Goal: Task Accomplishment & Management: Manage account settings

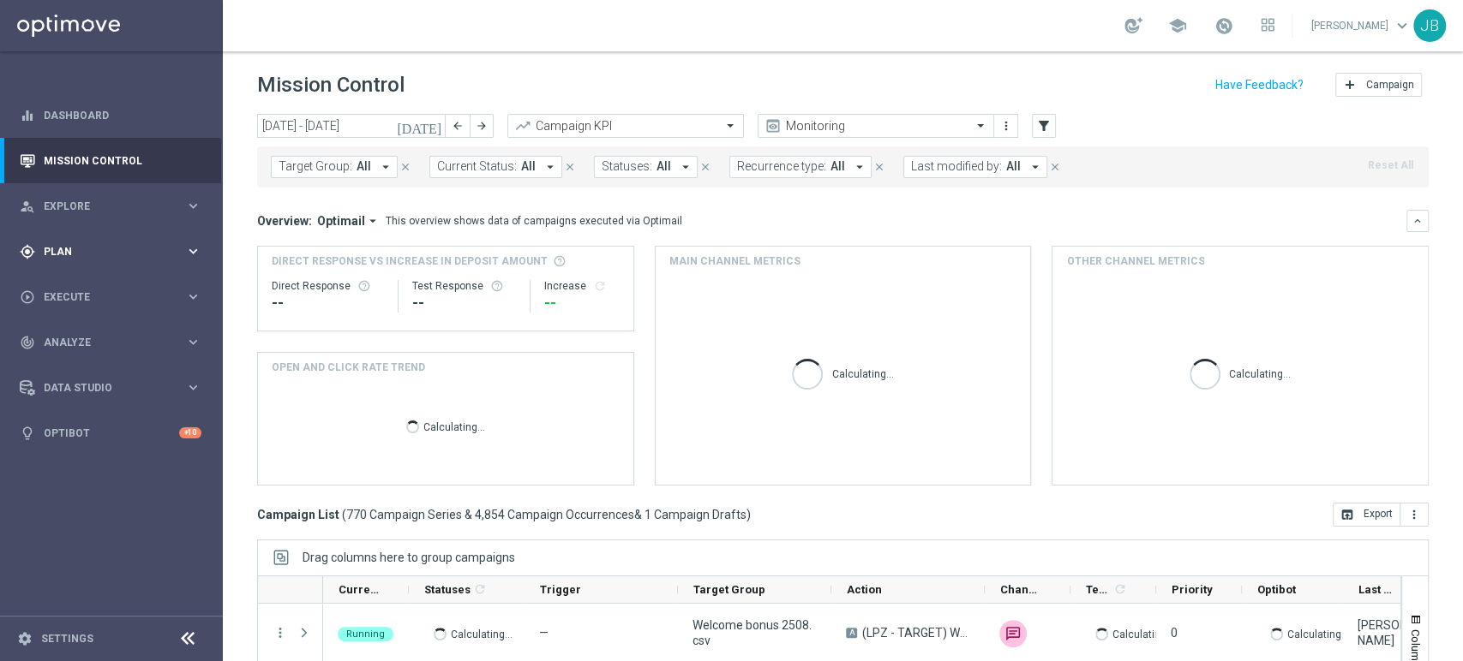
click at [101, 230] on div "gps_fixed Plan keyboard_arrow_right" at bounding box center [110, 251] width 221 height 45
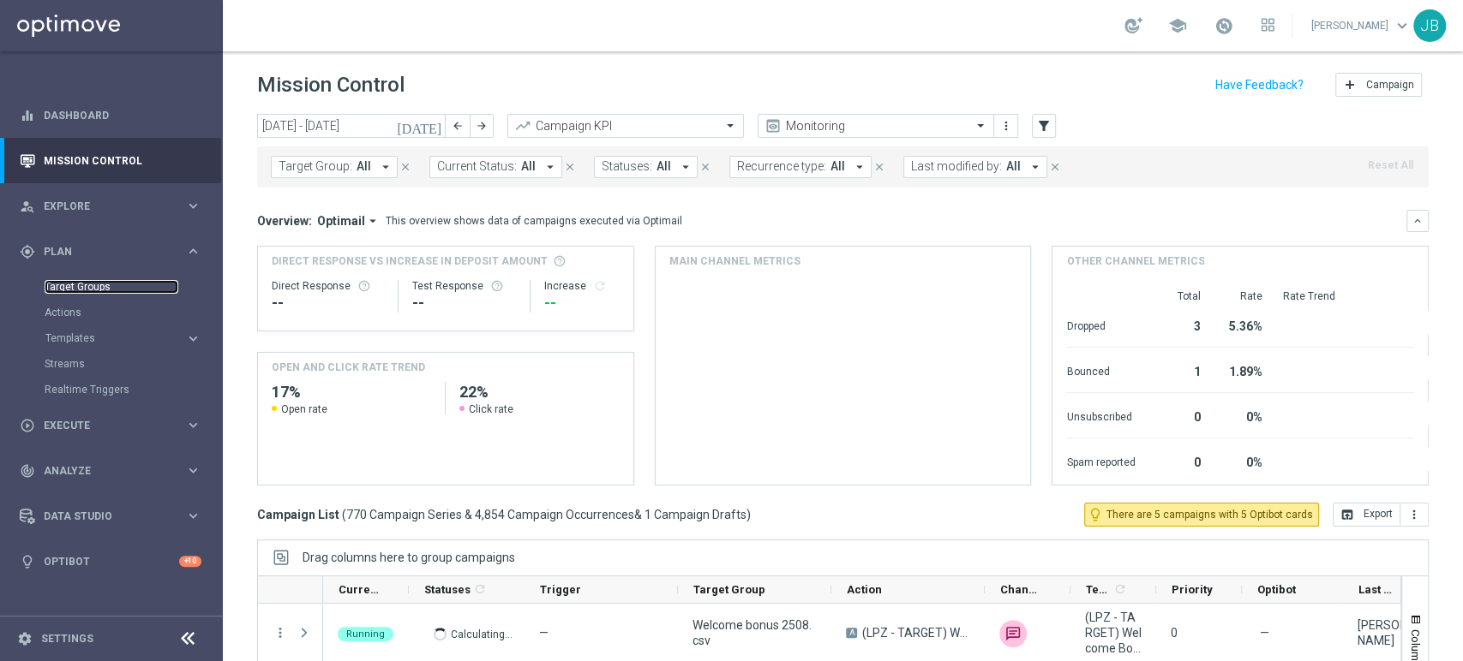
click at [89, 293] on link "Target Groups" at bounding box center [112, 287] width 134 height 14
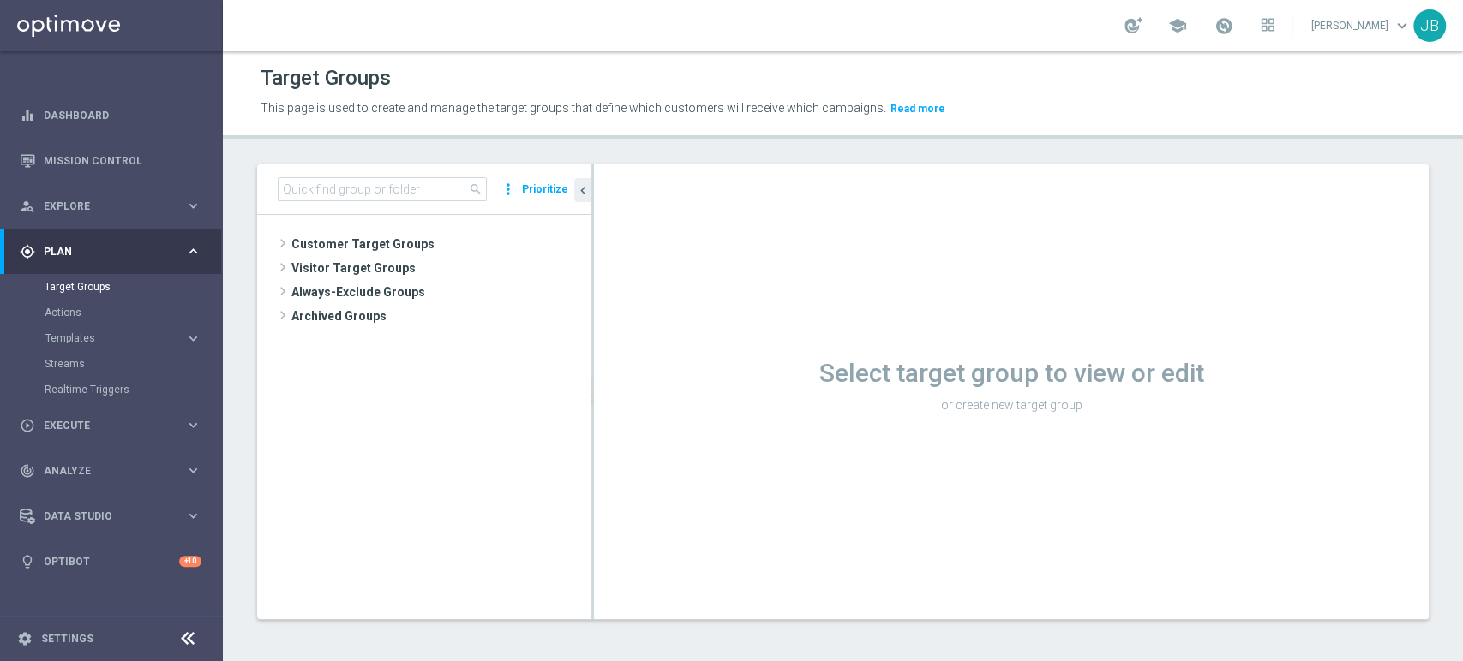
click at [422, 224] on tree-viewport "Customer Target Groups library_add create_new_folder" at bounding box center [424, 417] width 334 height 404
click at [422, 238] on span "Customer Target Groups" at bounding box center [420, 244] width 259 height 24
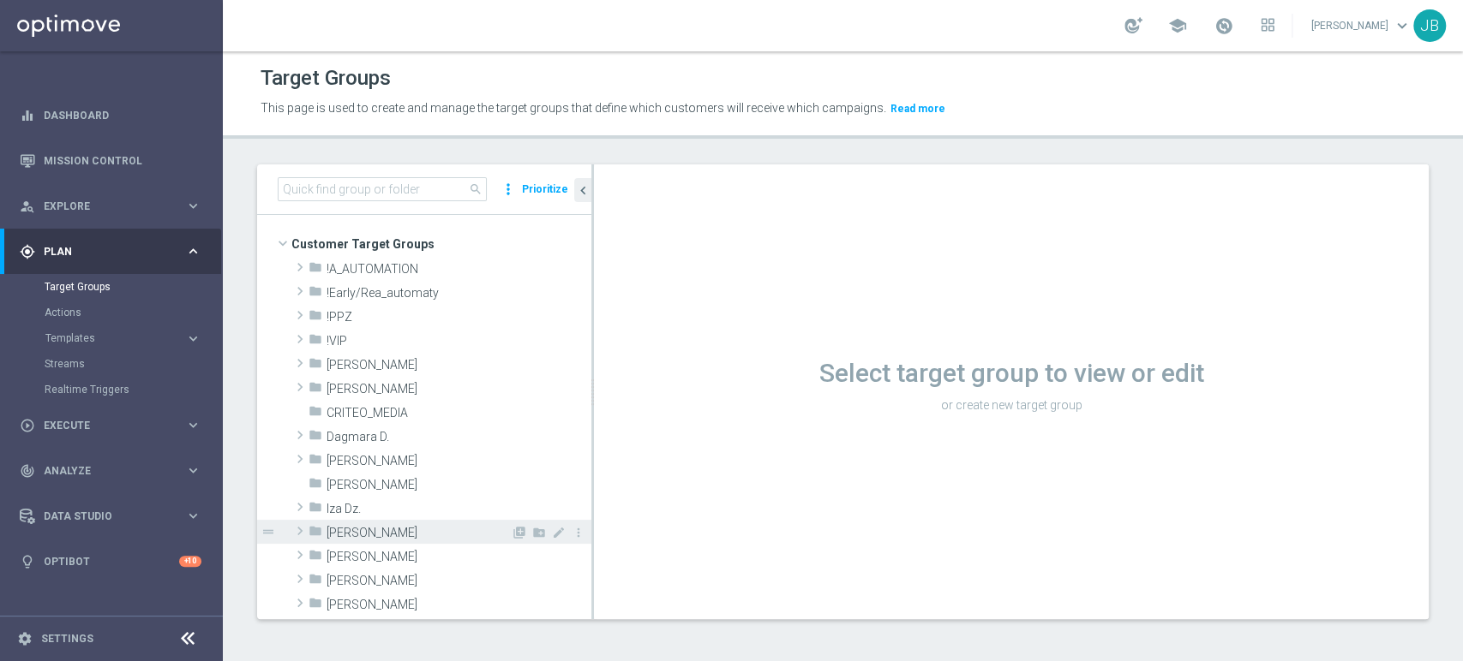
click at [311, 529] on icon "folder" at bounding box center [315, 534] width 14 height 20
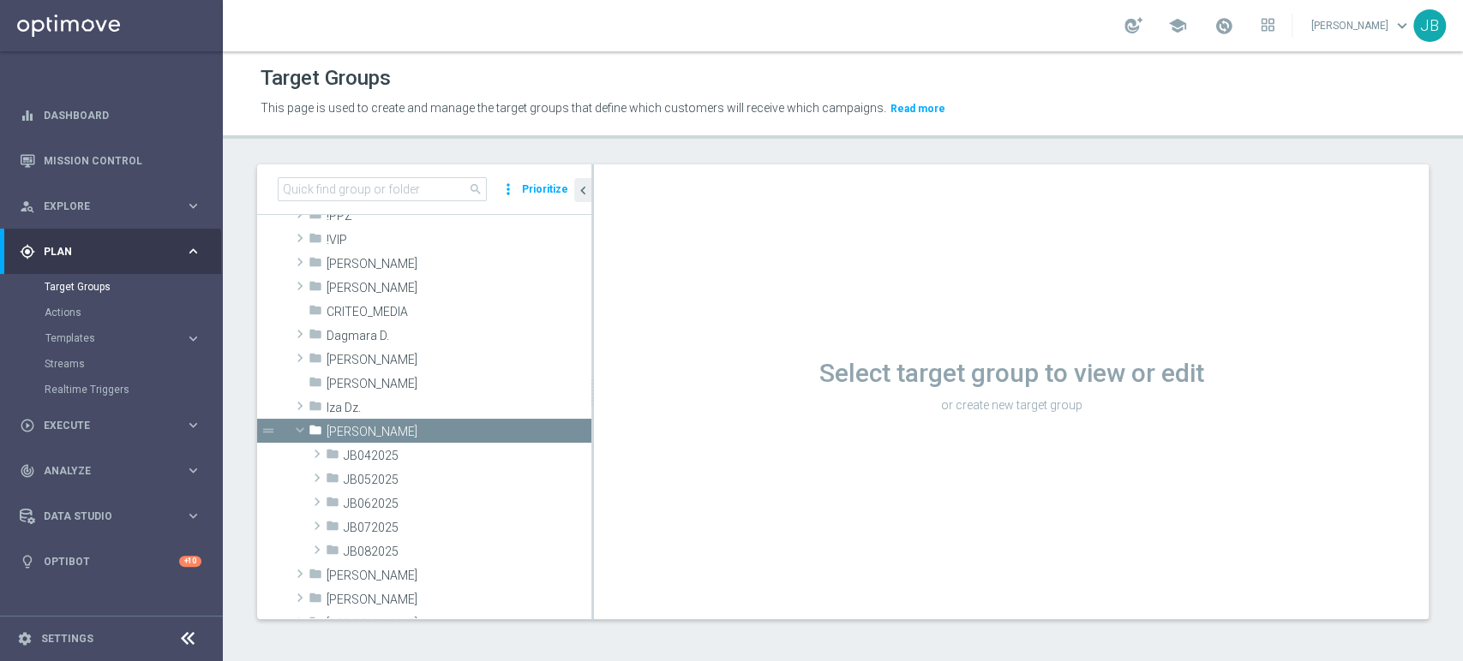
scroll to position [114, 0]
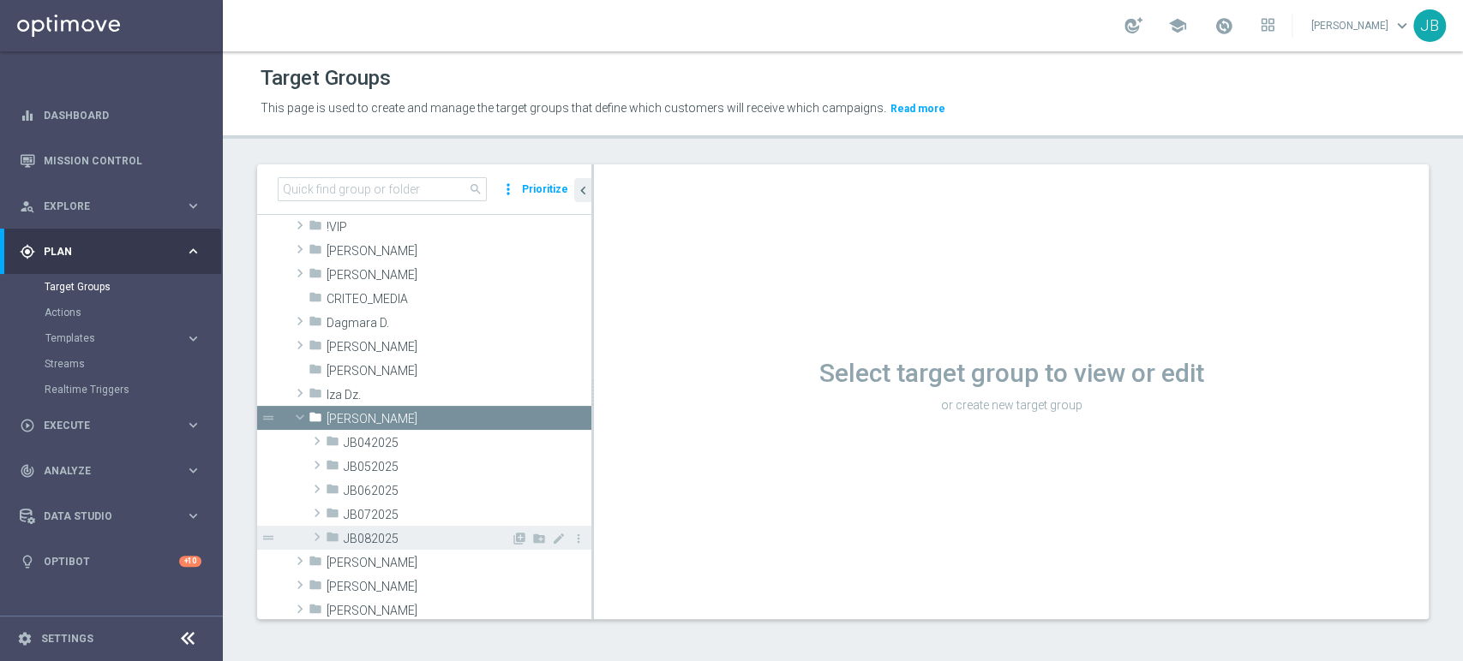
click at [331, 533] on icon "folder" at bounding box center [333, 540] width 14 height 20
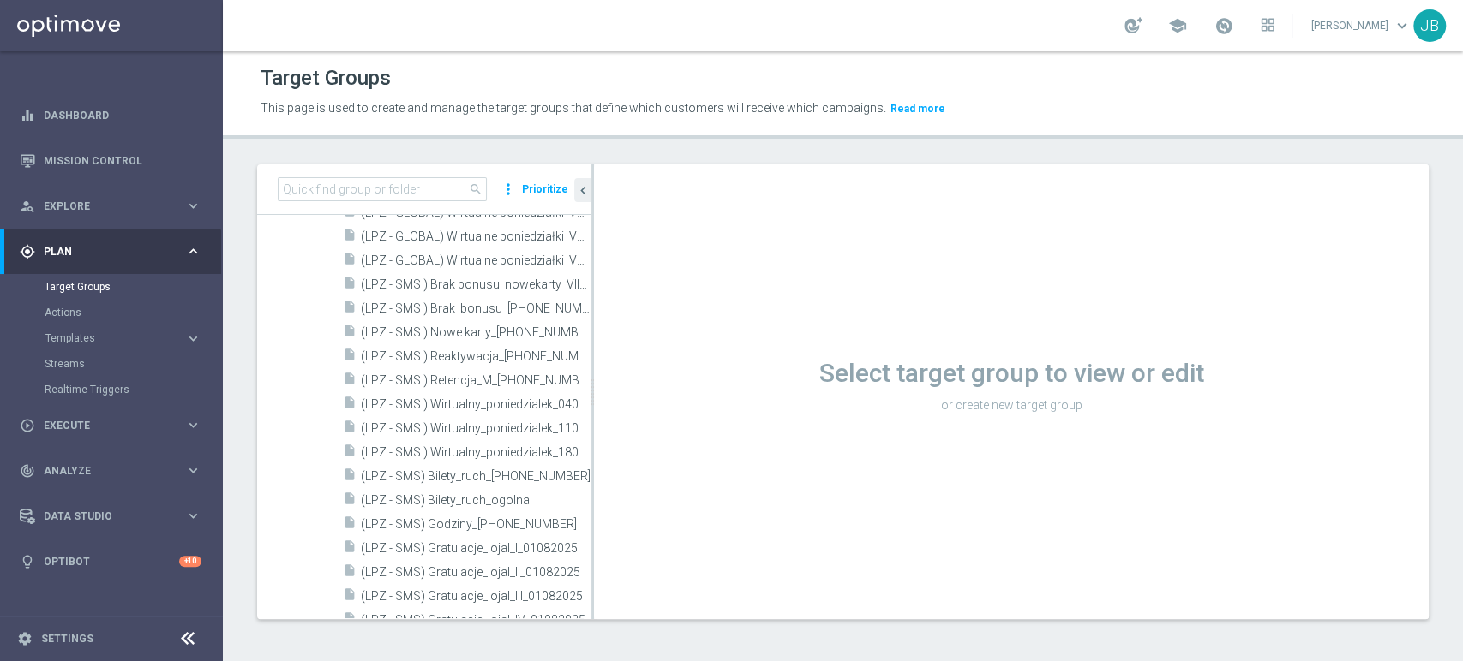
scroll to position [533, 0]
click at [554, 450] on icon "content_copy" at bounding box center [561, 451] width 14 height 14
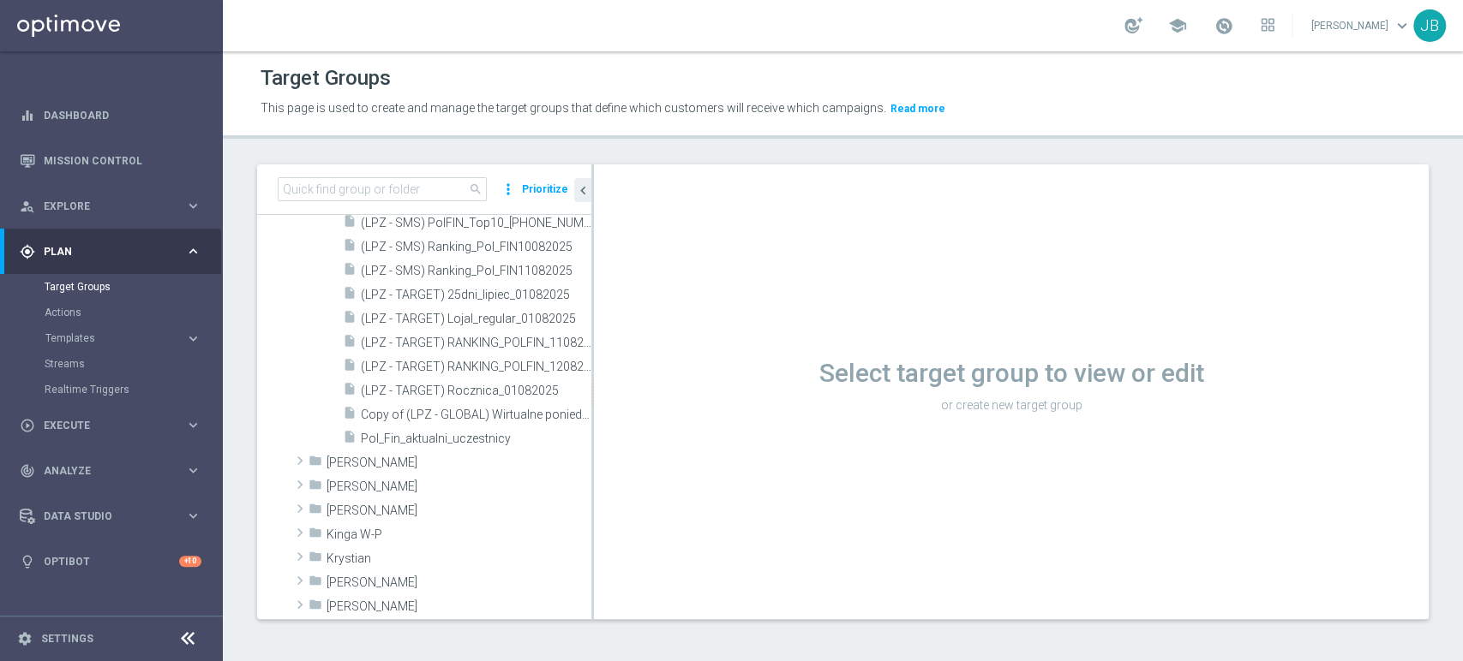
scroll to position [1045, 0]
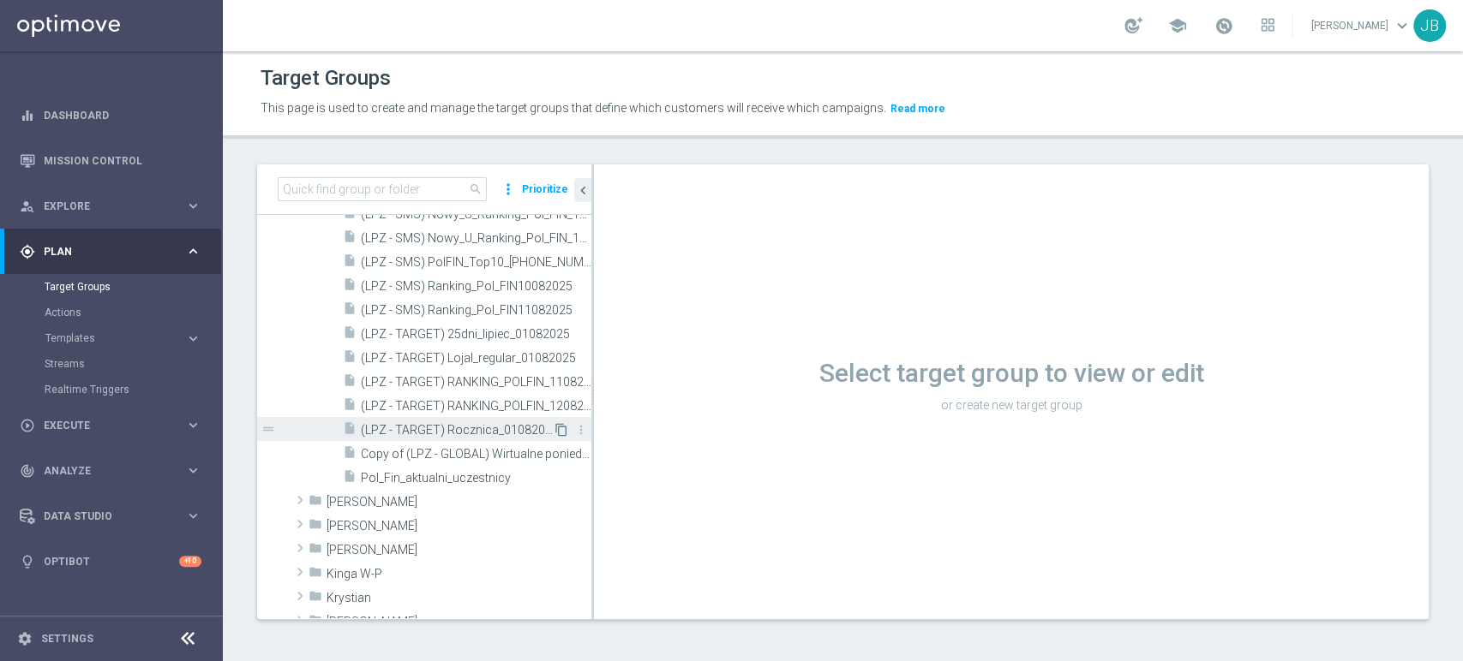
click at [554, 432] on icon "content_copy" at bounding box center [561, 430] width 14 height 14
click at [554, 423] on icon "content_copy" at bounding box center [561, 430] width 14 height 14
click at [525, 450] on span "Copy of (LPZ - GLOBAL) Wirtualne poniedzialki_VS 04.08.2025" at bounding box center [457, 454] width 192 height 15
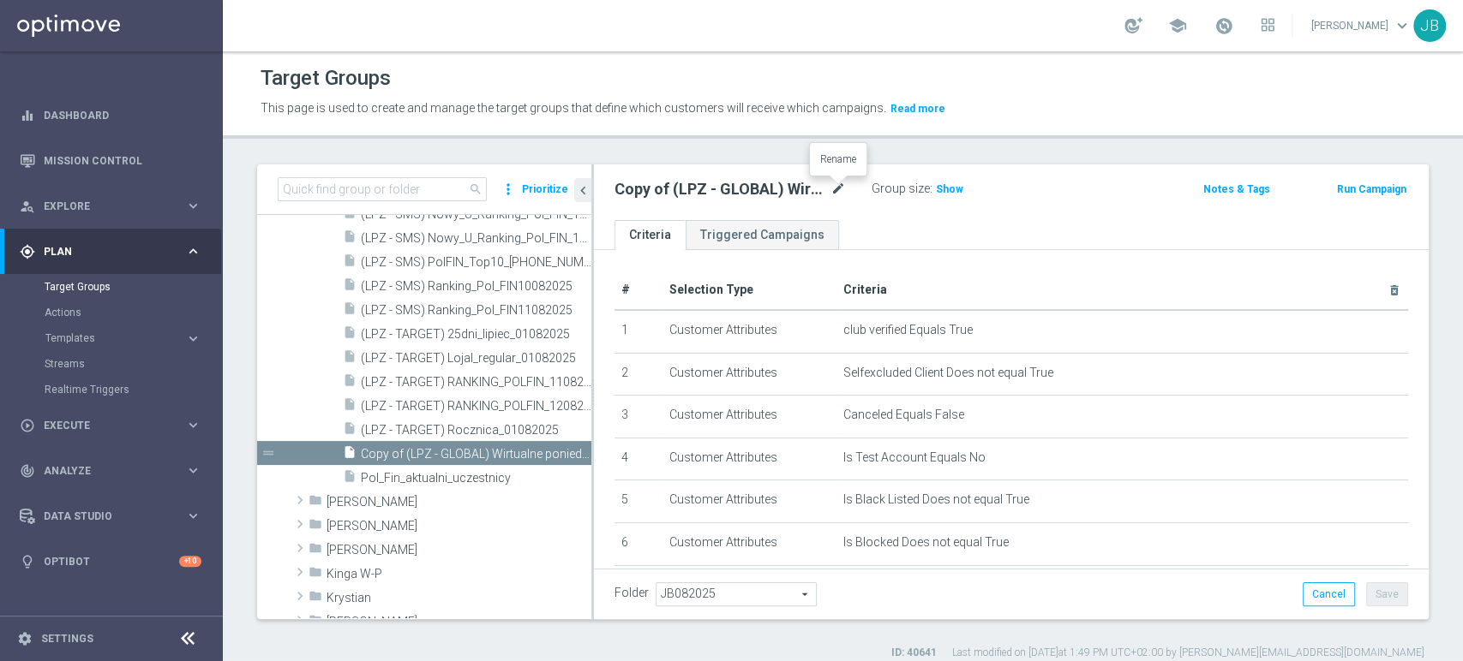
click at [839, 186] on icon "mode_edit" at bounding box center [837, 189] width 15 height 21
click at [987, 214] on div "(LPZ - SMS) lojal_V_23072025 Group size : Show Notes & Tags Run Campaign" at bounding box center [1011, 193] width 835 height 56
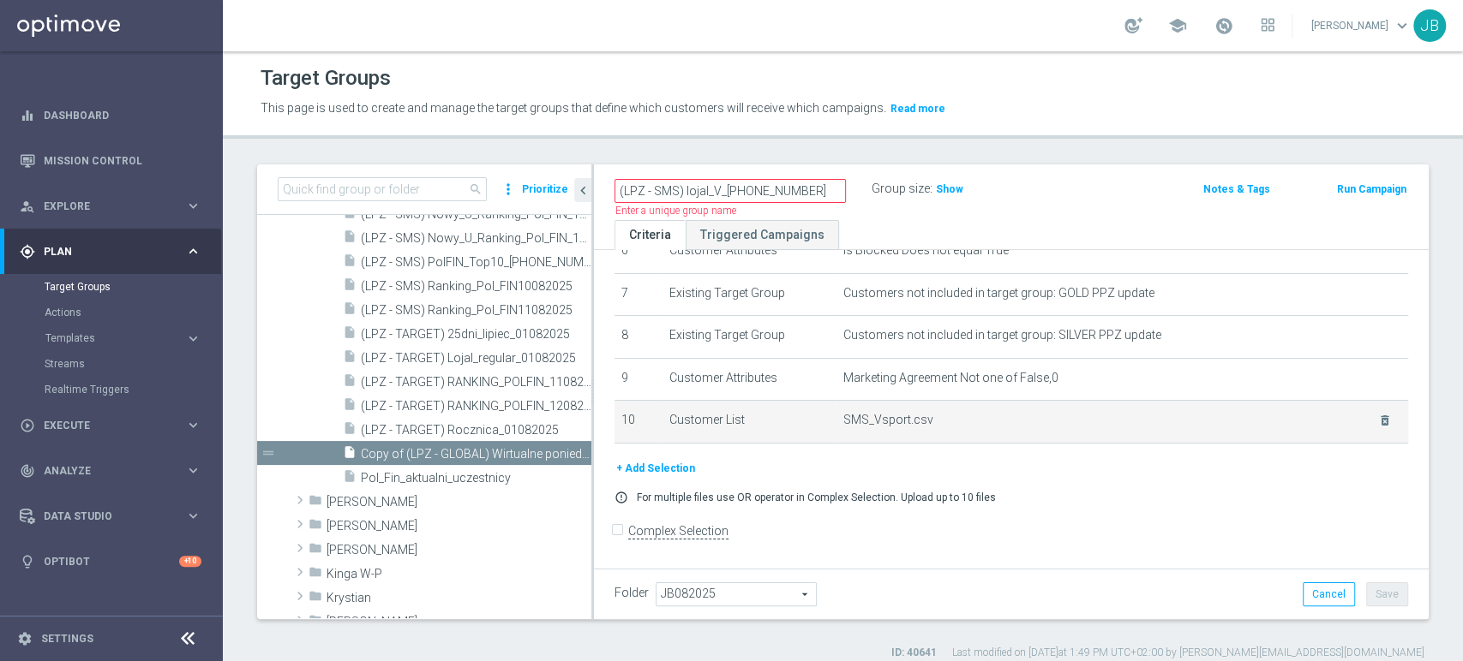
click at [1356, 430] on td "SMS_Vsport.csv delete_forever" at bounding box center [1122, 422] width 572 height 43
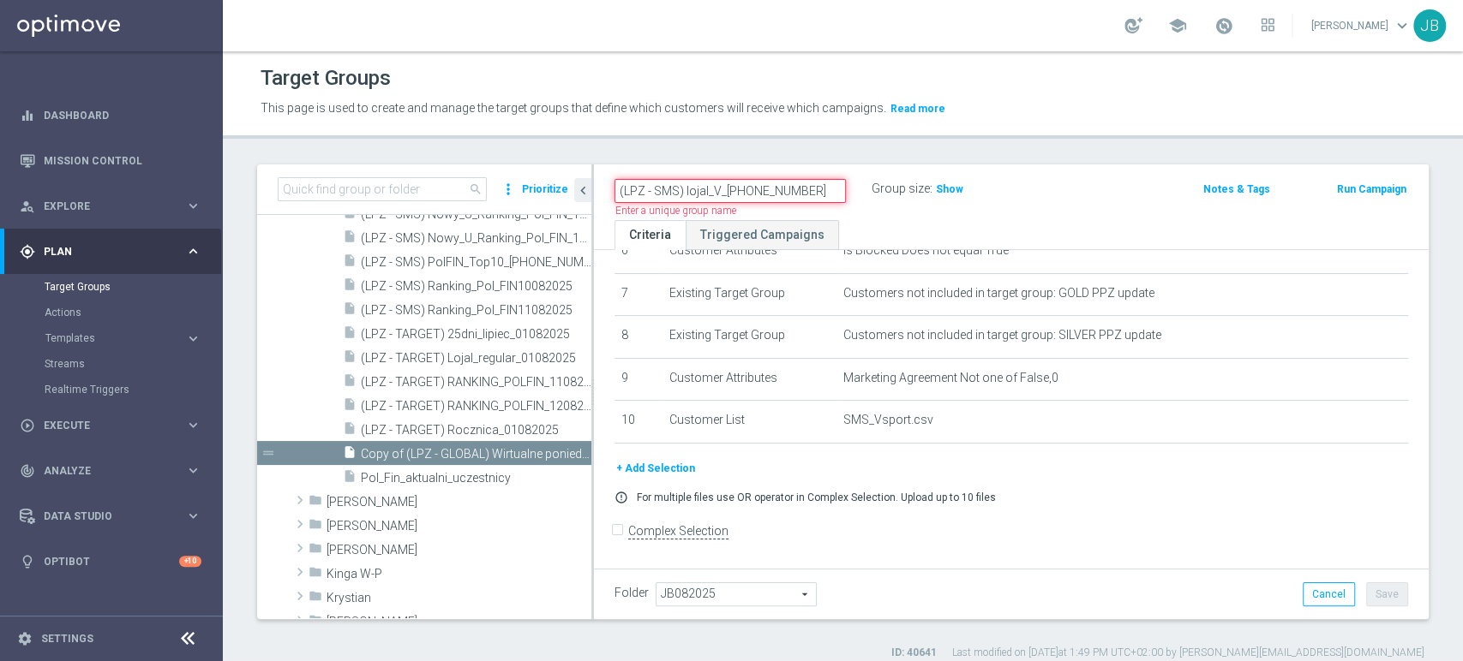
click at [738, 189] on input "(LPZ - SMS) lojal_V_23072025" at bounding box center [729, 191] width 231 height 24
click at [750, 187] on input "(LPZ - SMS) lojal_V_25072025" at bounding box center [729, 191] width 231 height 24
type input "(LPZ - SMS) lojal_V_[PHONE_NUMBER]"
click at [871, 222] on ul "Criteria Triggered Campaigns" at bounding box center [1011, 235] width 835 height 30
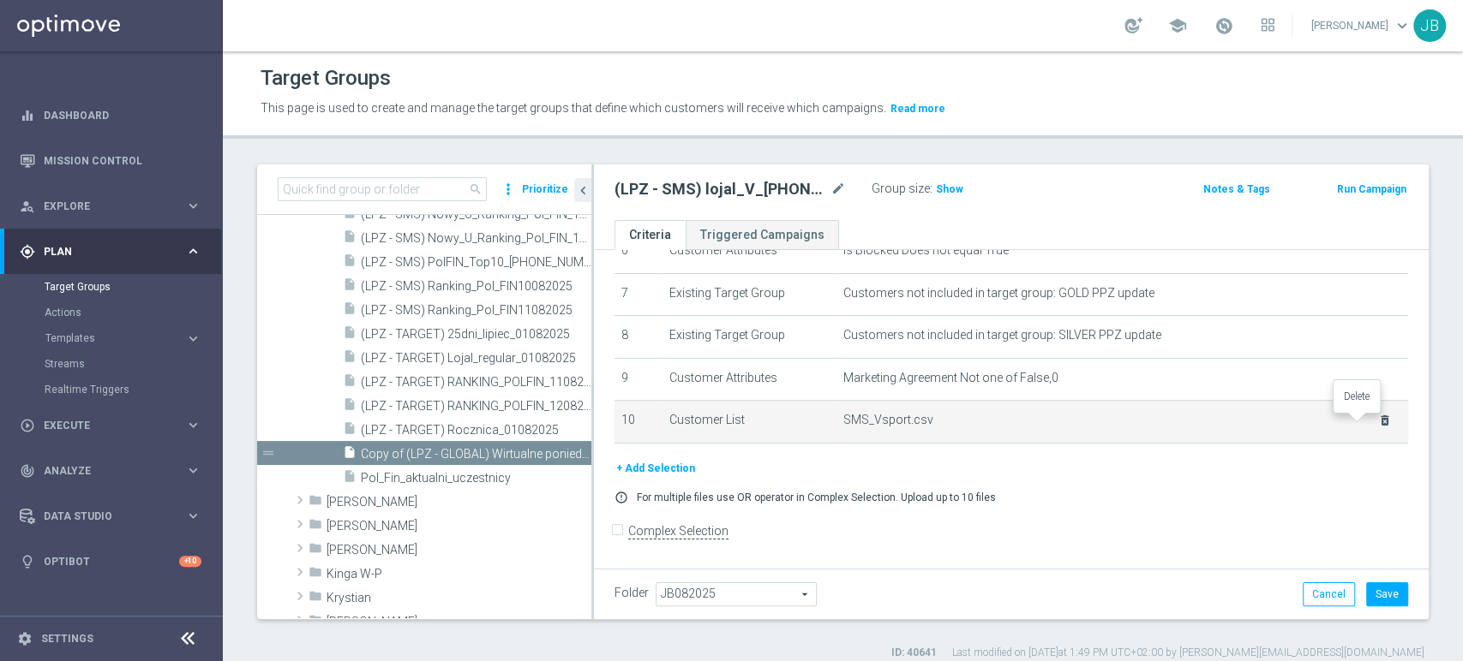
click at [1378, 423] on icon "delete_forever" at bounding box center [1385, 421] width 14 height 14
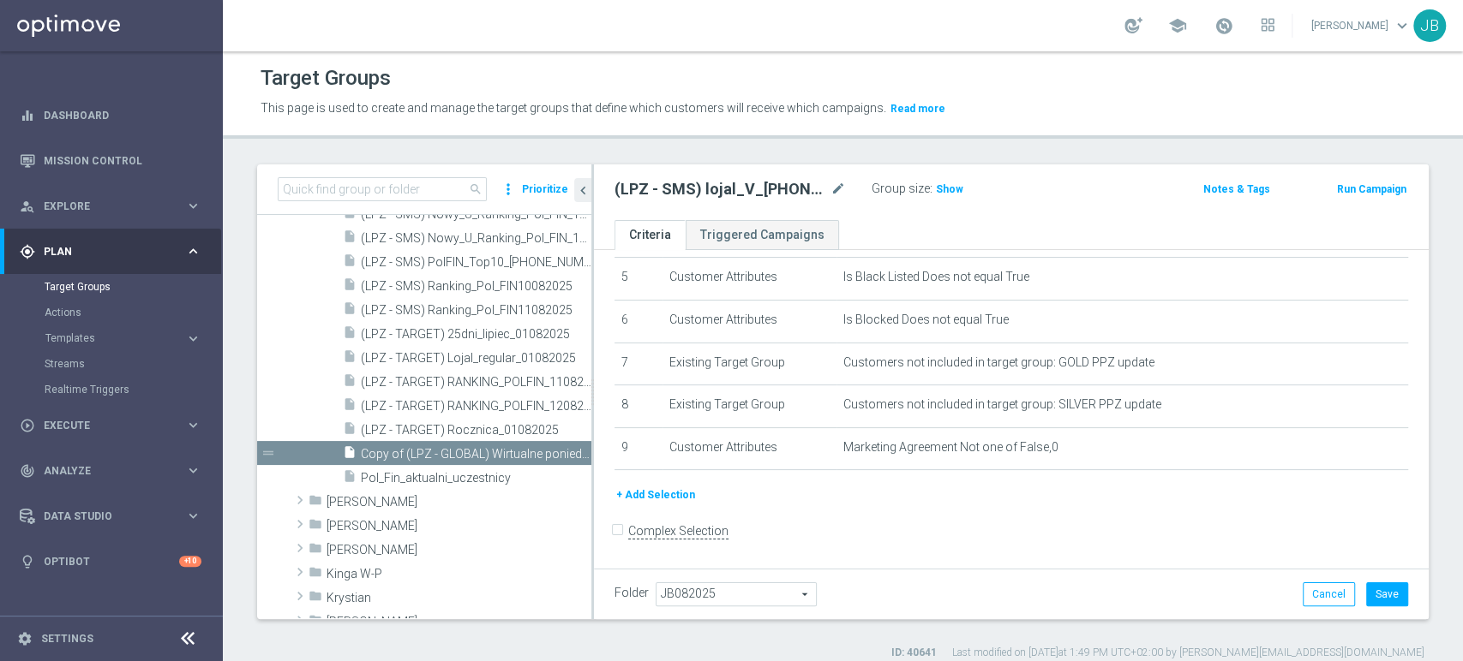
click at [681, 493] on button "+ Add Selection" at bounding box center [655, 495] width 82 height 19
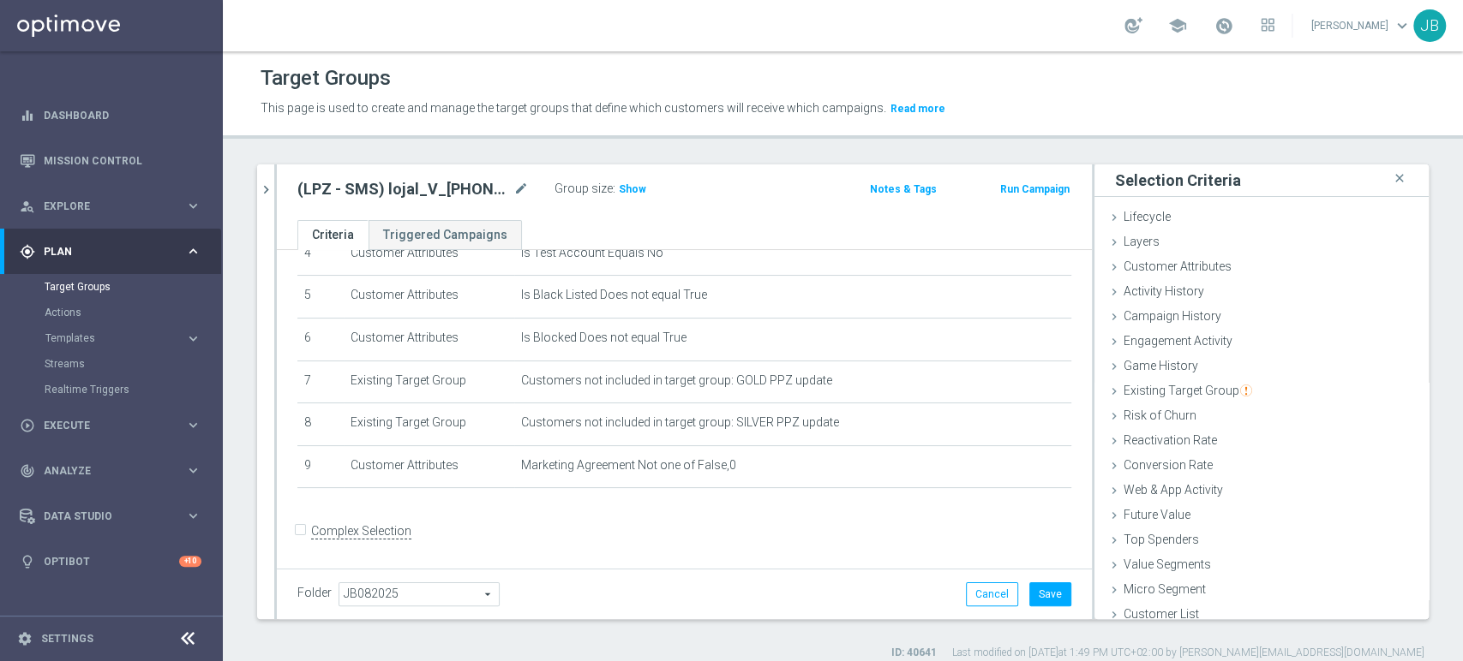
scroll to position [9, 0]
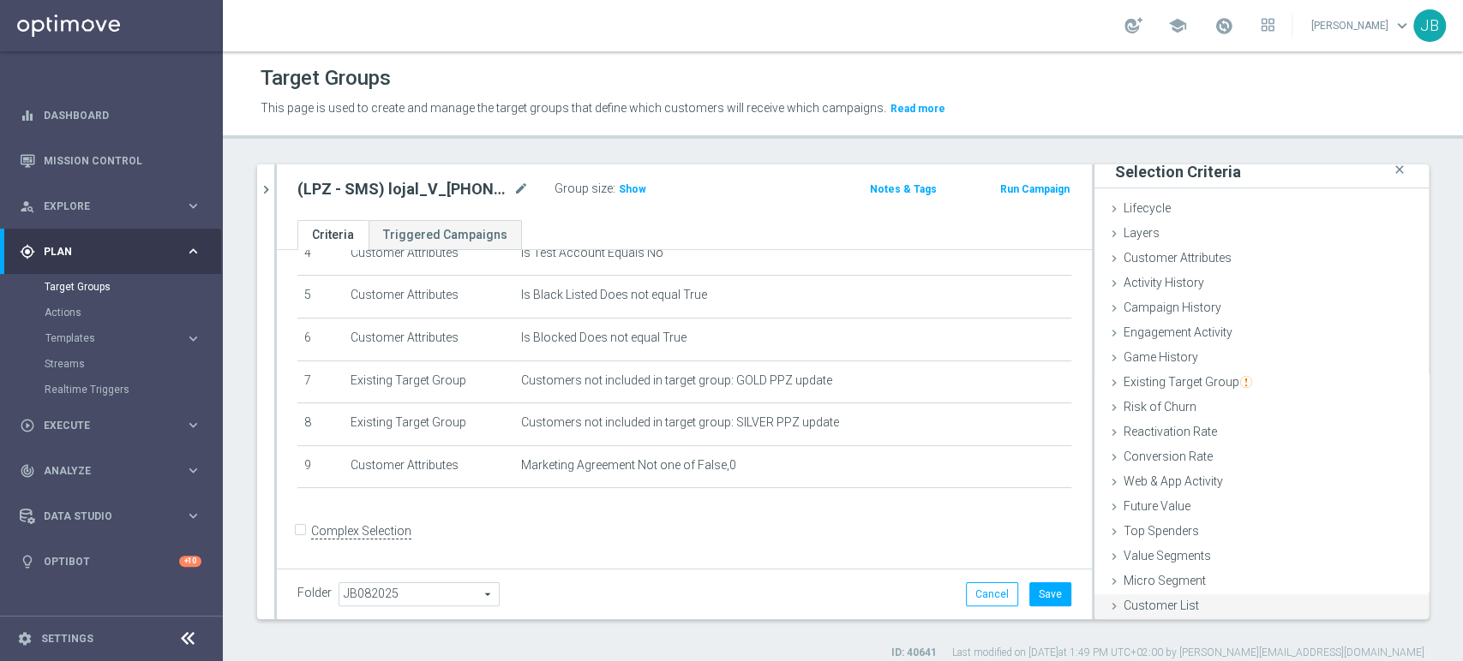
click at [1224, 606] on div "Customer List done" at bounding box center [1261, 608] width 334 height 26
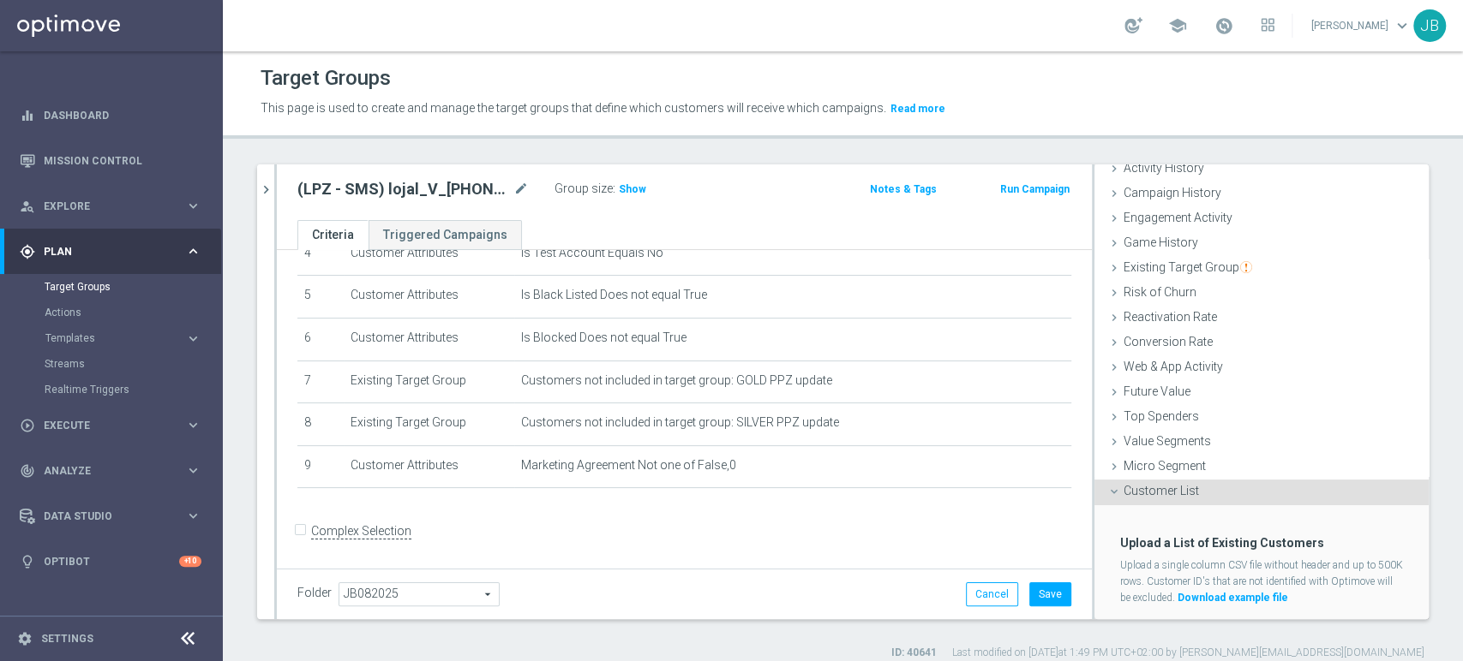
scroll to position [162, 0]
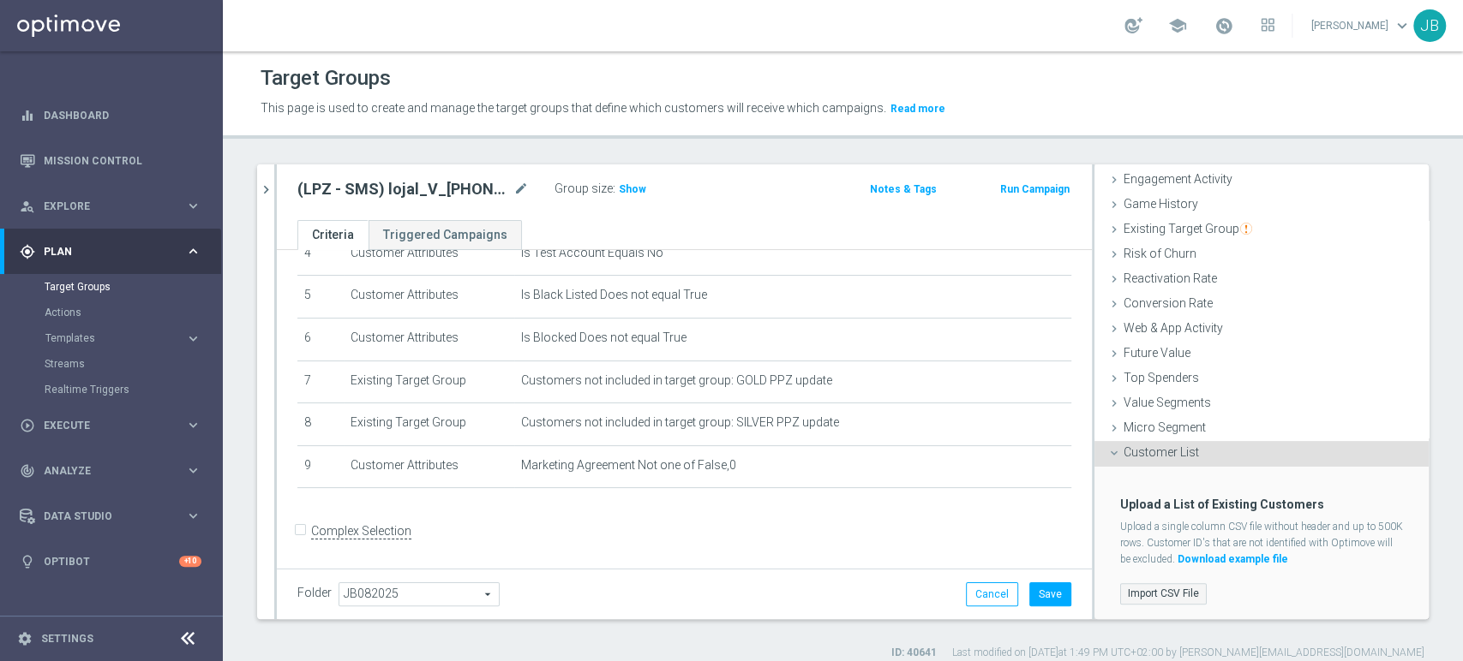
click at [1163, 595] on label "Import CSV File" at bounding box center [1163, 593] width 87 height 21
click at [0, 0] on input "Import CSV File" at bounding box center [0, 0] width 0 height 0
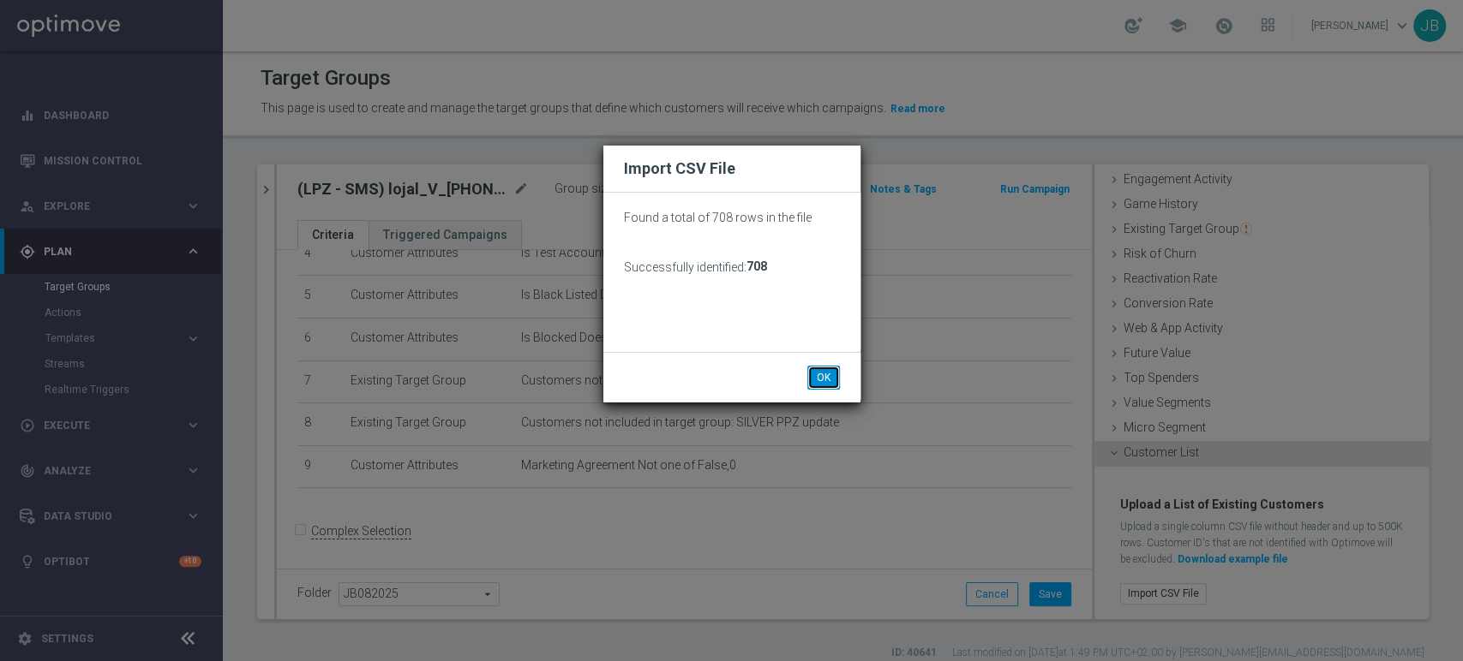
click at [820, 373] on button "OK" at bounding box center [823, 378] width 33 height 24
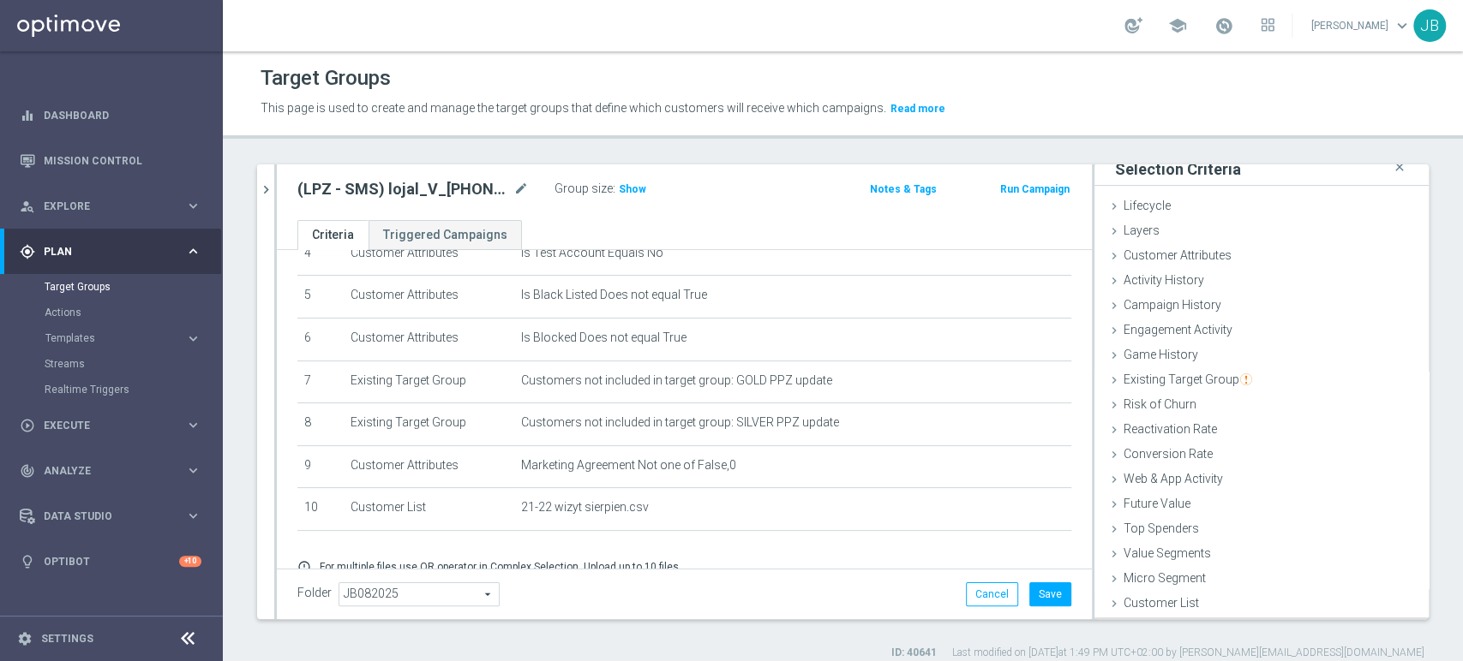
scroll to position [9, 0]
click at [1041, 595] on button "Save" at bounding box center [1050, 595] width 42 height 24
click at [636, 183] on span "Show" at bounding box center [632, 189] width 27 height 12
click at [264, 183] on icon "chevron_right" at bounding box center [266, 190] width 16 height 16
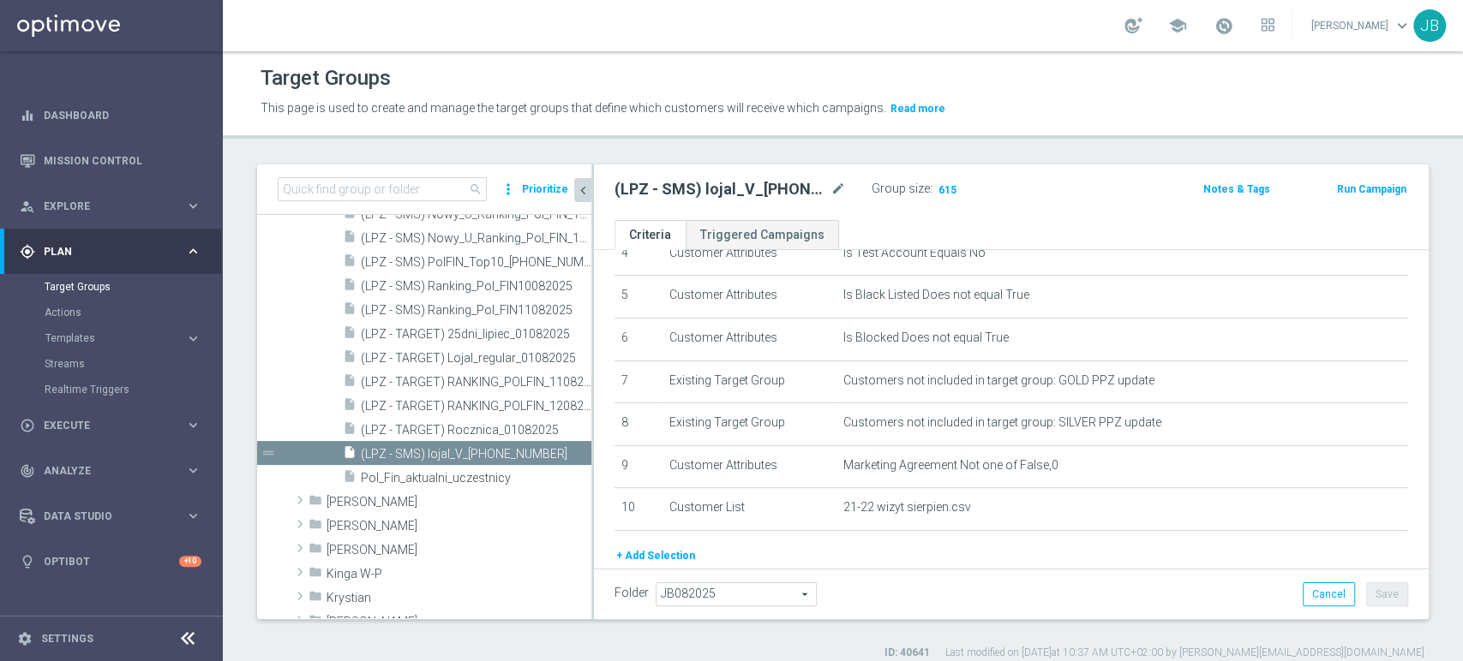
scroll to position [39, 0]
click at [554, 432] on icon "content_copy" at bounding box center [561, 430] width 14 height 14
click at [554, 423] on icon "content_copy" at bounding box center [561, 430] width 14 height 14
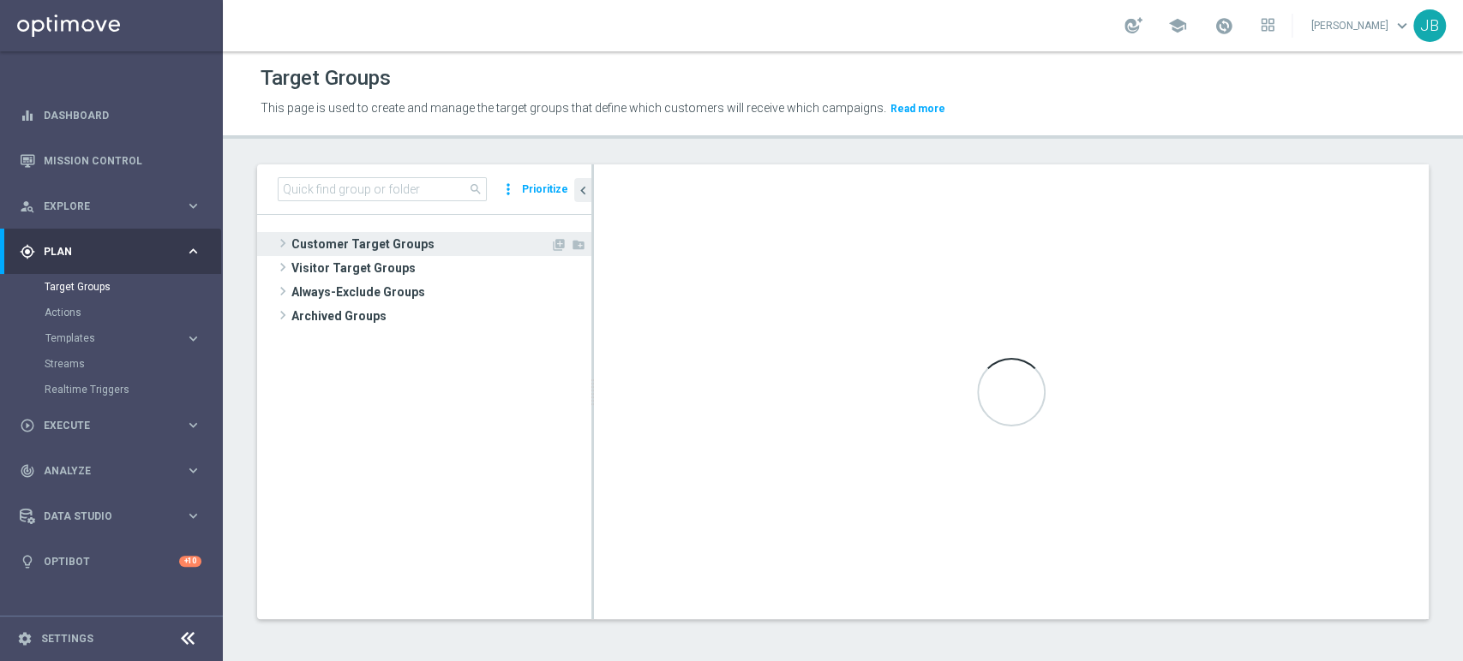
click at [482, 240] on span "Customer Target Groups" at bounding box center [420, 244] width 259 height 24
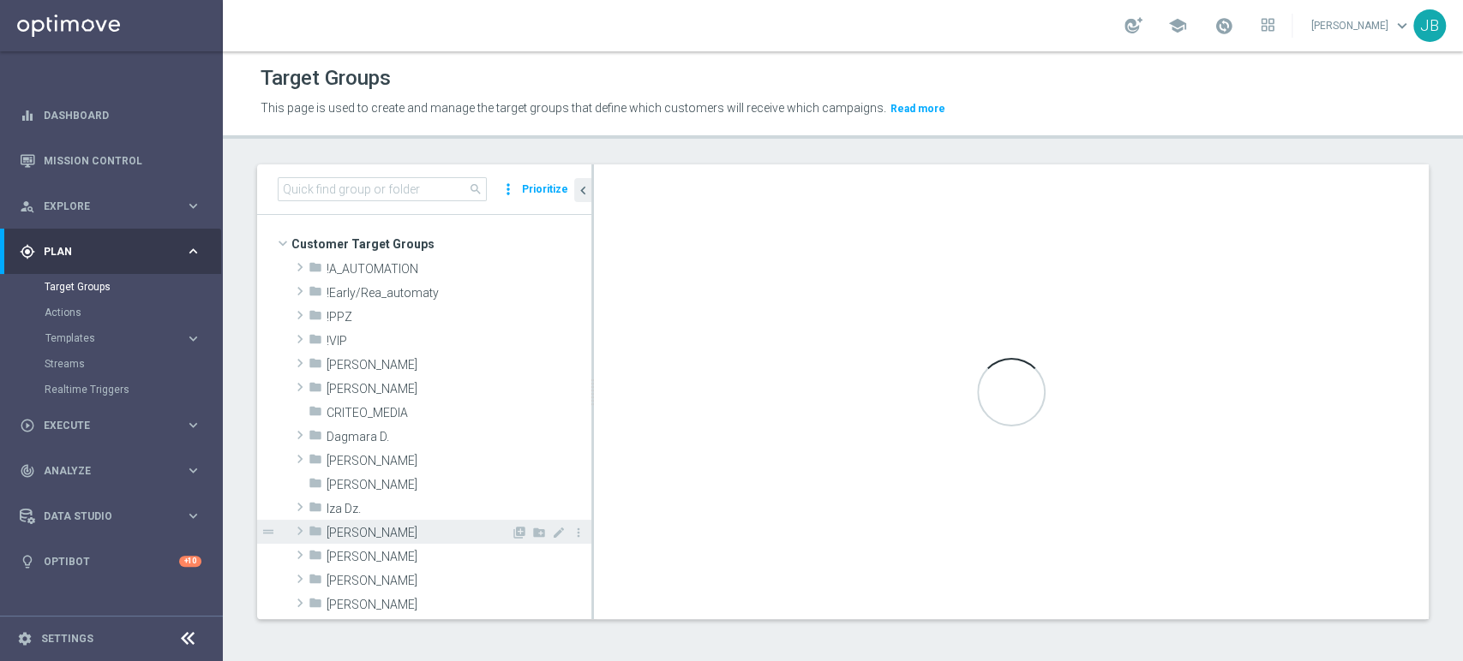
click at [359, 528] on span "[PERSON_NAME]" at bounding box center [418, 533] width 184 height 15
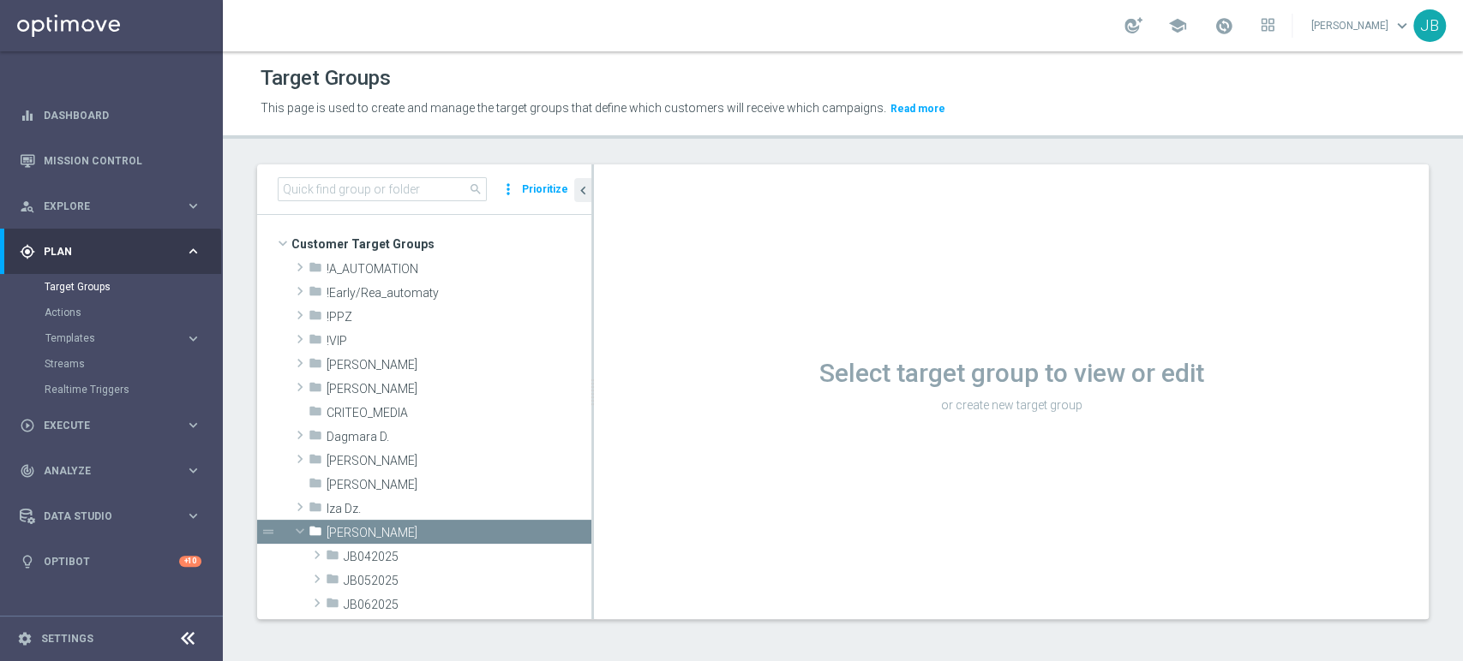
click at [589, 619] on div "search more_vert Prioritize Customer Target Groups library_add create_new_folde…" at bounding box center [843, 406] width 1240 height 482
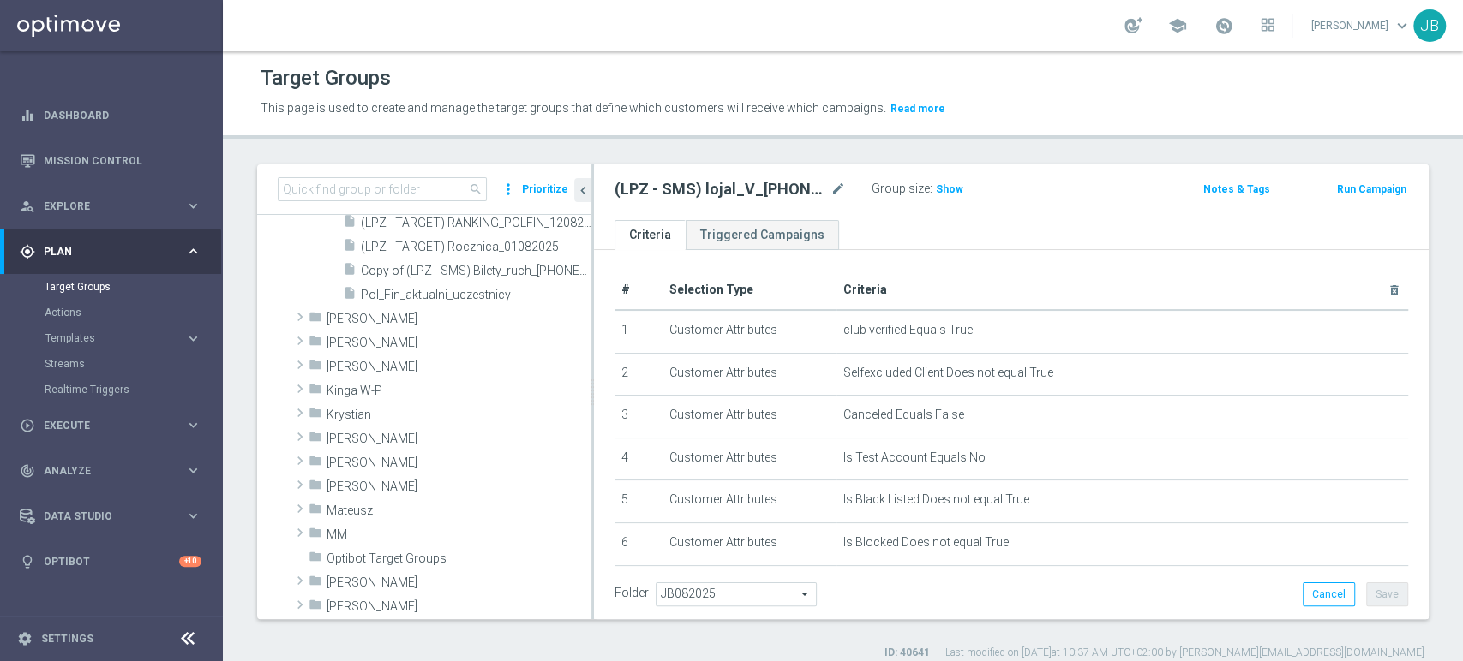
scroll to position [960, 0]
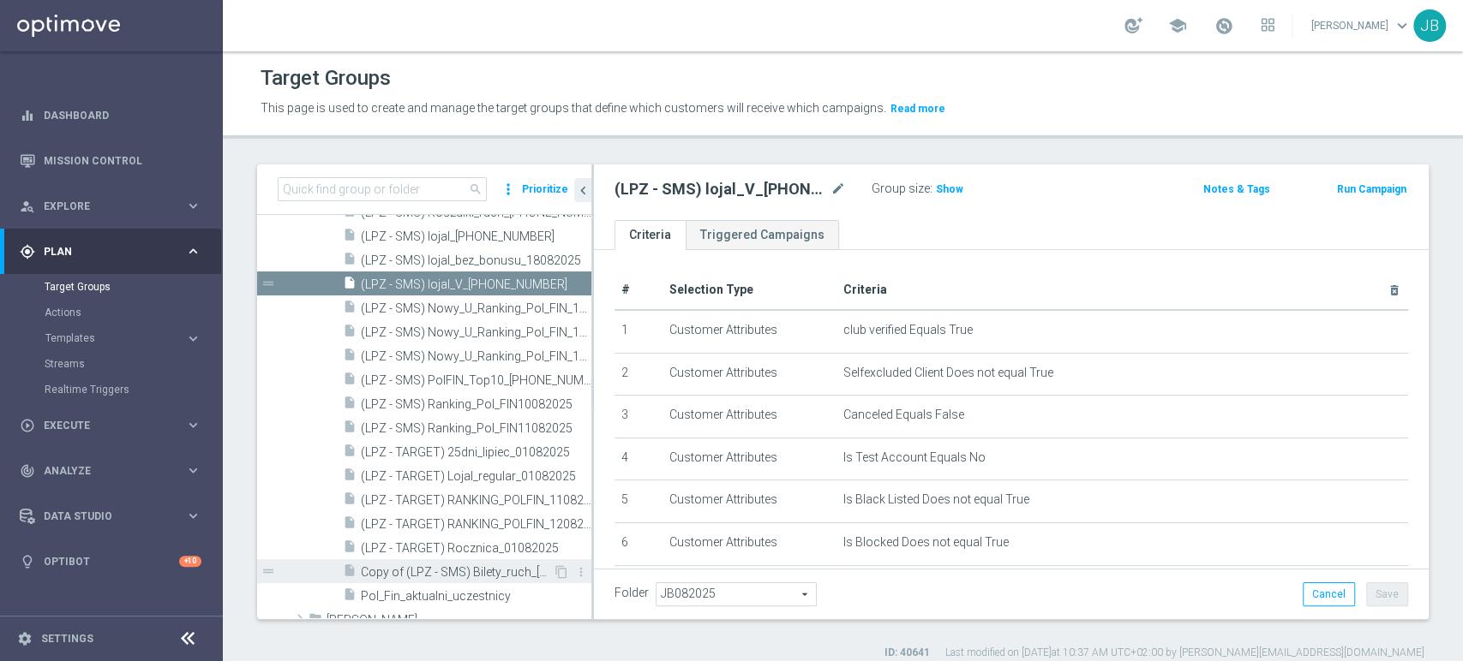
click at [496, 570] on span "Copy of (LPZ - SMS) Bilety_ruch_[PHONE_NUMBER]" at bounding box center [457, 573] width 192 height 15
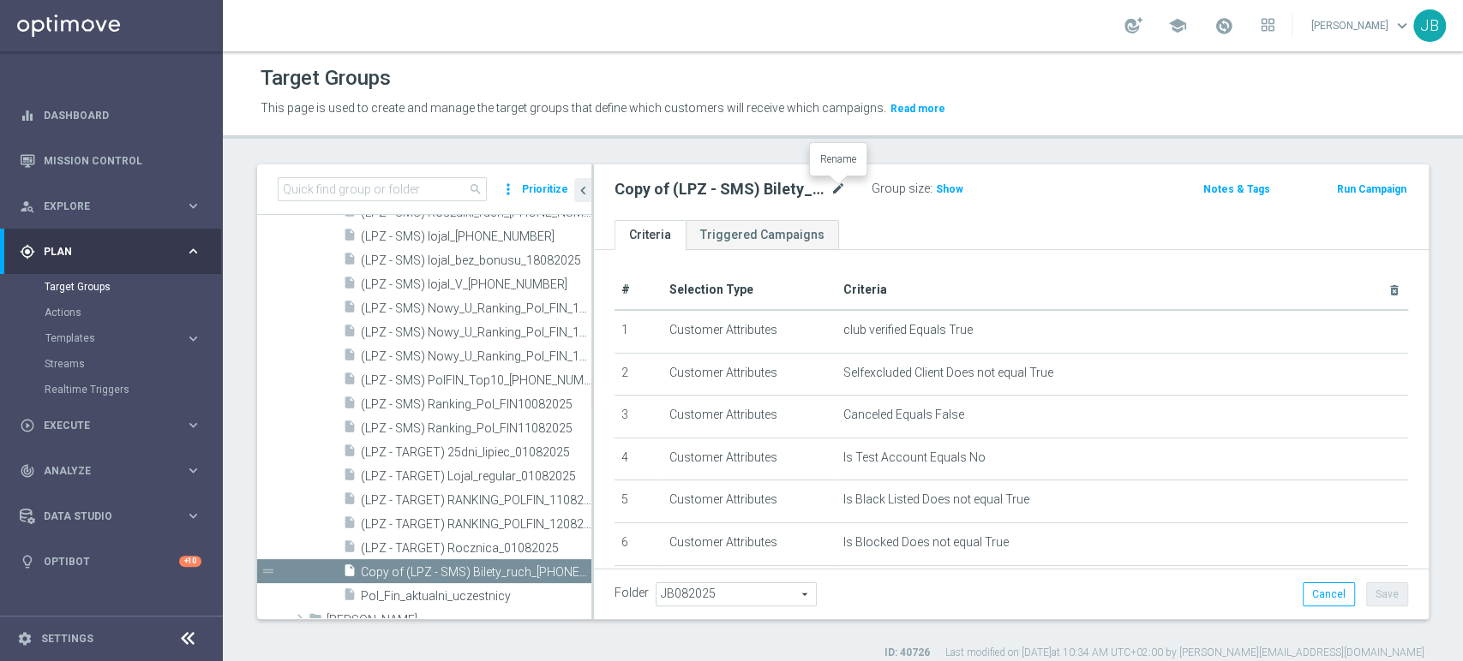
click at [841, 183] on icon "mode_edit" at bounding box center [837, 189] width 15 height 21
type input "(LPZ - SMS) lojal_IV_[PHONE_NUMBER]"
click at [1062, 251] on div "# Selection Type Criteria delete_forever 1 Customer Attributes club verified Eq…" at bounding box center [1011, 561] width 835 height 623
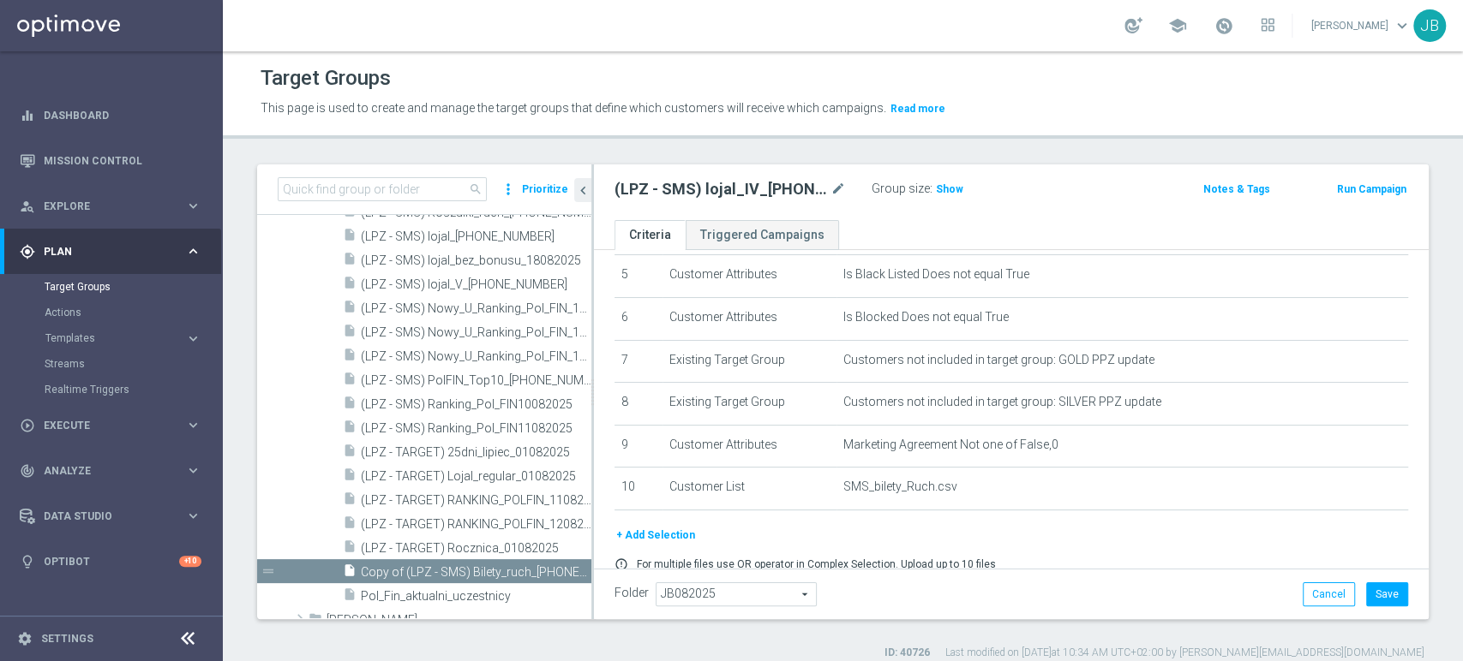
scroll to position [252, 0]
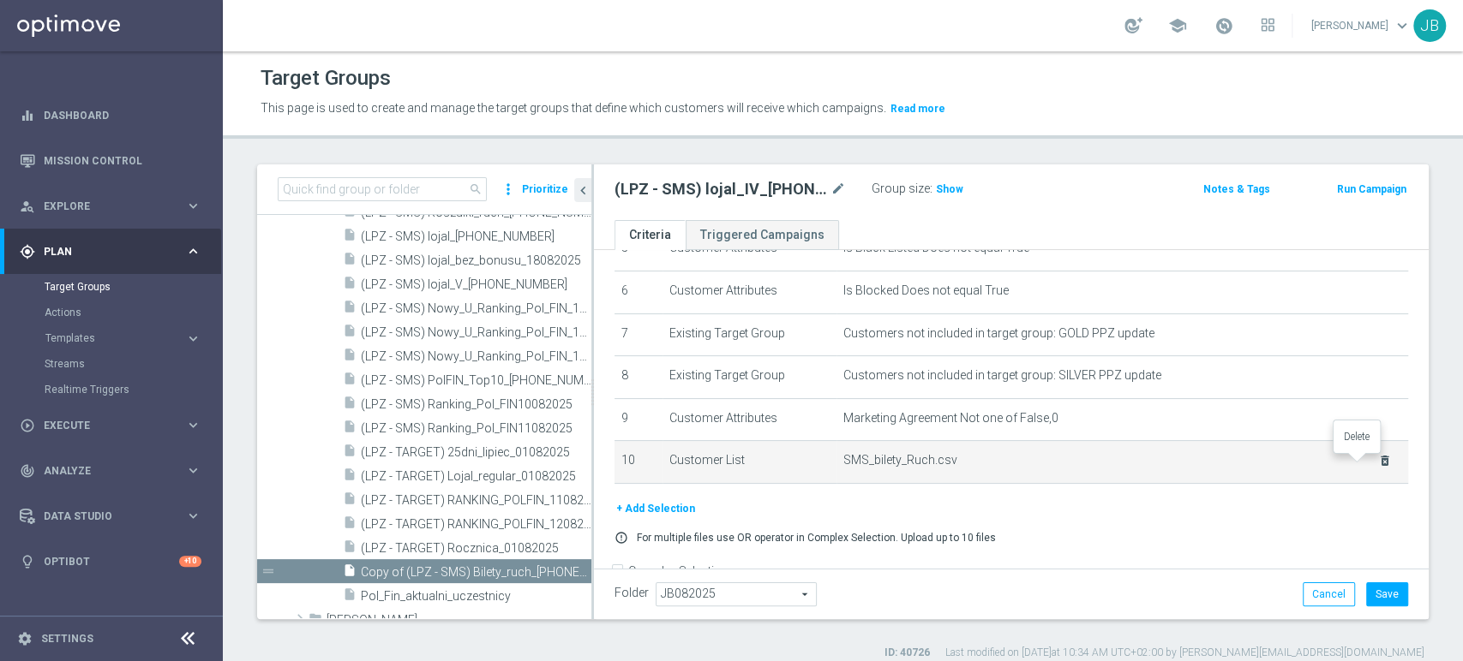
click at [1378, 466] on icon "delete_forever" at bounding box center [1385, 461] width 14 height 14
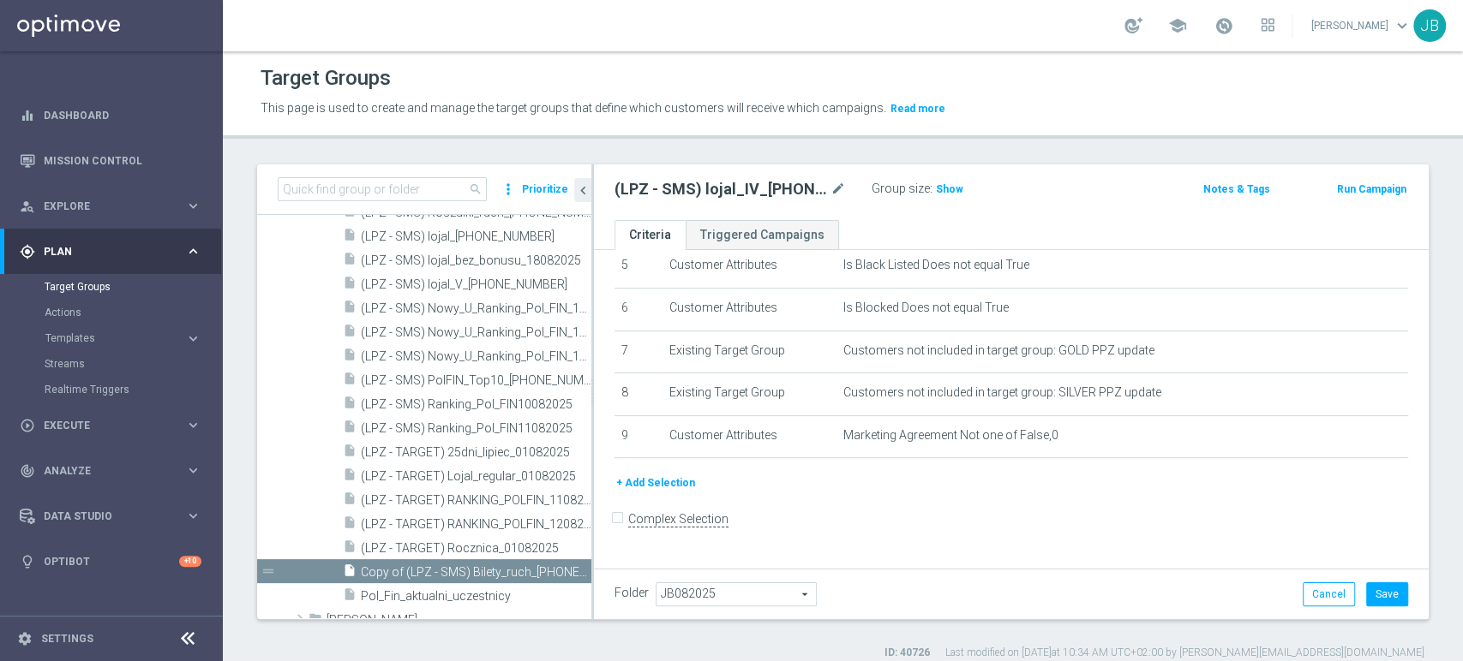
scroll to position [223, 0]
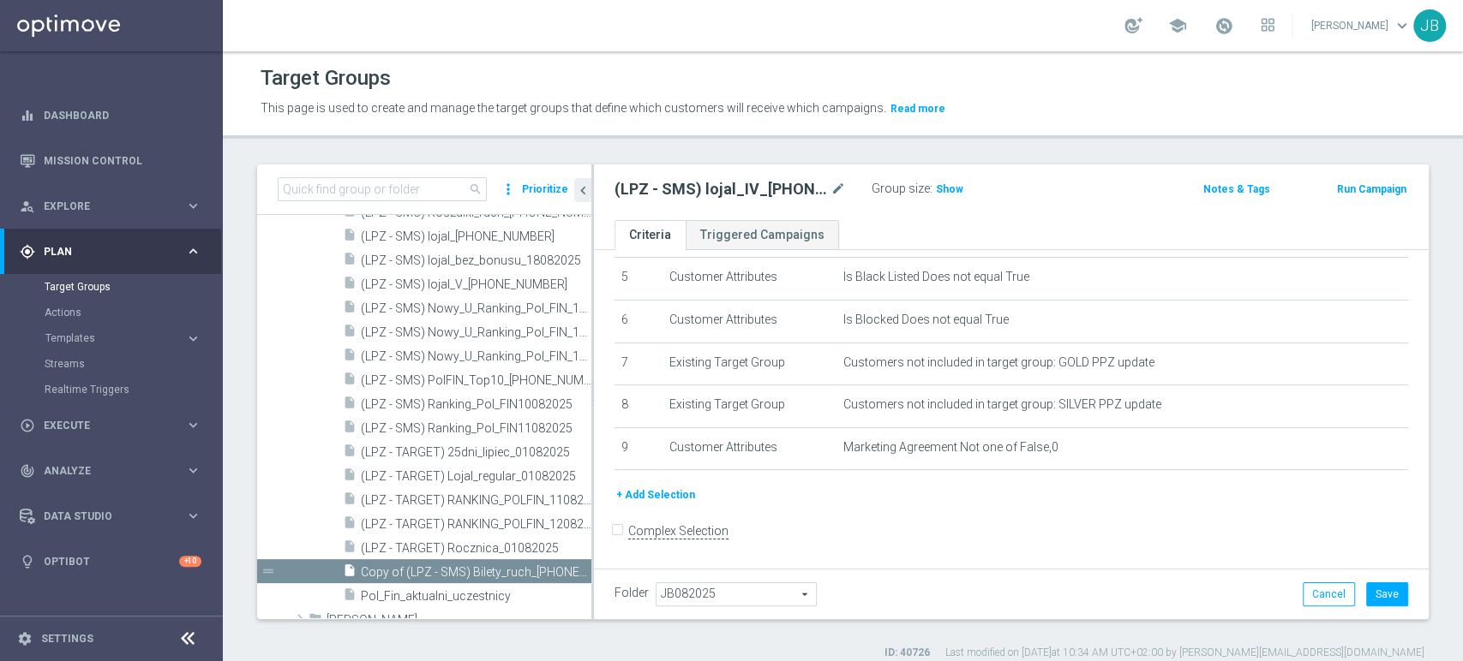
click at [673, 494] on button "+ Add Selection" at bounding box center [655, 495] width 82 height 19
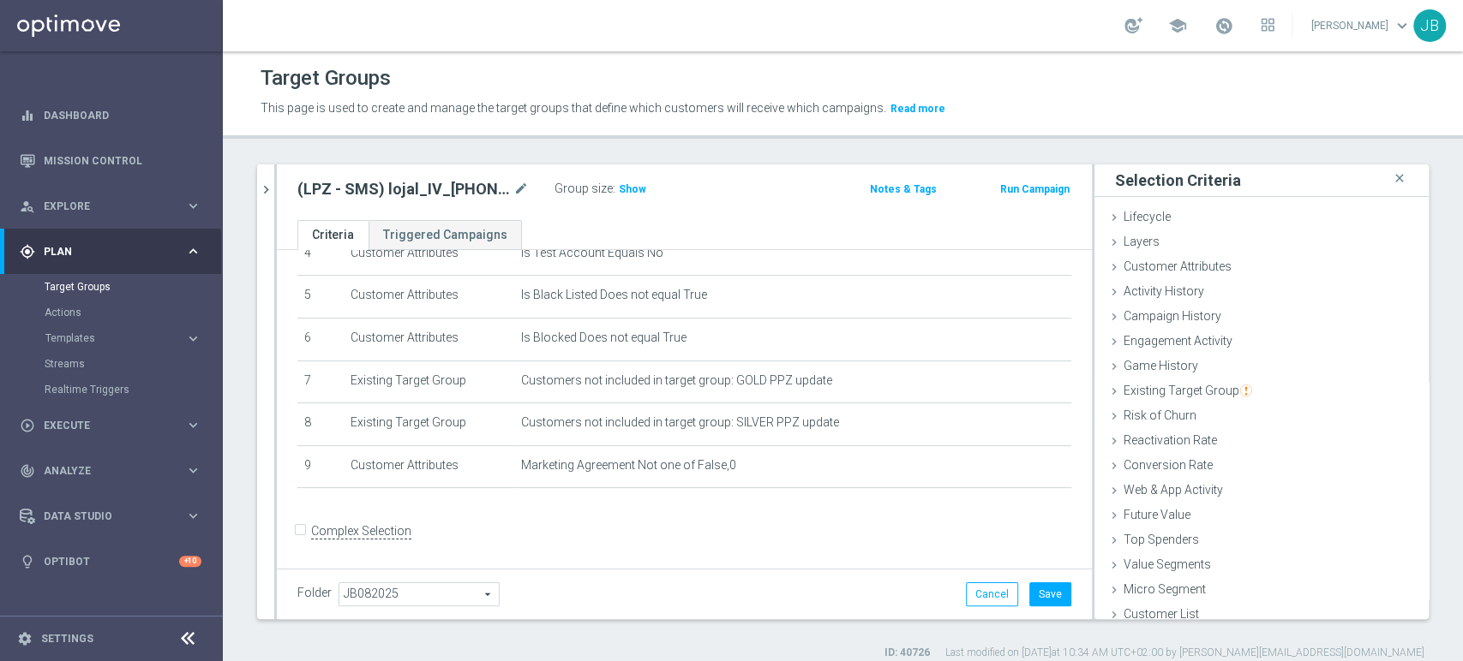
scroll to position [9, 0]
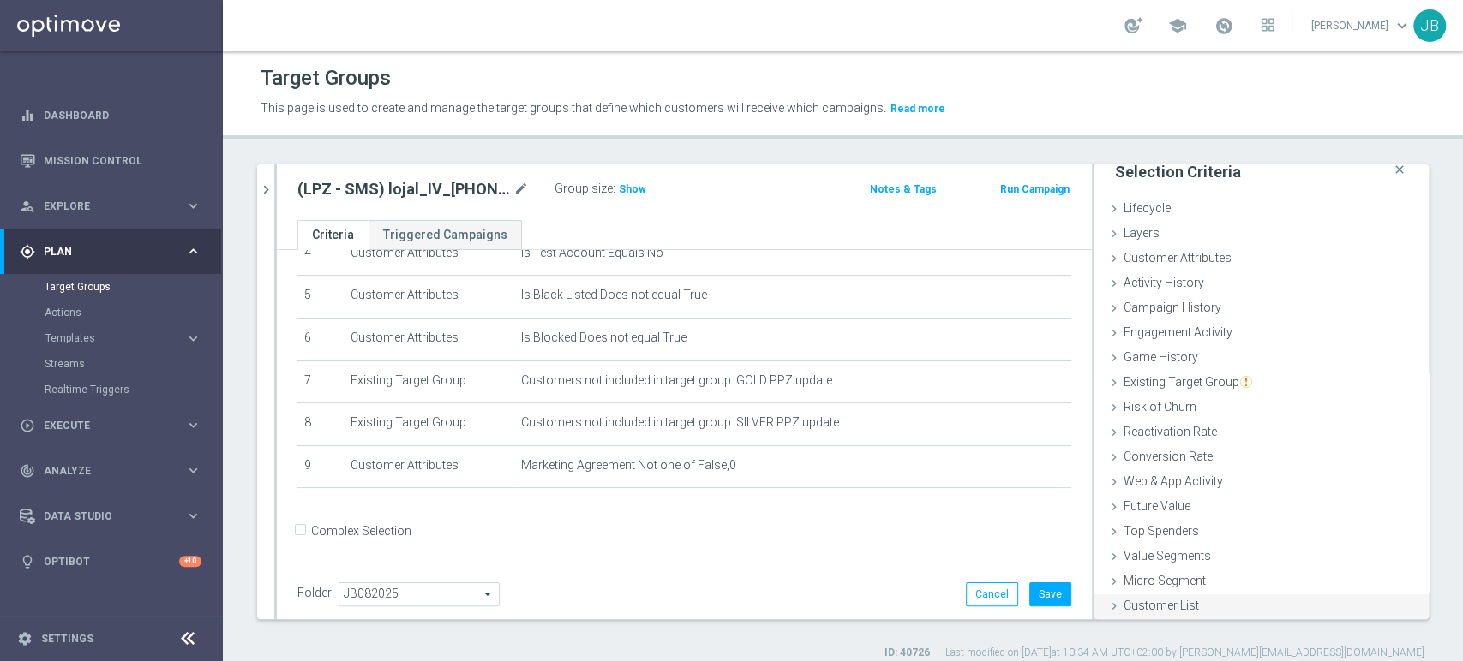
click at [1230, 607] on div "Customer List done" at bounding box center [1261, 608] width 334 height 26
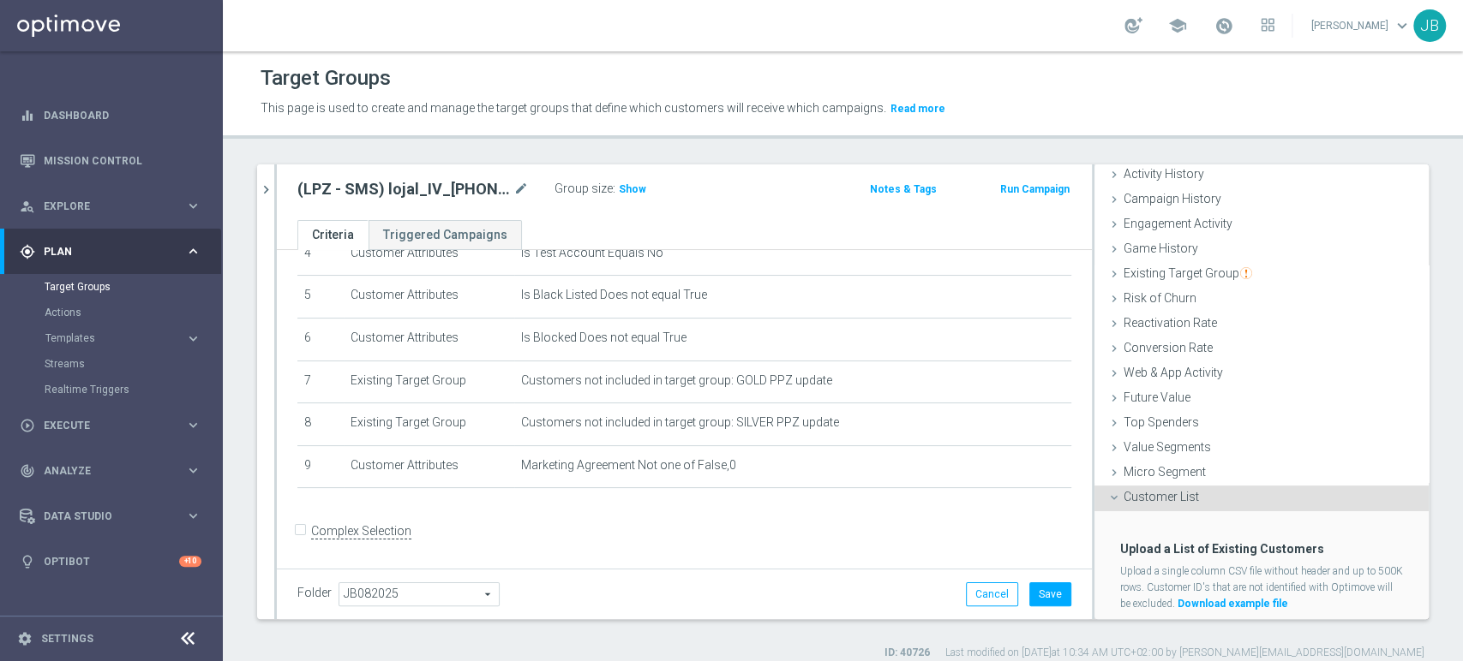
scroll to position [162, 0]
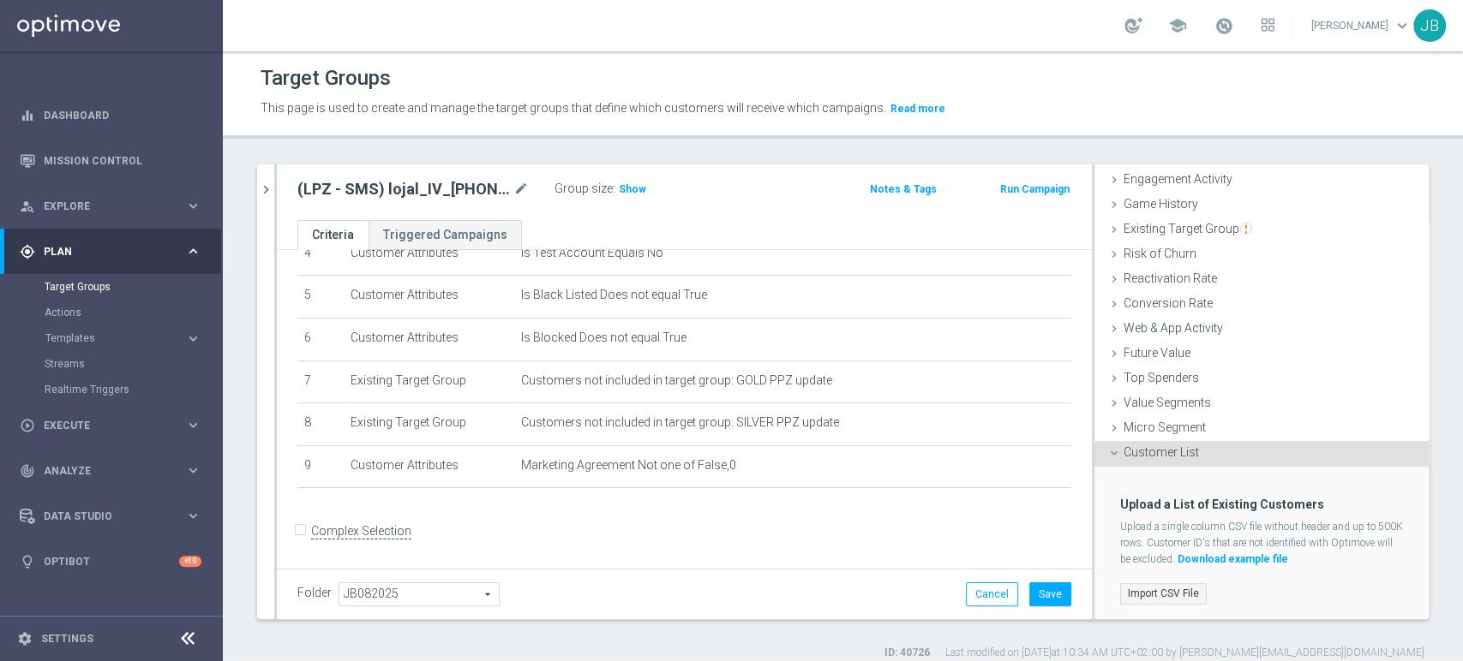
click at [1163, 589] on label "Import CSV File" at bounding box center [1163, 593] width 87 height 21
click at [0, 0] on input "Import CSV File" at bounding box center [0, 0] width 0 height 0
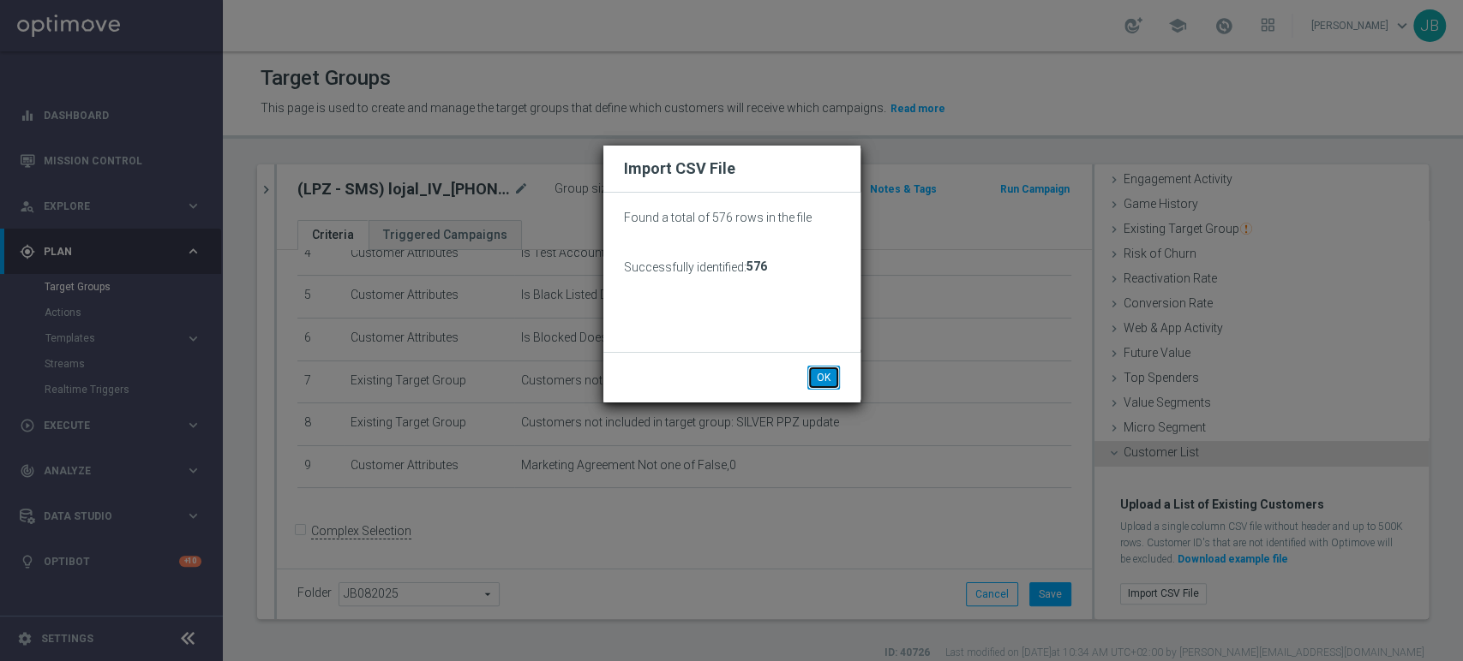
click at [810, 375] on button "OK" at bounding box center [823, 378] width 33 height 24
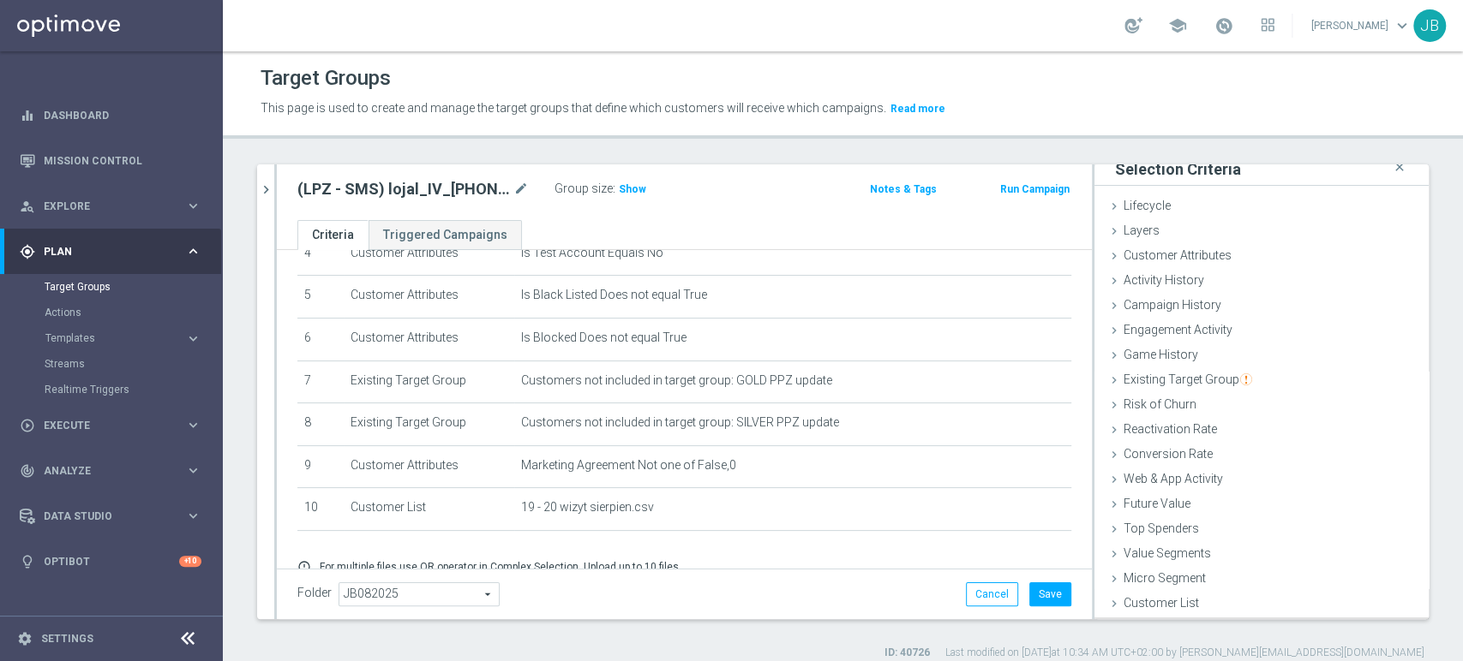
scroll to position [9, 0]
click at [1029, 595] on button "Save" at bounding box center [1050, 595] width 42 height 24
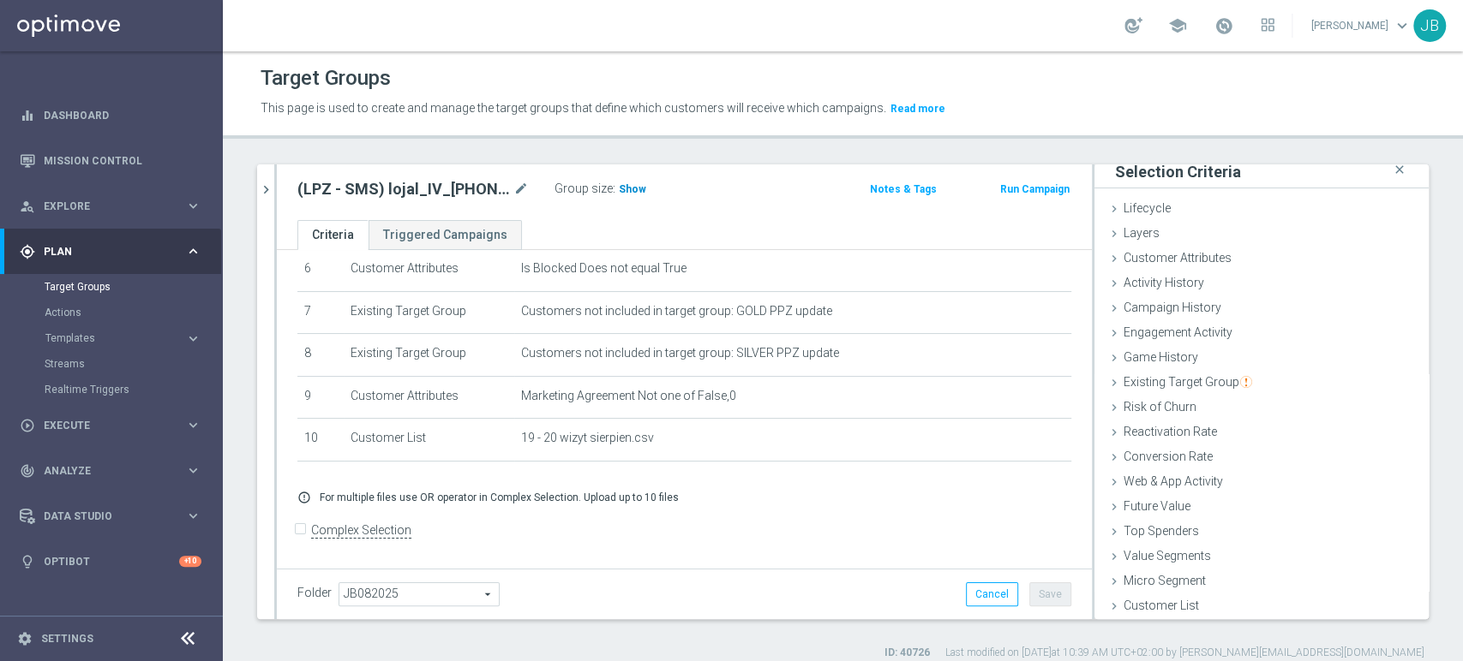
click at [623, 194] on span "Show" at bounding box center [632, 189] width 27 height 12
click at [272, 190] on icon "chevron_right" at bounding box center [266, 190] width 16 height 16
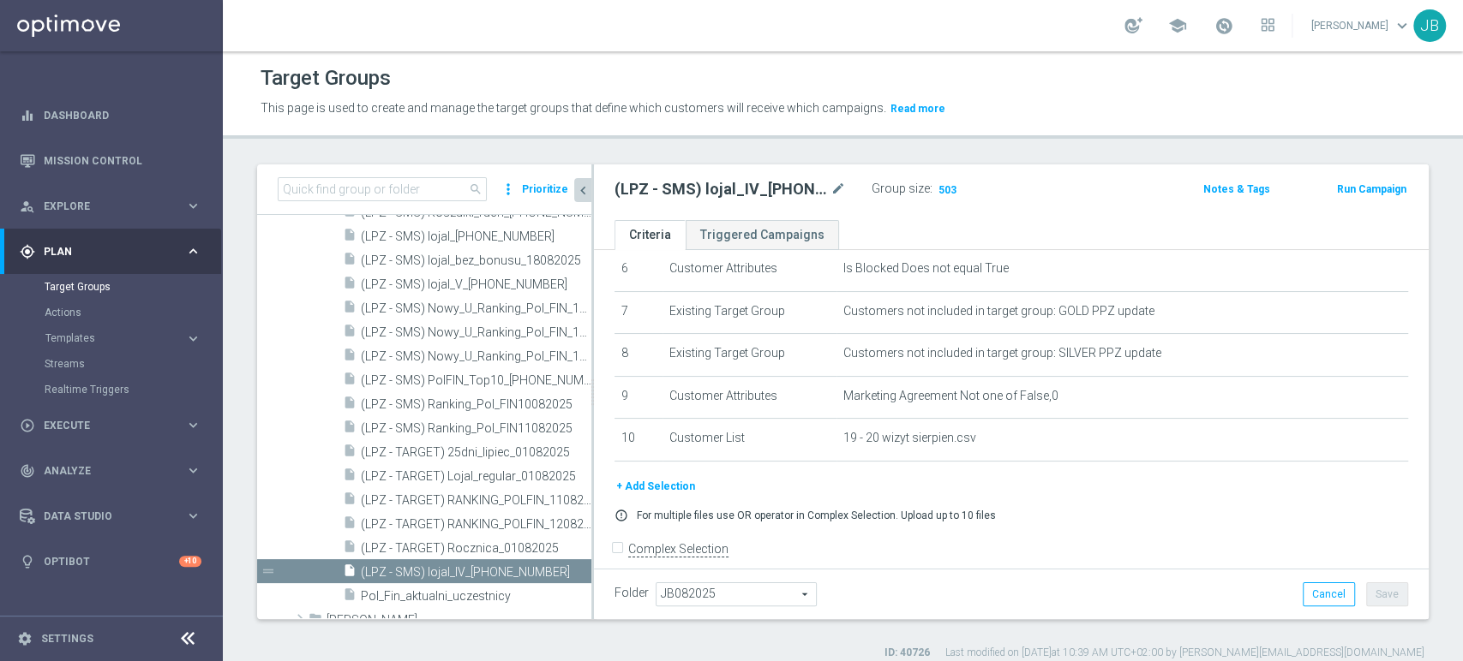
scroll to position [39, 0]
click at [554, 544] on icon "content_copy" at bounding box center [561, 549] width 14 height 14
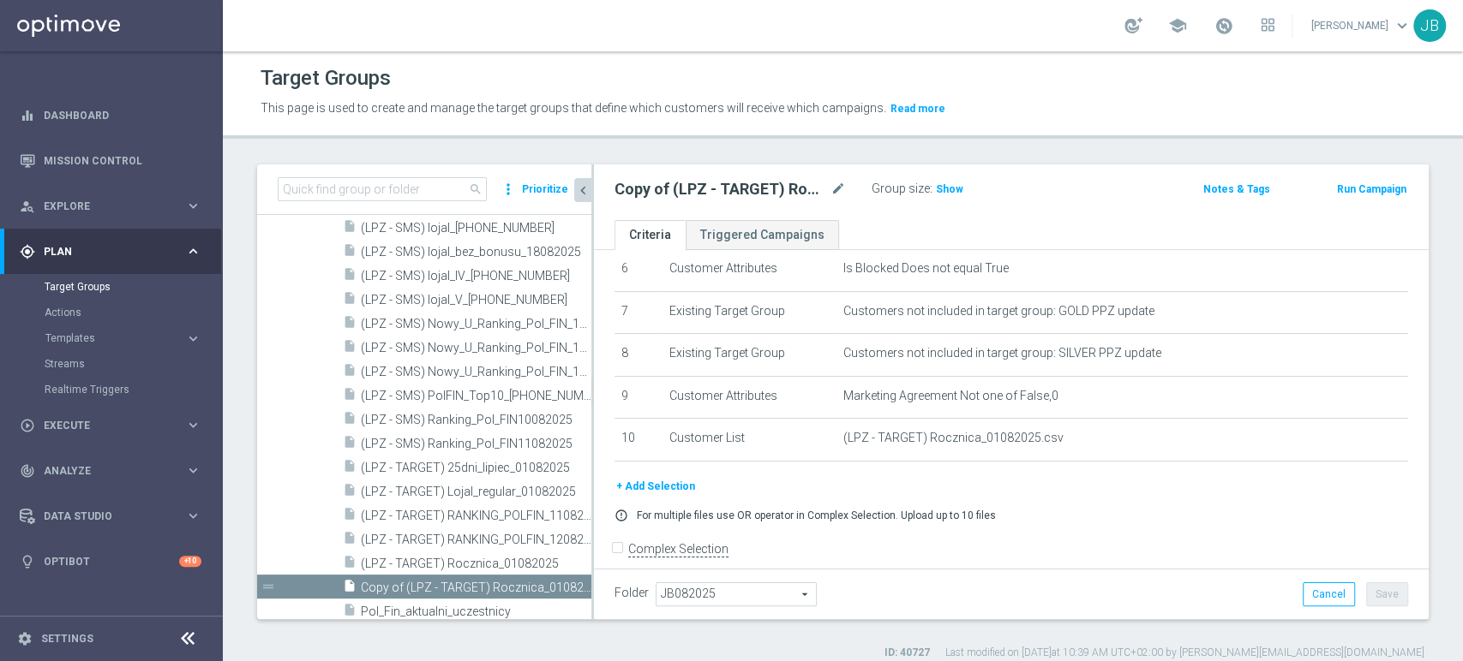
scroll to position [1045, 0]
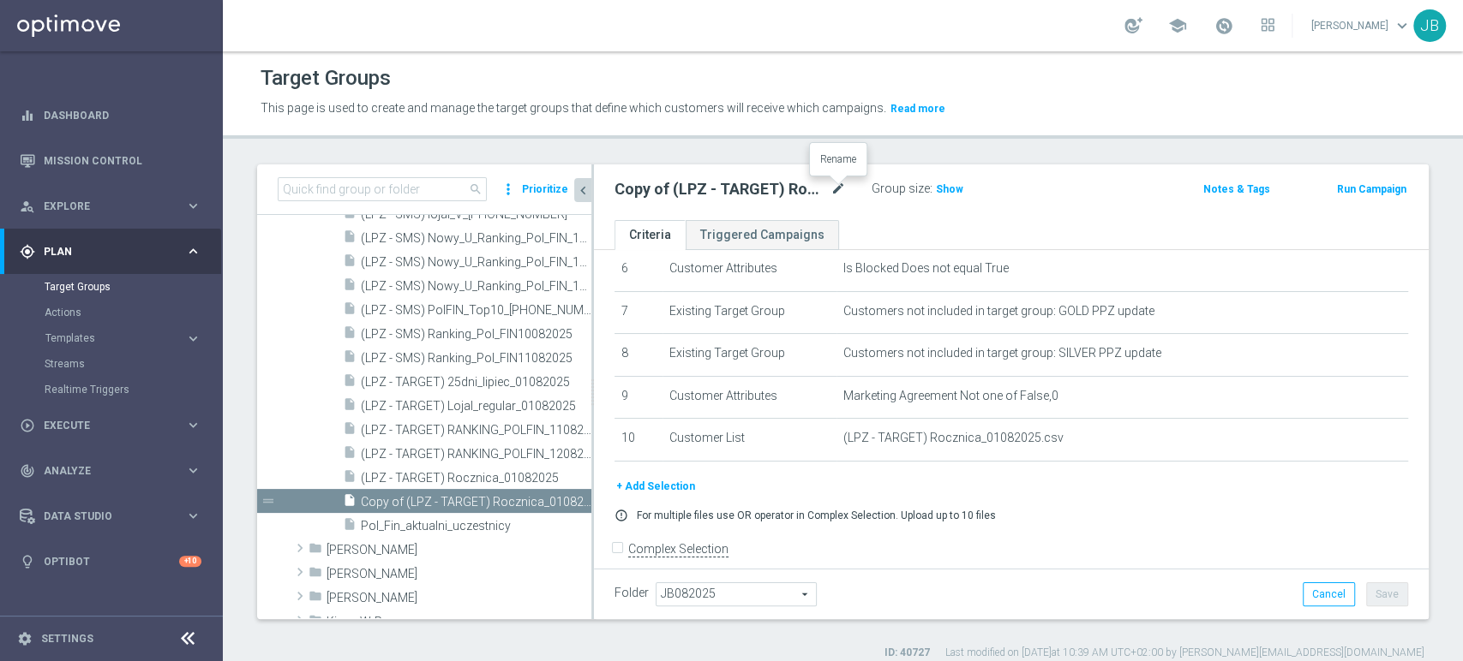
click at [842, 183] on icon "mode_edit" at bounding box center [837, 189] width 15 height 21
paste input "(LPZ - SMS) lojal_III_[PHONE_NUMBER]"
type input "(LPZ - SMS) lojal_III_[PHONE_NUMBER]"
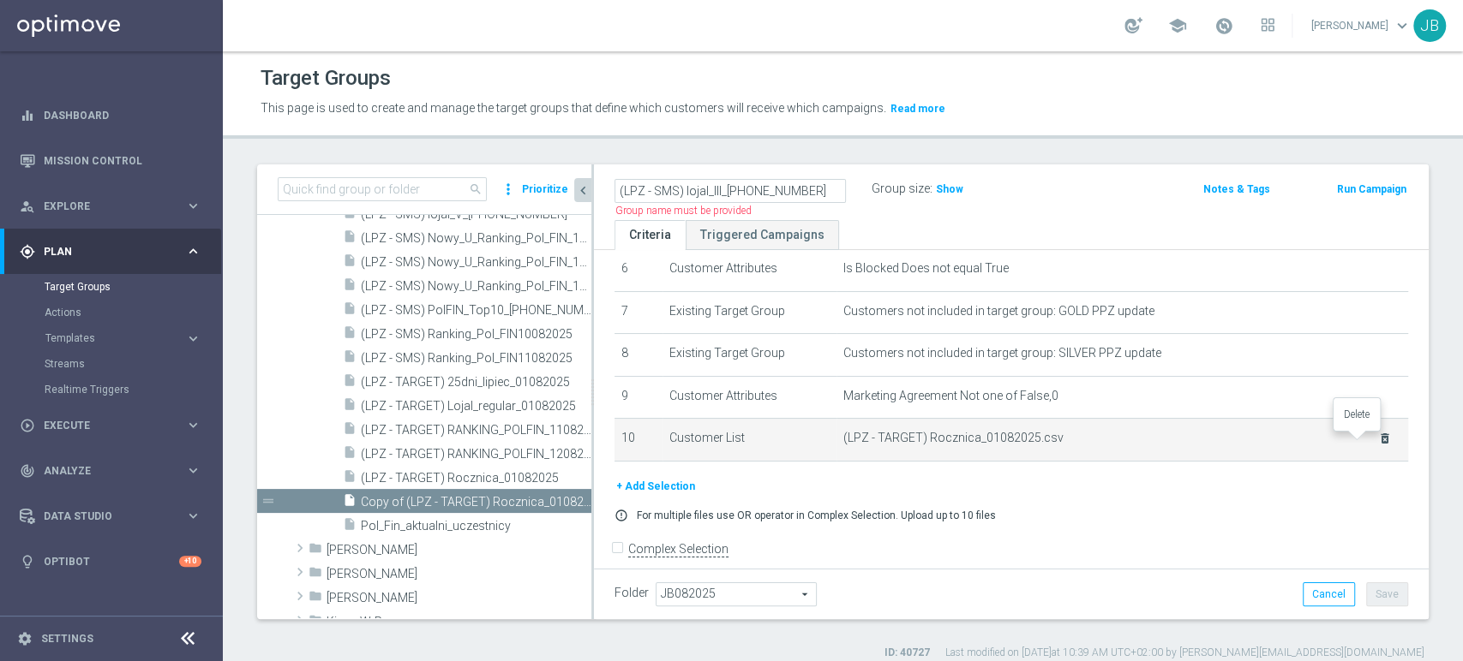
click at [1378, 443] on icon "delete_forever" at bounding box center [1385, 439] width 14 height 14
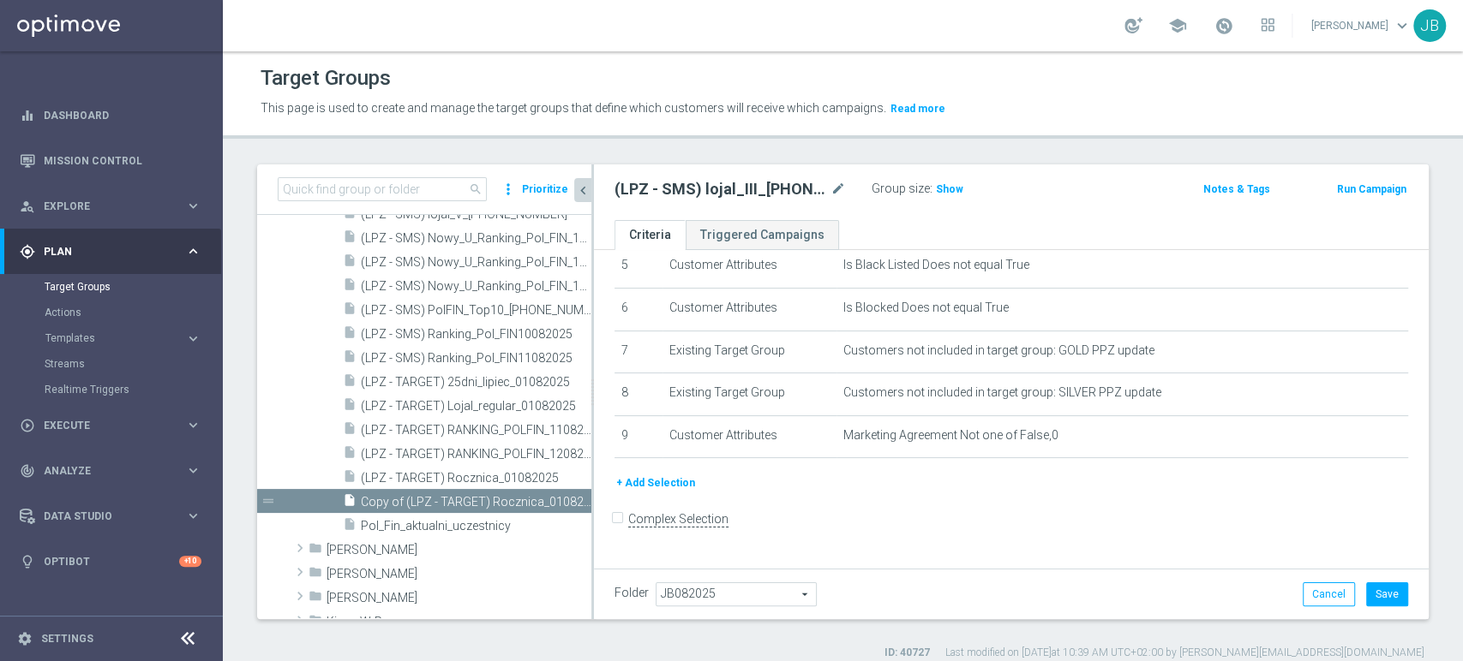
scroll to position [223, 0]
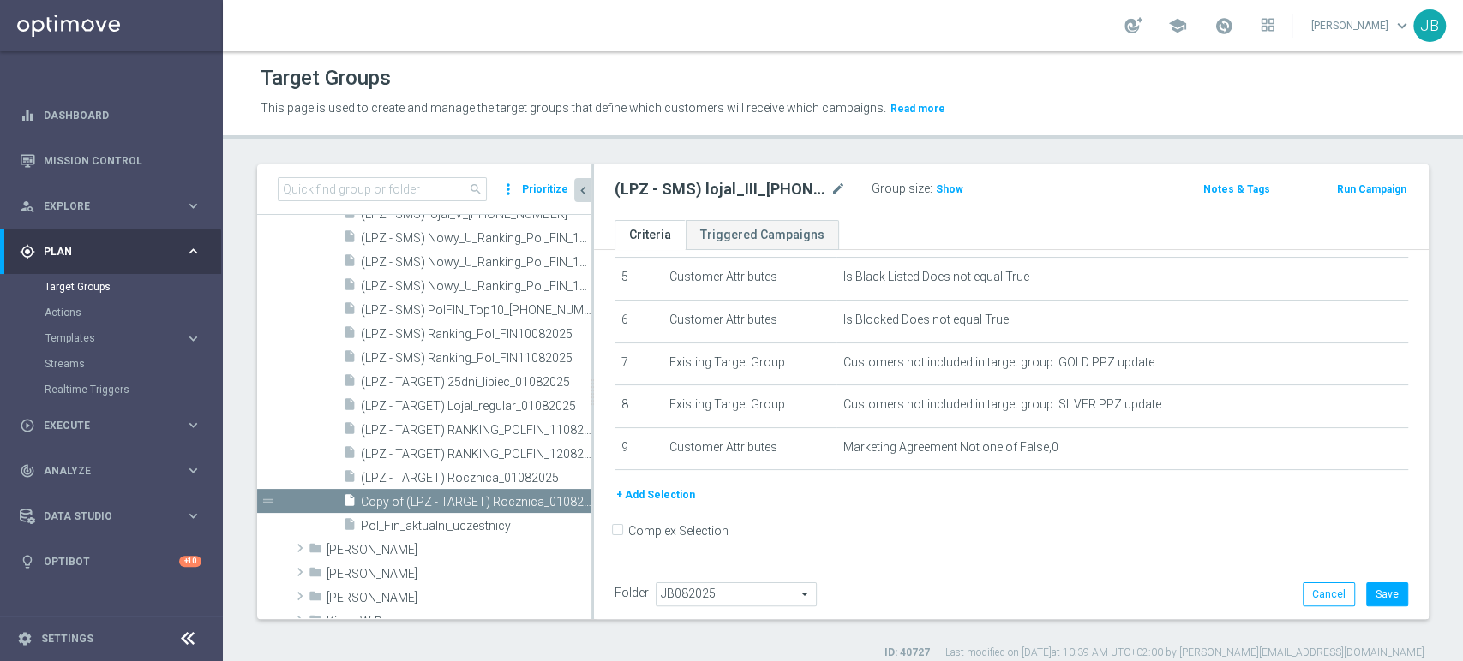
click at [671, 502] on button "+ Add Selection" at bounding box center [655, 495] width 82 height 19
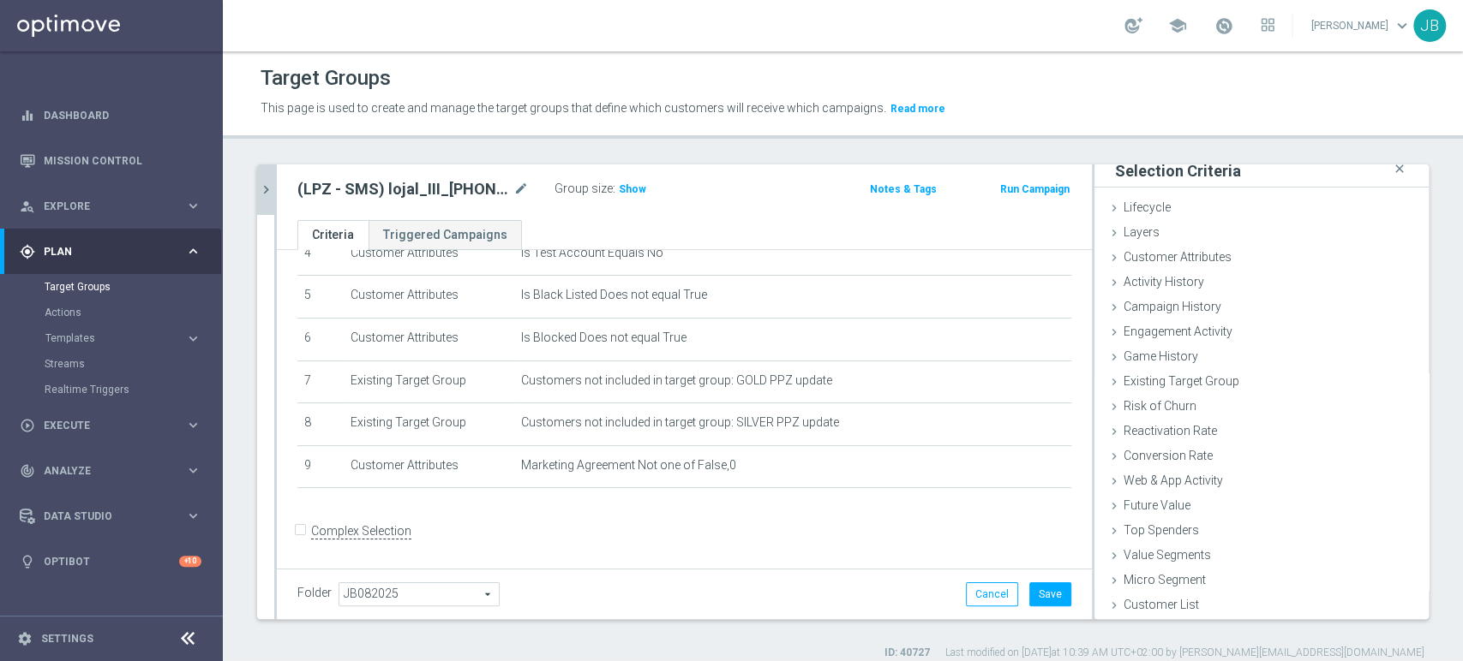
scroll to position [9, 0]
click at [1264, 605] on div "Customer List done selection saved" at bounding box center [1261, 608] width 334 height 26
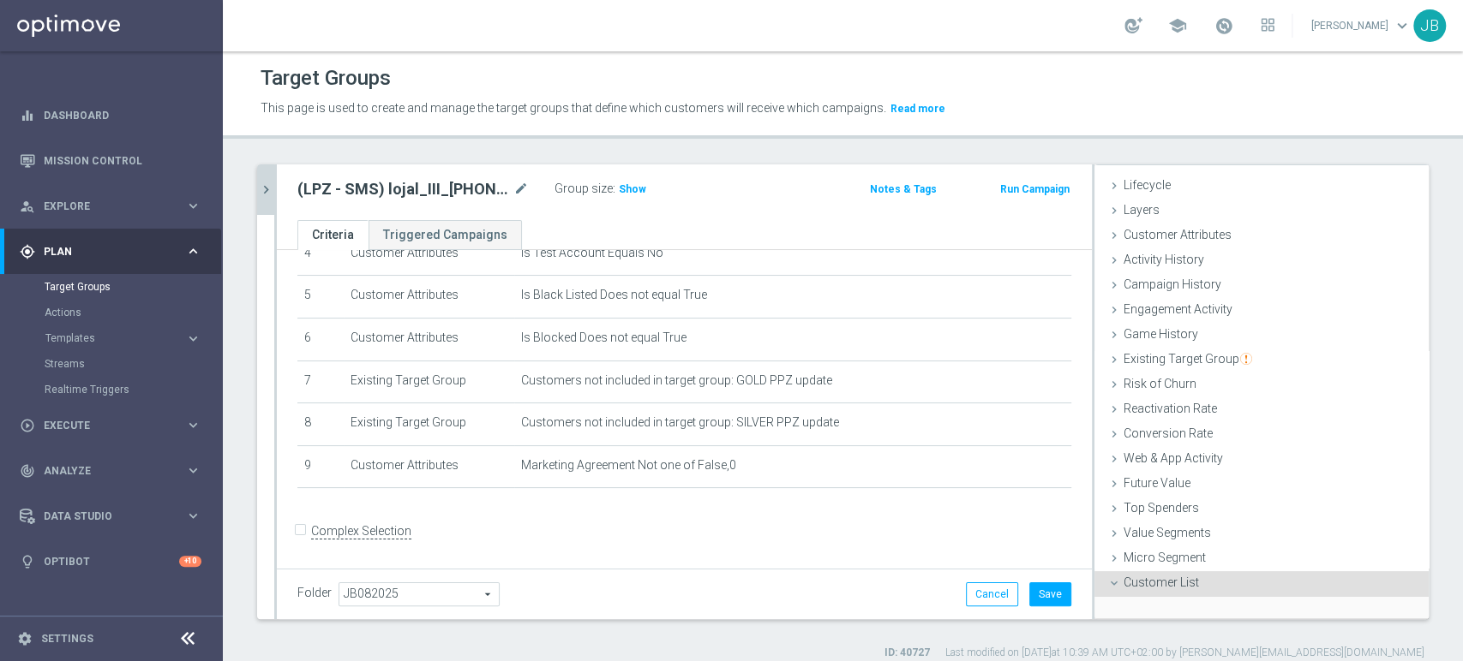
scroll to position [162, 0]
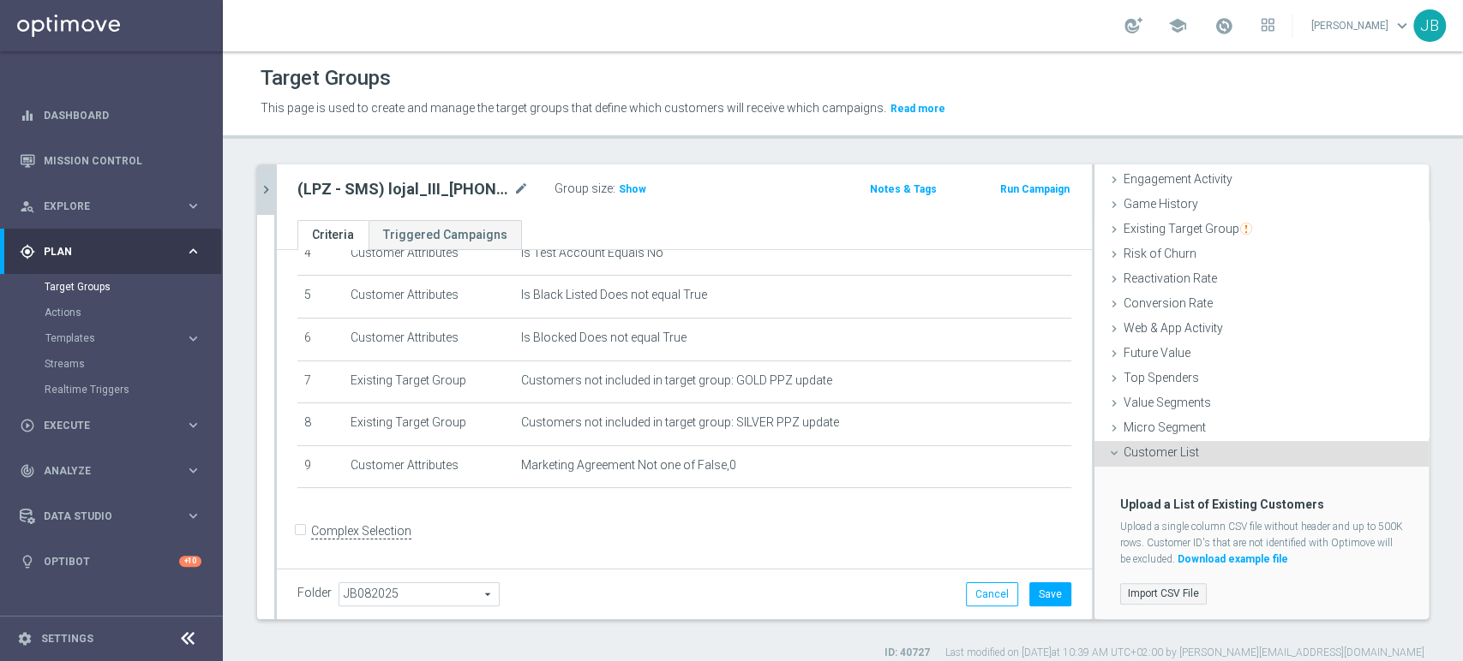
click at [1158, 592] on label "Import CSV File" at bounding box center [1163, 593] width 87 height 21
click at [0, 0] on input "Import CSV File" at bounding box center [0, 0] width 0 height 0
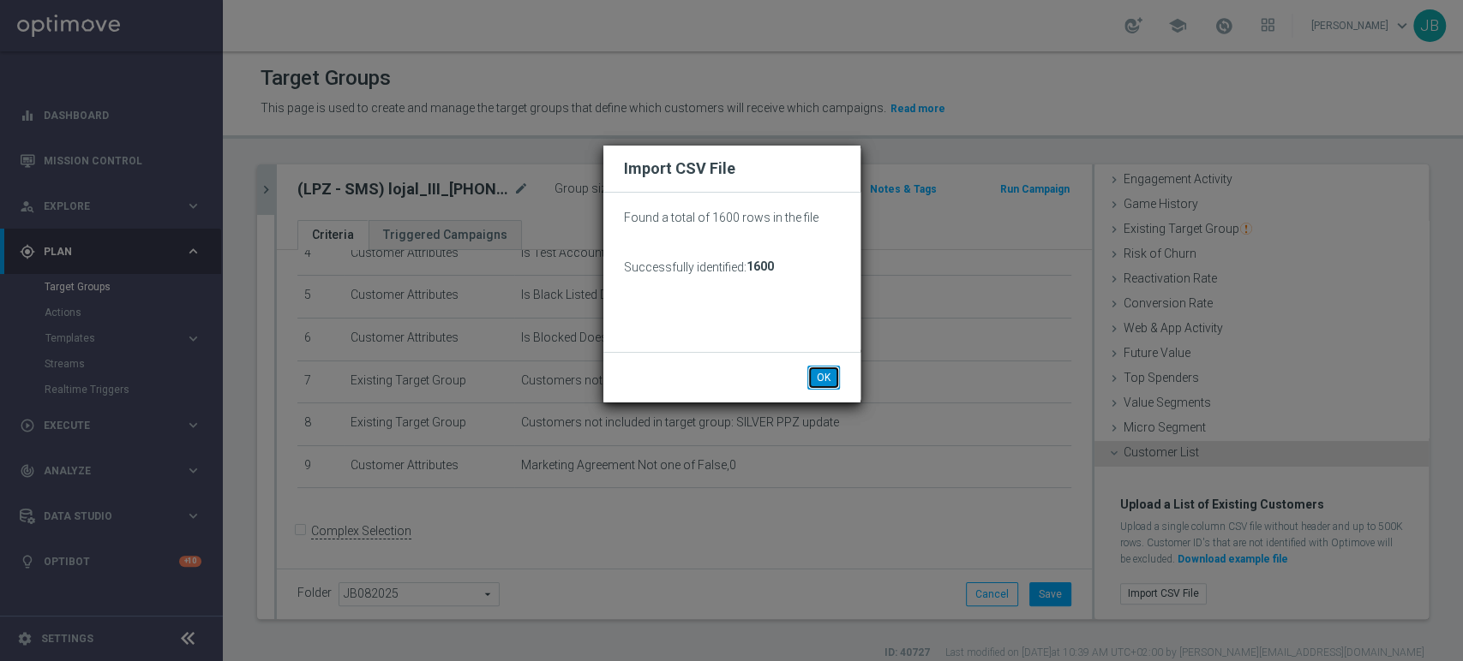
click at [833, 386] on button "OK" at bounding box center [823, 378] width 33 height 24
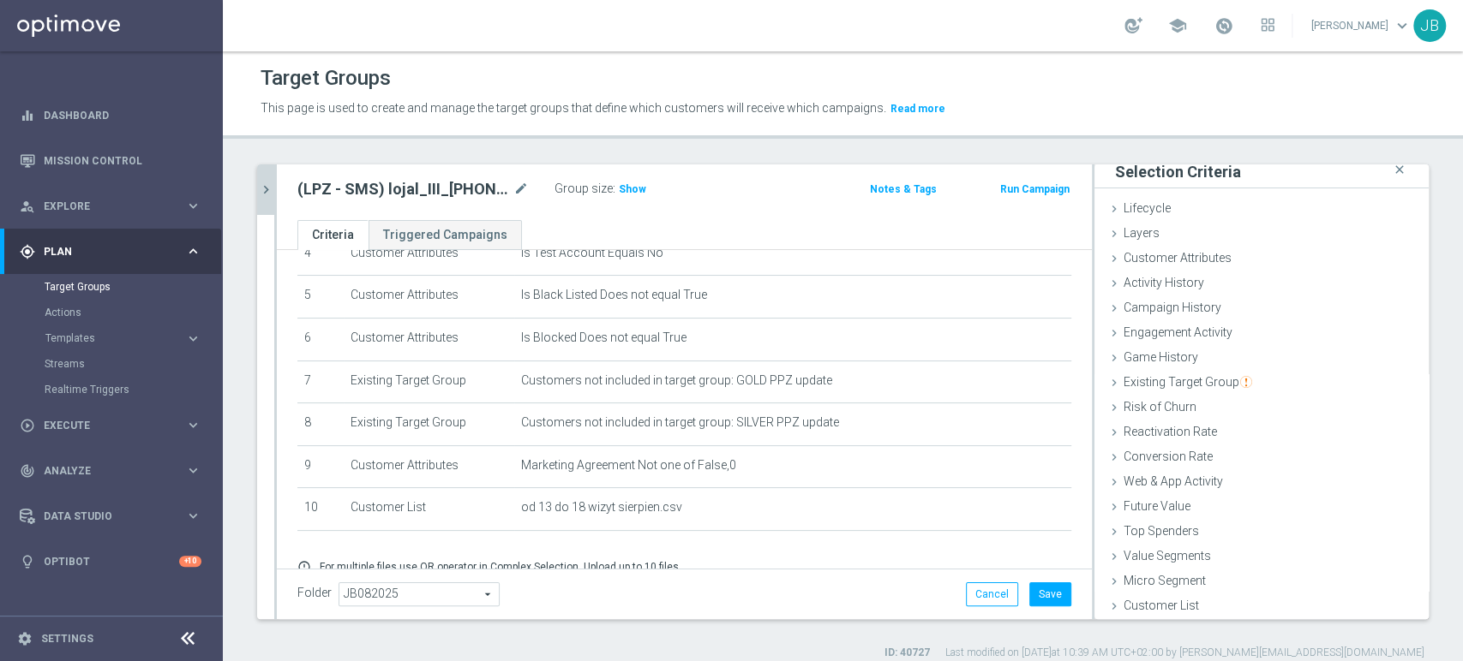
scroll to position [274, 0]
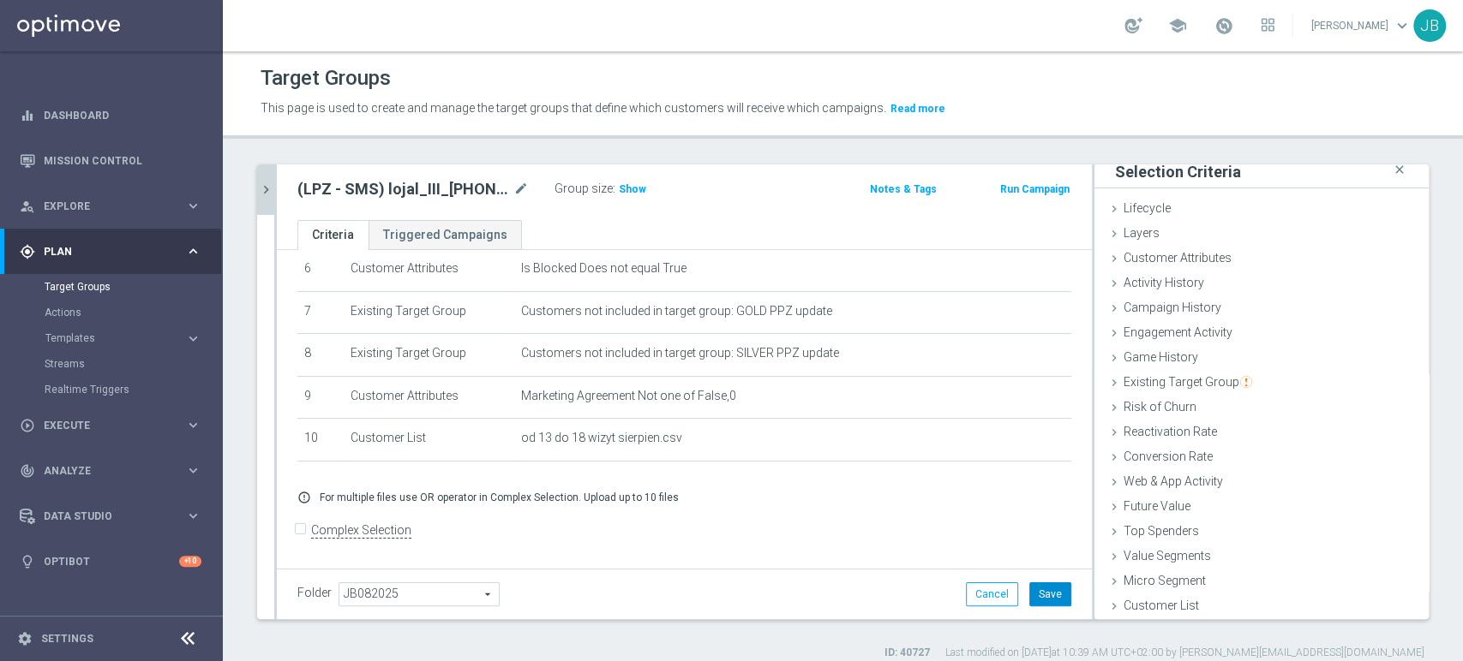
click at [1036, 598] on button "Save" at bounding box center [1050, 595] width 42 height 24
click at [635, 190] on span "Show" at bounding box center [632, 189] width 27 height 12
click at [264, 196] on icon "chevron_right" at bounding box center [266, 190] width 16 height 16
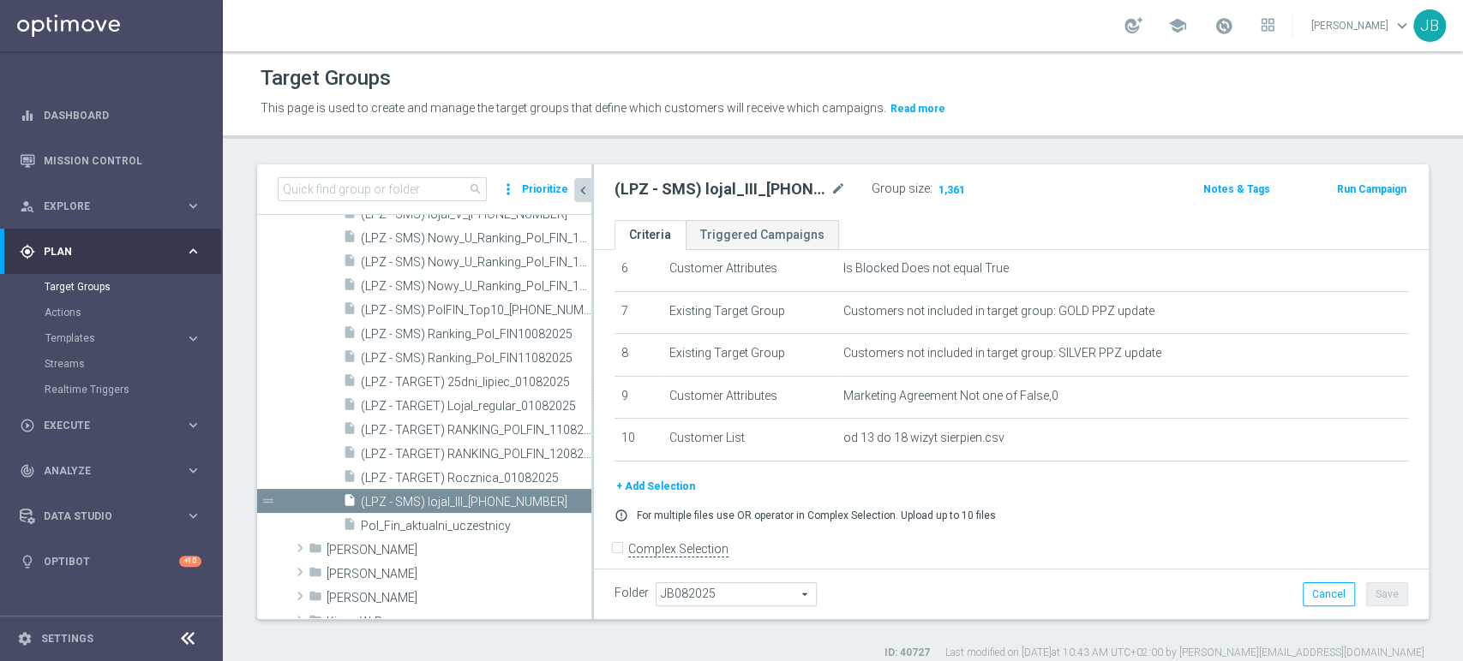
scroll to position [39, 0]
click at [554, 471] on icon "content_copy" at bounding box center [561, 478] width 14 height 14
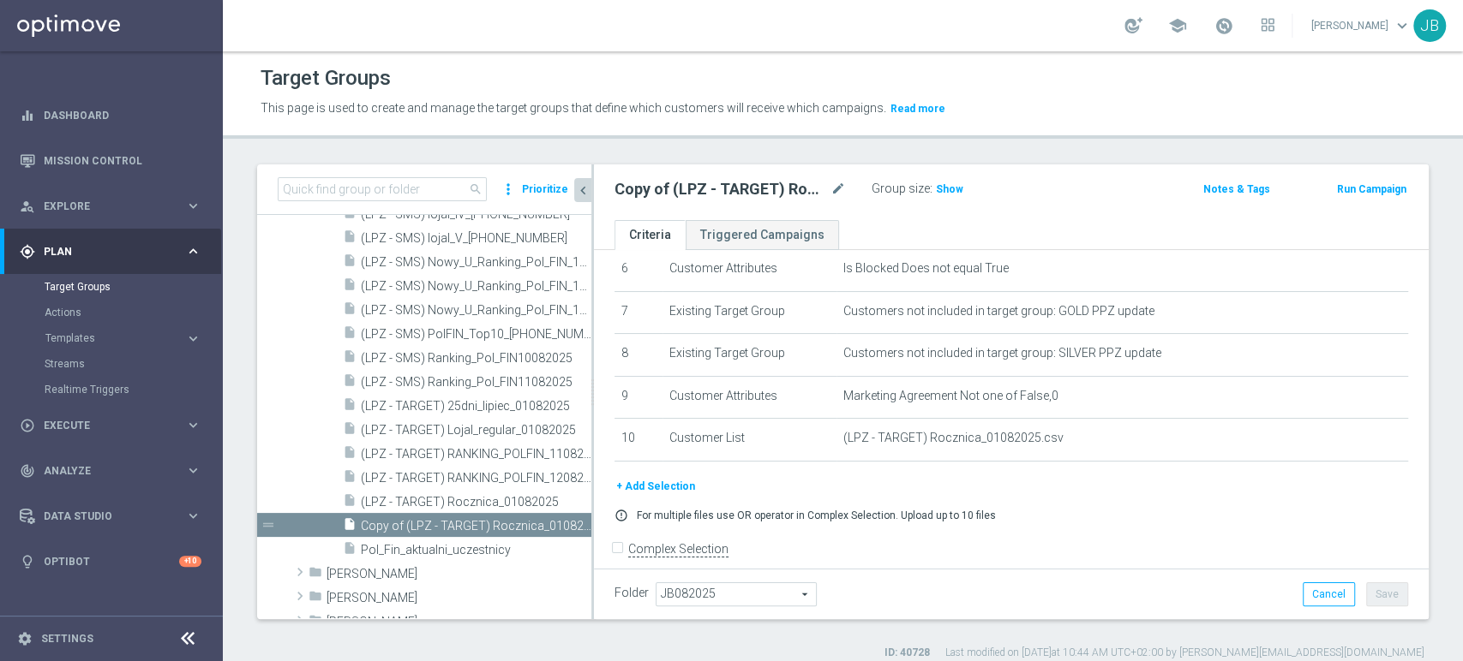
scroll to position [1068, 0]
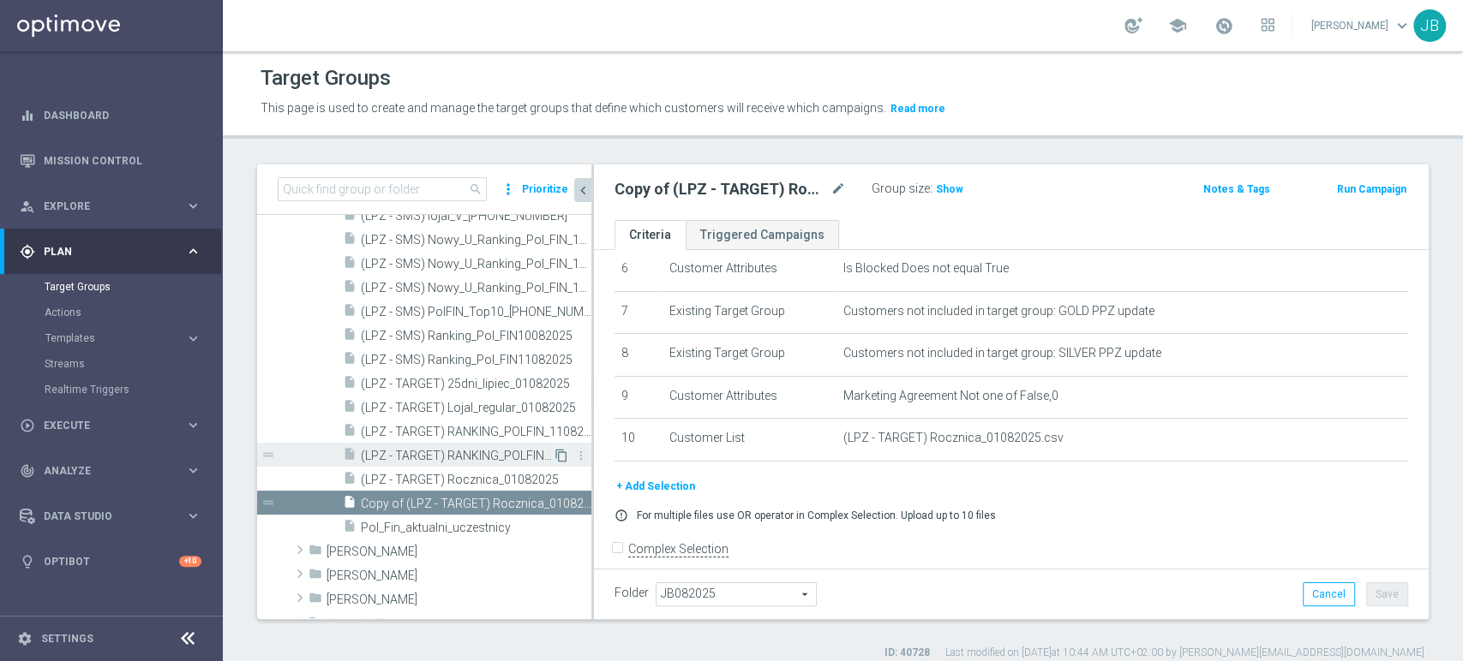
click at [554, 455] on icon "content_copy" at bounding box center [561, 456] width 14 height 14
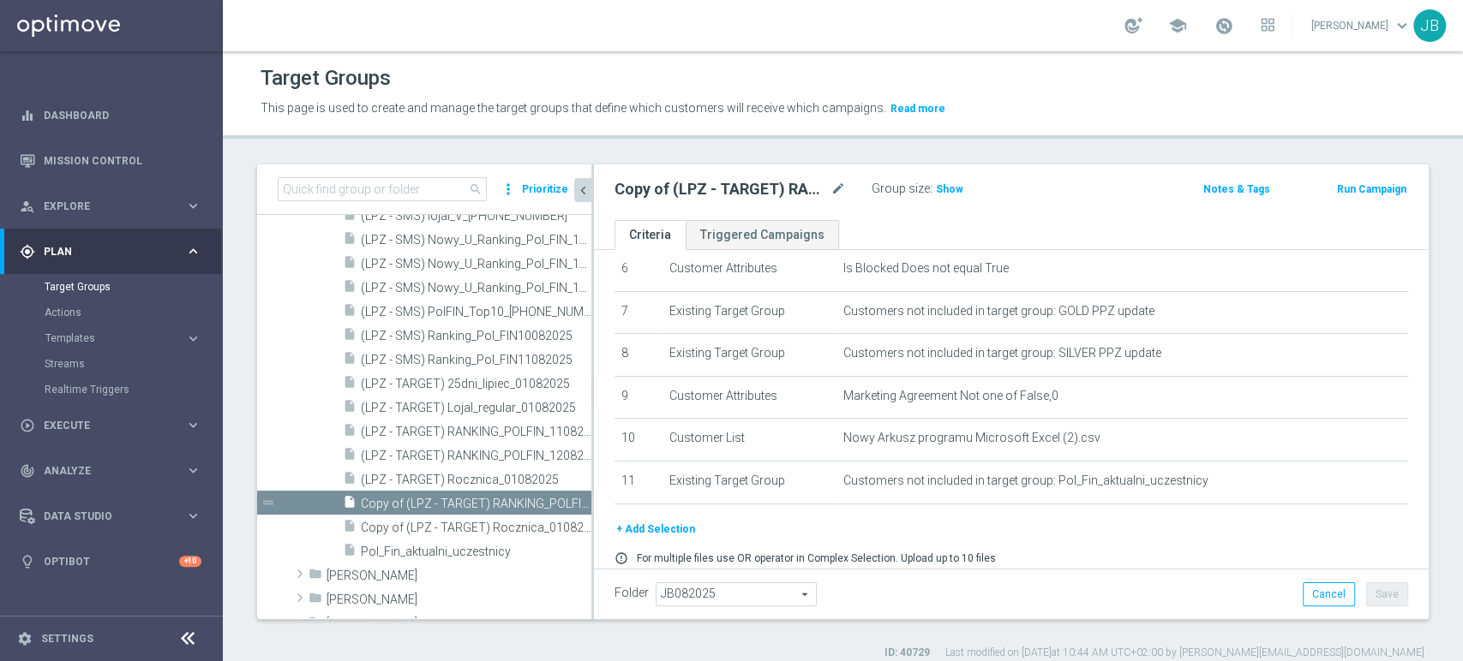
scroll to position [1068, 0]
click at [840, 190] on icon "mode_edit" at bounding box center [837, 189] width 15 height 21
type input "(LPZ - SMS) lojal_II_[PHONE_NUMBER]"
click at [946, 217] on div "(LPZ - SMS) lojal_II_[PHONE_NUMBER] Group size : Show Notes & Tags Run Campaign" at bounding box center [1011, 193] width 835 height 56
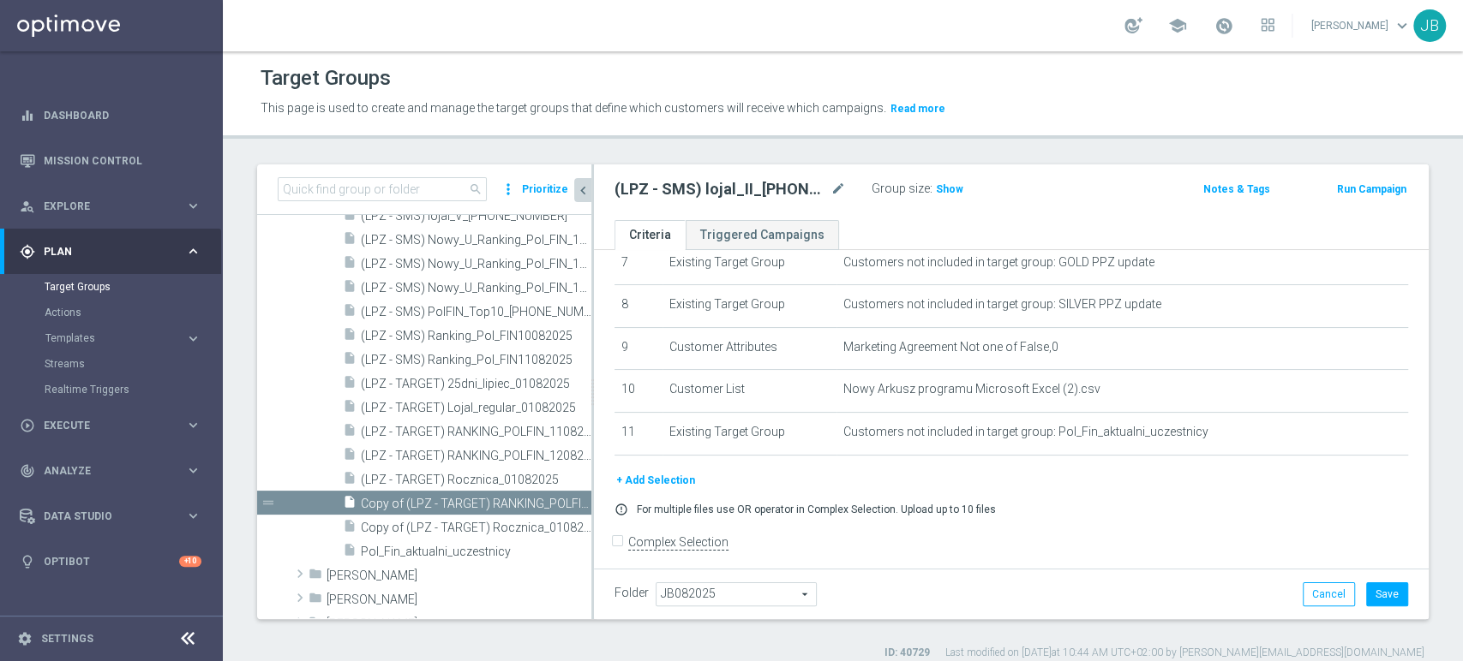
scroll to position [326, 0]
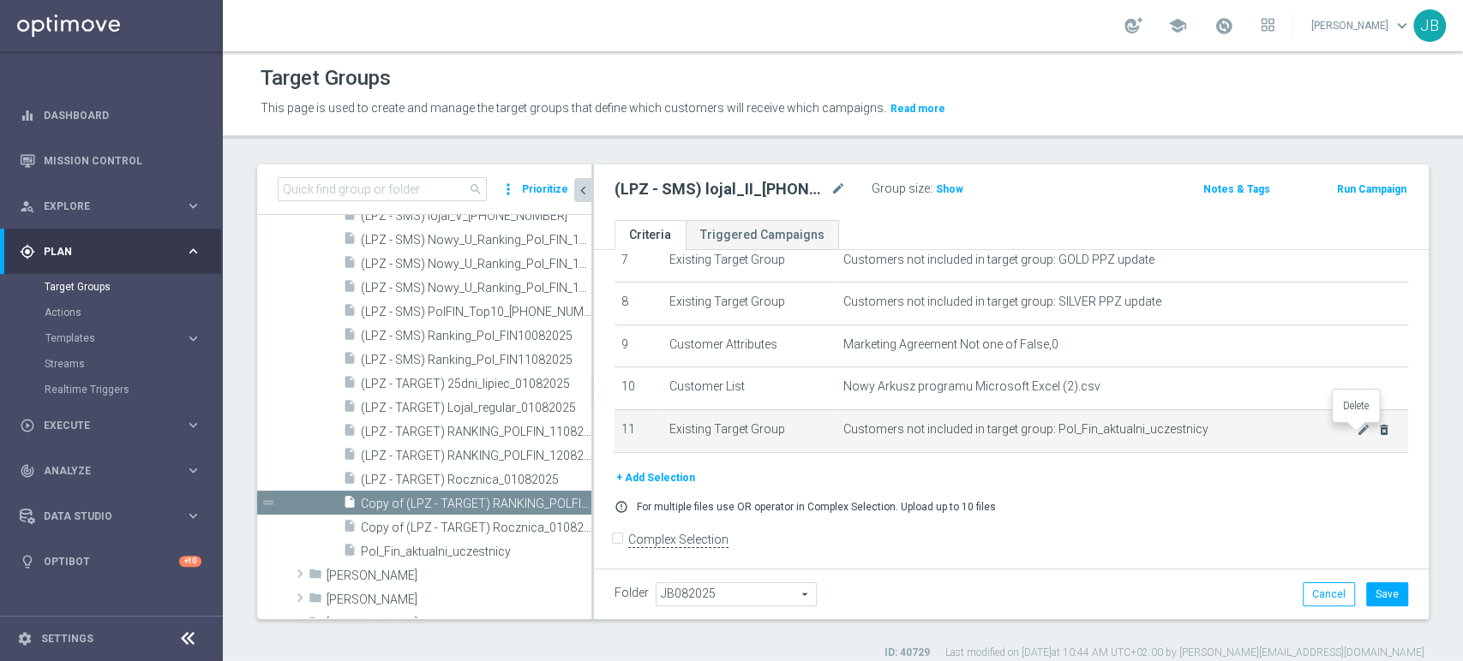
click at [1377, 434] on icon "delete_forever" at bounding box center [1384, 430] width 14 height 14
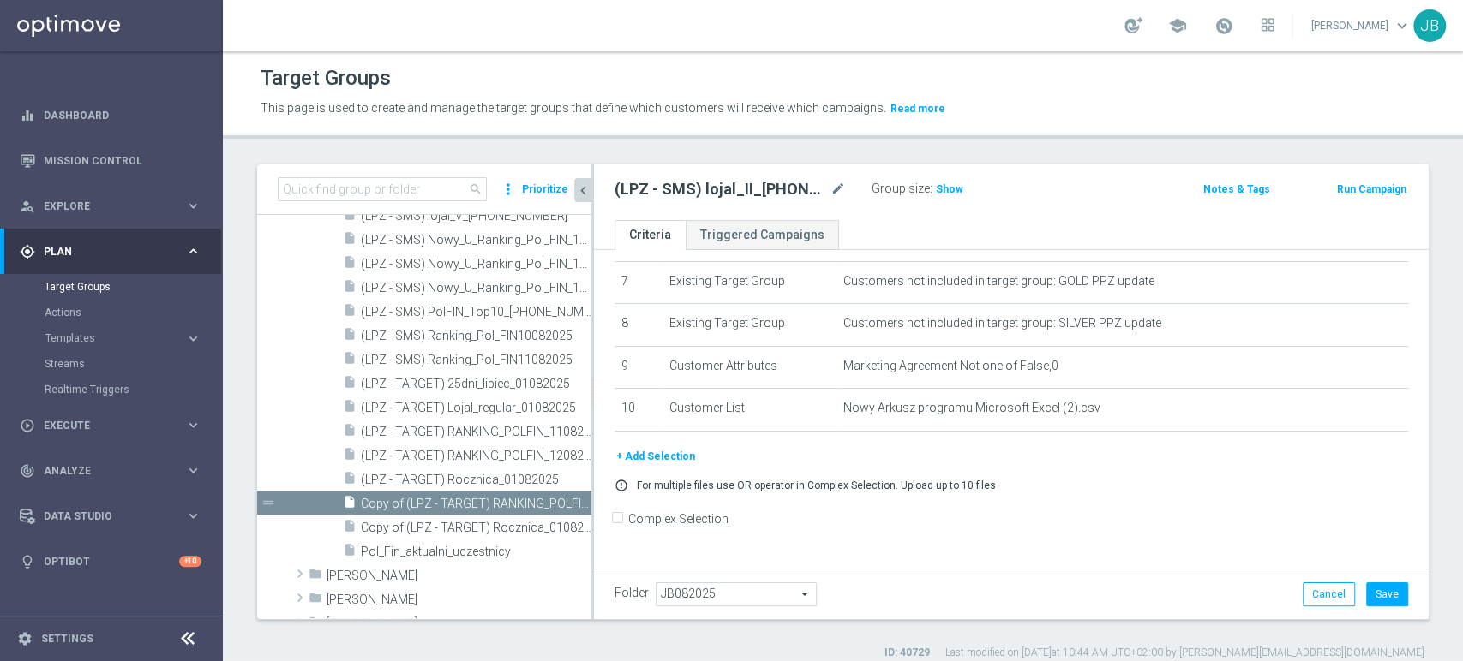
scroll to position [292, 0]
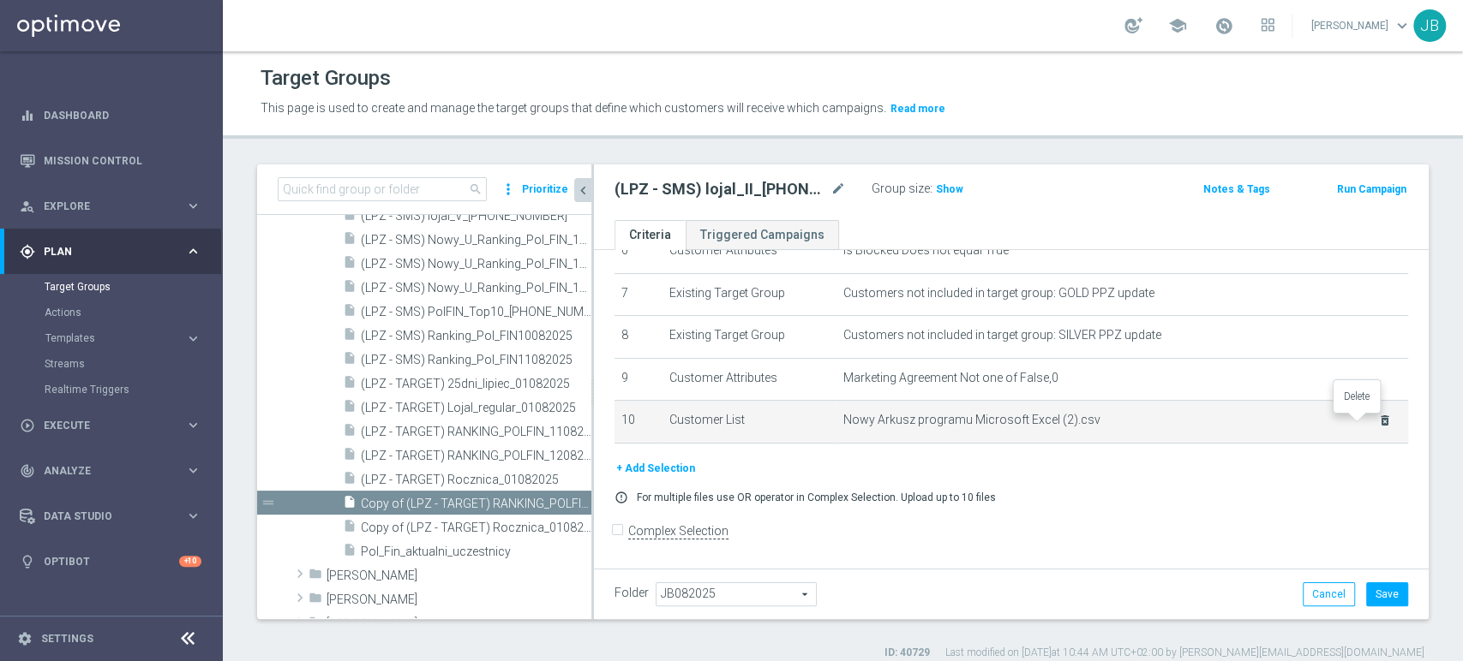
click at [1378, 416] on icon "delete_forever" at bounding box center [1385, 421] width 14 height 14
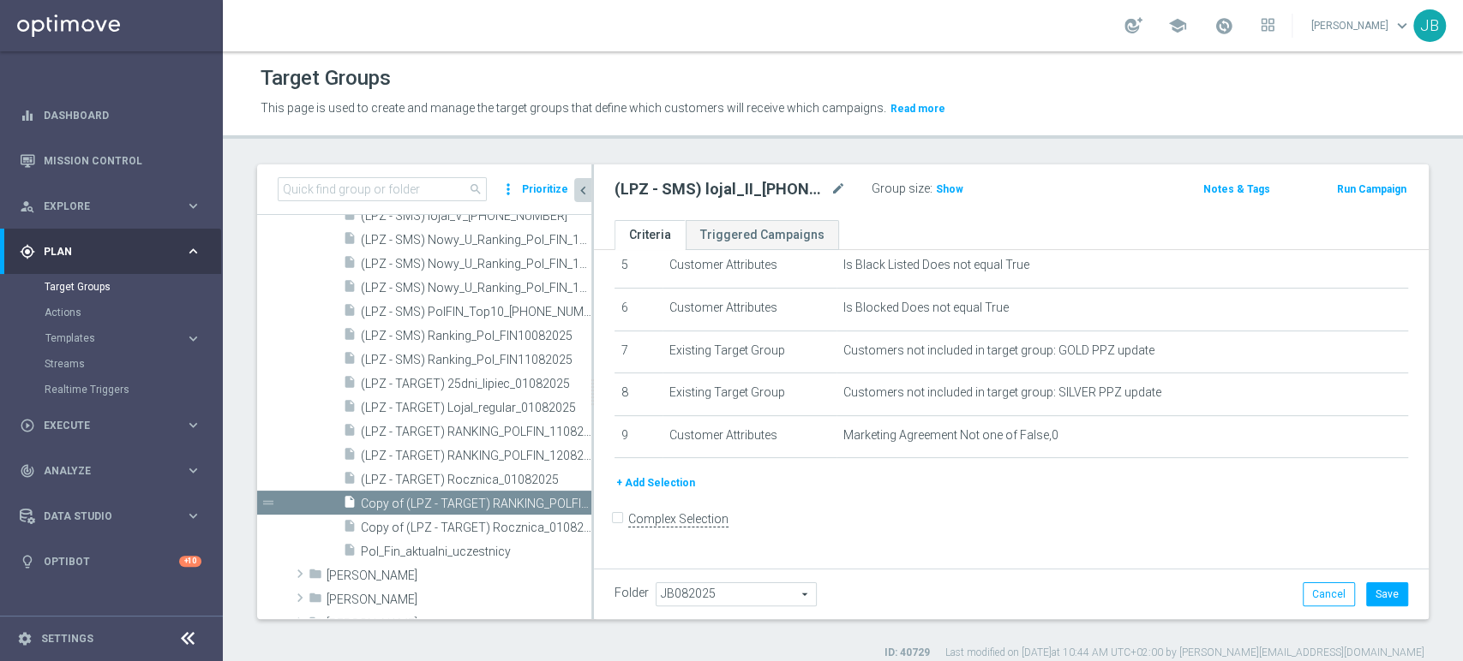
scroll to position [223, 0]
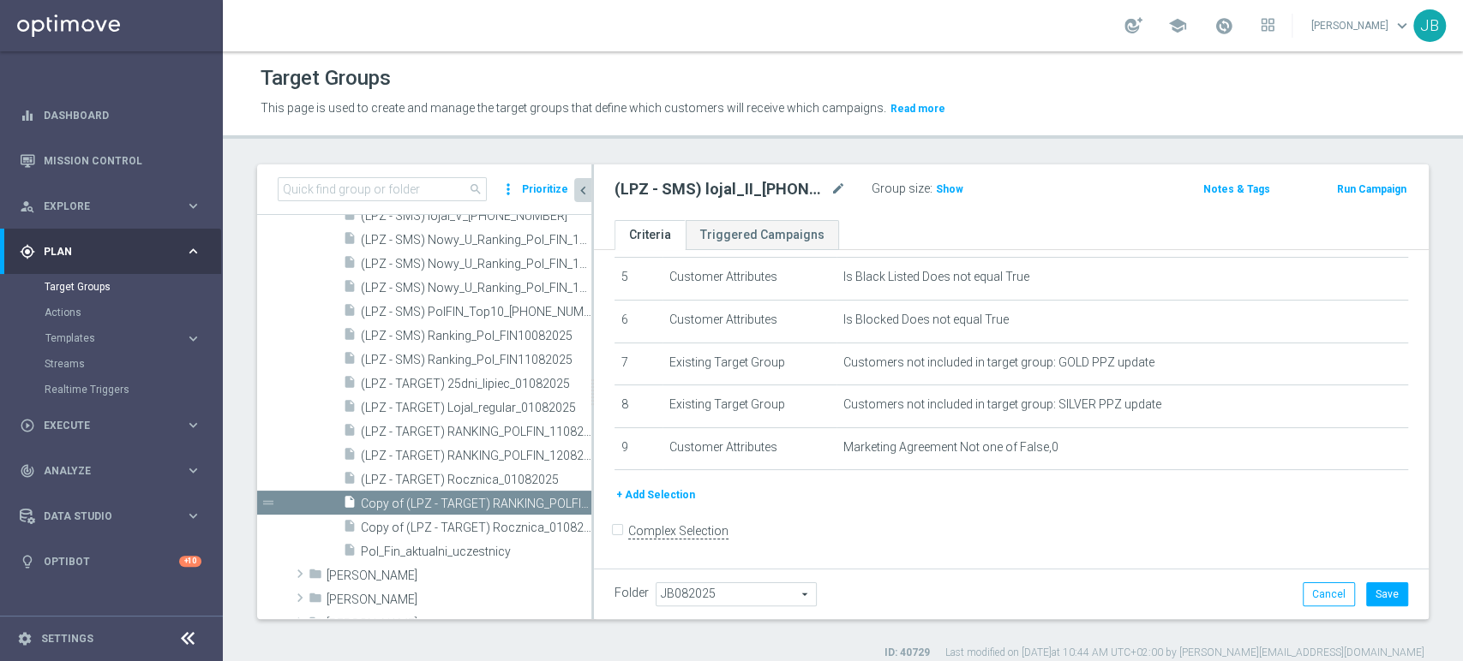
click at [649, 500] on button "+ Add Selection" at bounding box center [655, 495] width 82 height 19
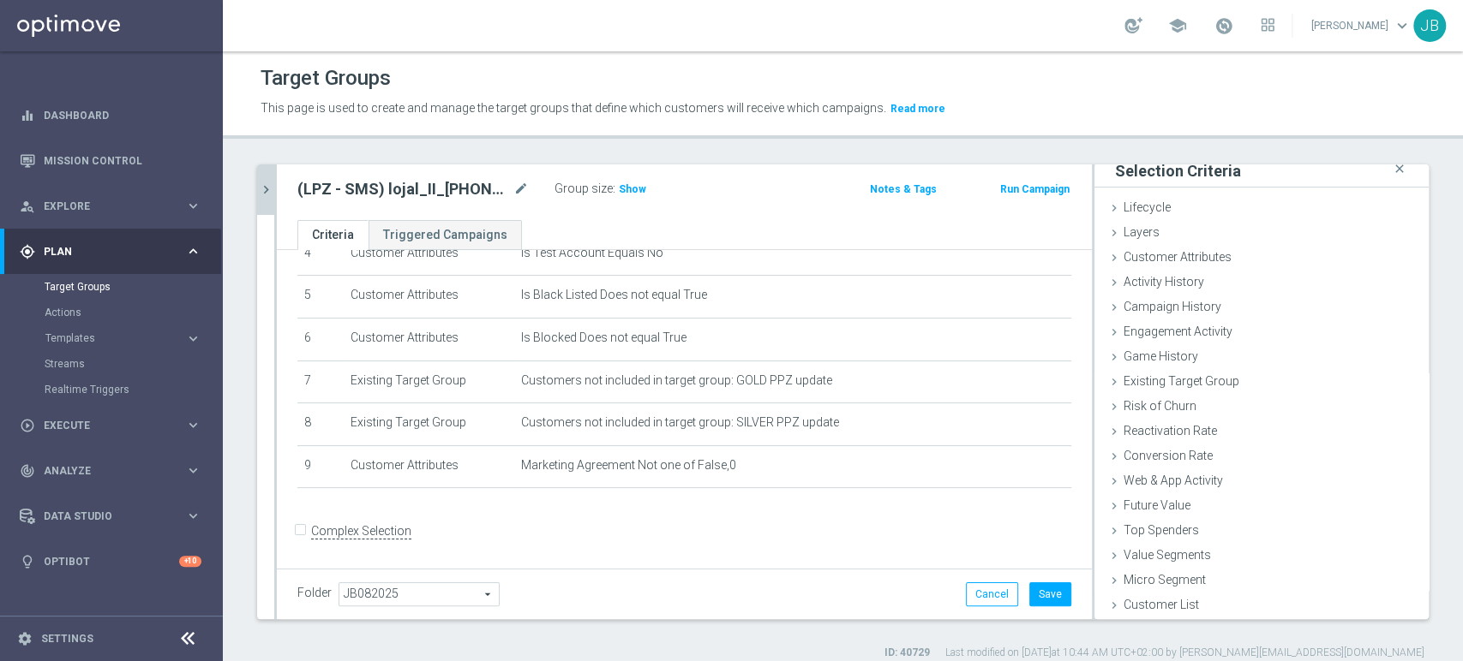
scroll to position [9, 0]
click at [1257, 591] on div "Micro Segment done" at bounding box center [1261, 583] width 334 height 26
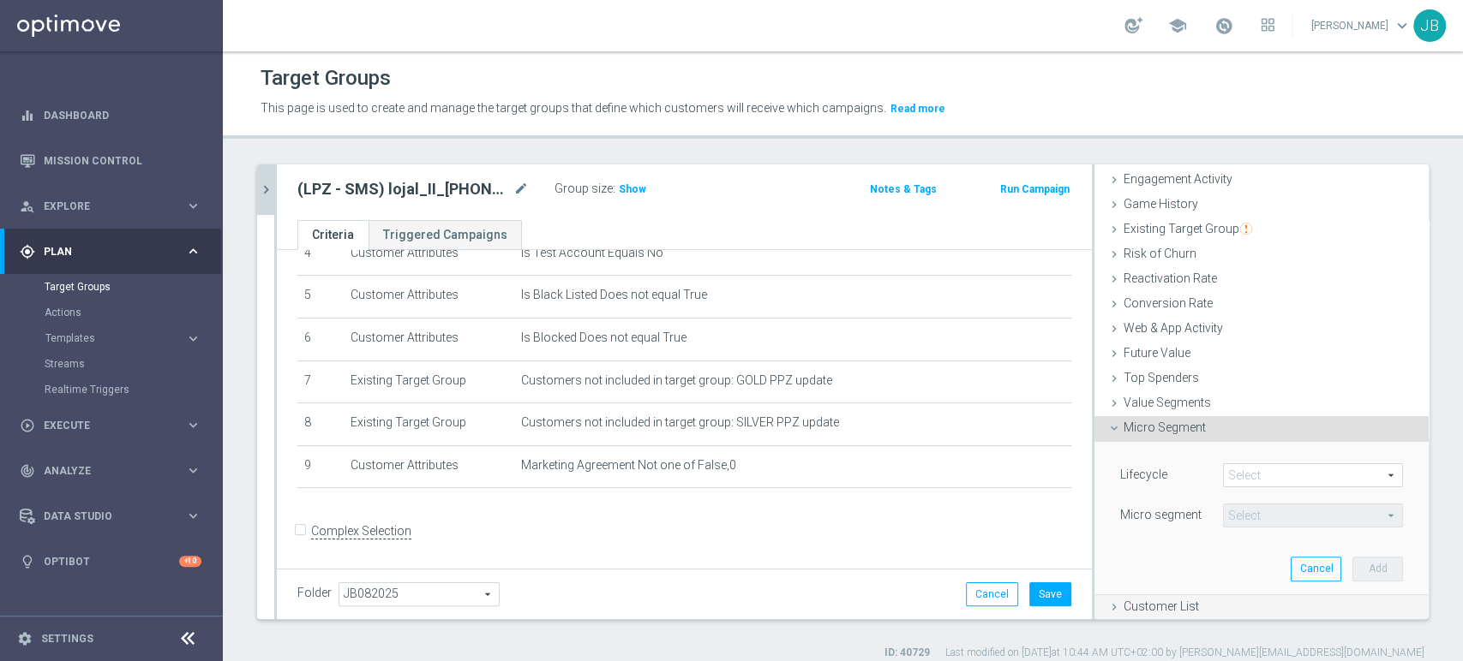
click at [1200, 598] on div "Customer List done selection saved" at bounding box center [1261, 608] width 334 height 26
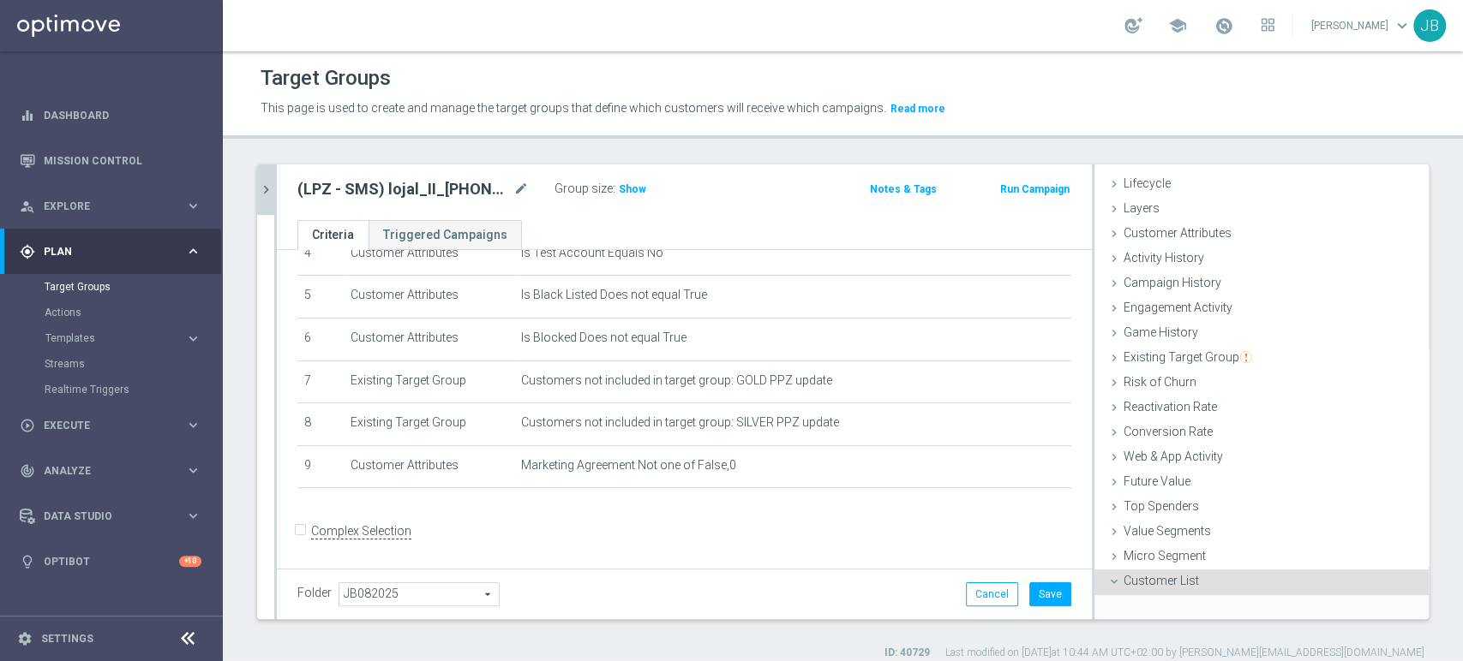
scroll to position [162, 0]
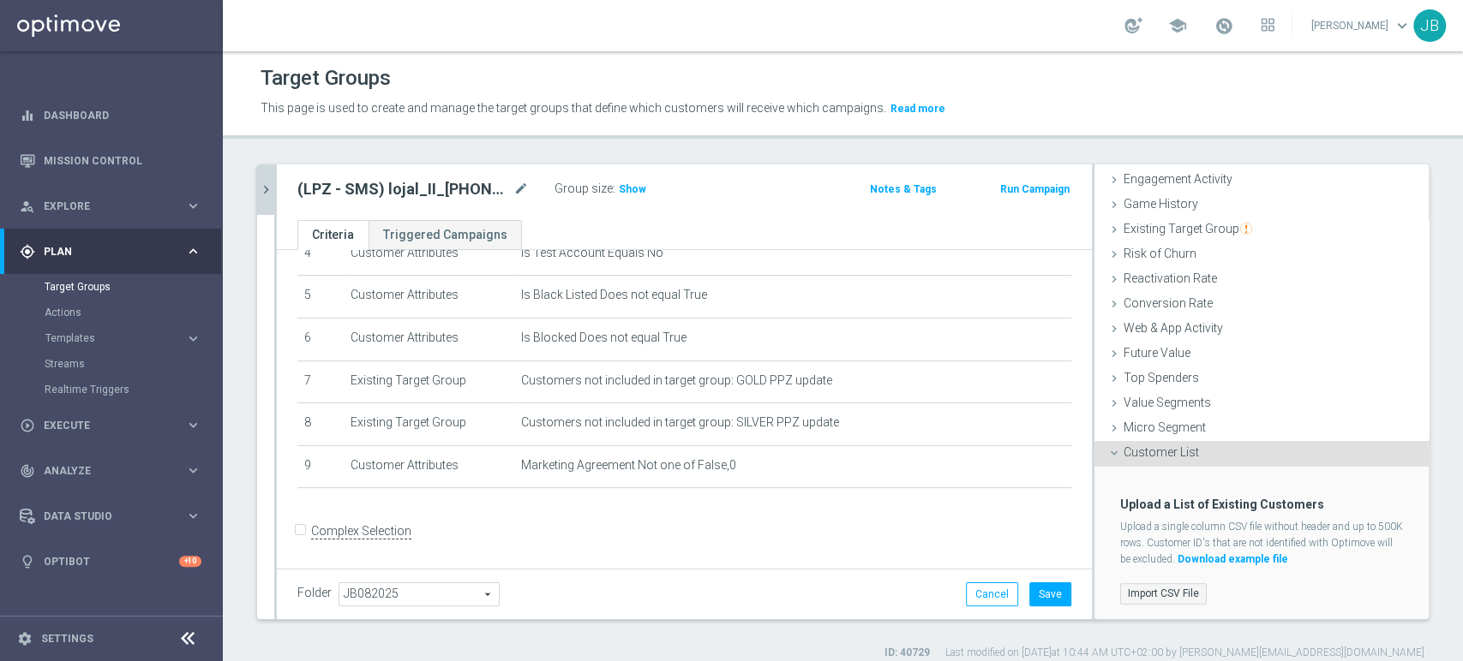
click at [1120, 588] on label "Import CSV File" at bounding box center [1163, 593] width 87 height 21
click at [0, 0] on input "Import CSV File" at bounding box center [0, 0] width 0 height 0
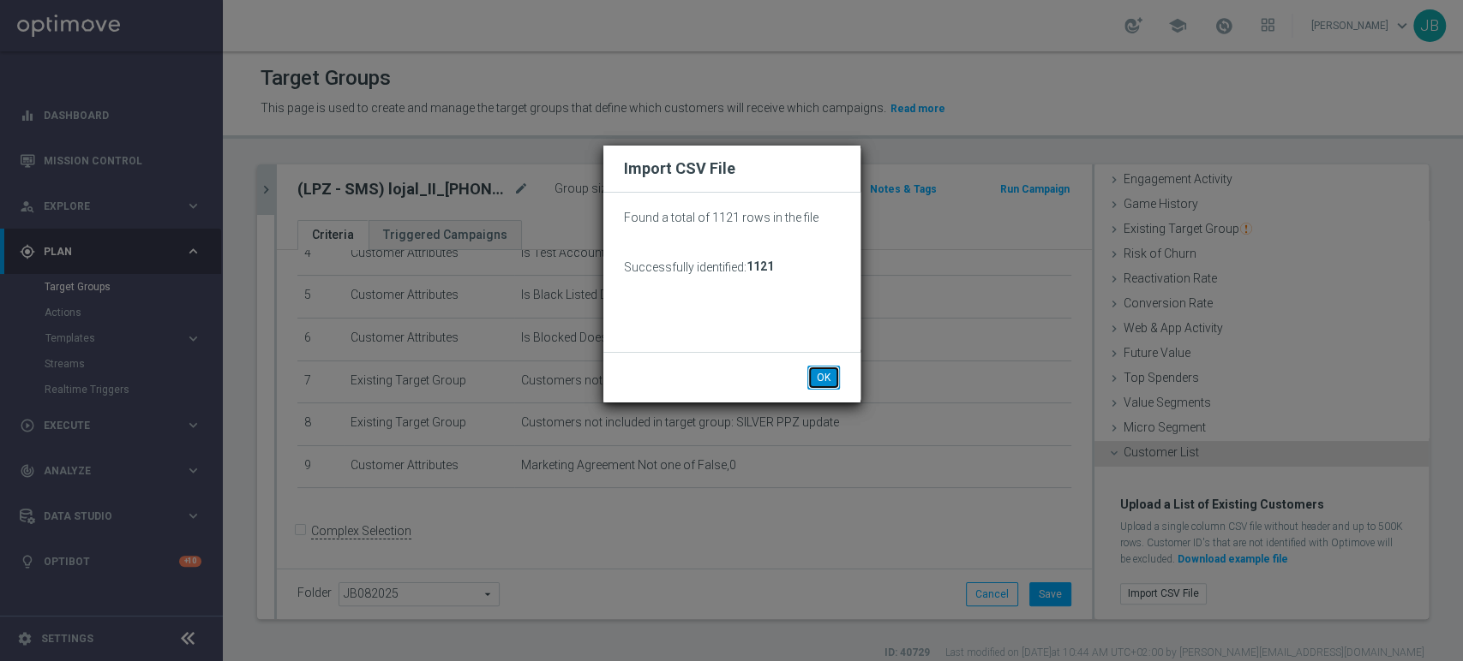
click at [830, 375] on button "OK" at bounding box center [823, 378] width 33 height 24
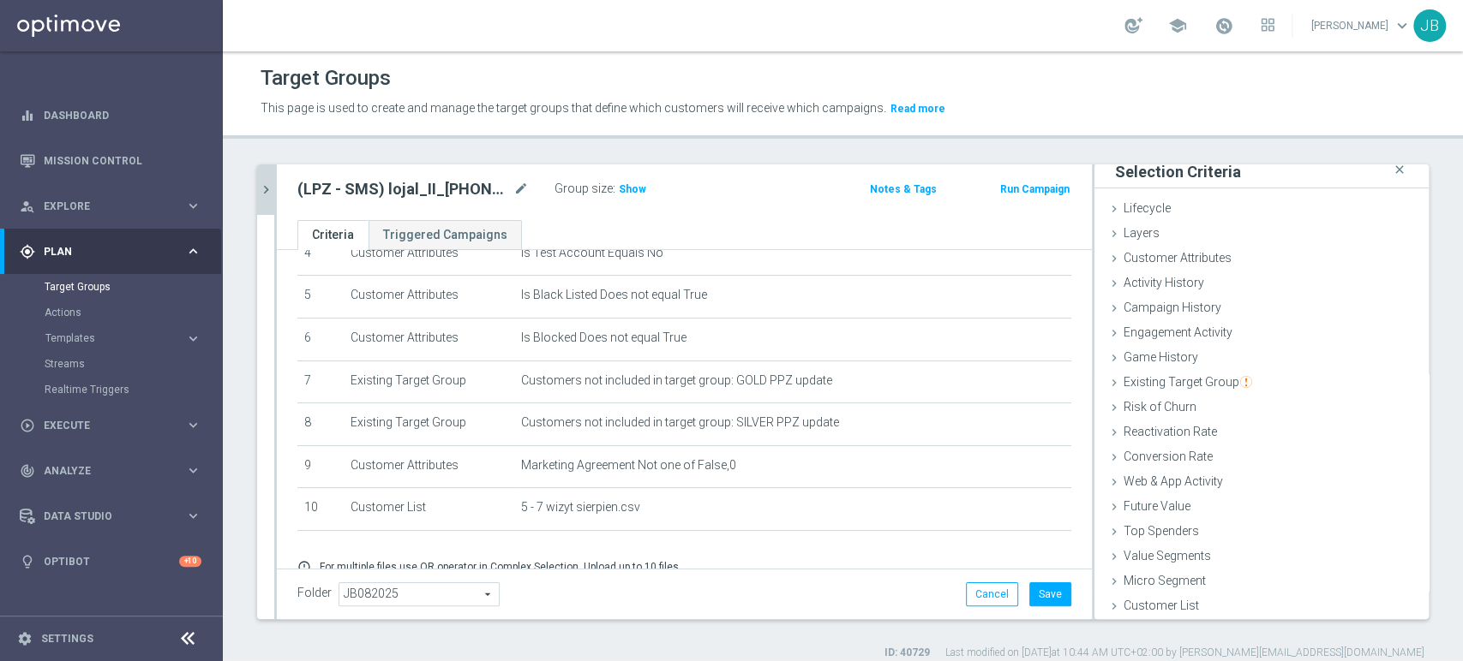
scroll to position [274, 0]
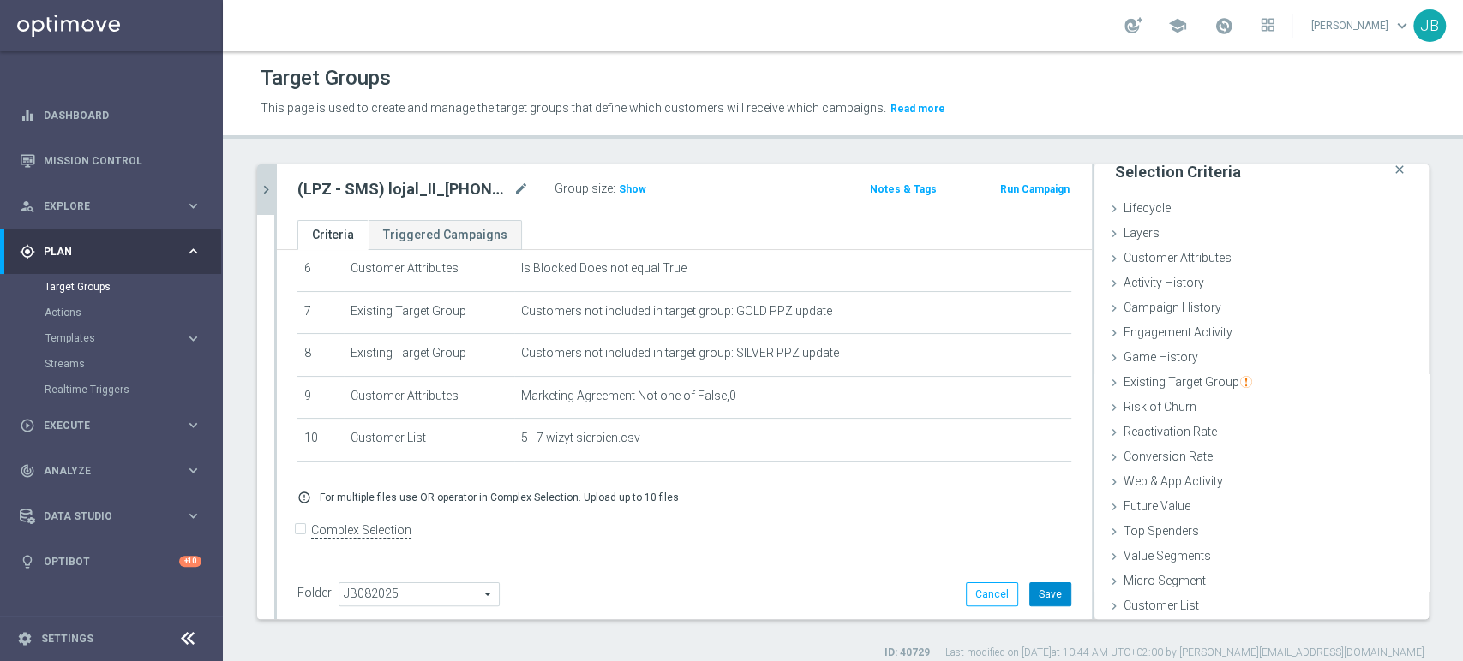
click at [1029, 604] on button "Save" at bounding box center [1050, 595] width 42 height 24
click at [540, 533] on form "Complex Selection Invalid Expression" at bounding box center [684, 549] width 774 height 63
click at [966, 519] on form "Complex Selection Invalid Expression" at bounding box center [684, 549] width 774 height 63
click at [625, 186] on span "Show" at bounding box center [632, 189] width 27 height 12
click at [268, 186] on icon "chevron_right" at bounding box center [266, 190] width 16 height 16
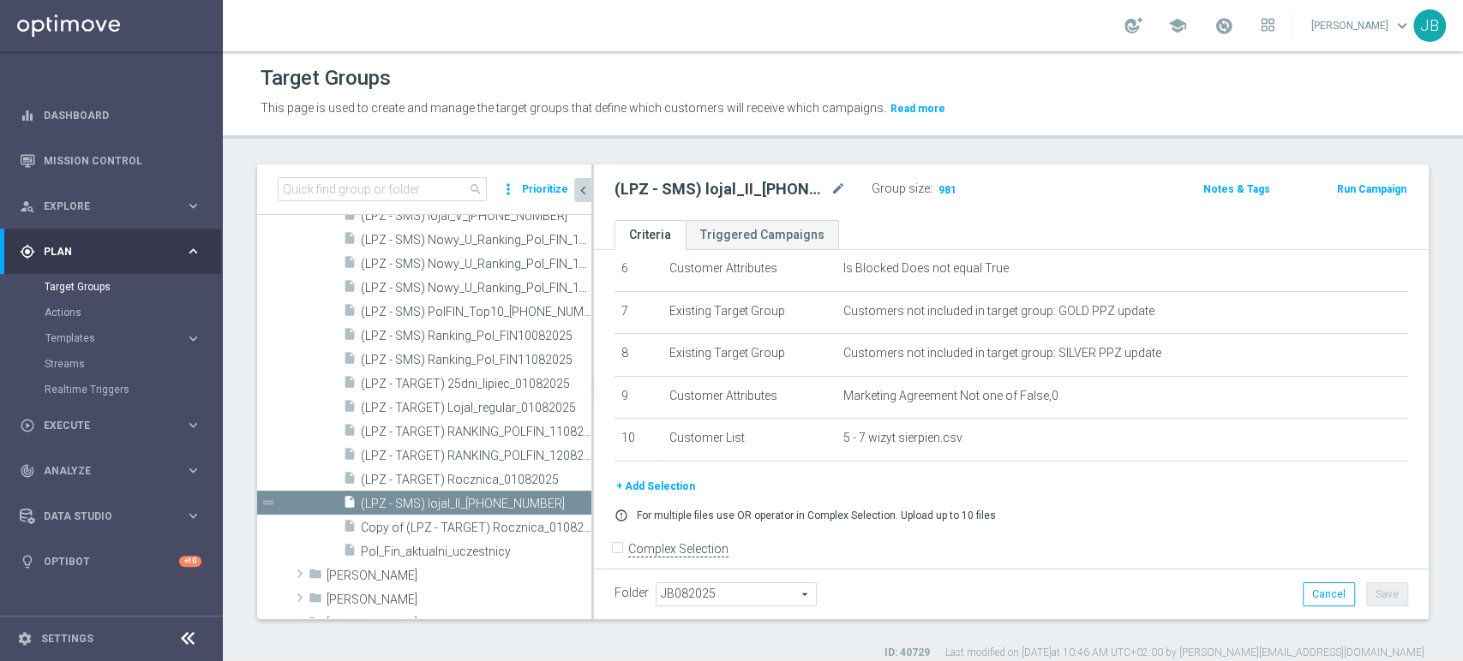
scroll to position [39, 0]
click at [521, 521] on span "Copy of (LPZ - TARGET) Rocznica_01082025" at bounding box center [457, 528] width 192 height 15
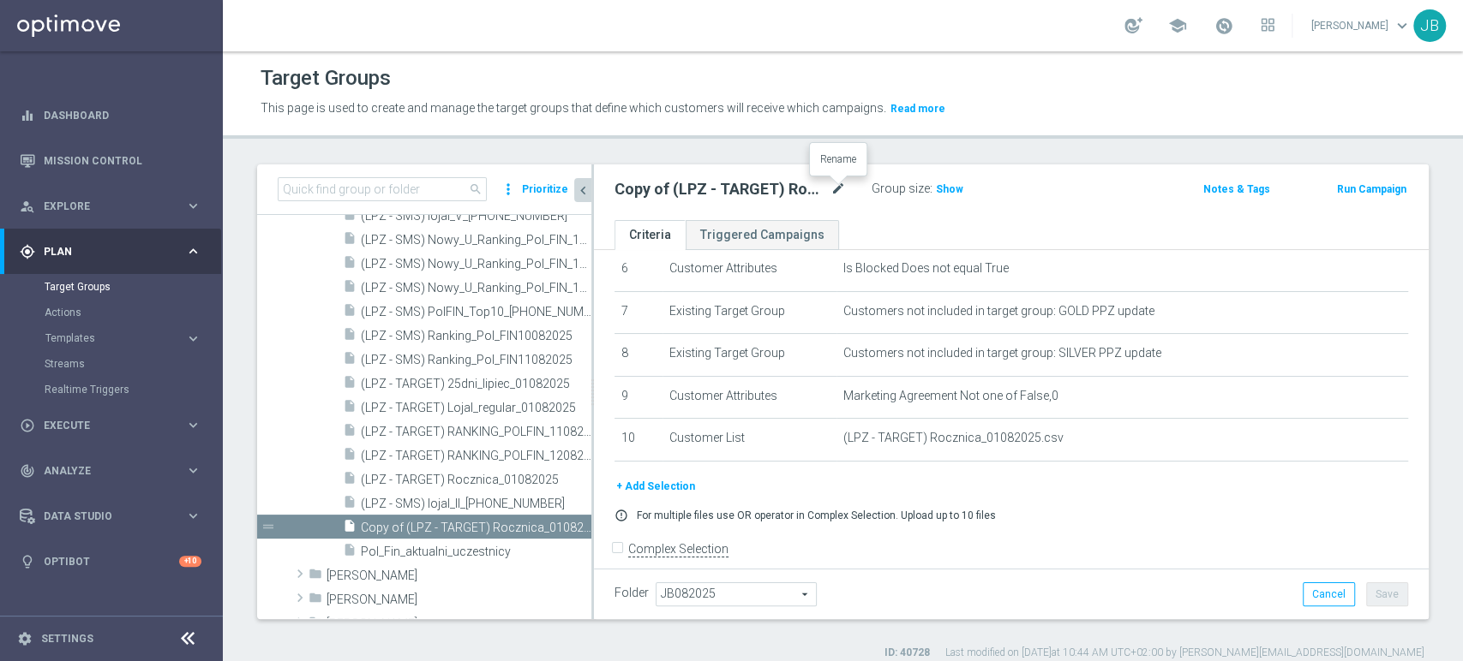
click at [839, 184] on icon "mode_edit" at bounding box center [837, 189] width 15 height 21
type input "(LPZ - SMS) lojal_I_[PHONE_NUMBER]"
click at [898, 216] on div "(LPZ - SMS) lojal_I_[PHONE_NUMBER] Group size : Show Notes & Tags Run Campaign" at bounding box center [1011, 193] width 835 height 56
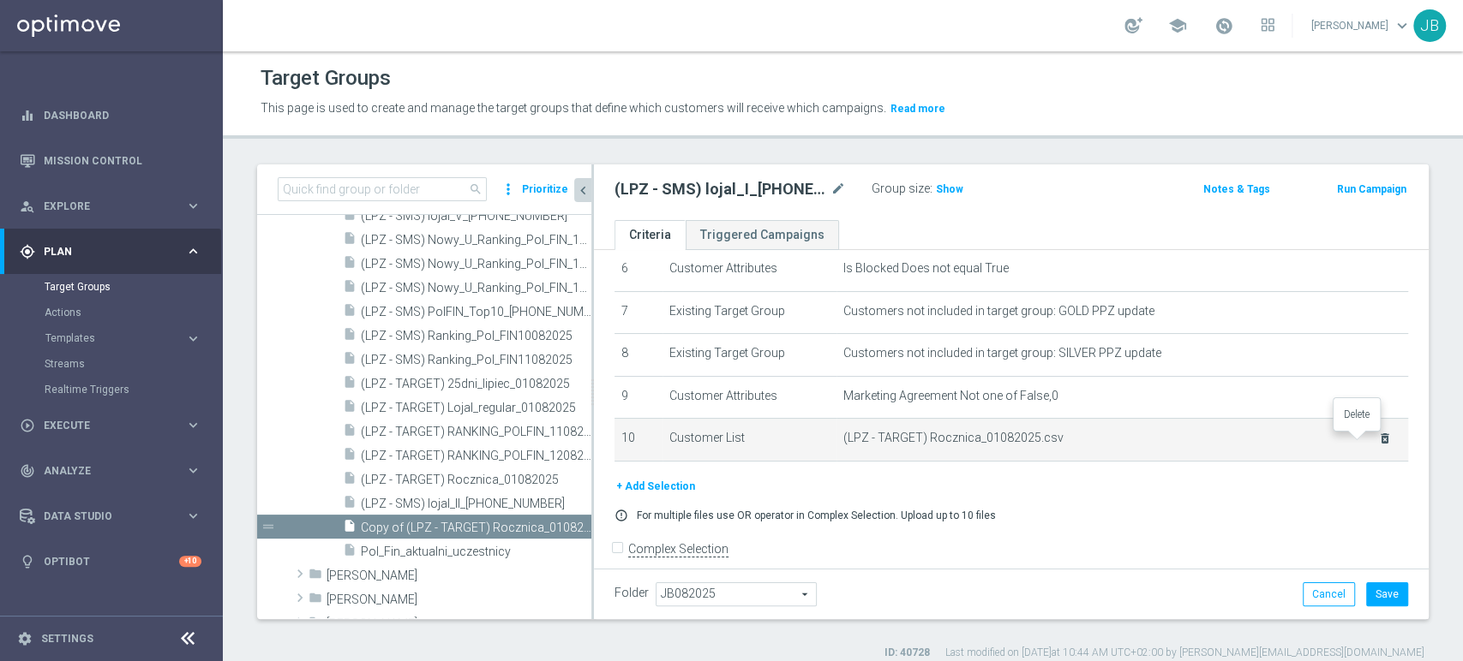
click at [1378, 440] on icon "delete_forever" at bounding box center [1385, 439] width 14 height 14
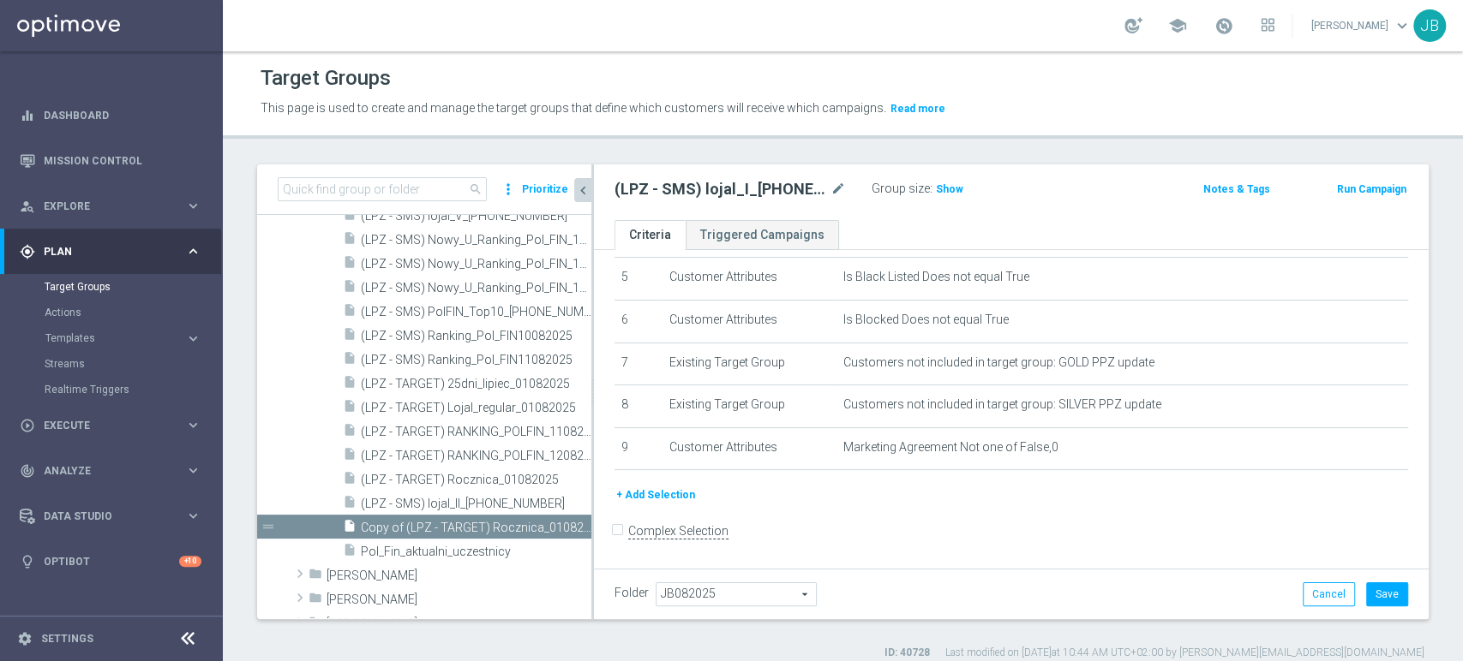
click at [676, 493] on button "+ Add Selection" at bounding box center [655, 495] width 82 height 19
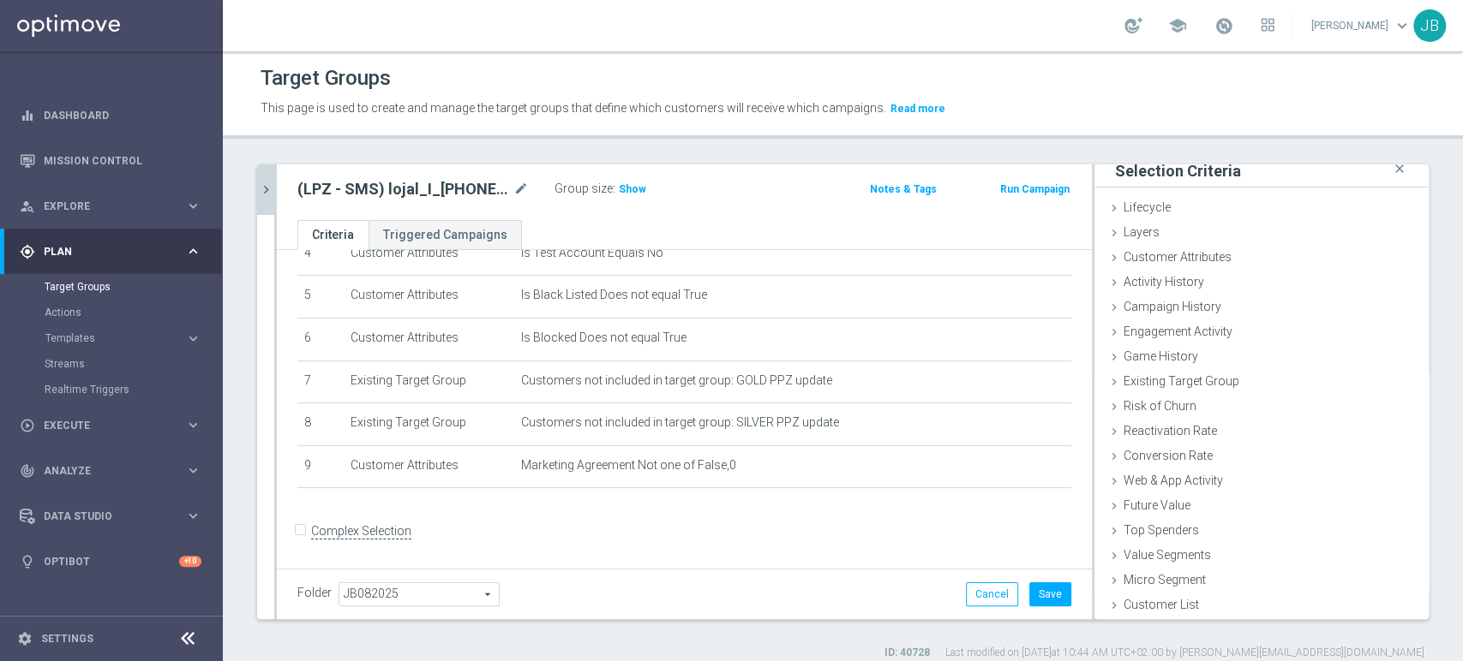
scroll to position [9, 0]
click at [1136, 610] on span "Customer List" at bounding box center [1160, 606] width 75 height 14
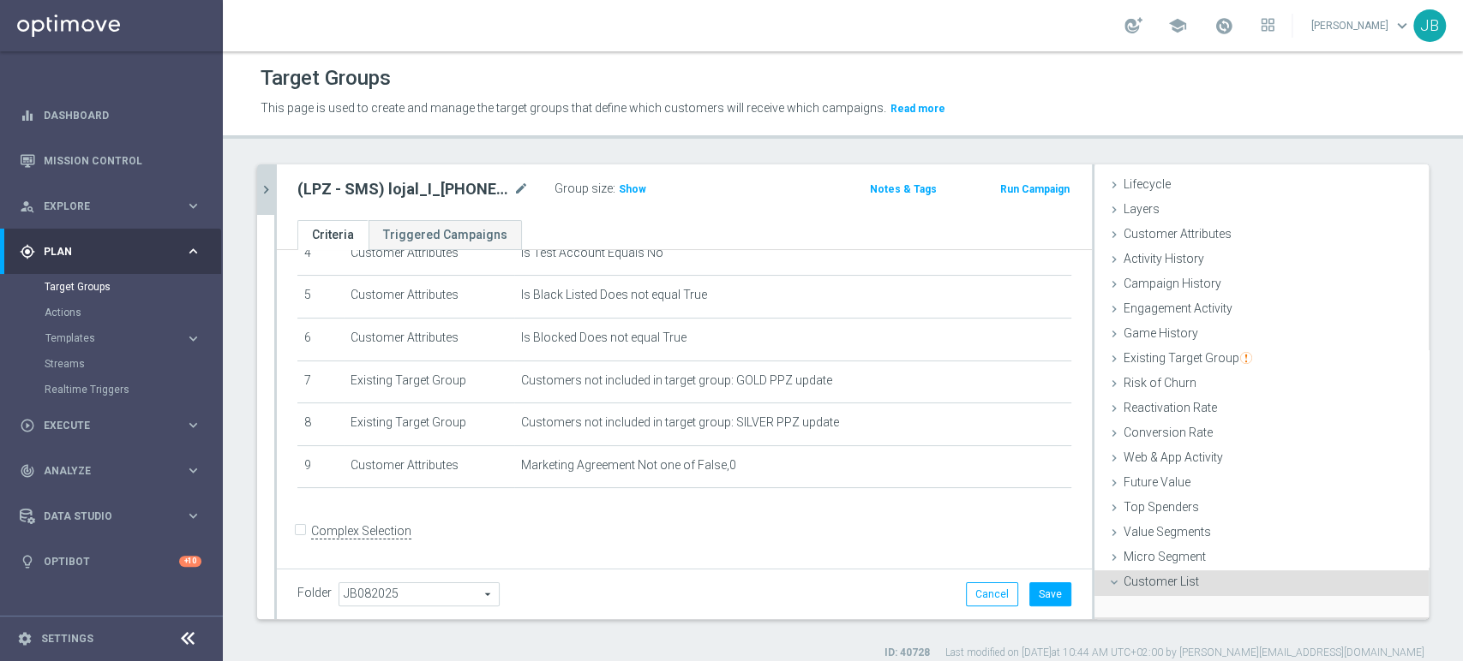
scroll to position [162, 0]
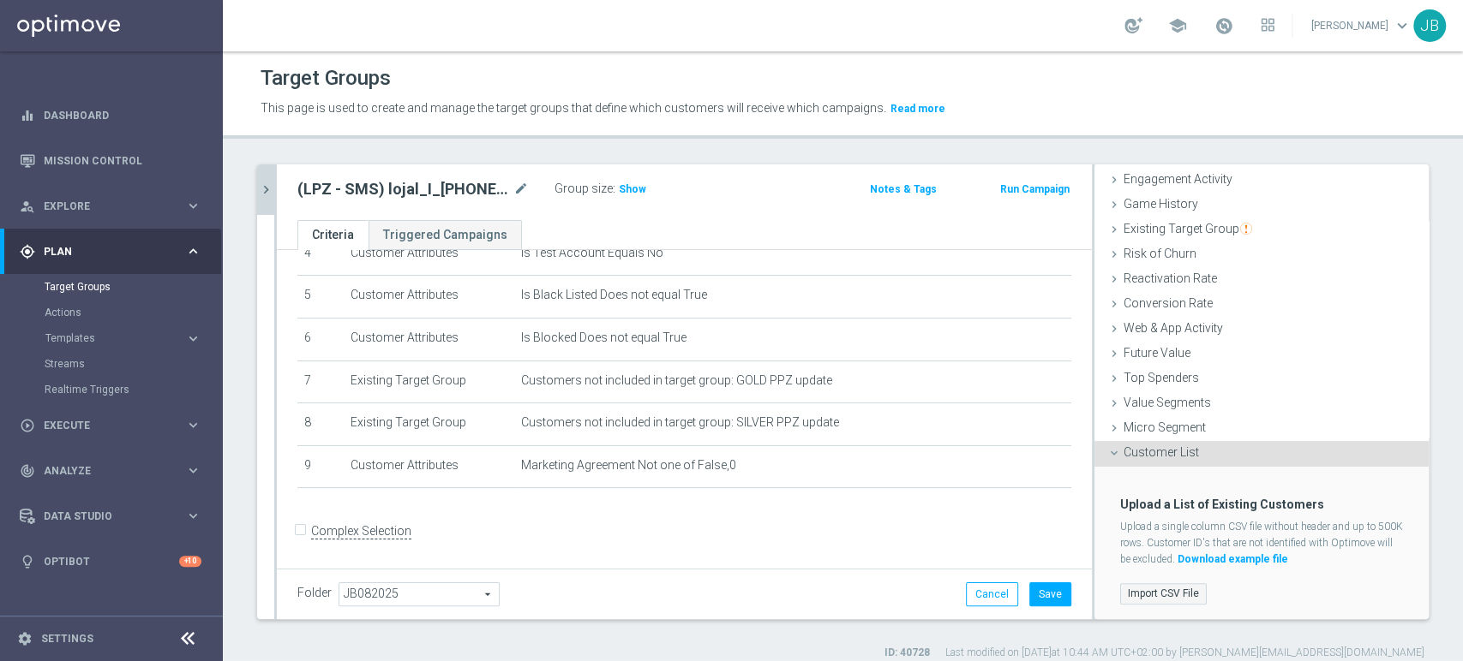
click at [1158, 583] on label "Import CSV File" at bounding box center [1163, 593] width 87 height 21
click at [0, 0] on input "Import CSV File" at bounding box center [0, 0] width 0 height 0
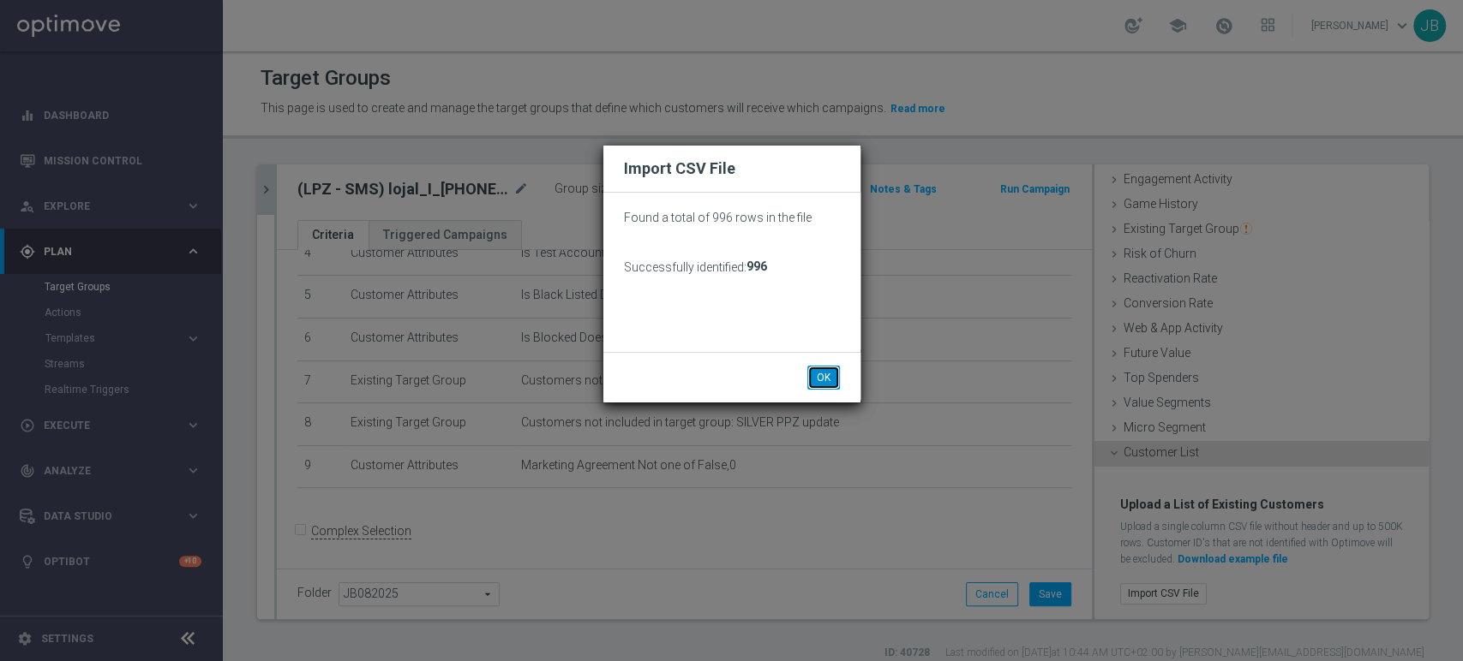
click at [833, 377] on button "OK" at bounding box center [823, 378] width 33 height 24
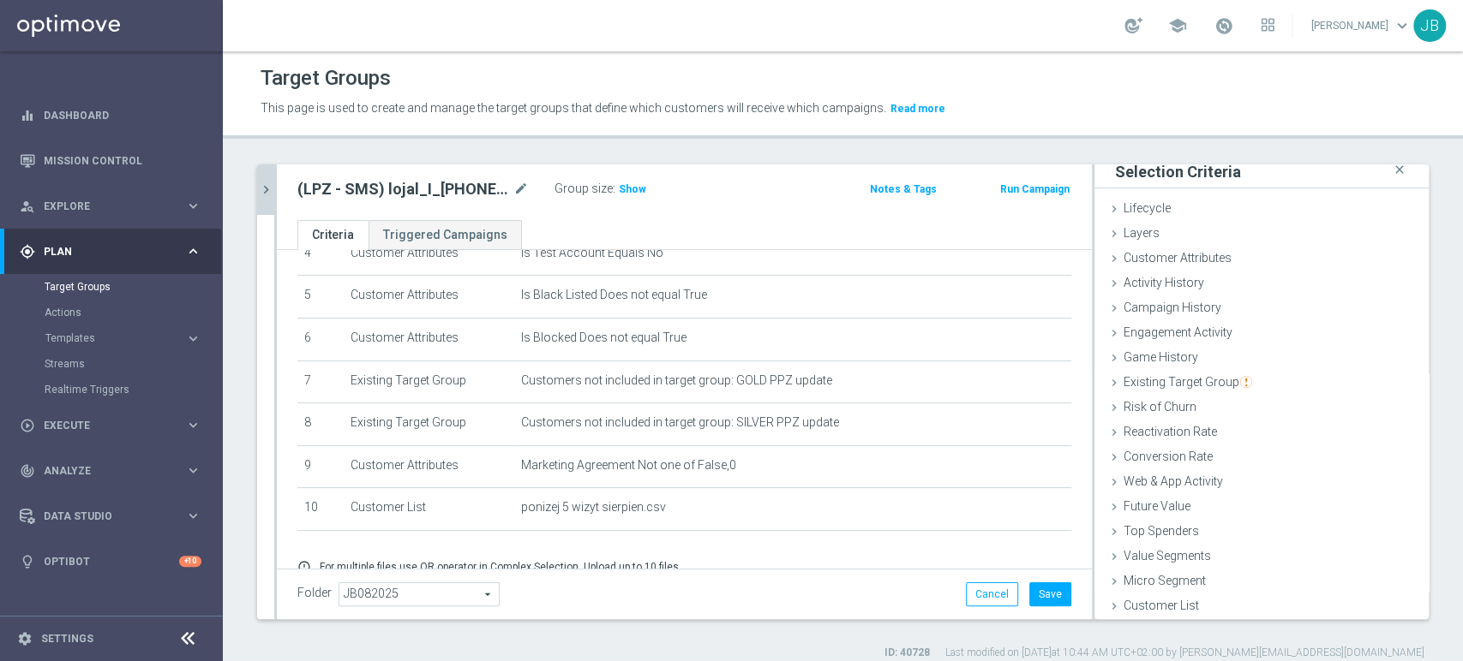
scroll to position [274, 0]
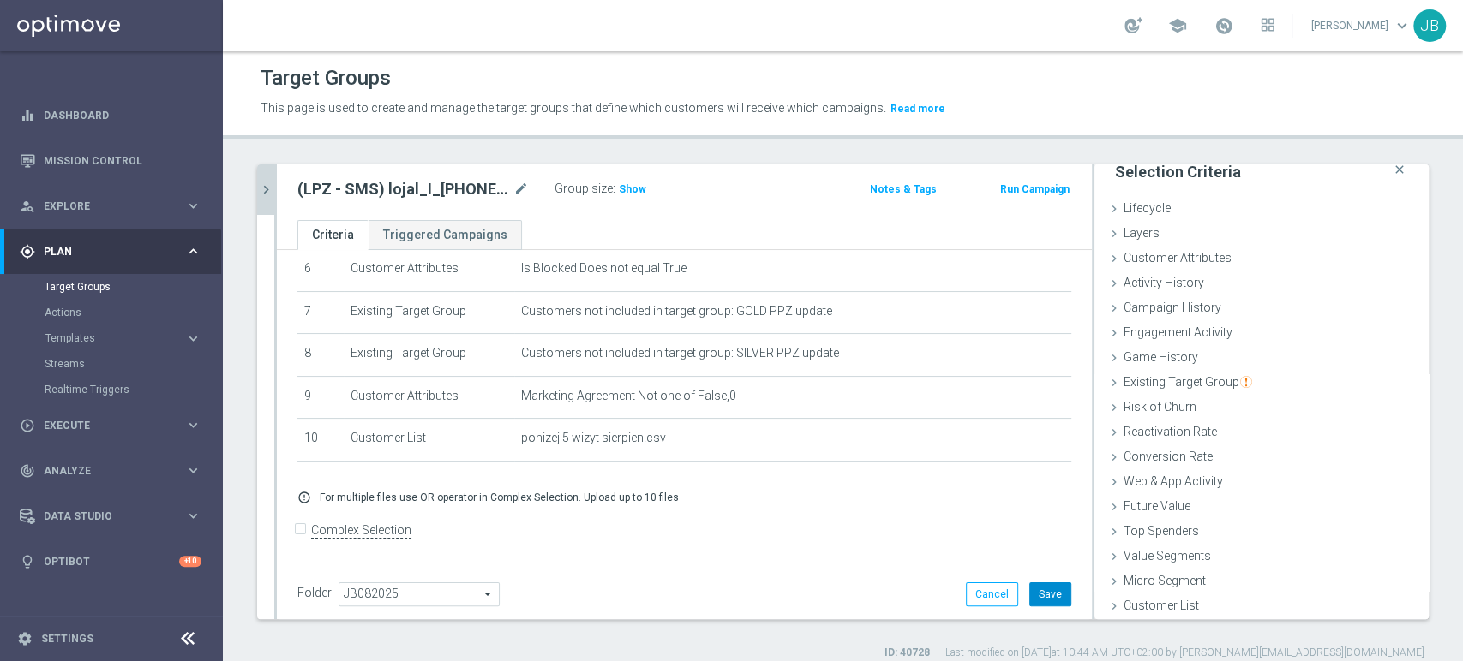
click at [1041, 588] on button "Save" at bounding box center [1050, 595] width 42 height 24
click at [619, 188] on span "Show" at bounding box center [632, 189] width 27 height 12
click at [260, 194] on icon "chevron_right" at bounding box center [266, 190] width 16 height 16
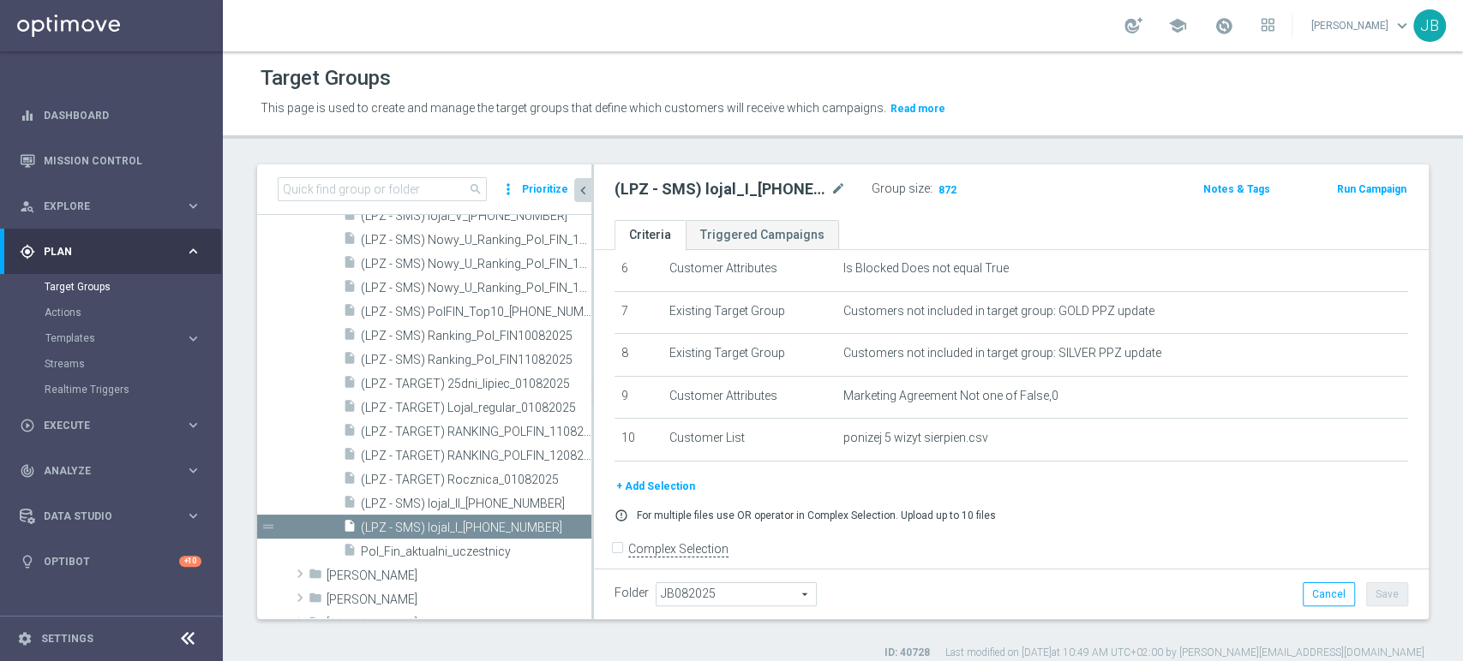
scroll to position [39, 0]
click at [554, 502] on icon "content_copy" at bounding box center [561, 504] width 14 height 14
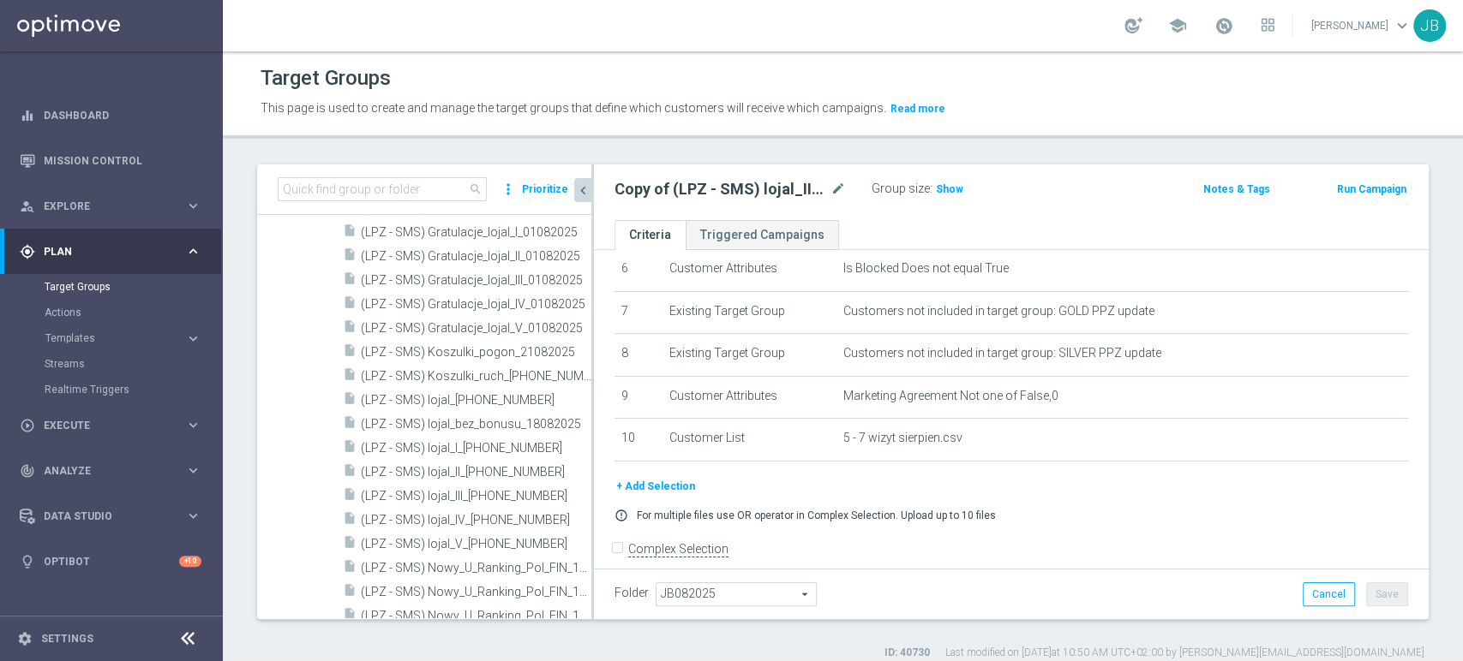
scroll to position [757, 0]
drag, startPoint x: 595, startPoint y: 345, endPoint x: 290, endPoint y: 314, distance: 307.5
click at [290, 314] on div "insert_drive_file (LPZ - GLOBAL) Wirtualne poniedziałki_VS [DATE] content_copy …" at bounding box center [424, 399] width 334 height 1032
click at [512, 489] on span "(LPZ - SMS) lojal_I_[PHONE_NUMBER]" at bounding box center [457, 496] width 192 height 15
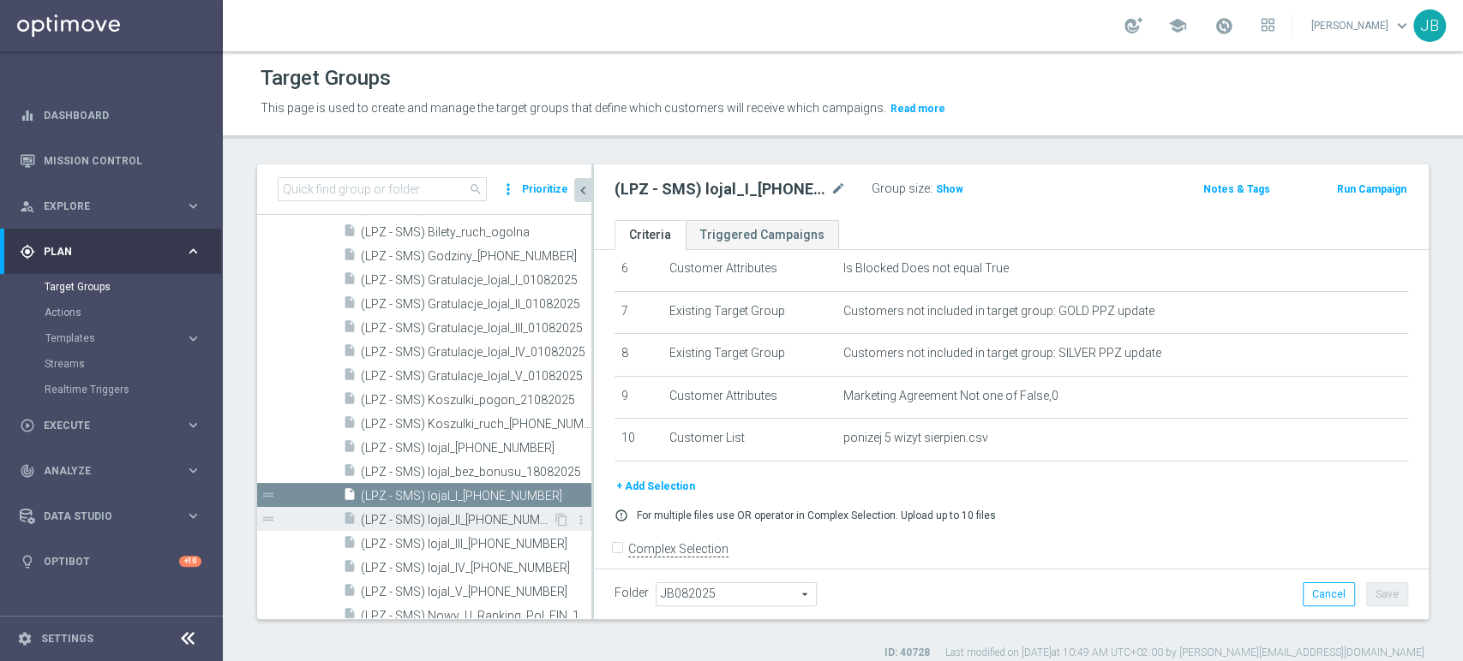
click at [476, 523] on span "(LPZ - SMS) lojal_II_[PHONE_NUMBER]" at bounding box center [457, 520] width 192 height 15
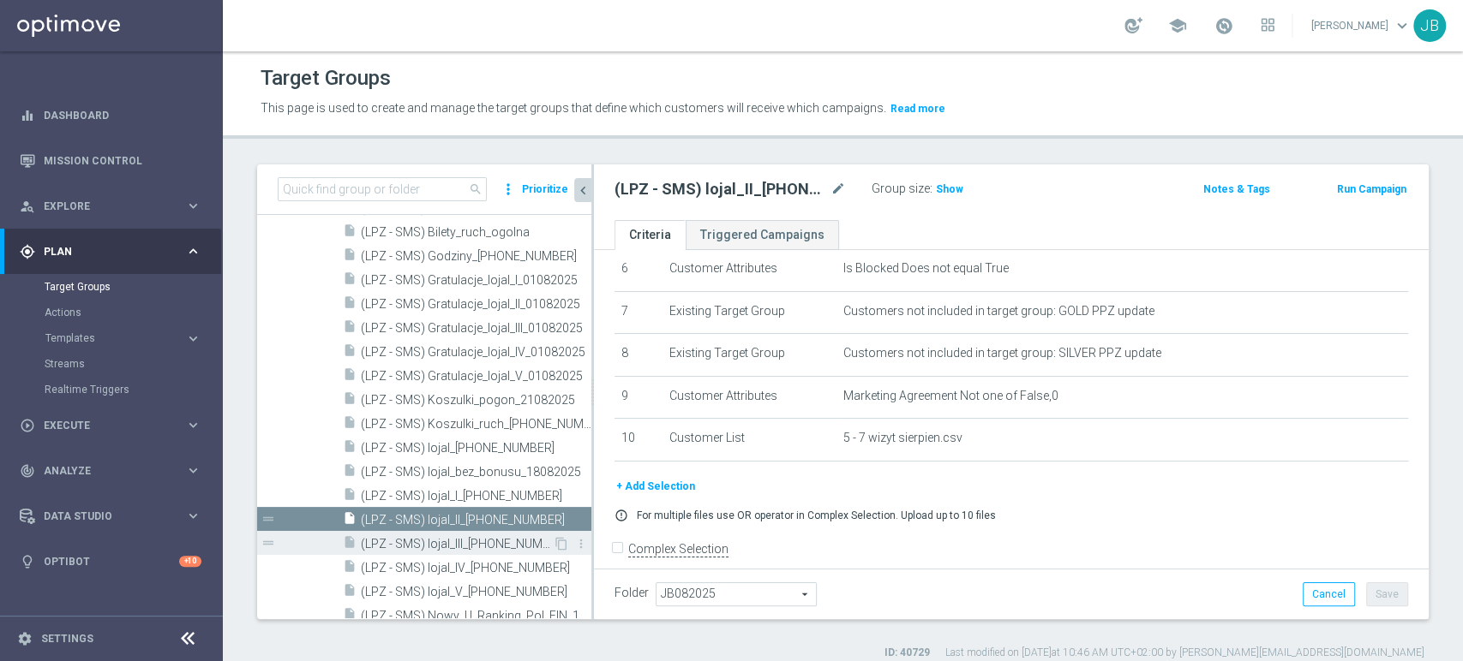
click at [442, 540] on span "(LPZ - SMS) lojal_III_[PHONE_NUMBER]" at bounding box center [457, 544] width 192 height 15
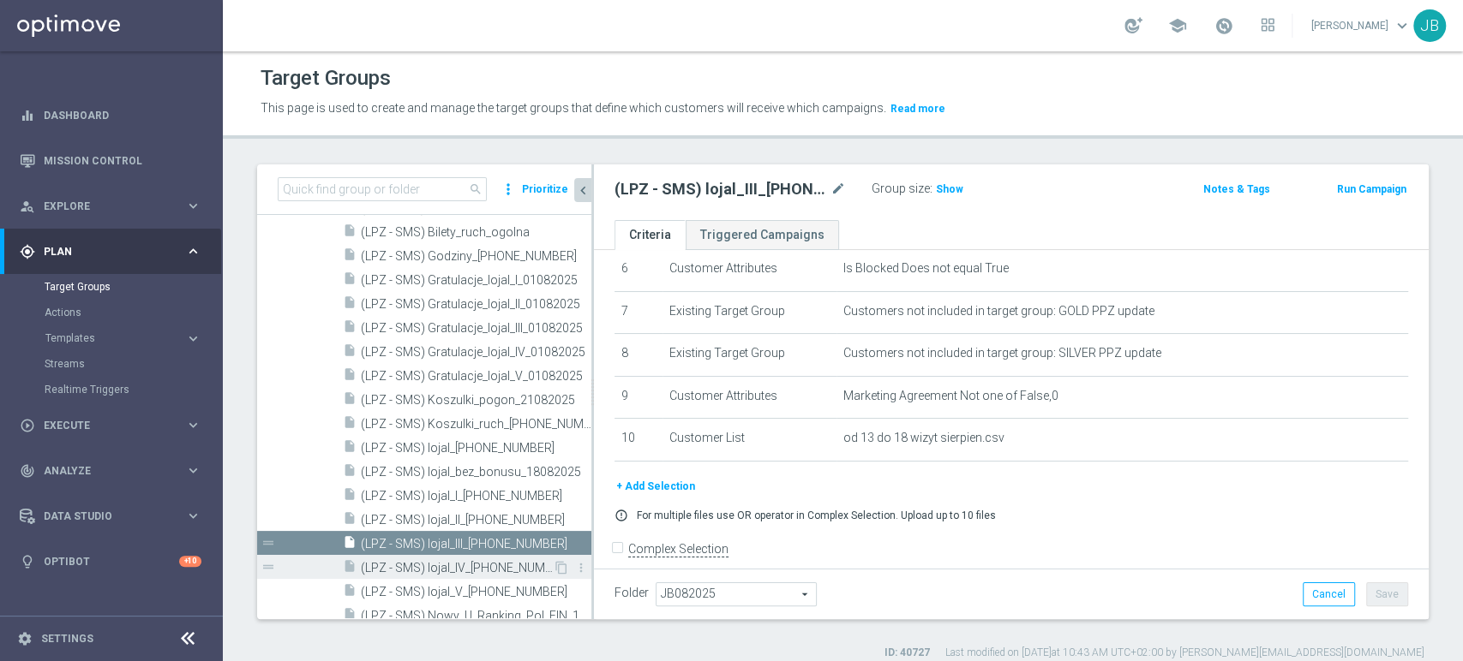
click at [493, 566] on span "(LPZ - SMS) lojal_IV_[PHONE_NUMBER]" at bounding box center [457, 568] width 192 height 15
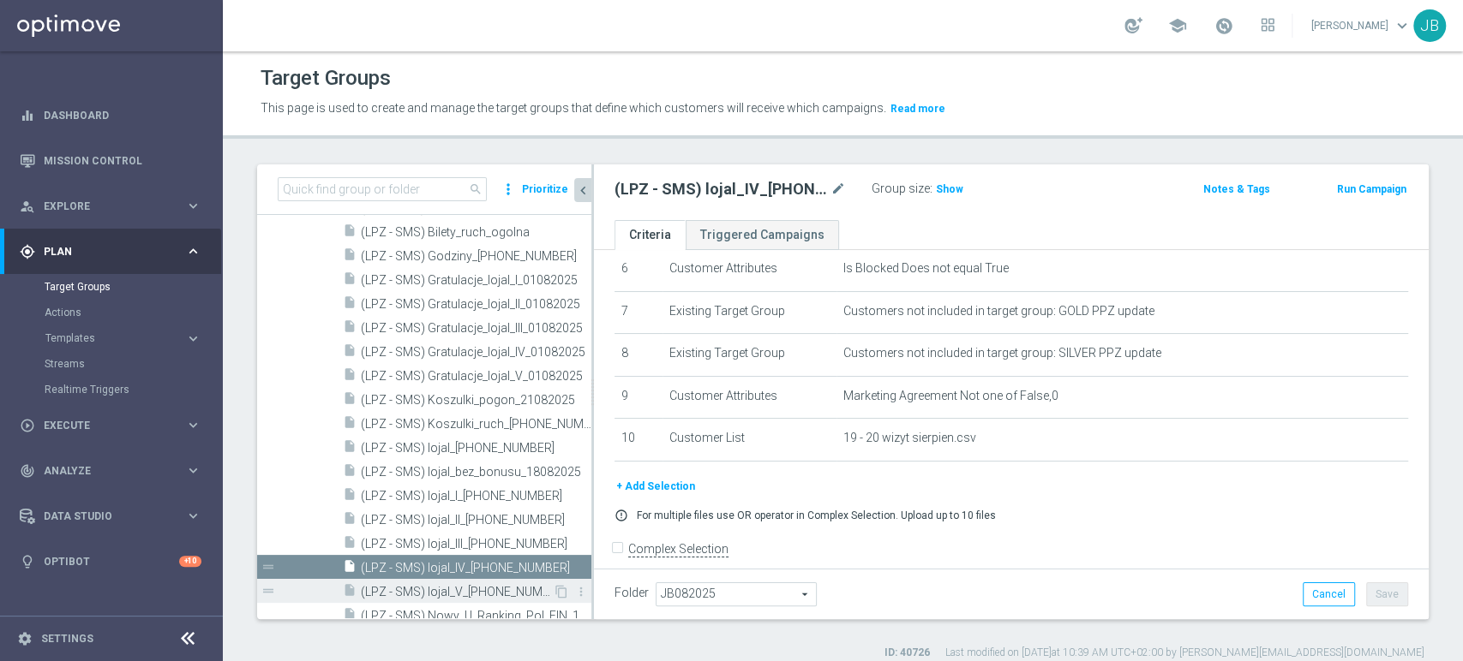
click at [490, 587] on span "(LPZ - SMS) lojal_V_[PHONE_NUMBER]" at bounding box center [457, 592] width 192 height 15
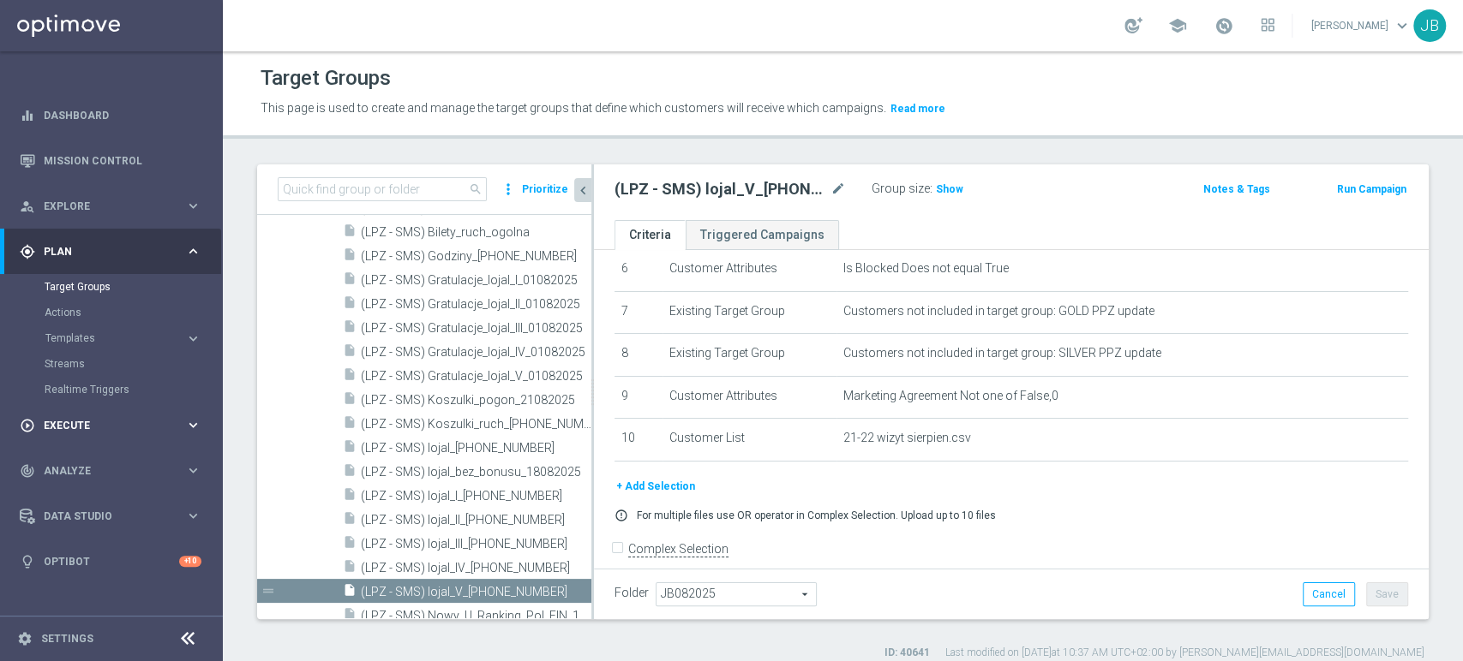
click at [66, 415] on div "play_circle_outline Execute keyboard_arrow_right" at bounding box center [110, 425] width 221 height 45
click at [103, 329] on link "Campaign Builder" at bounding box center [112, 333] width 134 height 14
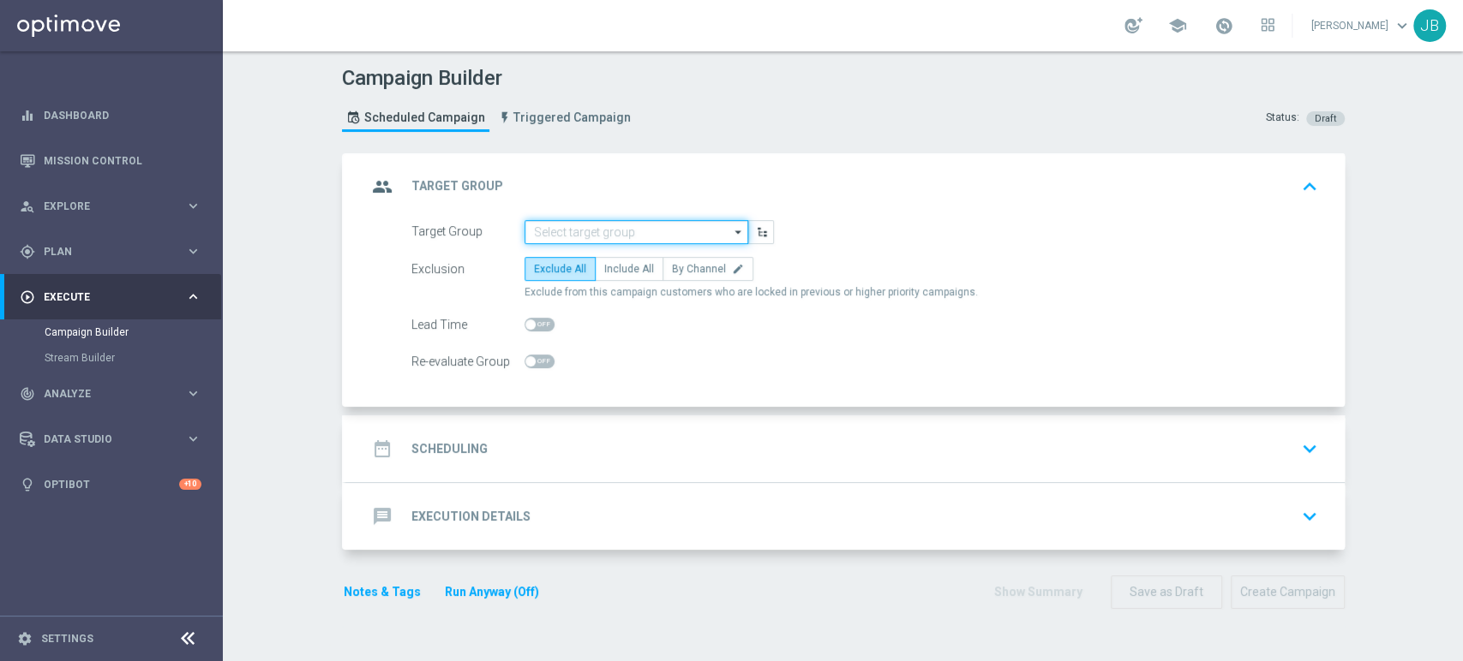
click at [583, 231] on input at bounding box center [636, 232] width 224 height 24
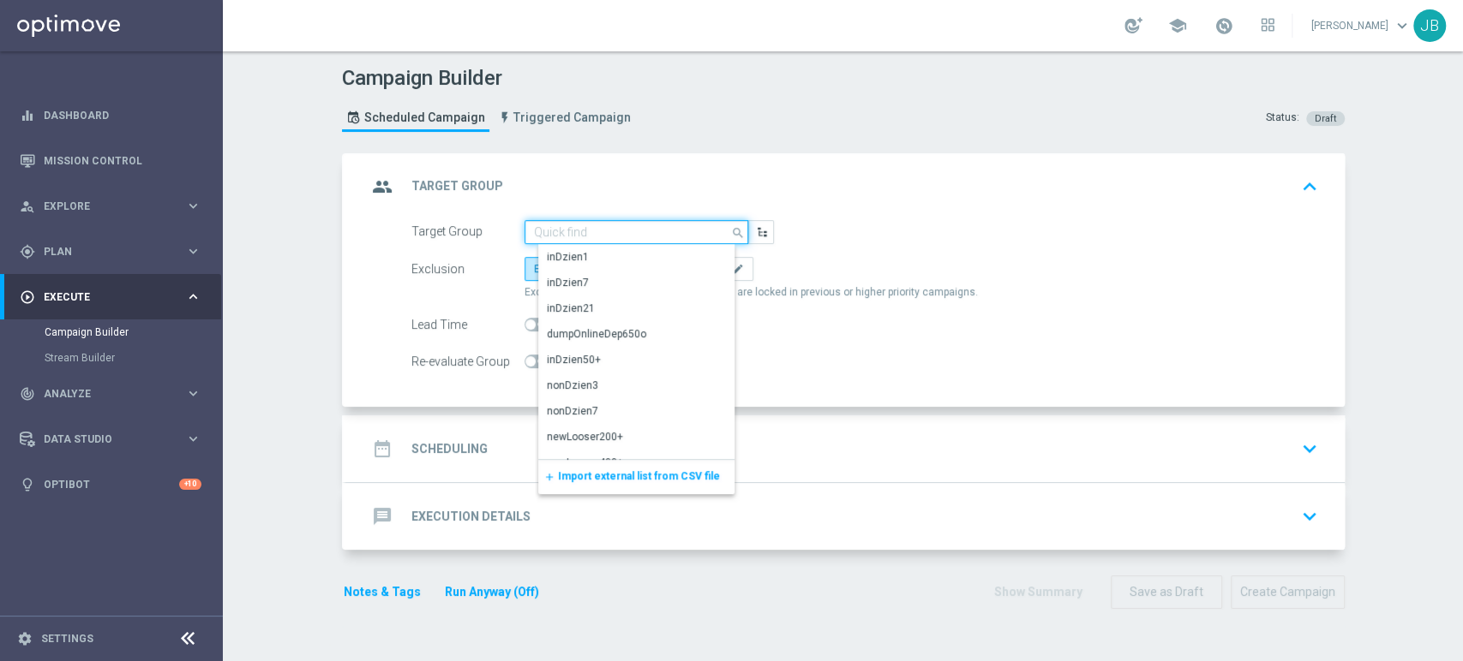
paste input "(LPZ - SMS) lojal_V_[PHONE_NUMBER]"
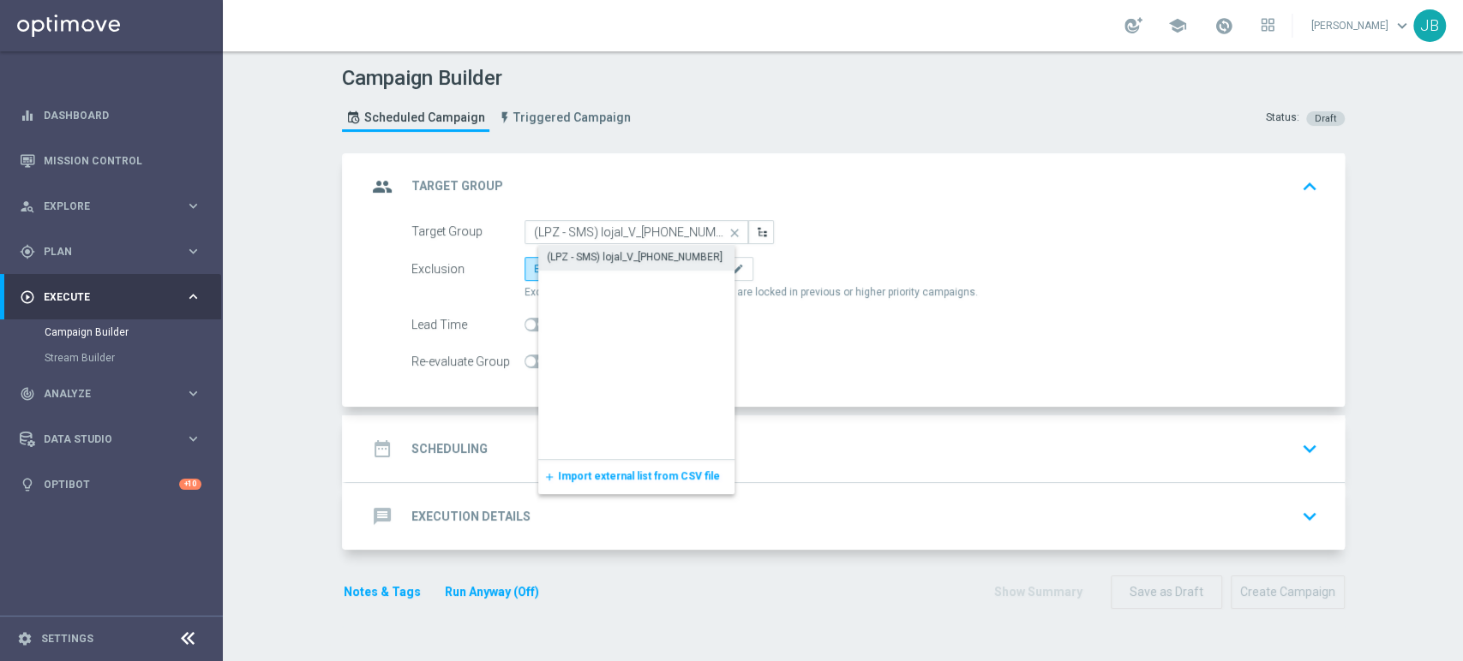
click at [589, 250] on div "(LPZ - SMS) lojal_V_[PHONE_NUMBER]" at bounding box center [635, 256] width 176 height 15
type input "(LPZ - SMS) lojal_V_[PHONE_NUMBER]"
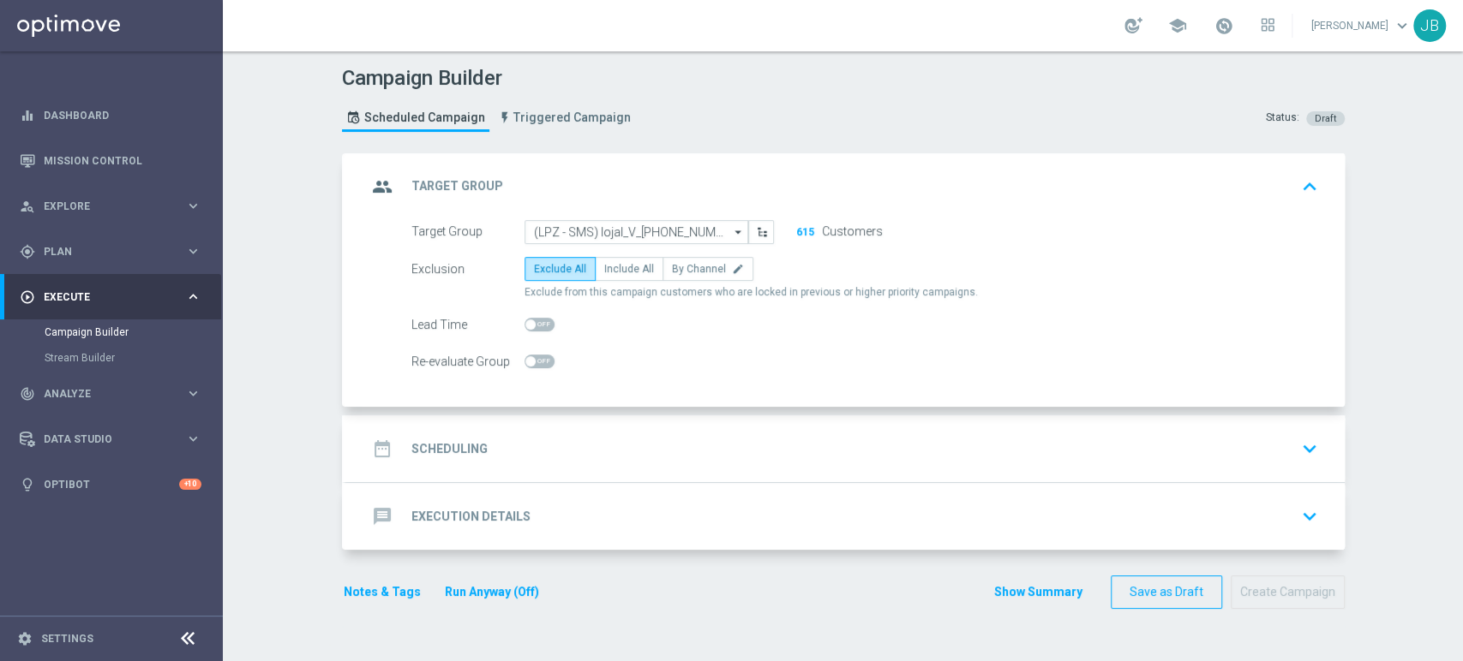
click at [607, 424] on div "date_range Scheduling keyboard_arrow_down" at bounding box center [845, 449] width 998 height 67
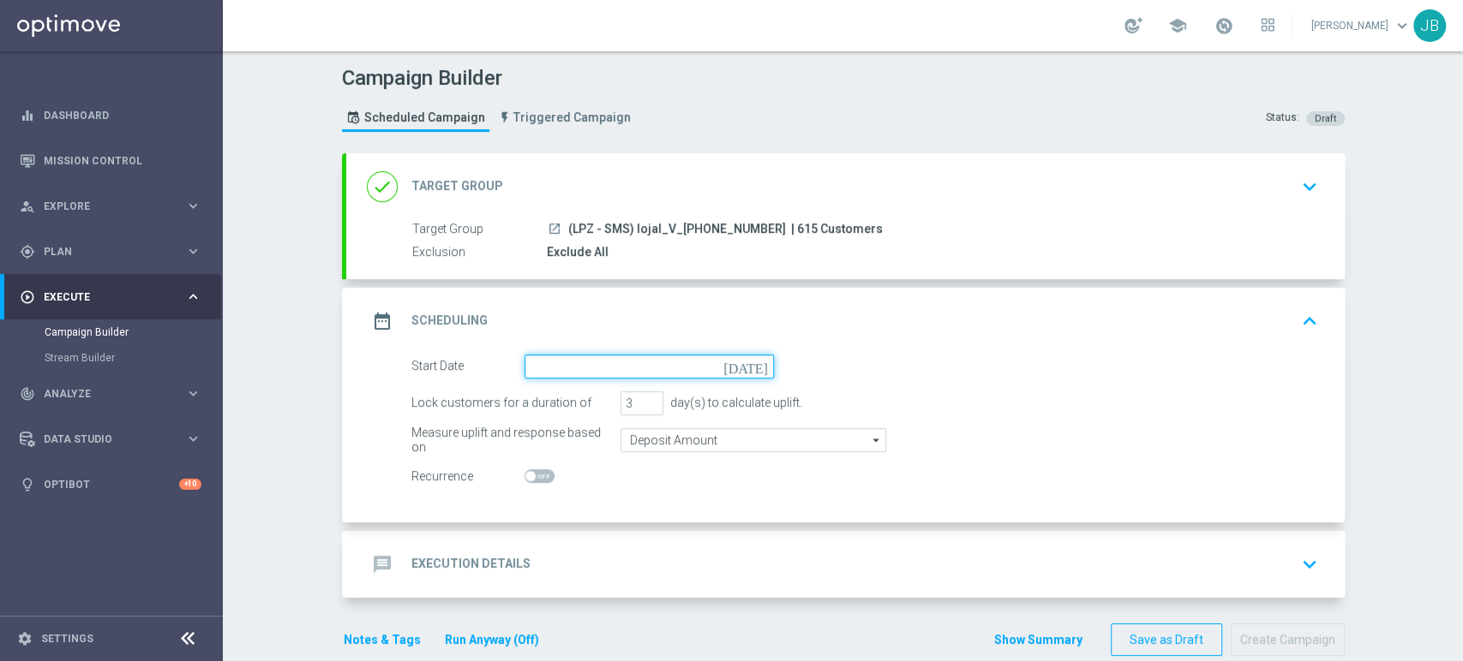
click at [562, 355] on input at bounding box center [648, 367] width 249 height 24
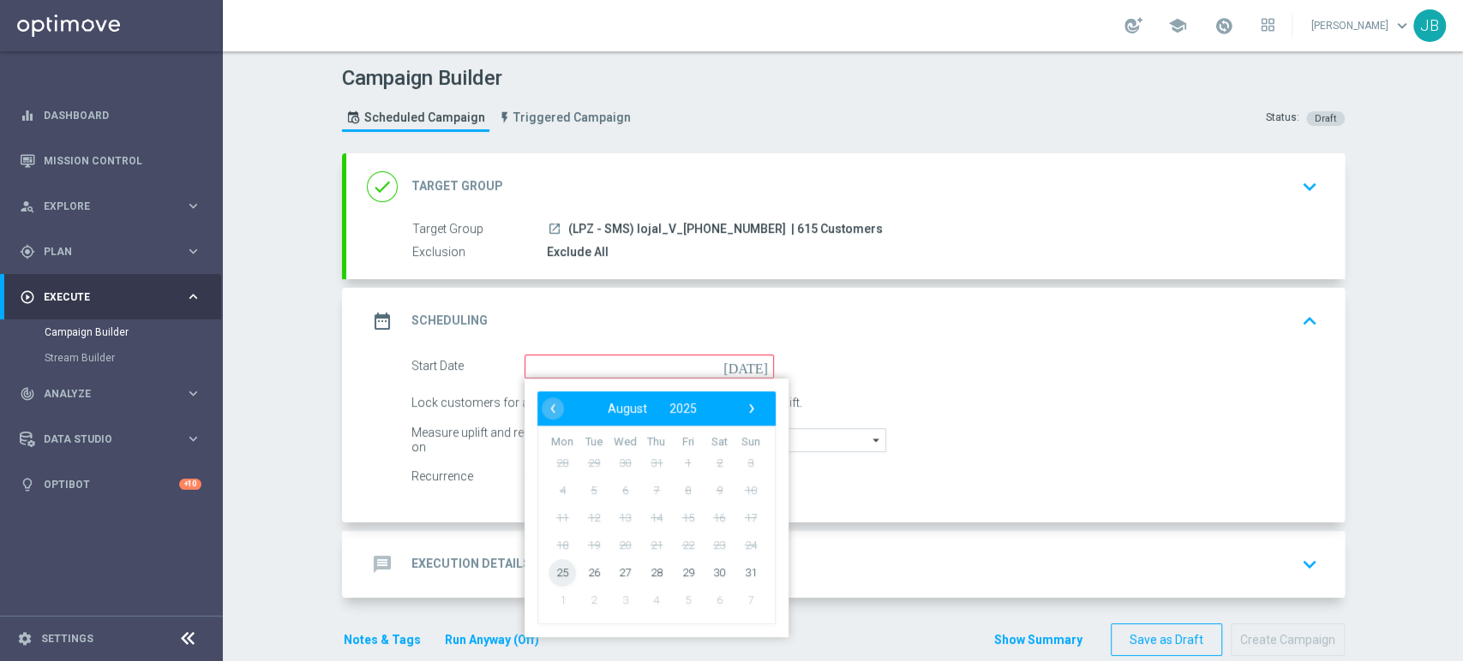
click at [555, 560] on span "25" at bounding box center [561, 572] width 27 height 27
type input "[DATE]"
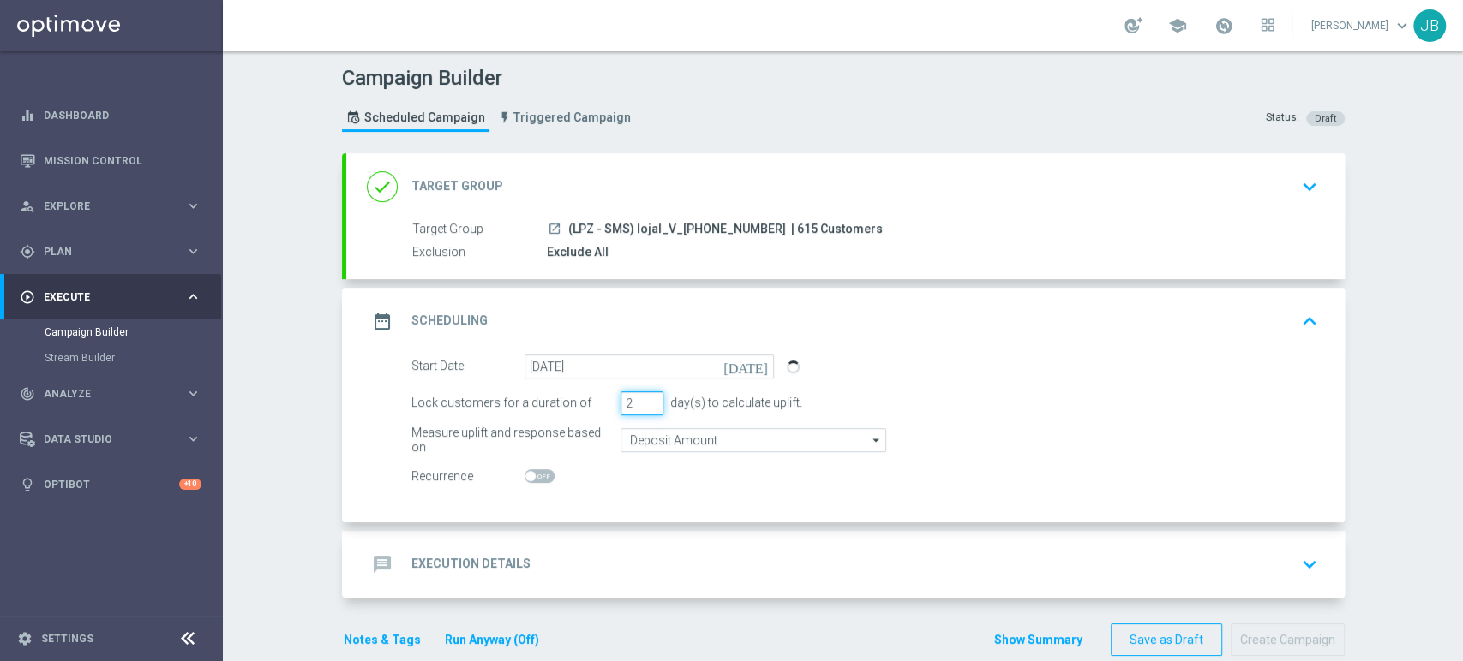
click at [643, 403] on input "2" at bounding box center [641, 404] width 43 height 24
type input "1"
click at [643, 403] on input "1" at bounding box center [641, 404] width 43 height 24
click at [561, 555] on div "message Execution Details keyboard_arrow_down" at bounding box center [845, 564] width 957 height 33
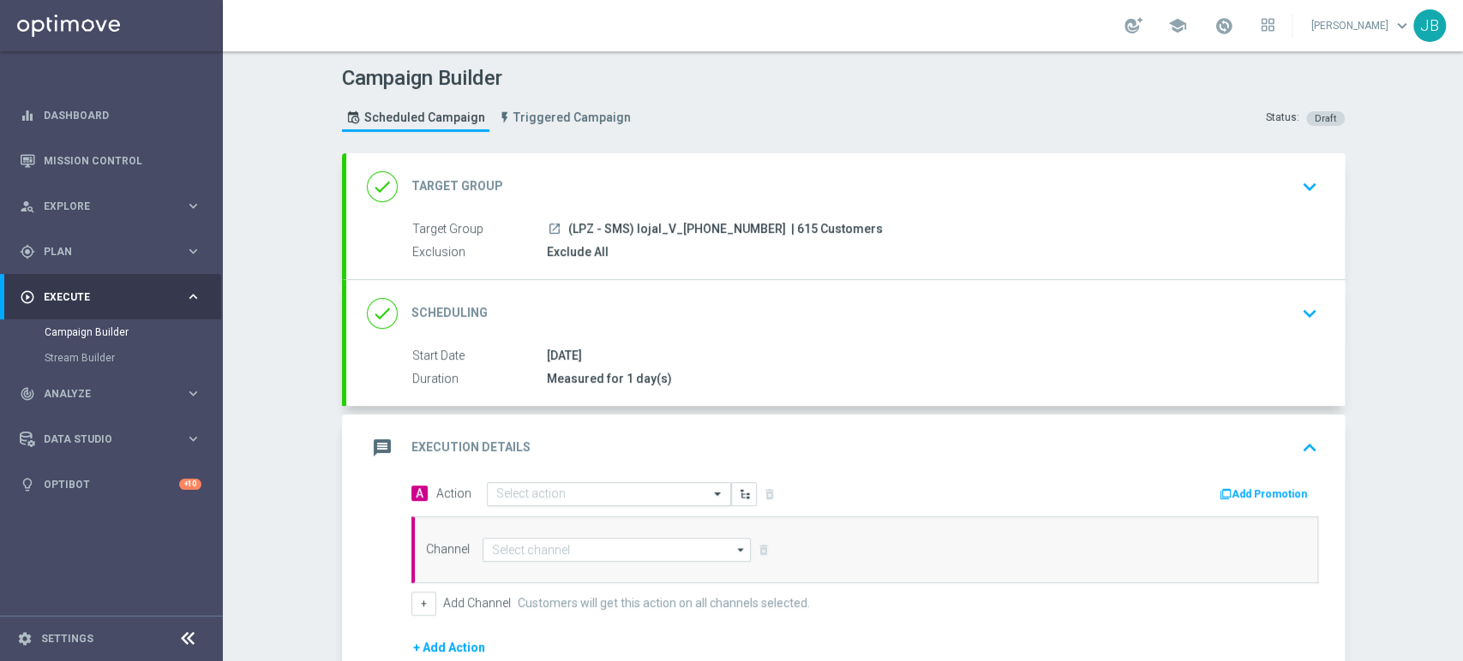
click at [517, 500] on div "Select action" at bounding box center [609, 494] width 244 height 24
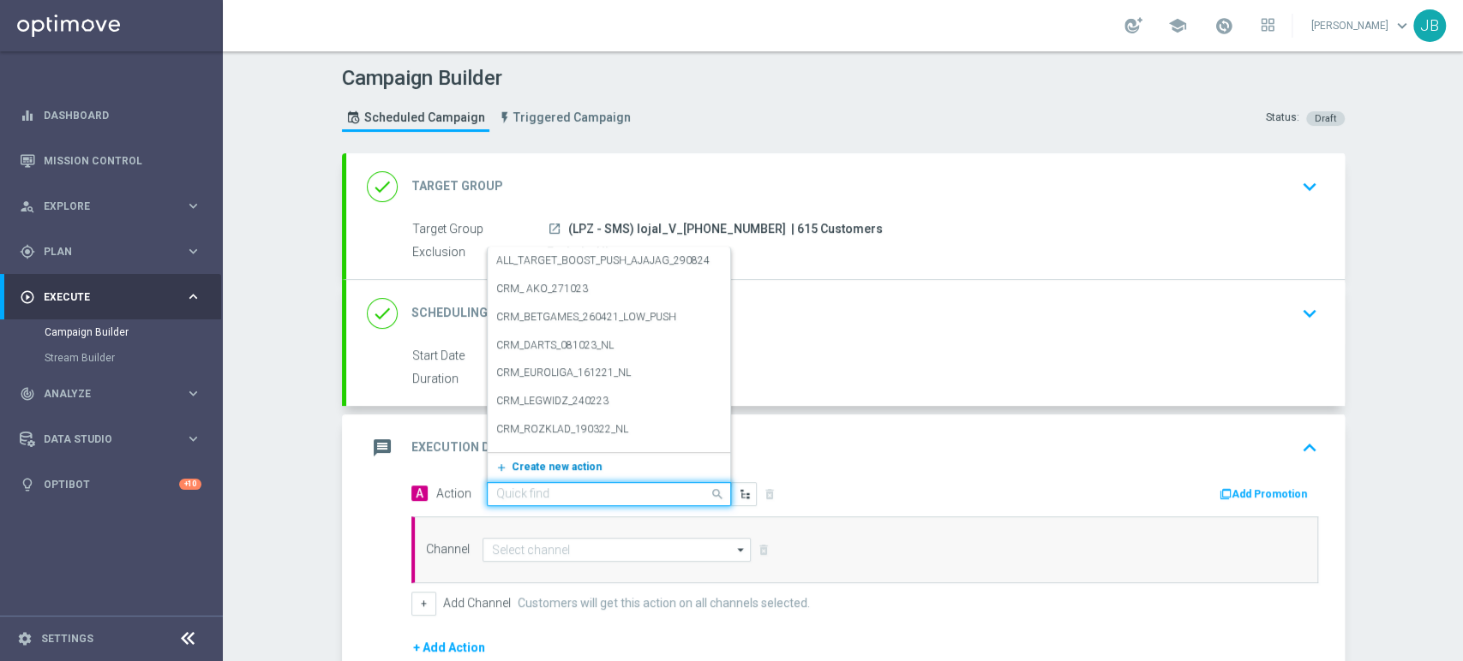
click at [519, 471] on span "Create new action" at bounding box center [557, 467] width 90 height 12
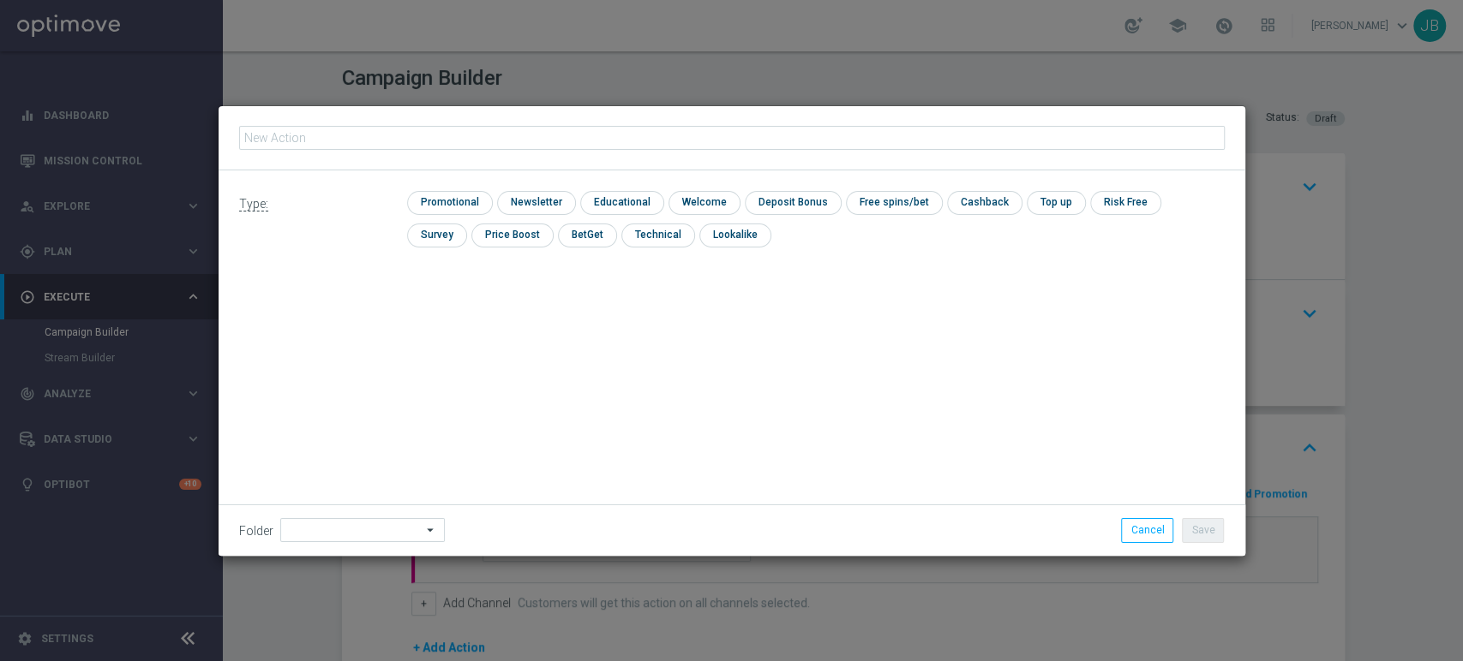
type input "(LPZ - SMS) lojal_V_[PHONE_NUMBER]"
click at [523, 205] on input "checkbox" at bounding box center [534, 202] width 75 height 23
checkbox input "true"
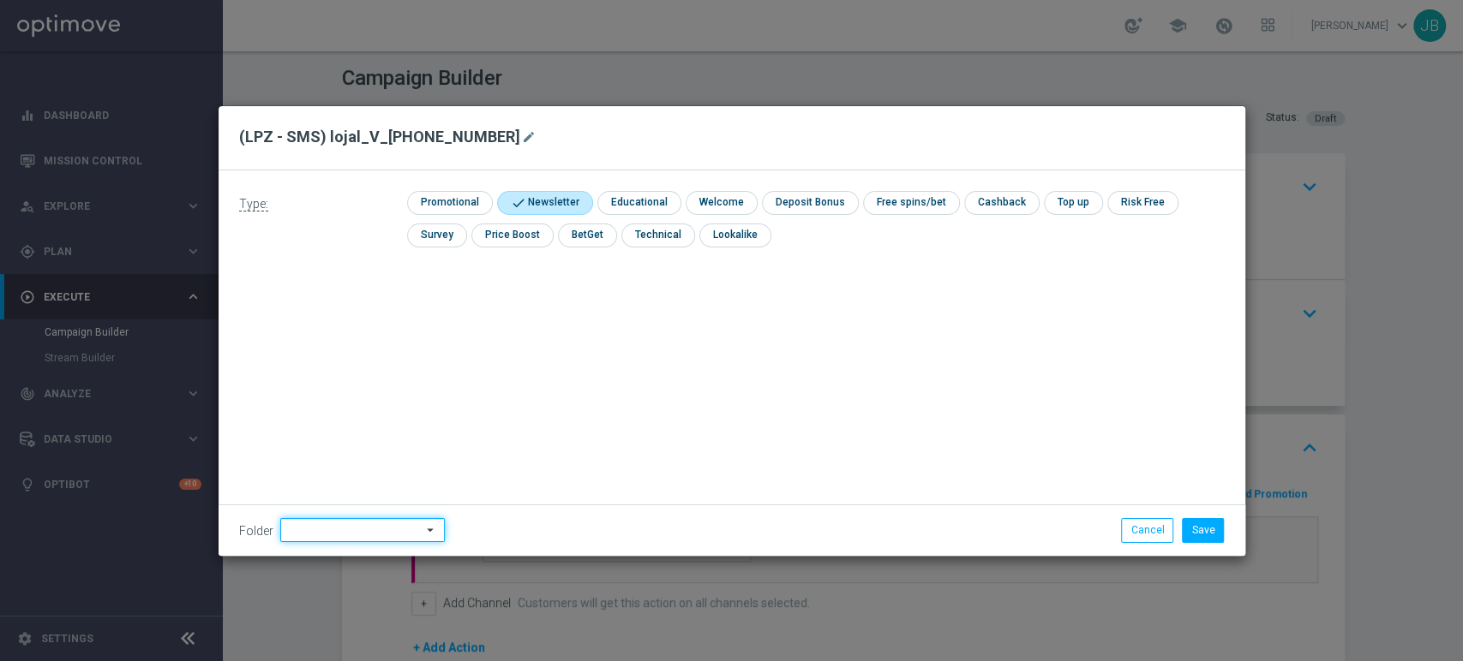
click at [325, 518] on input at bounding box center [362, 530] width 165 height 24
click at [385, 350] on div "[PERSON_NAME]" at bounding box center [373, 356] width 159 height 24
type input "[PERSON_NAME]"
click at [1201, 531] on button "Save" at bounding box center [1203, 530] width 42 height 24
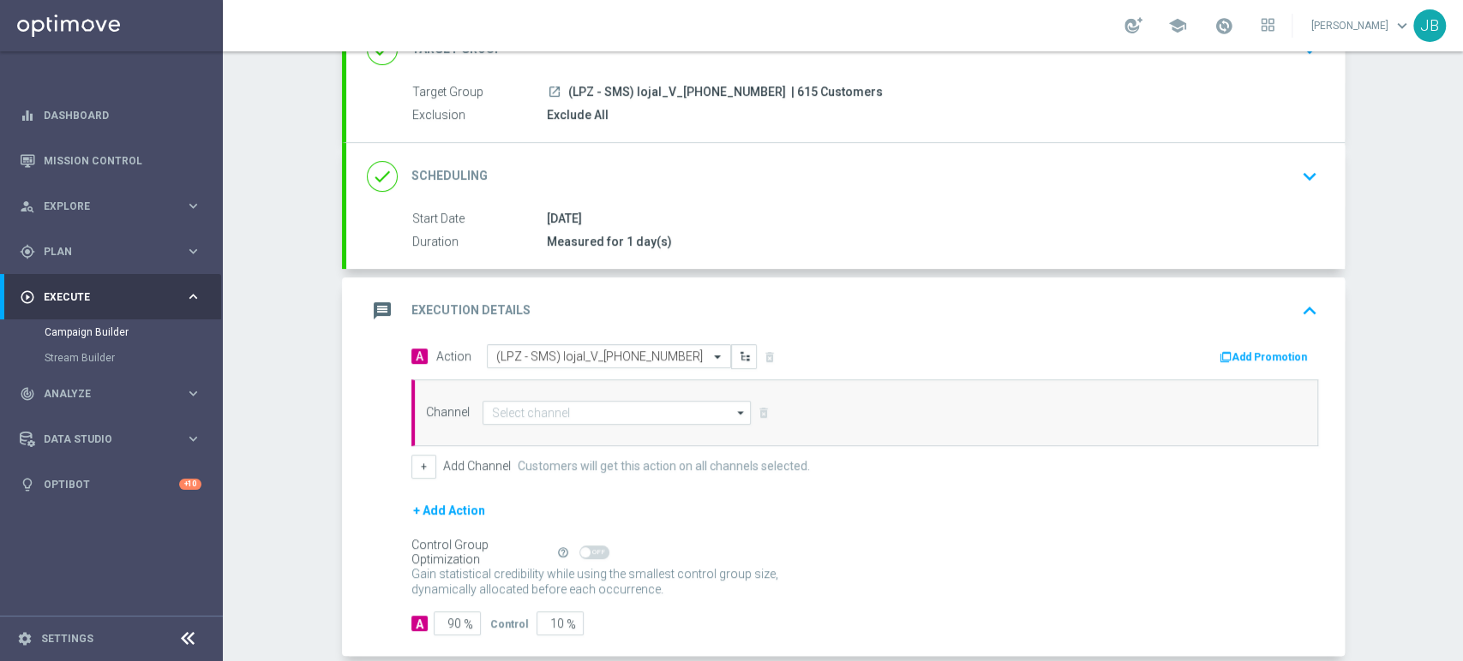
scroll to position [169, 0]
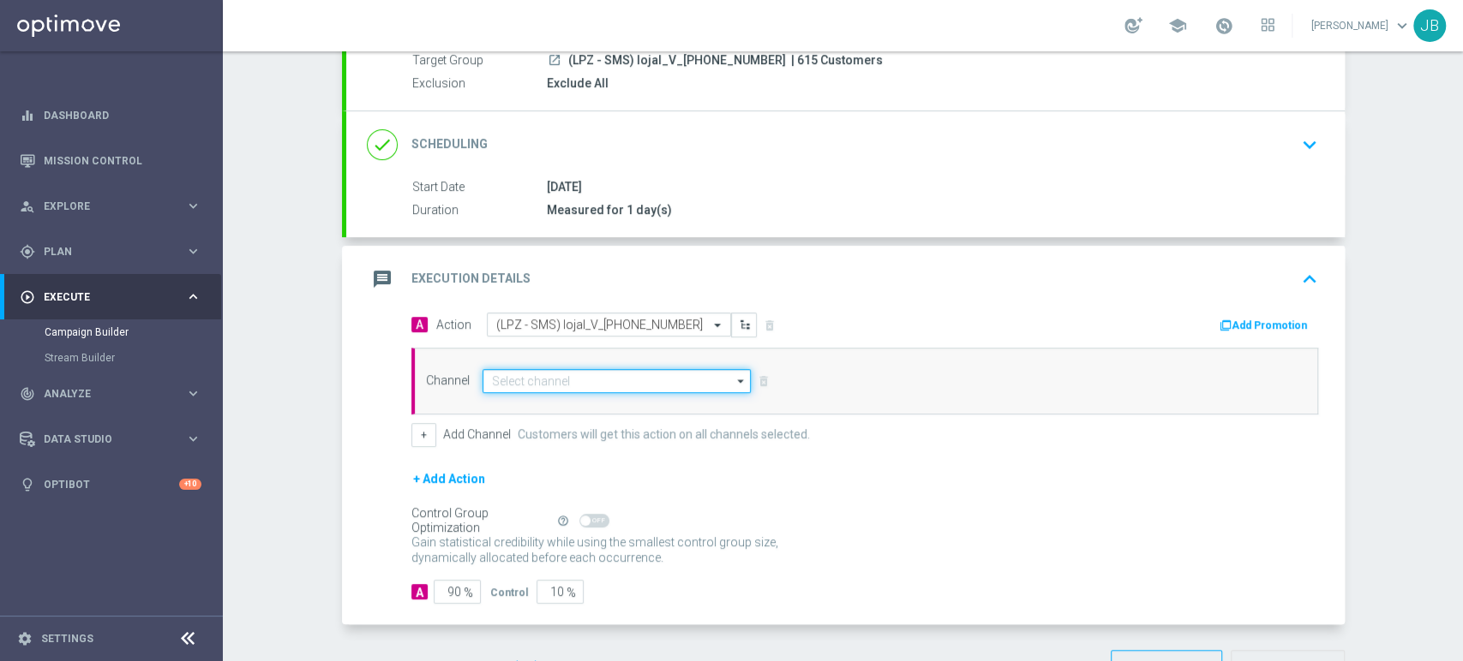
click at [541, 389] on input at bounding box center [616, 381] width 269 height 24
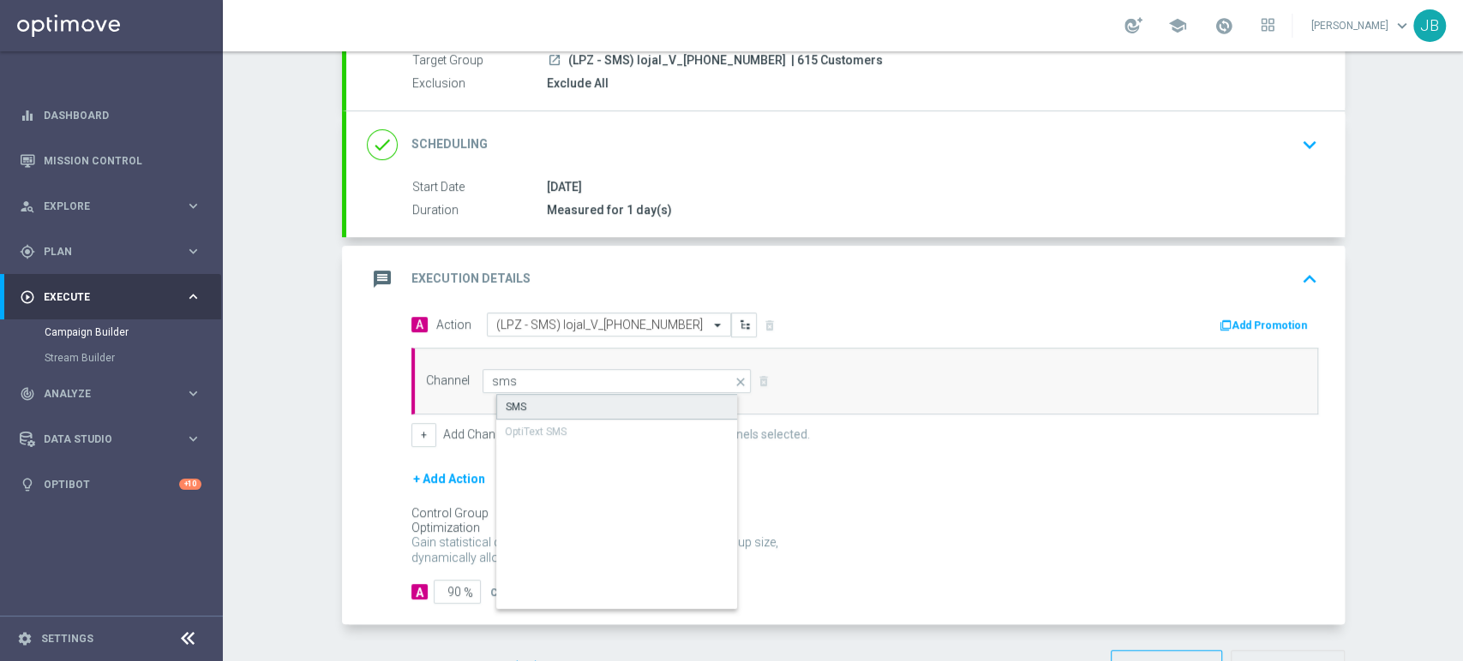
click at [524, 411] on div "SMS" at bounding box center [631, 407] width 270 height 26
type input "SMS"
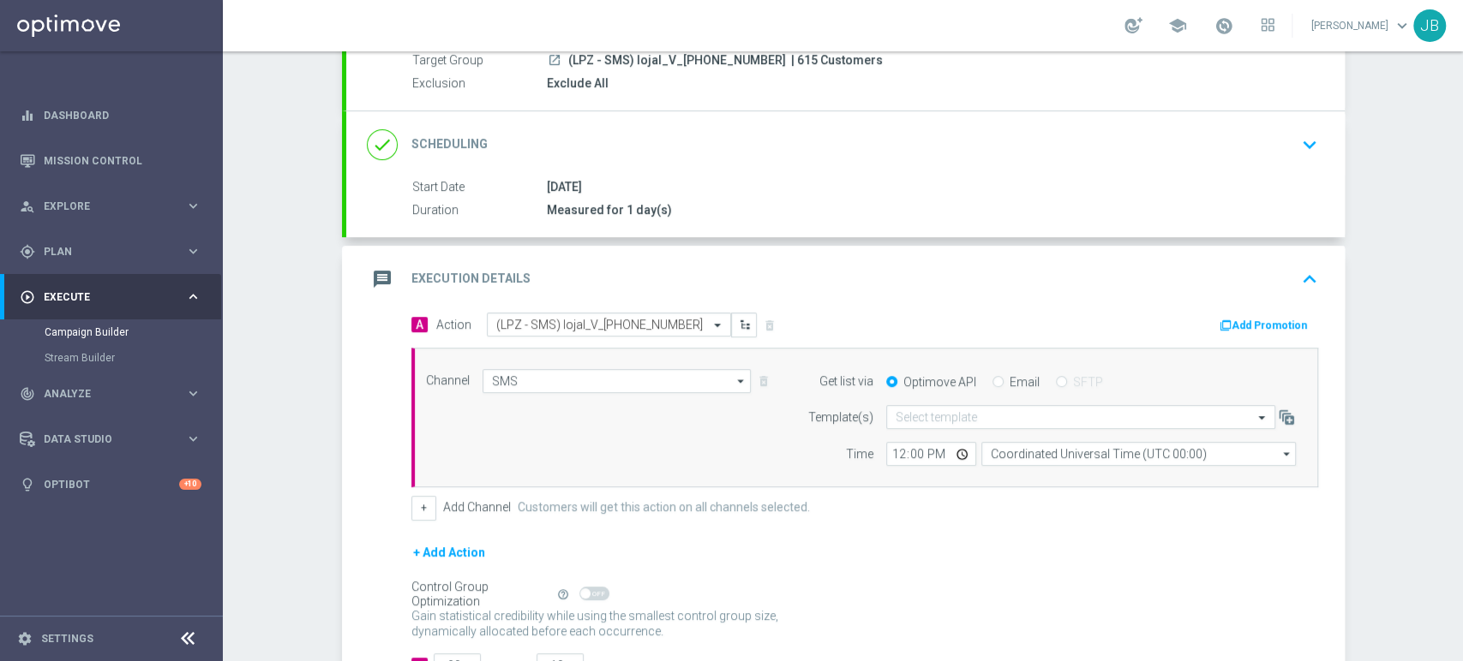
click at [450, 587] on div "Self Optimizing Campaign" at bounding box center [480, 594] width 139 height 15
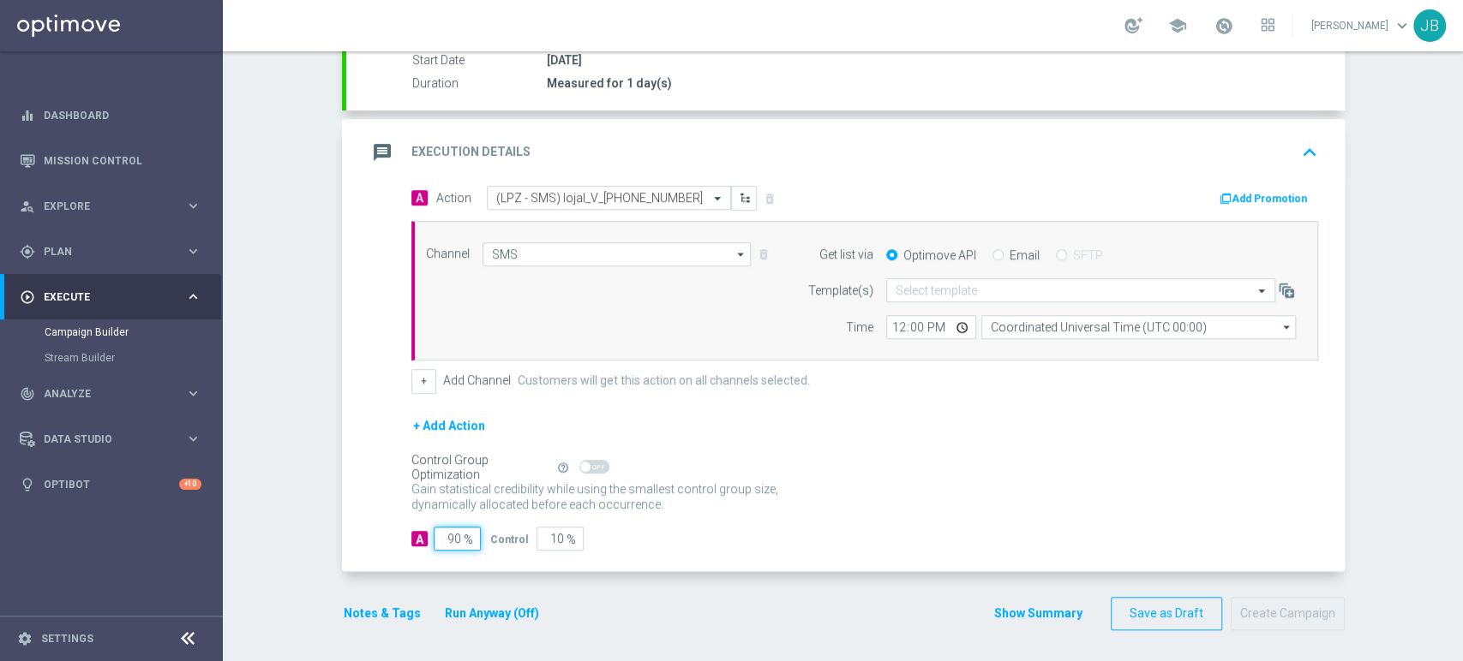
click at [446, 534] on input "90" at bounding box center [457, 539] width 47 height 24
type input "0"
type input "100"
type input "10"
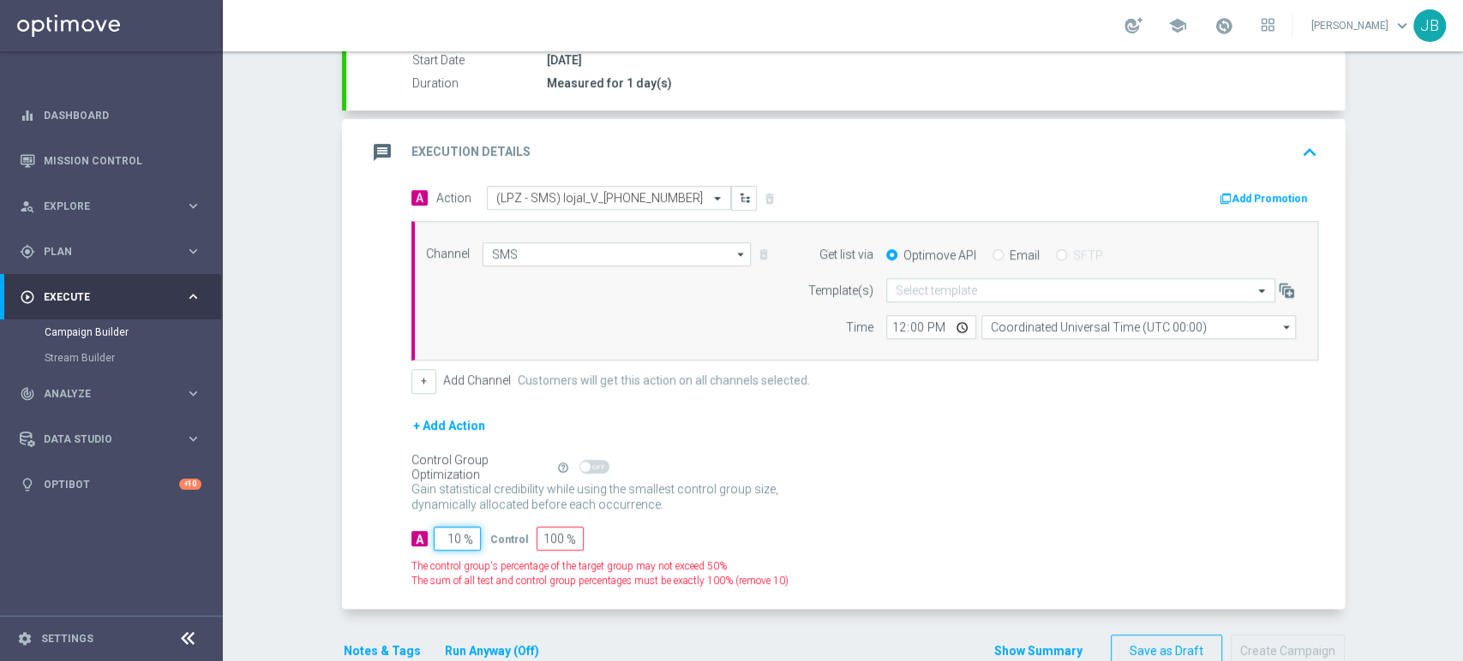
type input "90"
type input "100"
type input "0"
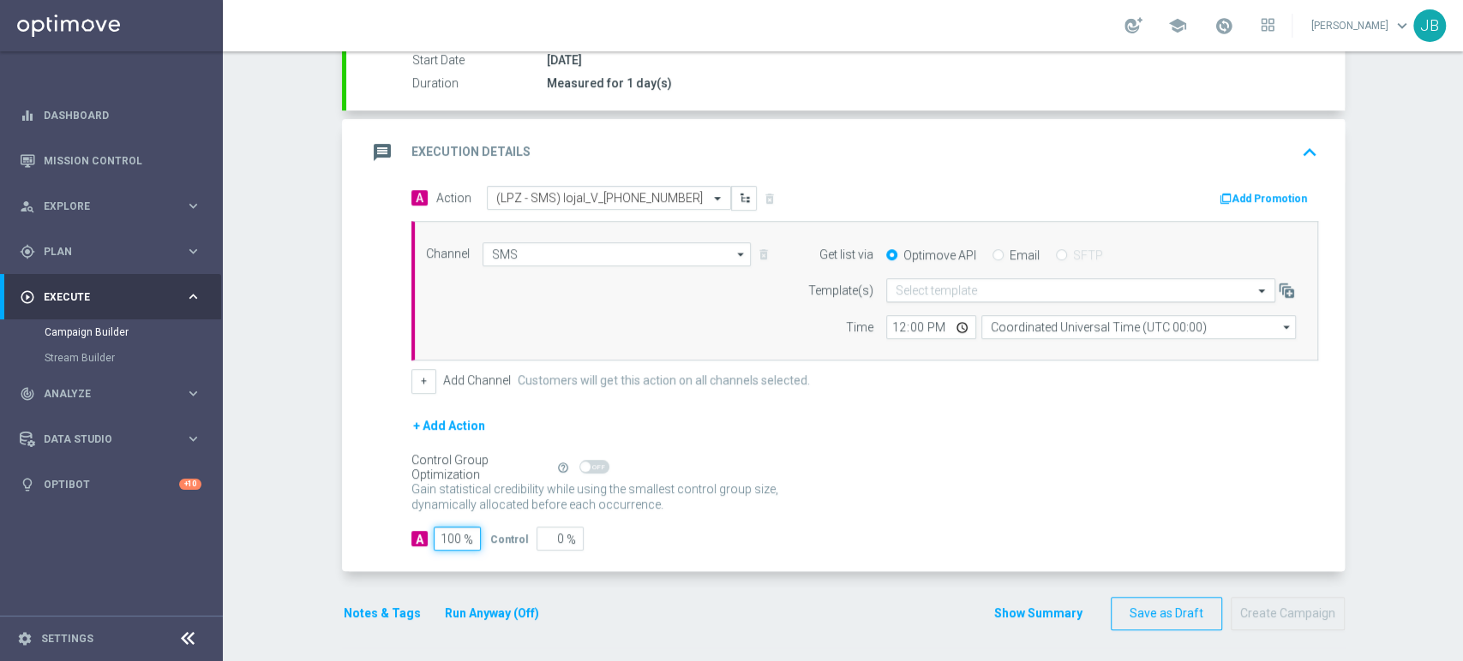
type input "100"
click at [955, 285] on input "text" at bounding box center [1063, 291] width 336 height 15
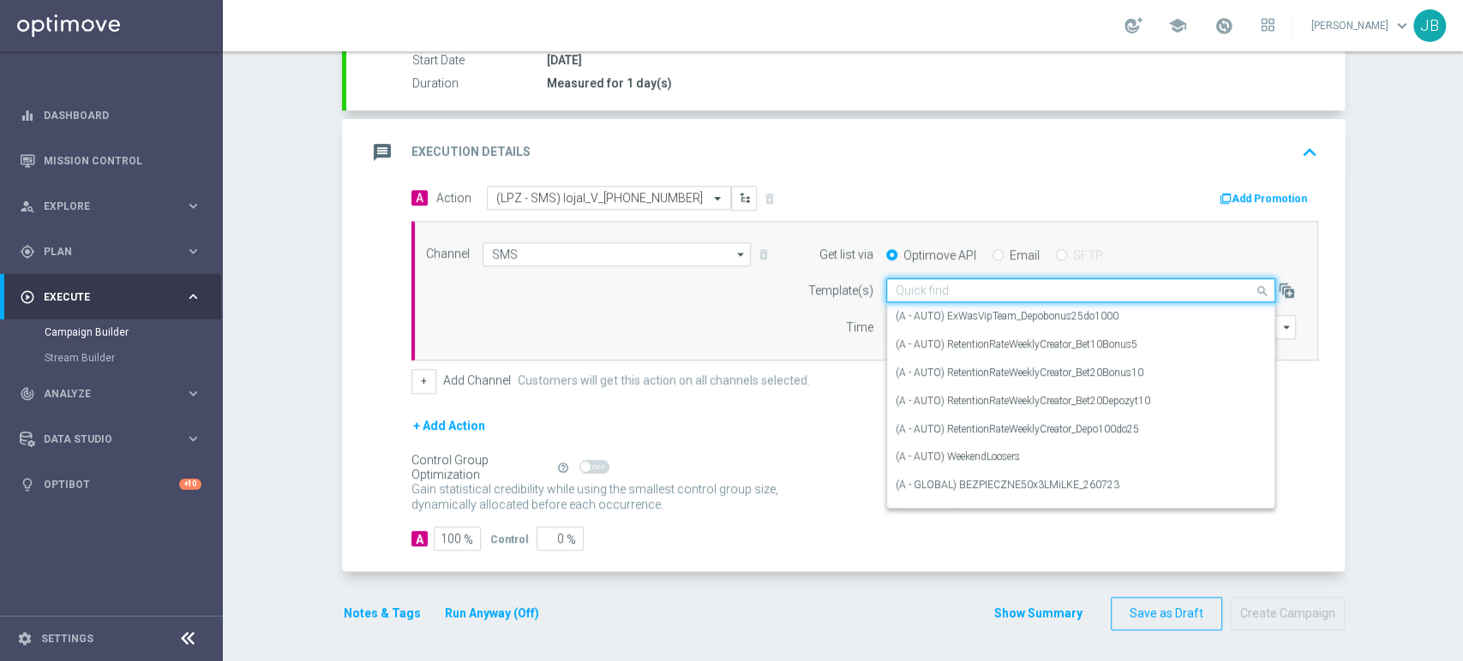
paste input "(LPZ - SMS) lojal_V_[PHONE_NUMBER]"
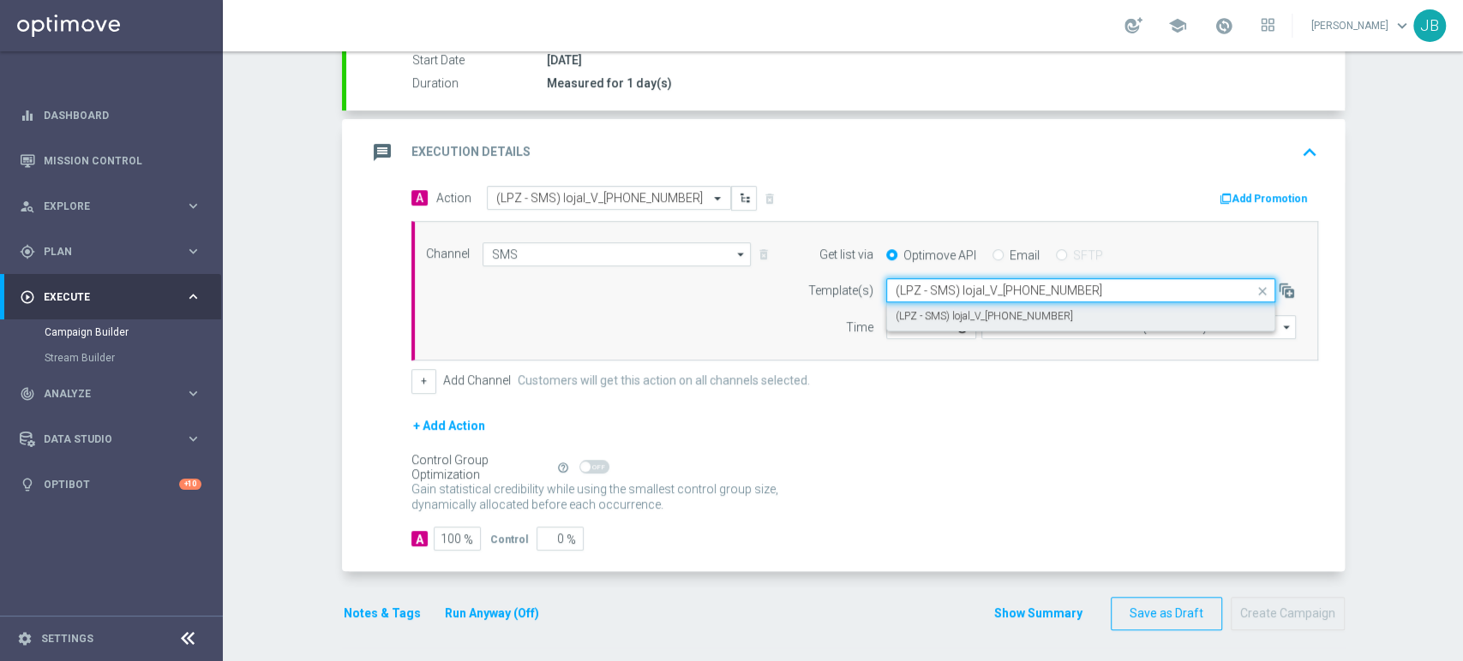
click at [943, 307] on div "(LPZ - SMS) lojal_V_[PHONE_NUMBER]" at bounding box center [1080, 316] width 370 height 28
type input "(LPZ - SMS) lojal_V_[PHONE_NUMBER]"
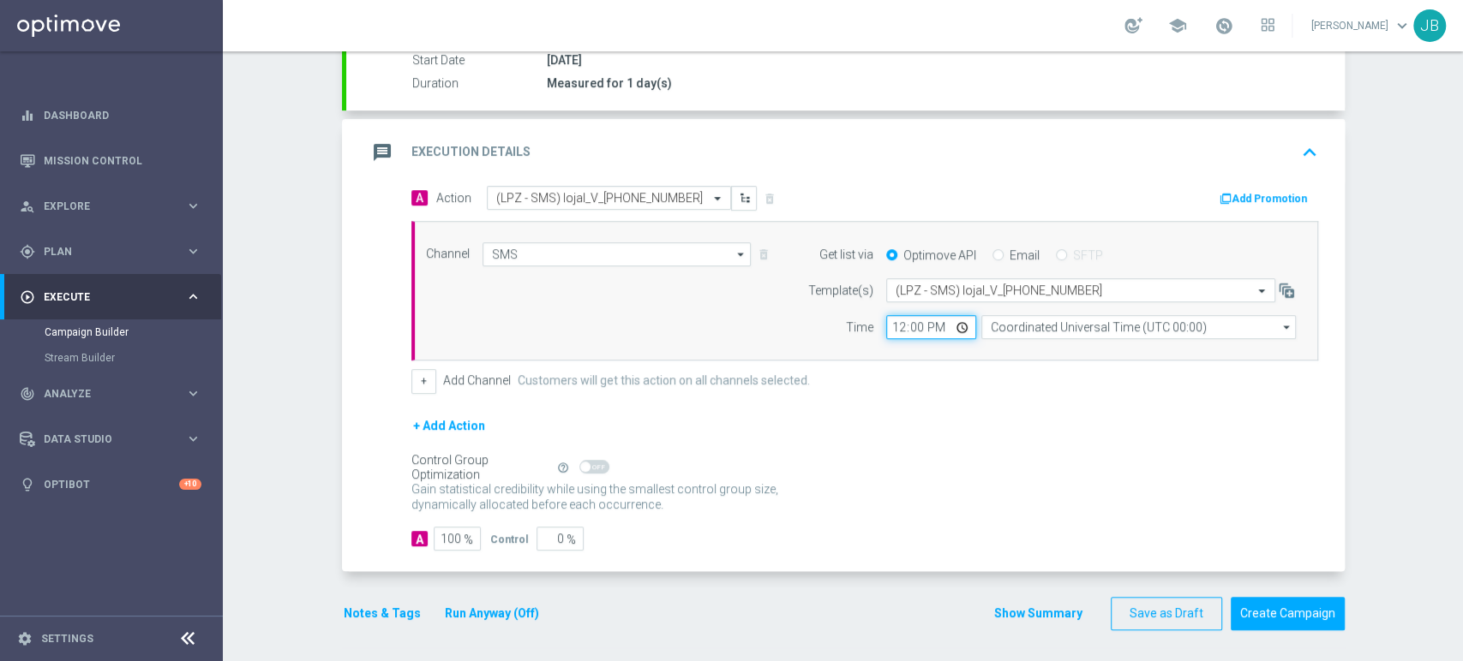
click at [889, 322] on input "12:00" at bounding box center [931, 327] width 90 height 24
type input "11:11"
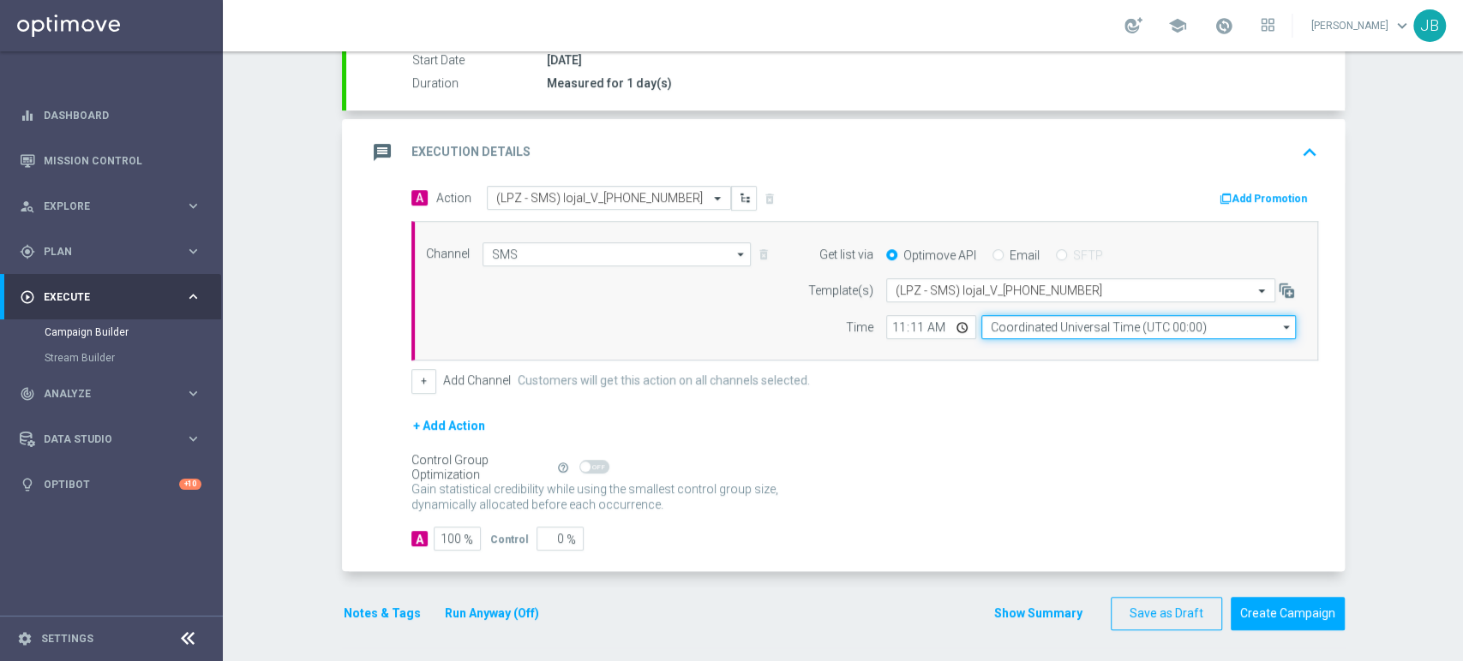
click at [1006, 323] on input "Coordinated Universal Time (UTC 00:00)" at bounding box center [1138, 327] width 314 height 24
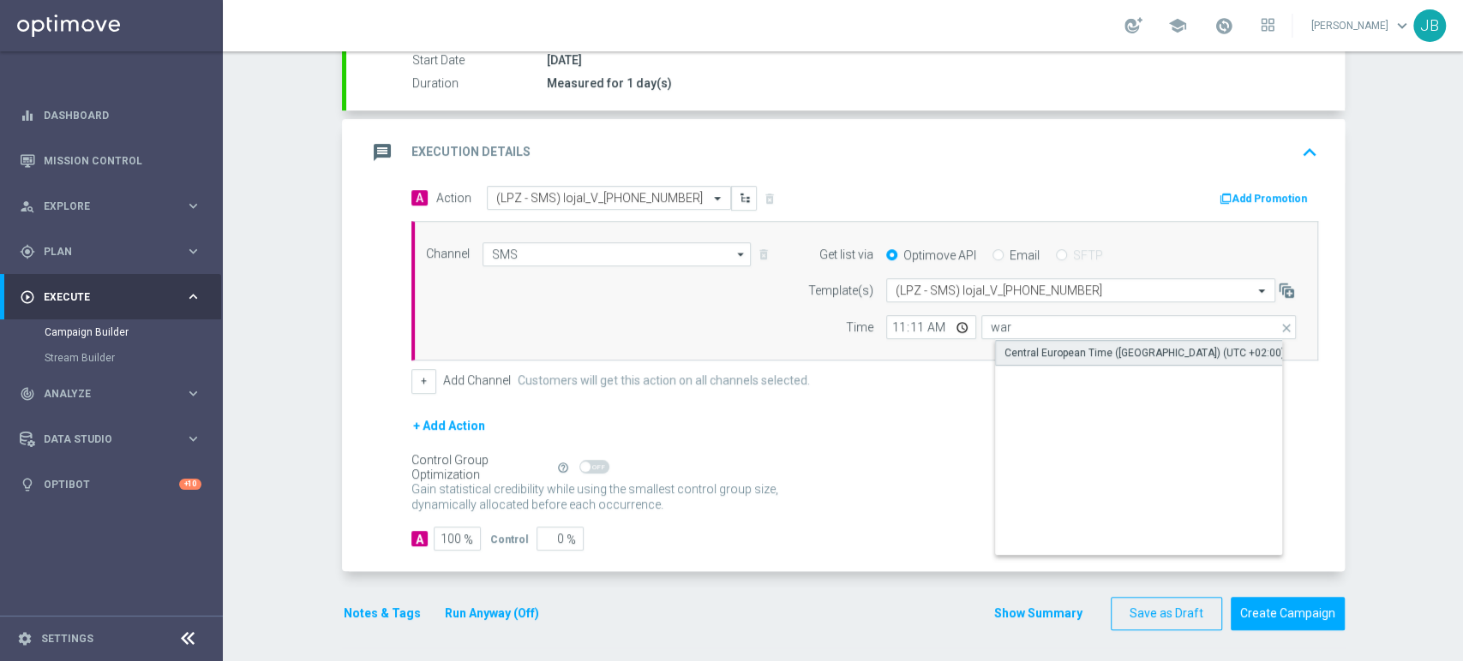
click at [1007, 346] on div "Central European Time ([GEOGRAPHIC_DATA]) (UTC +02:00)" at bounding box center [1144, 352] width 280 height 15
type input "Central European Time ([GEOGRAPHIC_DATA]) (UTC +02:00)"
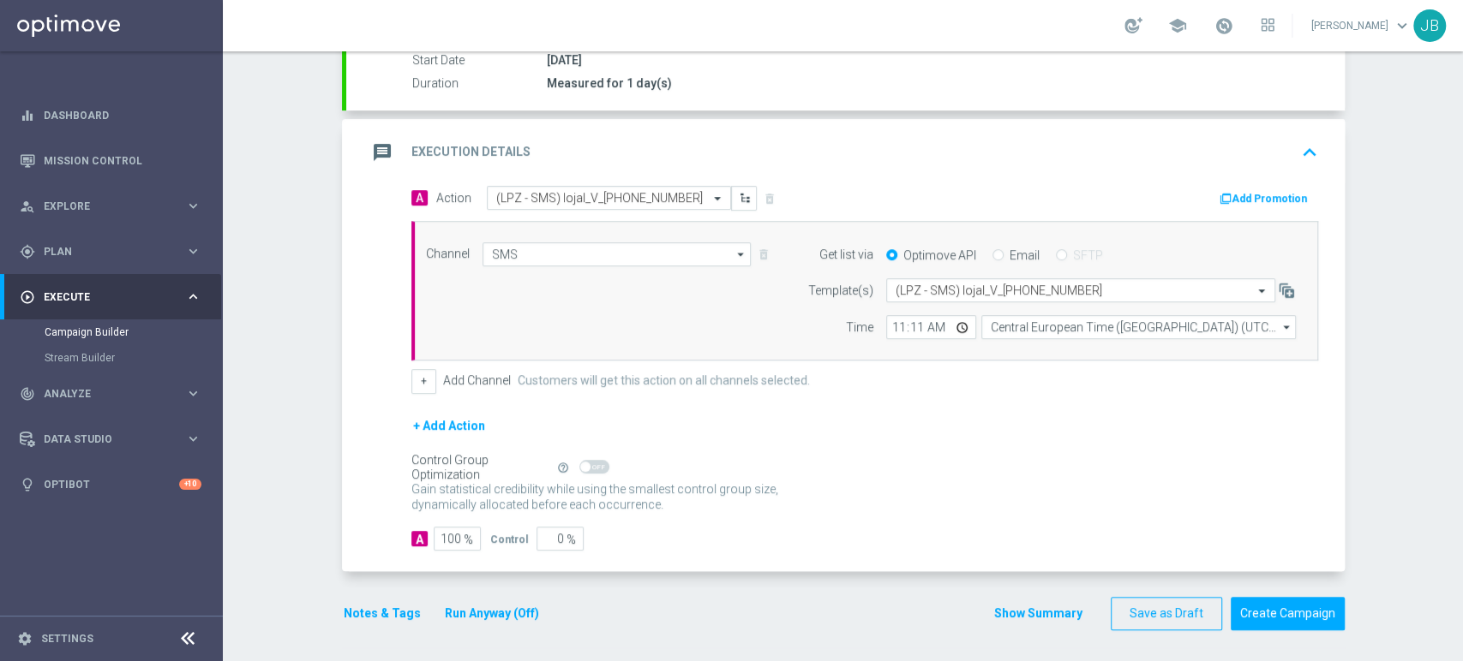
click at [1248, 410] on form "A Action Select action (LPZ - SMS) lojal_V_[PHONE_NUMBER] delete_forever Add Pr…" at bounding box center [864, 368] width 907 height 365
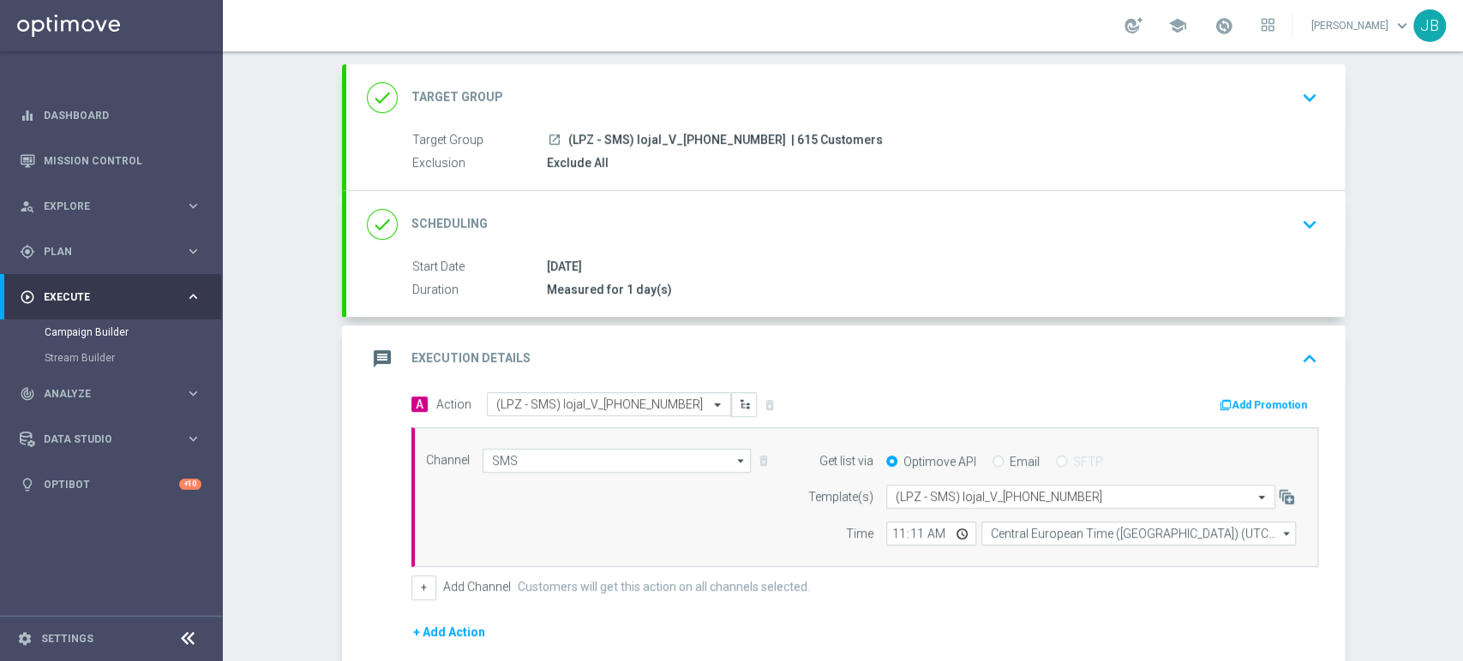
scroll to position [73, 0]
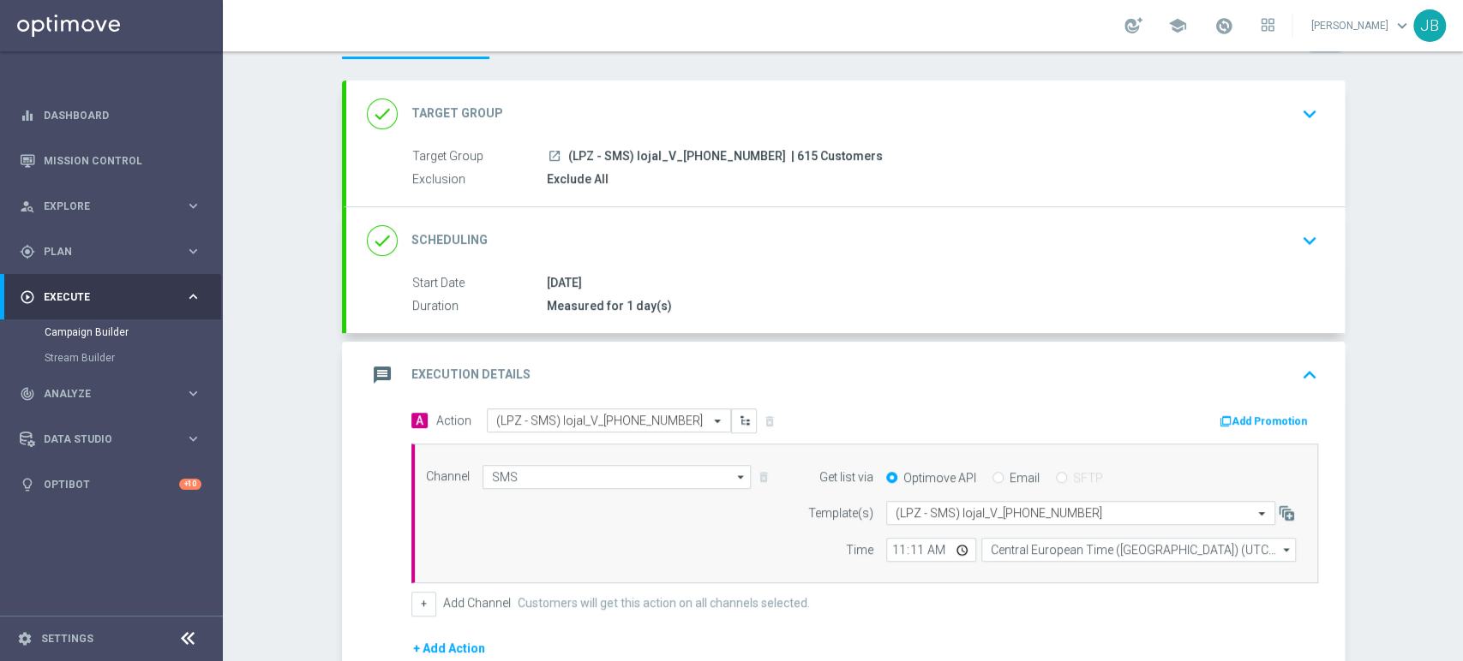
click at [1309, 136] on div "done Target Group keyboard_arrow_down" at bounding box center [845, 114] width 998 height 67
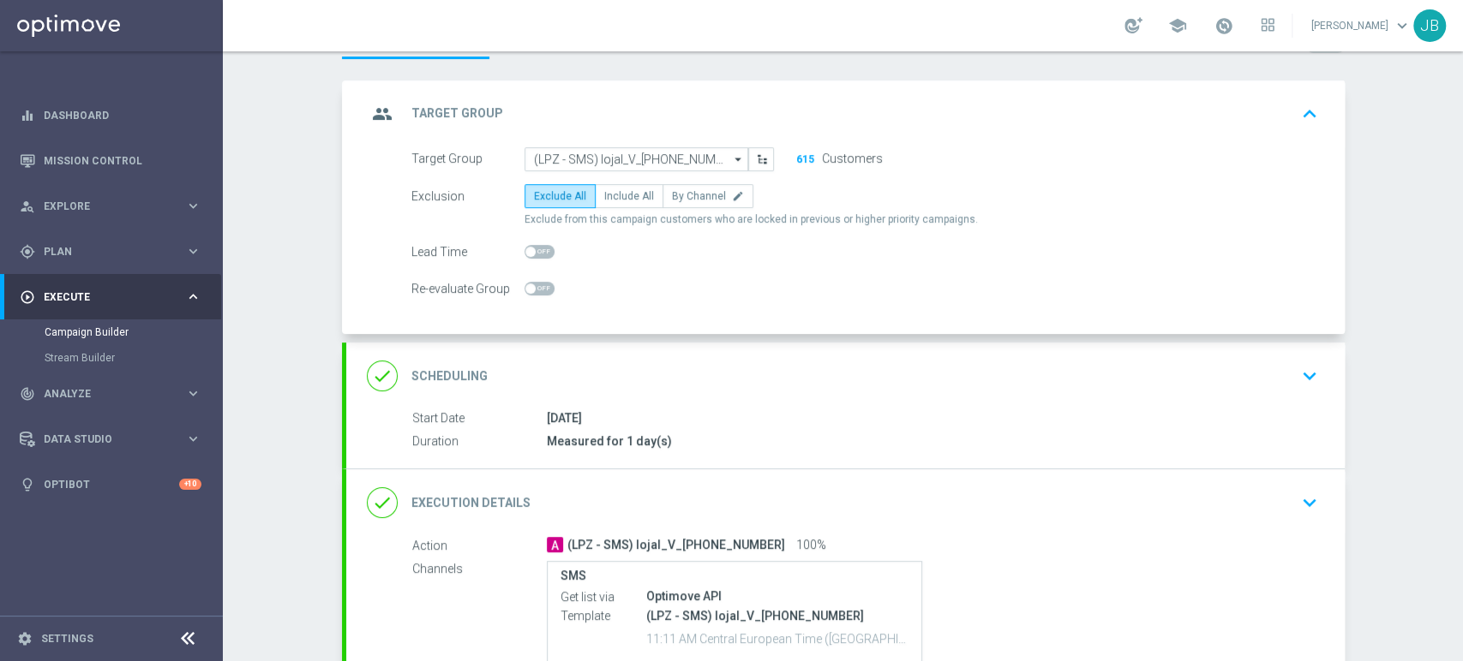
click at [1177, 374] on div "done Scheduling keyboard_arrow_down" at bounding box center [845, 376] width 957 height 33
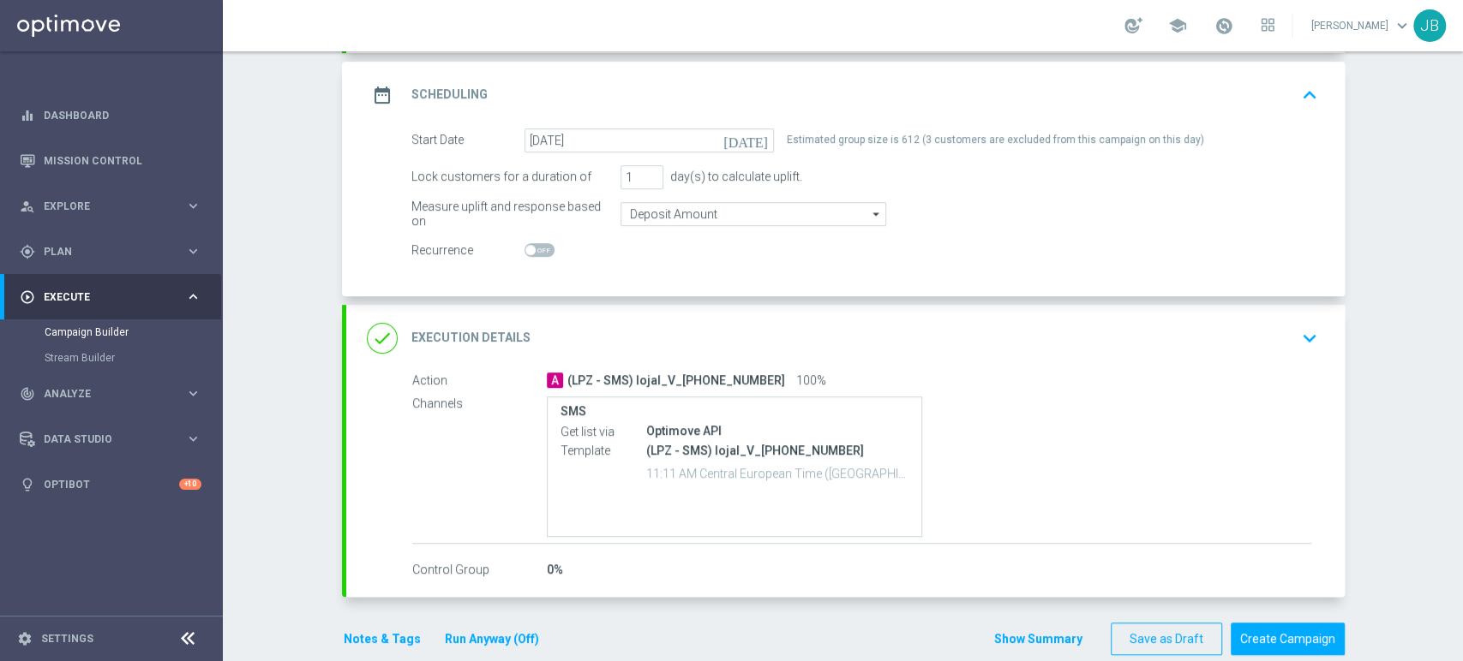
scroll to position [228, 0]
click at [1226, 342] on div "done Execution Details keyboard_arrow_down" at bounding box center [845, 336] width 957 height 33
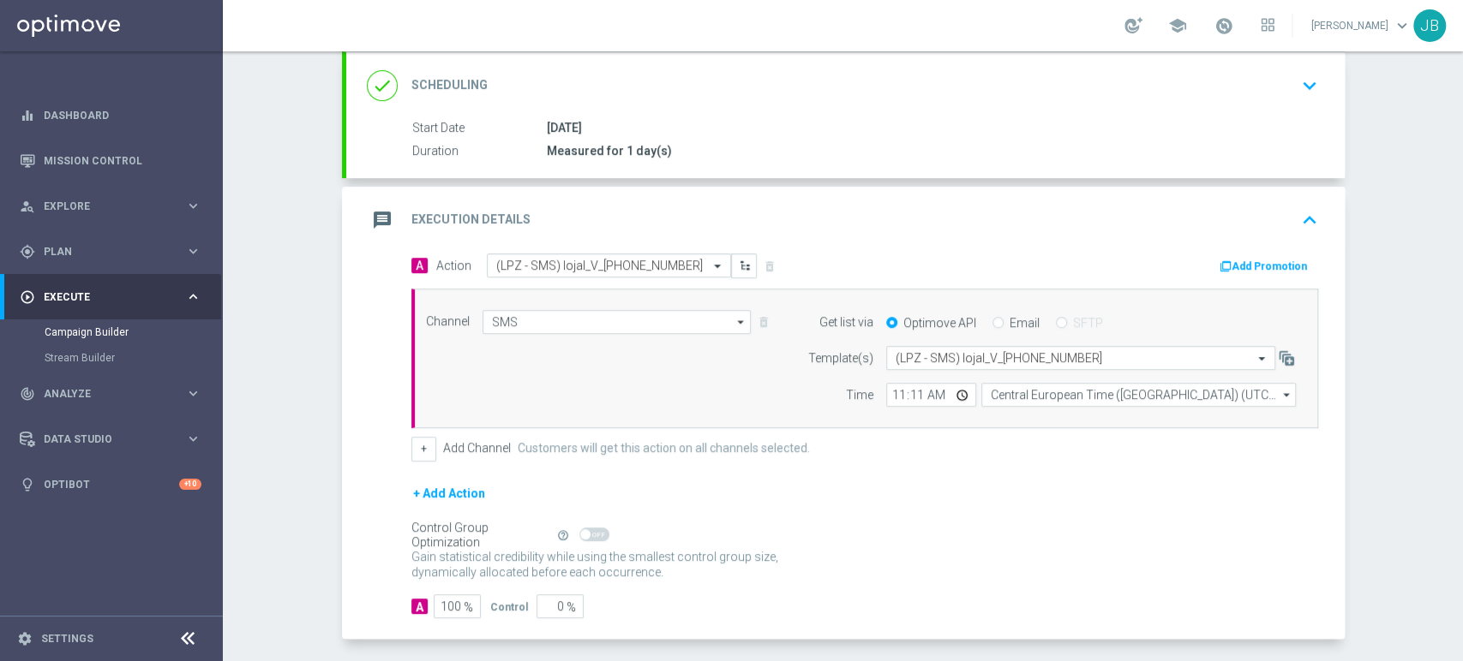
scroll to position [296, 0]
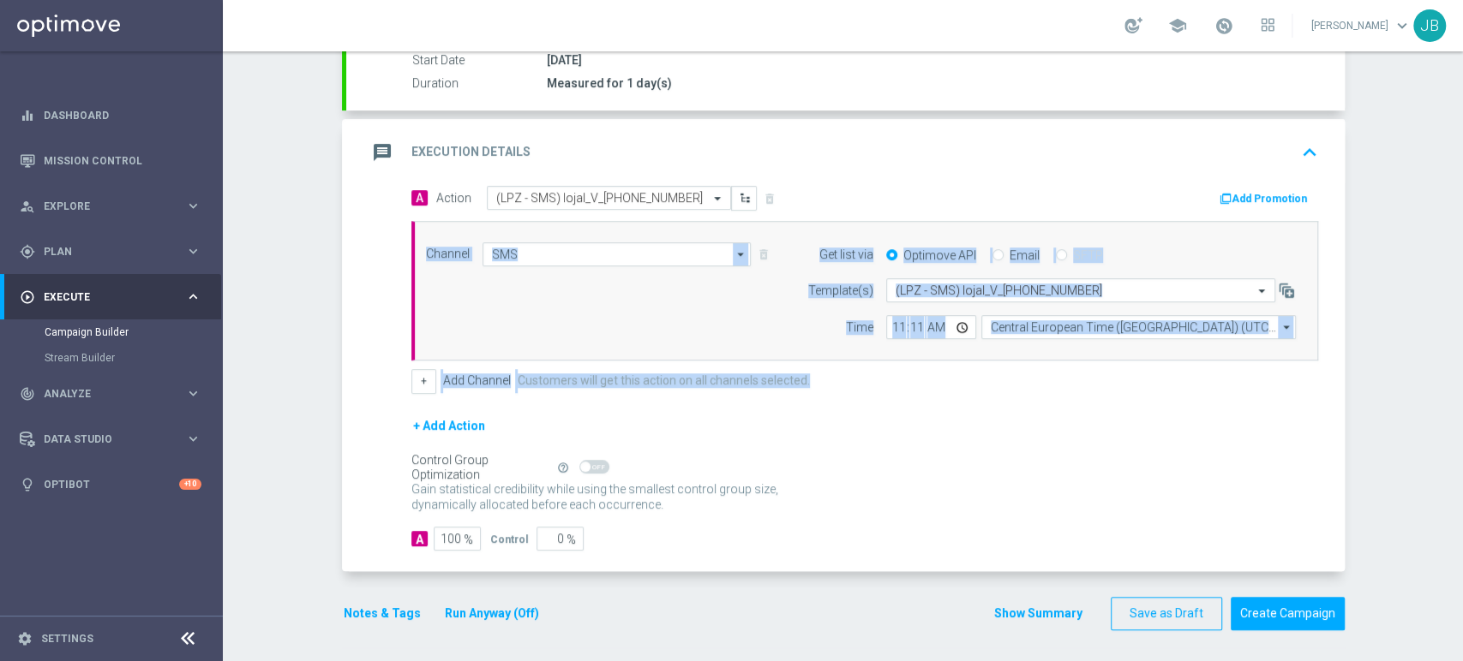
drag, startPoint x: 1461, startPoint y: 337, endPoint x: 1461, endPoint y: 410, distance: 73.7
click at [1461, 410] on div "Campaign Builder Scheduled Campaign Triggered Campaign Status: Draft done Targe…" at bounding box center [843, 356] width 1240 height 610
click at [922, 452] on div "+ Add Action" at bounding box center [864, 437] width 907 height 43
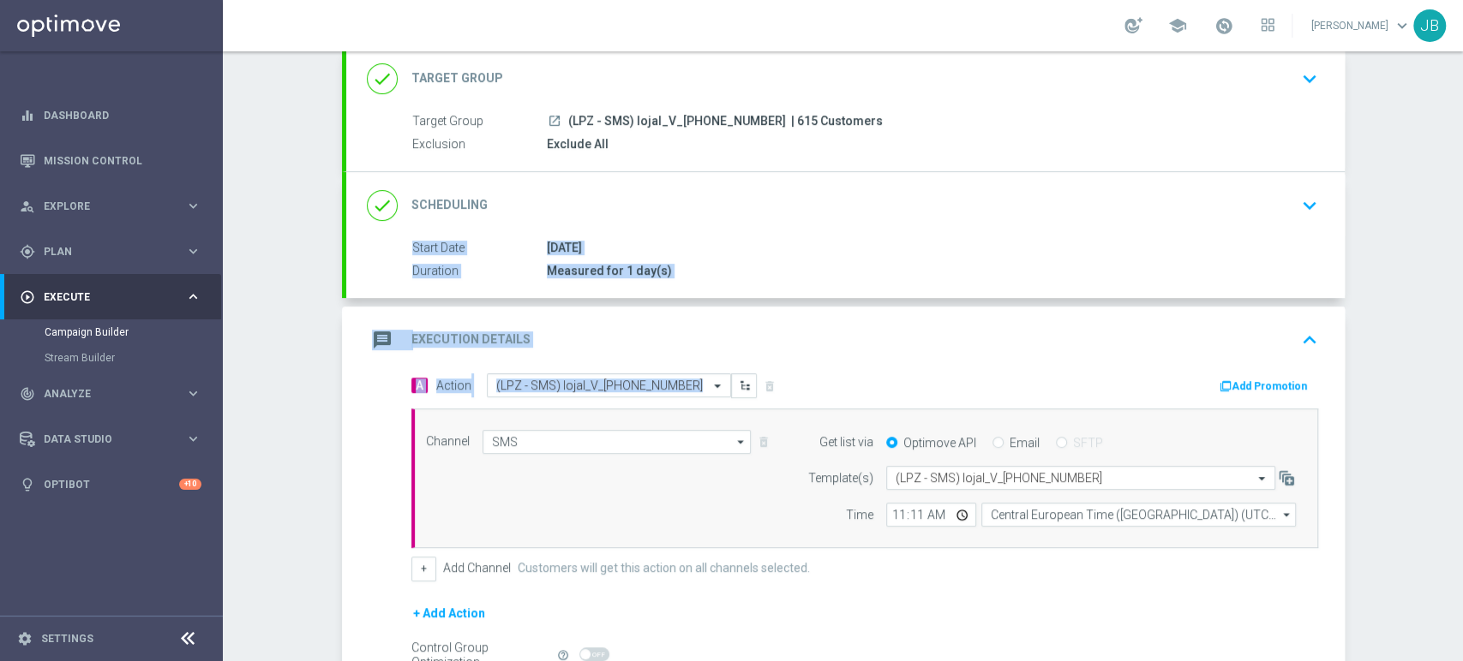
scroll to position [101, 0]
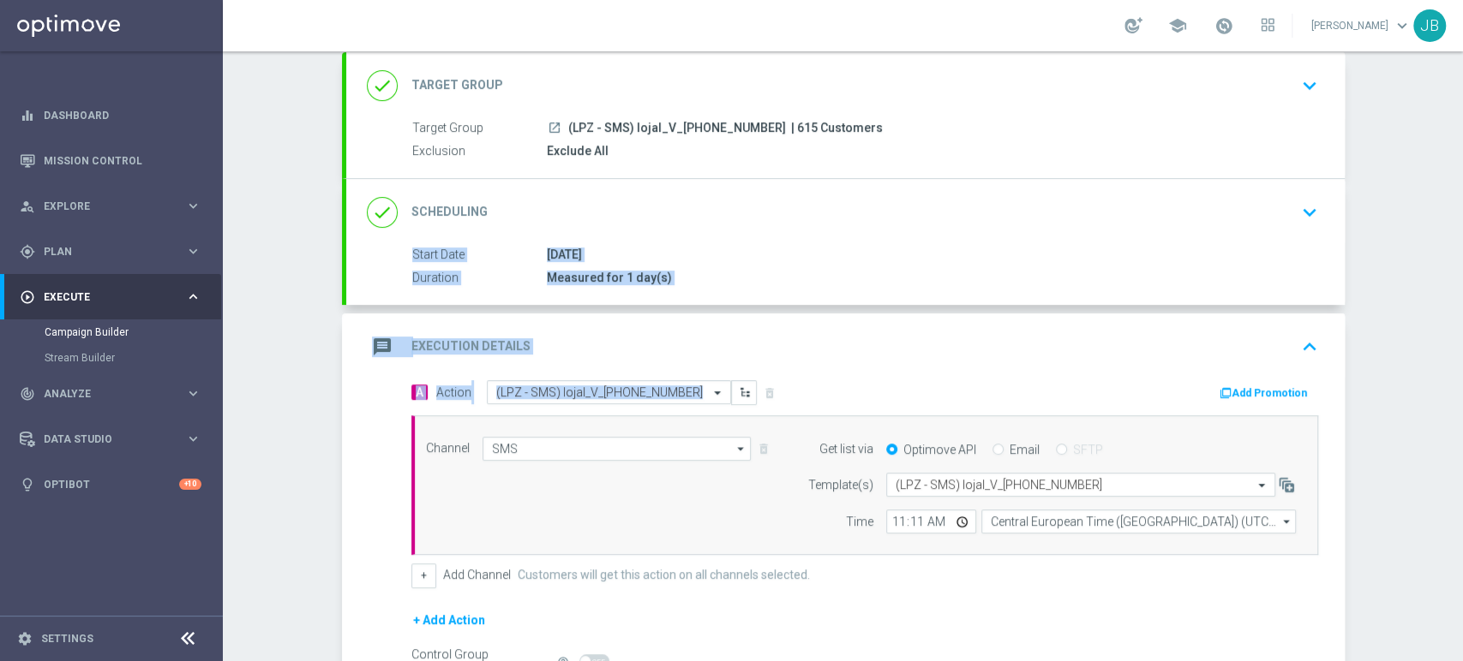
drag, startPoint x: 1461, startPoint y: 332, endPoint x: 1460, endPoint y: 208, distance: 123.4
click at [1460, 208] on div "Campaign Builder Scheduled Campaign Triggered Campaign Status: Draft done Targe…" at bounding box center [843, 356] width 1240 height 610
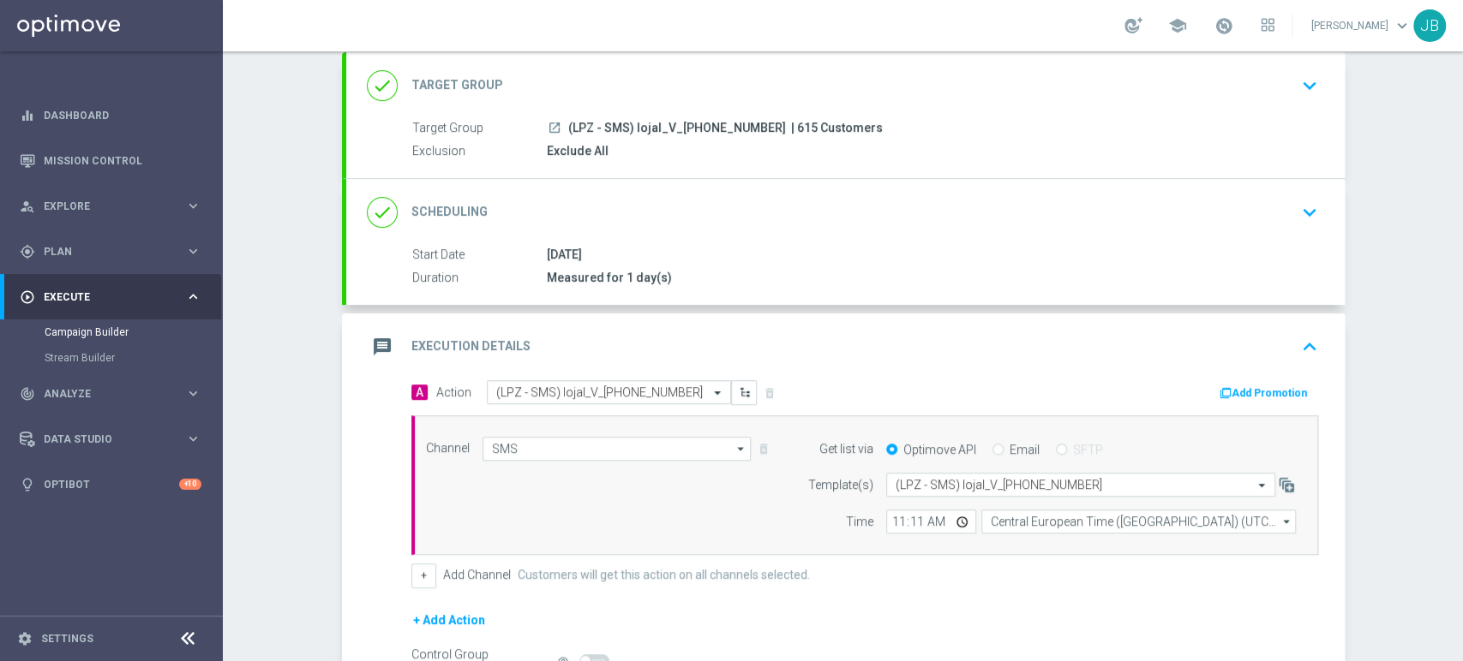
click at [1429, 200] on div "Campaign Builder Scheduled Campaign Triggered Campaign Status: Draft done Targe…" at bounding box center [843, 356] width 1240 height 610
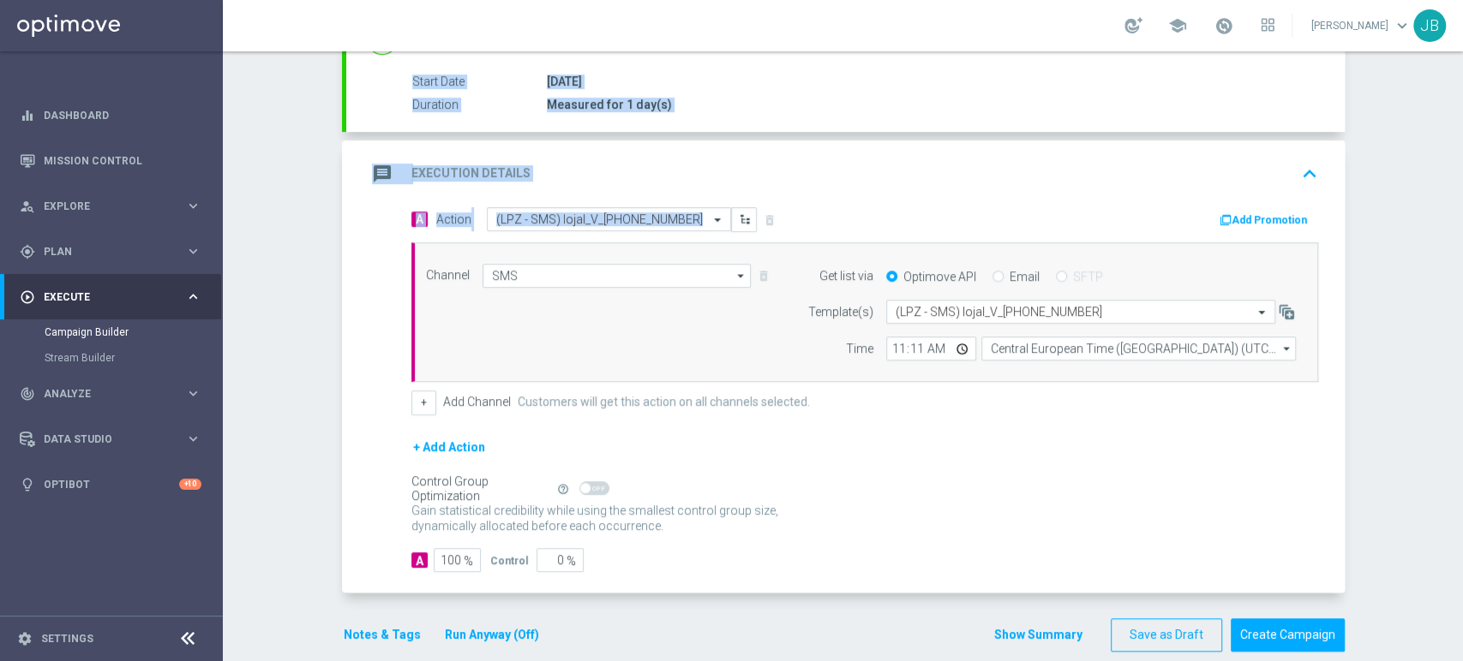
scroll to position [296, 0]
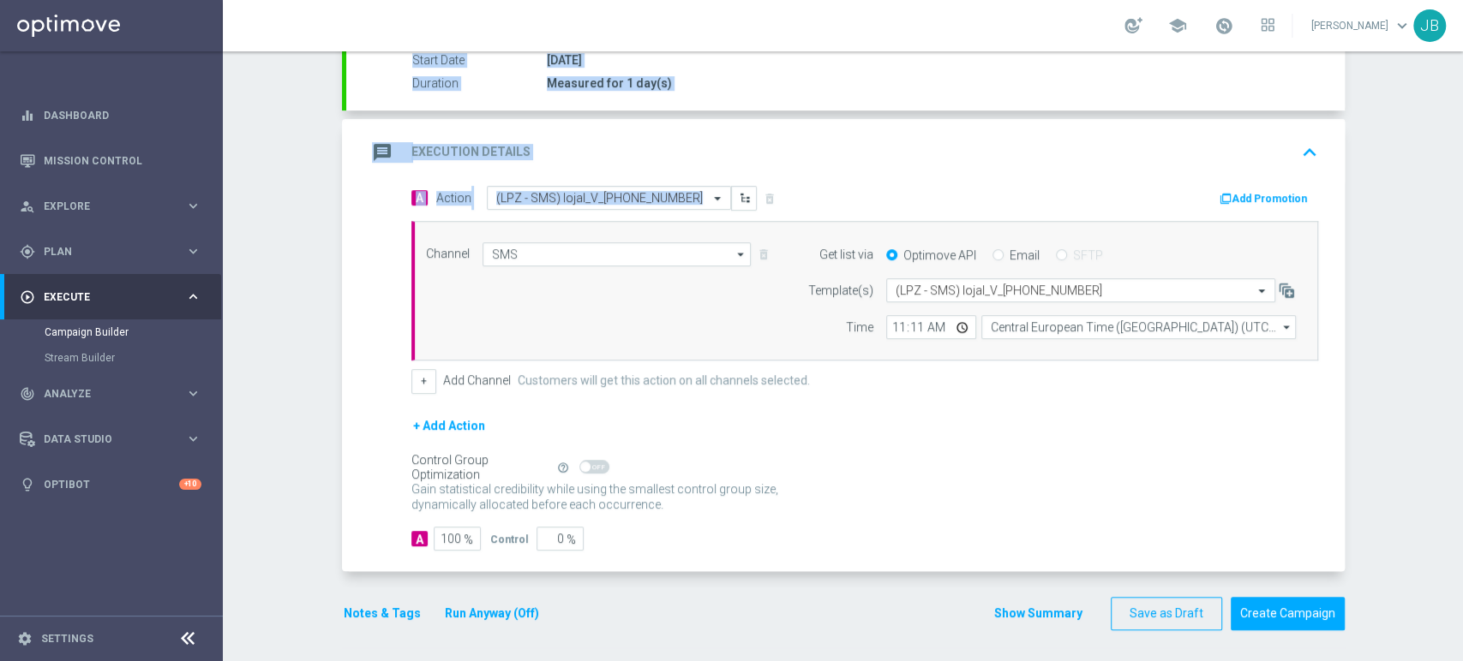
drag, startPoint x: 1461, startPoint y: 199, endPoint x: 1461, endPoint y: 327, distance: 128.5
click at [1461, 327] on div "Campaign Builder Scheduled Campaign Triggered Campaign Status: Draft done Targe…" at bounding box center [843, 356] width 1240 height 610
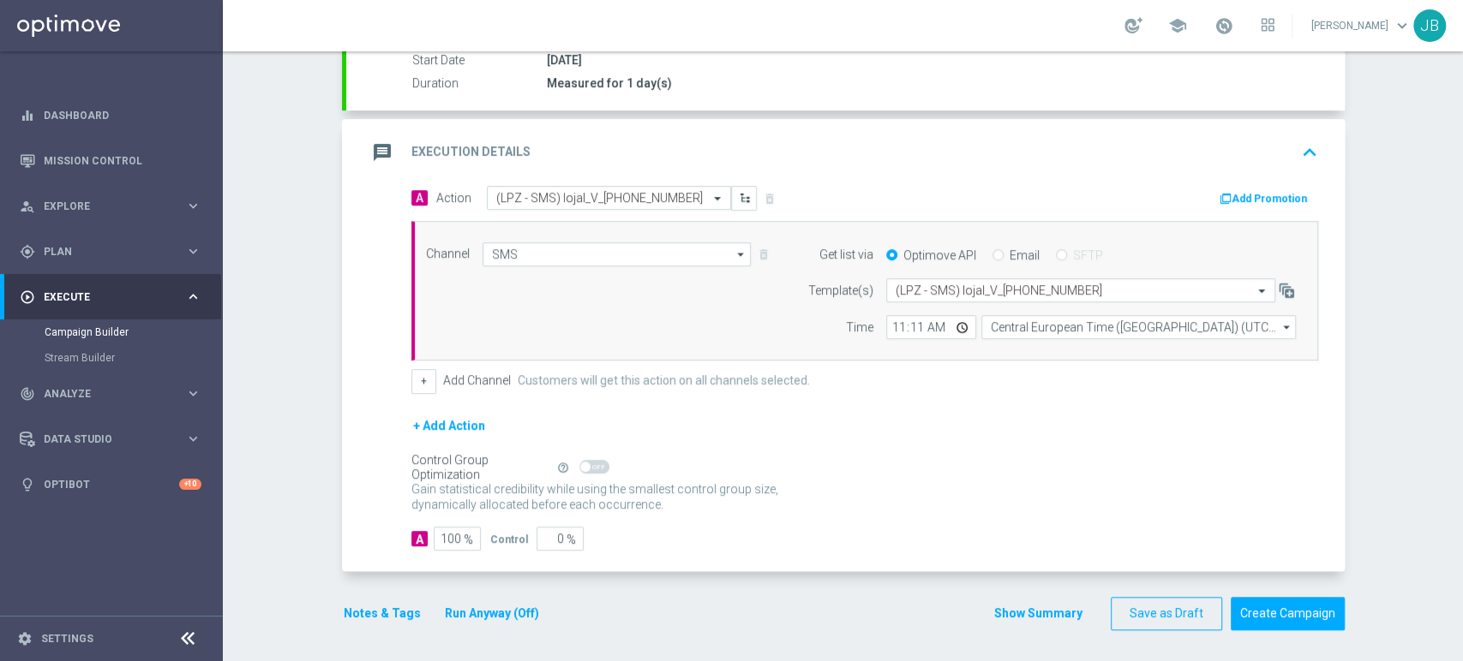
click at [1378, 466] on div "Campaign Builder Scheduled Campaign Triggered Campaign Status: Draft done Targe…" at bounding box center [843, 356] width 1240 height 610
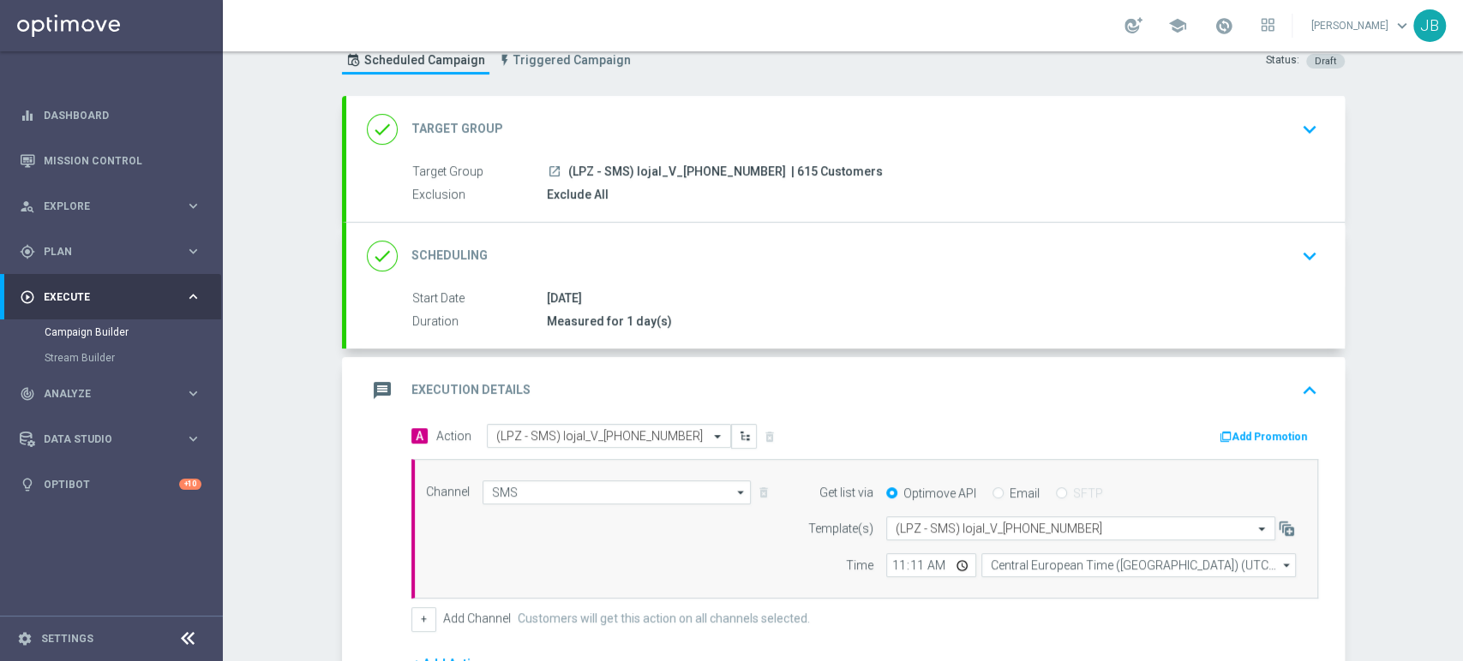
scroll to position [55, 0]
click at [1039, 170] on div "launch (LPZ - SMS) lojal_V_[PHONE_NUMBER] | 615 Customers" at bounding box center [929, 173] width 764 height 17
click at [1120, 135] on div "done Target Group keyboard_arrow_down" at bounding box center [845, 132] width 957 height 33
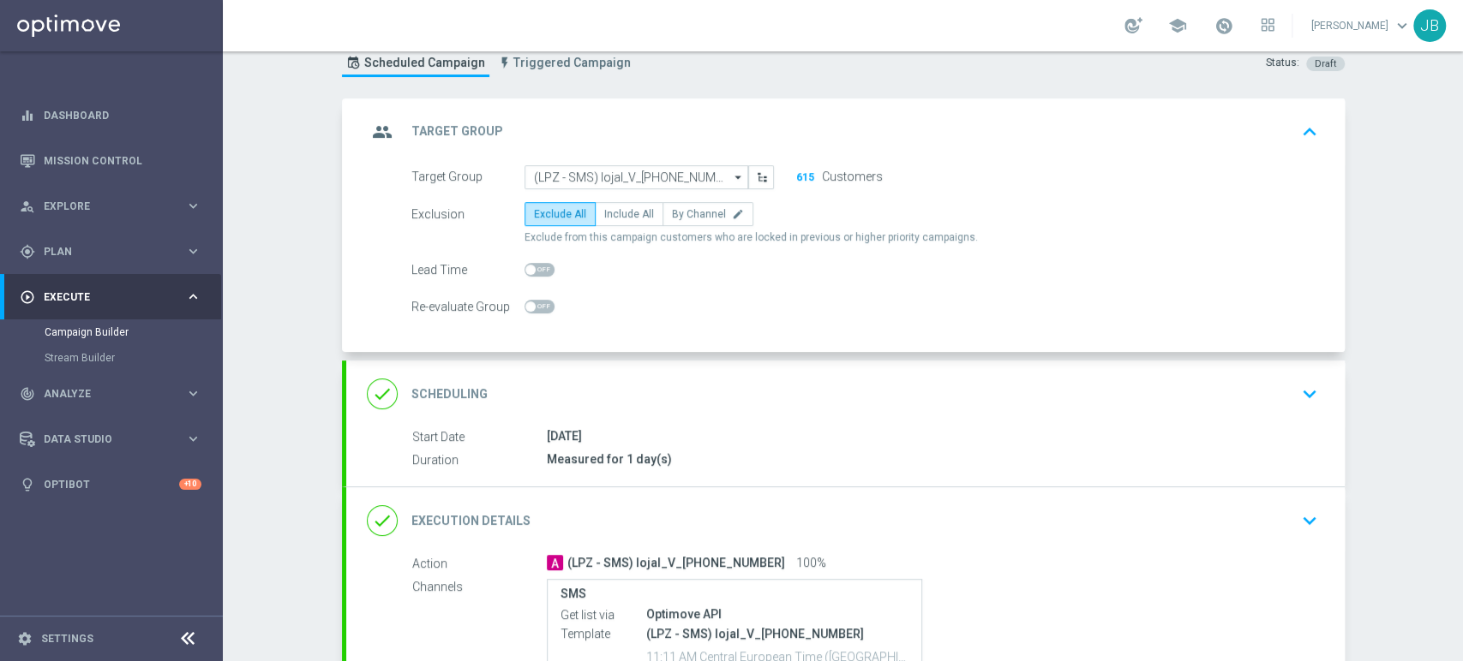
click at [1184, 392] on div "done Scheduling keyboard_arrow_down" at bounding box center [845, 394] width 957 height 33
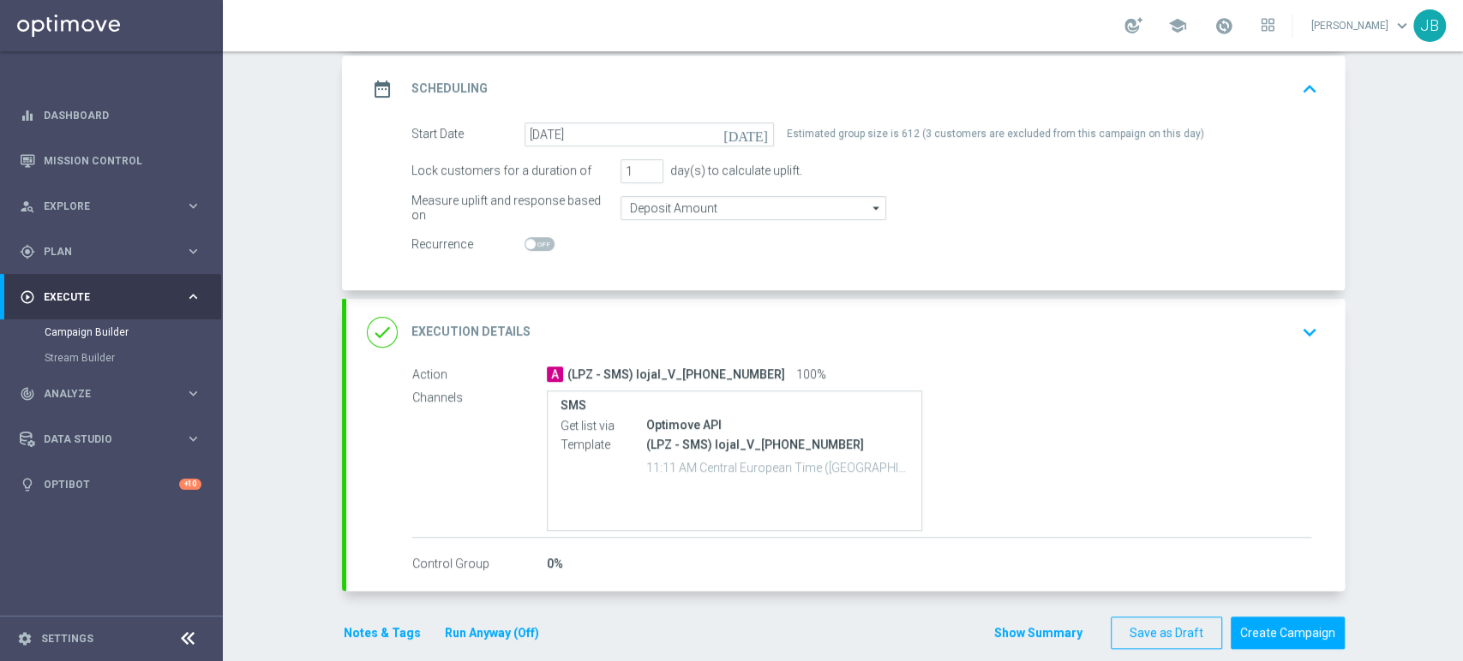
scroll to position [242, 0]
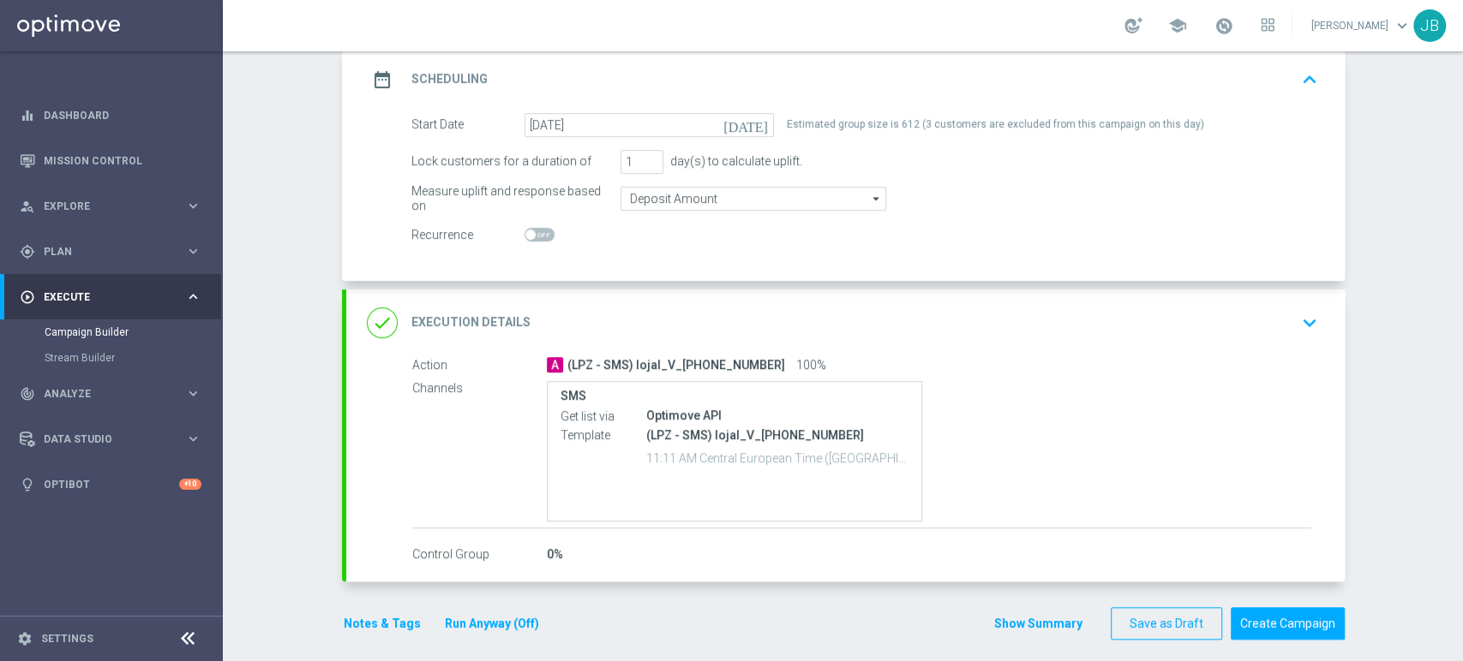
click at [1296, 320] on icon "keyboard_arrow_down" at bounding box center [1309, 323] width 26 height 26
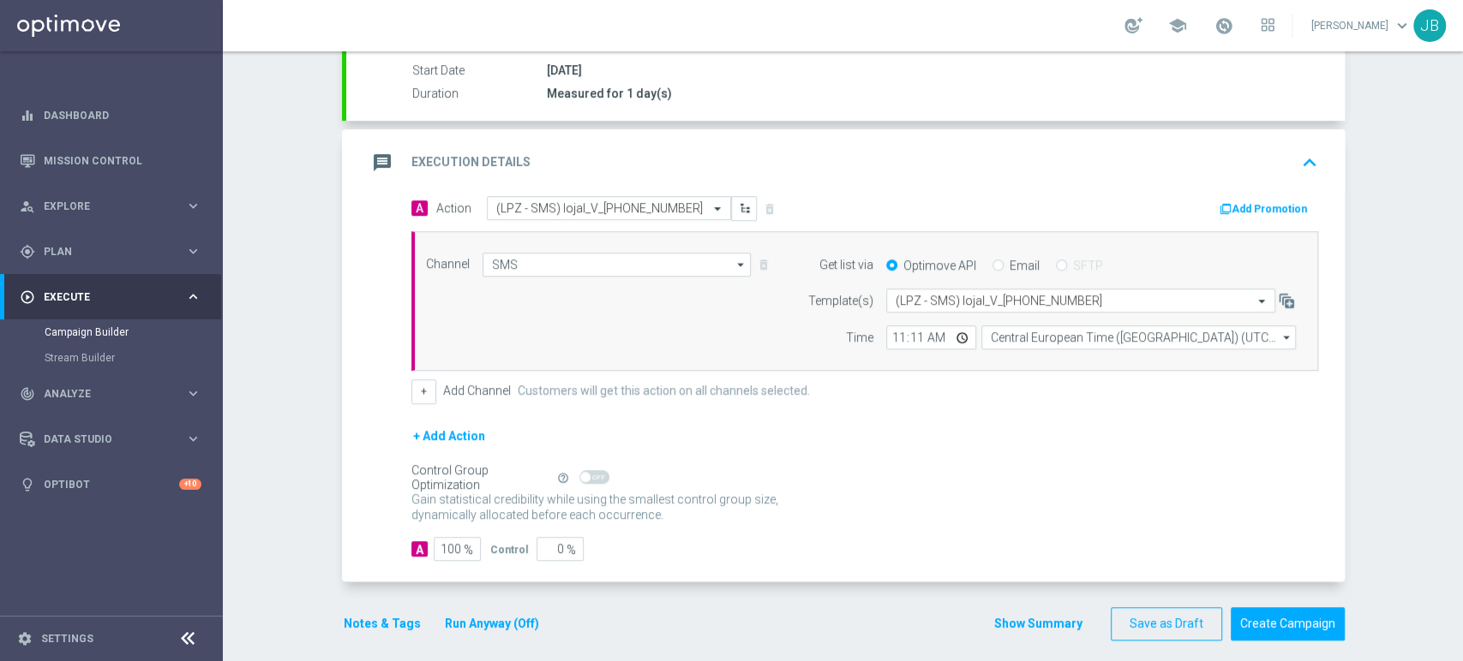
scroll to position [296, 0]
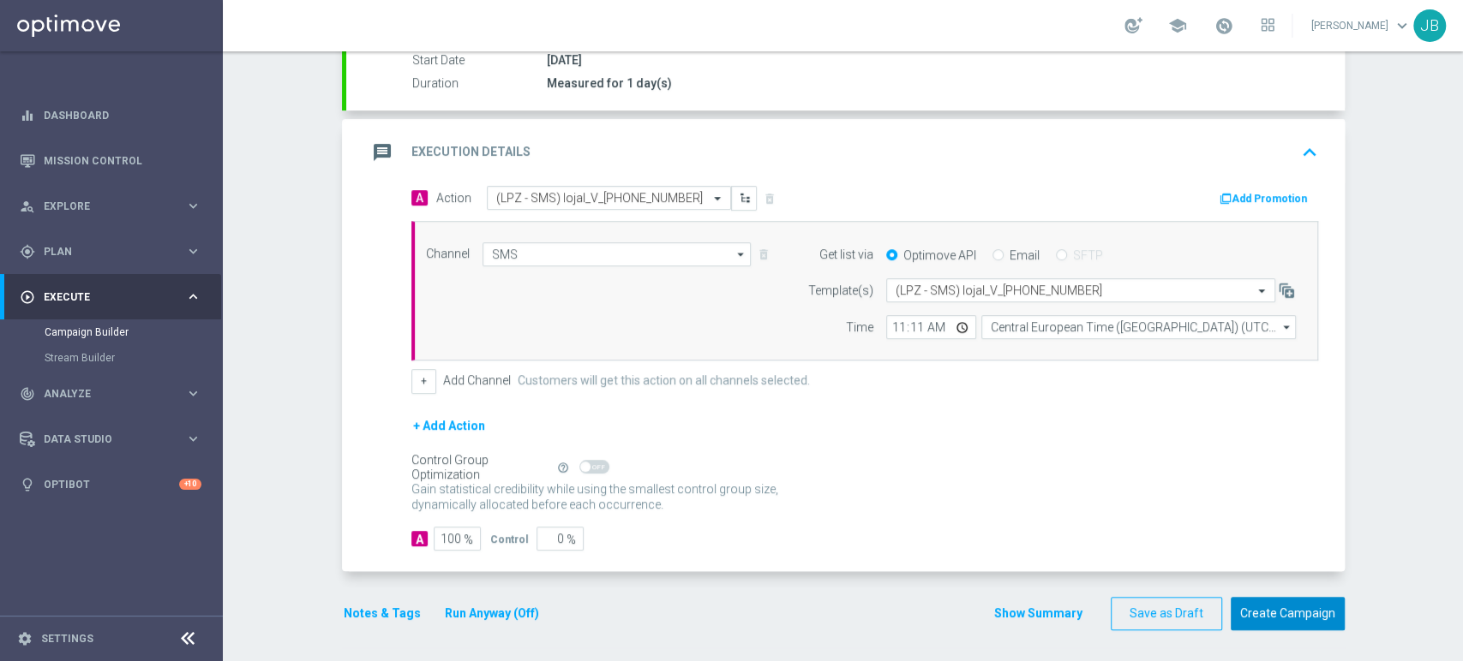
click at [1289, 603] on button "Create Campaign" at bounding box center [1287, 613] width 114 height 33
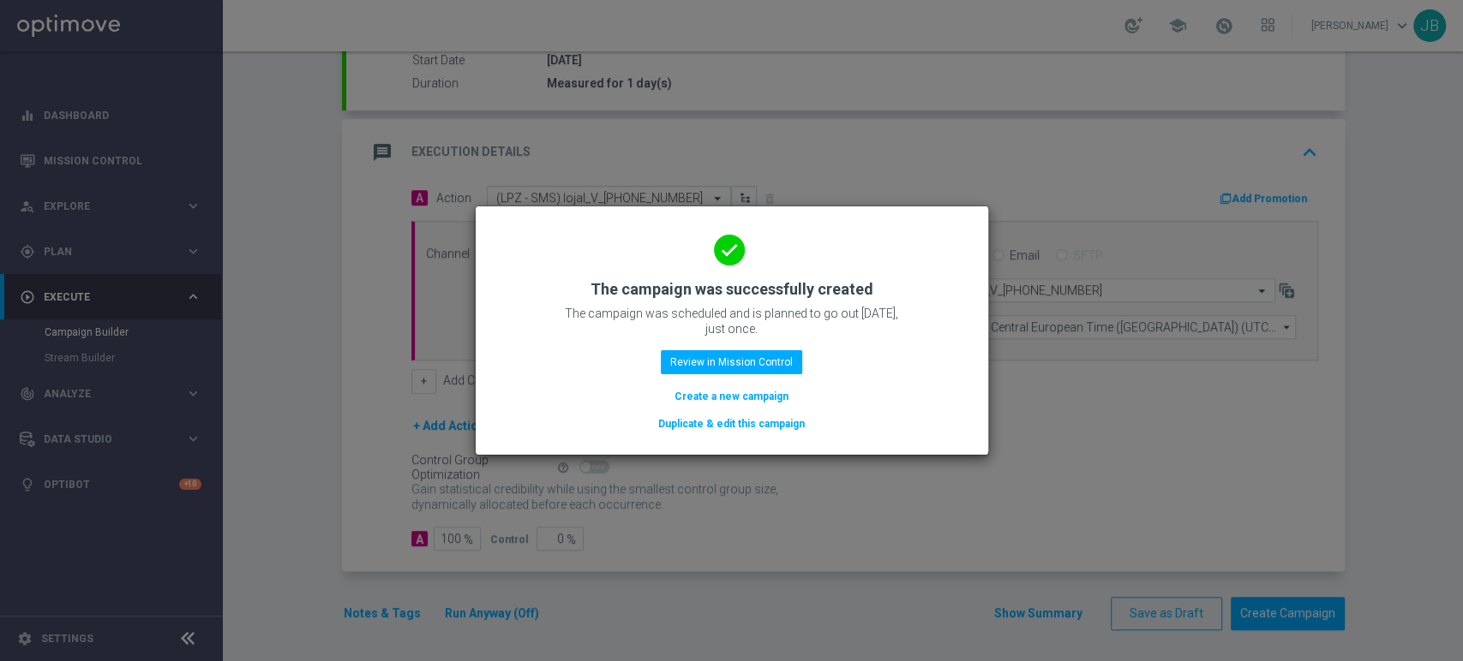
click at [1080, 386] on modal-container "done The campaign was successfully created The campaign was scheduled and is pl…" at bounding box center [731, 330] width 1463 height 661
click at [1454, 158] on modal-container "done The campaign was successfully created The campaign was scheduled and is pl…" at bounding box center [731, 330] width 1463 height 661
click at [778, 398] on button "Create a new campaign" at bounding box center [731, 396] width 117 height 19
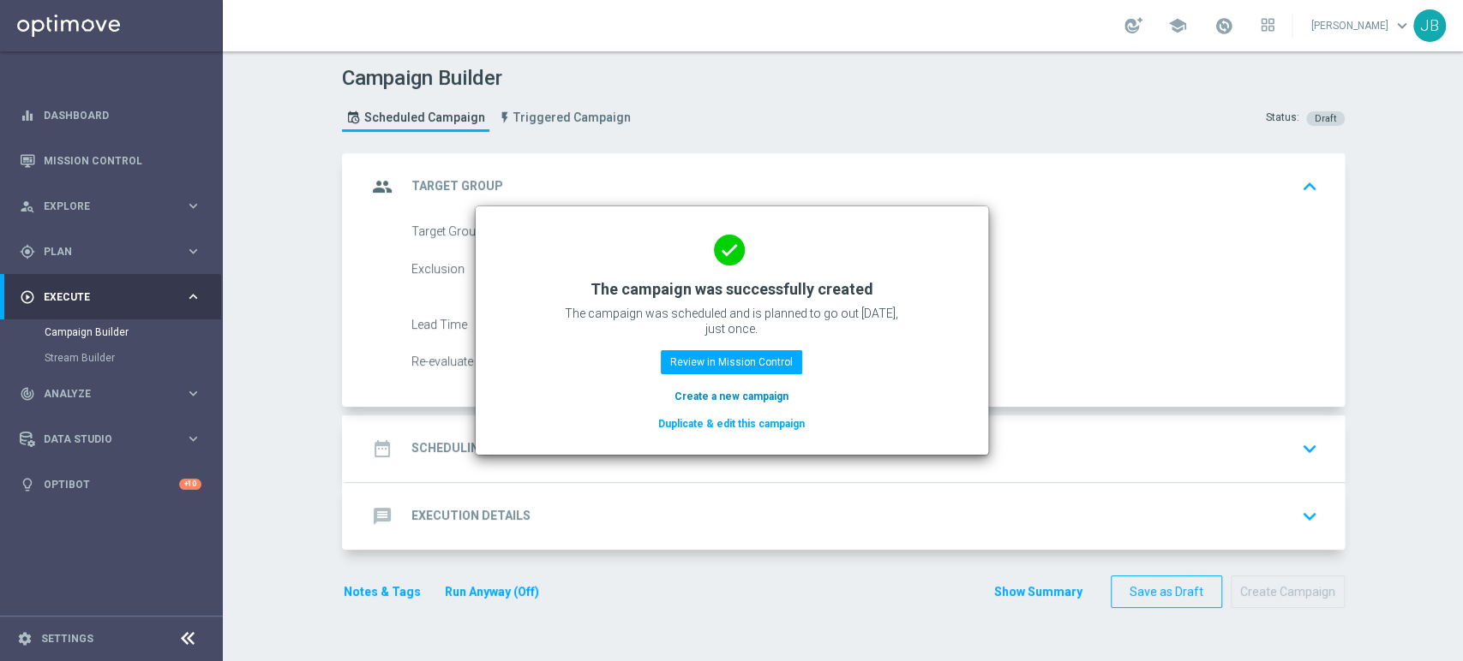
scroll to position [0, 0]
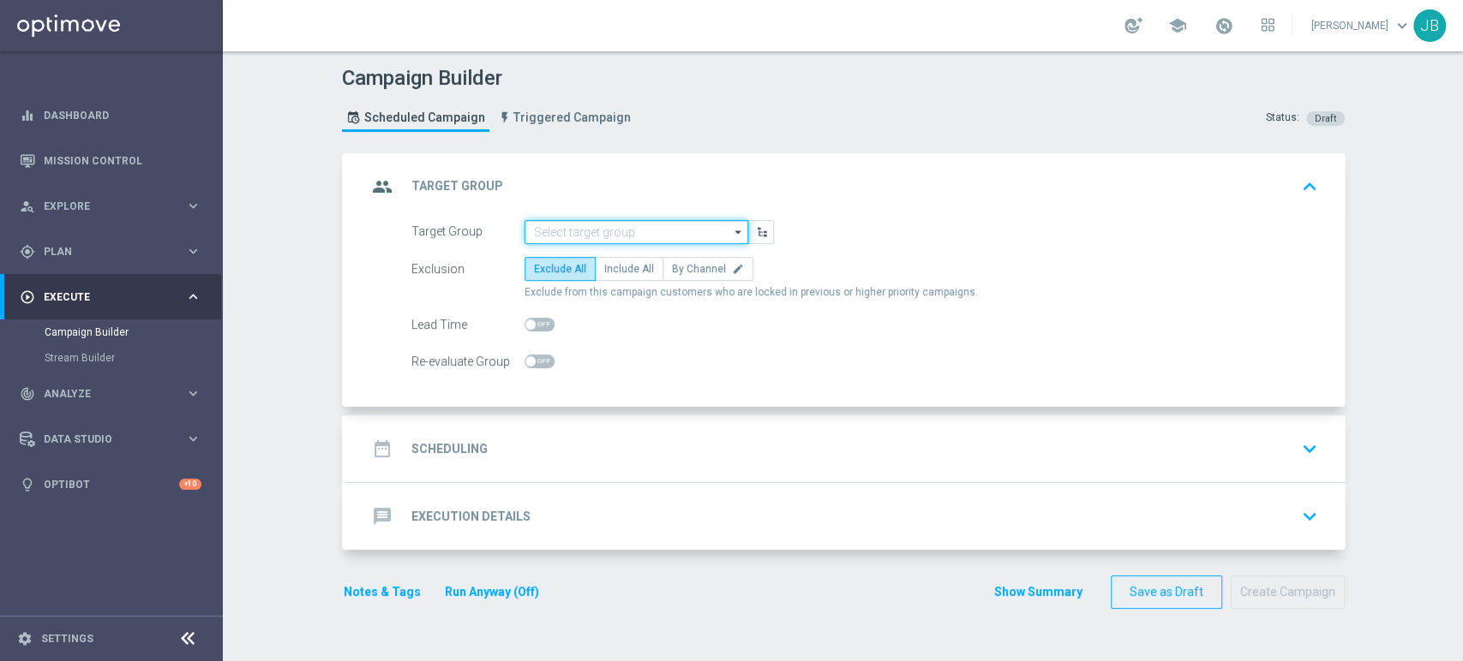
click at [542, 233] on input at bounding box center [636, 232] width 224 height 24
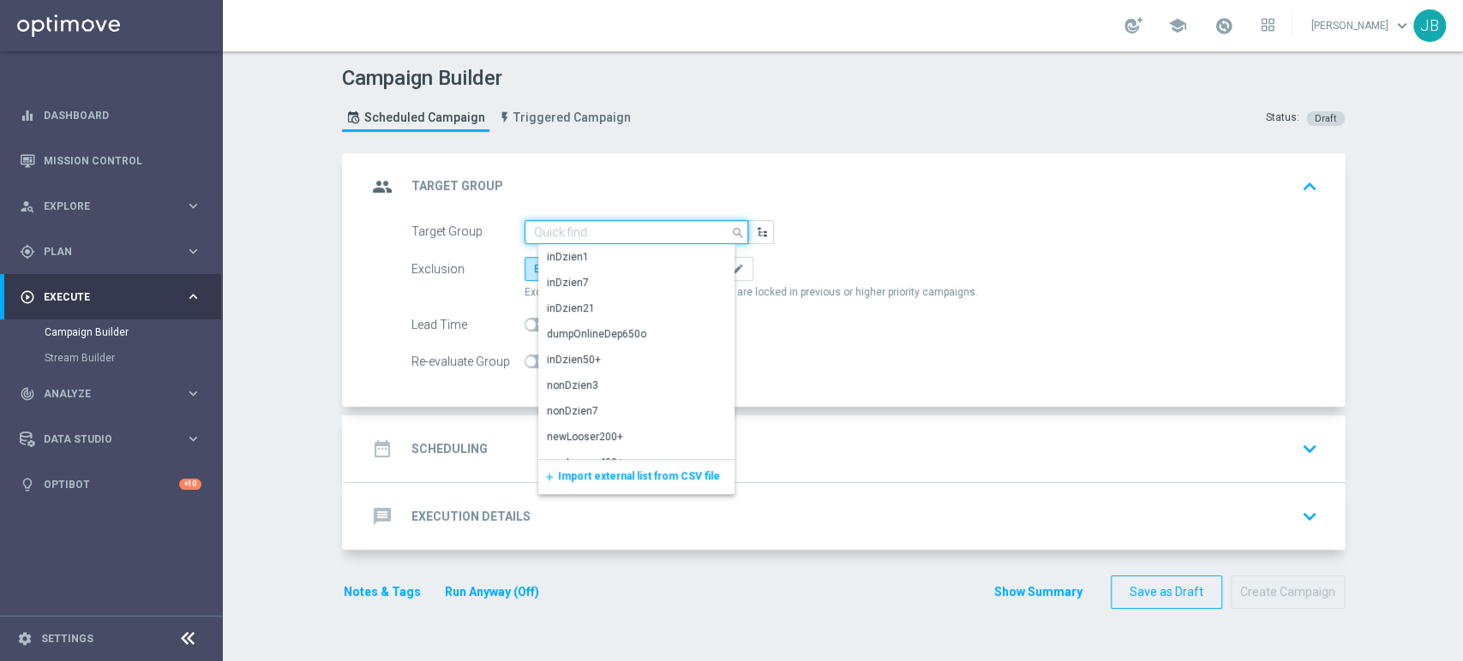
paste input "(LPZ - SMS) lojal_IV_[PHONE_NUMBER]"
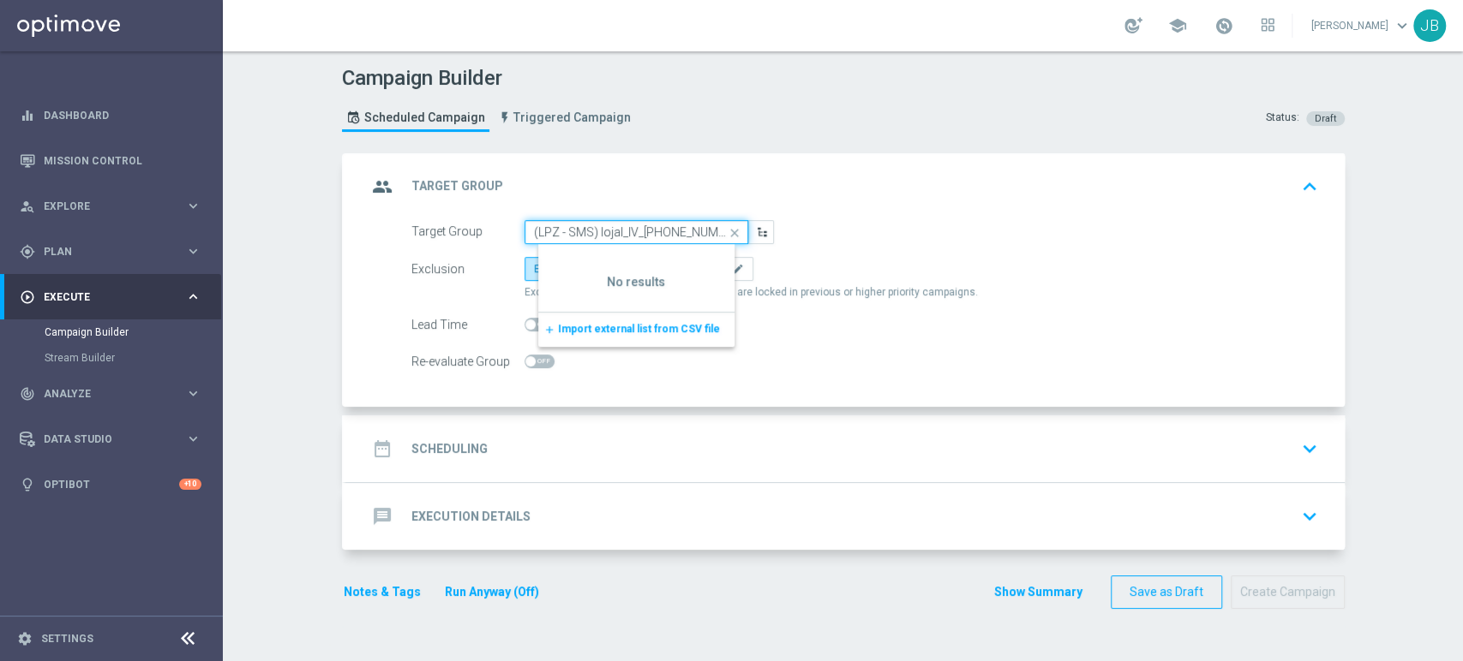
click at [542, 233] on input "(LPZ - SMS) lojal_IV_[PHONE_NUMBER]" at bounding box center [636, 232] width 224 height 24
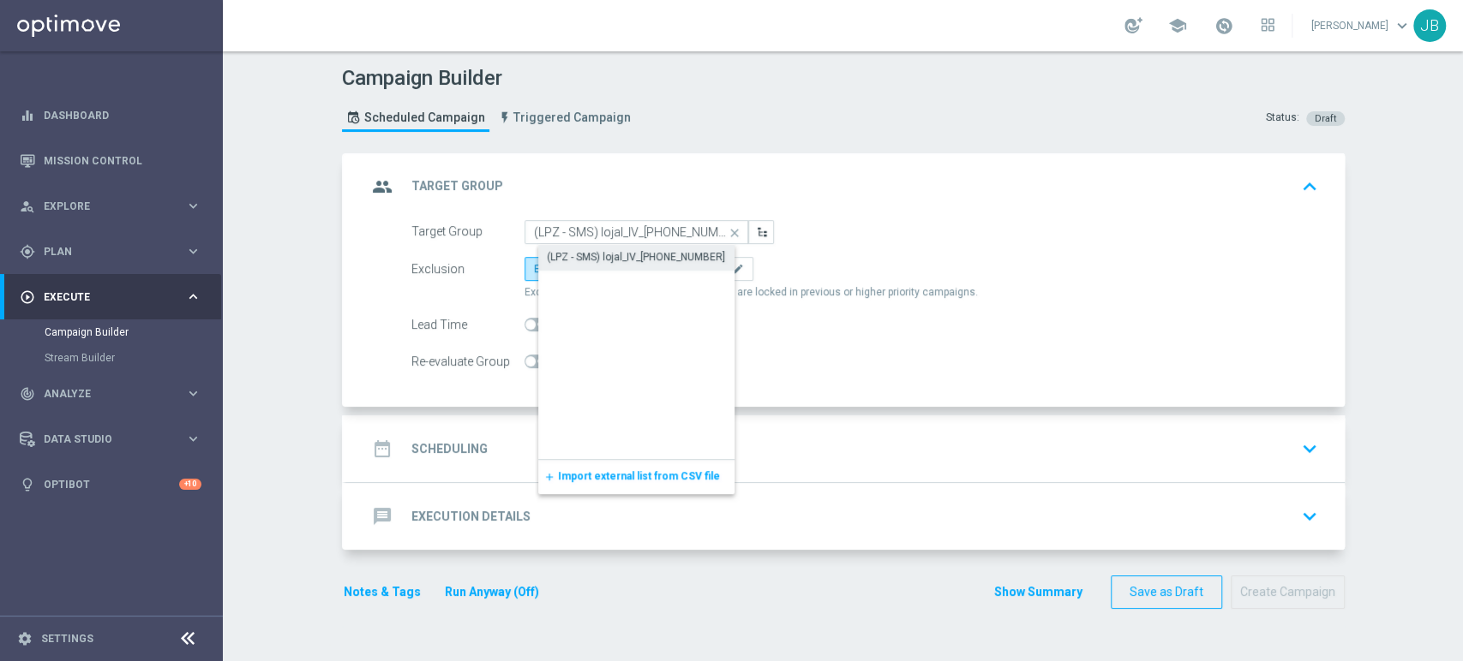
click at [548, 245] on div "(LPZ - SMS) lojal_IV_[PHONE_NUMBER]" at bounding box center [650, 257] width 224 height 24
type input "(LPZ - SMS) lojal_IV_[PHONE_NUMBER]"
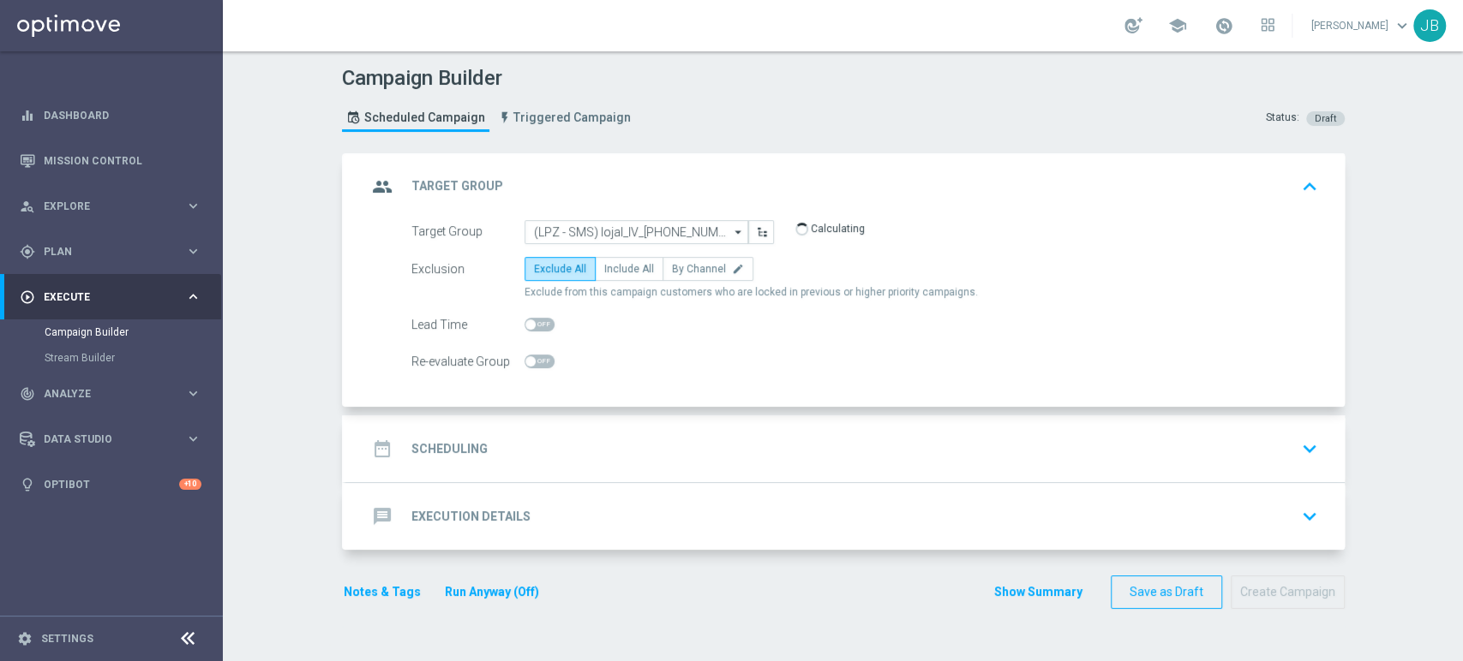
click at [589, 426] on div "date_range Scheduling keyboard_arrow_down" at bounding box center [845, 449] width 998 height 67
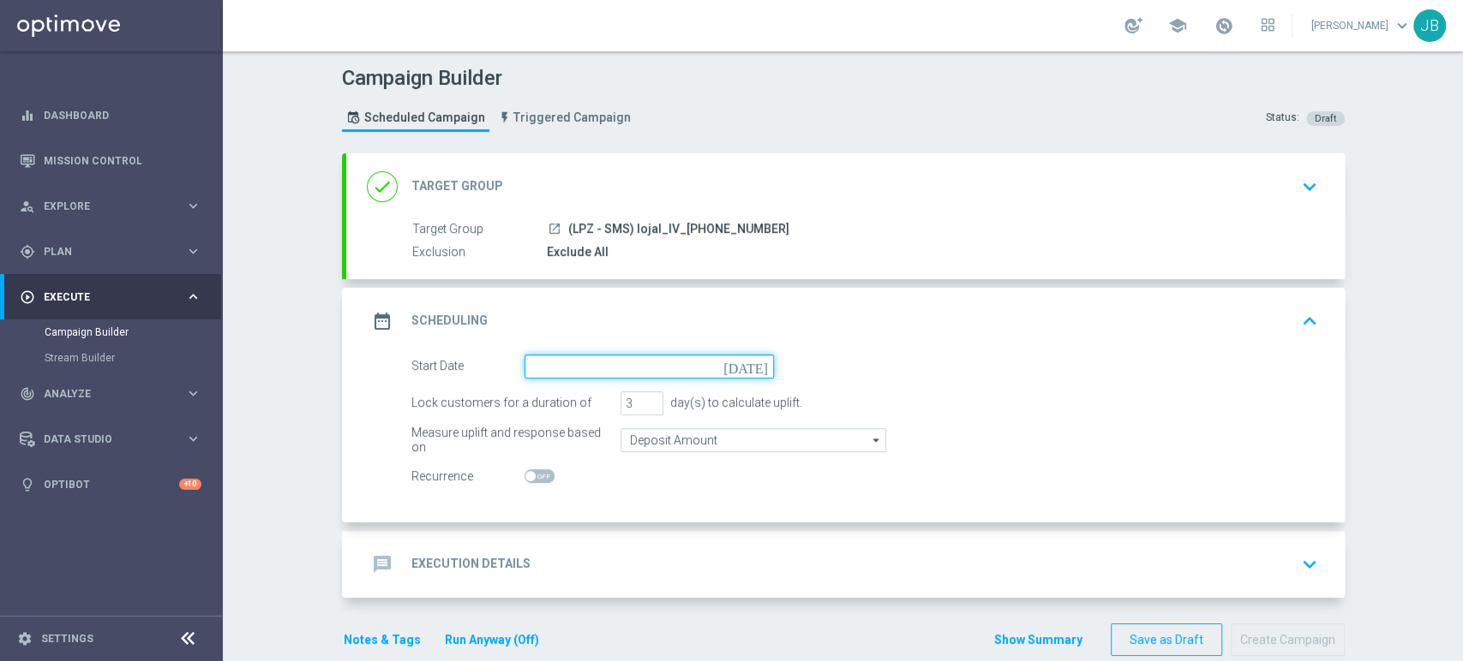
click at [574, 356] on input at bounding box center [648, 367] width 249 height 24
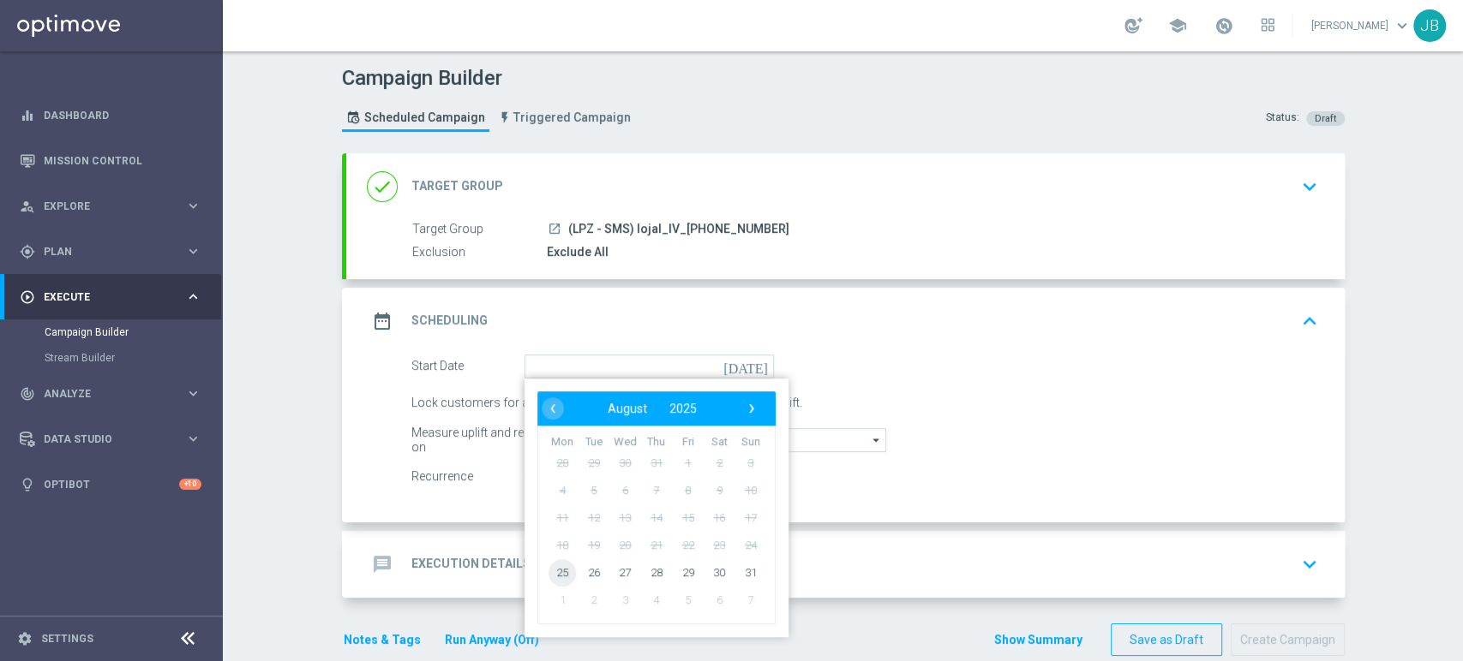
click at [548, 567] on span "25" at bounding box center [561, 572] width 27 height 27
type input "[DATE]"
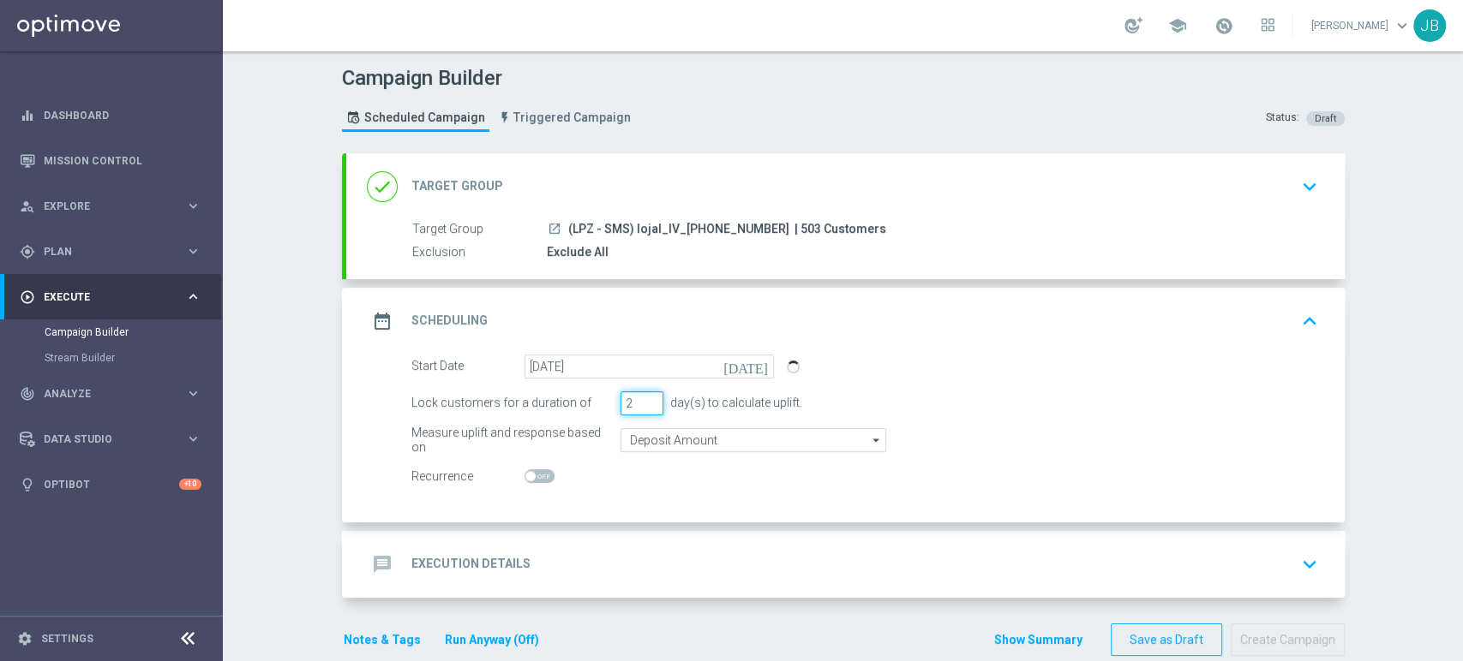
click at [643, 408] on input "2" at bounding box center [641, 404] width 43 height 24
type input "1"
click at [643, 408] on input "1" at bounding box center [641, 404] width 43 height 24
click at [889, 197] on div "done Target Group keyboard_arrow_down" at bounding box center [845, 187] width 957 height 33
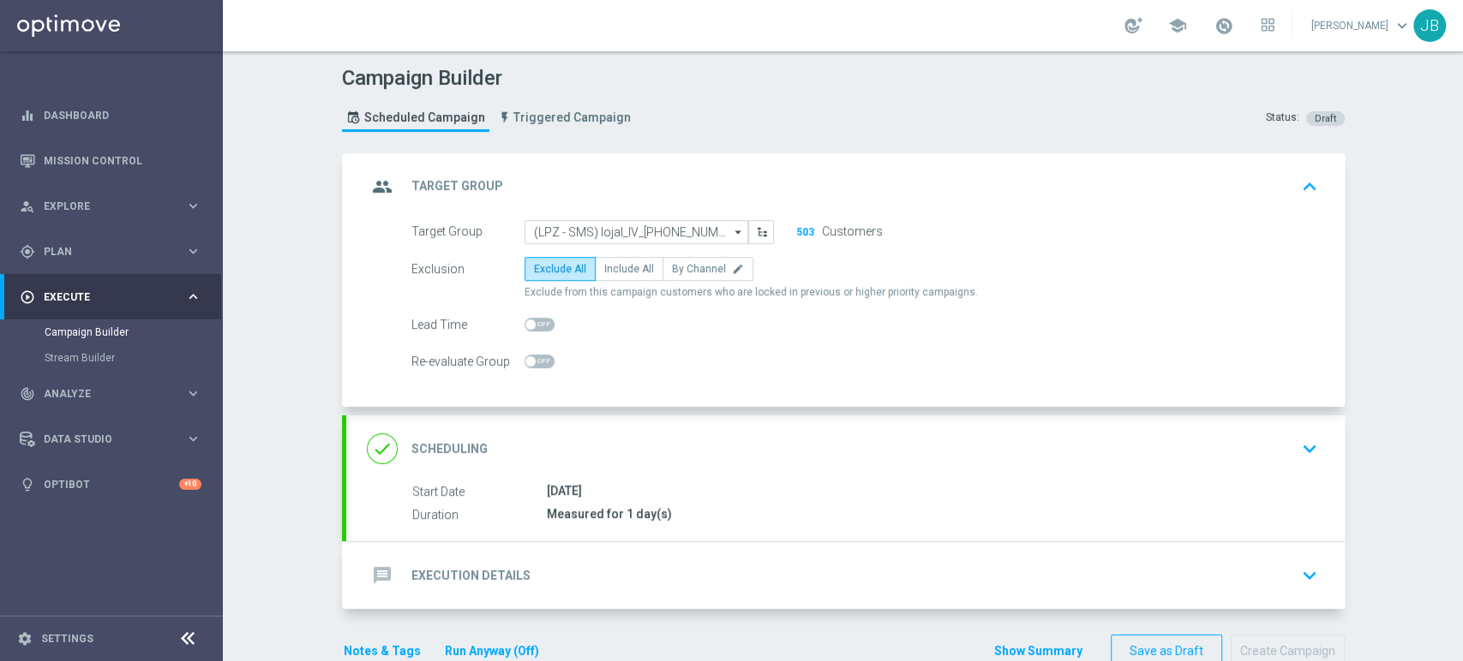
click at [756, 472] on div "done Scheduling keyboard_arrow_down" at bounding box center [845, 449] width 998 height 67
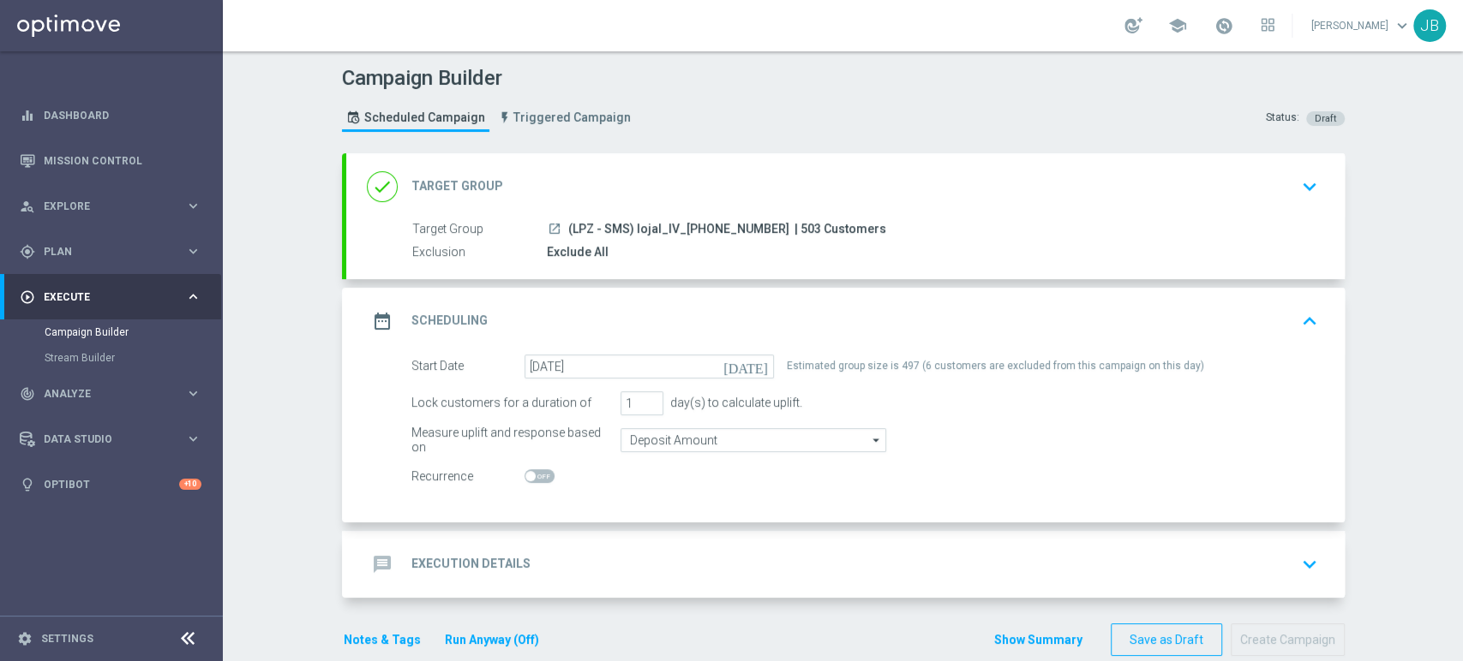
drag, startPoint x: 1437, startPoint y: 314, endPoint x: 1445, endPoint y: 386, distance: 72.4
click at [1445, 386] on div "Campaign Builder Scheduled Campaign Triggered Campaign Status: Draft done Targe…" at bounding box center [843, 356] width 1240 height 610
click at [1240, 554] on div "message Execution Details keyboard_arrow_down" at bounding box center [845, 564] width 957 height 33
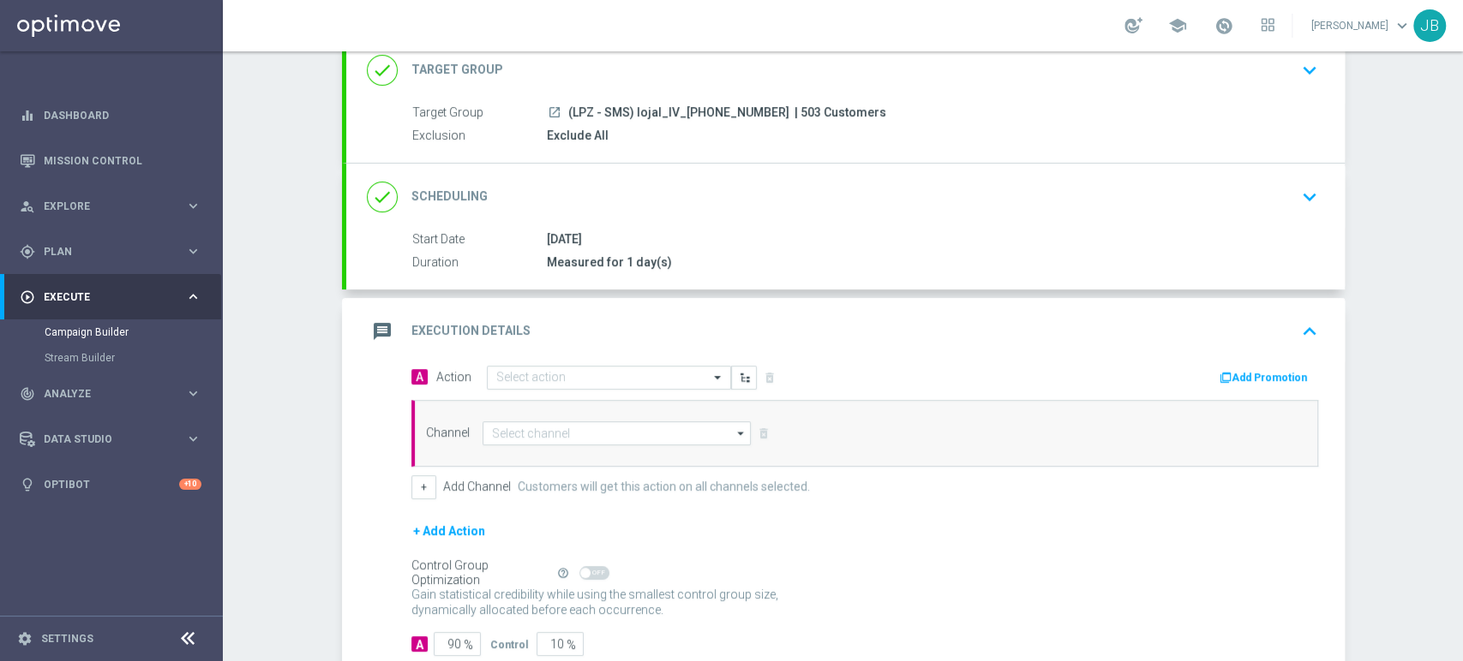
scroll to position [153, 0]
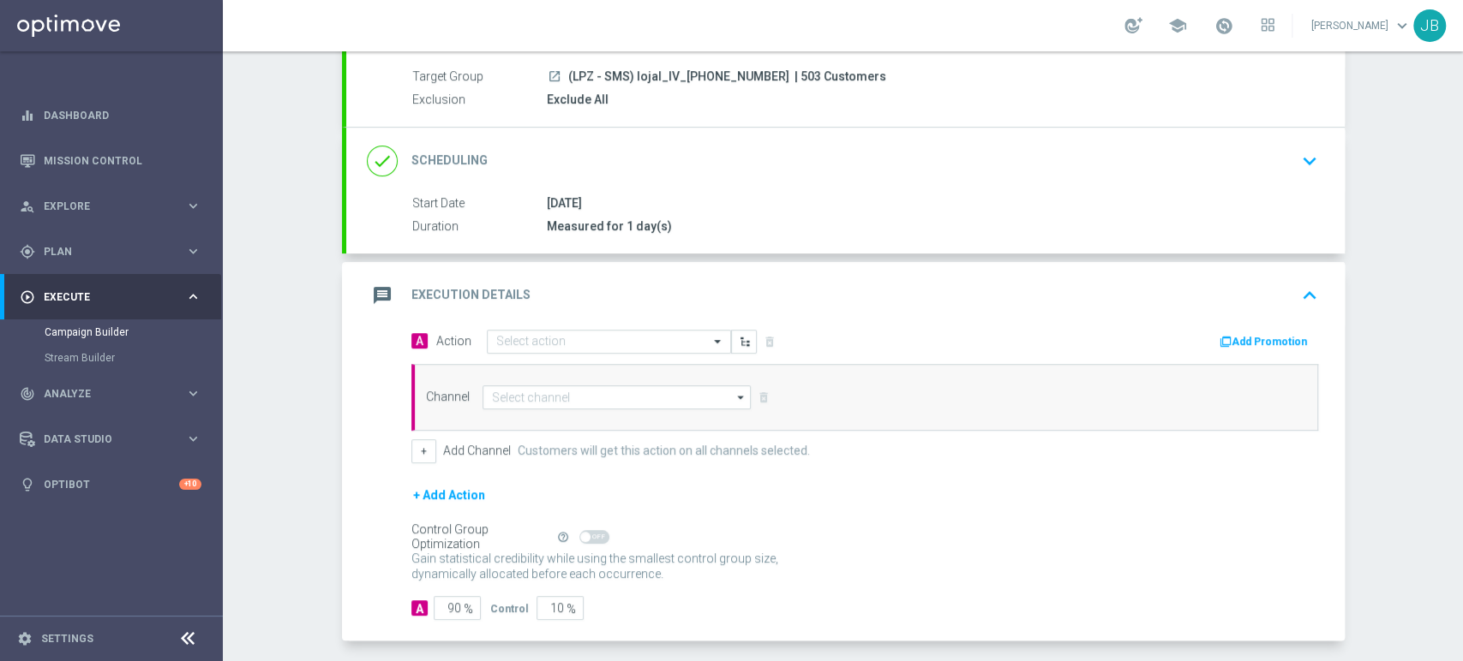
drag, startPoint x: 1461, startPoint y: 405, endPoint x: 1459, endPoint y: 512, distance: 106.3
click at [1459, 512] on div "Campaign Builder Scheduled Campaign Triggered Campaign Status: Draft done Targe…" at bounding box center [843, 356] width 1240 height 610
click at [1138, 474] on form "A Action Select action delete_forever Add Promotion Channel arrow_drop_down" at bounding box center [864, 475] width 907 height 292
click at [504, 344] on input "text" at bounding box center [591, 342] width 191 height 15
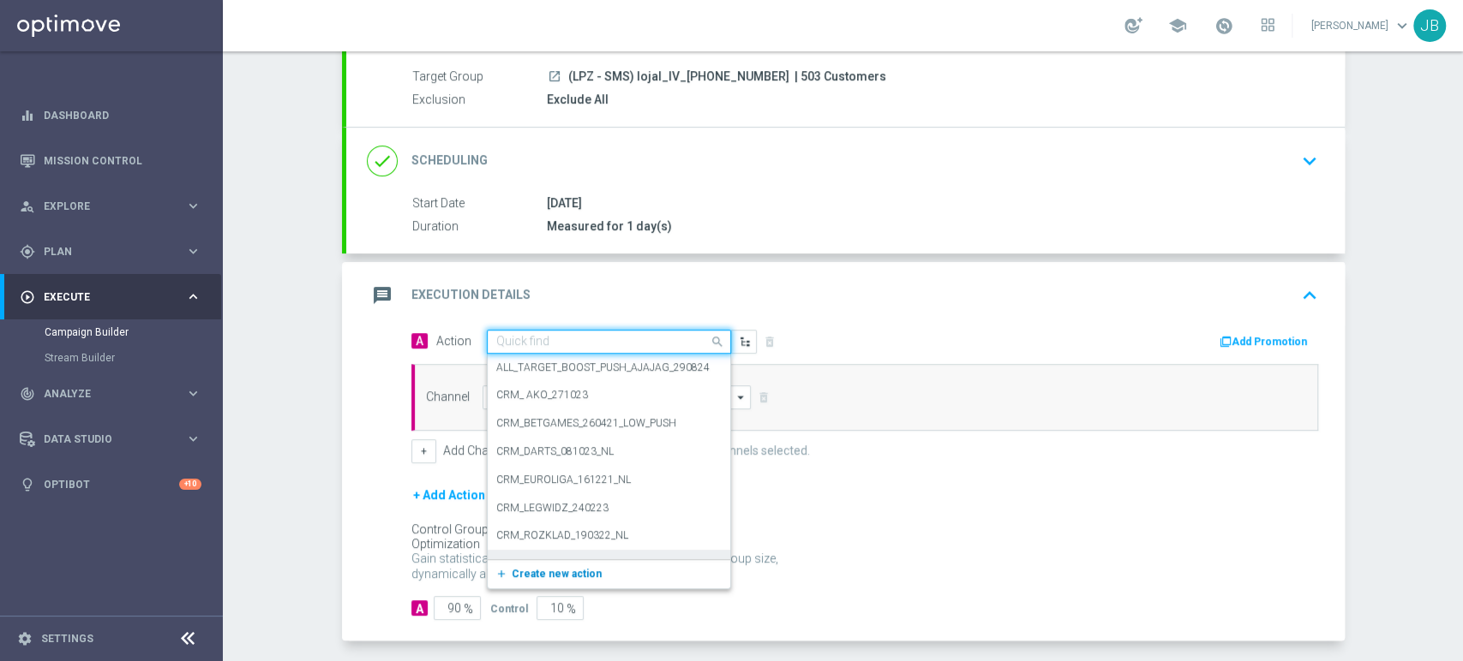
click at [512, 568] on span "Create new action" at bounding box center [557, 574] width 90 height 12
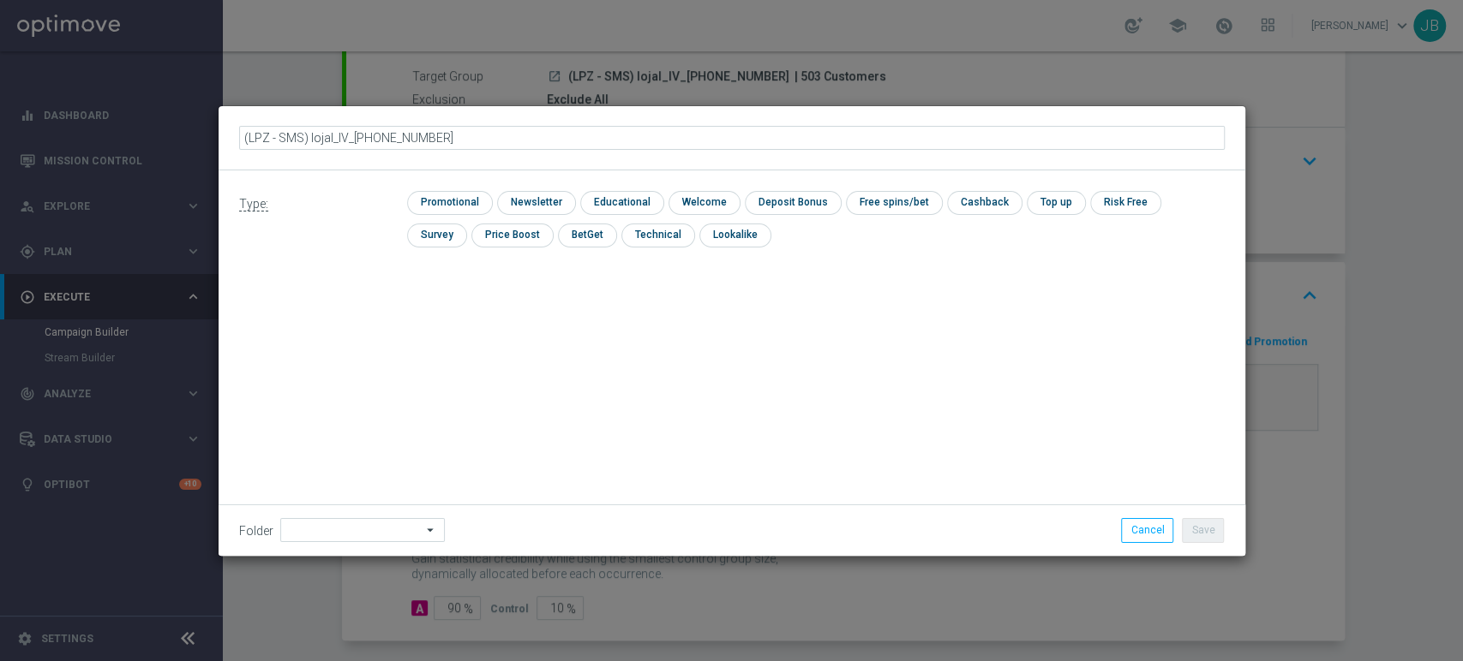
click at [268, 139] on input "(LPZ - SMS) lojal_IV_[PHONE_NUMBER]" at bounding box center [731, 138] width 985 height 24
type input "(LPZ - SMS) lojal_IV_[PHONE_NUMBER]"
click at [550, 205] on input "checkbox" at bounding box center [534, 202] width 75 height 23
checkbox input "true"
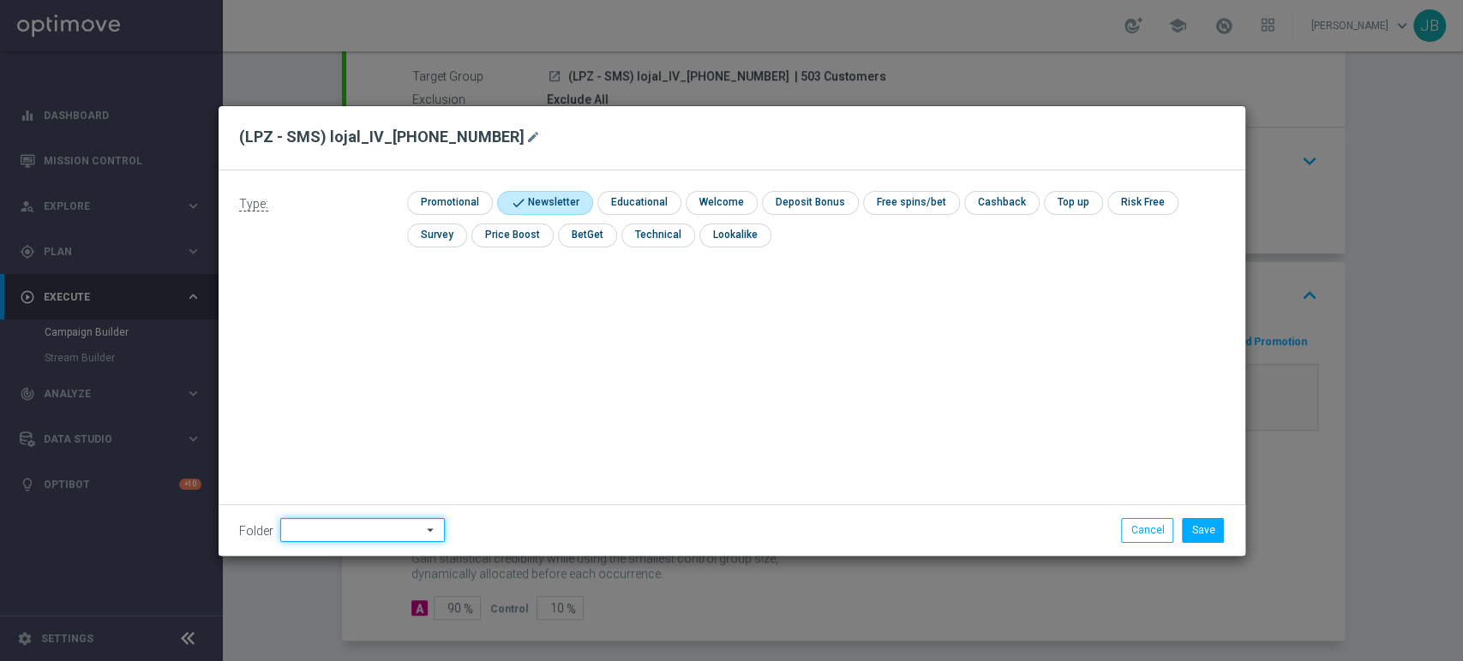
click at [322, 523] on input at bounding box center [362, 530] width 165 height 24
click at [362, 366] on div "[PERSON_NAME]" at bounding box center [373, 356] width 159 height 24
type input "[PERSON_NAME]"
click at [1205, 526] on button "Save" at bounding box center [1203, 530] width 42 height 24
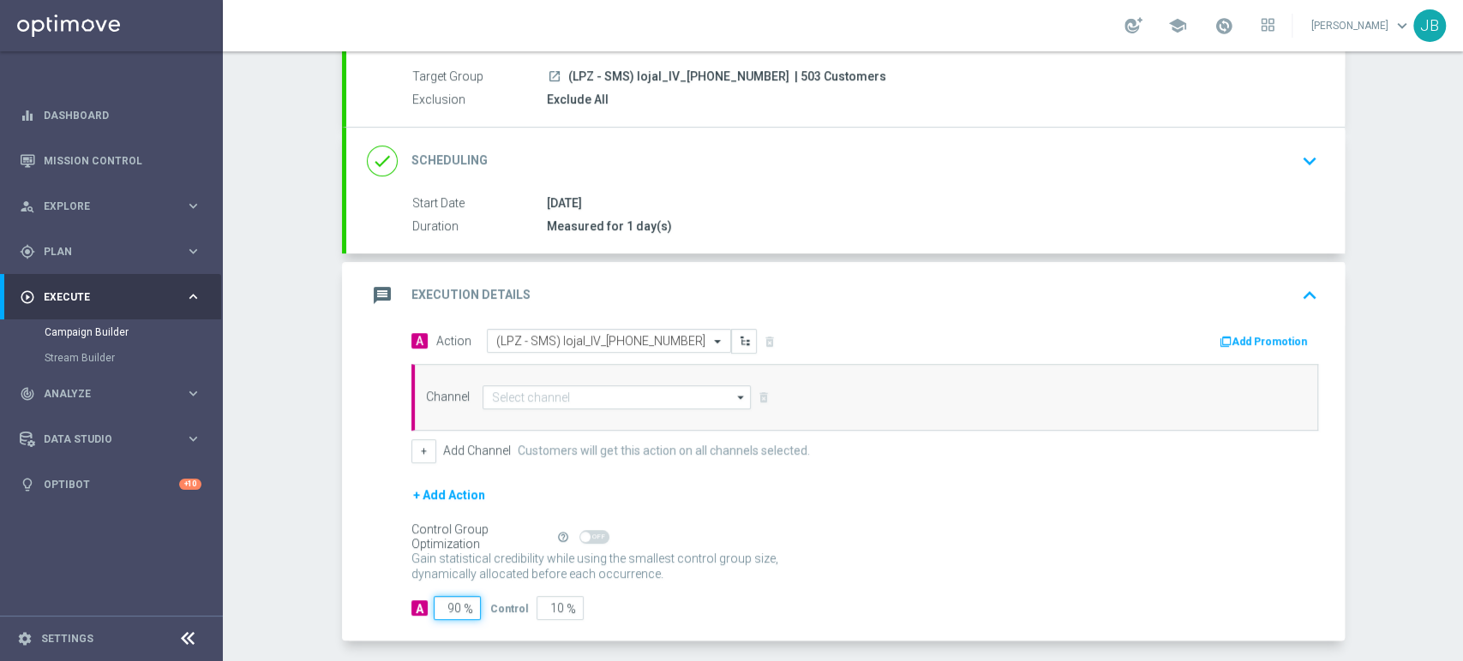
click at [442, 611] on input "90" at bounding box center [457, 608] width 47 height 24
type input "0"
type input "100"
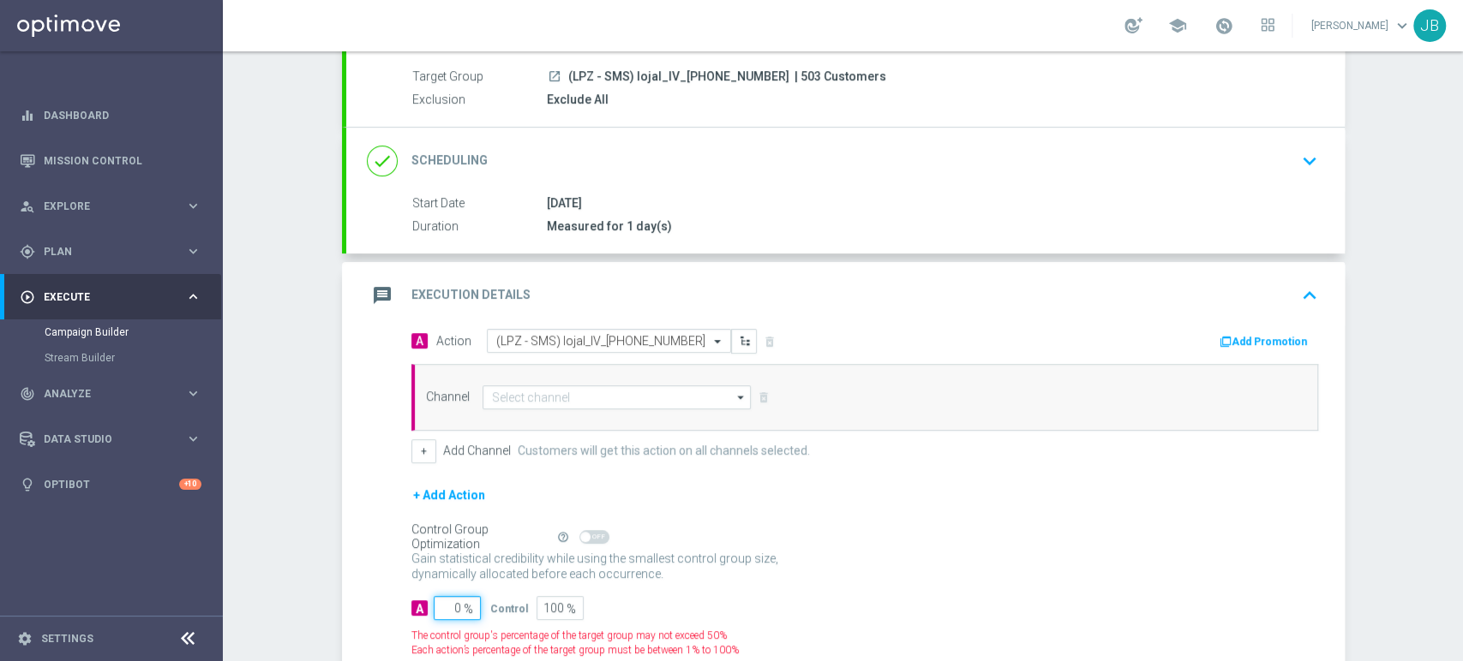
type input "10"
type input "90"
type input "100"
type input "0"
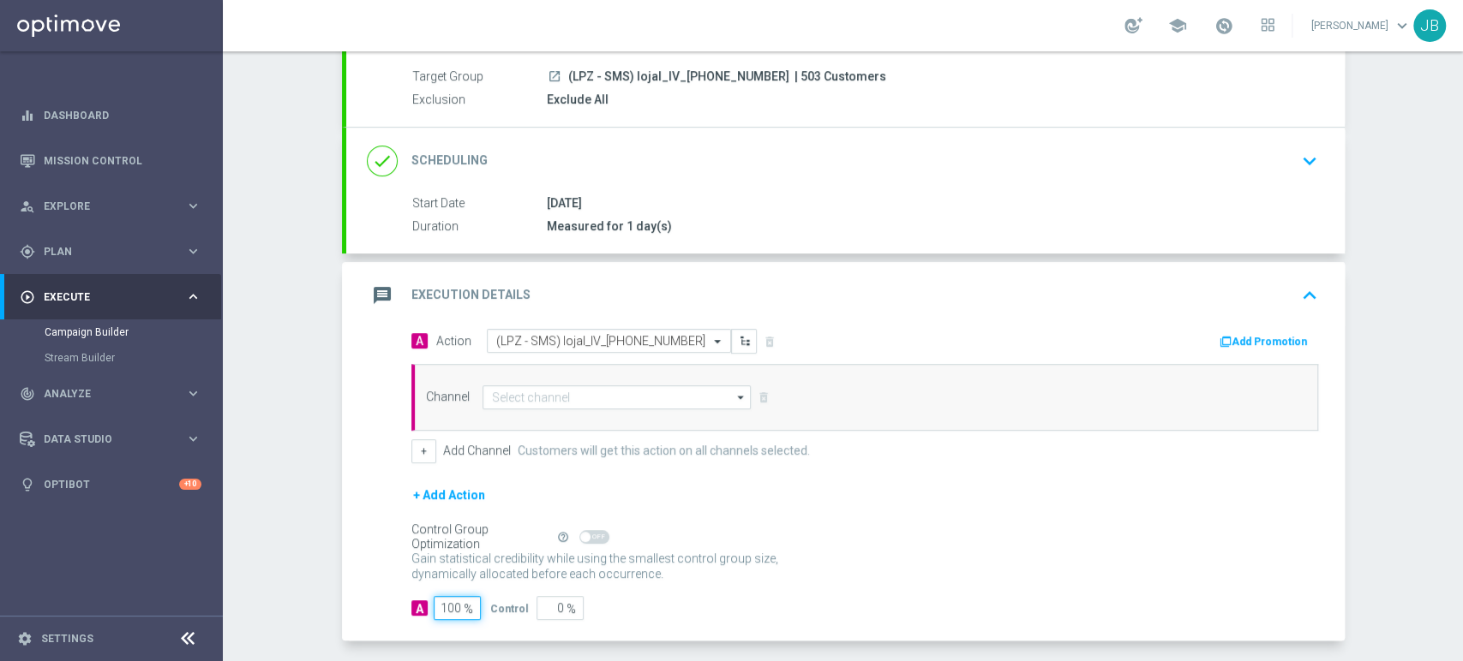
type input "100"
click at [528, 382] on div "Channel arrow_drop_down Show Selected 0 of NaN Target group only SMS" at bounding box center [864, 397] width 907 height 67
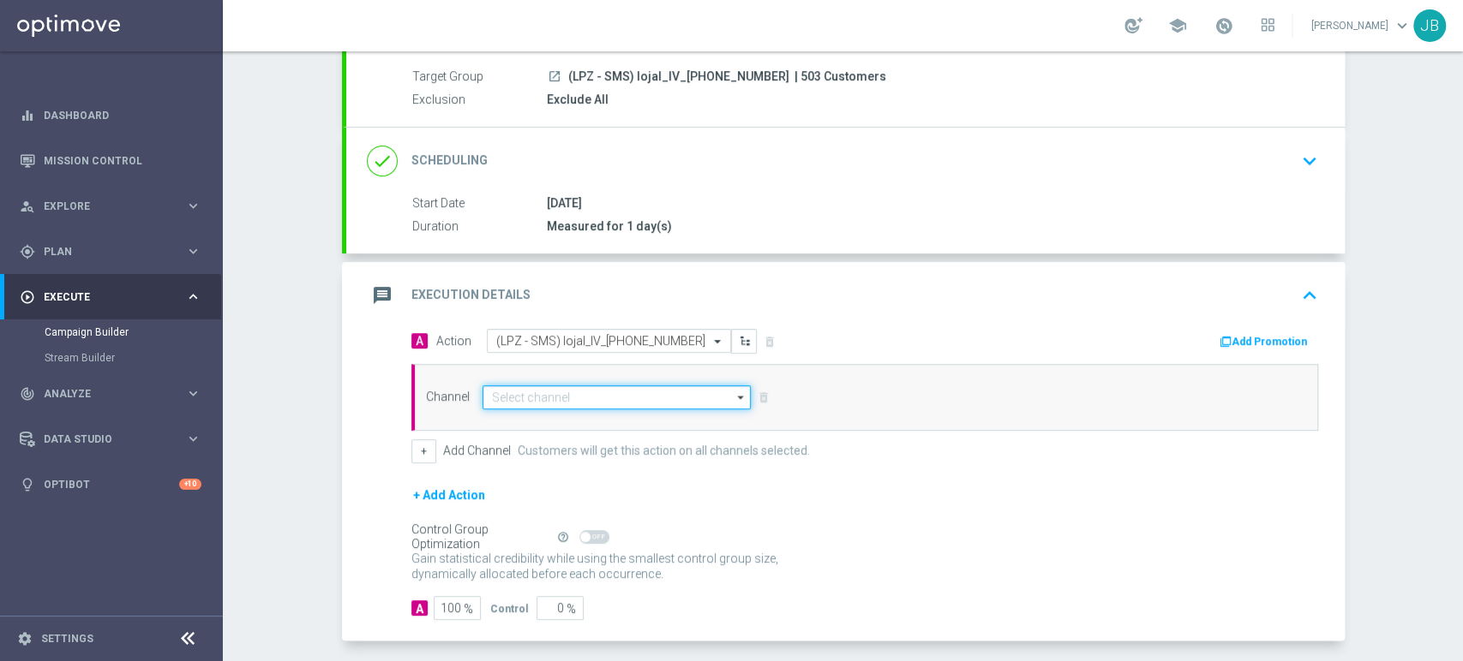
click at [528, 387] on input at bounding box center [616, 398] width 269 height 24
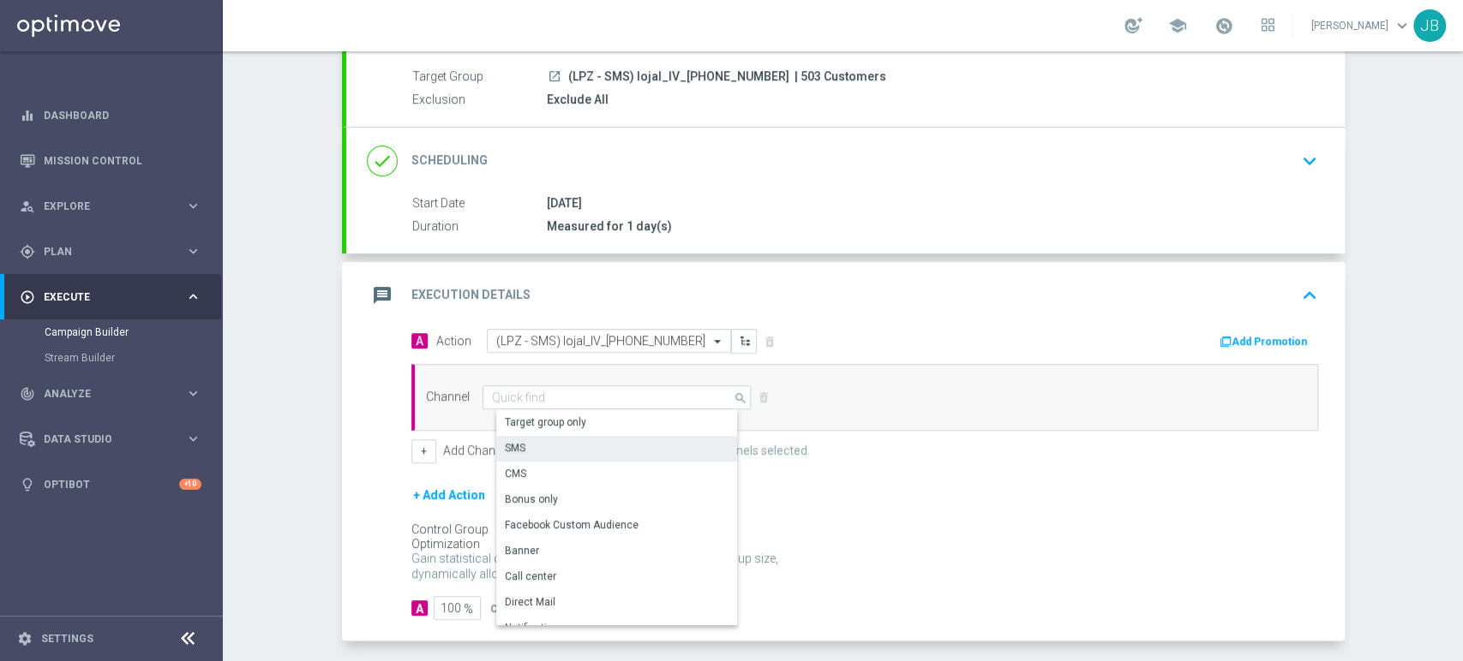
click at [524, 436] on div "SMS" at bounding box center [623, 448] width 255 height 24
type input "SMS"
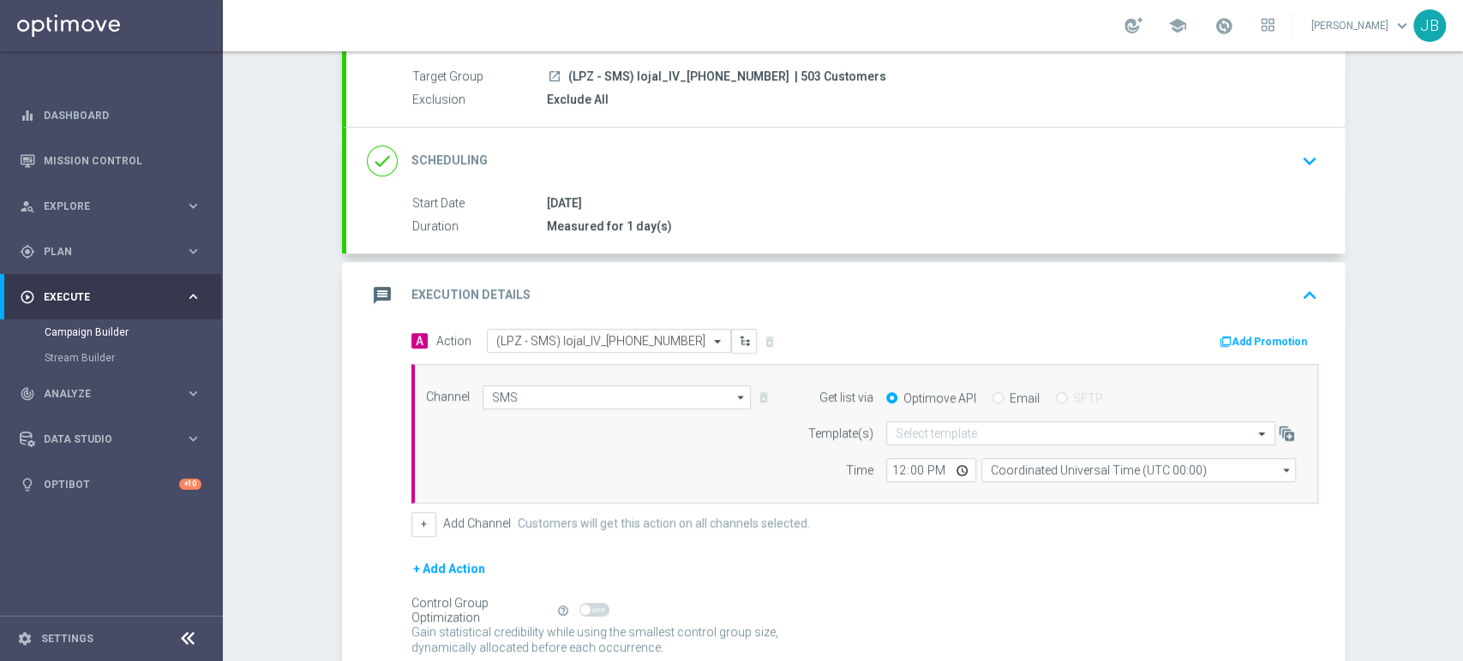
click at [1392, 204] on div "Campaign Builder Scheduled Campaign Triggered Campaign Status: Draft done Targe…" at bounding box center [843, 356] width 1240 height 610
click at [1386, 313] on div "Campaign Builder Scheduled Campaign Triggered Campaign Status: Draft done Targe…" at bounding box center [843, 356] width 1240 height 610
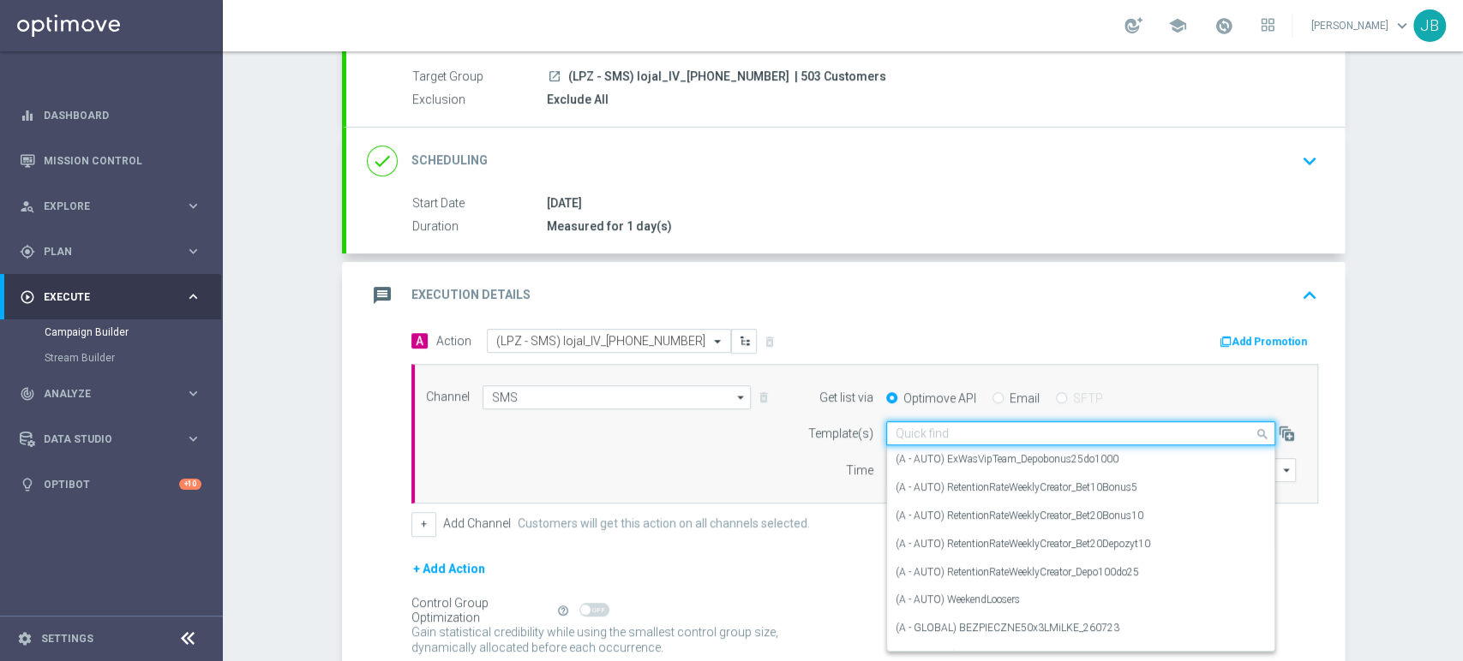
click at [935, 434] on input "text" at bounding box center [1063, 434] width 336 height 15
type input "s"
paste input "(LPZ - SMS) lojal_IV_[PHONE_NUMBER]"
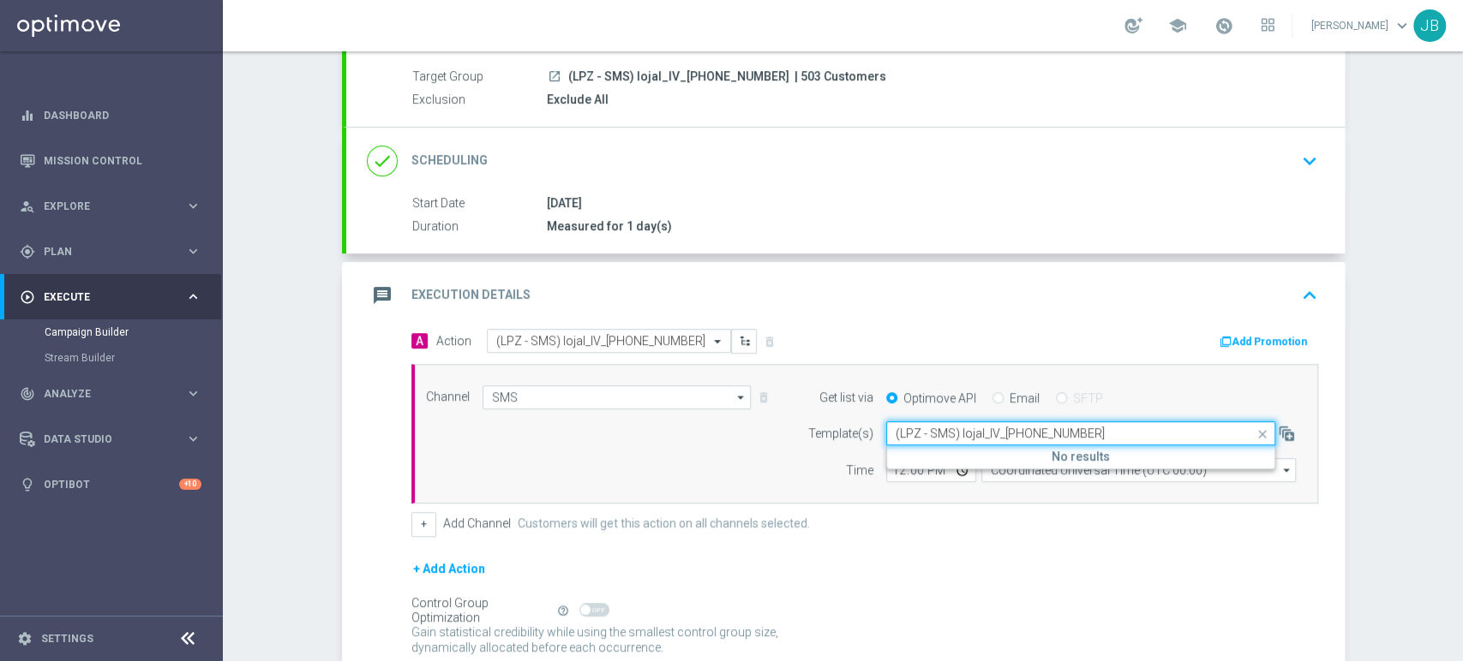
click at [905, 430] on input "(LPZ - SMS) lojal_IV_[PHONE_NUMBER]" at bounding box center [1063, 434] width 336 height 15
click at [905, 455] on label "(LPZ - SMS) lojal_IV_[PHONE_NUMBER]" at bounding box center [985, 459] width 180 height 15
type input "(LPZ - SMS) lojal_IV_[PHONE_NUMBER]"
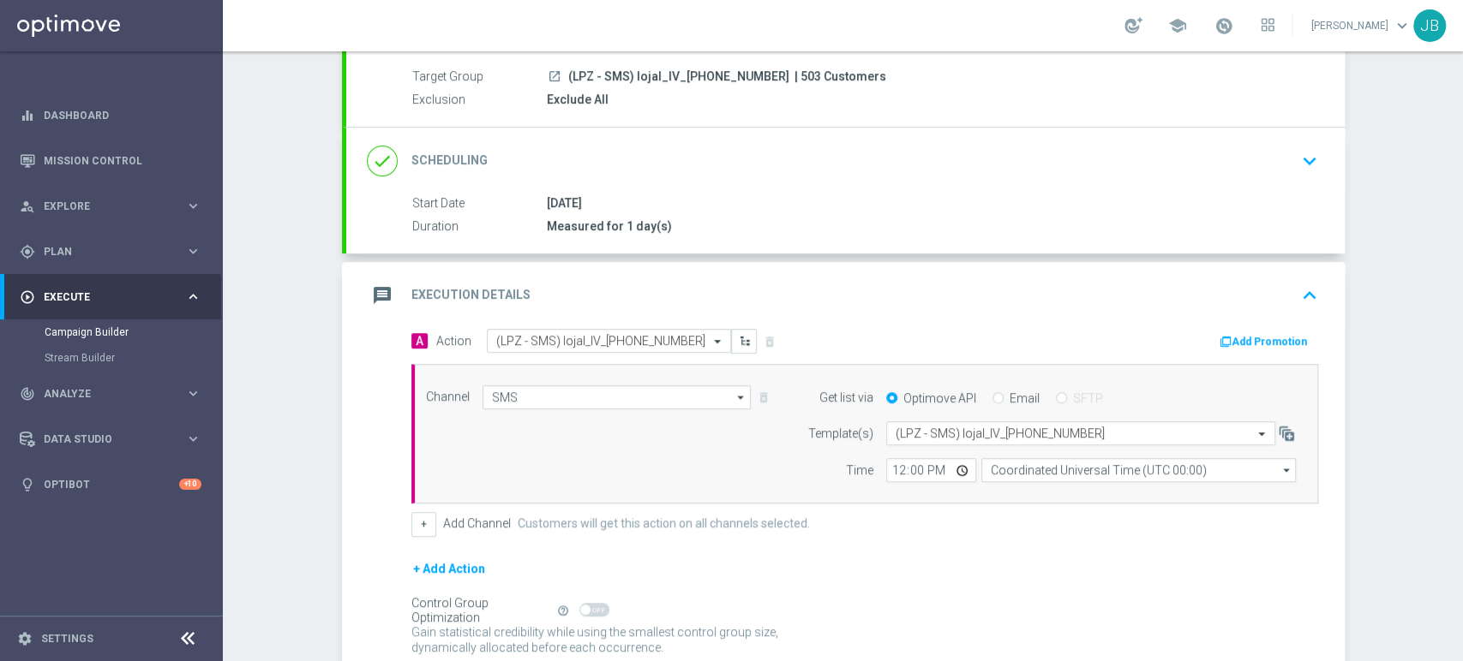
click at [1375, 503] on div "Campaign Builder Scheduled Campaign Triggered Campaign Status: Draft done Targe…" at bounding box center [843, 356] width 1240 height 610
click at [1161, 141] on div "done Scheduling keyboard_arrow_down" at bounding box center [845, 161] width 998 height 67
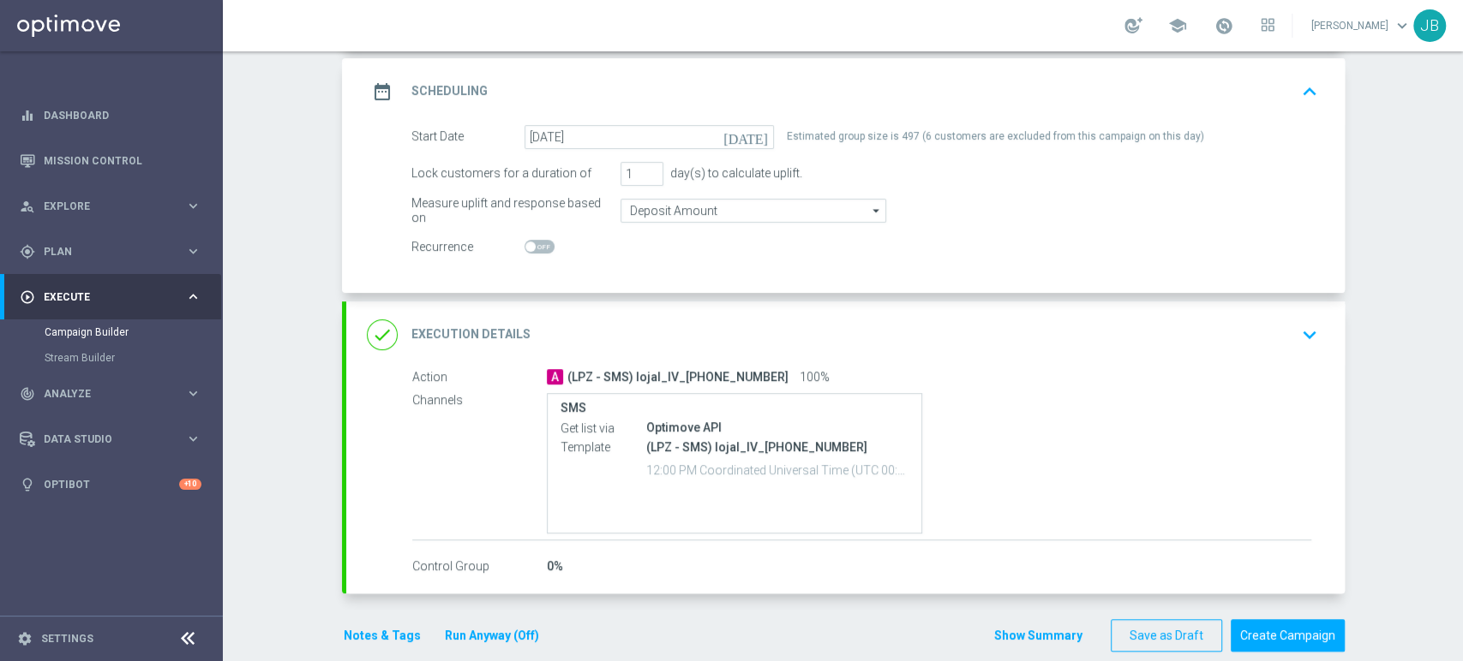
scroll to position [253, 0]
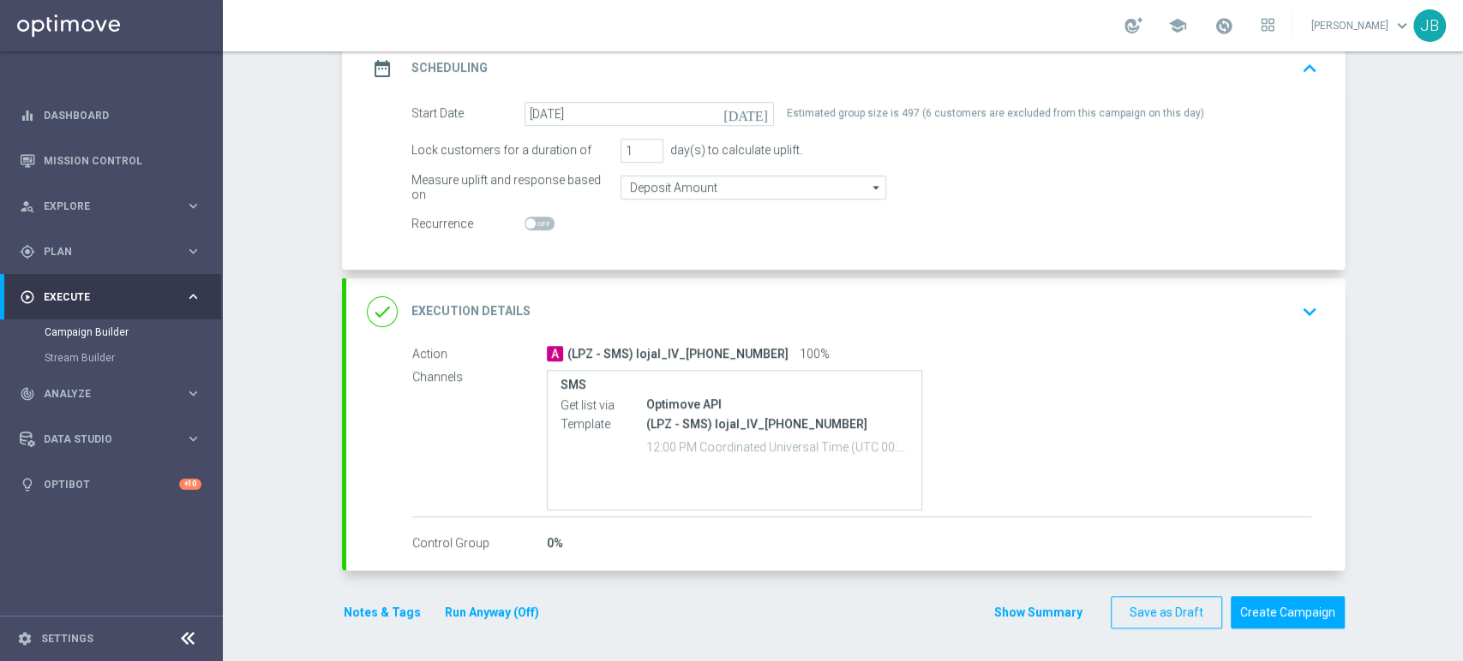
drag, startPoint x: 1461, startPoint y: 299, endPoint x: 1460, endPoint y: 408, distance: 108.8
click at [1460, 408] on div "Campaign Builder Scheduled Campaign Triggered Campaign Status: Draft done Targe…" at bounding box center [843, 356] width 1240 height 610
click at [1176, 321] on div "done Execution Details keyboard_arrow_down" at bounding box center [845, 312] width 957 height 33
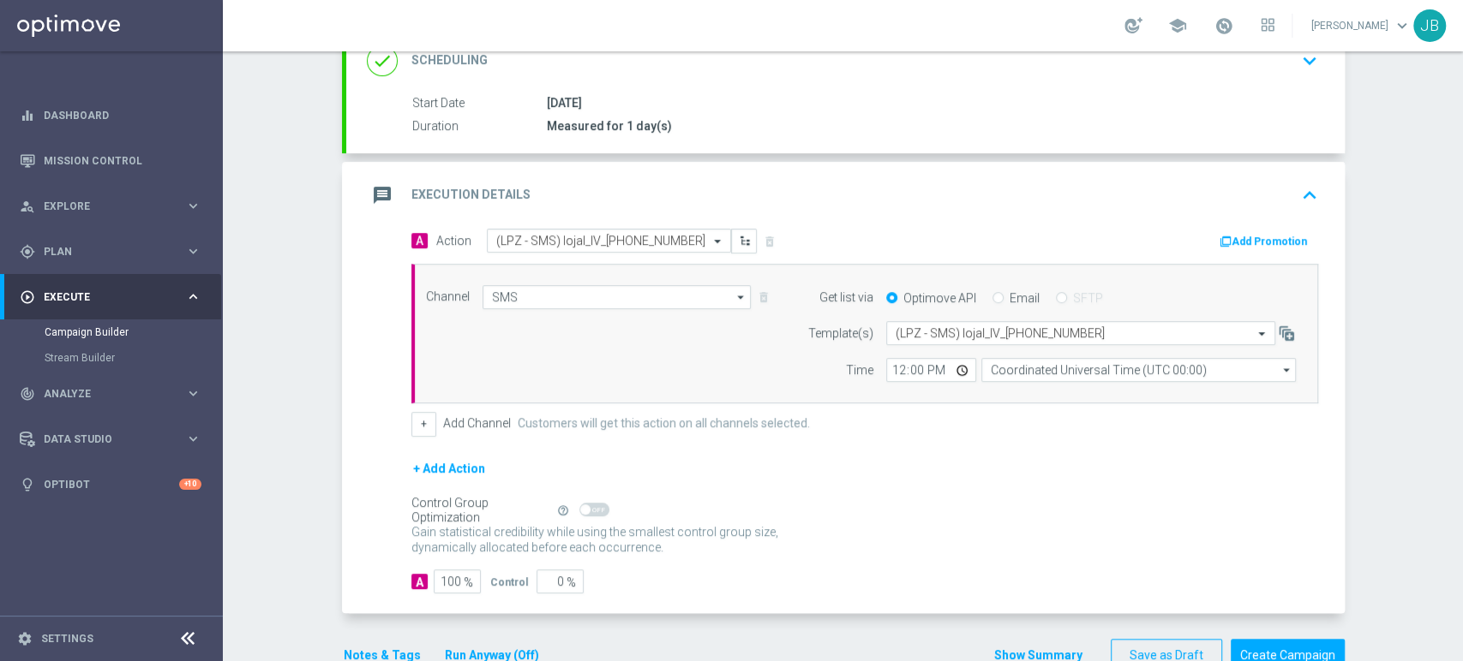
scroll to position [236, 0]
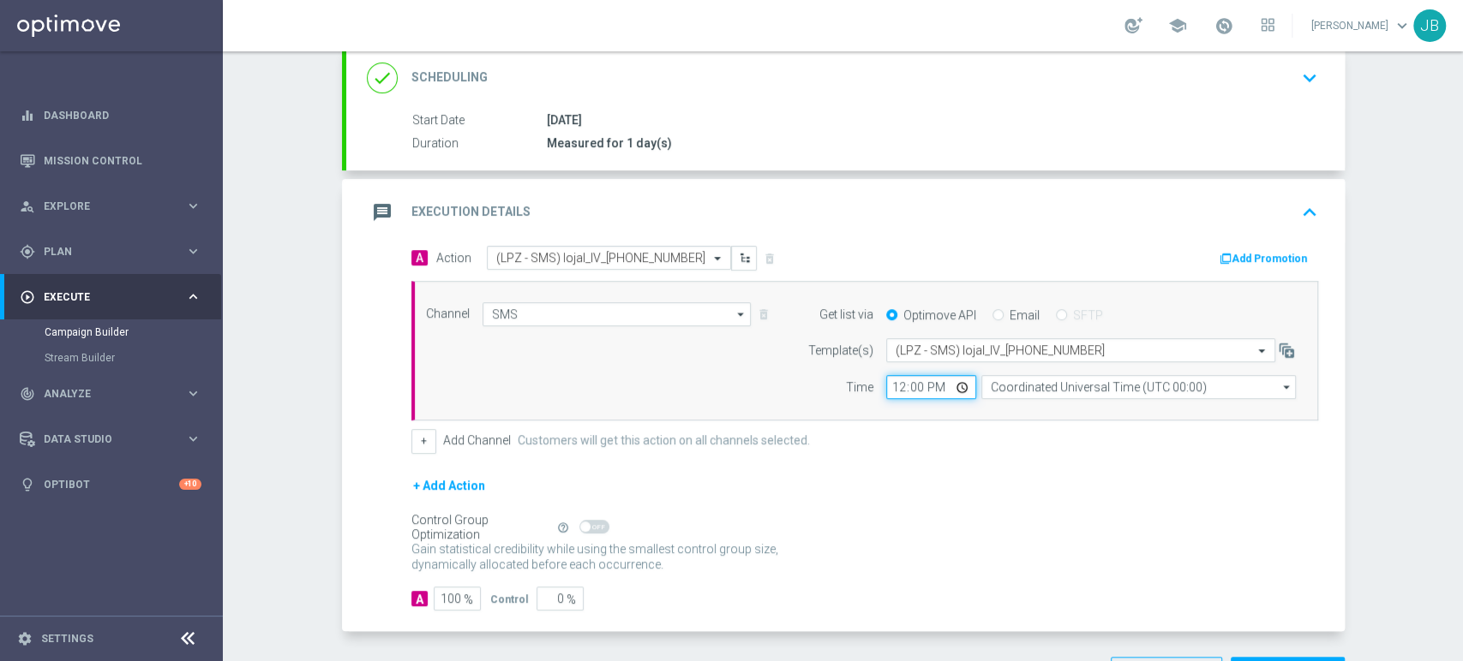
click at [887, 380] on input "12:00" at bounding box center [931, 387] width 90 height 24
type input "11:27"
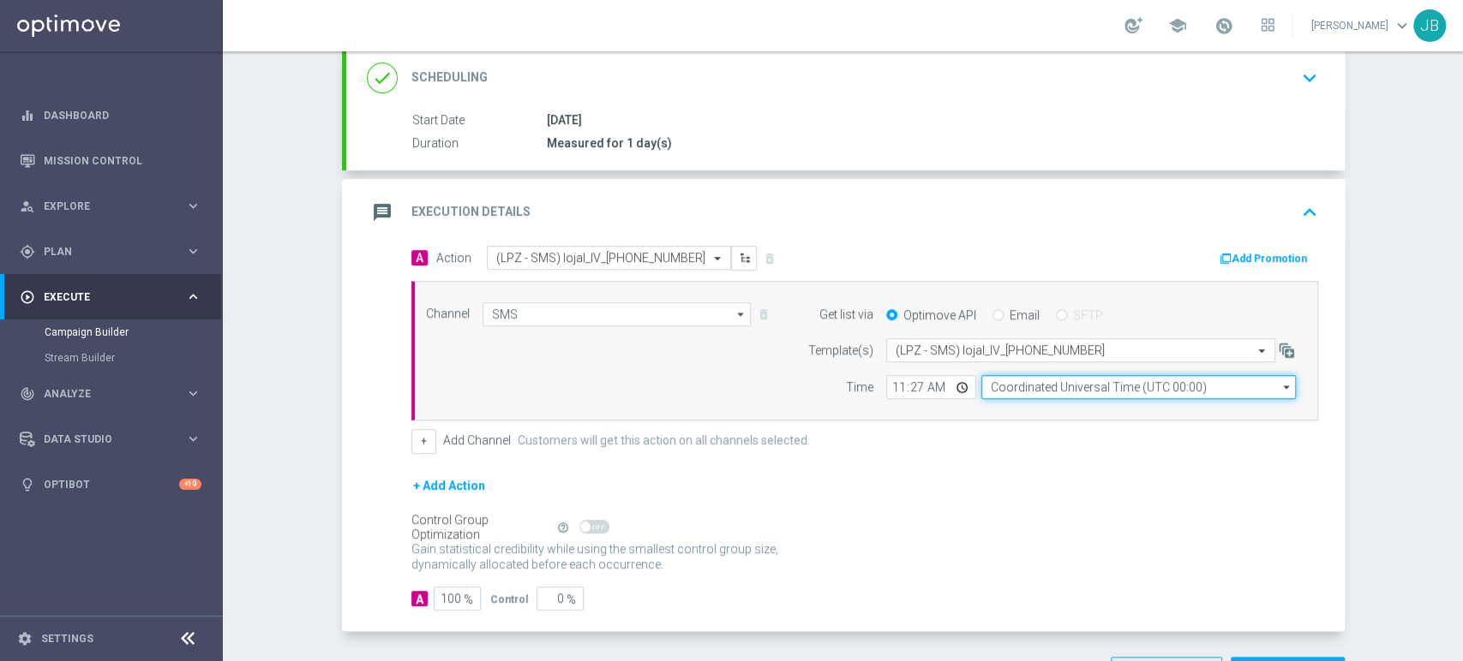
click at [1001, 386] on input "Coordinated Universal Time (UTC 00:00)" at bounding box center [1138, 387] width 314 height 24
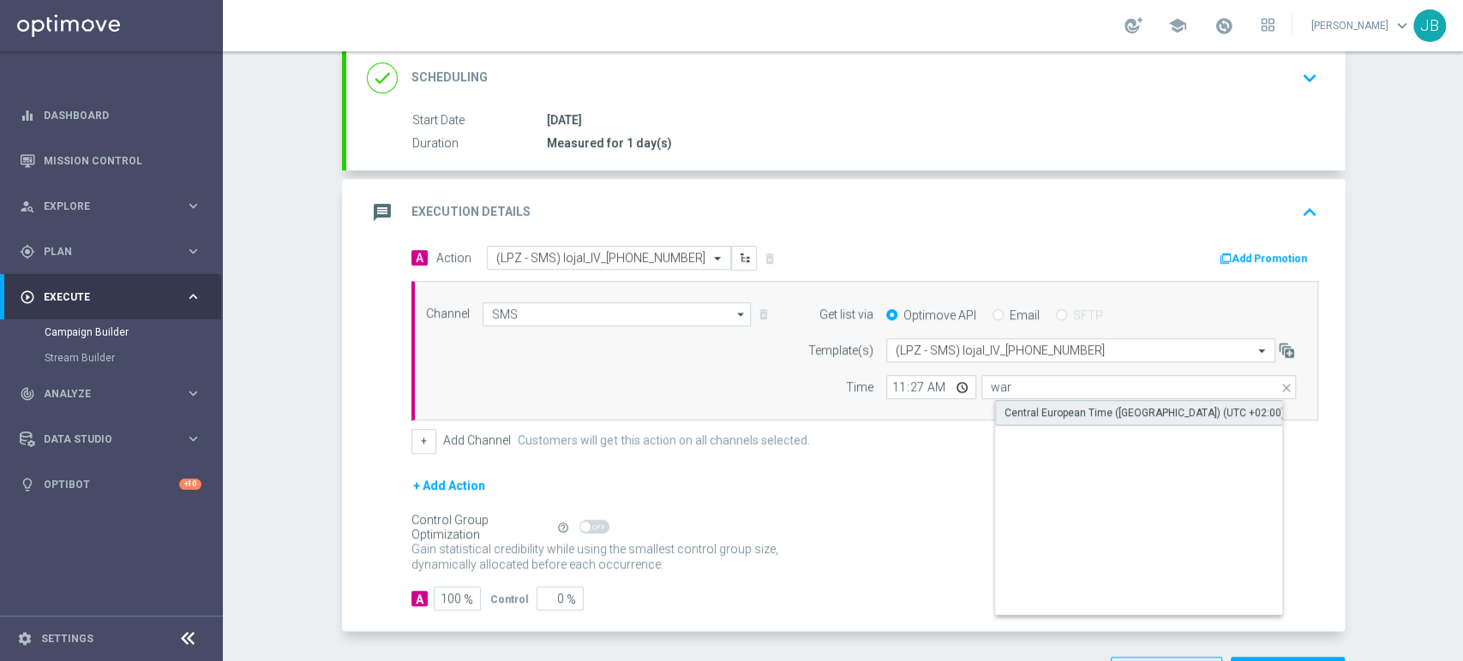
click at [1021, 416] on div "Central European Time ([GEOGRAPHIC_DATA]) (UTC +02:00)" at bounding box center [1144, 412] width 280 height 15
type input "Central European Time ([GEOGRAPHIC_DATA]) (UTC +02:00)"
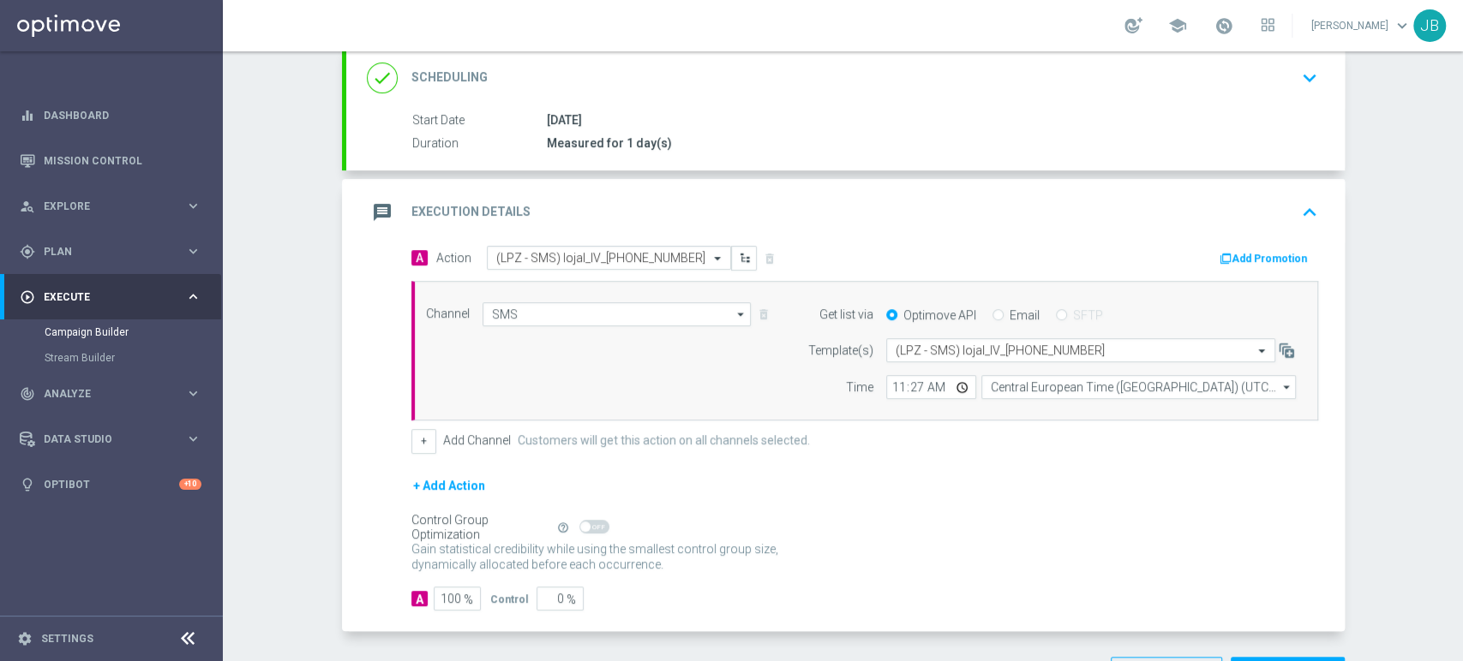
click at [1366, 336] on div "Campaign Builder Scheduled Campaign Triggered Campaign Status: Draft done Targe…" at bounding box center [843, 356] width 1240 height 610
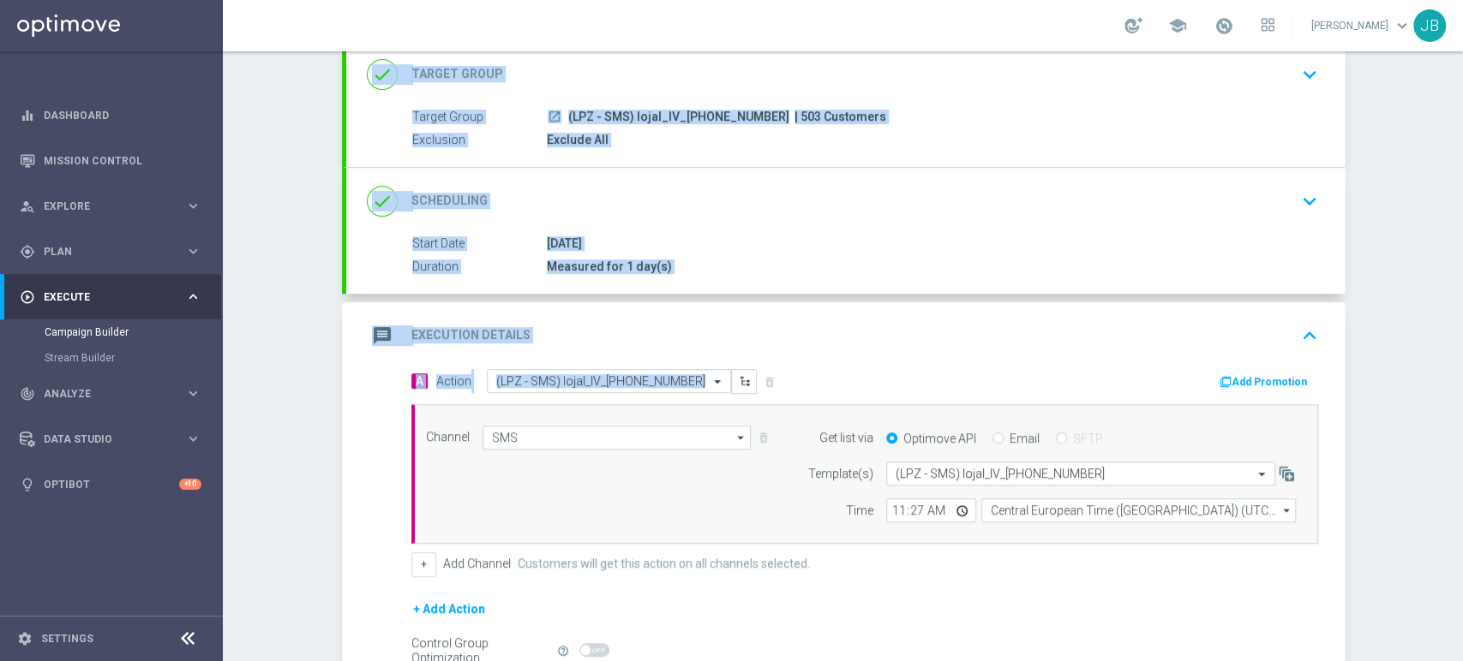
scroll to position [69, 0]
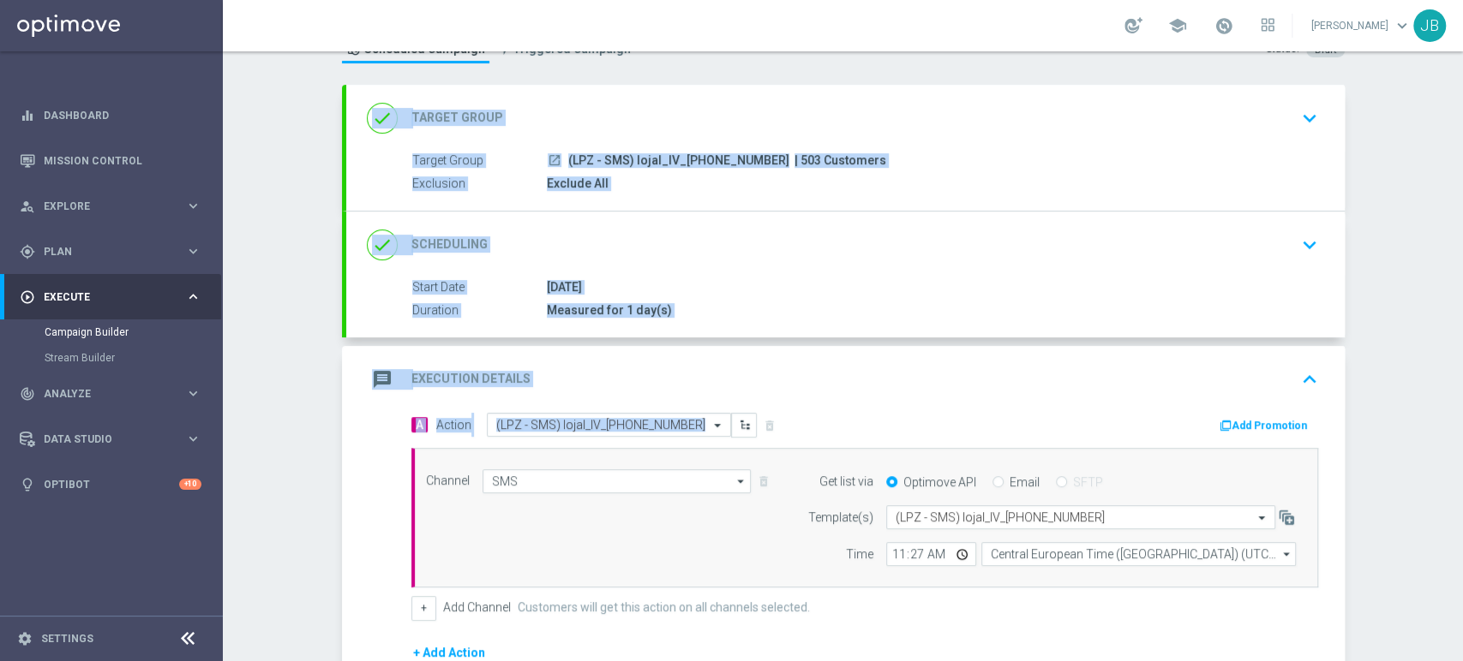
drag, startPoint x: 1461, startPoint y: 274, endPoint x: 1461, endPoint y: 170, distance: 104.5
click at [1461, 170] on div "Campaign Builder Scheduled Campaign Triggered Campaign Status: Draft done Targe…" at bounding box center [843, 356] width 1240 height 610
click at [1383, 177] on div "Campaign Builder Scheduled Campaign Triggered Campaign Status: Draft done Targe…" at bounding box center [843, 356] width 1240 height 610
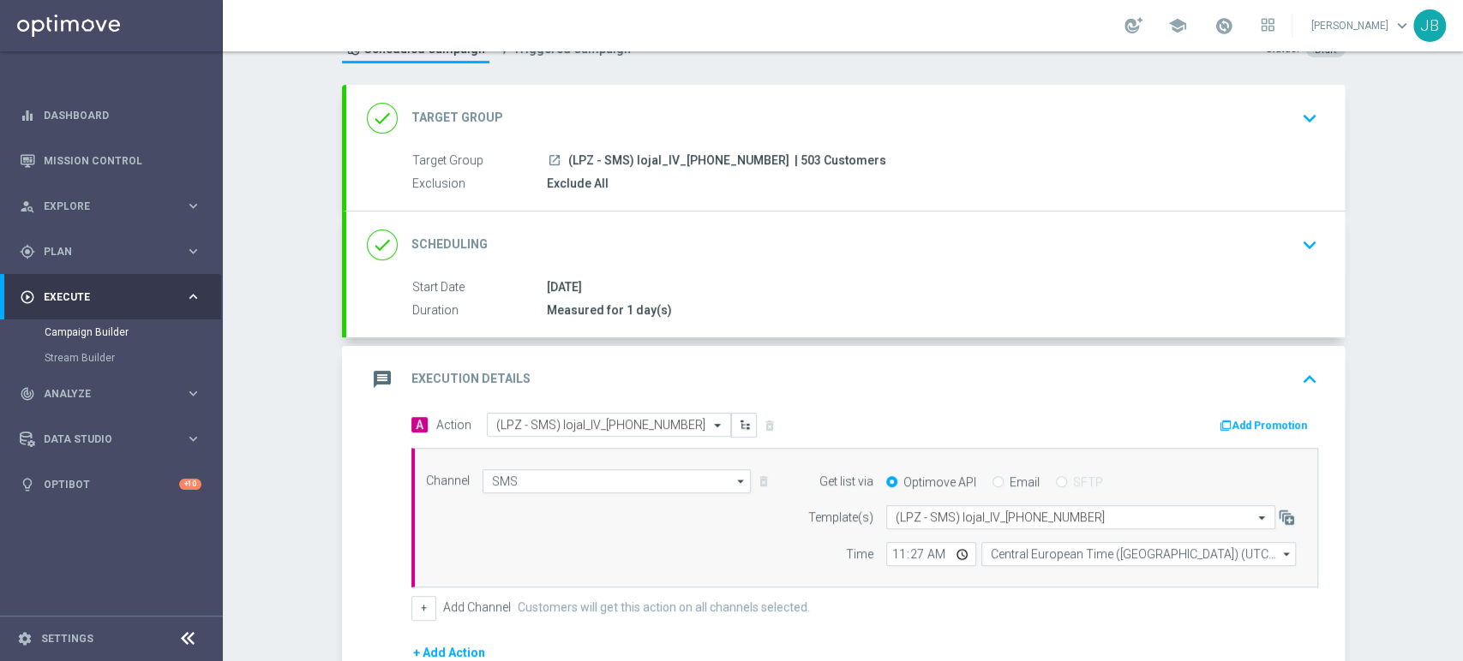
click at [1303, 117] on icon "keyboard_arrow_down" at bounding box center [1309, 118] width 26 height 26
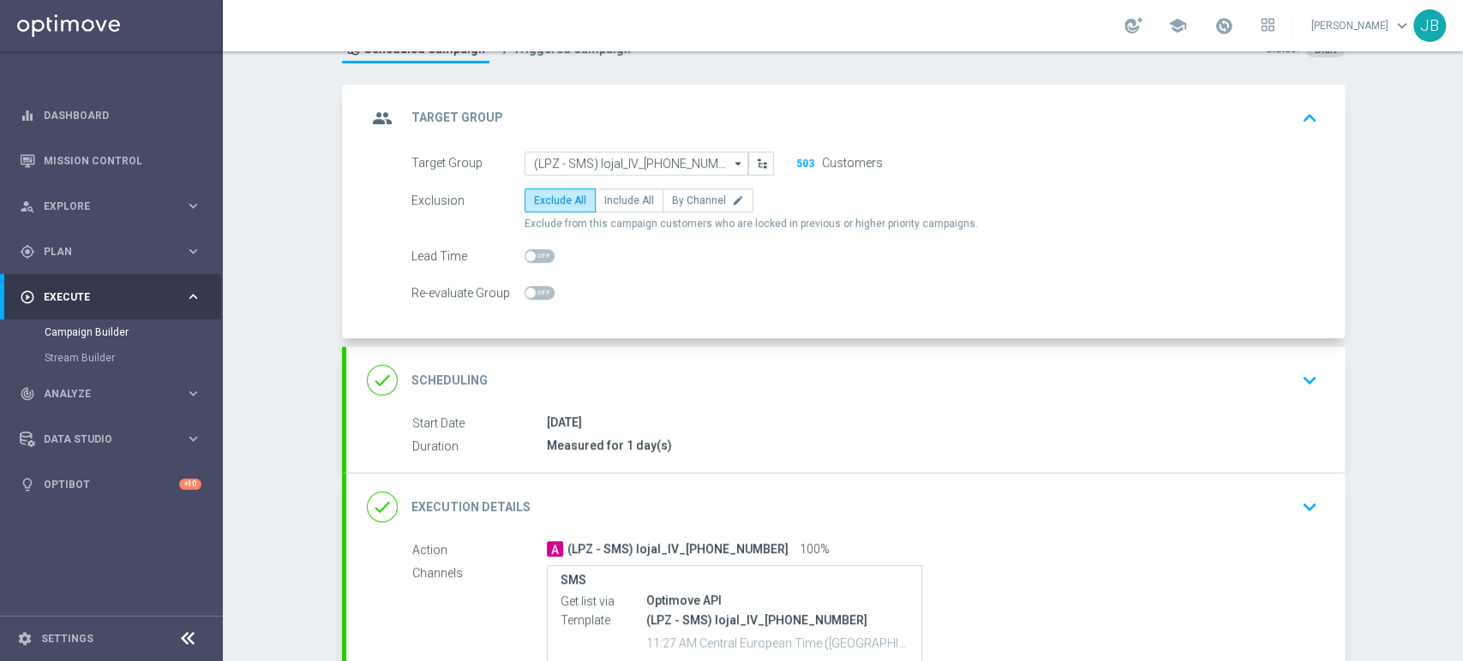
click at [1179, 378] on div "done Scheduling keyboard_arrow_down" at bounding box center [845, 380] width 957 height 33
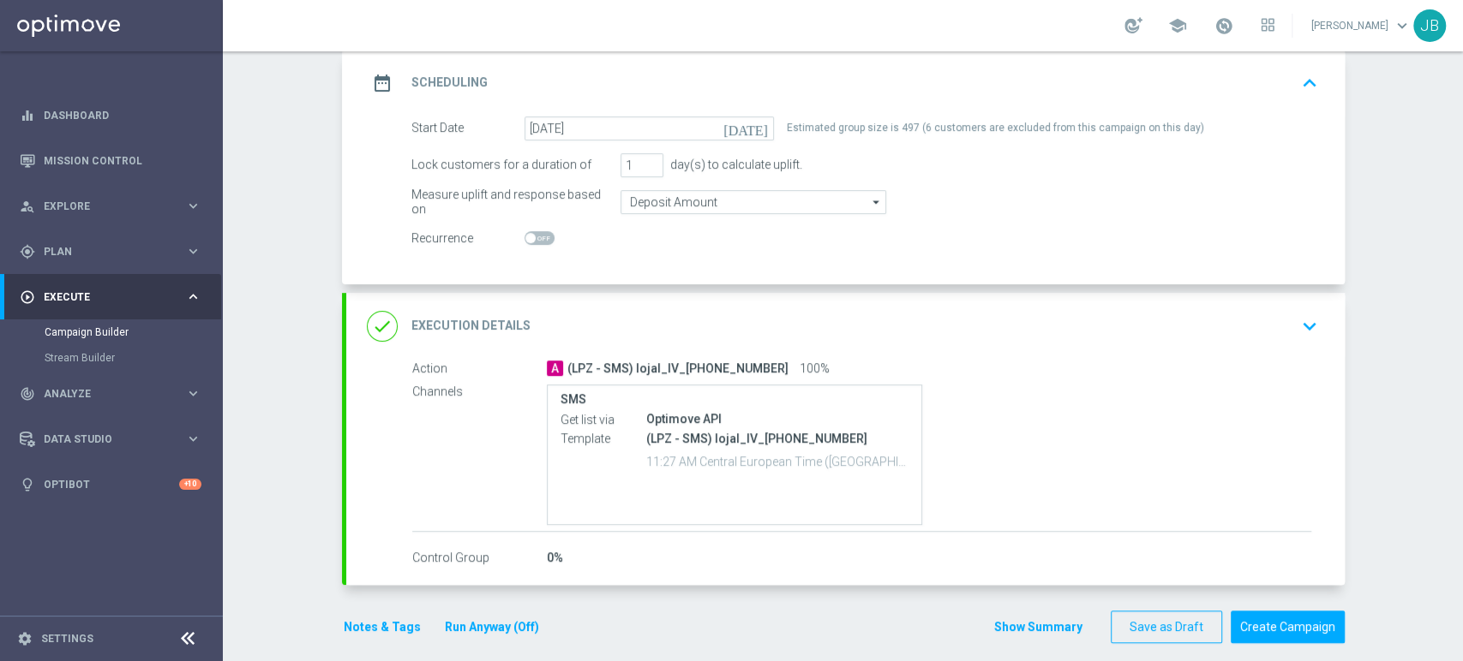
scroll to position [250, 0]
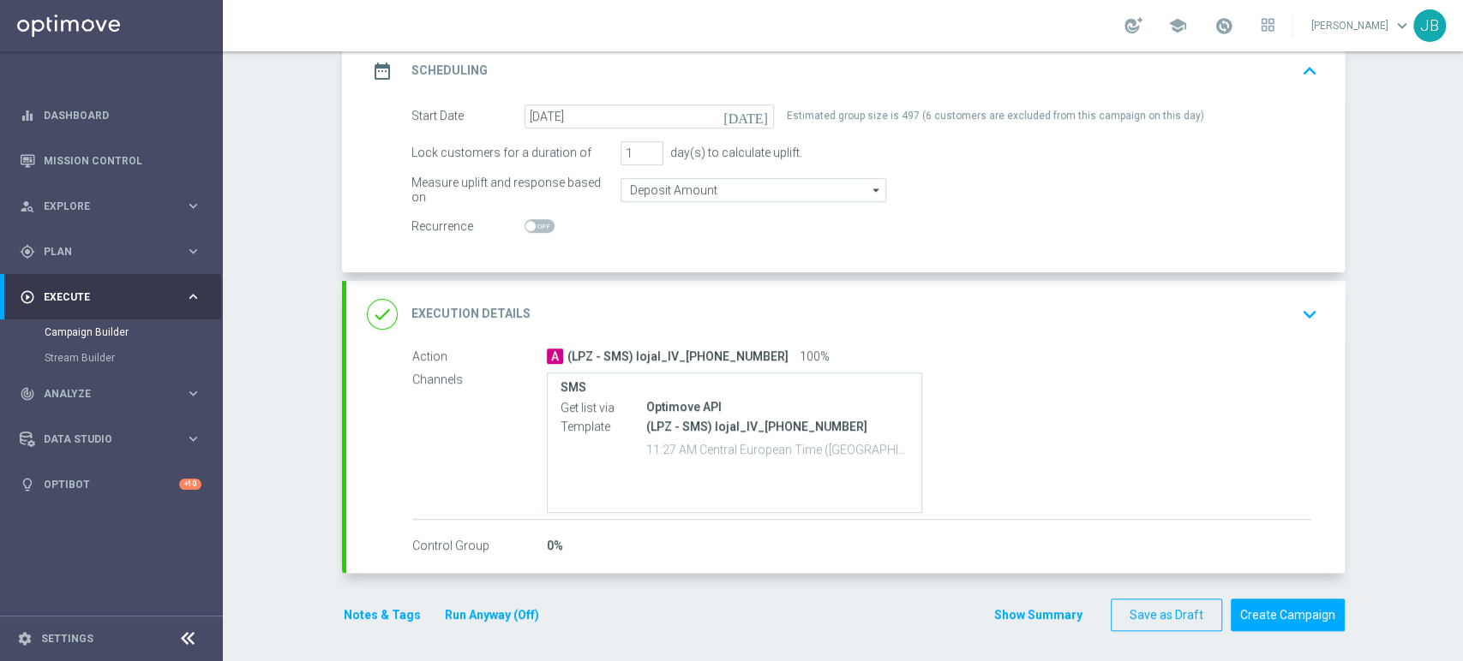
click at [1279, 302] on div "done Execution Details keyboard_arrow_down" at bounding box center [845, 314] width 957 height 33
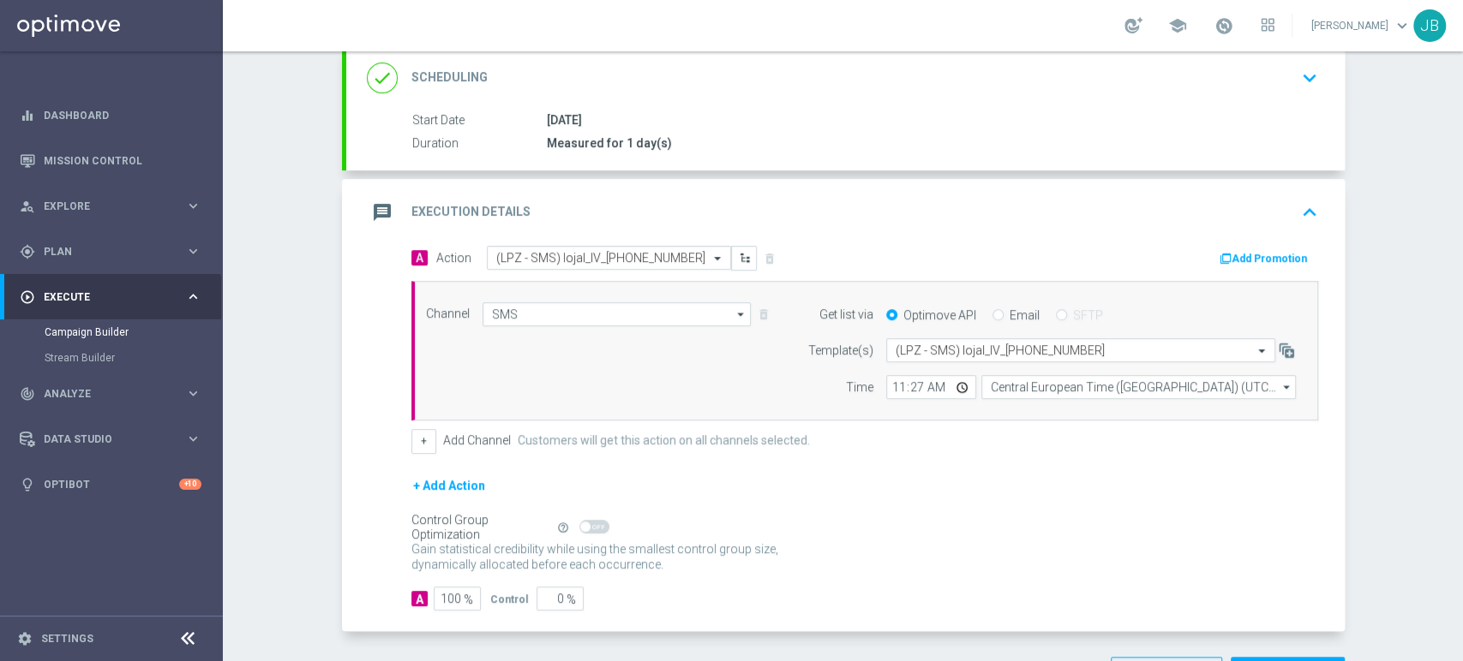
scroll to position [296, 0]
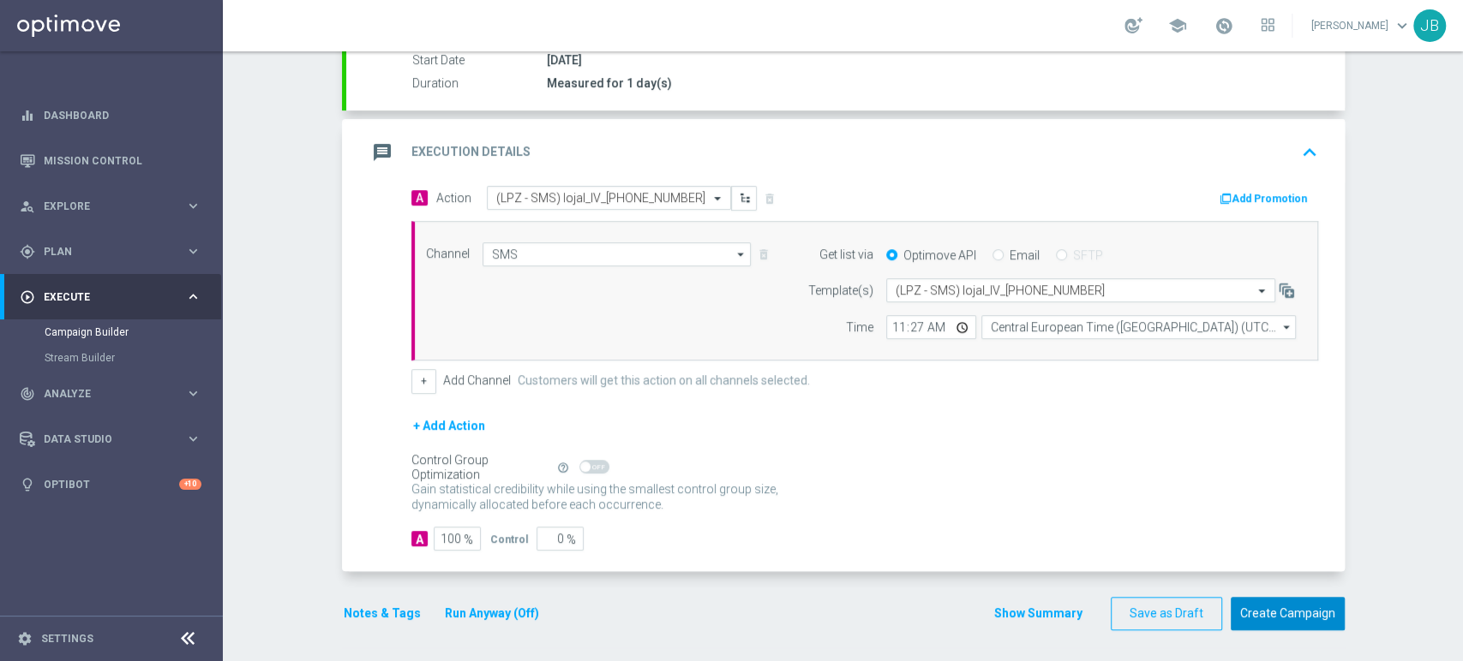
click at [1278, 598] on button "Create Campaign" at bounding box center [1287, 613] width 114 height 33
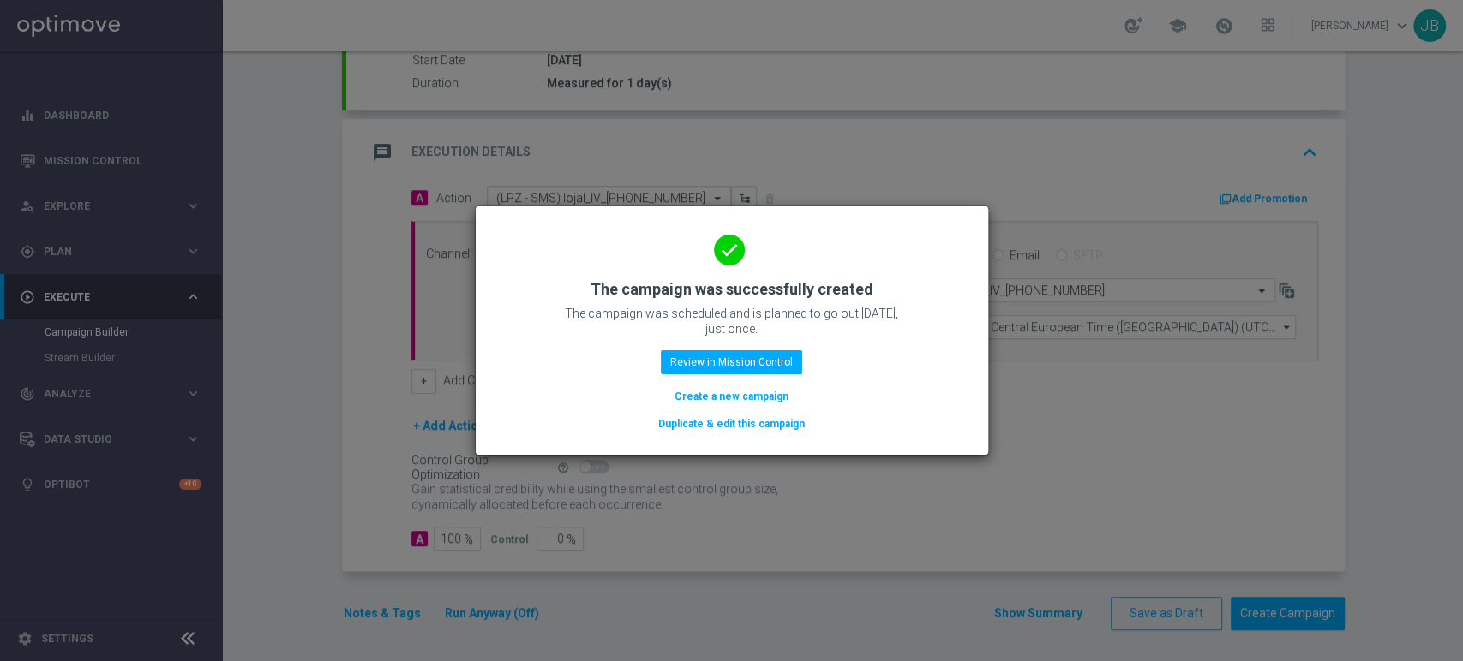
click at [673, 392] on div "done The campaign was successfully created The campaign was scheduled and is pl…" at bounding box center [731, 328] width 471 height 211
click at [702, 406] on button "Create a new campaign" at bounding box center [731, 396] width 117 height 19
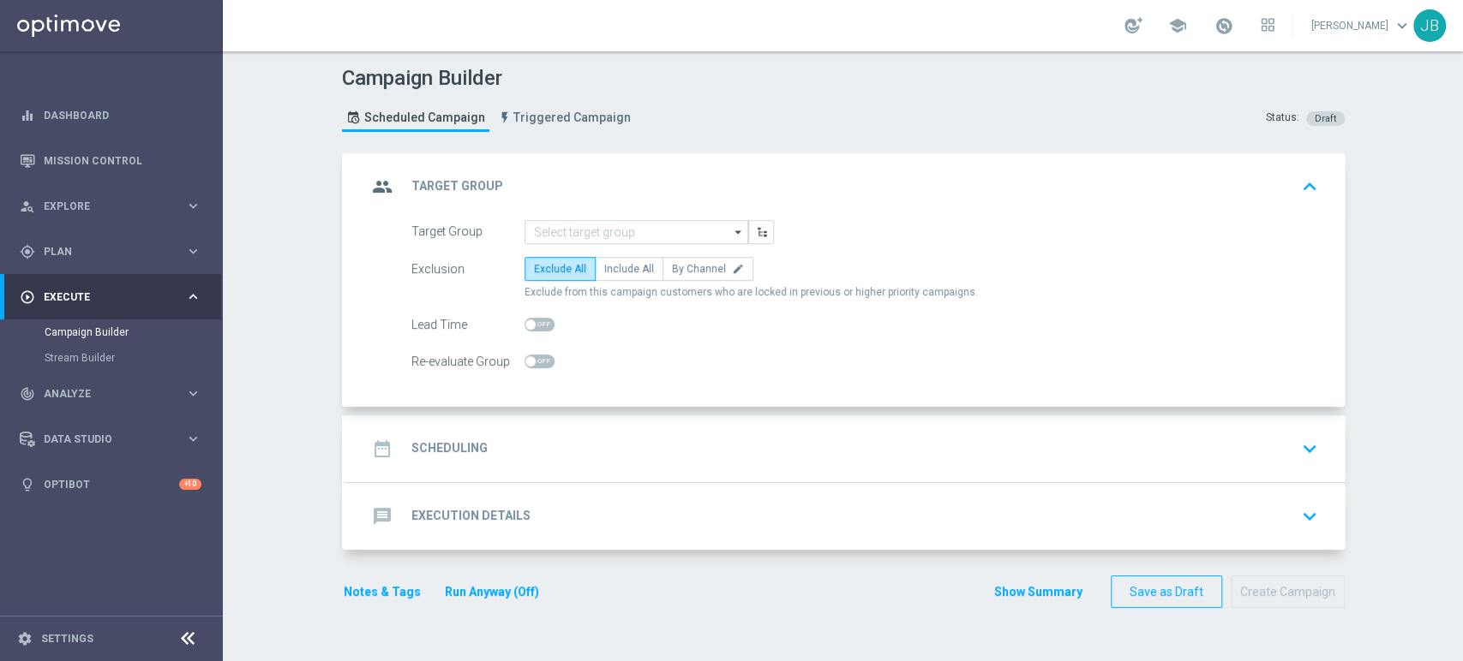
scroll to position [0, 0]
click at [554, 233] on input at bounding box center [636, 232] width 224 height 24
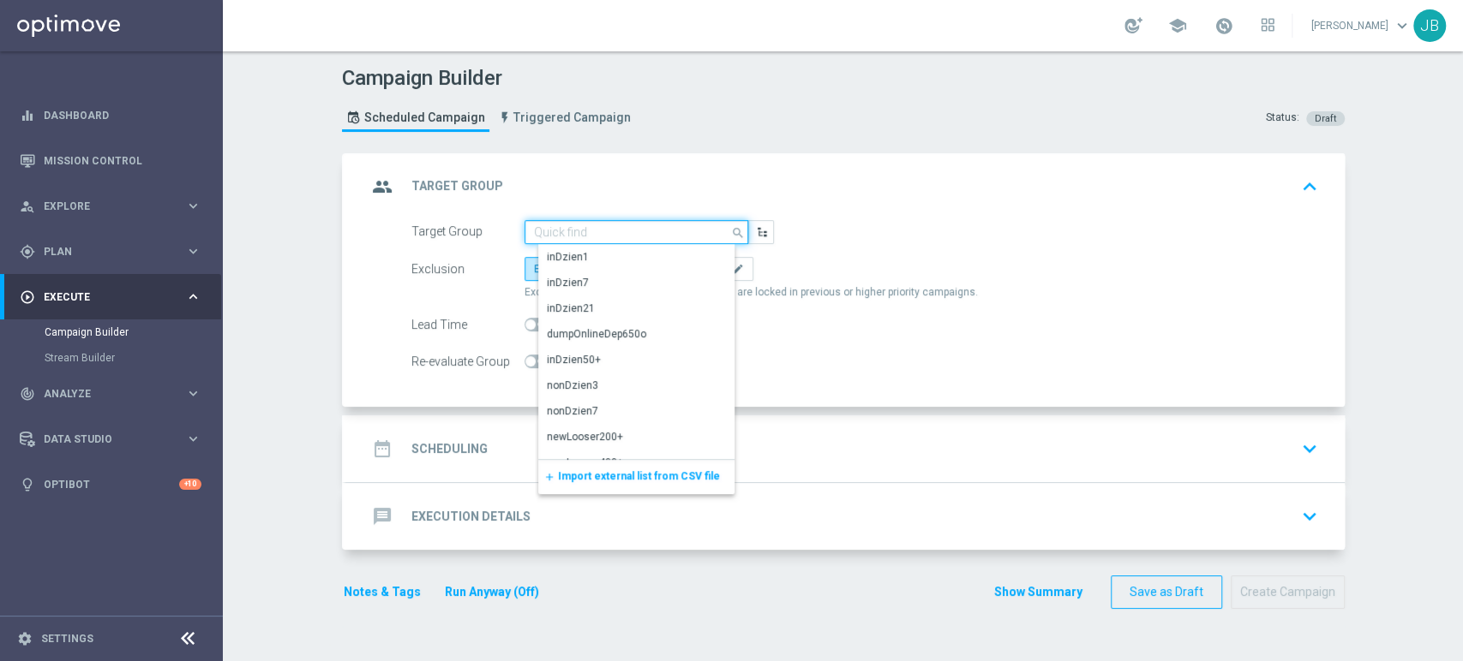
paste input "(LPZ - SMS) lojal_III_[PHONE_NUMBER]"
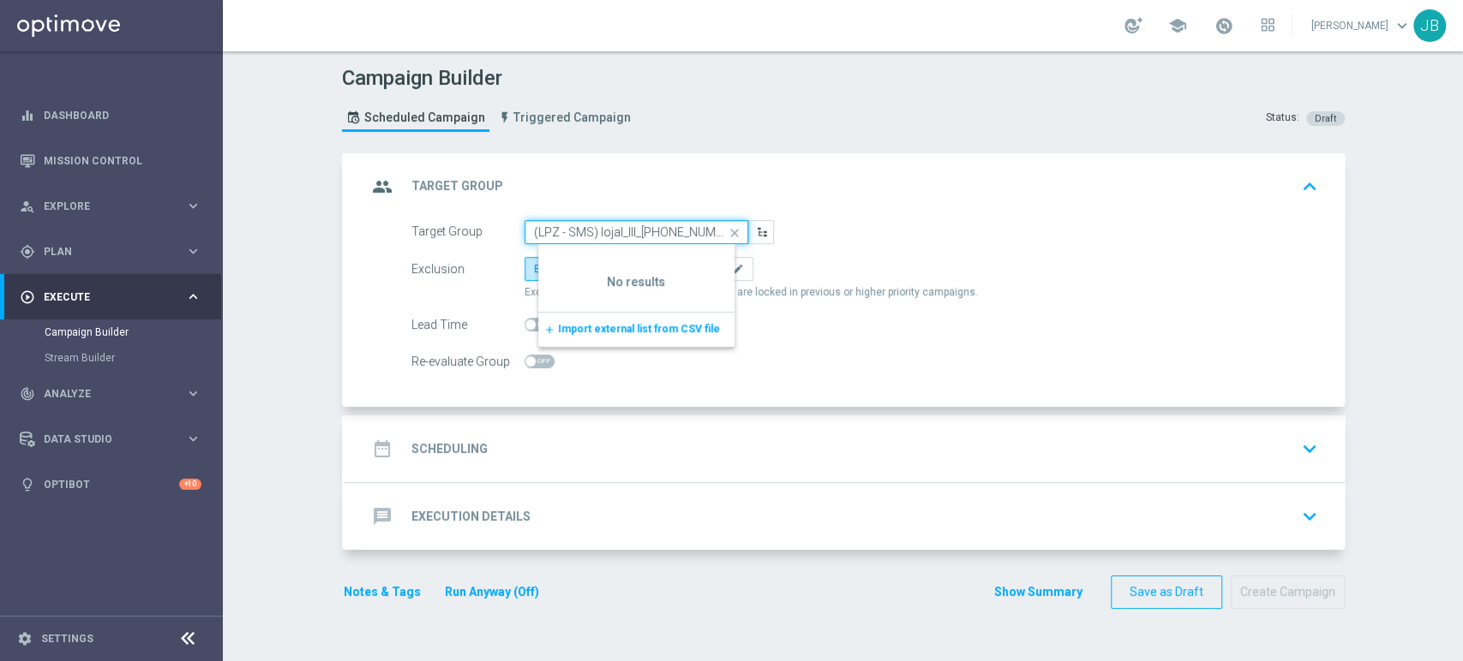
click at [554, 233] on input "(LPZ - SMS) lojal_III_[PHONE_NUMBER]" at bounding box center [636, 232] width 224 height 24
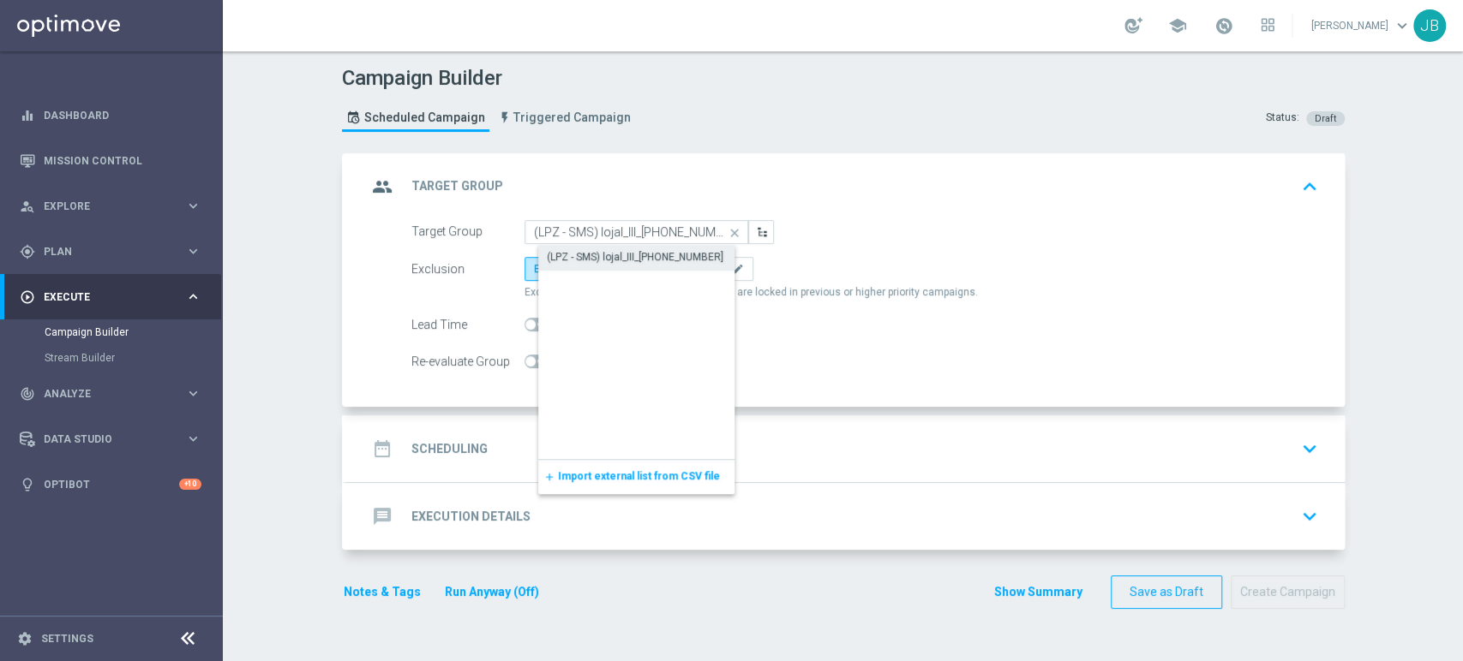
click at [561, 252] on div "(LPZ - SMS) lojal_III_[PHONE_NUMBER]" at bounding box center [635, 256] width 177 height 15
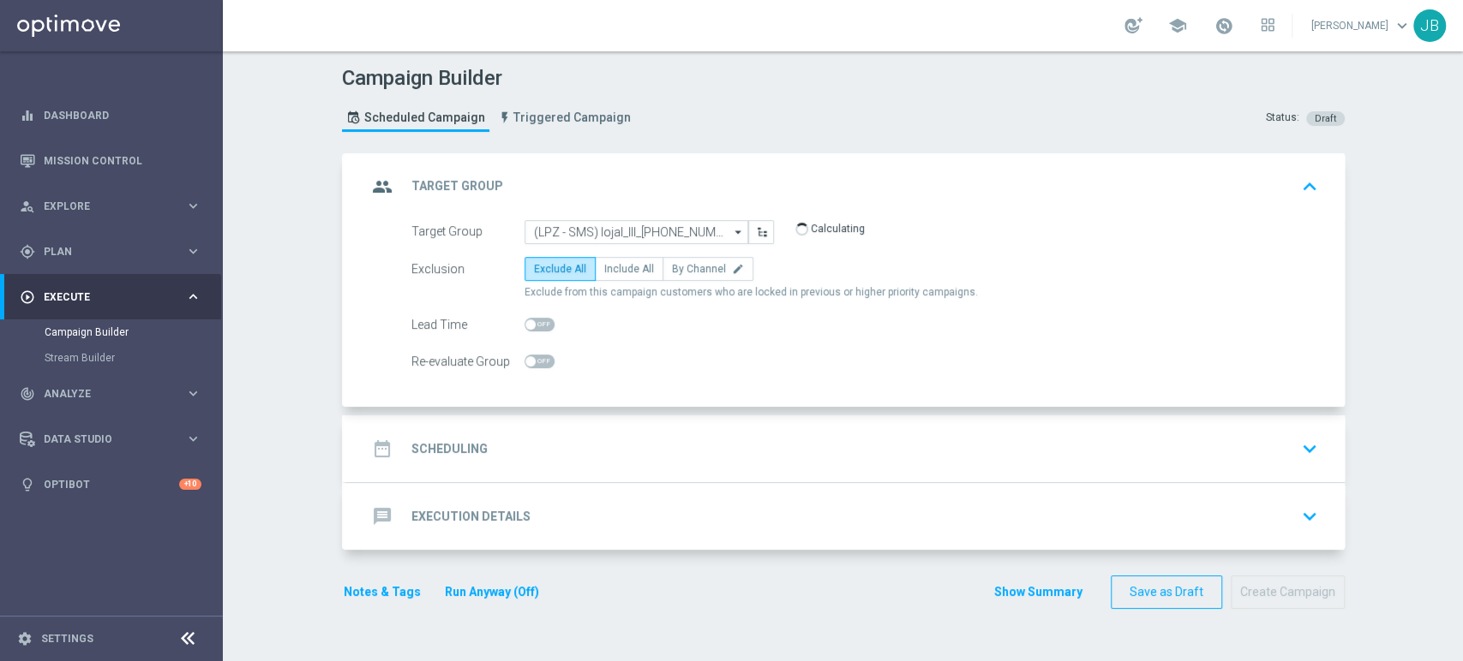
type input "(LPZ - SMS) lojal_III_[PHONE_NUMBER]"
click at [630, 440] on div "date_range Scheduling keyboard_arrow_down" at bounding box center [845, 449] width 957 height 33
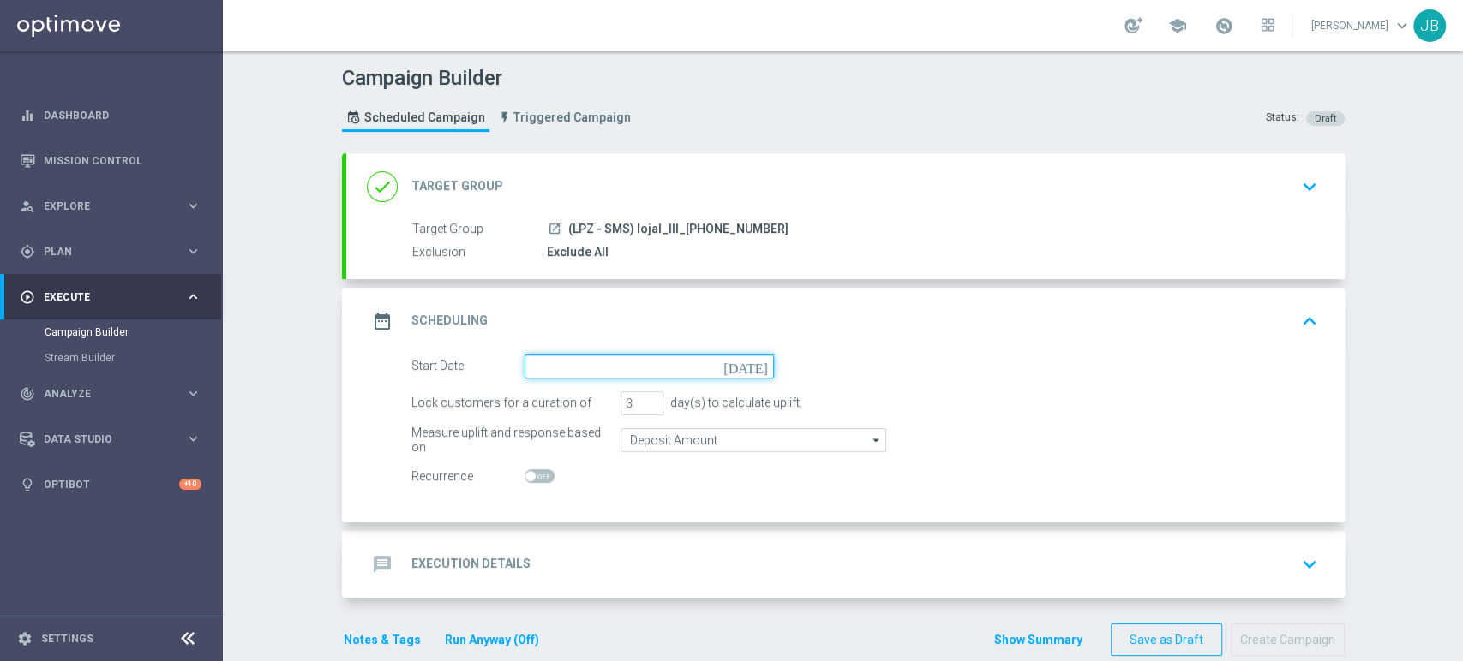
click at [555, 368] on input at bounding box center [648, 367] width 249 height 24
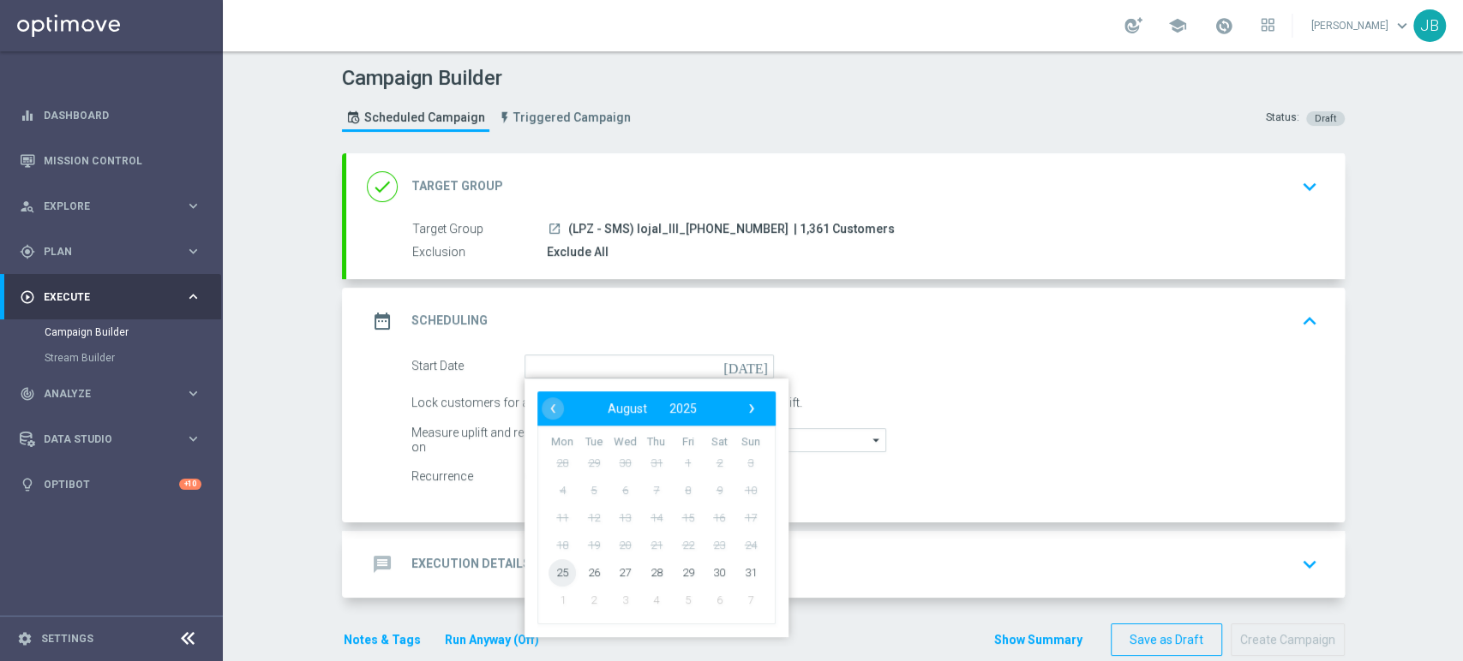
click at [557, 567] on span "25" at bounding box center [561, 572] width 27 height 27
type input "[DATE]"
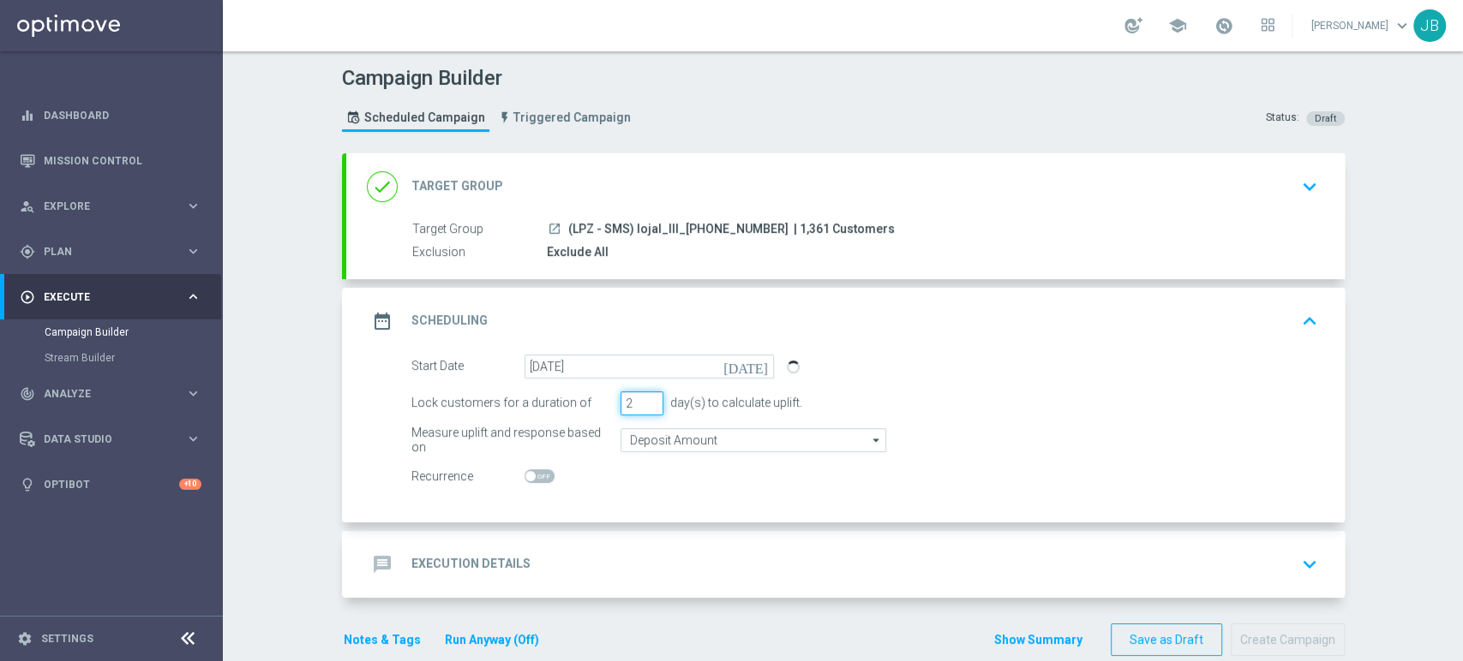
click at [643, 407] on input "2" at bounding box center [641, 404] width 43 height 24
type input "1"
click at [643, 407] on input "1" at bounding box center [641, 404] width 43 height 24
click at [1124, 224] on div "launch (LPZ - SMS) lojal_III_[PHONE_NUMBER] | 1,361 Customers" at bounding box center [929, 228] width 764 height 17
click at [1194, 177] on div "done Target Group keyboard_arrow_down" at bounding box center [845, 187] width 957 height 33
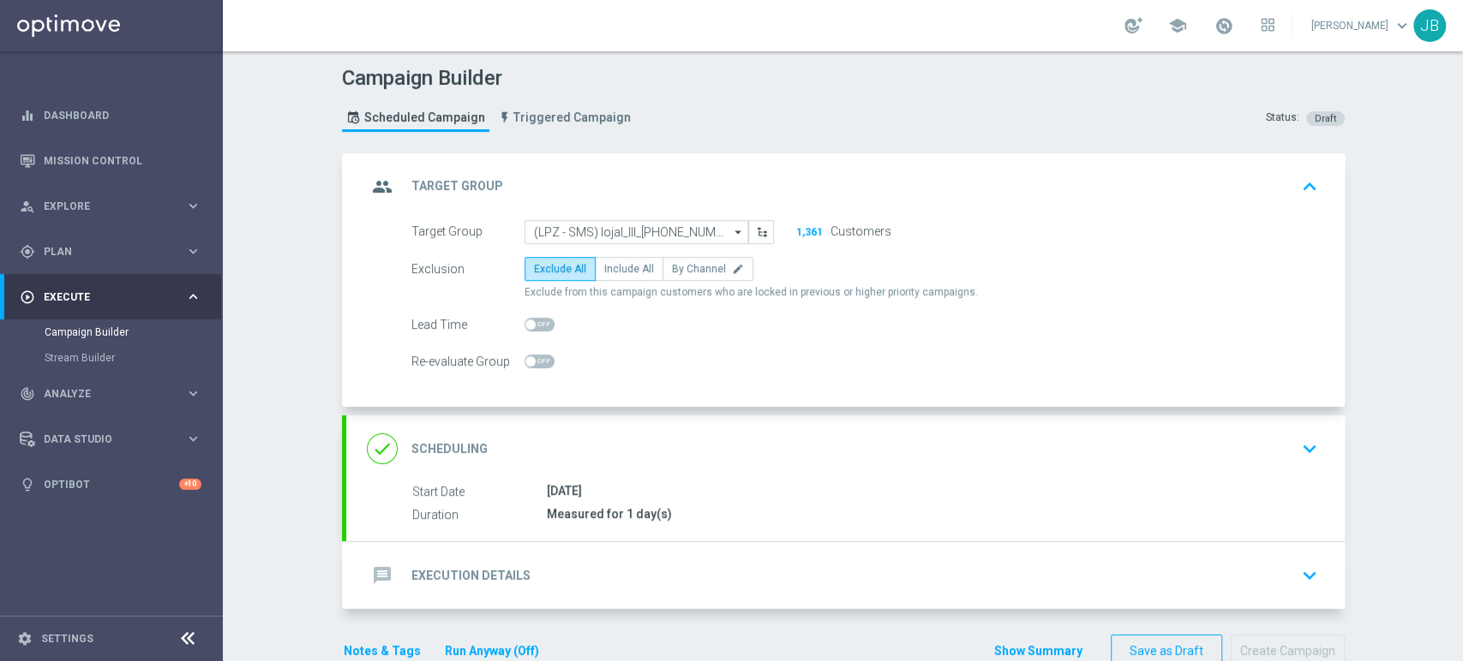
click at [1158, 433] on div "done Scheduling keyboard_arrow_down" at bounding box center [845, 449] width 957 height 33
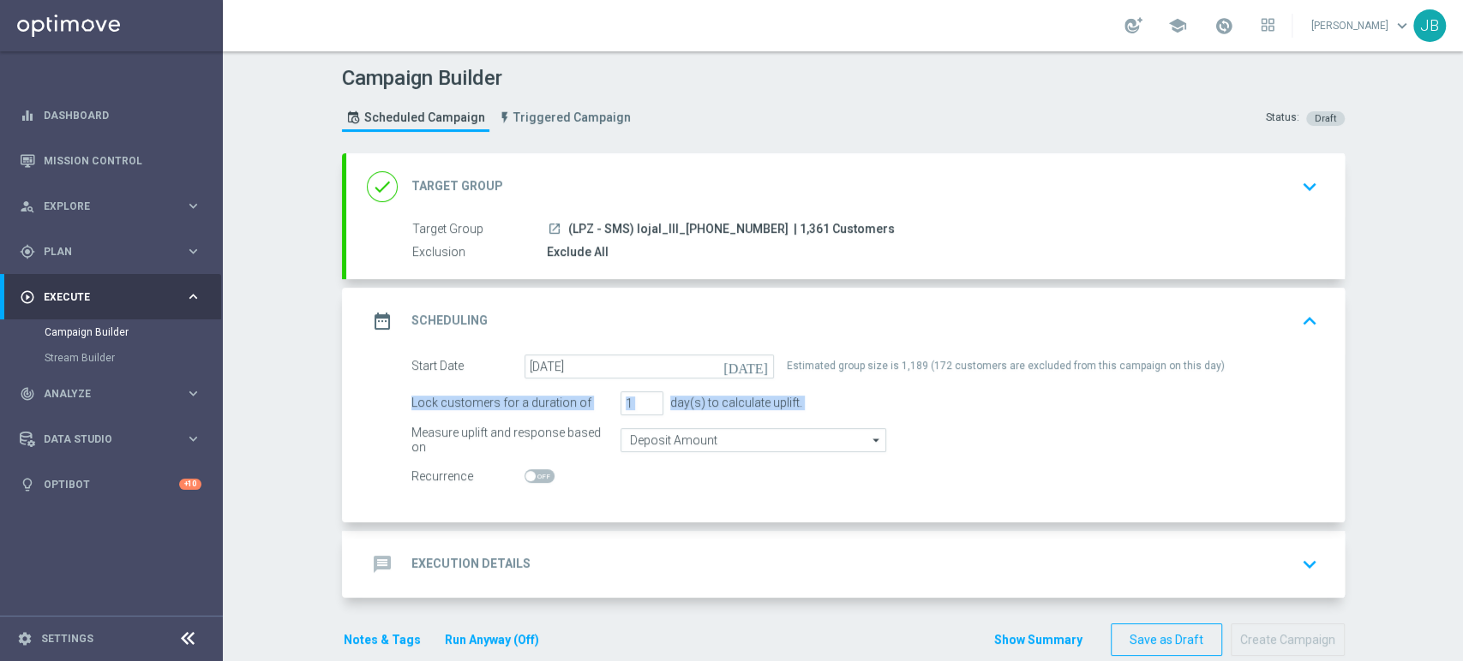
scroll to position [27, 0]
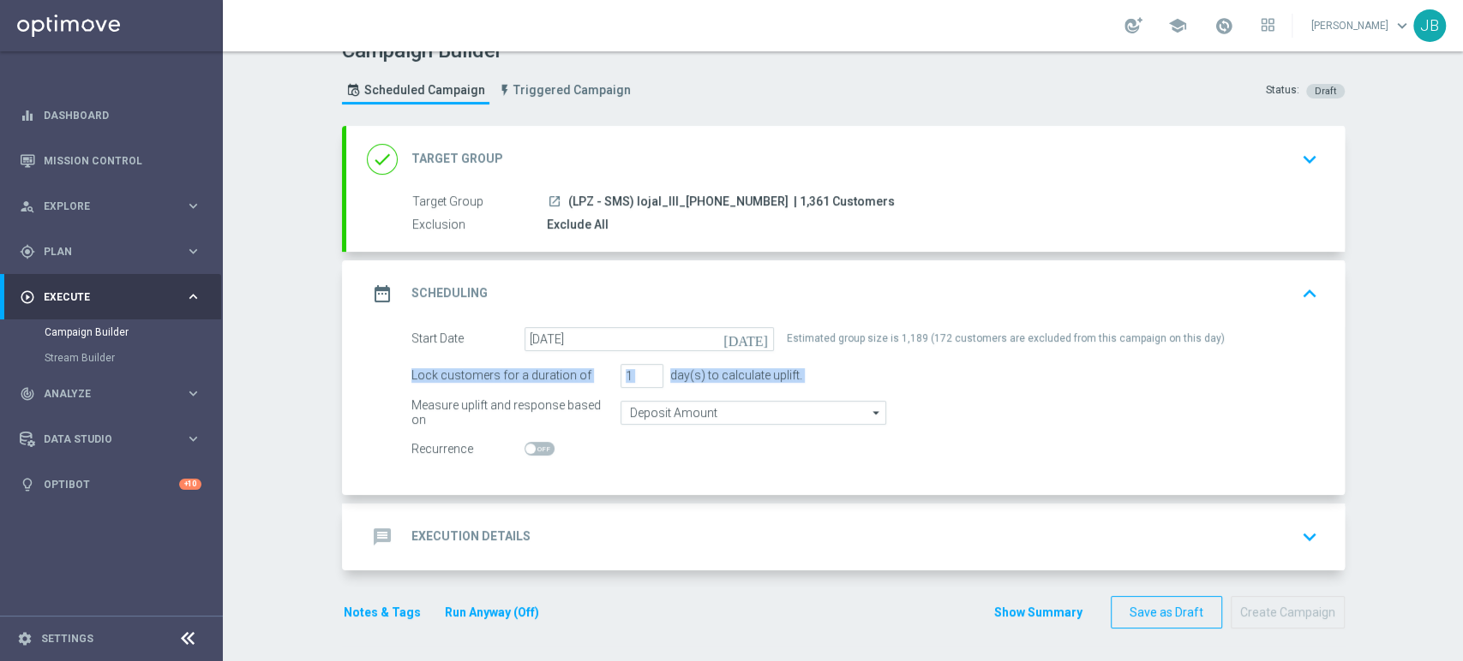
drag, startPoint x: 1461, startPoint y: 356, endPoint x: 1461, endPoint y: 400, distance: 43.7
click at [1461, 400] on div "Campaign Builder Scheduled Campaign Triggered Campaign Status: Draft done Targe…" at bounding box center [843, 356] width 1240 height 610
click at [957, 510] on div "message Execution Details keyboard_arrow_down" at bounding box center [845, 537] width 998 height 67
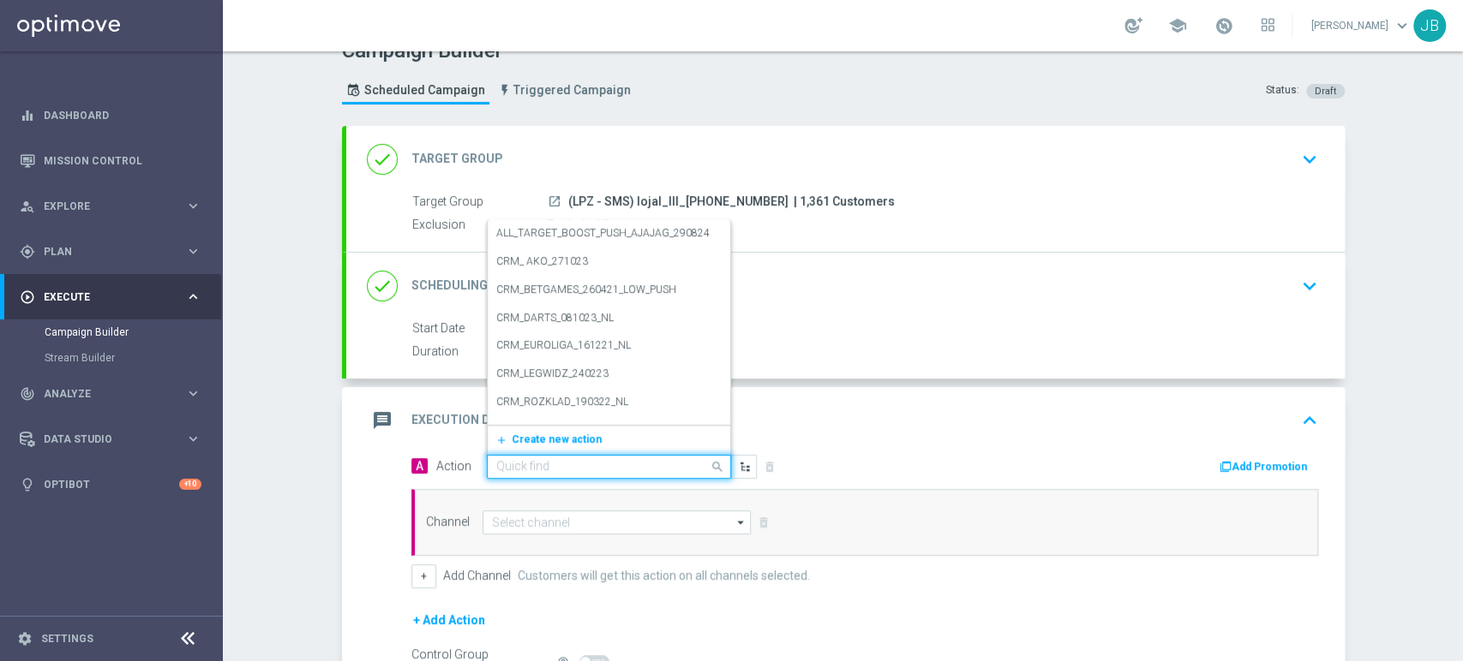
click at [533, 467] on input "text" at bounding box center [591, 467] width 191 height 15
click at [533, 445] on button "add_new Create new action" at bounding box center [606, 440] width 236 height 20
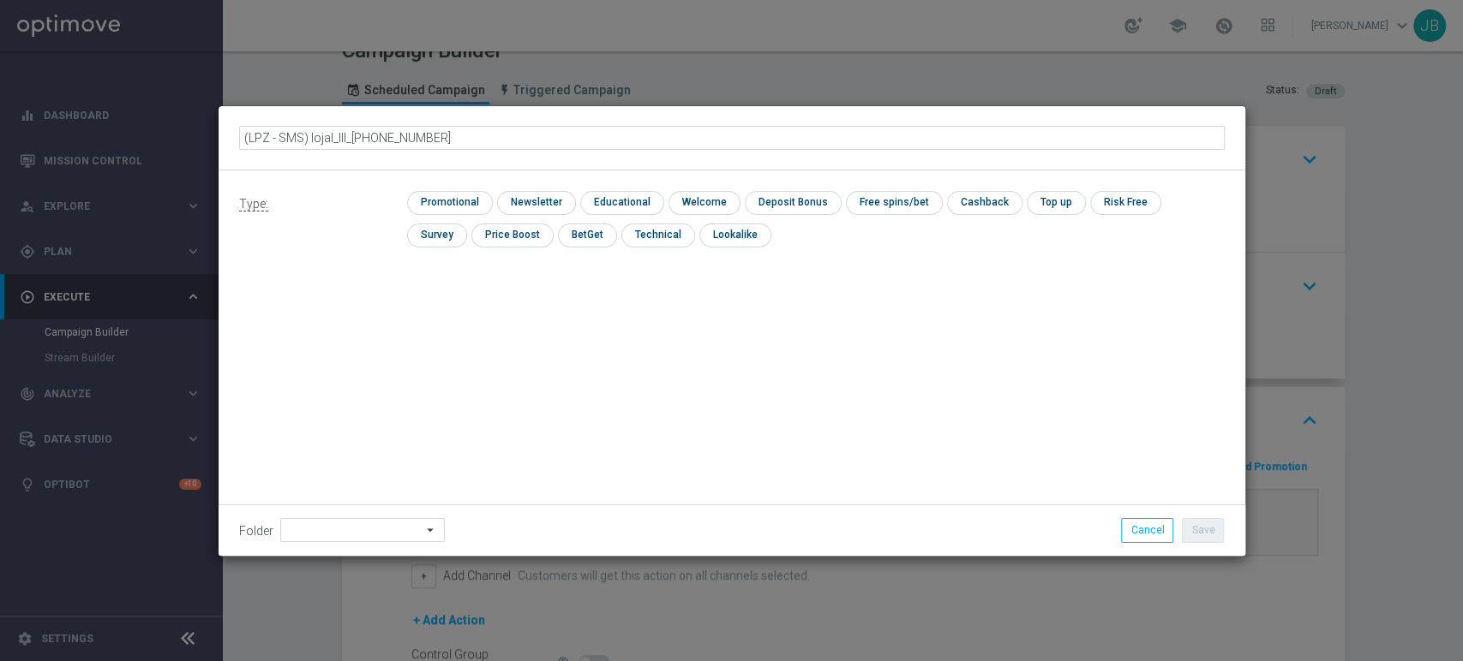
click at [260, 147] on input "(LPZ - SMS) lojal_III_[PHONE_NUMBER]" at bounding box center [731, 138] width 985 height 24
type input "(LPZ - SMS) lojal_III_[PHONE_NUMBER]"
click at [546, 205] on input "checkbox" at bounding box center [534, 202] width 75 height 23
checkbox input "true"
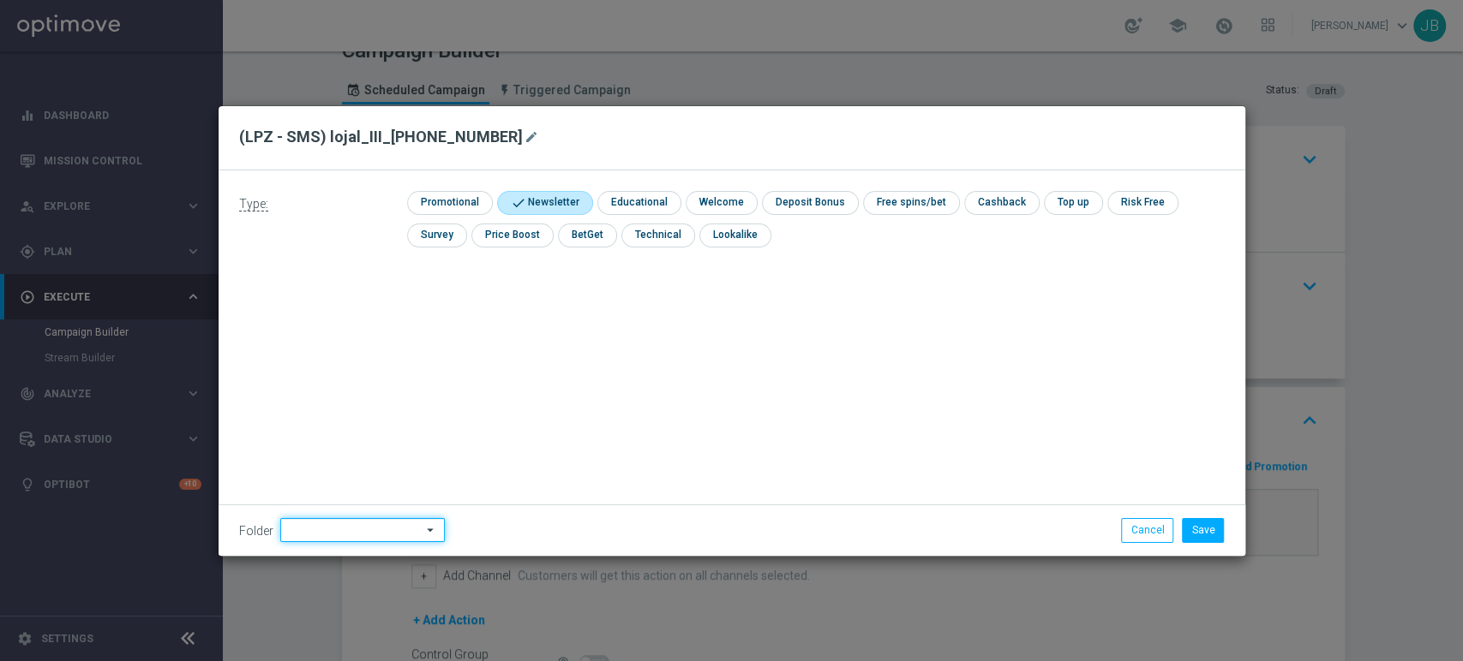
click at [327, 534] on input at bounding box center [362, 530] width 165 height 24
click at [379, 356] on div "[PERSON_NAME]" at bounding box center [373, 357] width 159 height 26
type input "[PERSON_NAME]"
click at [1212, 533] on button "Save" at bounding box center [1203, 530] width 42 height 24
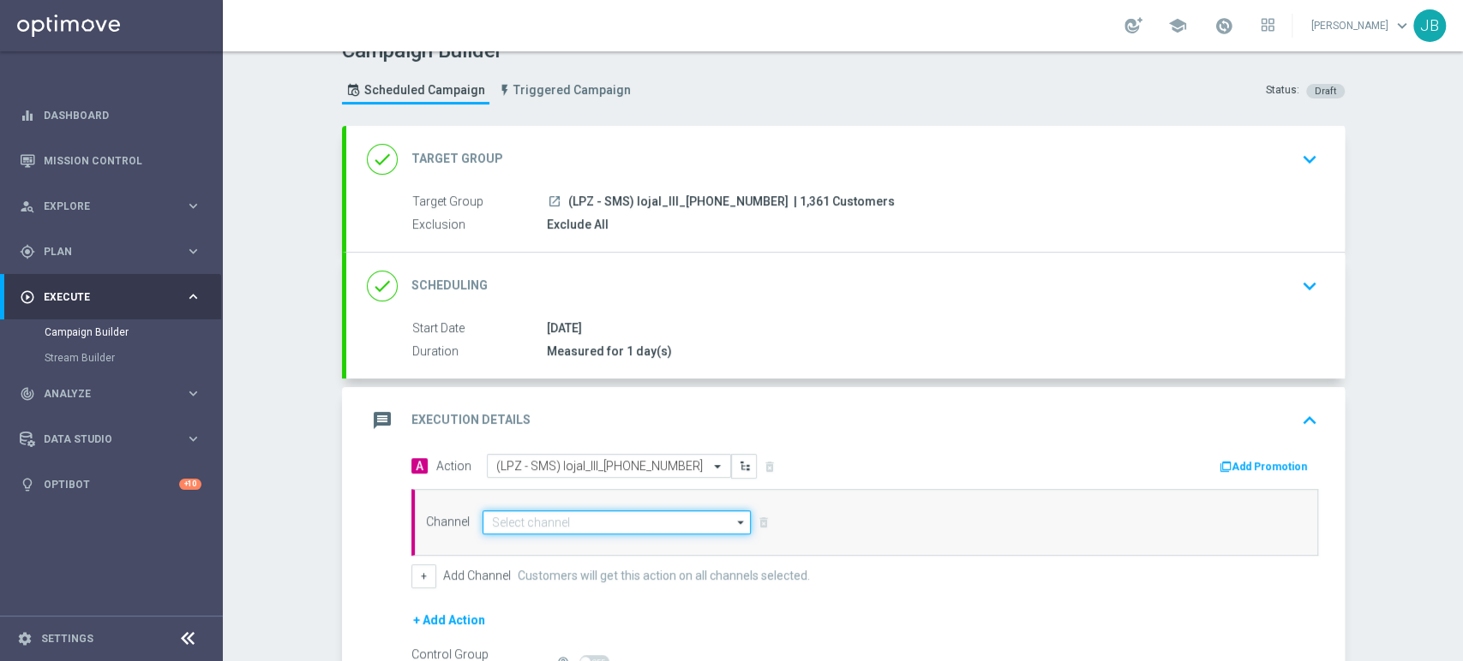
click at [595, 526] on input at bounding box center [616, 523] width 269 height 24
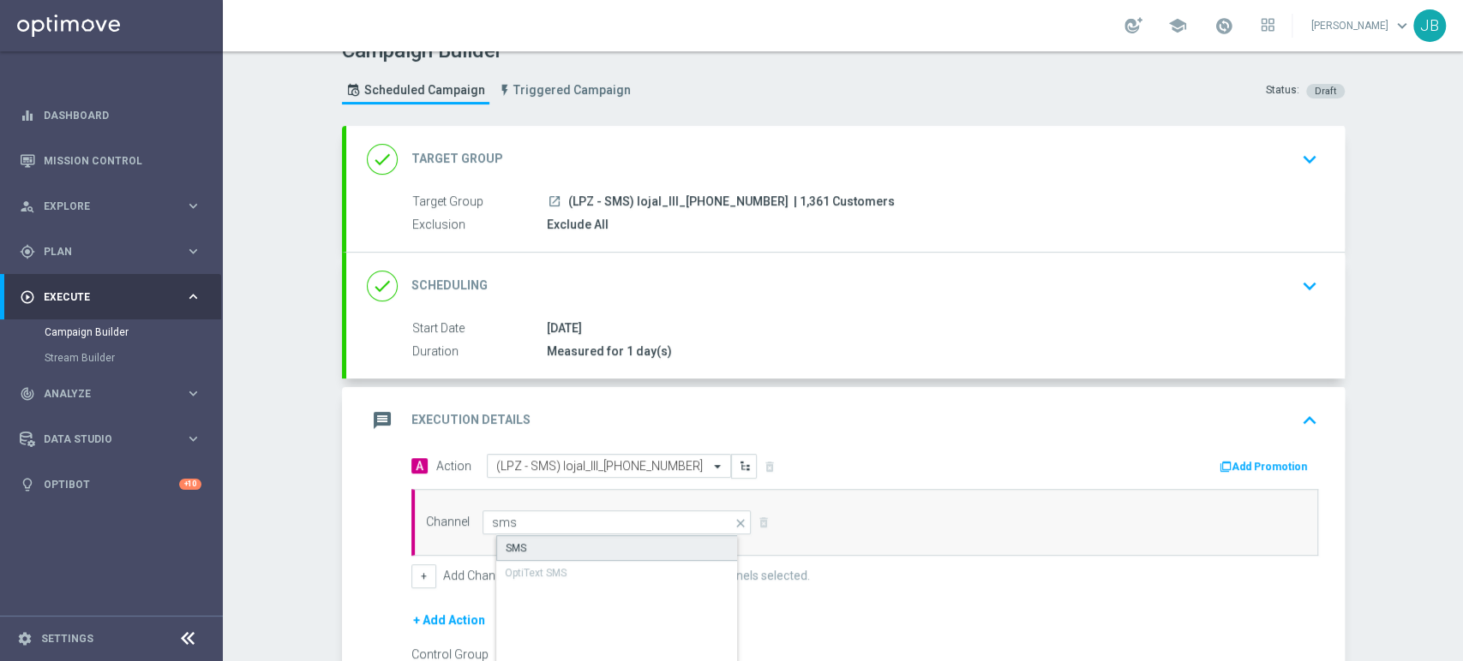
click at [587, 541] on div "SMS" at bounding box center [631, 549] width 270 height 26
type input "SMS"
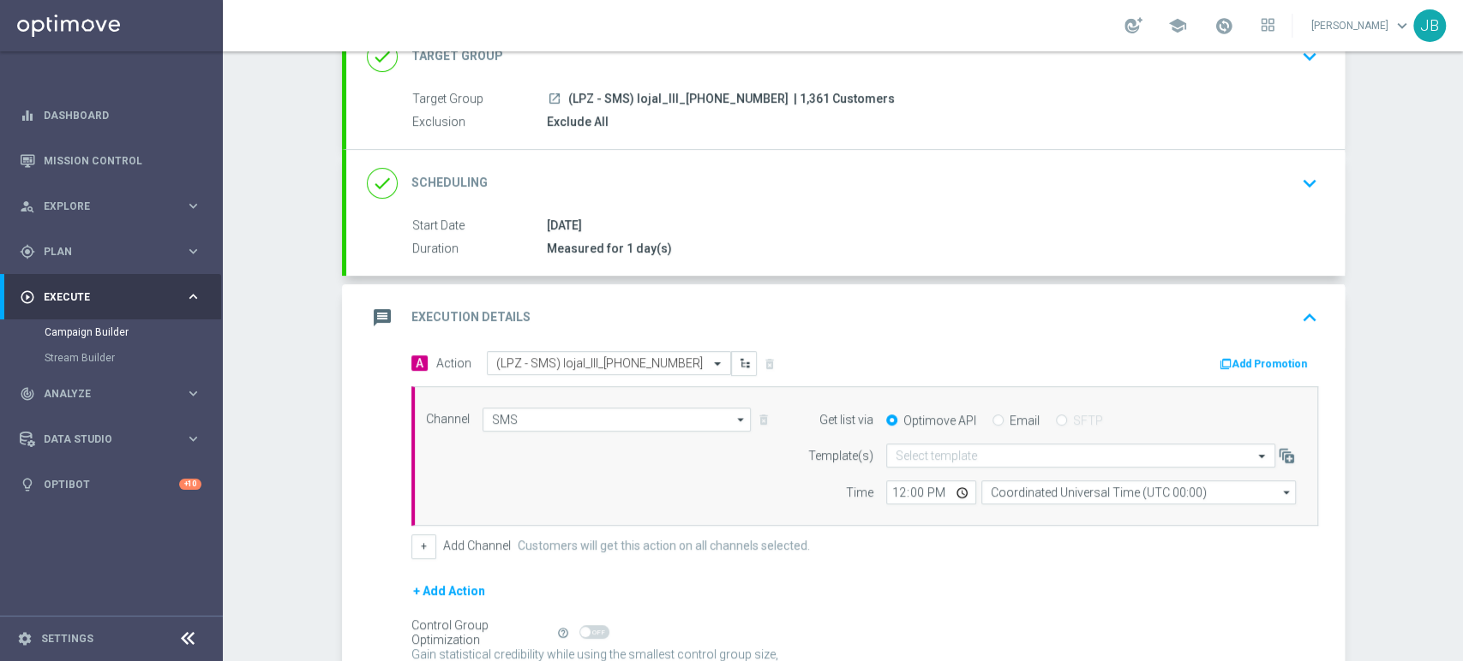
scroll to position [183, 0]
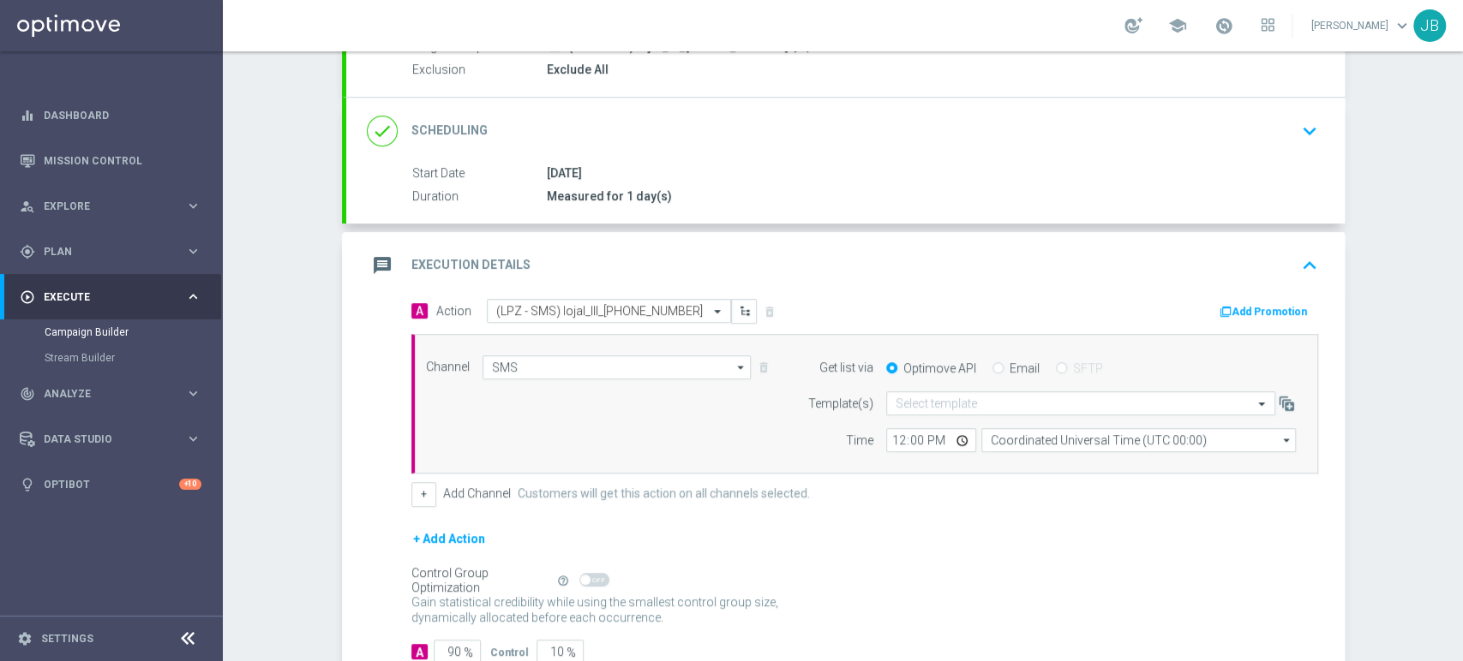
drag, startPoint x: 1461, startPoint y: 422, endPoint x: 1461, endPoint y: 528, distance: 105.4
click at [1461, 528] on div "Campaign Builder Scheduled Campaign Triggered Campaign Status: Draft done Targe…" at bounding box center [843, 356] width 1240 height 610
click at [450, 649] on input "90" at bounding box center [457, 652] width 47 height 24
type input "9"
type input "91"
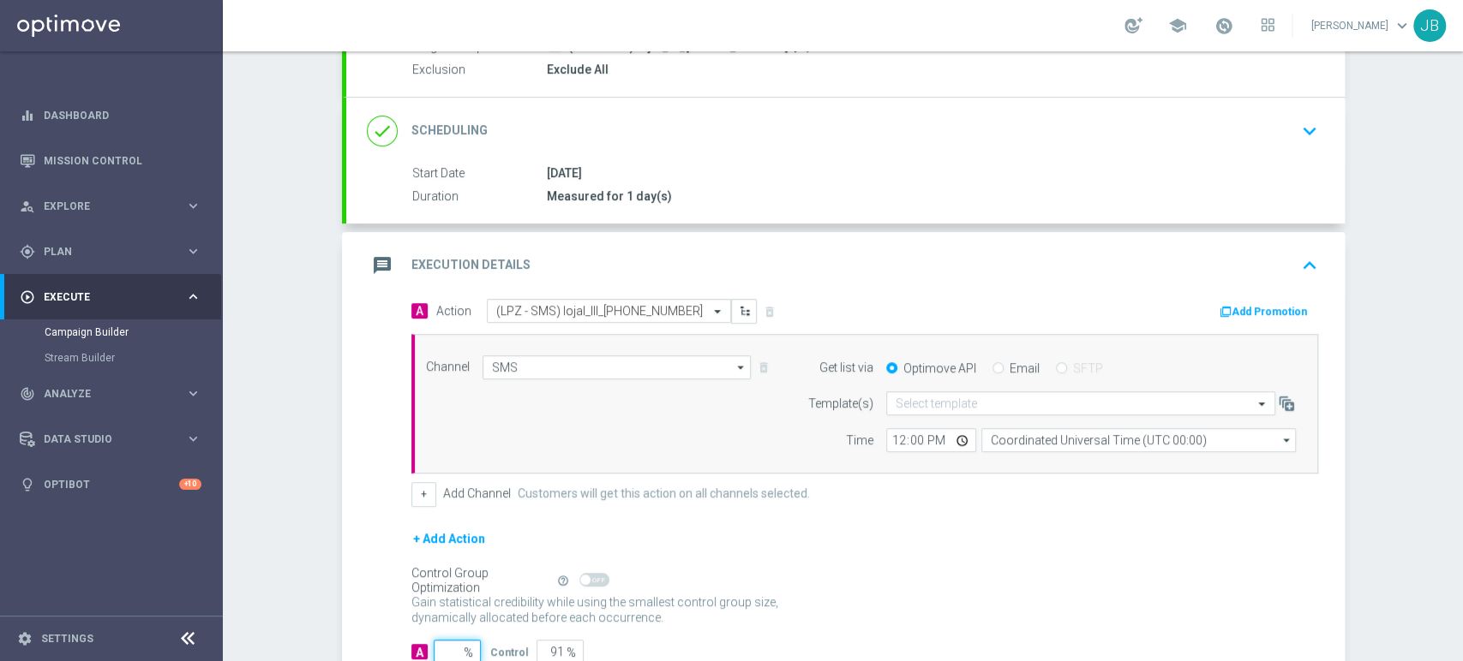
type input "100"
type input "1"
type input "99"
type input "10"
type input "90"
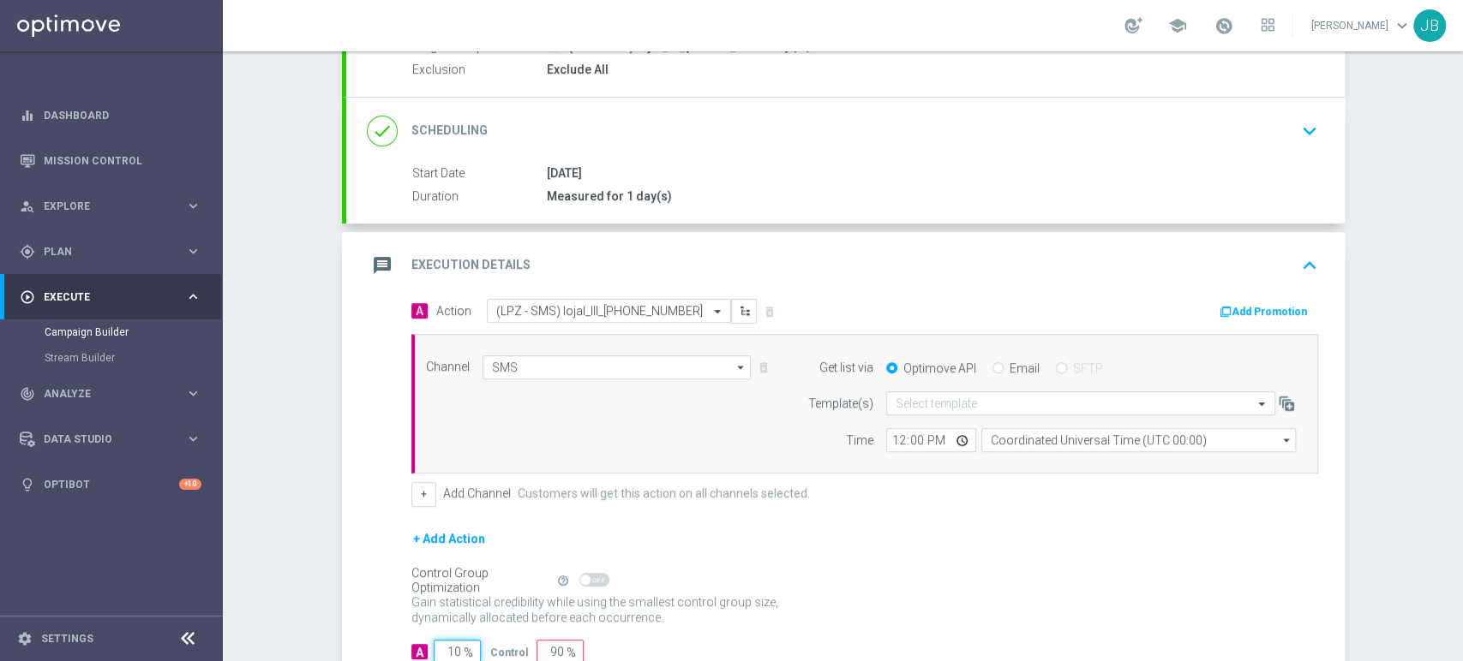
type input "100"
type input "0"
type input "100"
click at [935, 404] on input "text" at bounding box center [1063, 404] width 336 height 15
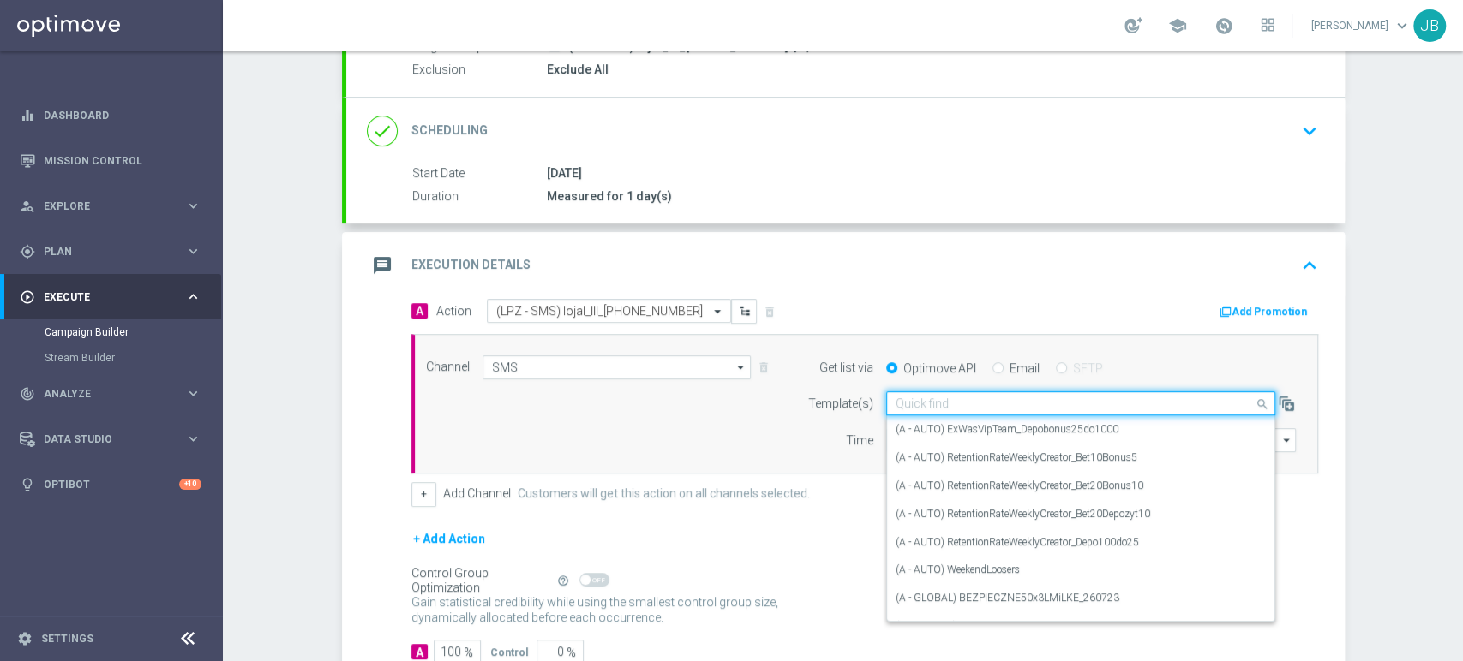
paste input "(LPZ - SMS) lojal_III_[PHONE_NUMBER]"
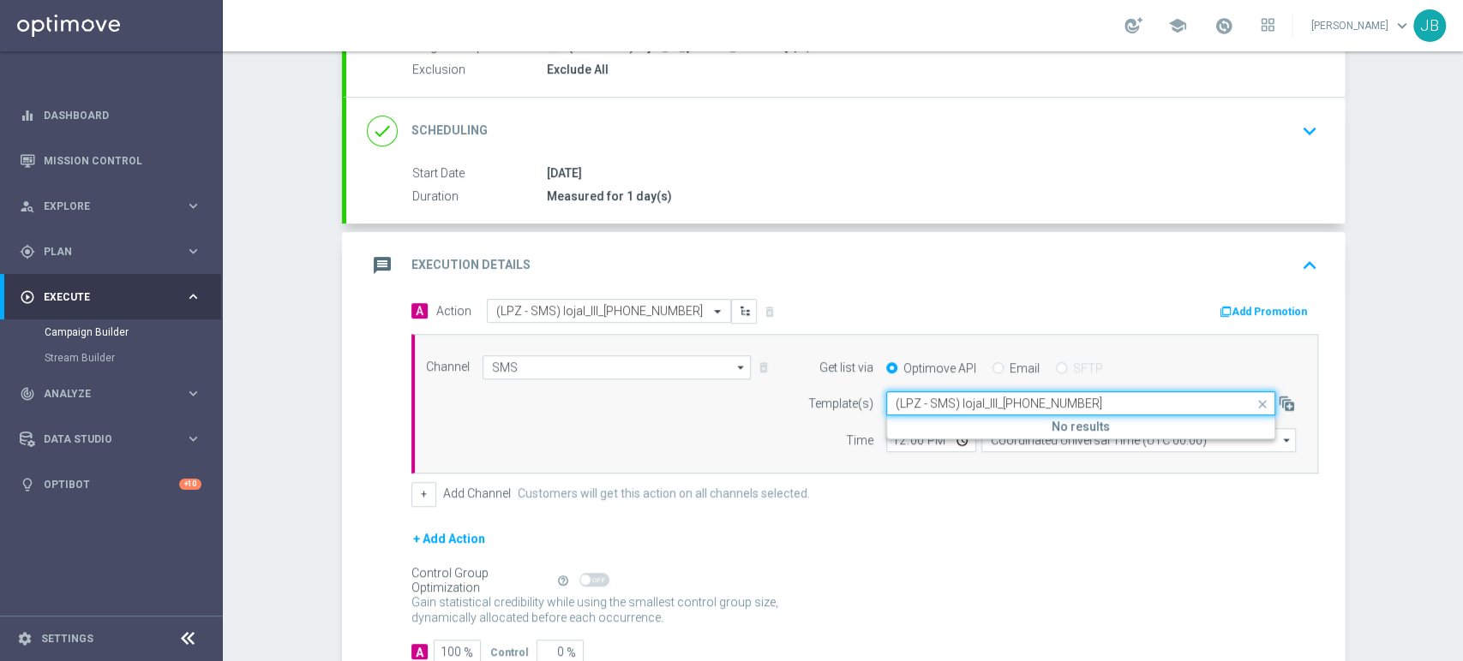
click at [913, 400] on input "(LPZ - SMS) lojal_III_[PHONE_NUMBER]" at bounding box center [1063, 404] width 336 height 15
click at [908, 430] on label "(LPZ - SMS) lojal_III_[PHONE_NUMBER]" at bounding box center [984, 429] width 179 height 15
type input "(LPZ - SMS) lojal_III_[PHONE_NUMBER]"
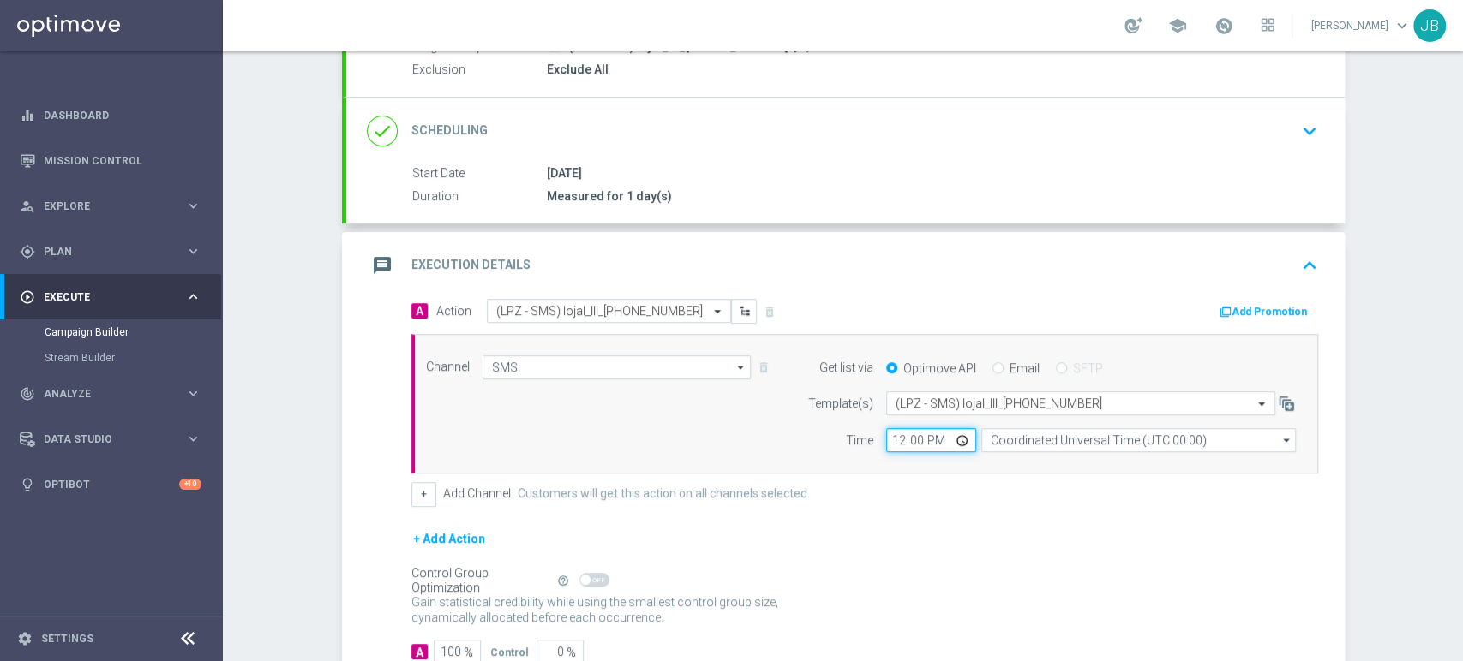
click at [887, 440] on input "12:00" at bounding box center [931, 440] width 90 height 24
type input "11:31"
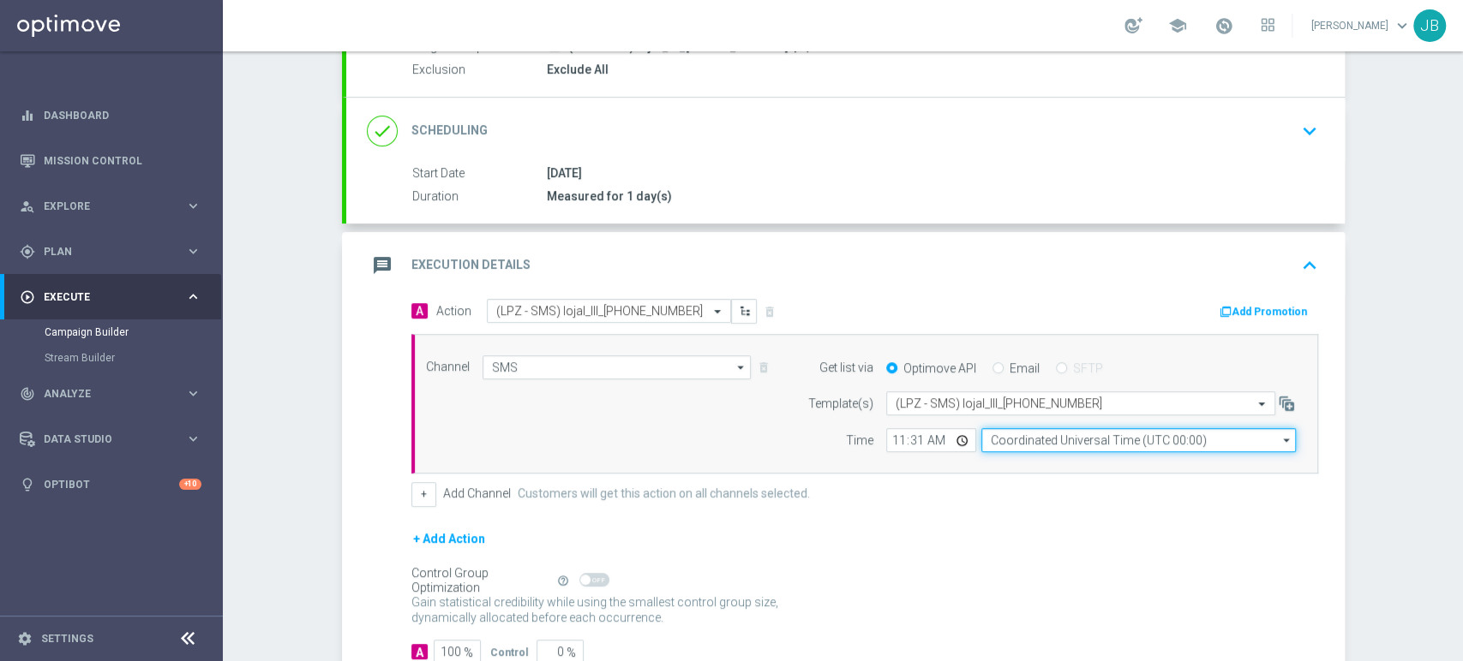
click at [994, 437] on input "Coordinated Universal Time (UTC 00:00)" at bounding box center [1138, 440] width 314 height 24
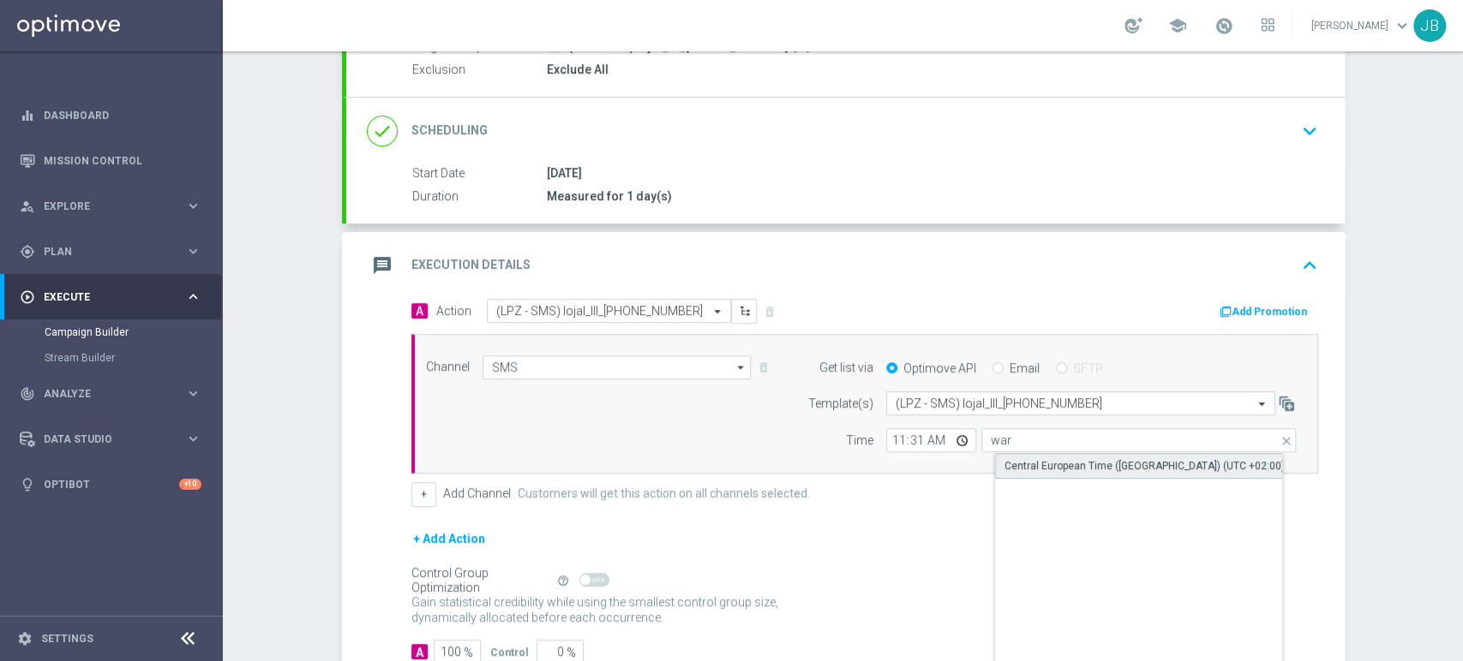
click at [1019, 458] on div "Central European Time ([GEOGRAPHIC_DATA]) (UTC +02:00)" at bounding box center [1144, 465] width 280 height 15
type input "Central European Time ([GEOGRAPHIC_DATA]) (UTC +02:00)"
click at [1020, 581] on div "Control Group Optimization Self Optimizing Campaign help_outline" at bounding box center [864, 581] width 907 height 19
click at [1461, 122] on div "Campaign Builder Scheduled Campaign Triggered Campaign Status: Draft done Targe…" at bounding box center [843, 356] width 1240 height 610
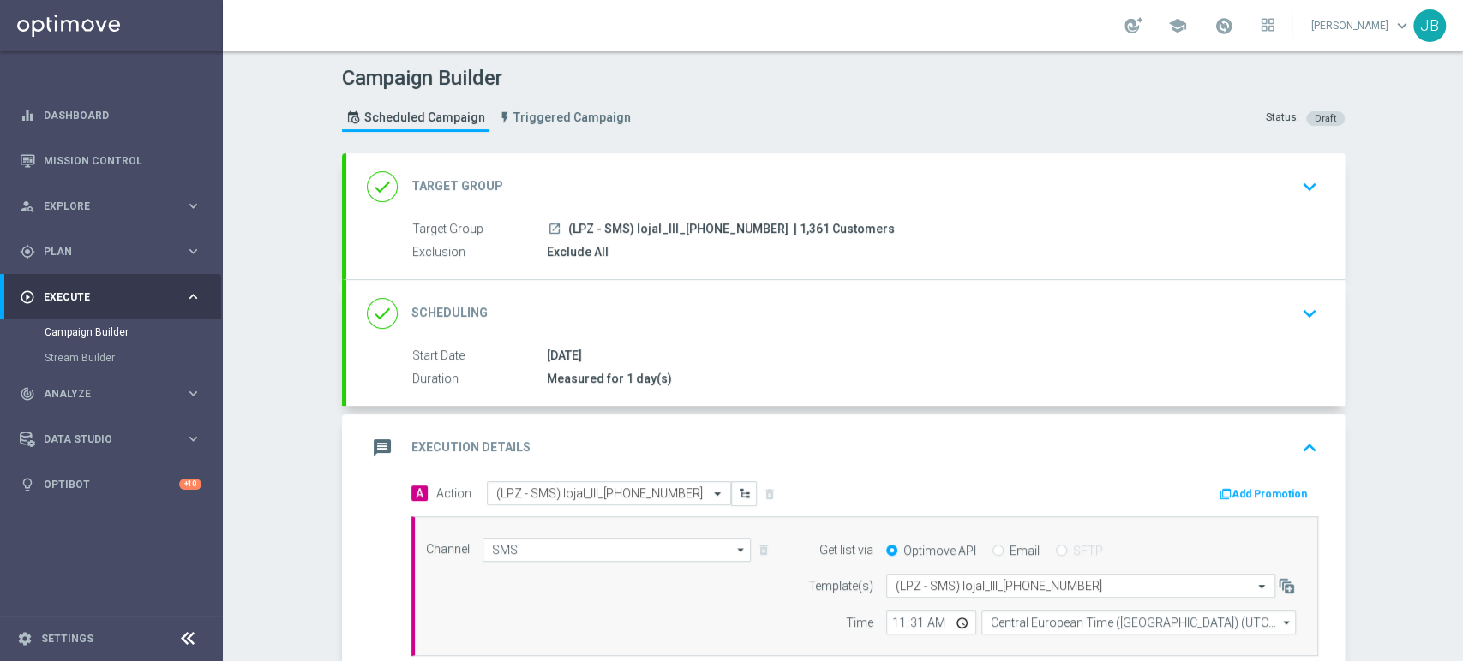
click at [1361, 232] on div "Campaign Builder Scheduled Campaign Triggered Campaign Status: Draft done Targe…" at bounding box center [843, 356] width 1240 height 610
click at [1296, 192] on icon "keyboard_arrow_down" at bounding box center [1309, 187] width 26 height 26
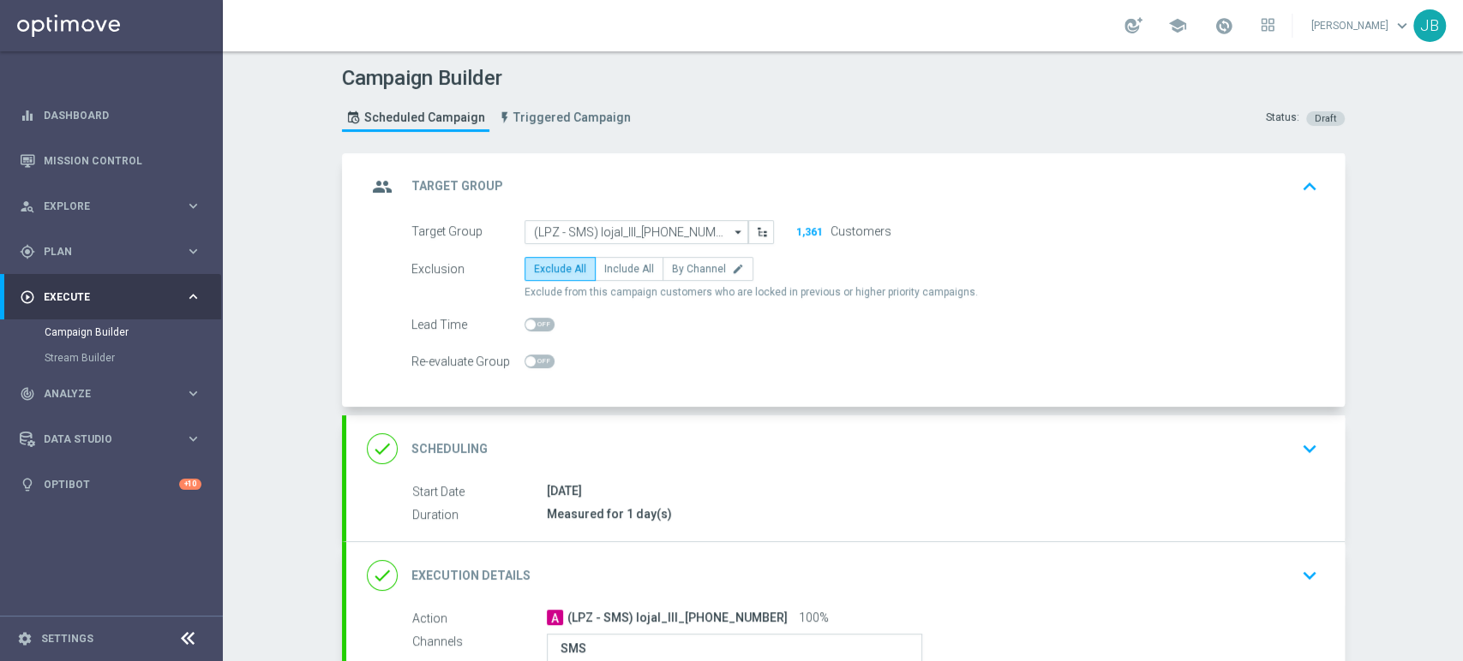
click at [1244, 443] on div "done Scheduling keyboard_arrow_down" at bounding box center [845, 449] width 957 height 33
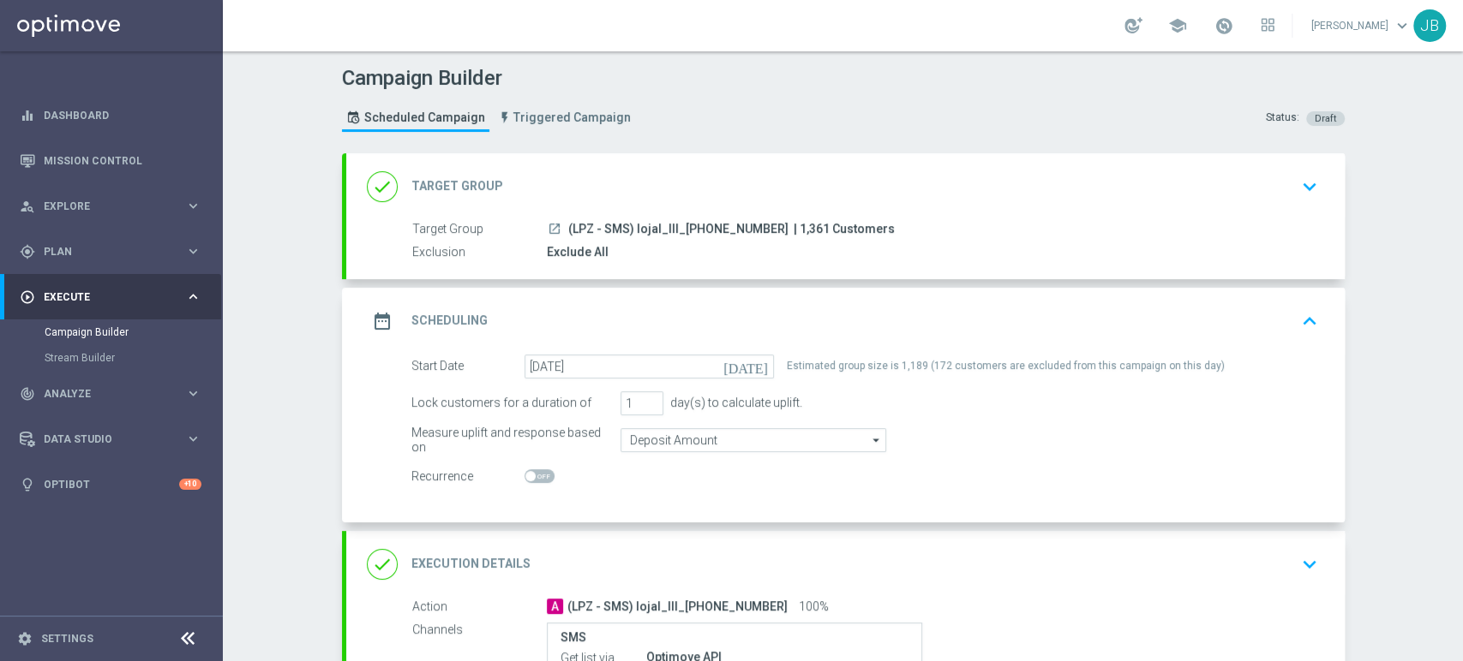
click at [1397, 408] on div "Campaign Builder Scheduled Campaign Triggered Campaign Status: Draft done Targe…" at bounding box center [843, 356] width 1240 height 610
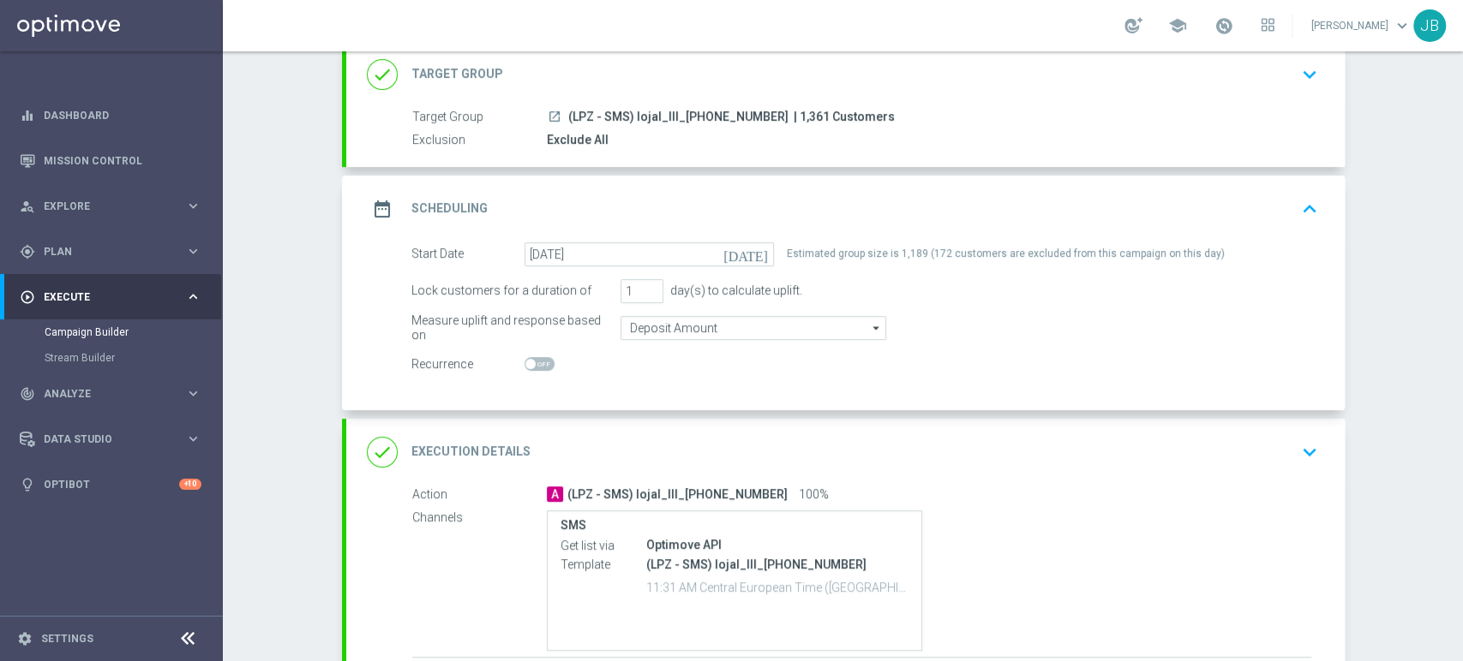
scroll to position [123, 0]
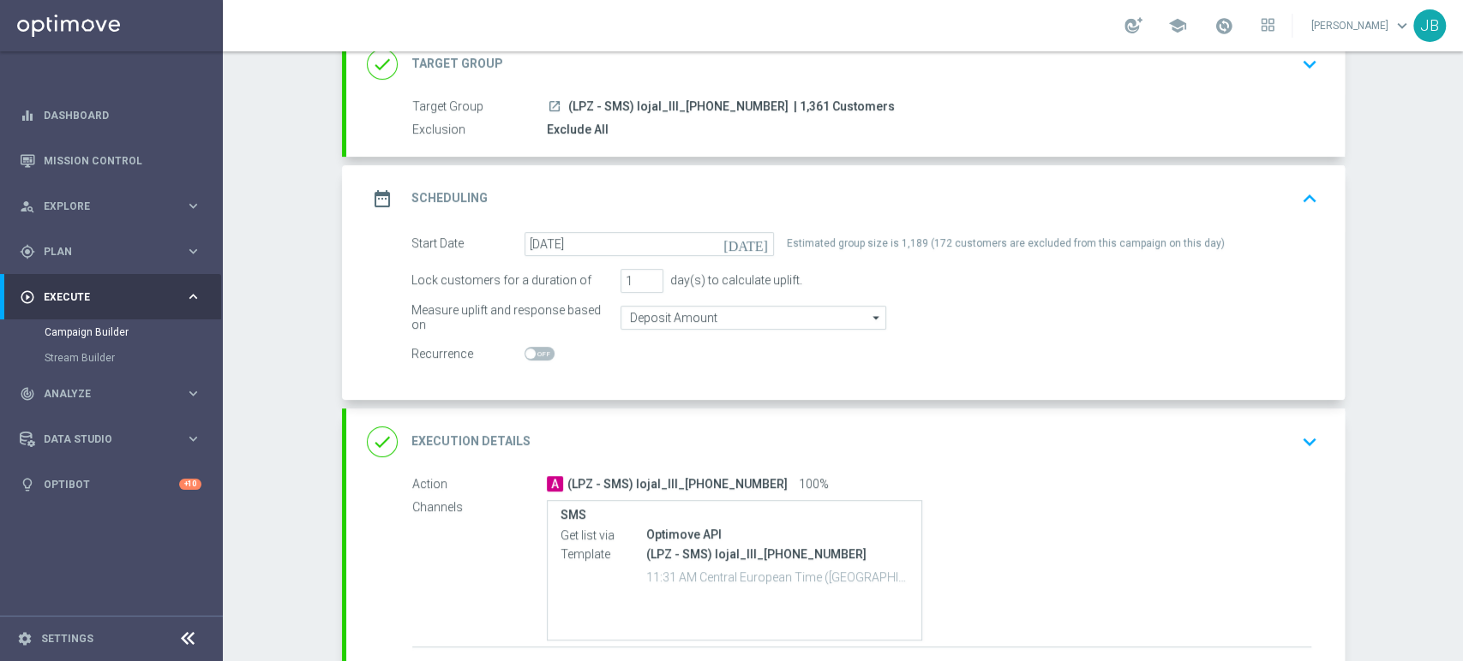
click at [1296, 435] on icon "keyboard_arrow_down" at bounding box center [1309, 442] width 26 height 26
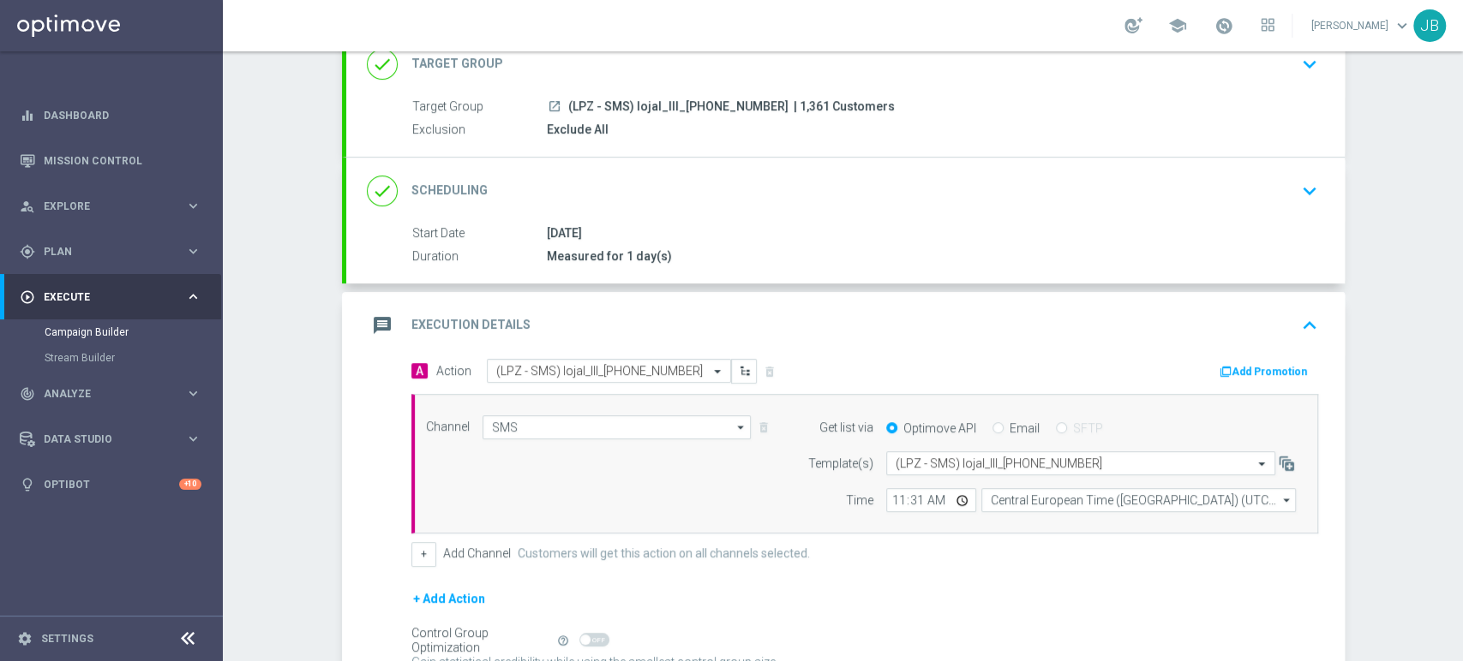
click at [1413, 430] on div "Campaign Builder Scheduled Campaign Triggered Campaign Status: Draft done Targe…" at bounding box center [843, 356] width 1240 height 610
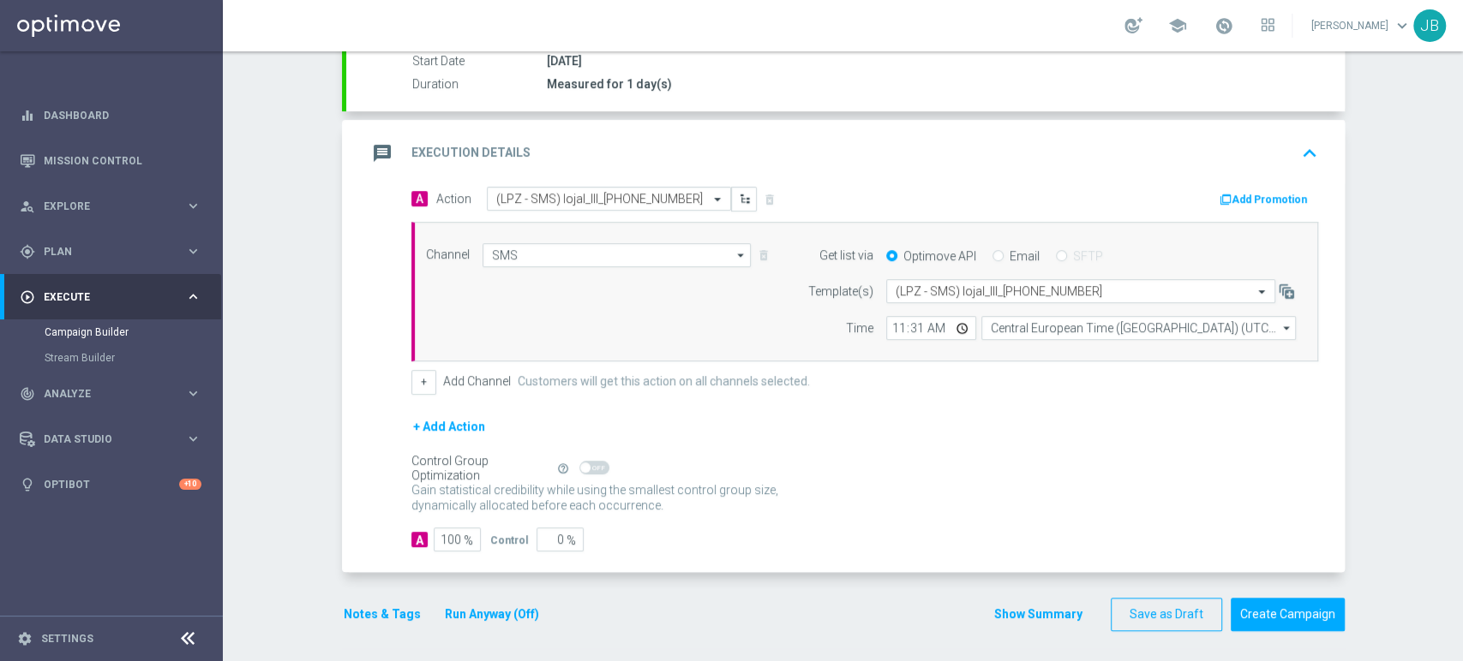
scroll to position [296, 0]
click at [1461, 216] on div "Campaign Builder Scheduled Campaign Triggered Campaign Status: Draft done Targe…" at bounding box center [843, 356] width 1240 height 610
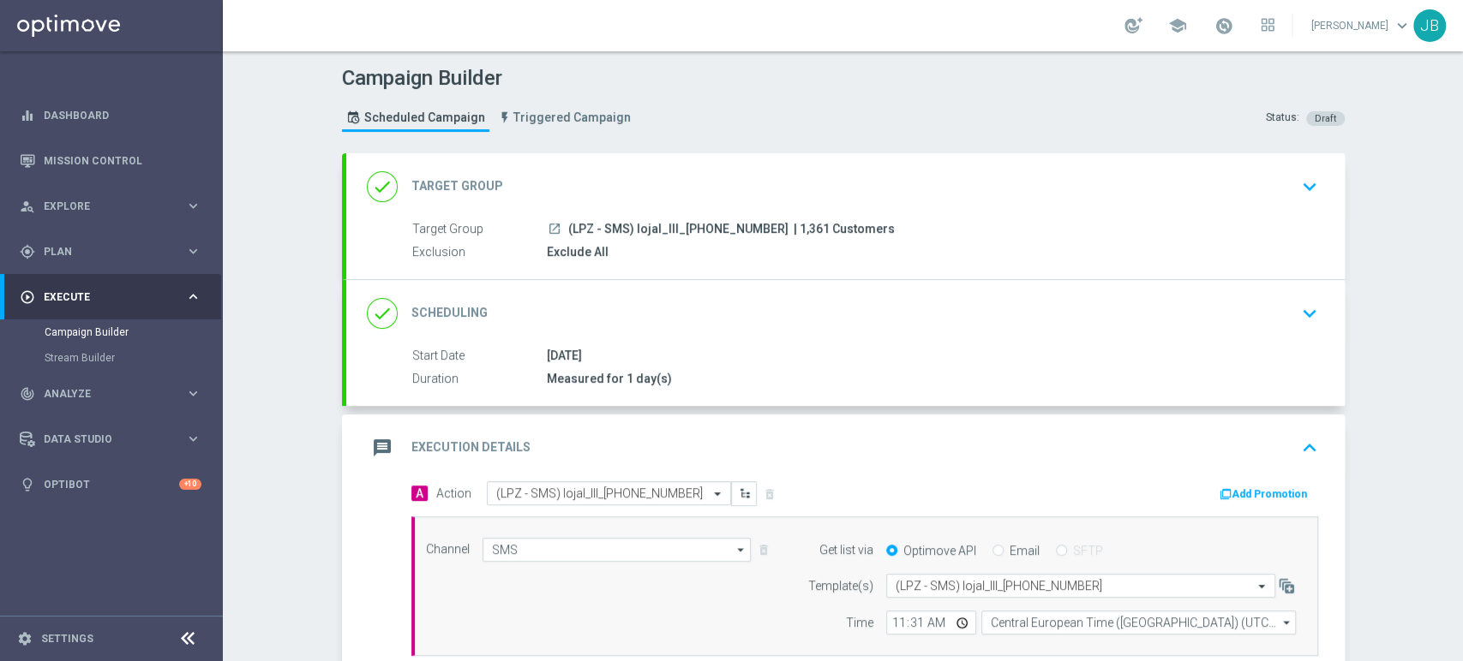
click at [1251, 227] on div "launch (LPZ - SMS) lojal_III_[PHONE_NUMBER] | 1,361 Customers" at bounding box center [929, 228] width 764 height 17
click at [1271, 195] on div "done Target Group keyboard_arrow_down" at bounding box center [845, 187] width 957 height 33
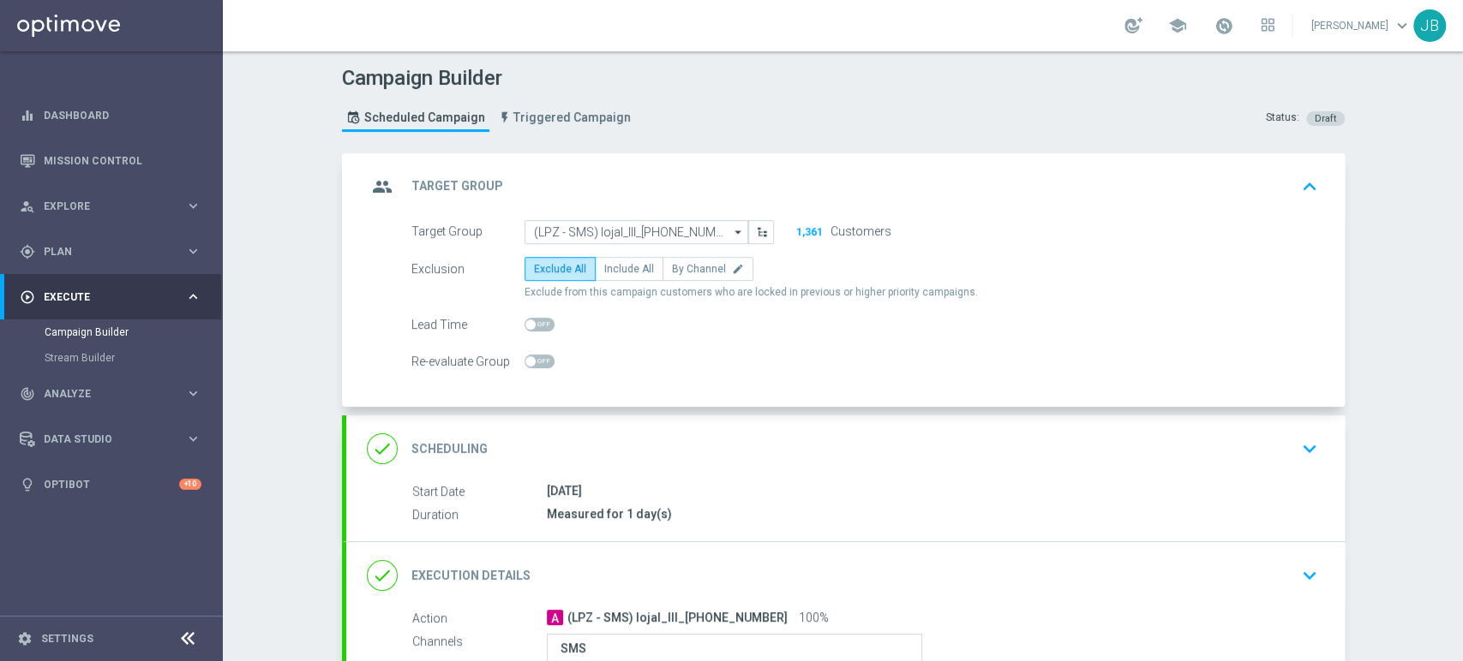
click at [1234, 448] on div "done Scheduling keyboard_arrow_down" at bounding box center [845, 449] width 957 height 33
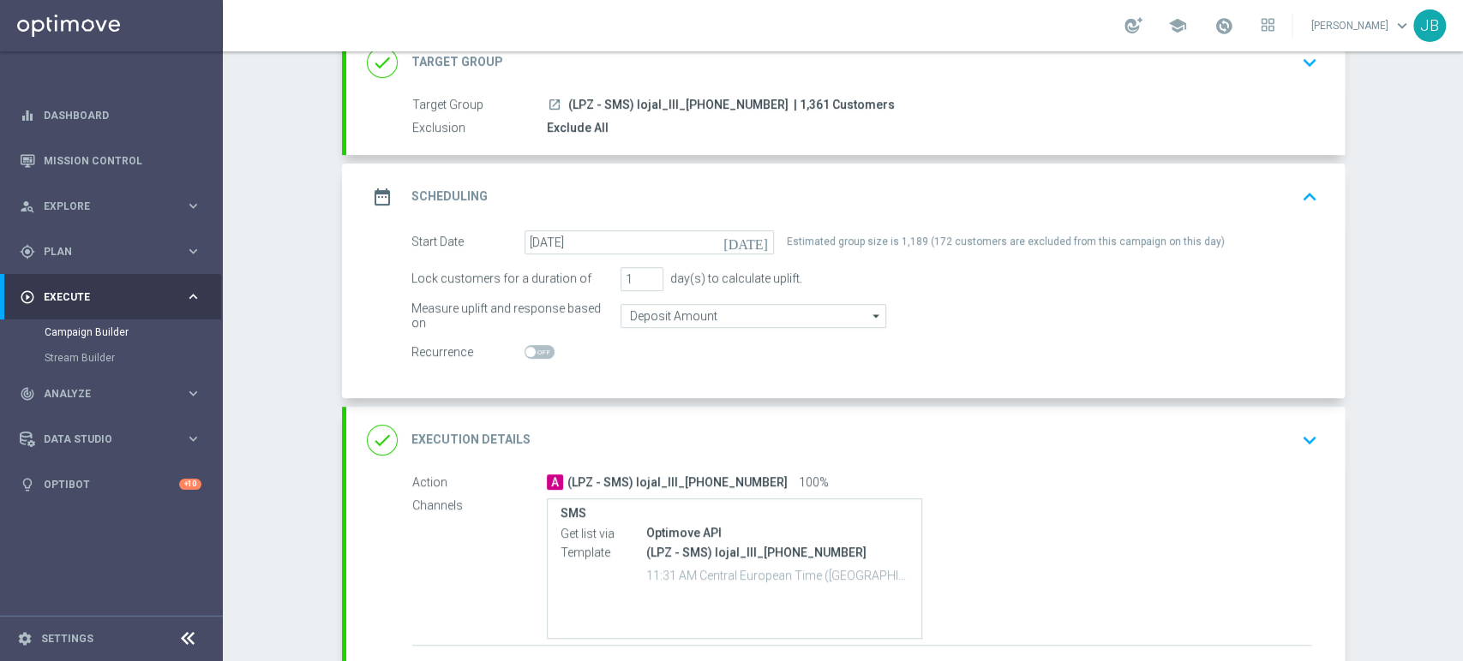
scroll to position [198, 0]
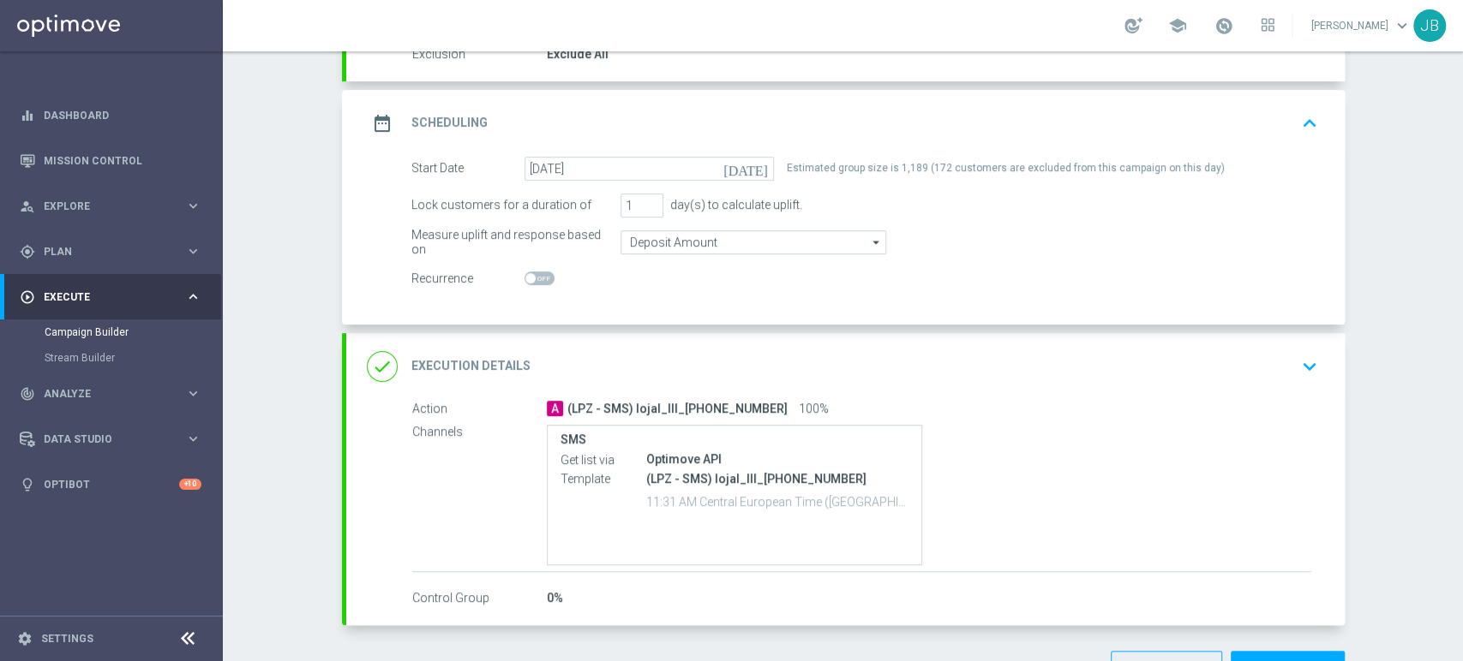
click at [1277, 373] on div "done Execution Details keyboard_arrow_down" at bounding box center [845, 366] width 957 height 33
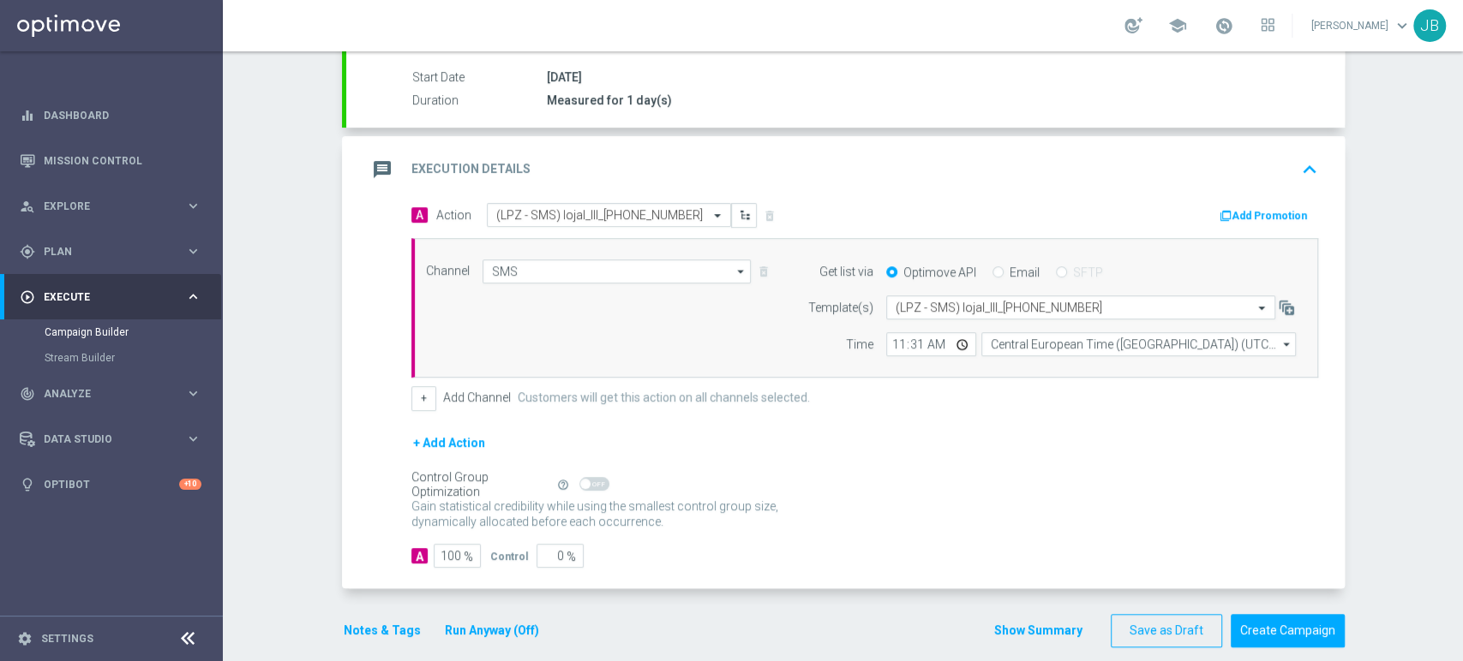
scroll to position [296, 0]
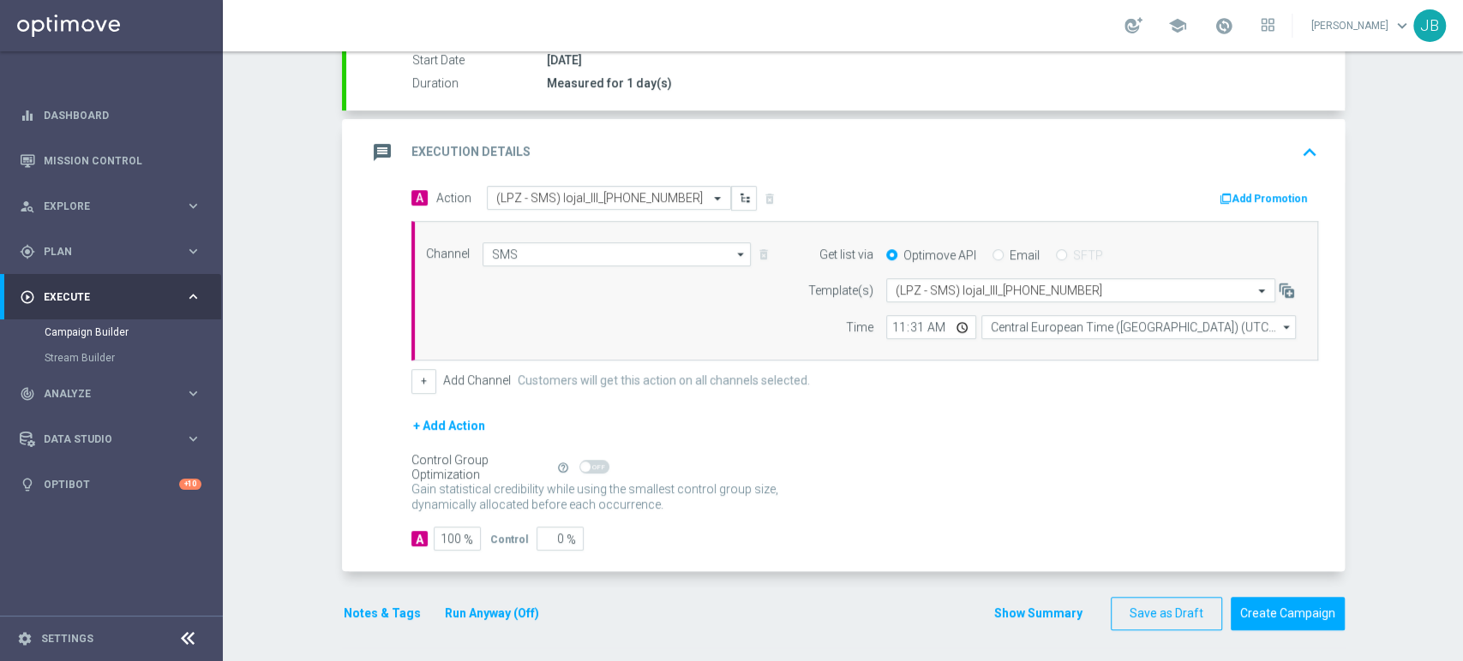
click at [1400, 464] on div "Campaign Builder Scheduled Campaign Triggered Campaign Status: Draft done Targe…" at bounding box center [843, 356] width 1240 height 610
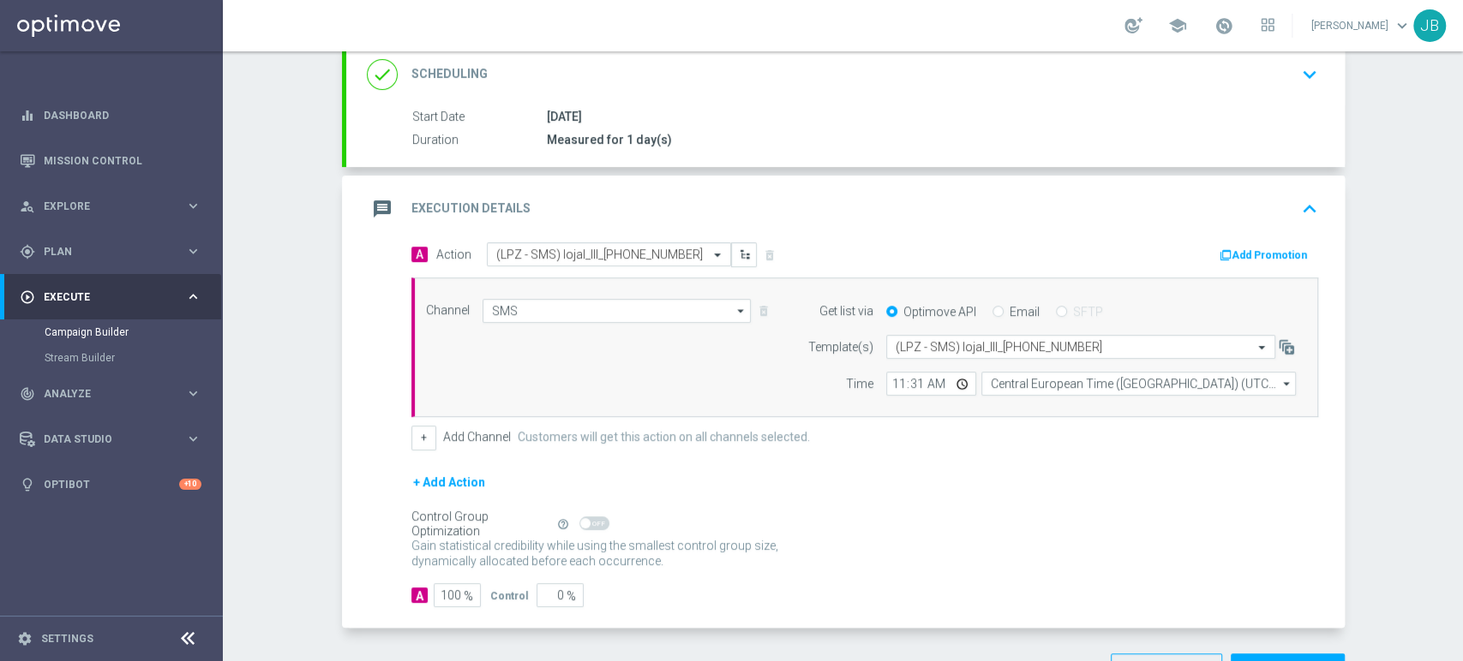
click at [1125, 99] on div "done Scheduling keyboard_arrow_down" at bounding box center [845, 74] width 998 height 67
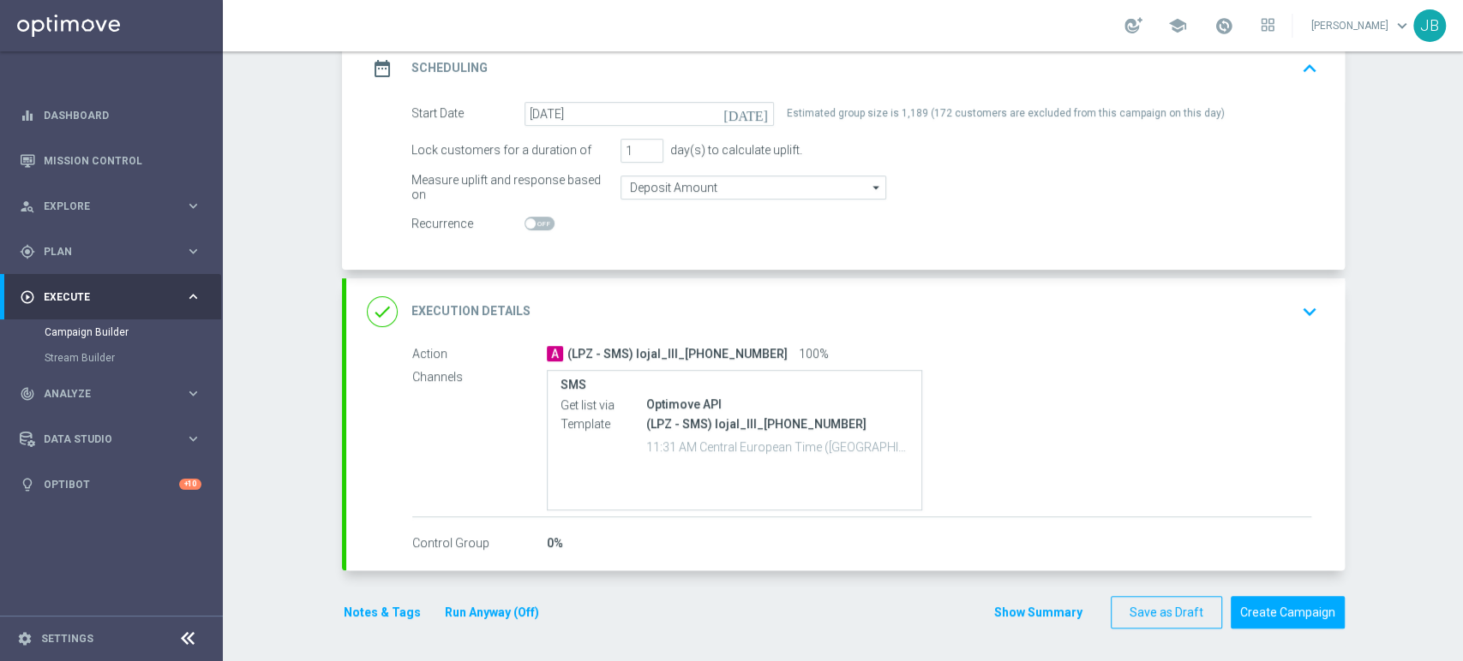
click at [1261, 314] on div "done Execution Details keyboard_arrow_down" at bounding box center [845, 312] width 957 height 33
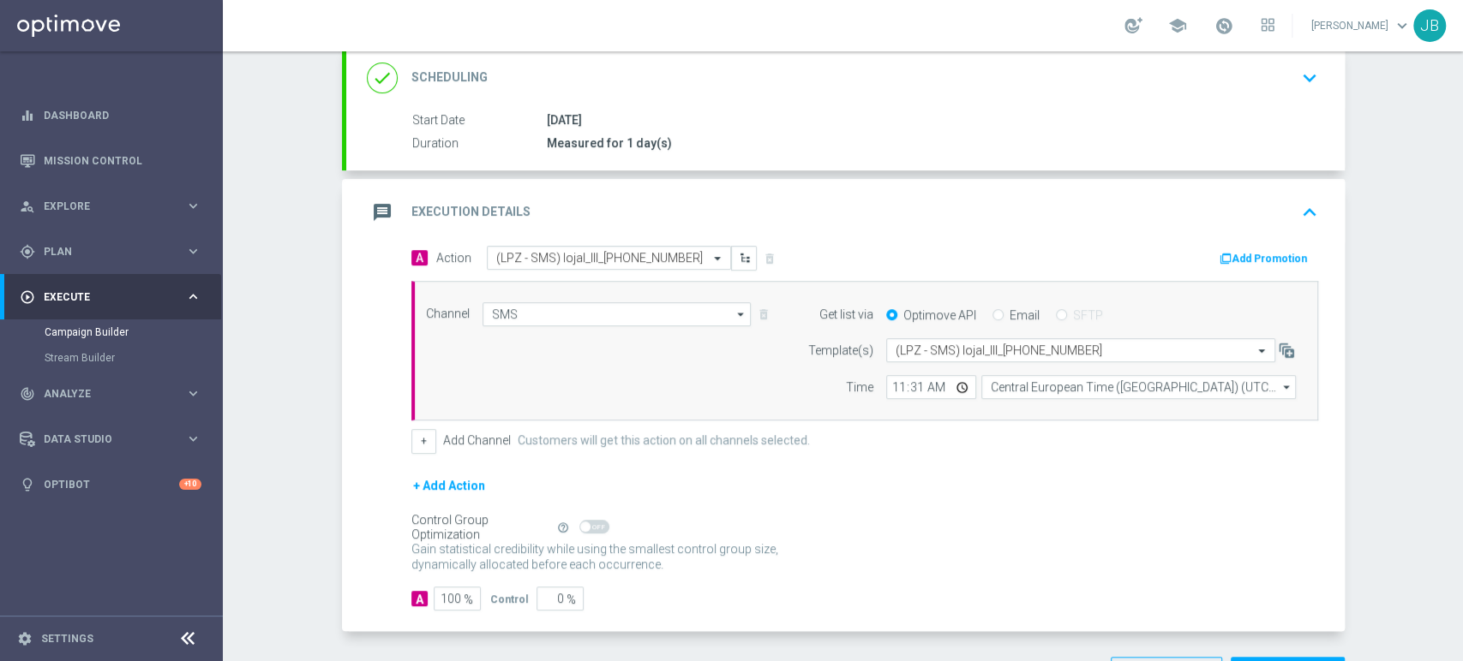
scroll to position [296, 0]
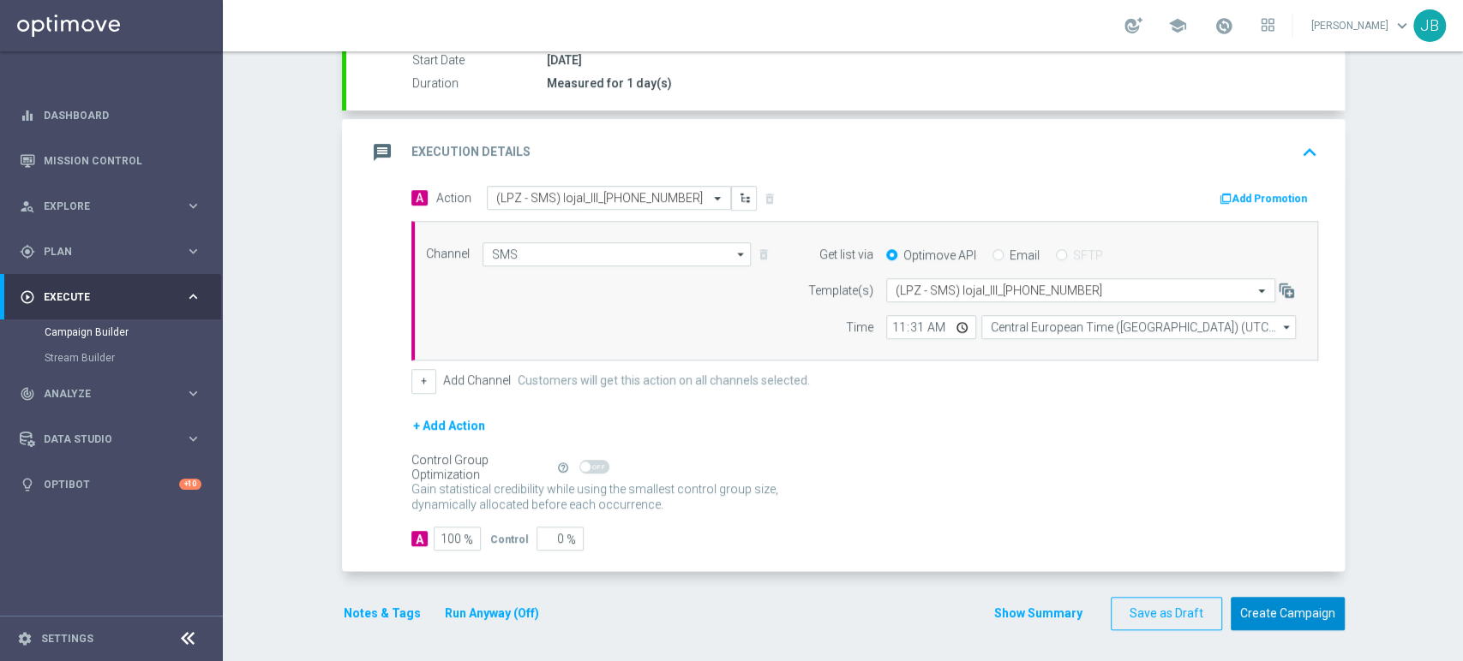
click at [1255, 614] on button "Create Campaign" at bounding box center [1287, 613] width 114 height 33
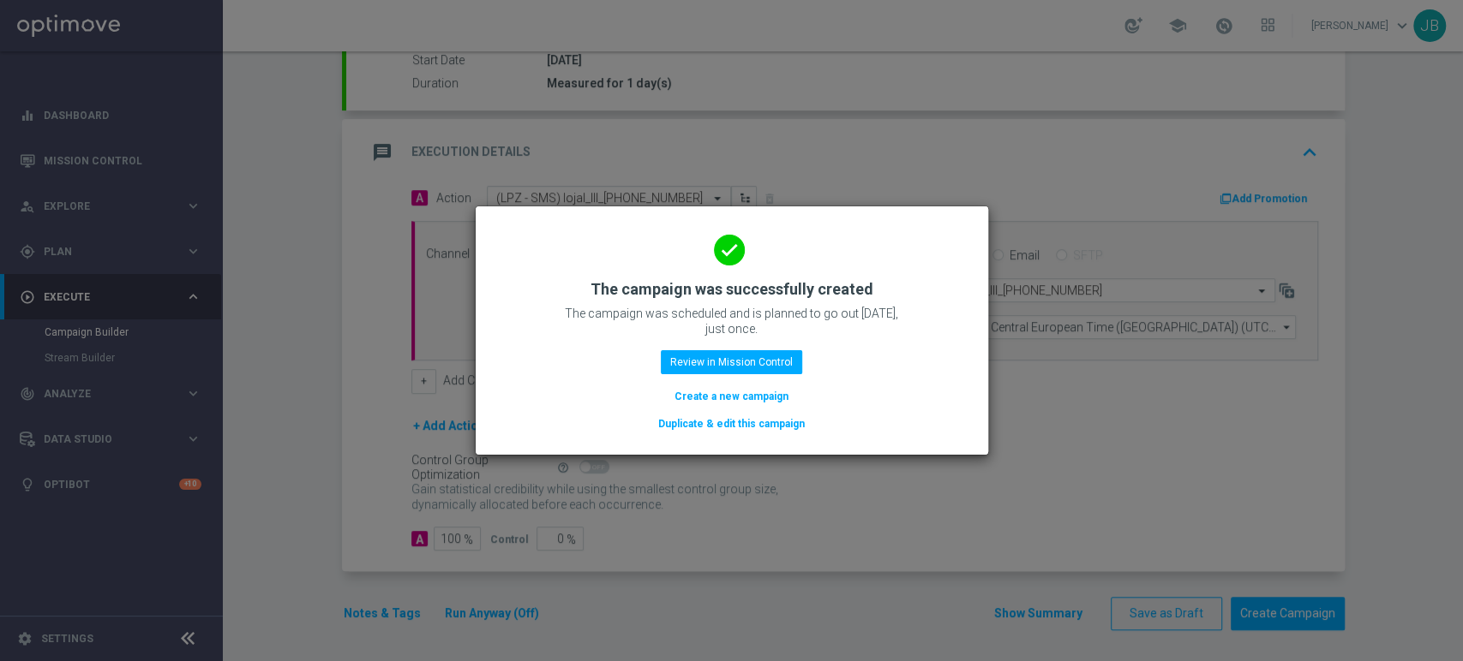
drag, startPoint x: 724, startPoint y: 404, endPoint x: 494, endPoint y: 7, distance: 458.4
click at [724, 404] on button "Create a new campaign" at bounding box center [731, 396] width 117 height 19
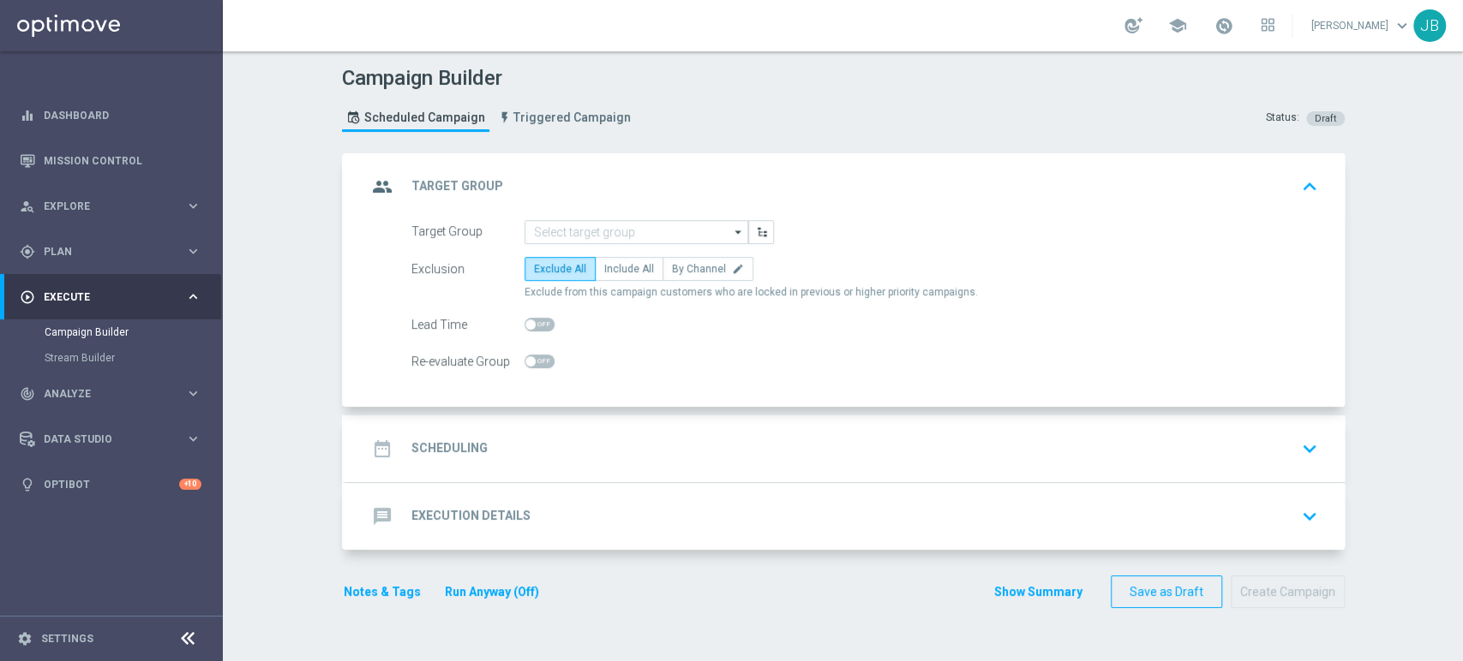
scroll to position [0, 0]
click at [542, 226] on input at bounding box center [636, 232] width 224 height 24
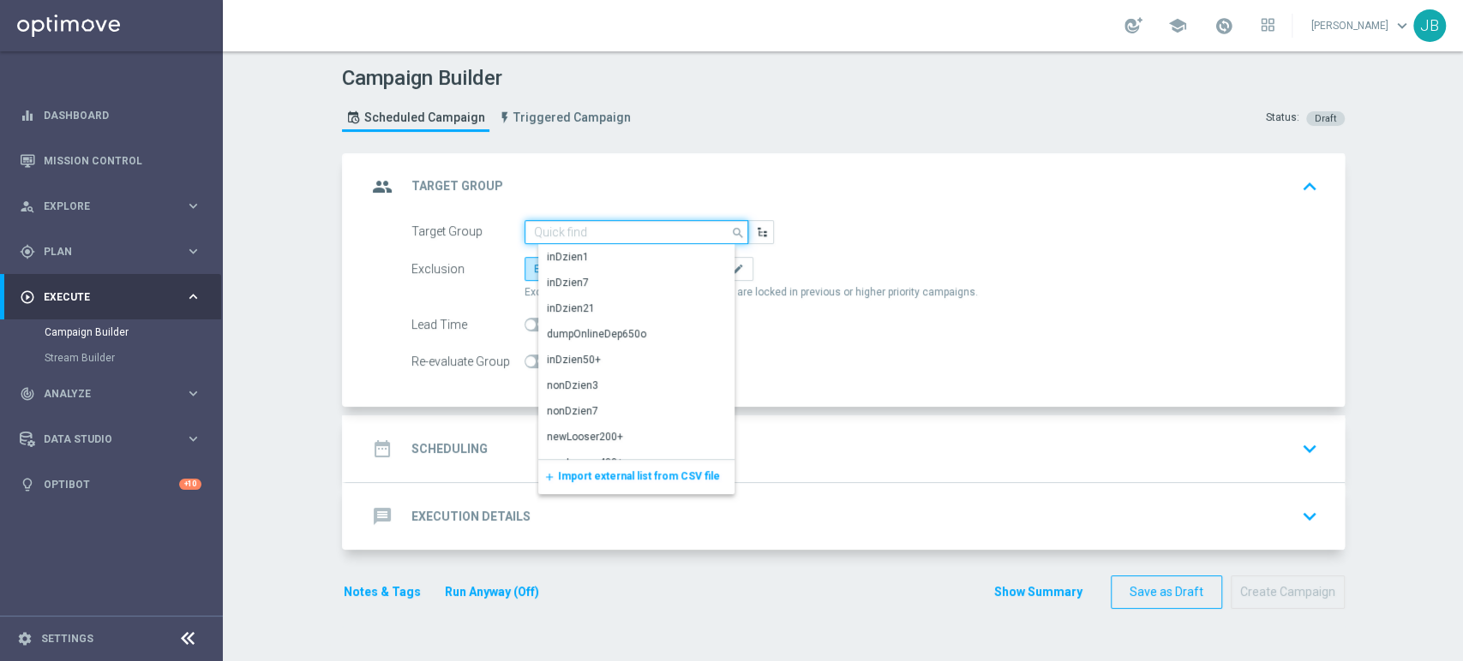
paste input "(LPZ - SMS) lojal_II_[PHONE_NUMBER]"
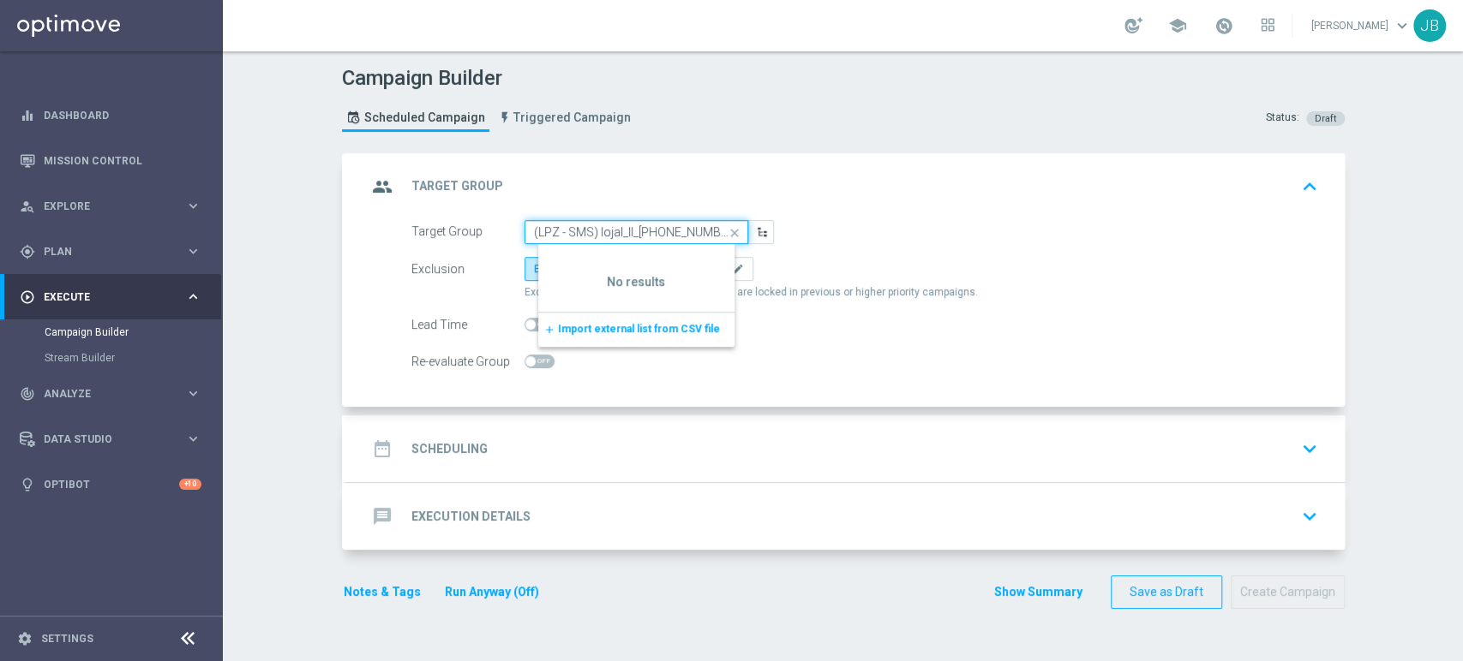
click at [542, 226] on input "(LPZ - SMS) lojal_II_[PHONE_NUMBER]" at bounding box center [636, 232] width 224 height 24
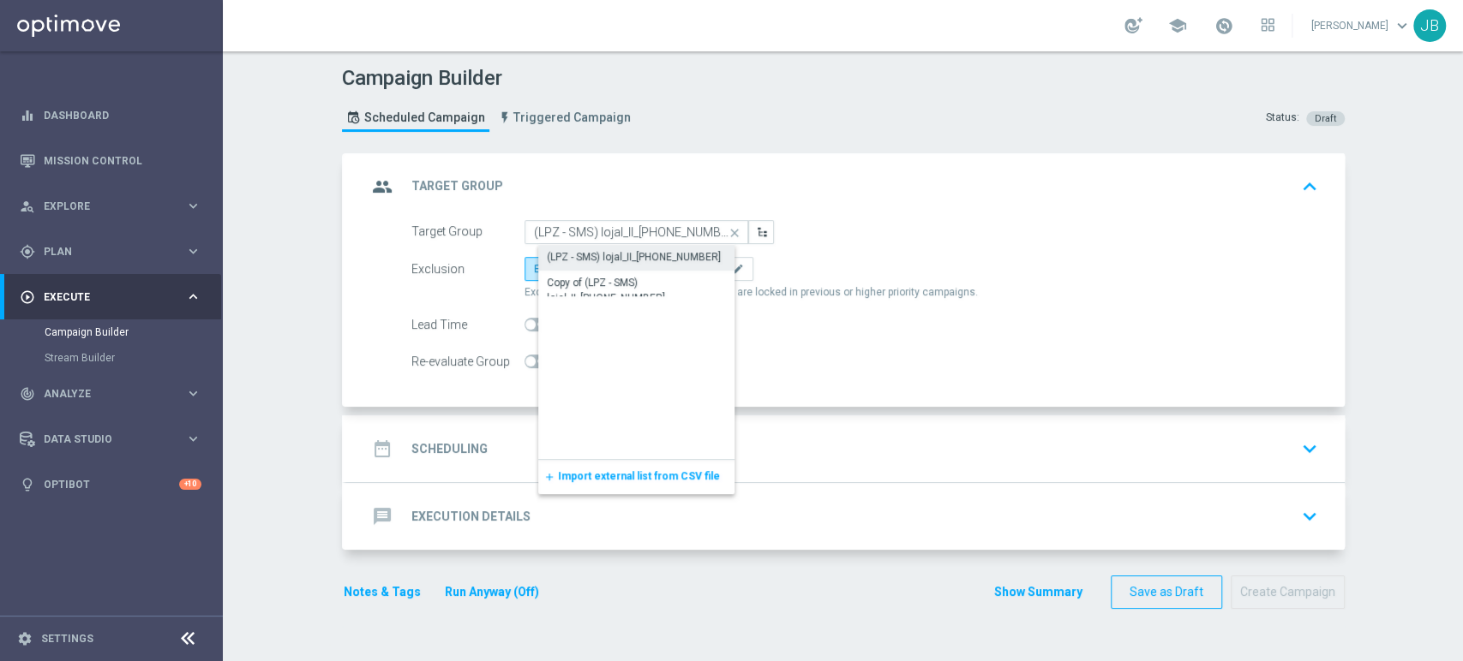
click at [562, 253] on div "(LPZ - SMS) lojal_II_[PHONE_NUMBER]" at bounding box center [634, 256] width 174 height 15
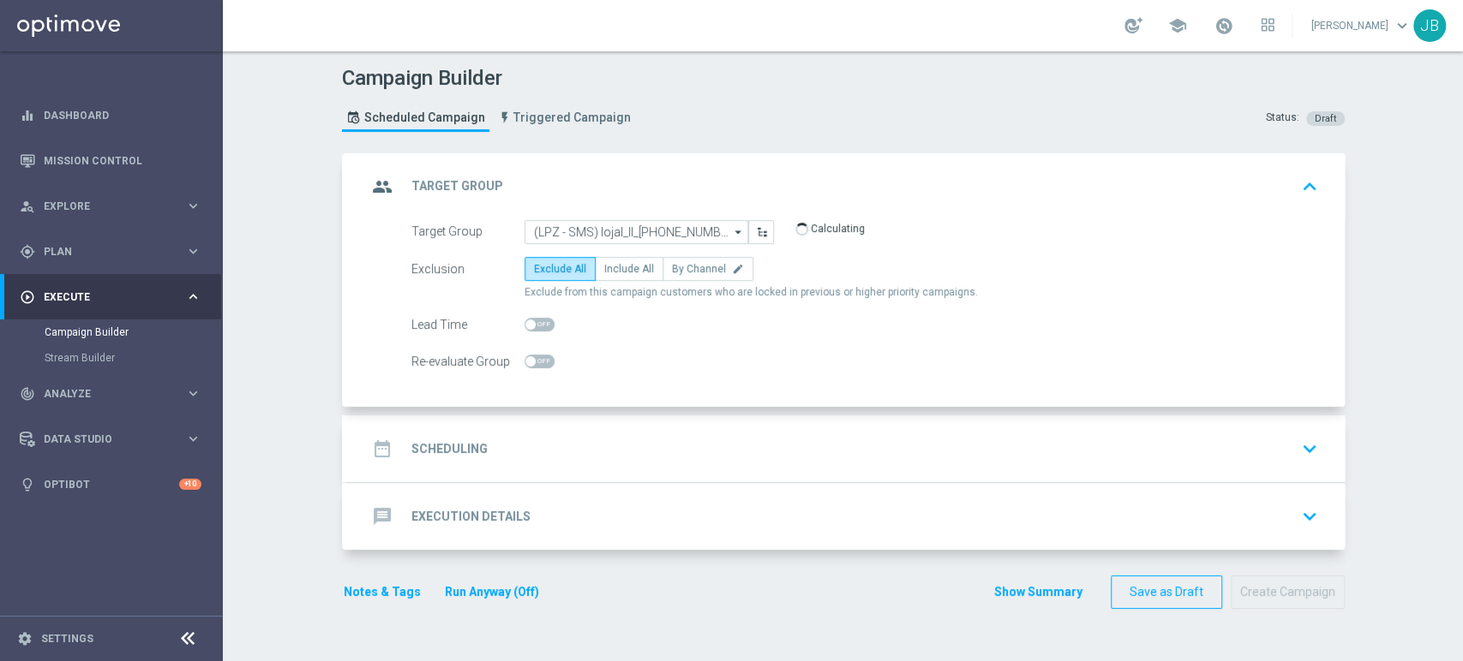
type input "(LPZ - SMS) lojal_II_[PHONE_NUMBER]"
click at [562, 471] on div "date_range Scheduling keyboard_arrow_down" at bounding box center [845, 449] width 998 height 67
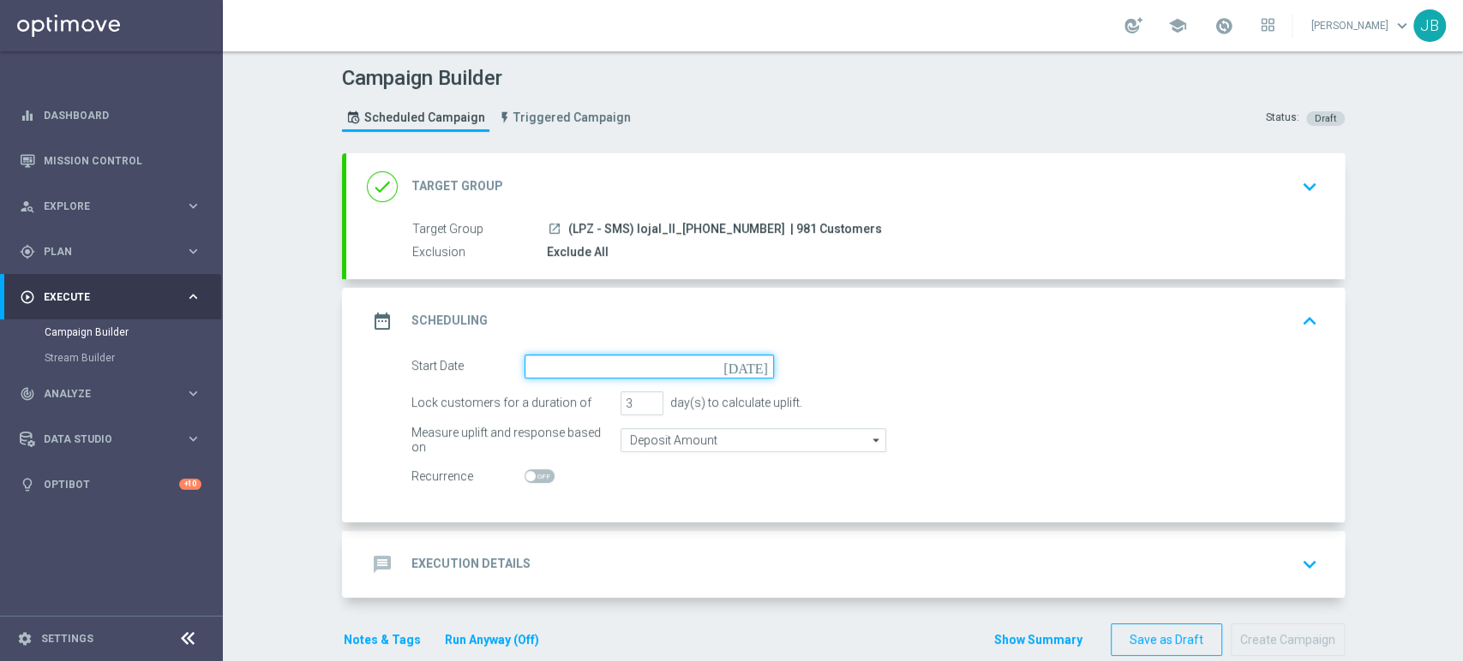
click at [589, 362] on input at bounding box center [648, 367] width 249 height 24
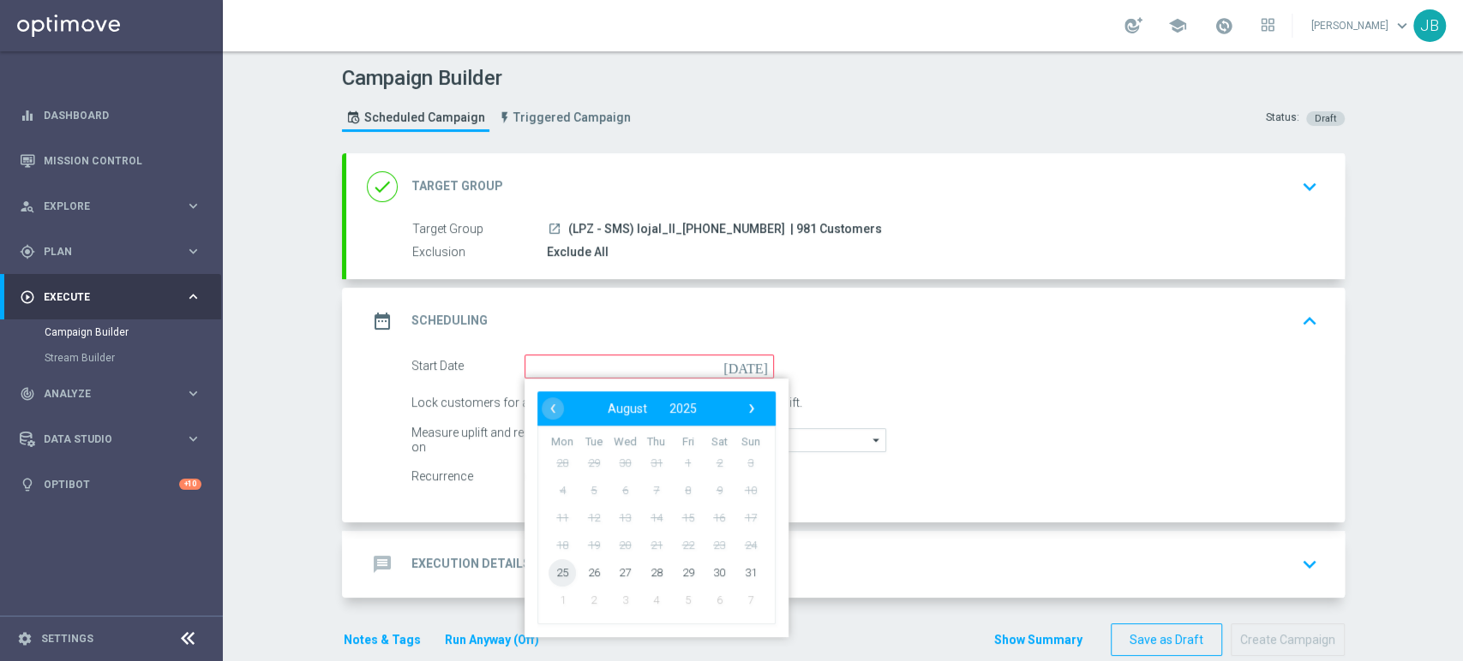
click at [557, 564] on span "25" at bounding box center [561, 572] width 27 height 27
type input "[DATE]"
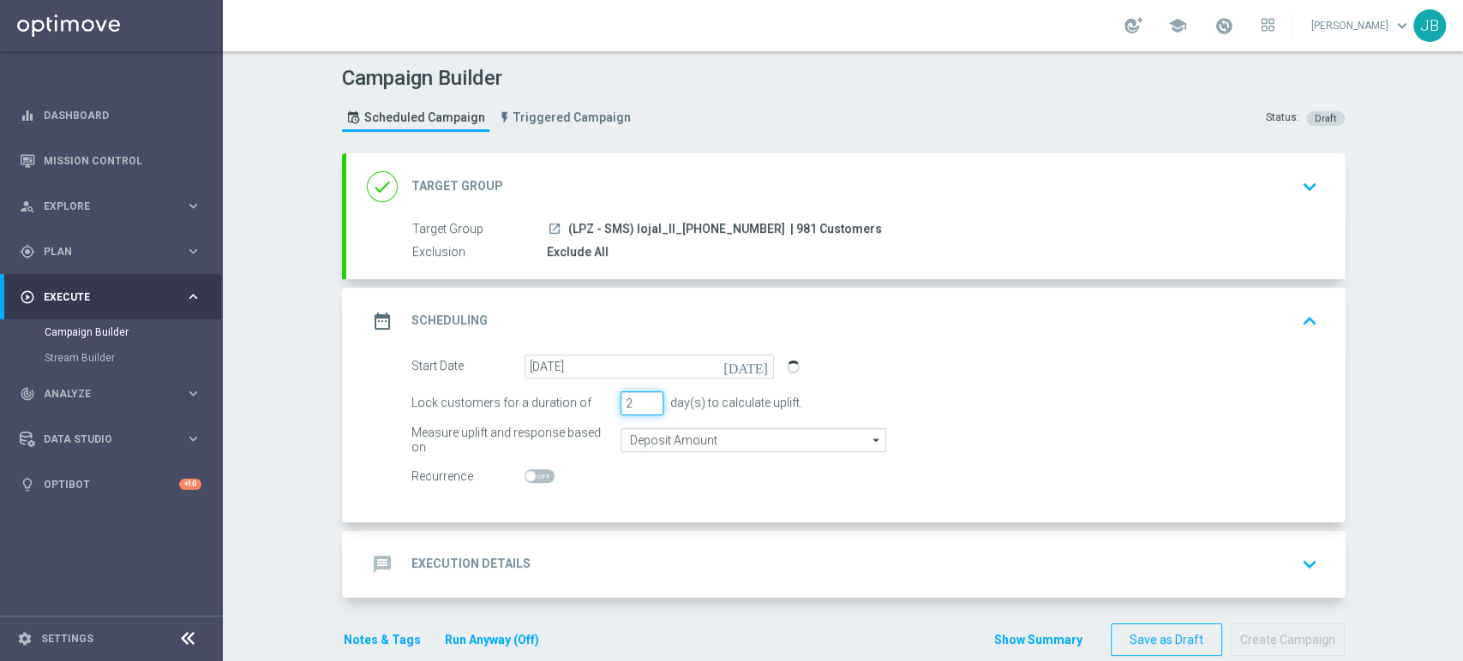
click at [643, 407] on input "2" at bounding box center [641, 404] width 43 height 24
type input "1"
click at [643, 407] on input "1" at bounding box center [641, 404] width 43 height 24
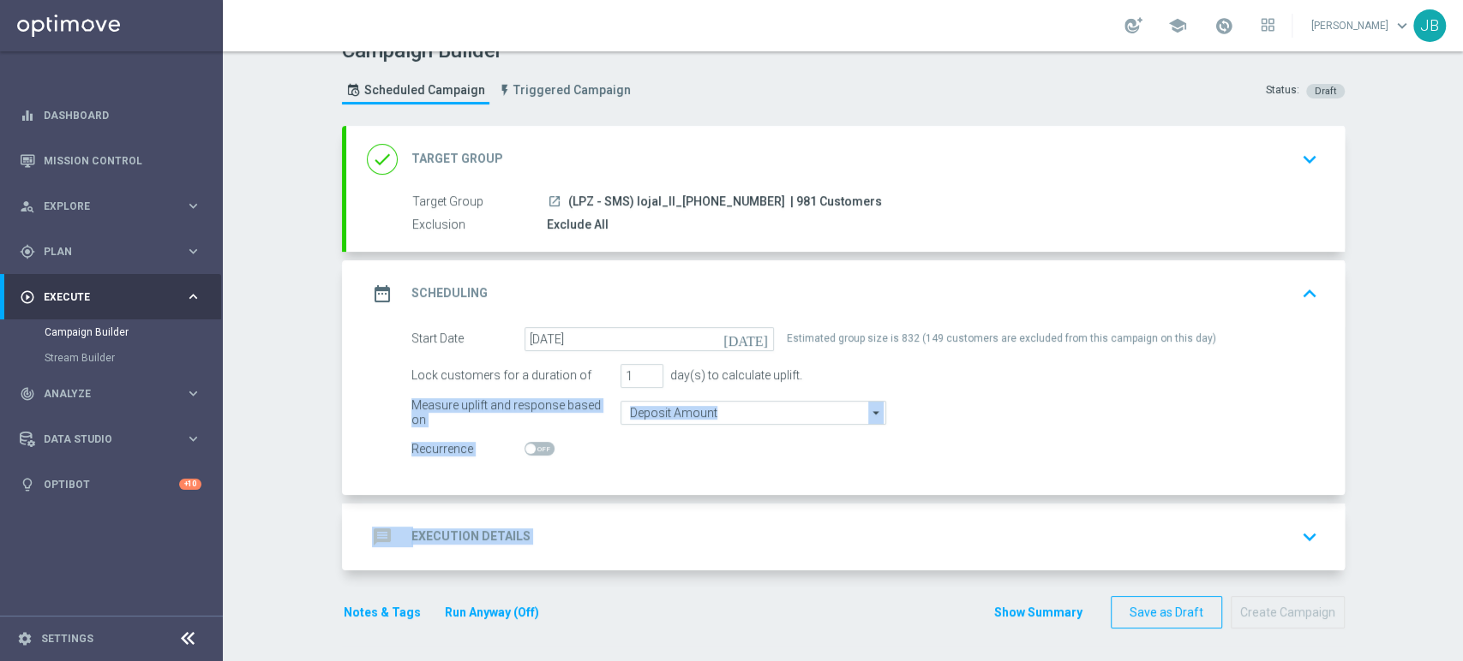
drag, startPoint x: 1461, startPoint y: 434, endPoint x: 1461, endPoint y: 497, distance: 62.5
click at [1461, 497] on div "Campaign Builder Scheduled Campaign Triggered Campaign Status: Draft done Targe…" at bounding box center [843, 356] width 1240 height 610
click at [1041, 526] on div "message Execution Details keyboard_arrow_down" at bounding box center [845, 537] width 957 height 33
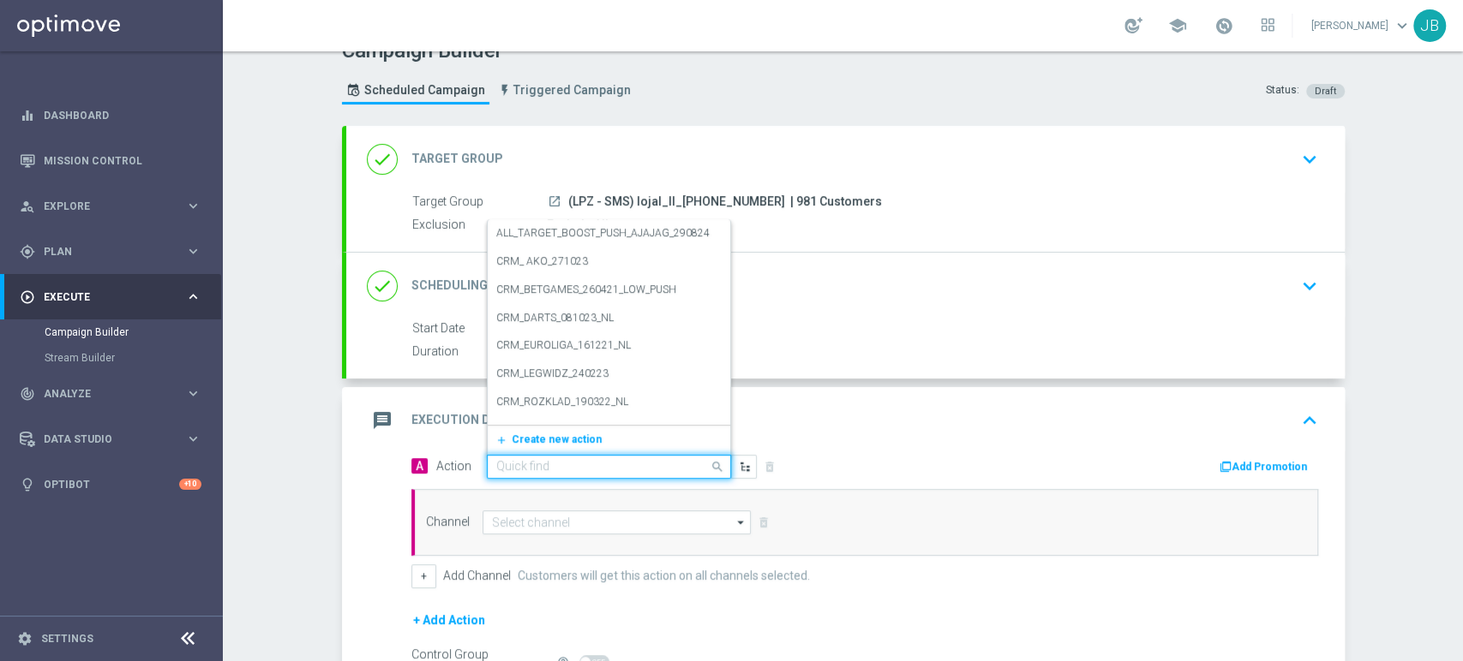
click at [595, 466] on input "text" at bounding box center [591, 467] width 191 height 15
click at [566, 440] on span "Create new action" at bounding box center [557, 440] width 90 height 12
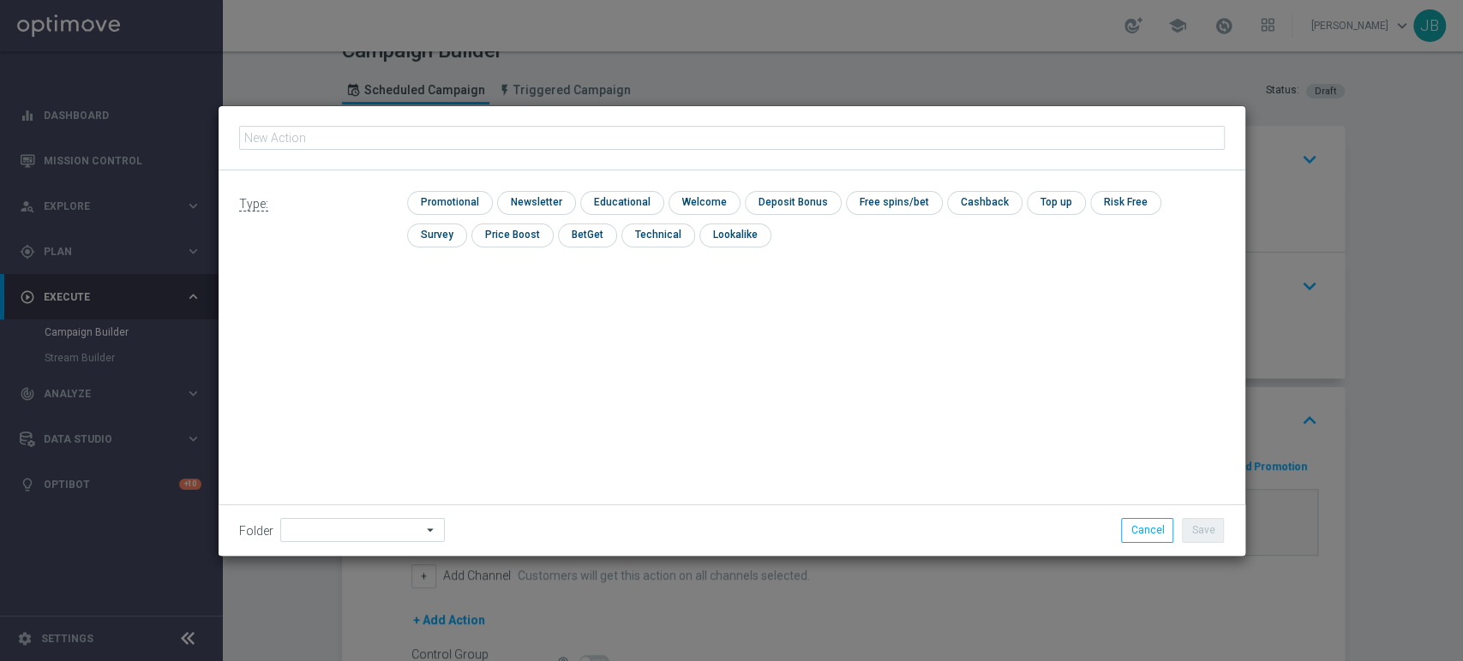
type input "(LPZ - SMS) lojal_II_[PHONE_NUMBER]"
click at [527, 193] on input "checkbox" at bounding box center [534, 202] width 75 height 23
checkbox input "true"
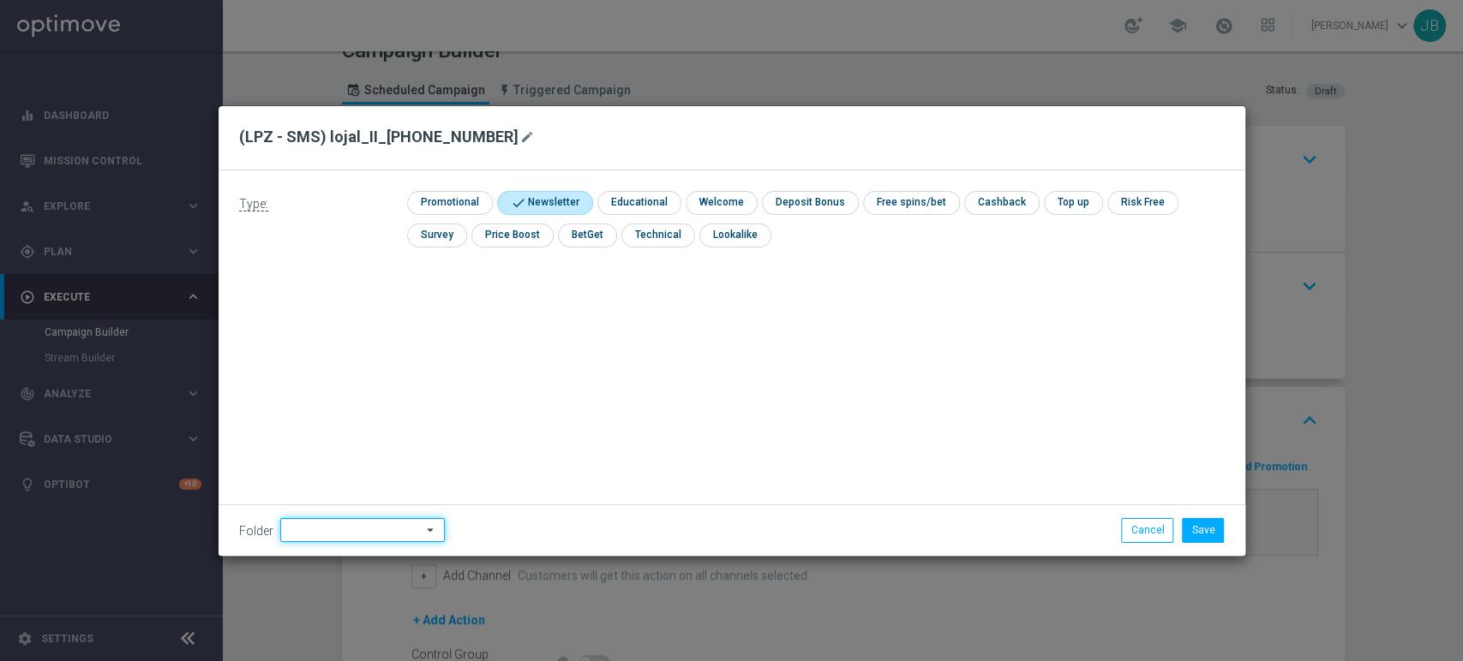
click at [315, 538] on input at bounding box center [362, 530] width 165 height 24
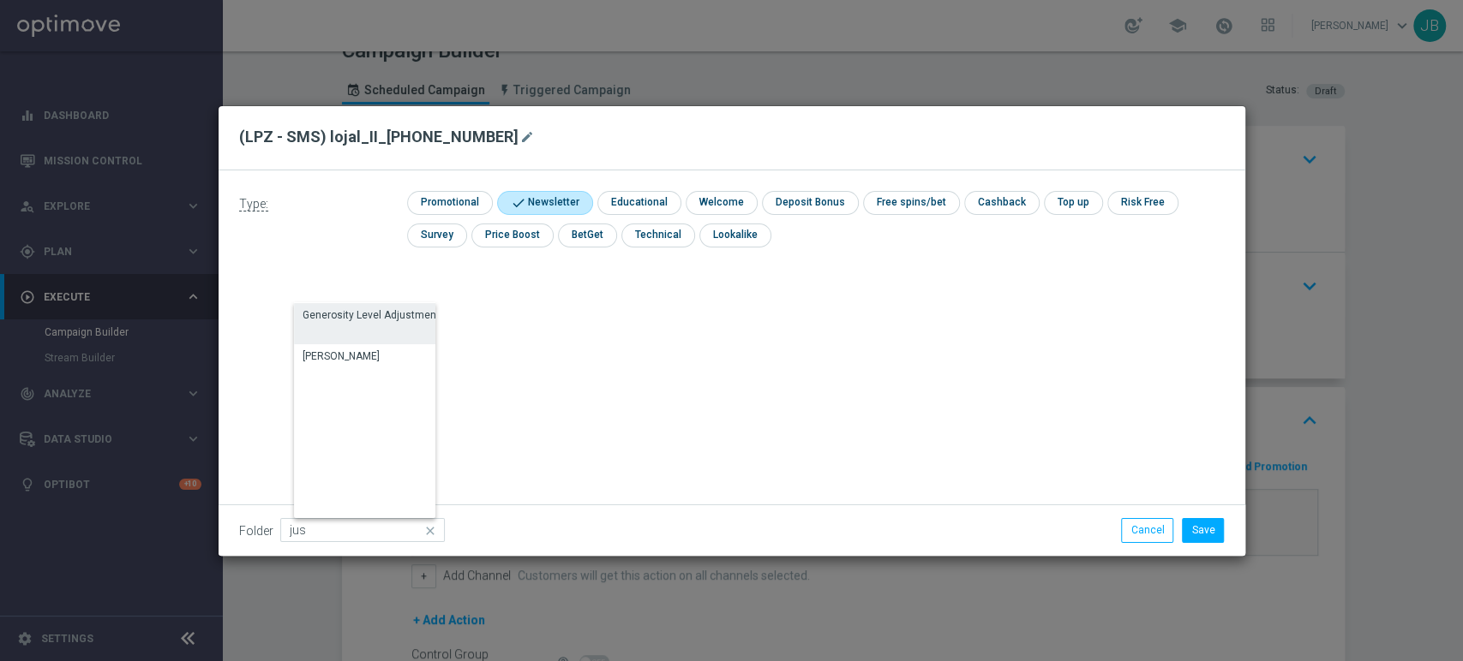
click at [370, 342] on div "Generosity Level Adjustment" at bounding box center [373, 323] width 159 height 41
click at [344, 355] on div "[PERSON_NAME]" at bounding box center [341, 357] width 77 height 15
type input "[PERSON_NAME]"
click at [1210, 526] on button "Save" at bounding box center [1203, 530] width 42 height 24
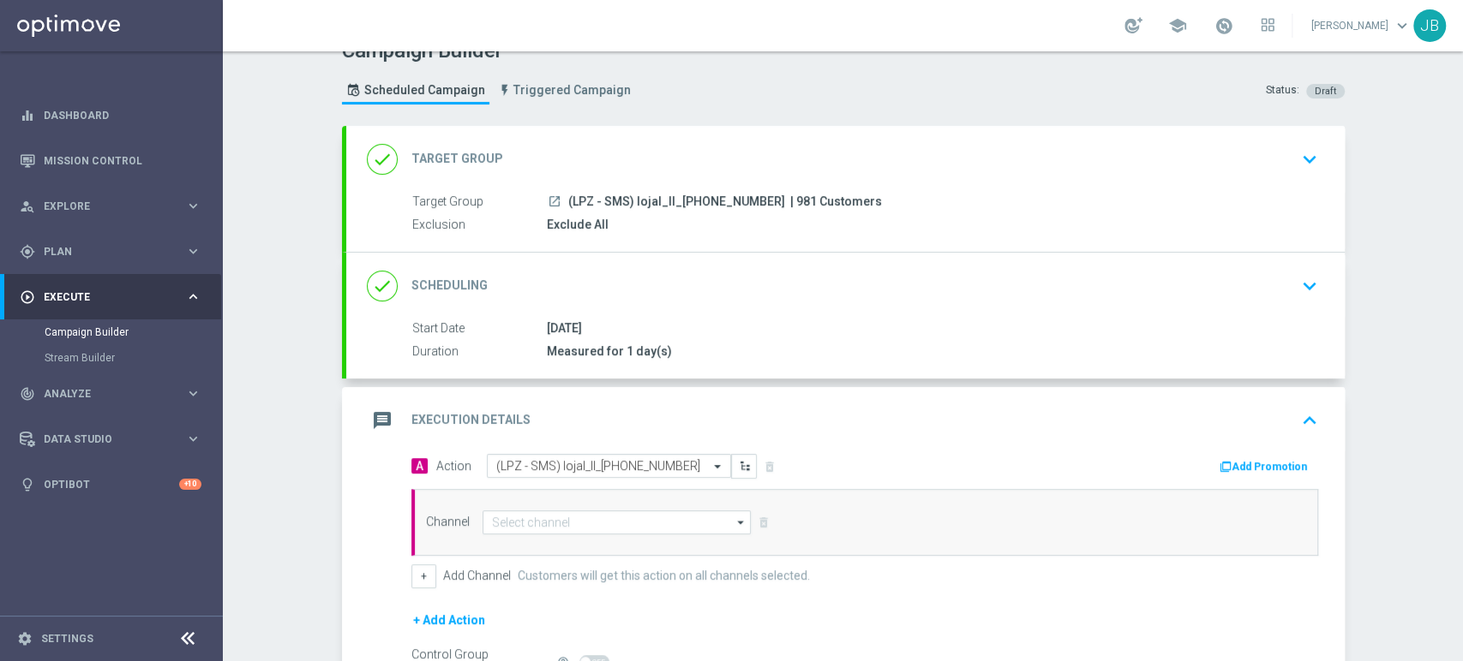
click at [1296, 164] on icon "keyboard_arrow_down" at bounding box center [1309, 160] width 26 height 26
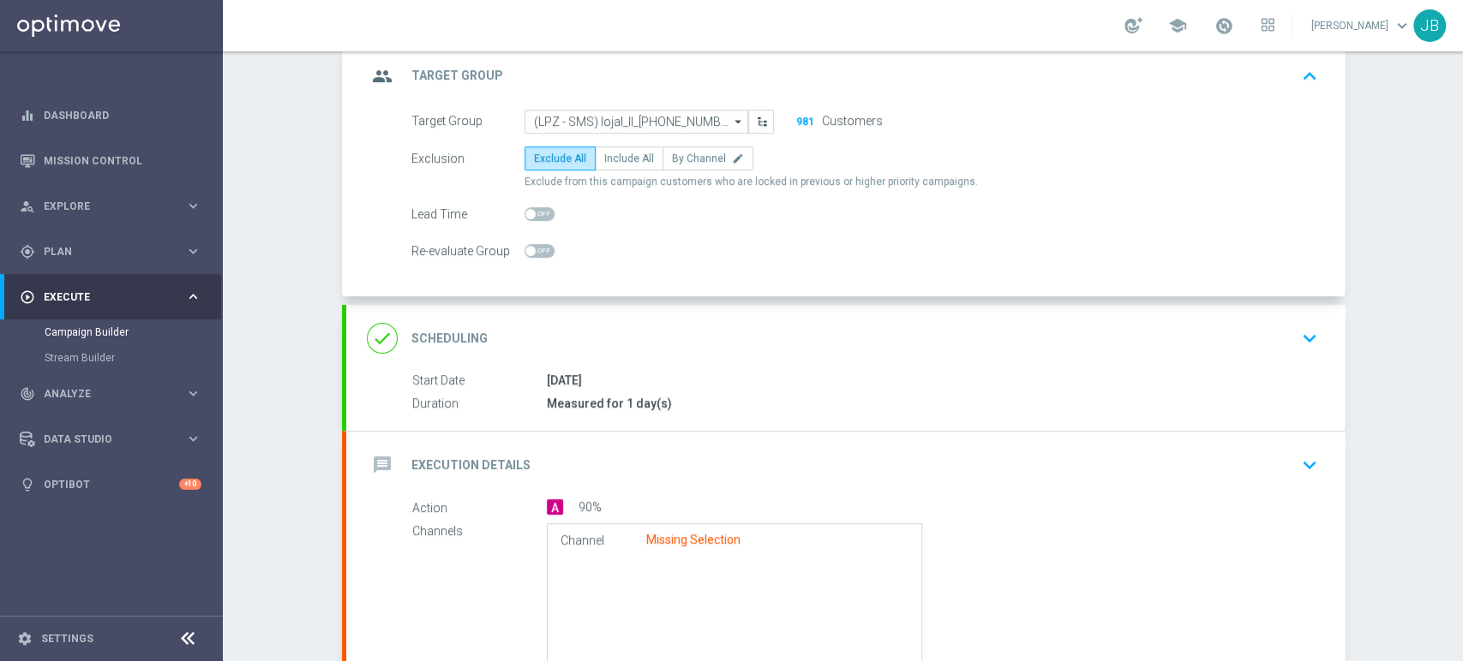
scroll to position [137, 0]
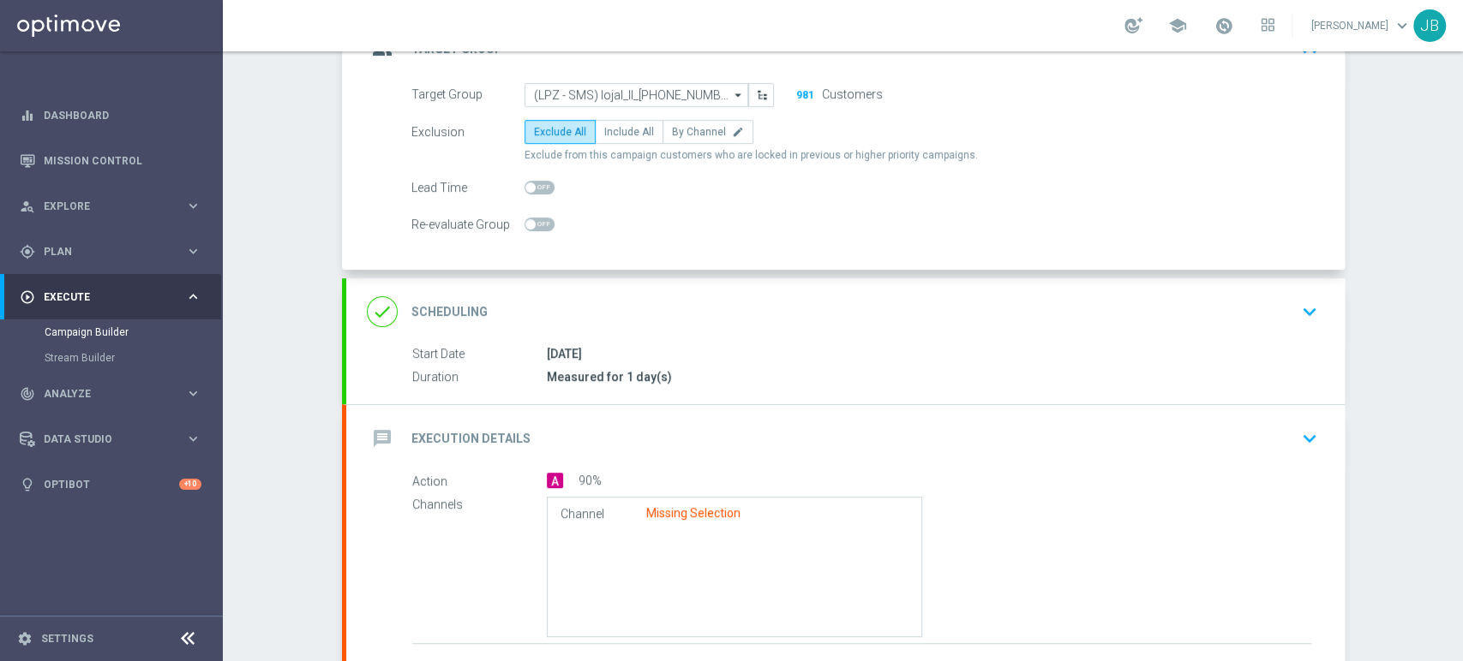
click at [1272, 297] on div "done Scheduling keyboard_arrow_down" at bounding box center [845, 312] width 957 height 33
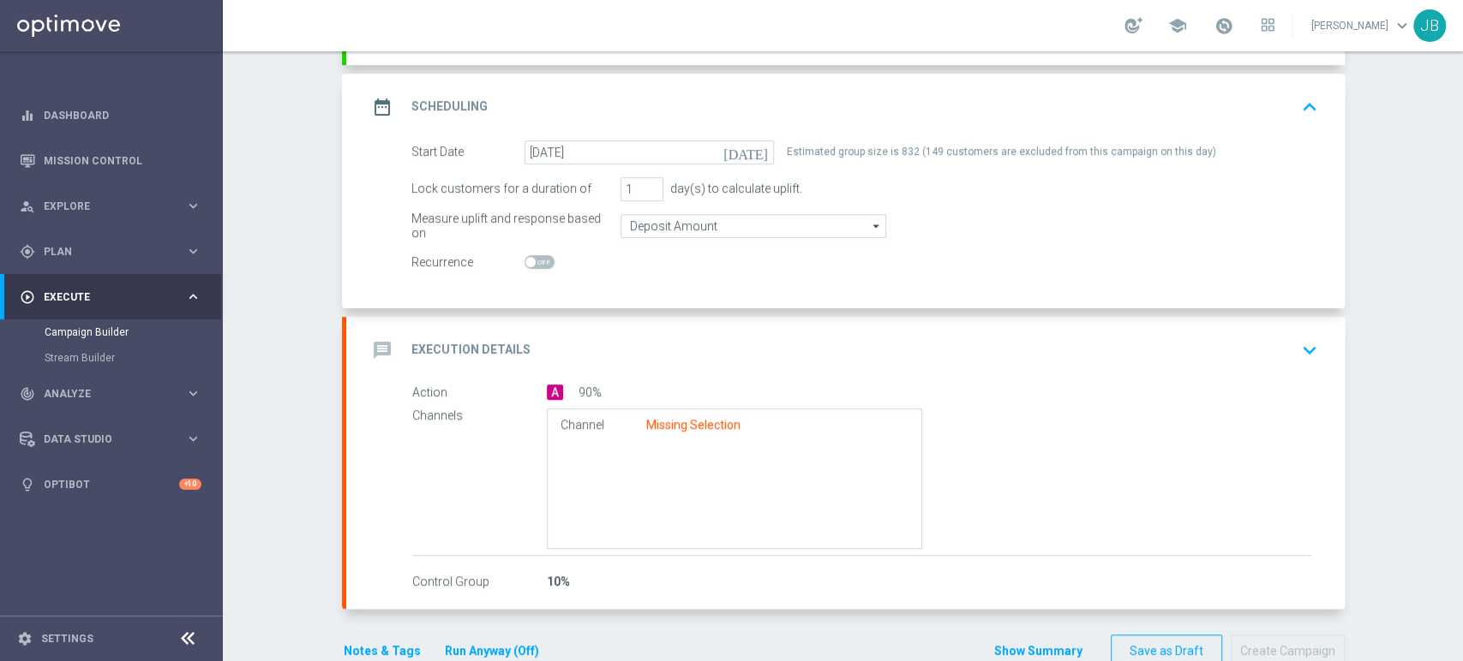
scroll to position [228, 0]
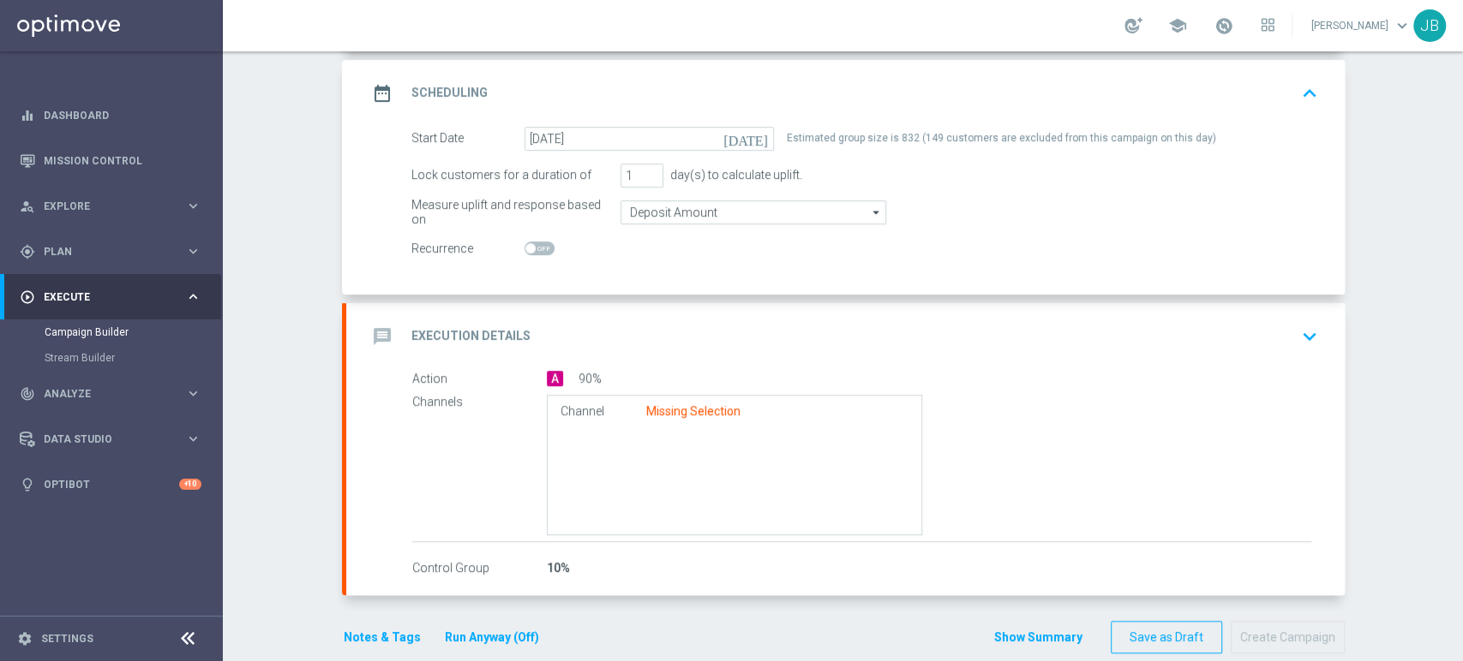
click at [1295, 330] on button "keyboard_arrow_down" at bounding box center [1309, 336] width 29 height 33
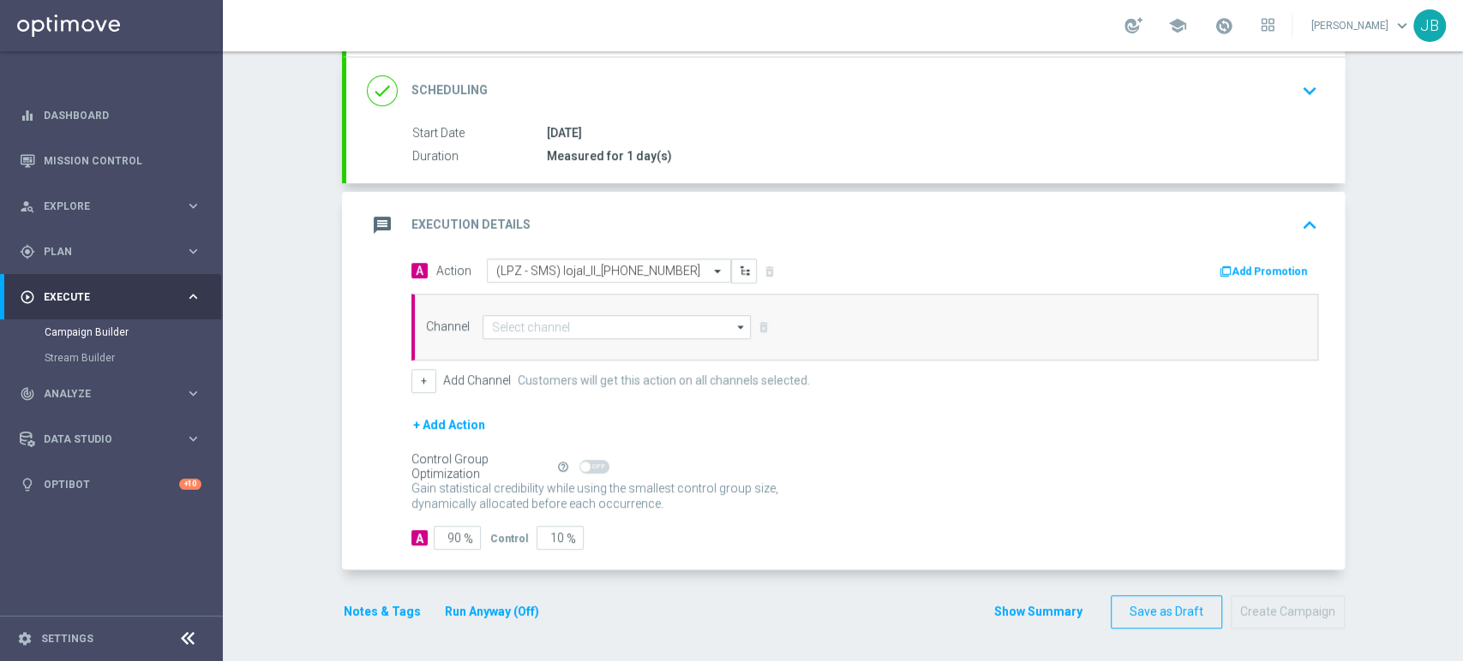
scroll to position [222, 0]
click at [444, 536] on input "90" at bounding box center [457, 539] width 47 height 24
type input "0"
type input "100"
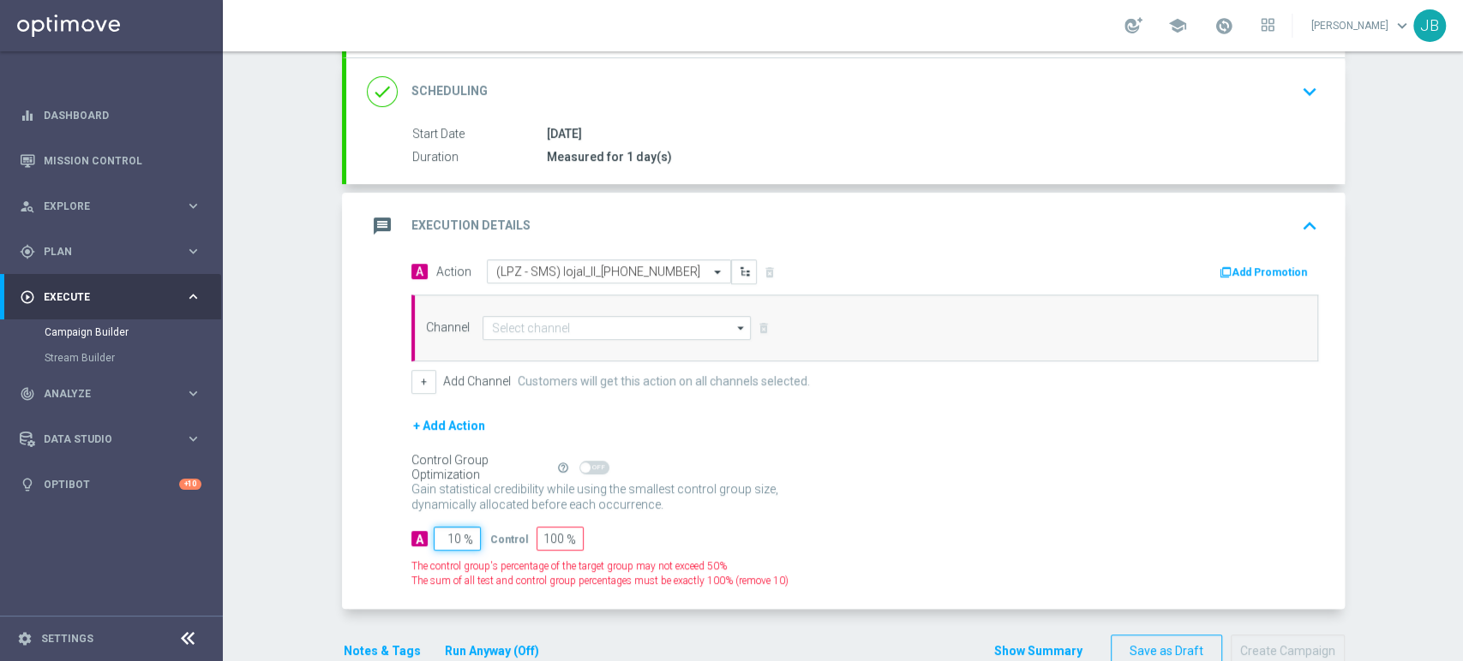
type input "100"
type input "0"
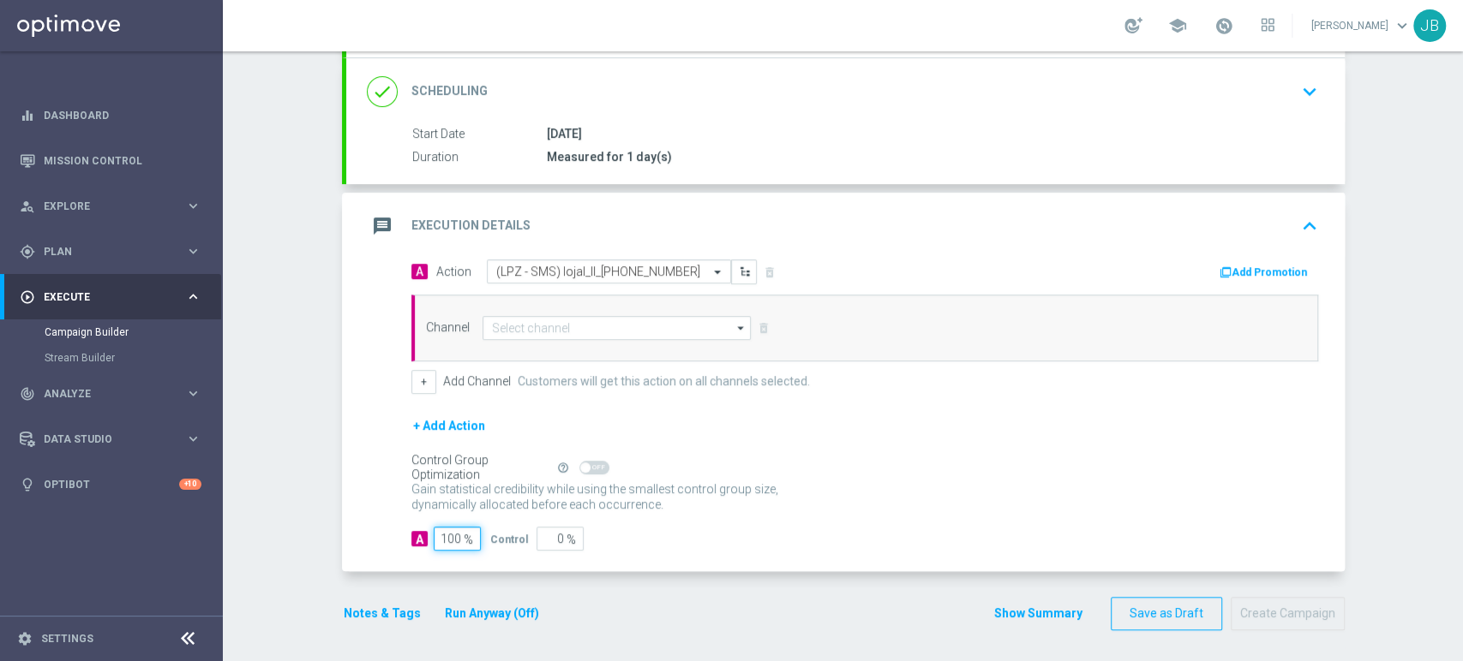
type input "100"
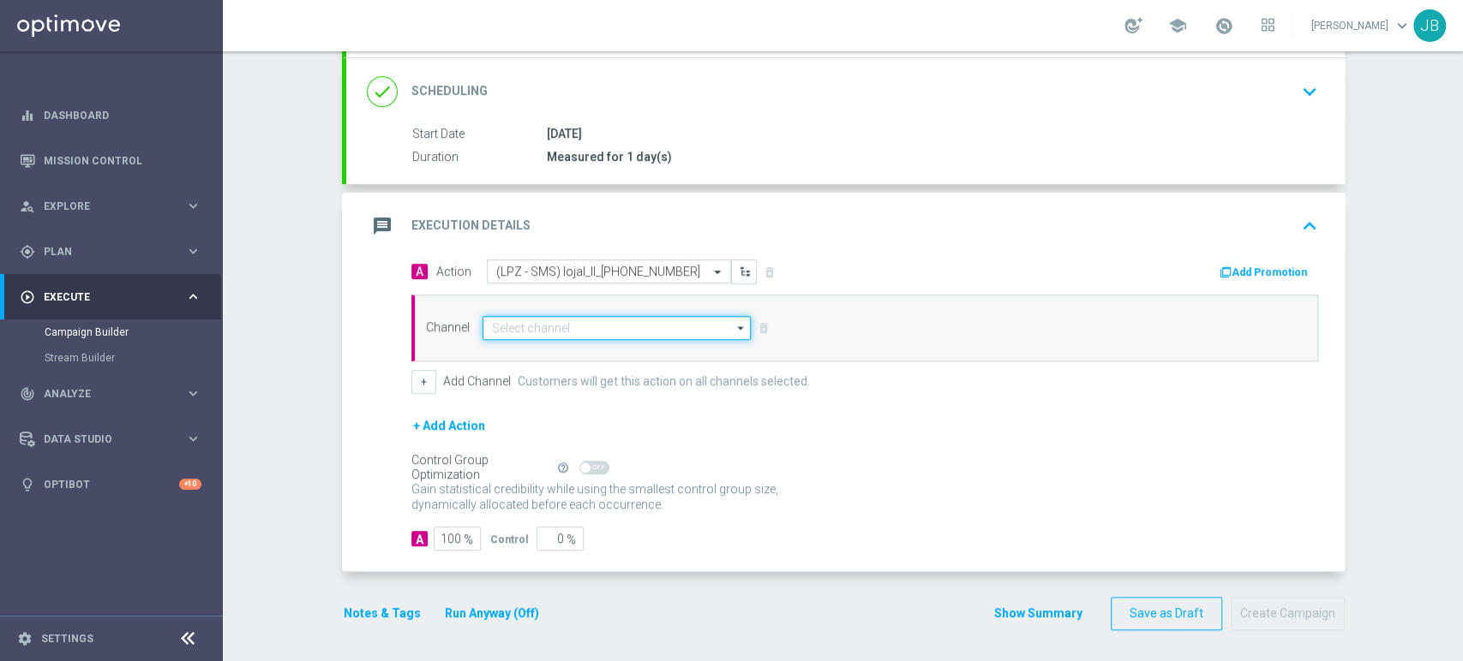
click at [521, 332] on input at bounding box center [616, 328] width 269 height 24
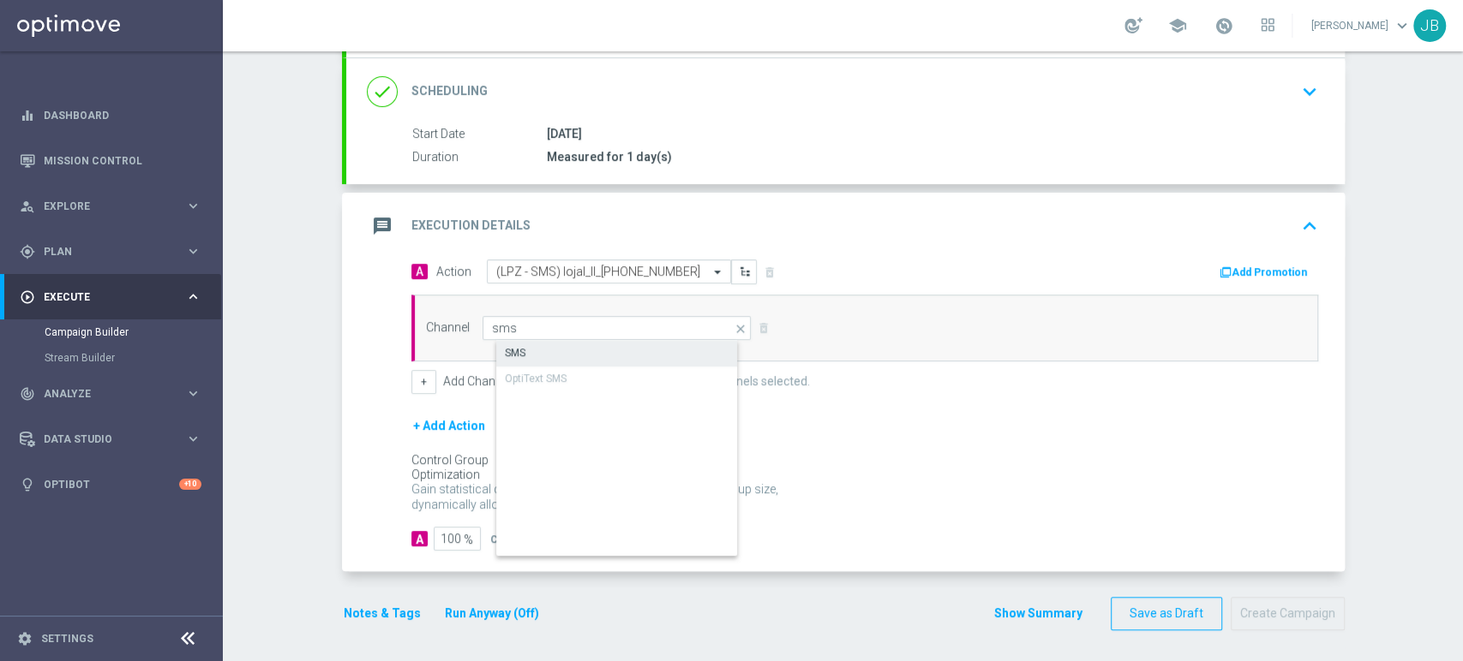
click at [516, 341] on div "SMS" at bounding box center [631, 353] width 270 height 24
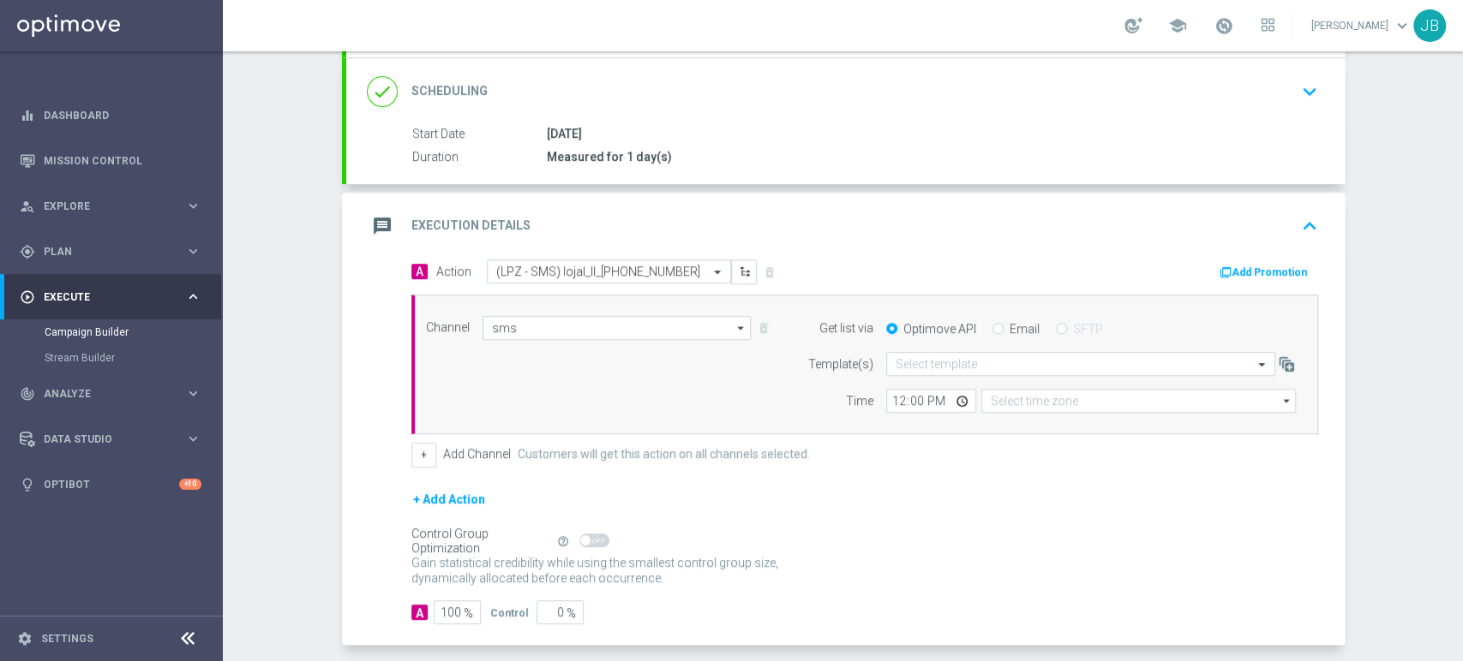
type input "SMS"
type input "Coordinated Universal Time (UTC 00:00)"
click at [896, 368] on input "text" at bounding box center [1063, 364] width 336 height 15
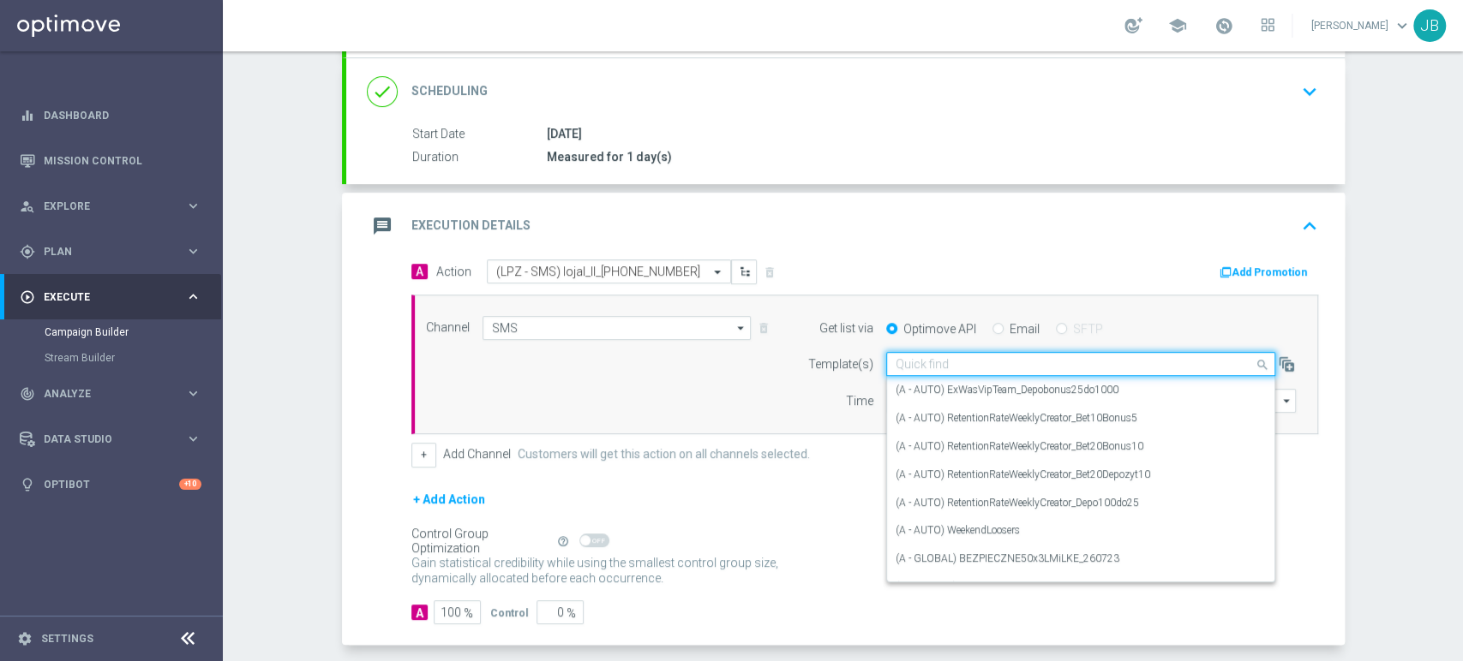
paste input "(LPZ - SMS) lojal_II_[PHONE_NUMBER]"
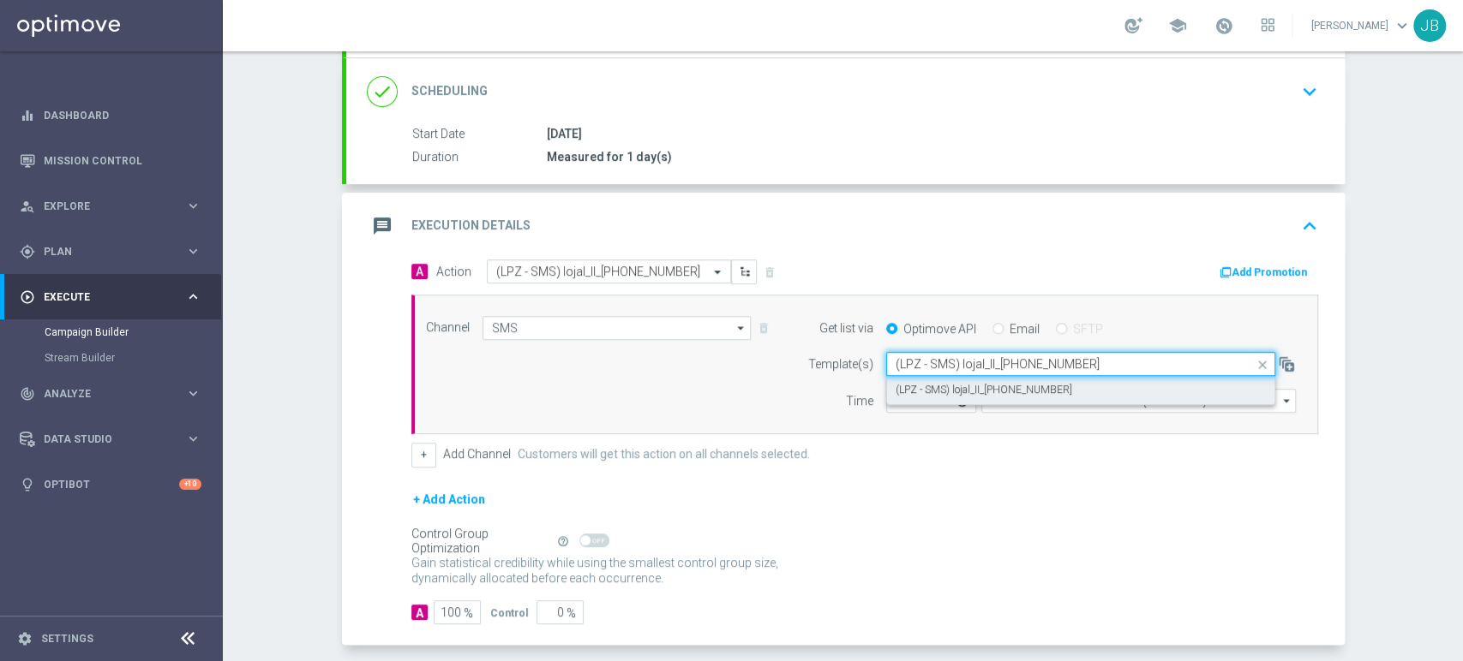
click at [896, 379] on div "(LPZ - SMS) lojal_II_[PHONE_NUMBER]" at bounding box center [1080, 390] width 370 height 28
type input "(LPZ - SMS) lojal_II_[PHONE_NUMBER]"
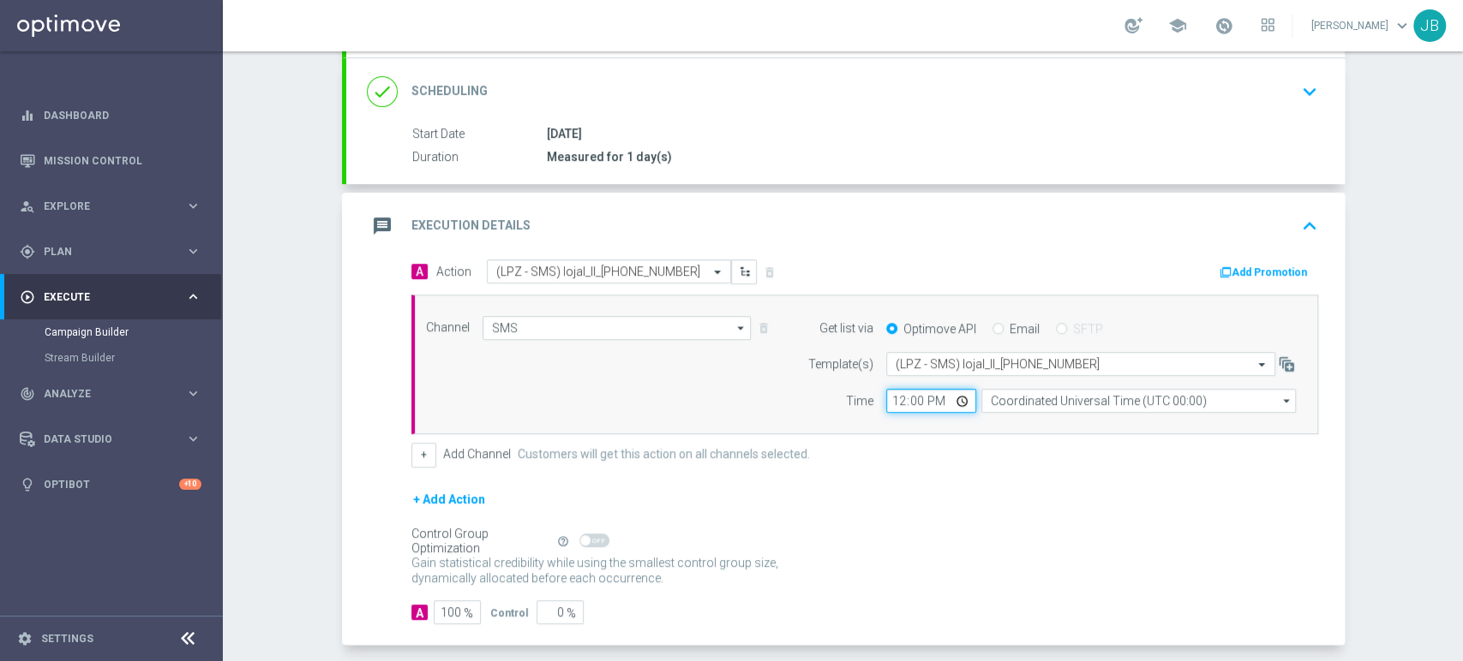
click at [886, 397] on input "12:00" at bounding box center [931, 401] width 90 height 24
type input "11:31"
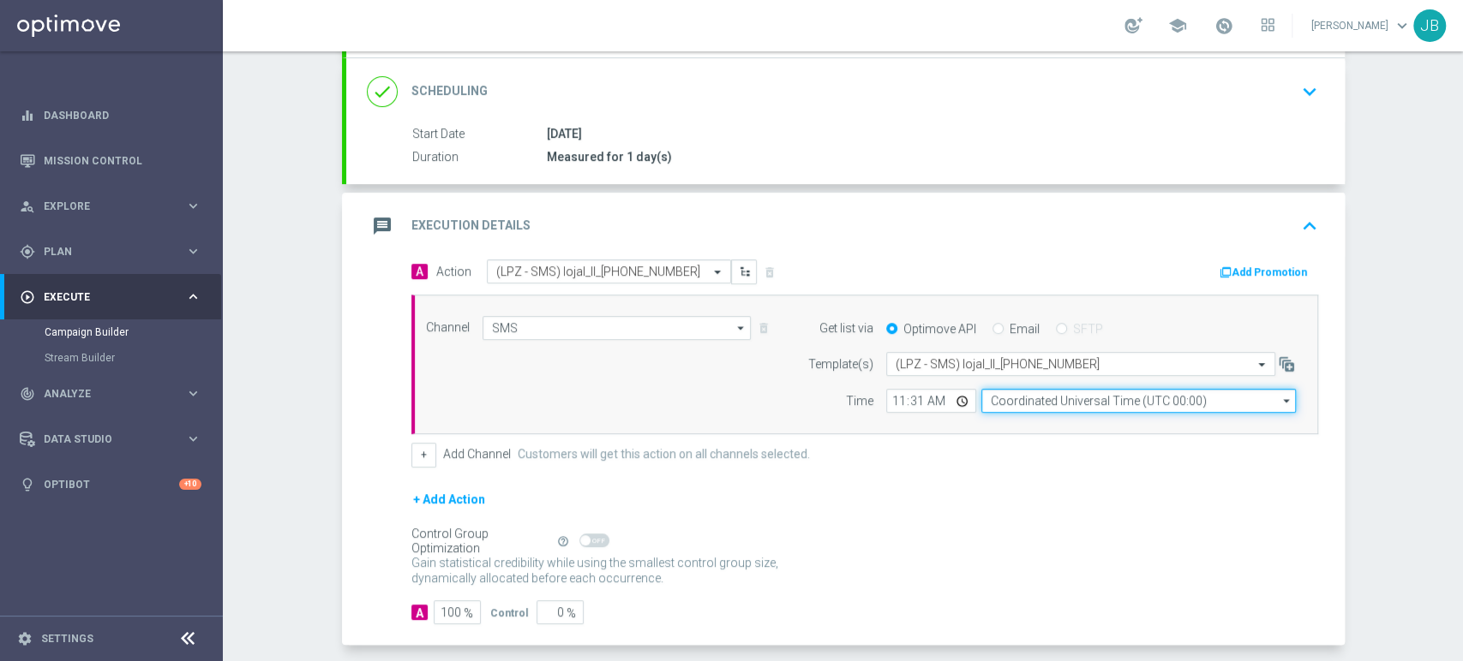
click at [999, 390] on input "Coordinated Universal Time (UTC 00:00)" at bounding box center [1138, 401] width 314 height 24
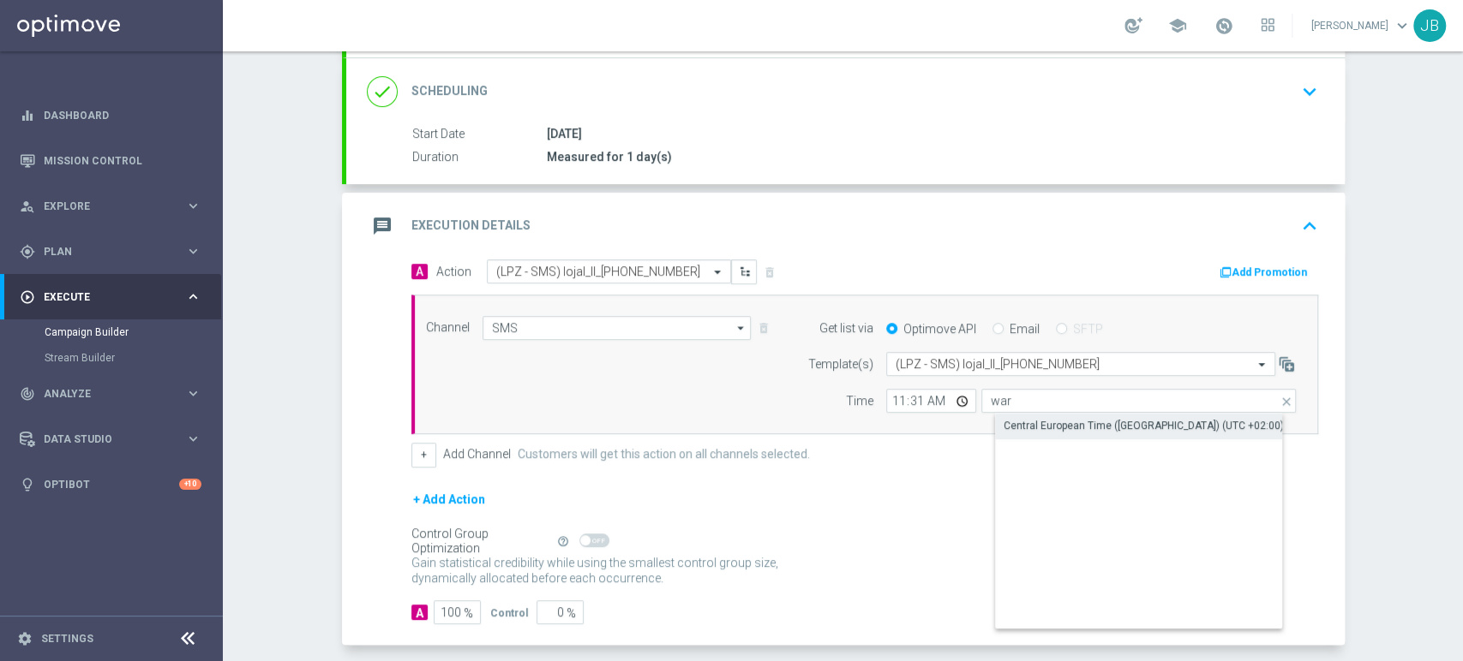
click at [1011, 416] on div "Central European Time ([GEOGRAPHIC_DATA]) (UTC +02:00)" at bounding box center [1152, 426] width 315 height 24
type input "Central European Time ([GEOGRAPHIC_DATA]) (UTC +02:00)"
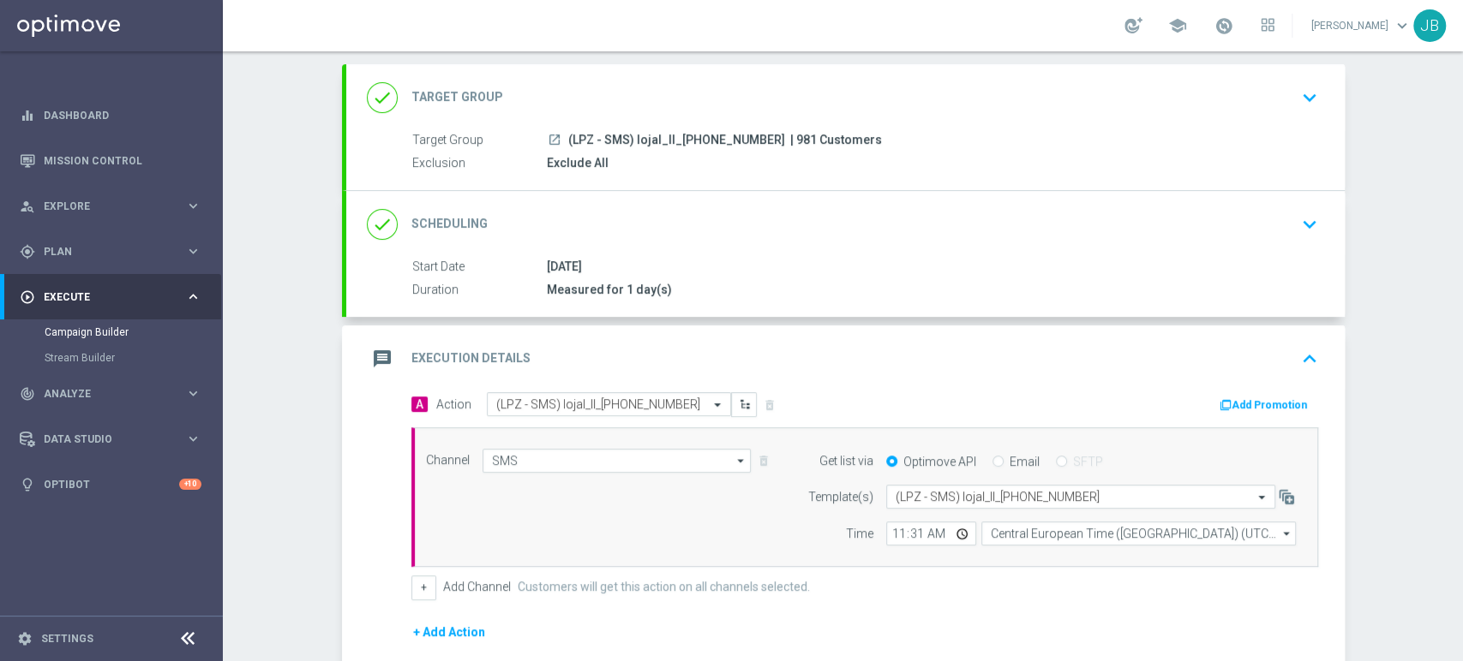
scroll to position [90, 0]
click at [1299, 104] on icon "keyboard_arrow_down" at bounding box center [1309, 97] width 26 height 26
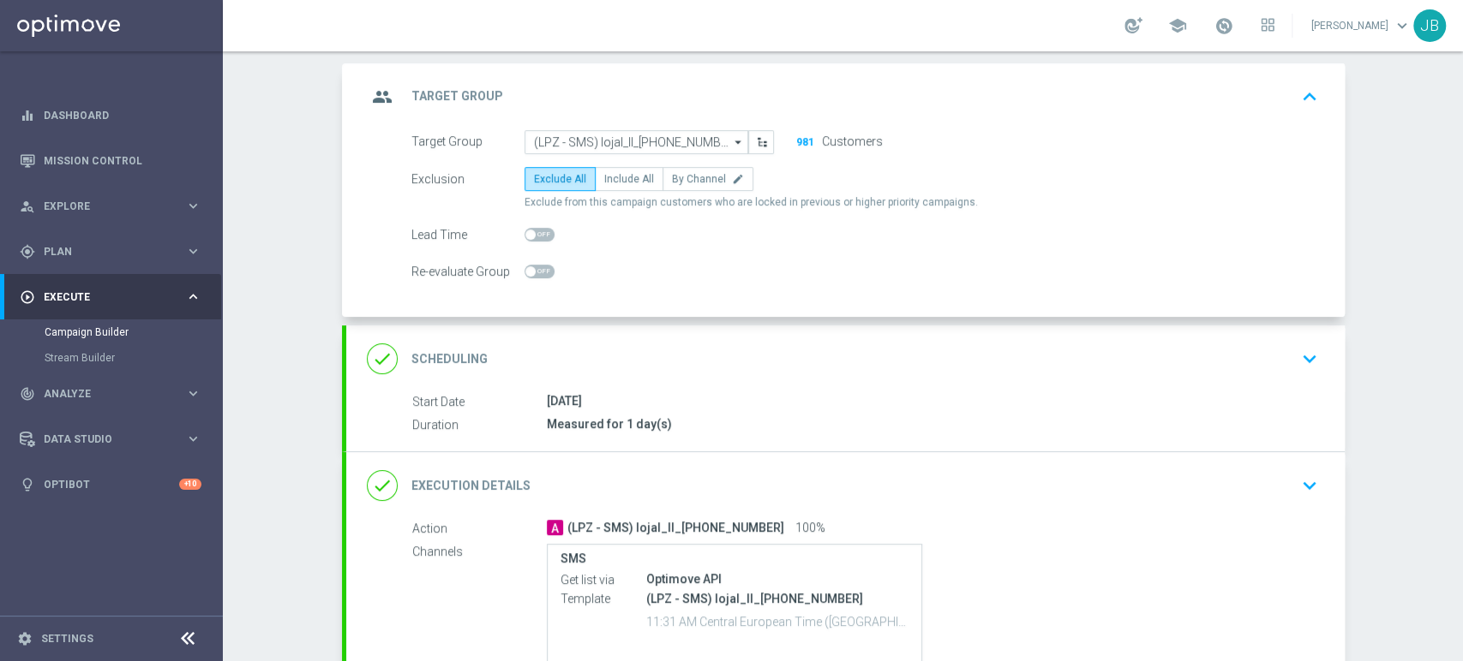
click at [1205, 367] on div "done Scheduling keyboard_arrow_down" at bounding box center [845, 359] width 957 height 33
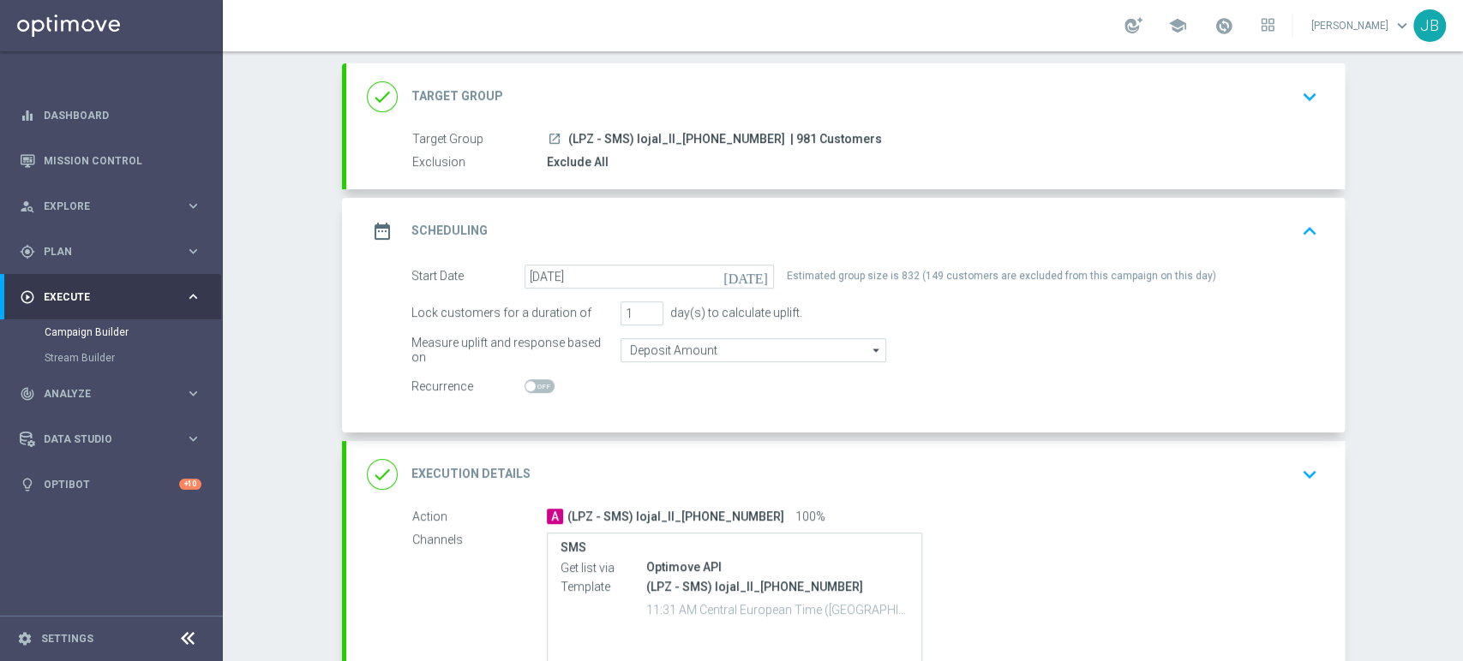
click at [1421, 314] on div "Campaign Builder Scheduled Campaign Triggered Campaign Status: Draft done Targe…" at bounding box center [843, 356] width 1240 height 610
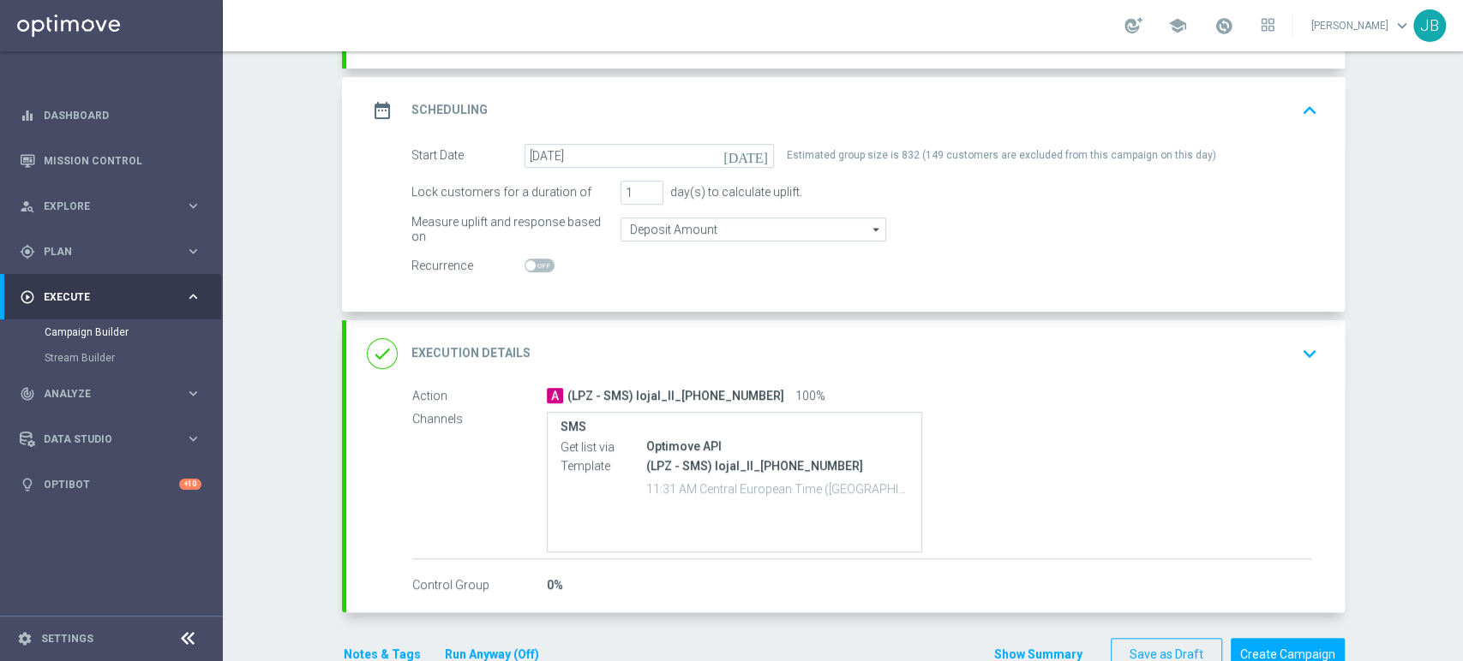
scroll to position [214, 0]
click at [1264, 338] on div "done Execution Details keyboard_arrow_down" at bounding box center [845, 350] width 957 height 33
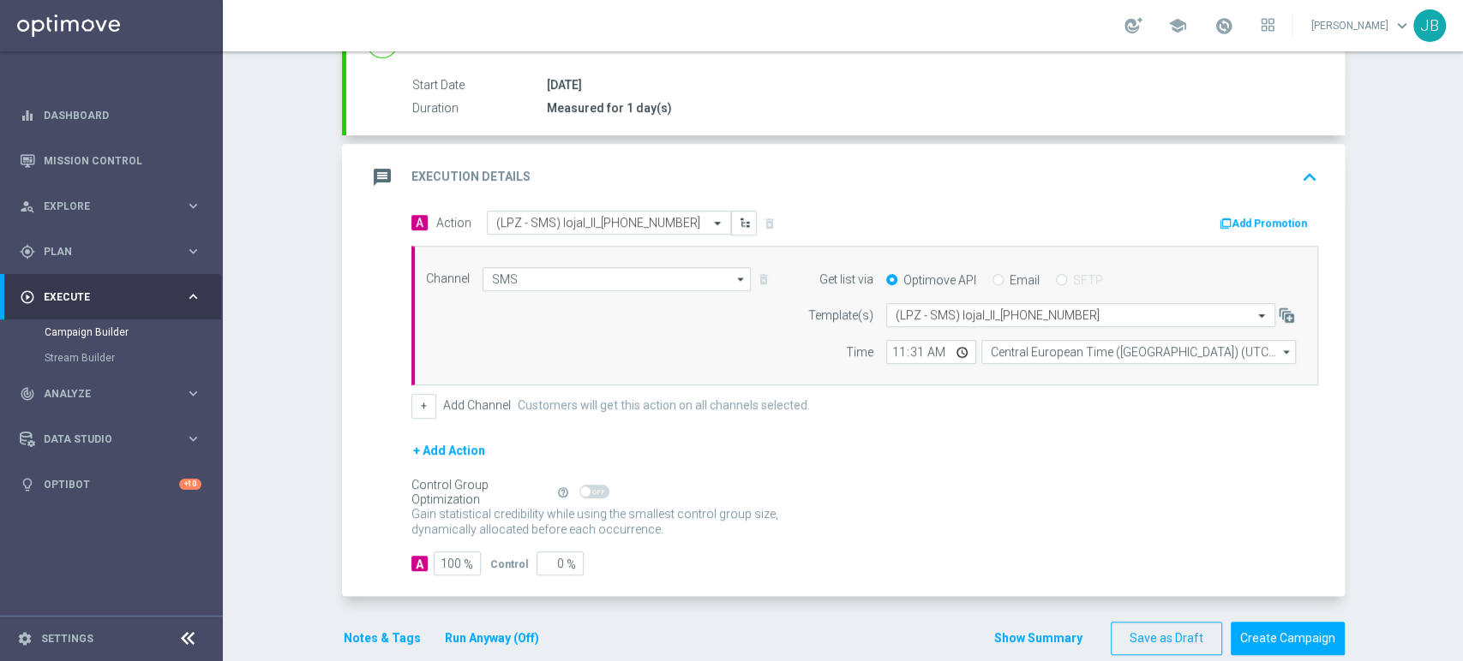
scroll to position [276, 0]
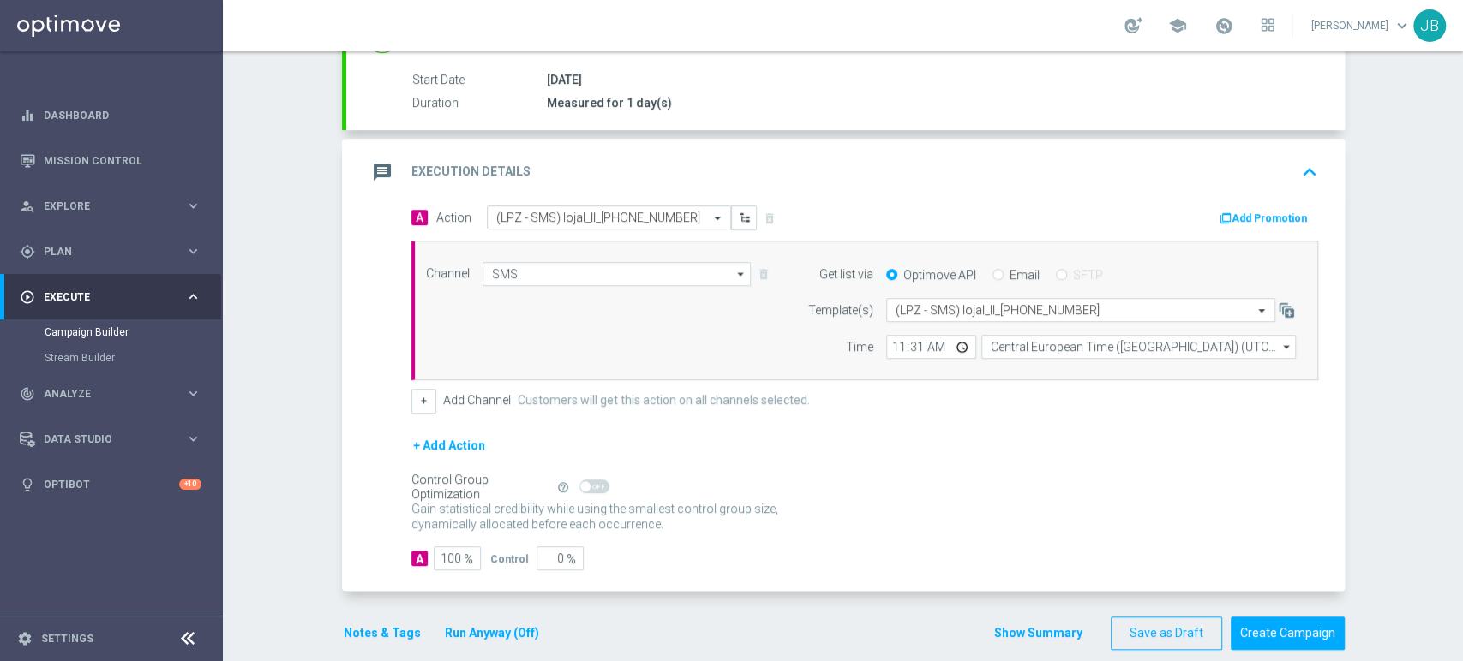
click at [1416, 468] on div "Campaign Builder Scheduled Campaign Triggered Campaign Status: Draft done Targe…" at bounding box center [843, 356] width 1240 height 610
click at [1461, 182] on div "Campaign Builder Scheduled Campaign Triggered Campaign Status: Draft done Targe…" at bounding box center [843, 356] width 1240 height 610
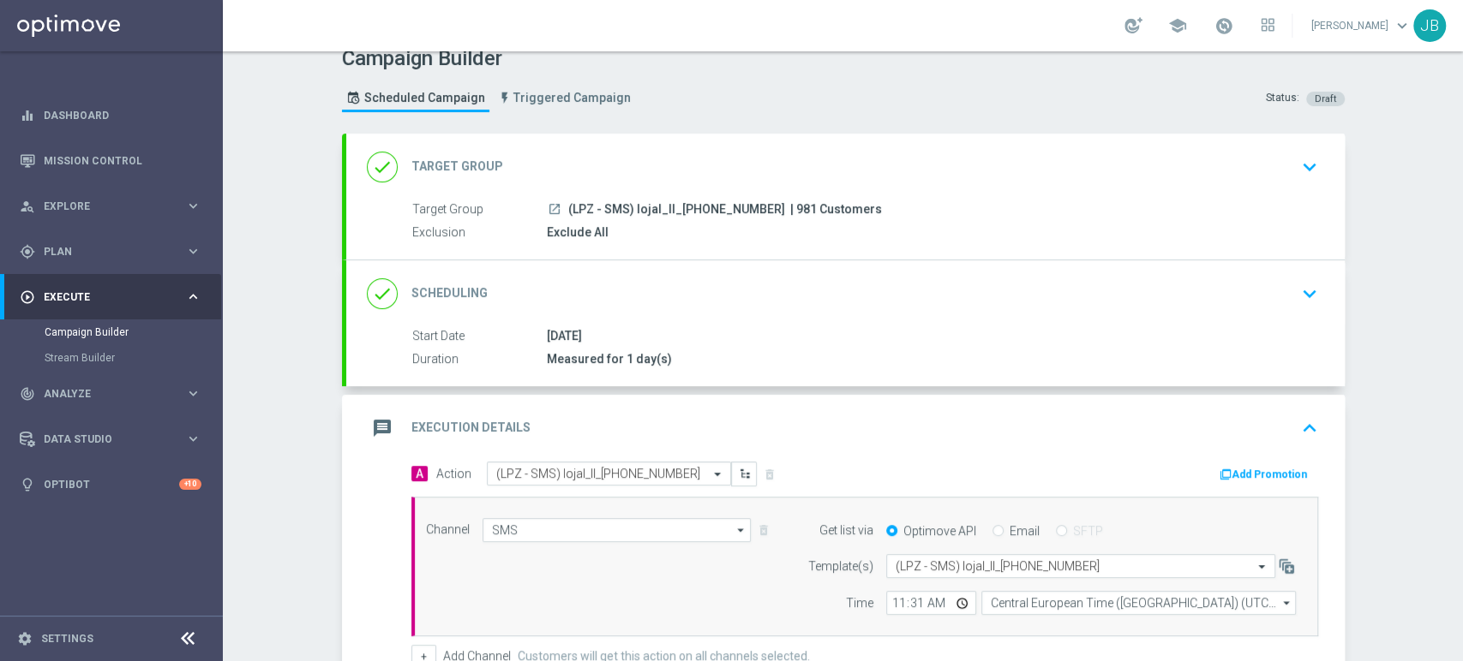
scroll to position [0, 0]
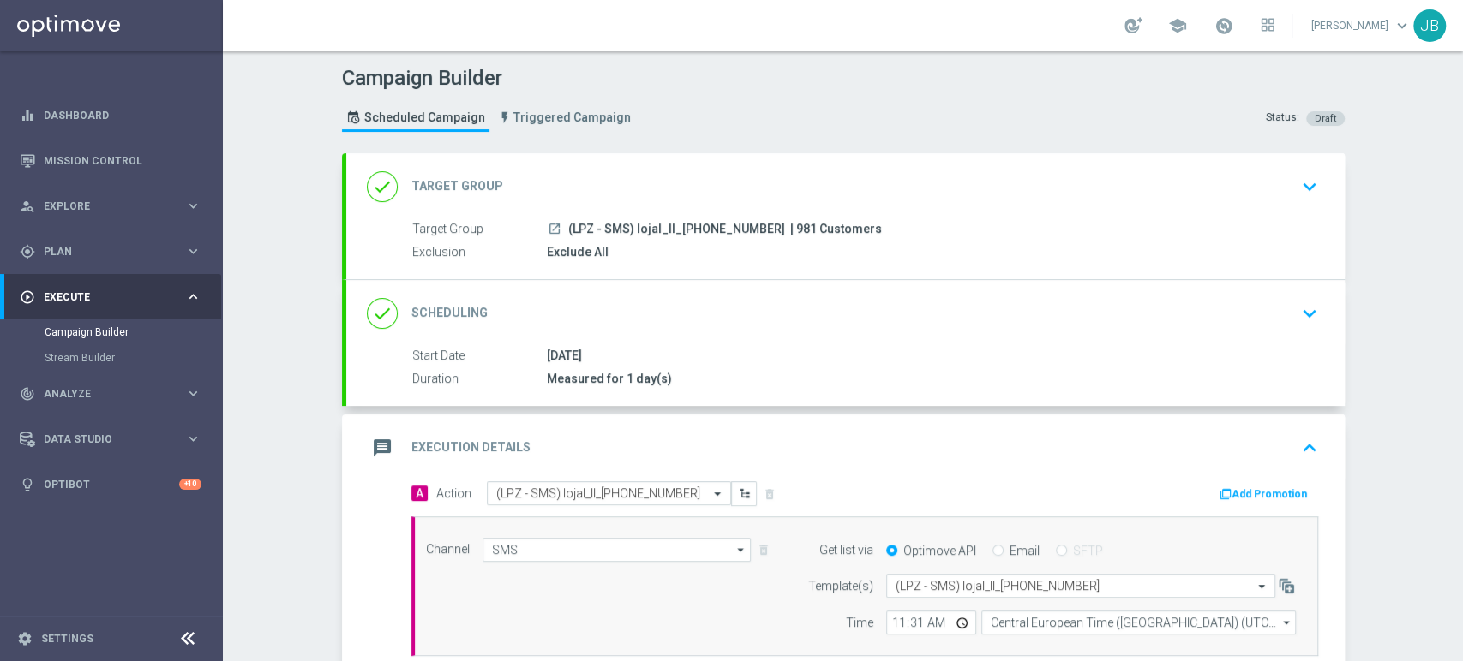
click at [1092, 181] on div "done Target Group keyboard_arrow_down" at bounding box center [845, 187] width 957 height 33
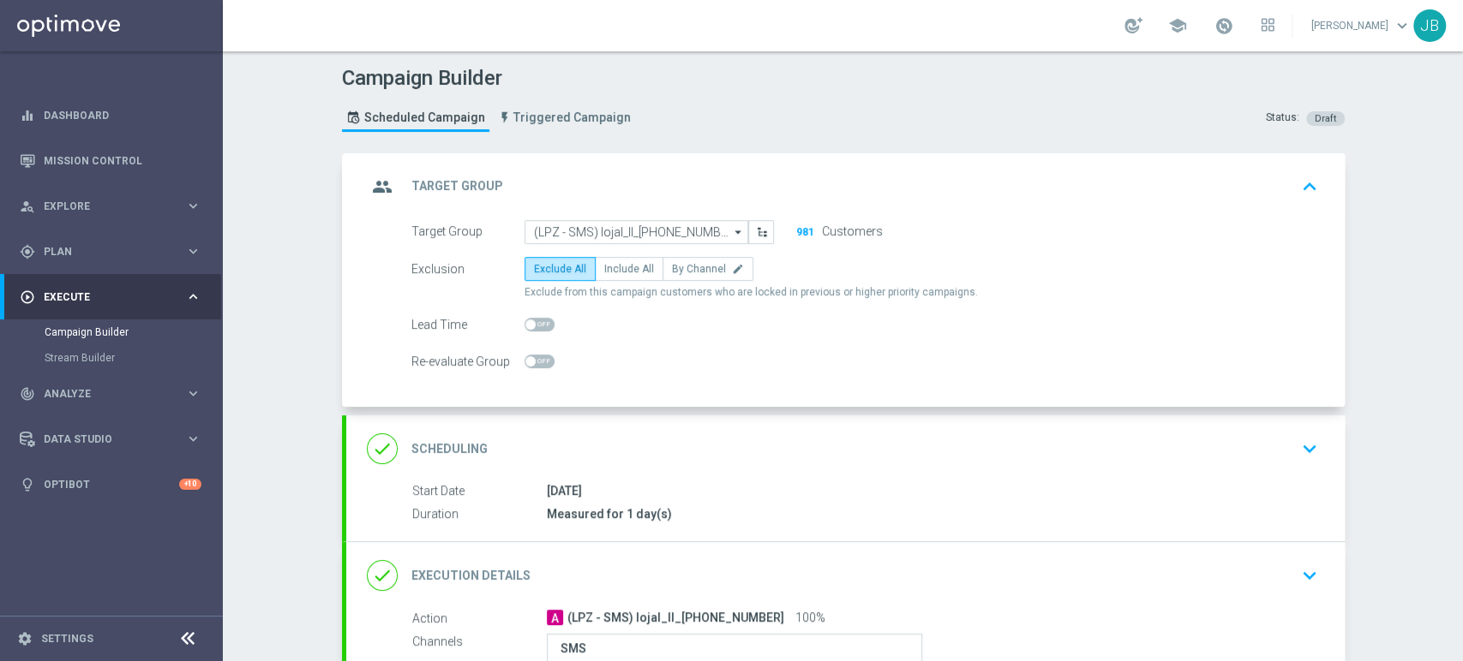
click at [1080, 434] on div "done Scheduling keyboard_arrow_down" at bounding box center [845, 449] width 957 height 33
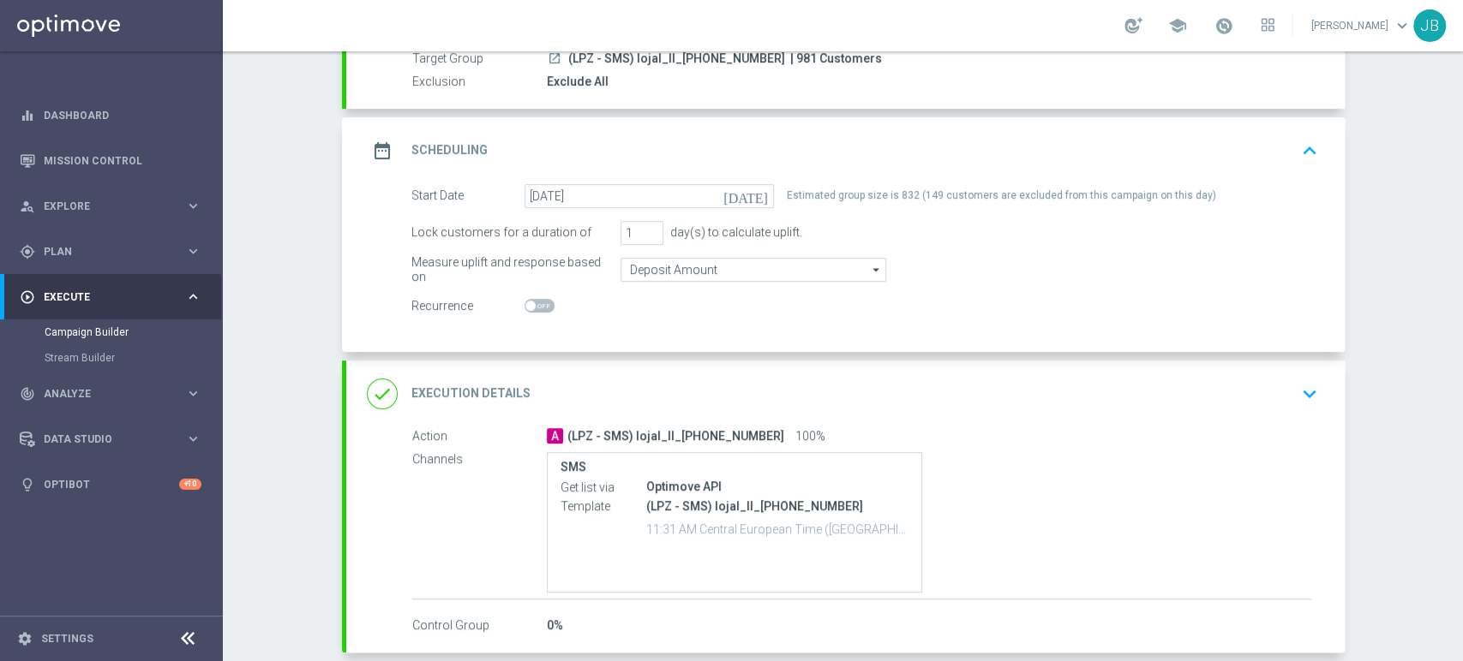
scroll to position [172, 0]
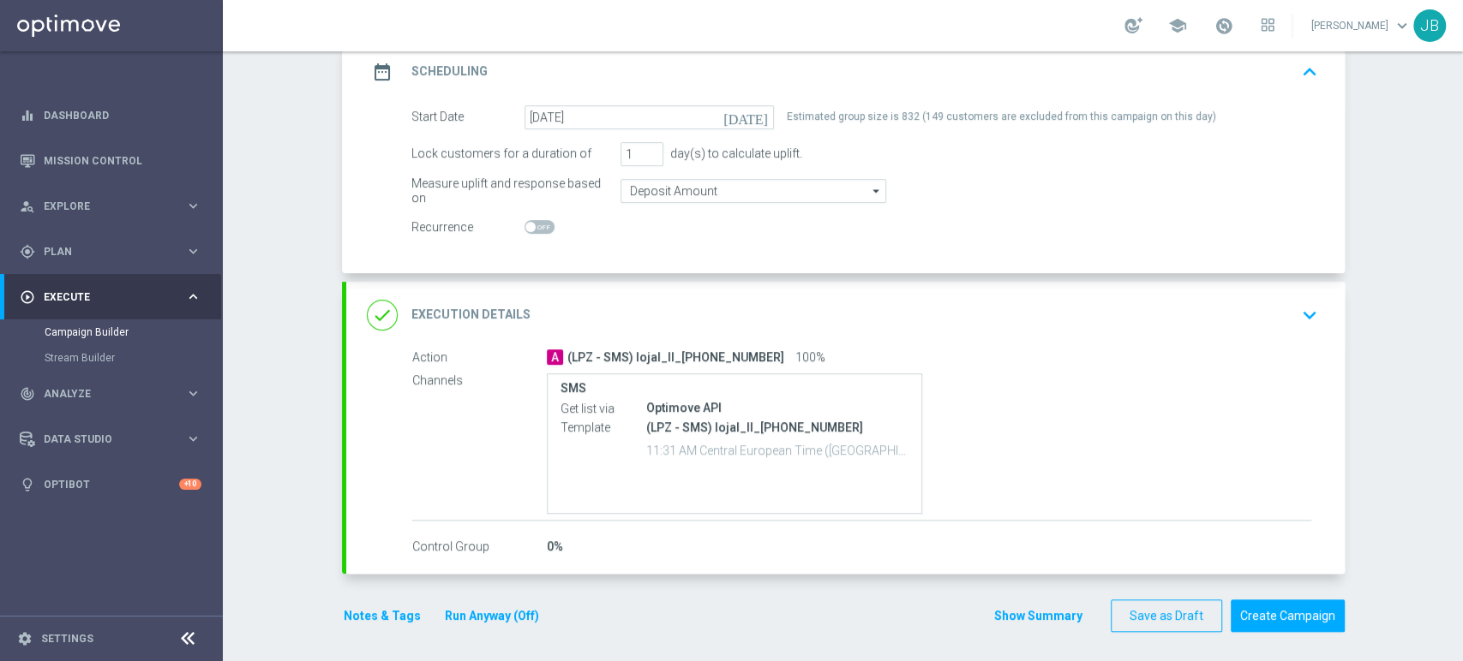
drag, startPoint x: 1461, startPoint y: 564, endPoint x: 1461, endPoint y: 636, distance: 72.0
click at [1461, 636] on div "Campaign Builder Scheduled Campaign Triggered Campaign Status: Draft done Targe…" at bounding box center [843, 356] width 1240 height 610
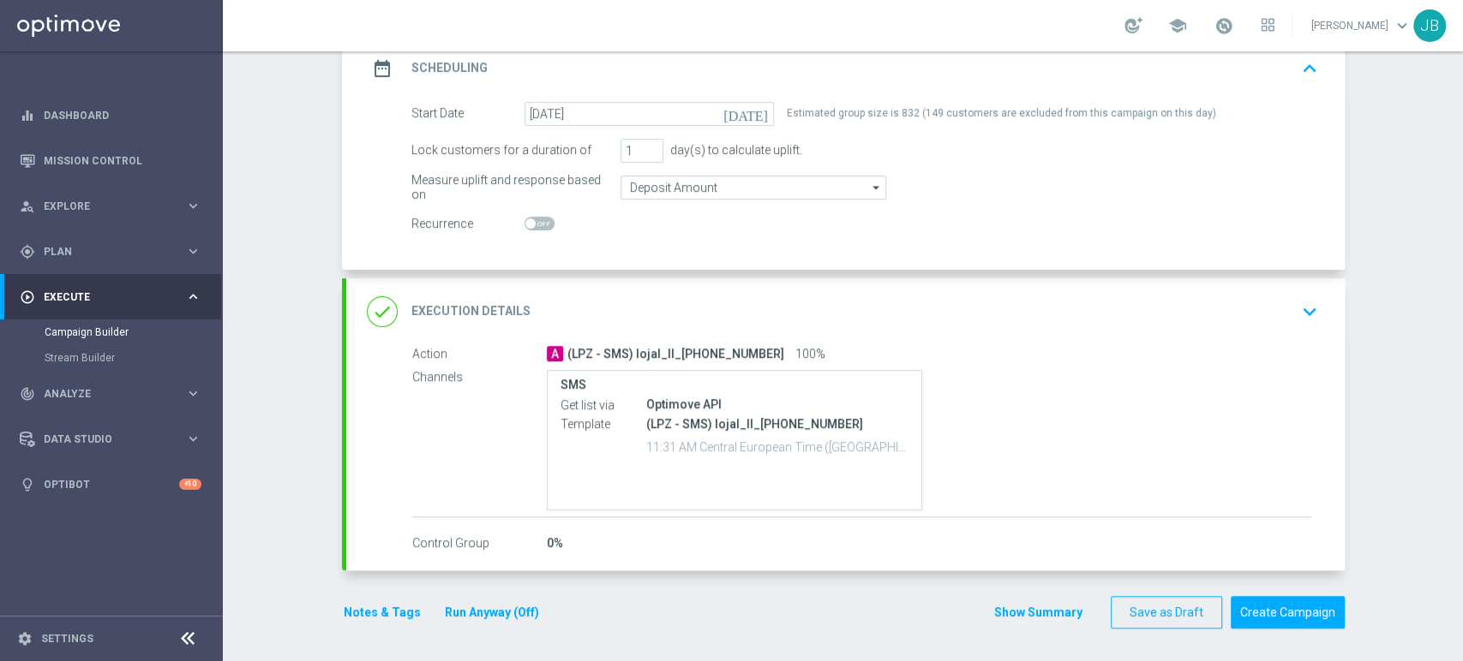
click at [1254, 284] on div "done Execution Details keyboard_arrow_down" at bounding box center [845, 311] width 998 height 67
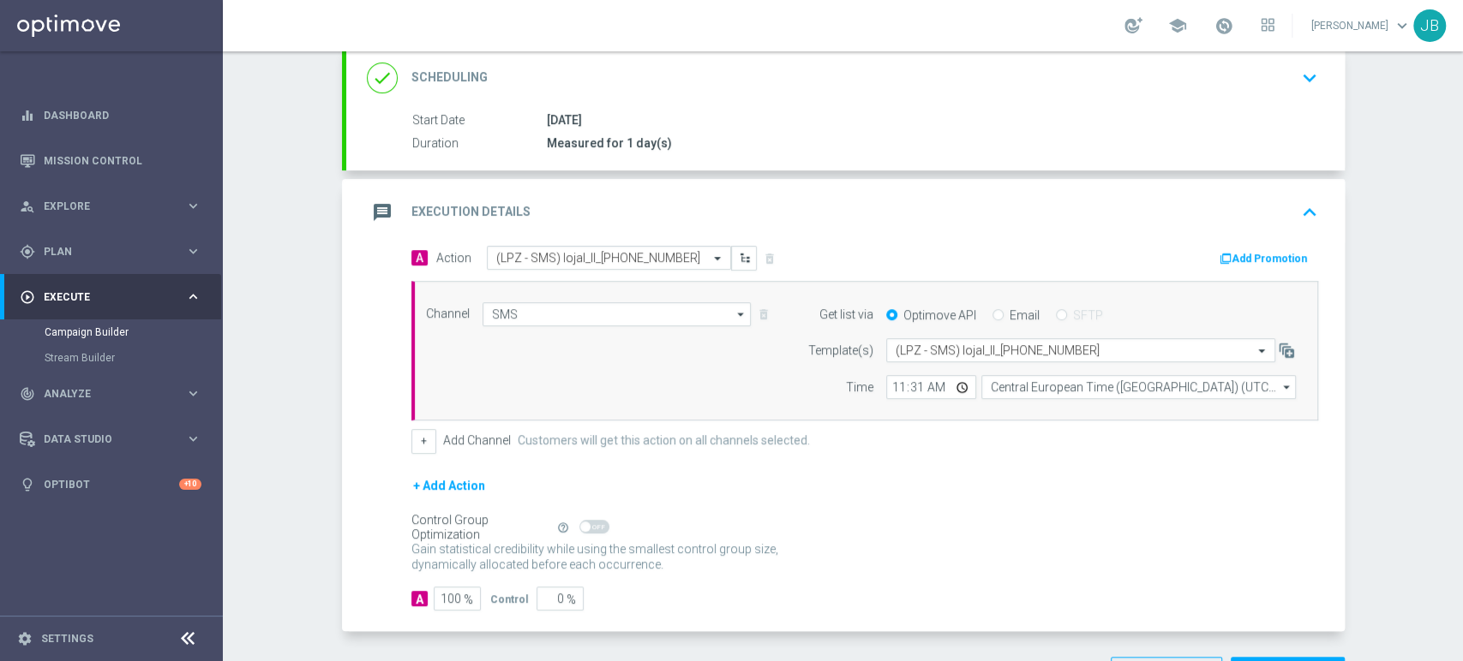
scroll to position [296, 0]
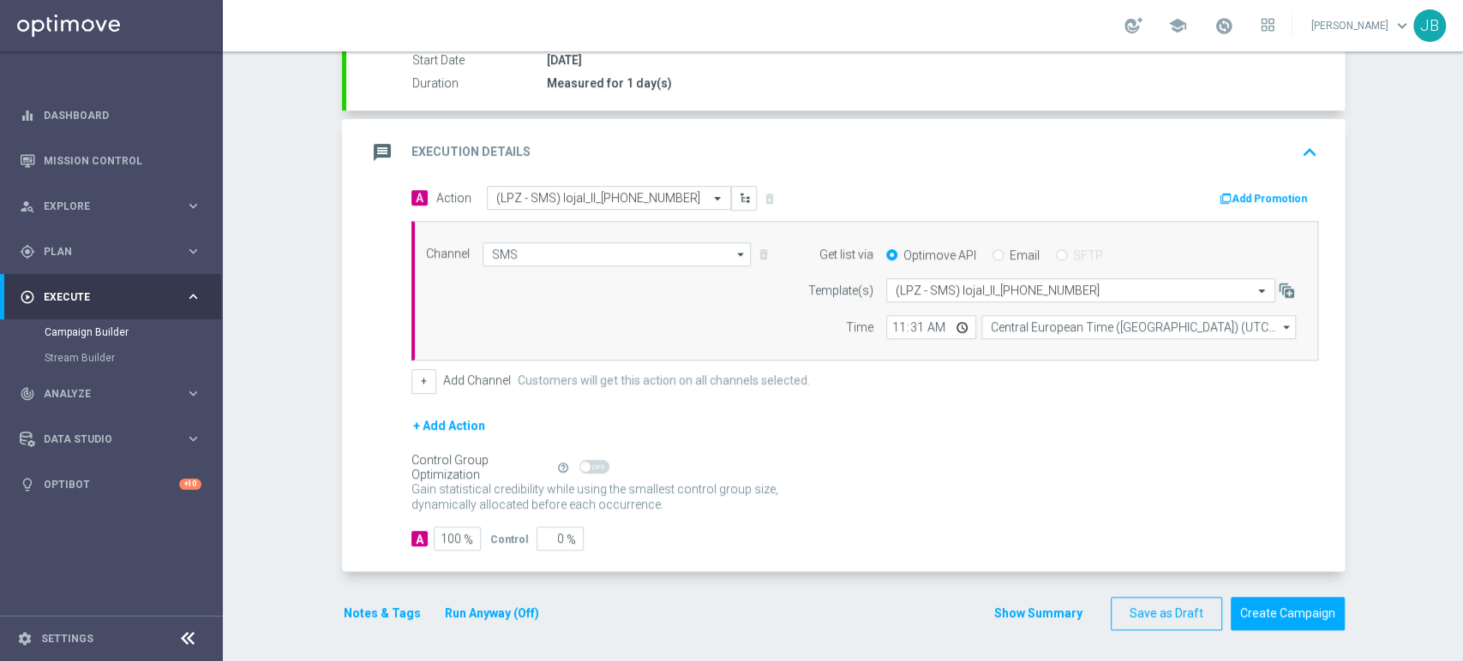
click at [1387, 550] on div "Campaign Builder Scheduled Campaign Triggered Campaign Status: Draft done Targe…" at bounding box center [843, 356] width 1240 height 610
click at [1321, 602] on button "Create Campaign" at bounding box center [1287, 613] width 114 height 33
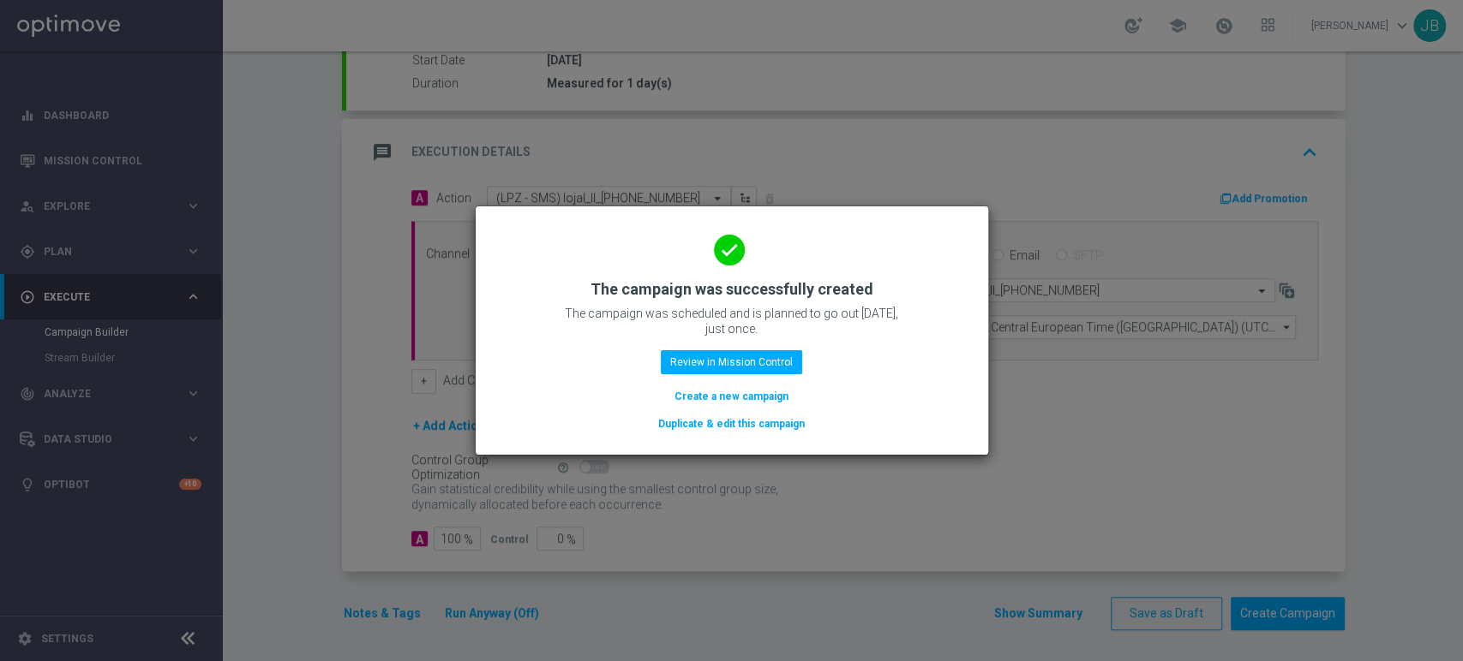
click at [695, 392] on button "Create a new campaign" at bounding box center [731, 396] width 117 height 19
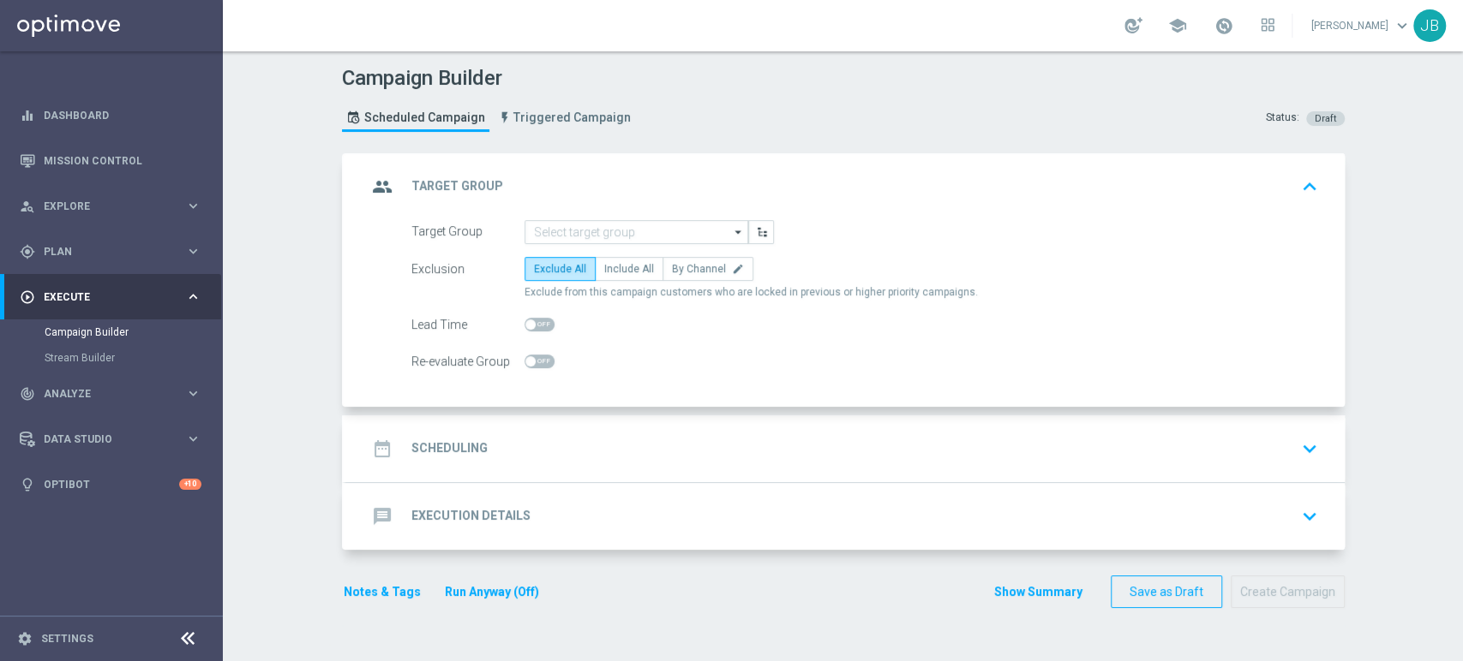
scroll to position [0, 0]
click at [528, 227] on input at bounding box center [636, 232] width 224 height 24
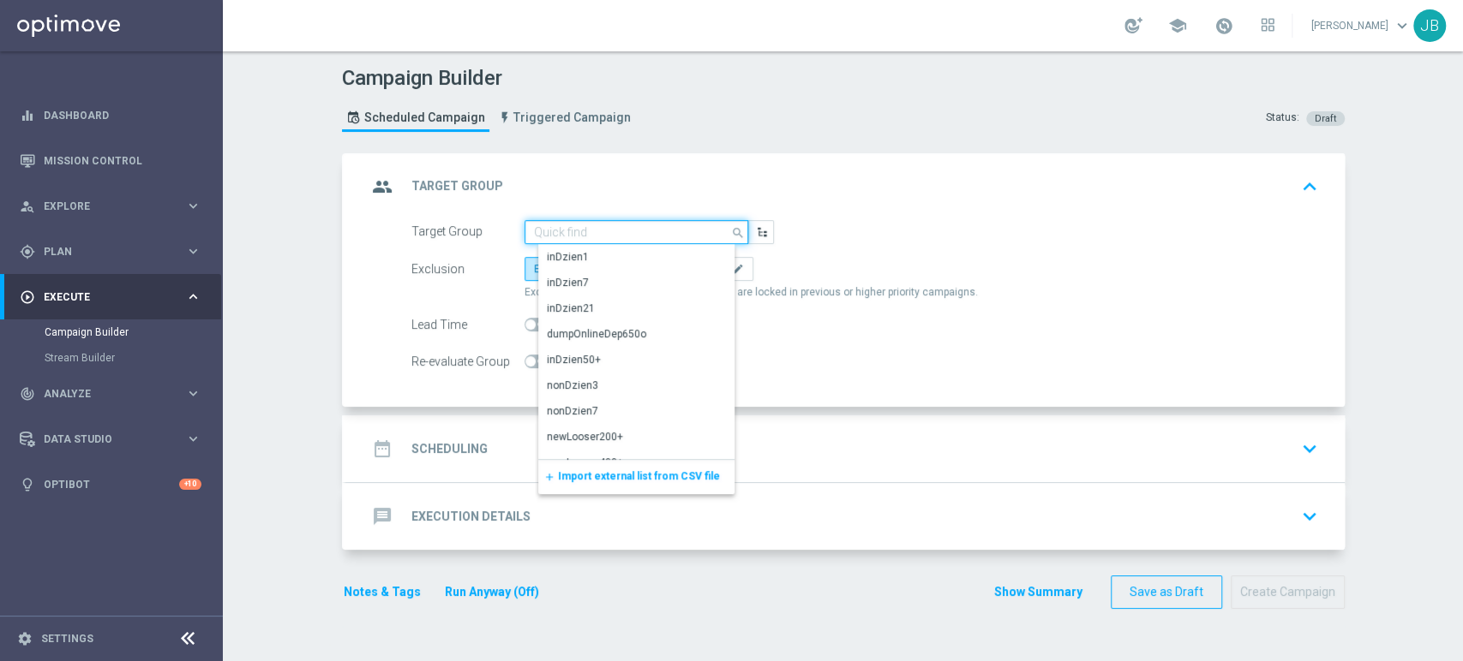
paste input "(LPZ - SMS) lojal_I_[PHONE_NUMBER]"
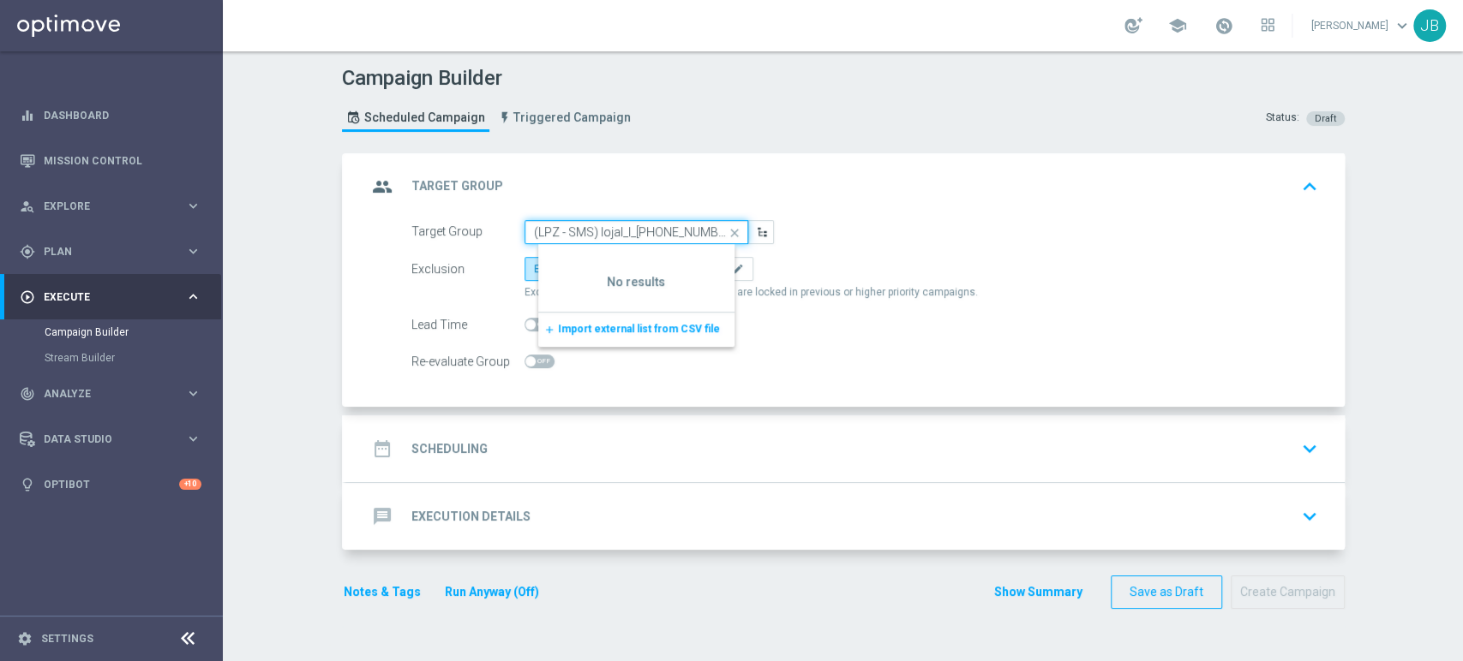
drag, startPoint x: 528, startPoint y: 227, endPoint x: 547, endPoint y: 232, distance: 19.5
click at [547, 232] on input "(LPZ - SMS) lojal_I_[PHONE_NUMBER]" at bounding box center [636, 232] width 224 height 24
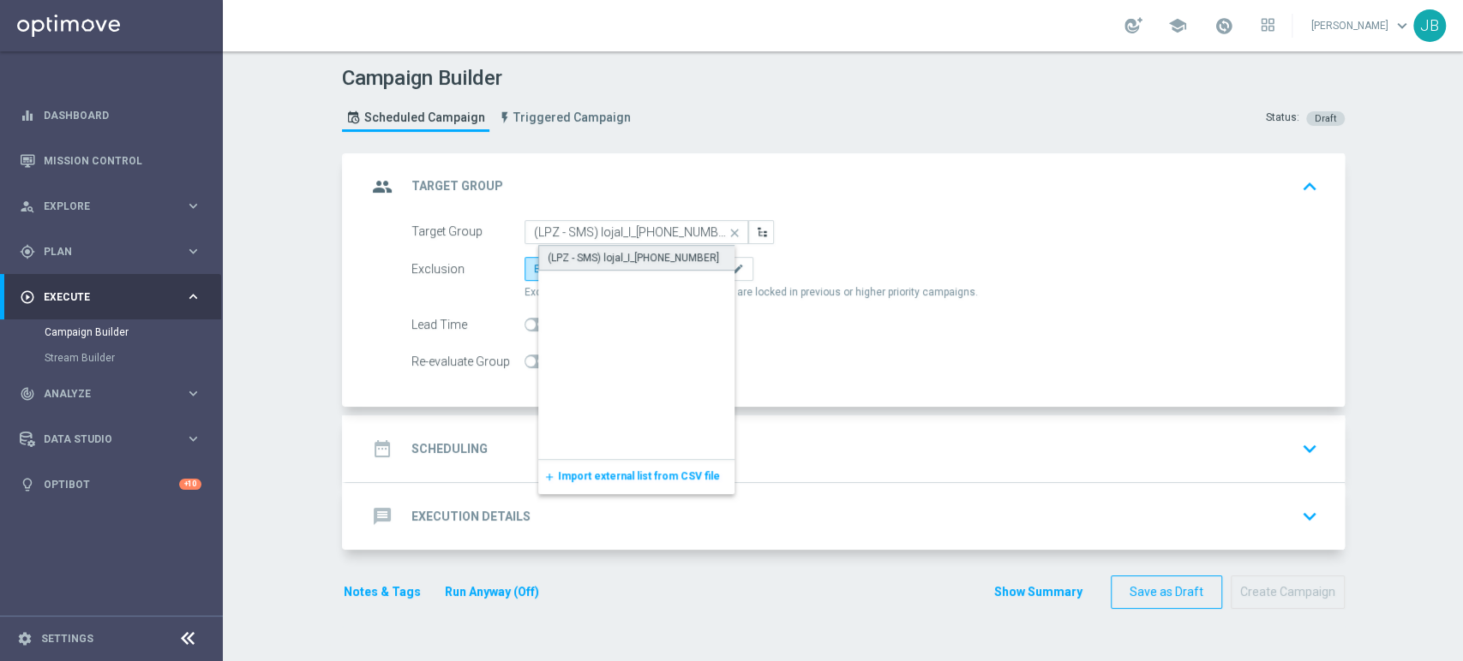
click at [548, 254] on div "(LPZ - SMS) lojal_I_[PHONE_NUMBER]" at bounding box center [633, 257] width 171 height 15
type input "(LPZ - SMS) lojal_I_[PHONE_NUMBER]"
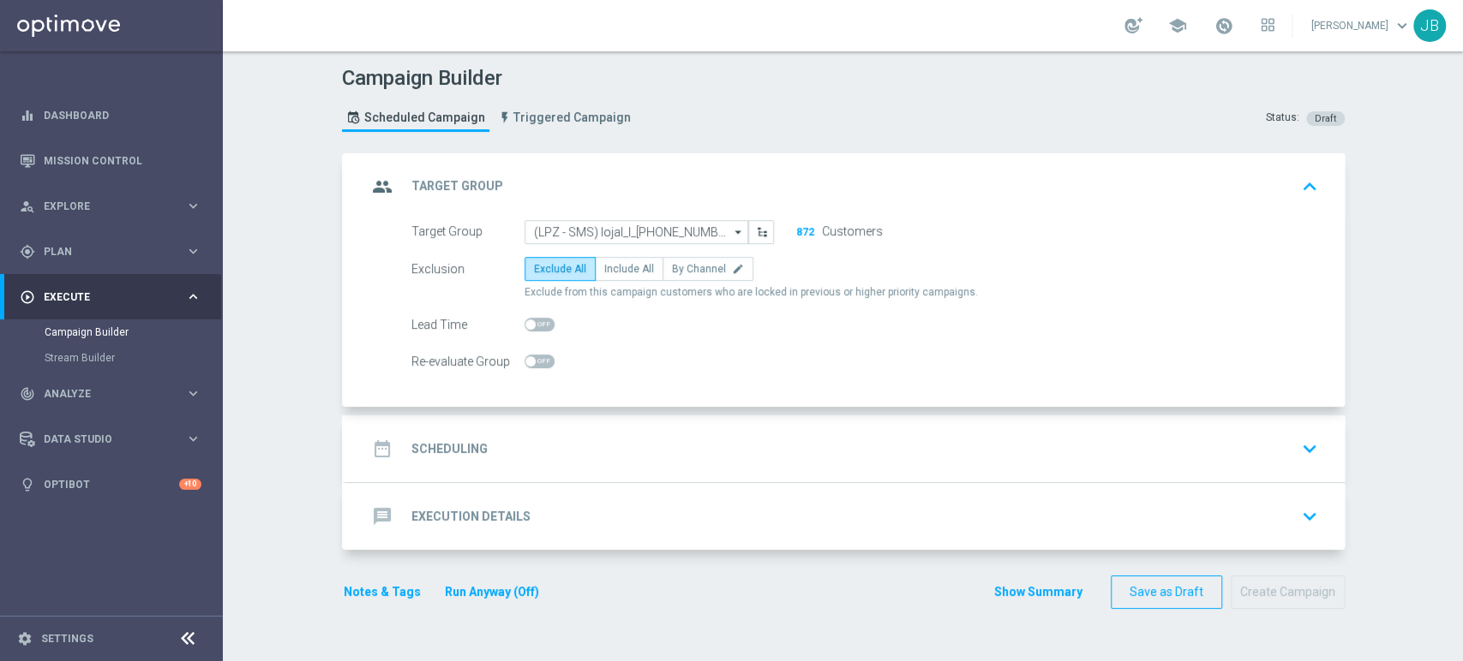
click at [588, 428] on div "date_range Scheduling keyboard_arrow_down" at bounding box center [845, 449] width 998 height 67
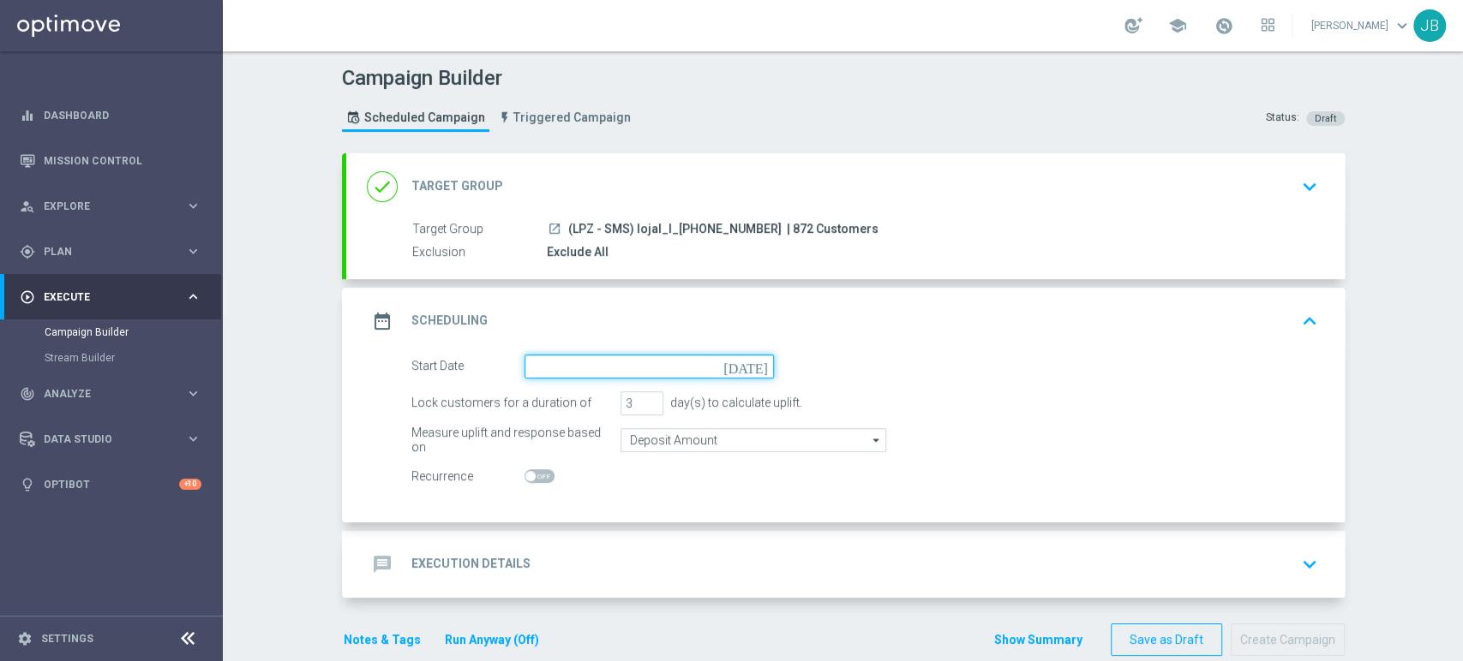
click at [613, 371] on input at bounding box center [648, 367] width 249 height 24
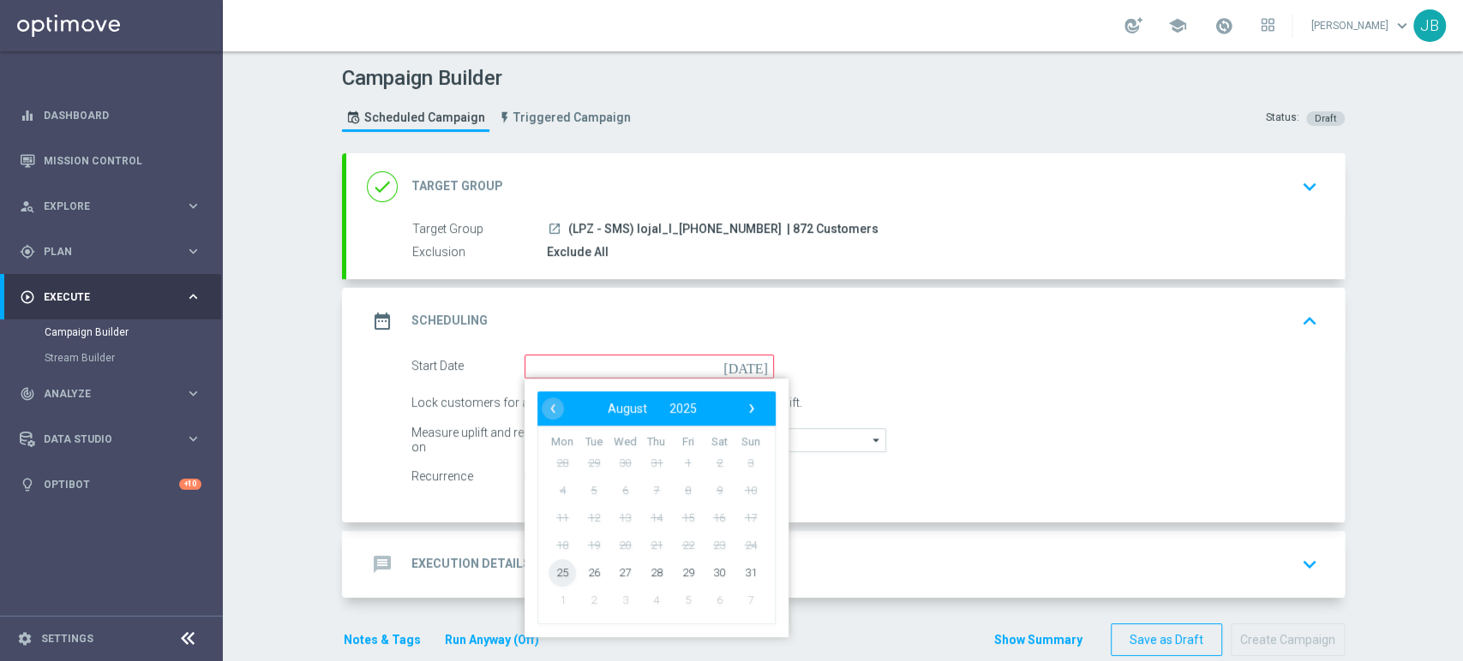
click at [557, 573] on span "25" at bounding box center [561, 572] width 27 height 27
type input "[DATE]"
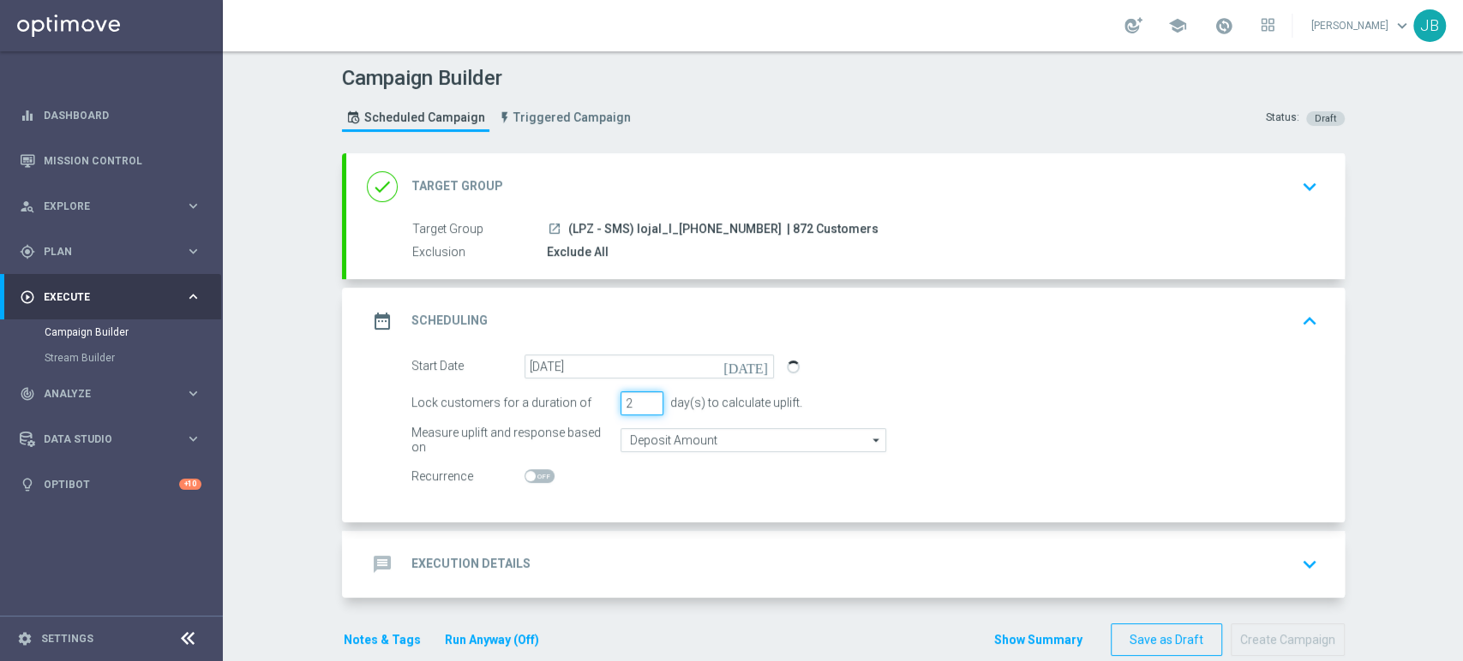
click at [643, 408] on input "2" at bounding box center [641, 404] width 43 height 24
type input "1"
click at [643, 408] on input "1" at bounding box center [641, 404] width 43 height 24
click at [625, 522] on accordion "done Target Group keyboard_arrow_down Target Group launch (LPZ - SMS) lojal_I_[…" at bounding box center [843, 375] width 1002 height 445
click at [629, 539] on div "message Execution Details keyboard_arrow_down" at bounding box center [845, 564] width 998 height 67
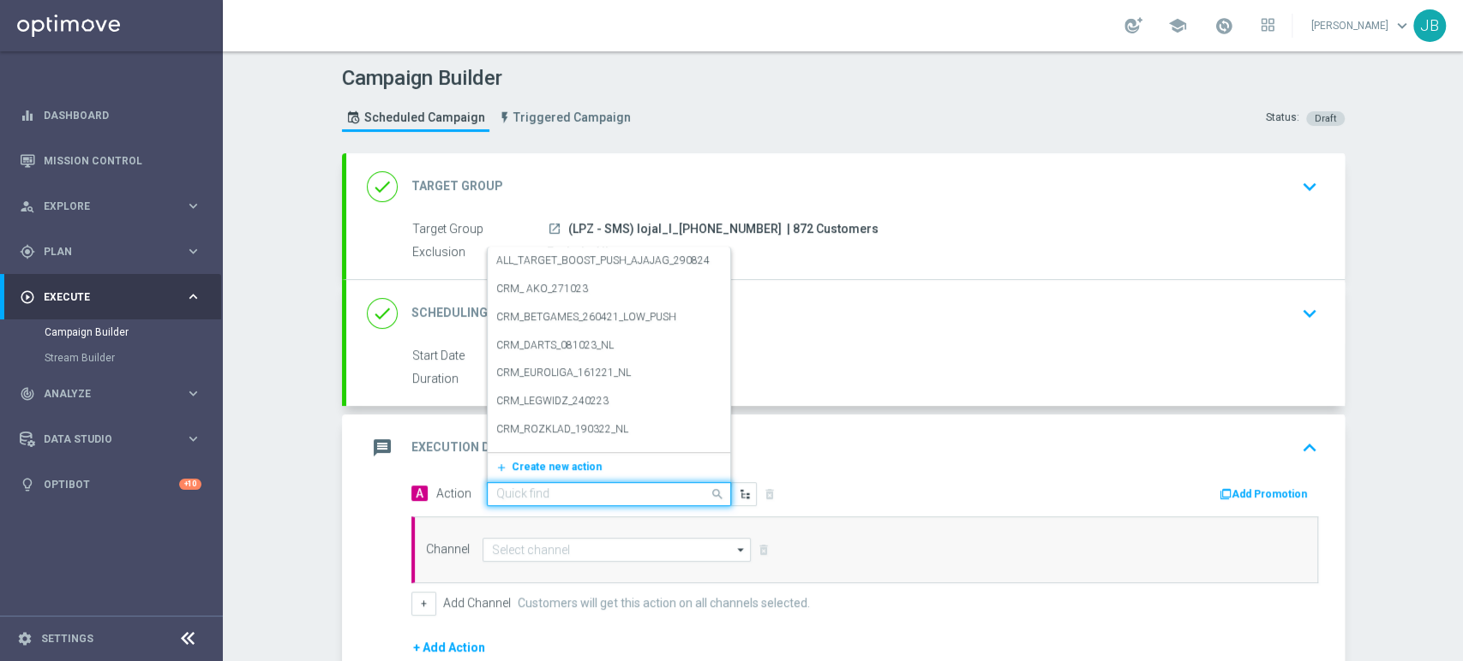
click at [521, 501] on div "Quick find" at bounding box center [609, 494] width 244 height 24
click at [518, 467] on span "Create new action" at bounding box center [557, 467] width 90 height 12
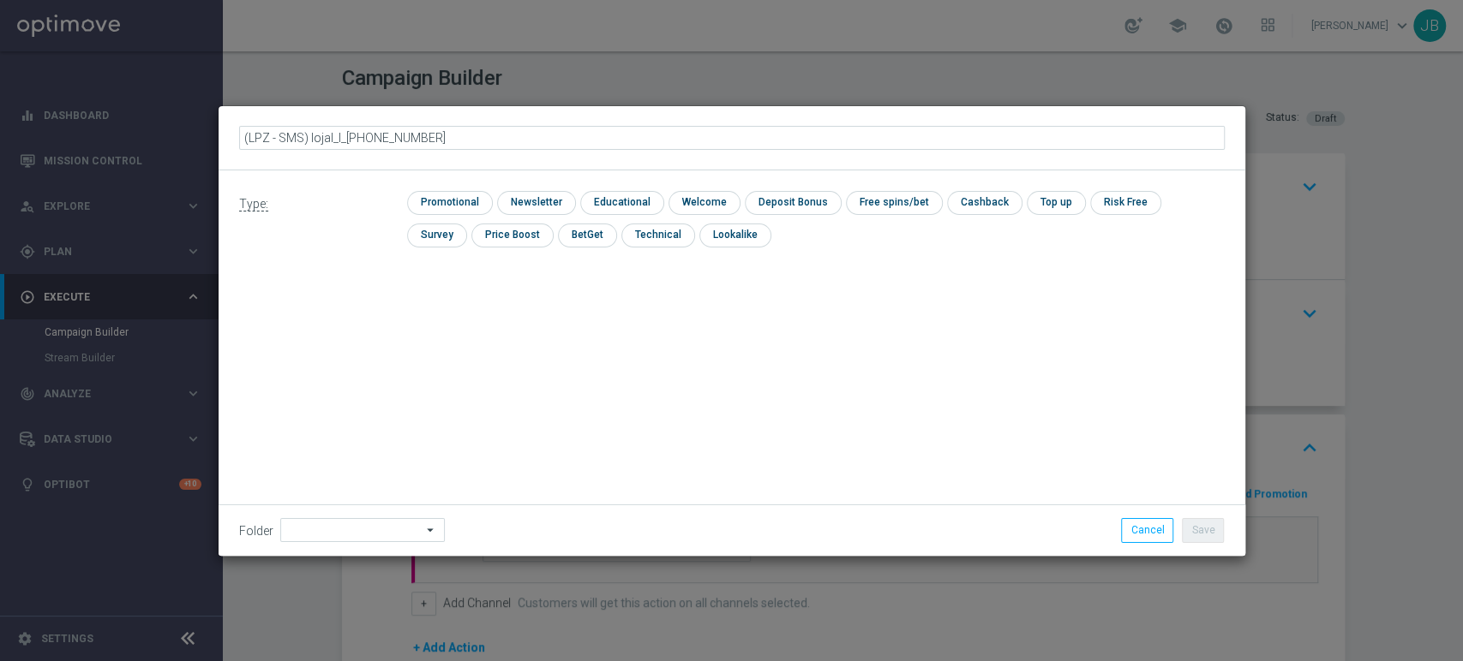
click at [260, 137] on input "(LPZ - SMS) lojal_I_[PHONE_NUMBER]" at bounding box center [731, 138] width 985 height 24
type input "(LPZ - SMS) lojal_I_[PHONE_NUMBER]"
click at [514, 200] on input "checkbox" at bounding box center [534, 202] width 75 height 23
checkbox input "true"
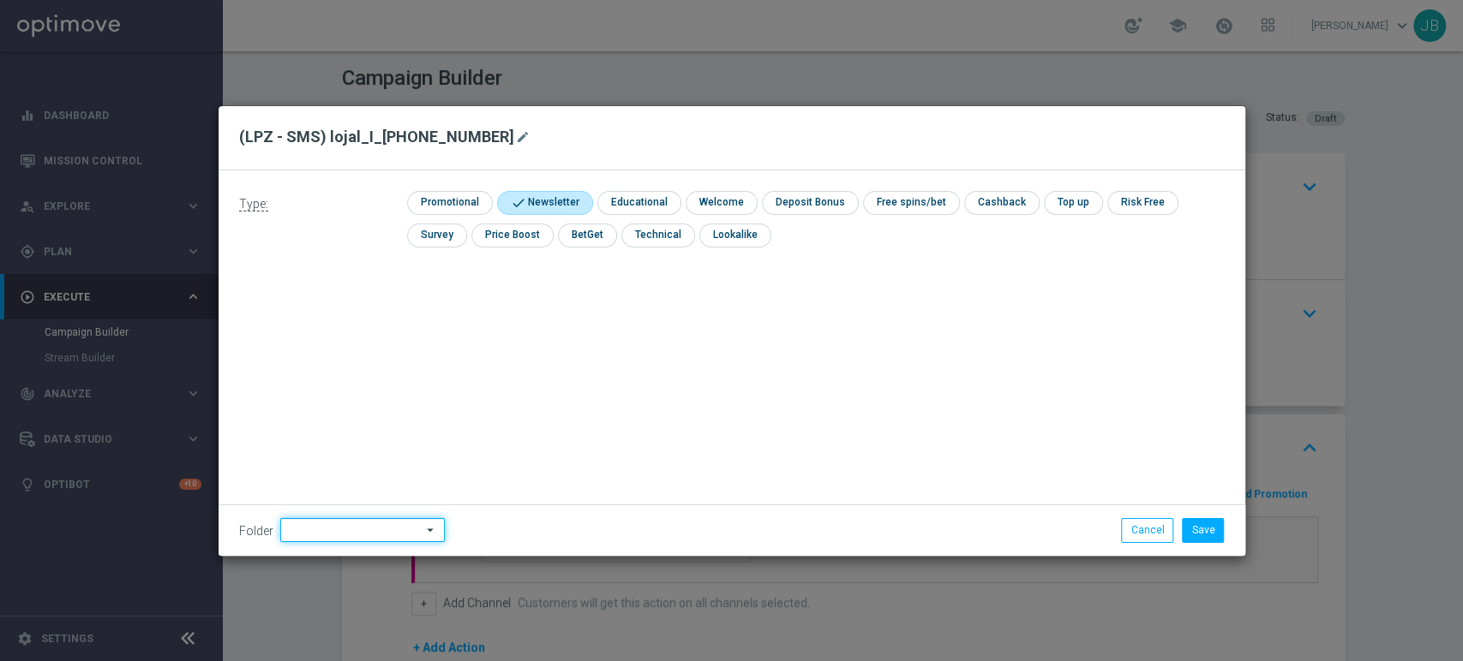
click at [353, 530] on input at bounding box center [362, 530] width 165 height 24
click at [387, 370] on div "Generosity Level Adjustment [PERSON_NAME]" at bounding box center [364, 410] width 141 height 215
click at [389, 356] on div "[PERSON_NAME]" at bounding box center [373, 356] width 159 height 24
type input "[PERSON_NAME]"
click at [1204, 533] on button "Save" at bounding box center [1203, 530] width 42 height 24
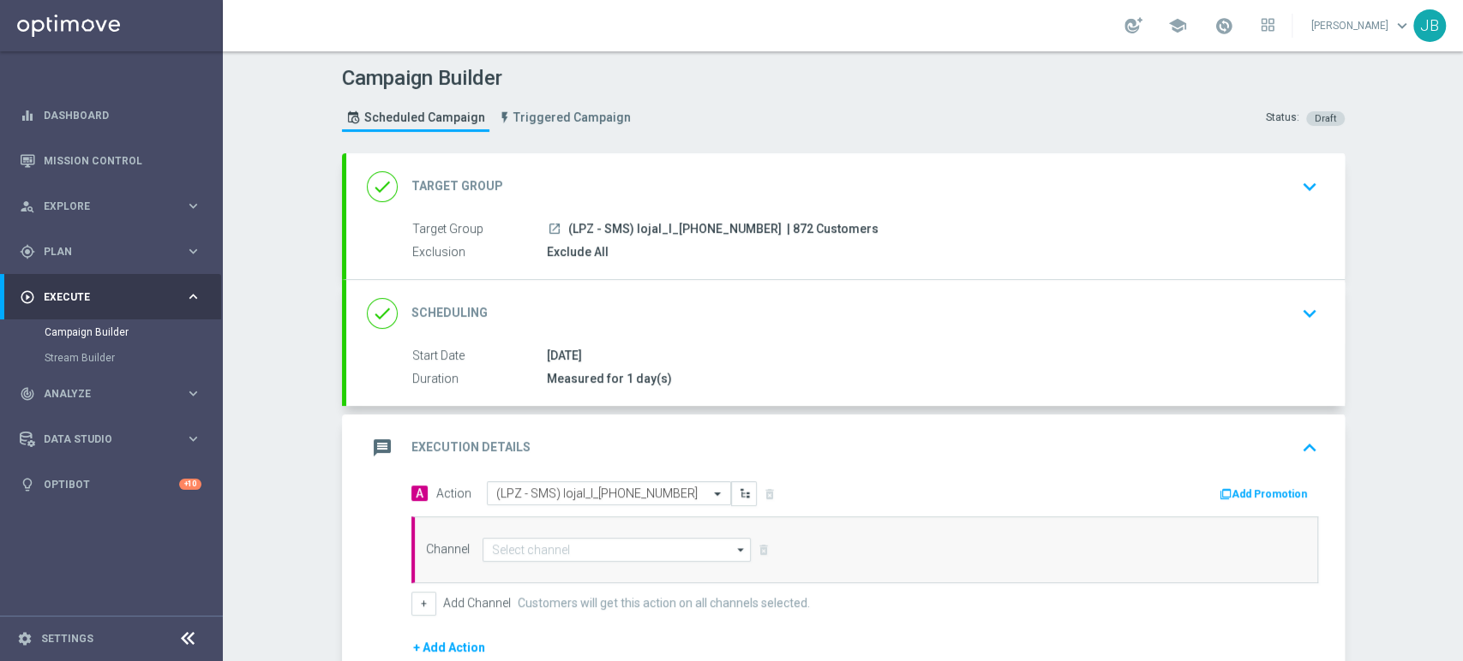
click at [776, 313] on div "done Scheduling keyboard_arrow_down" at bounding box center [845, 313] width 957 height 33
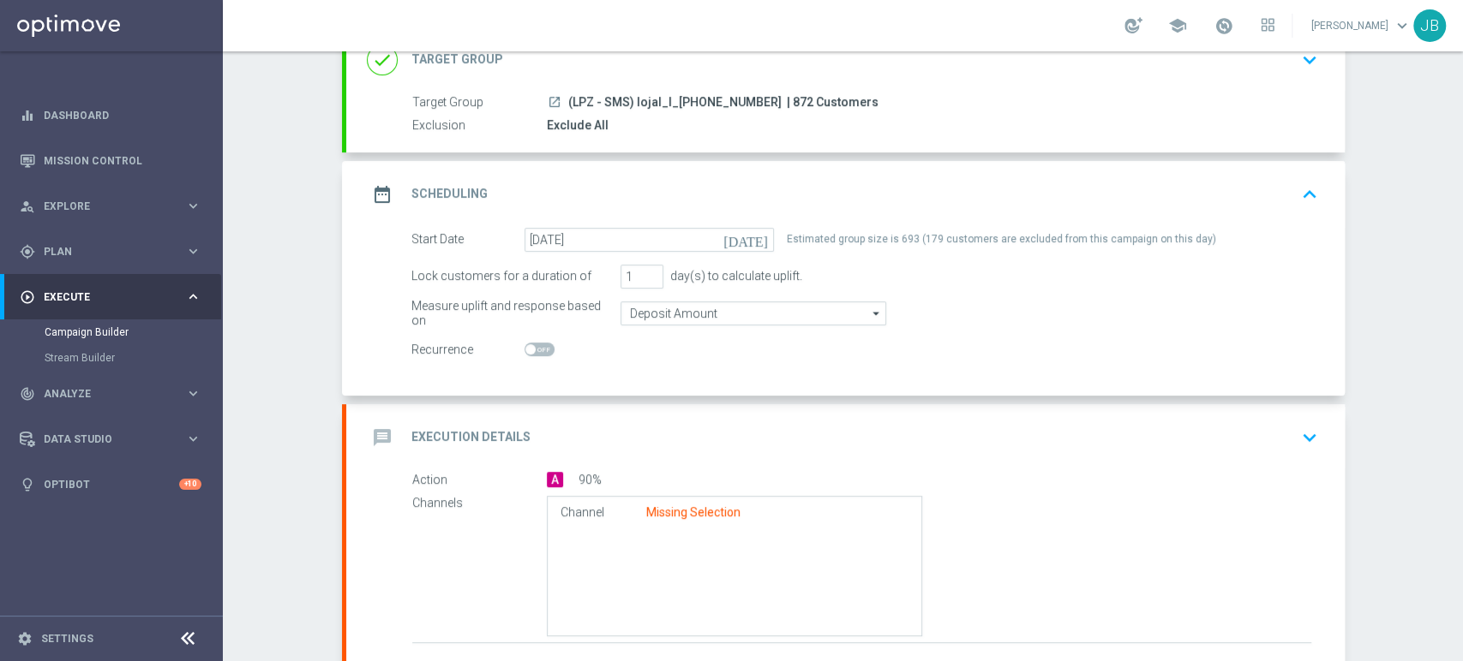
scroll to position [167, 0]
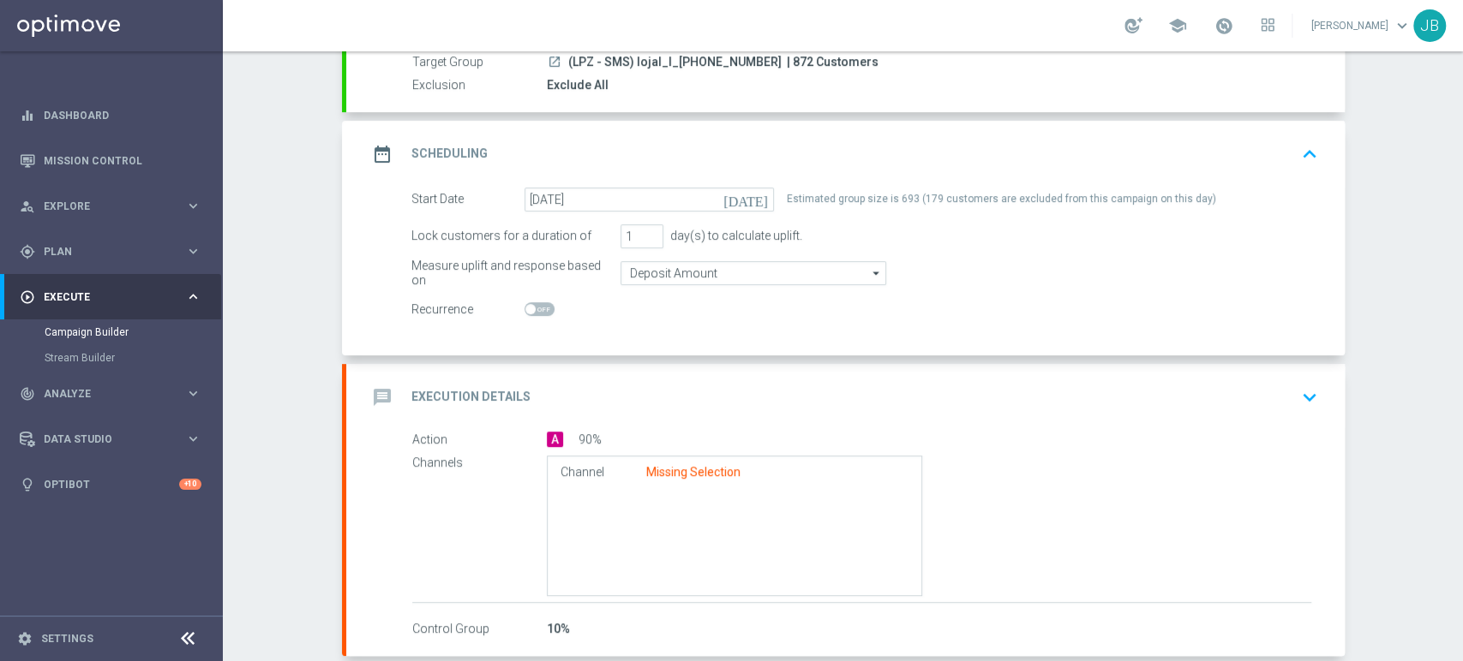
click at [727, 398] on div "message Execution Details keyboard_arrow_down" at bounding box center [845, 397] width 957 height 33
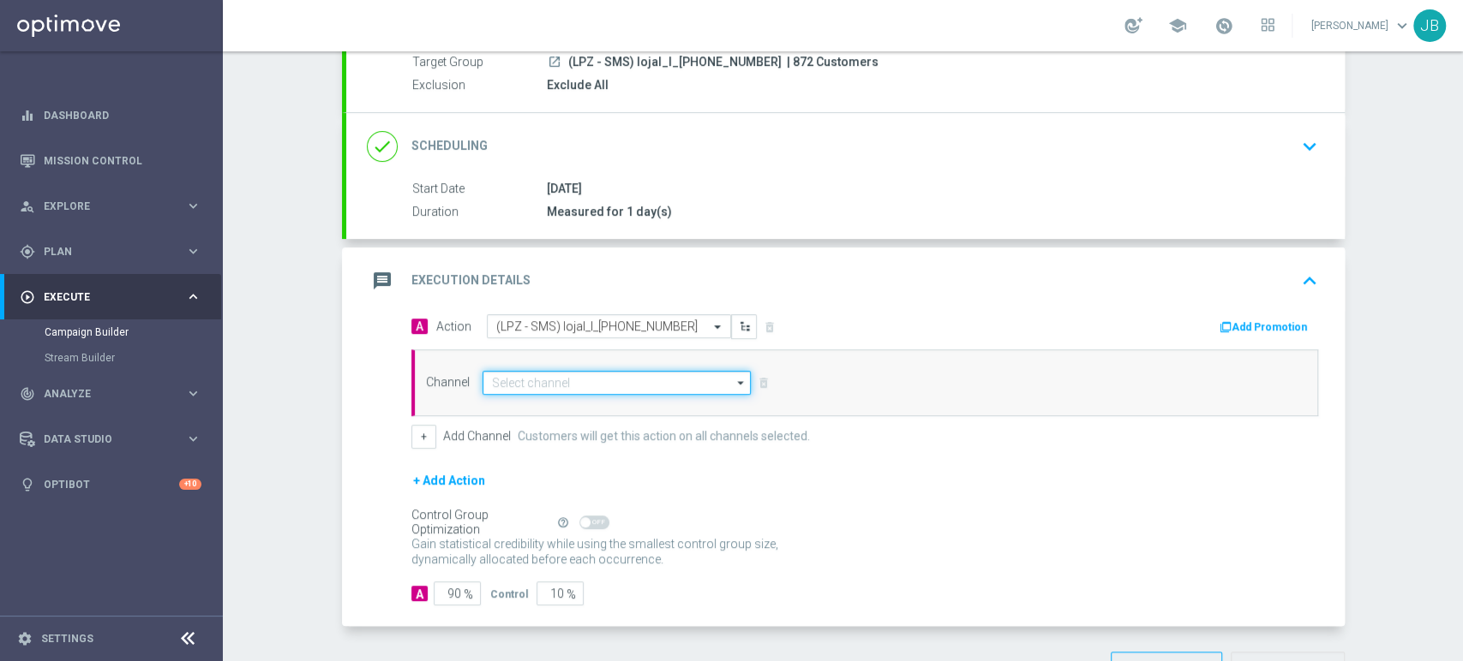
click at [509, 381] on input at bounding box center [616, 383] width 269 height 24
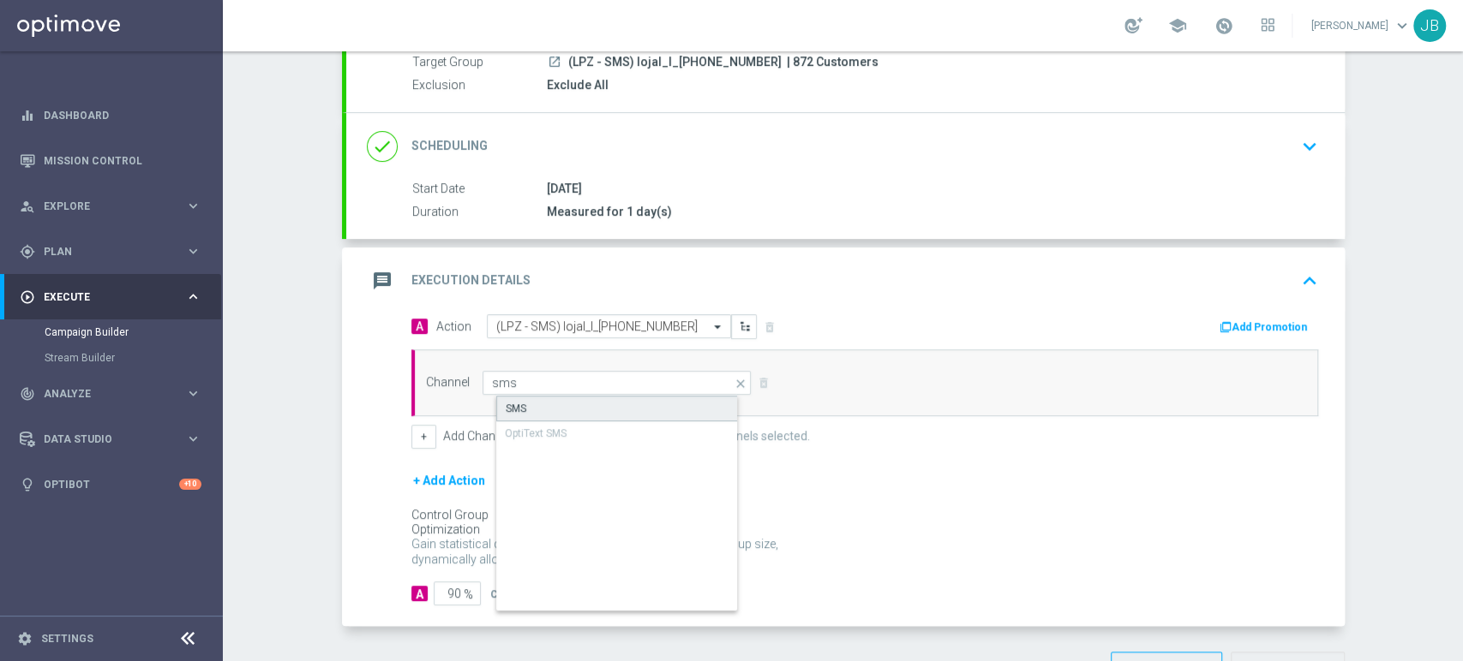
click at [512, 401] on div "SMS" at bounding box center [516, 408] width 21 height 15
type input "SMS"
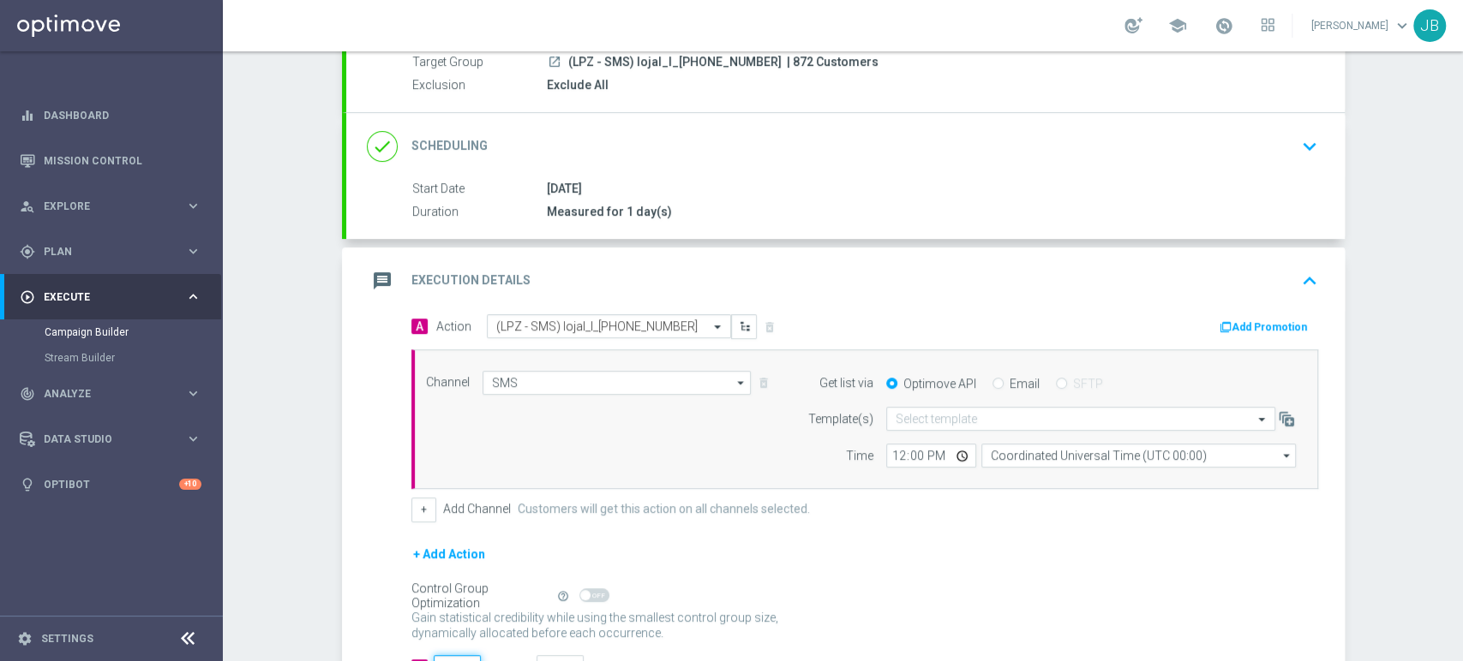
click at [446, 658] on input "90" at bounding box center [457, 667] width 47 height 24
type input "0"
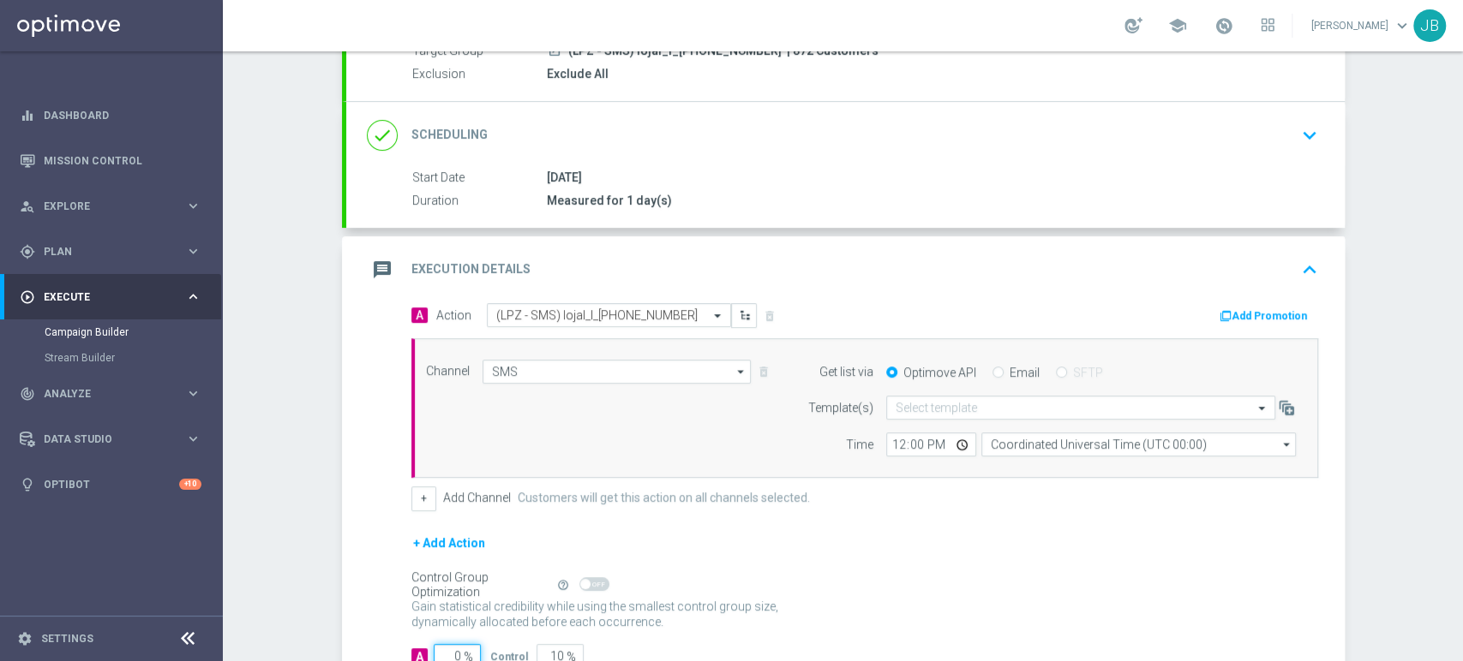
type input "100"
type input "0"
type input "100"
click at [933, 404] on input "text" at bounding box center [1063, 408] width 336 height 15
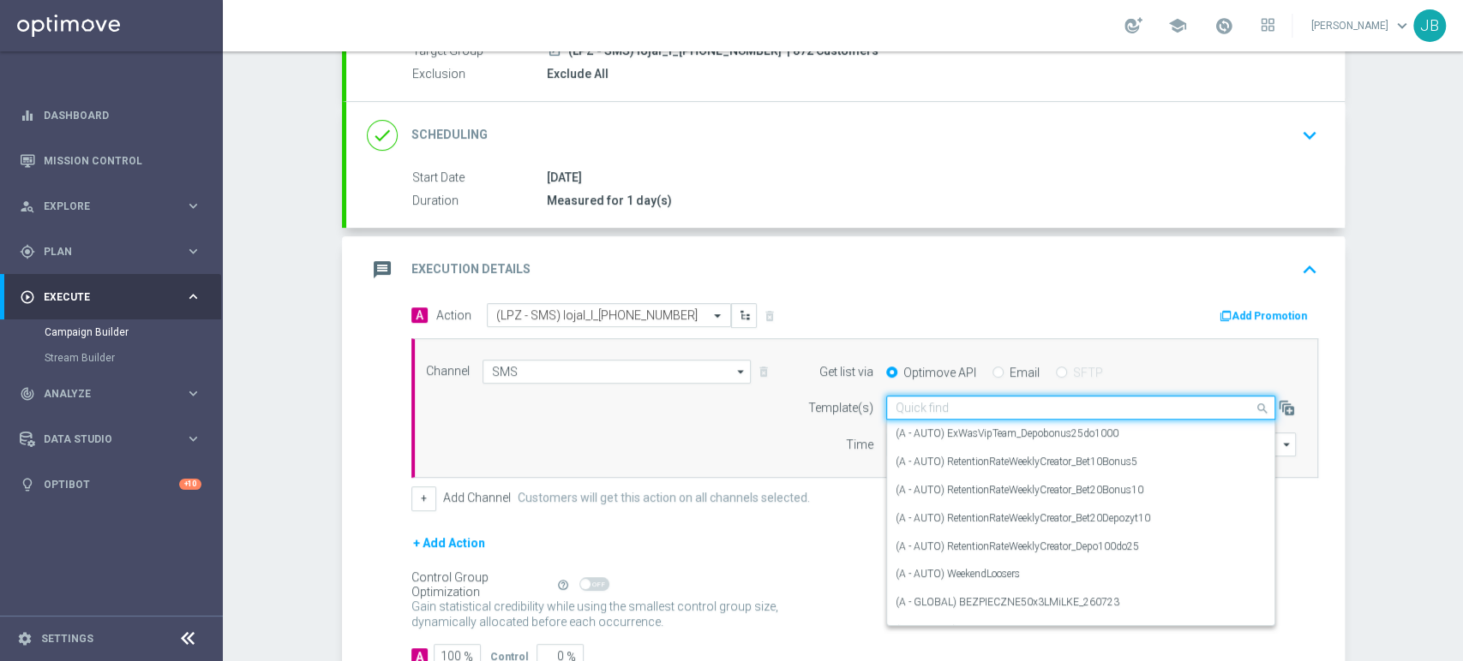
paste input "(LPZ - SMS) lojal_I_[PHONE_NUMBER]"
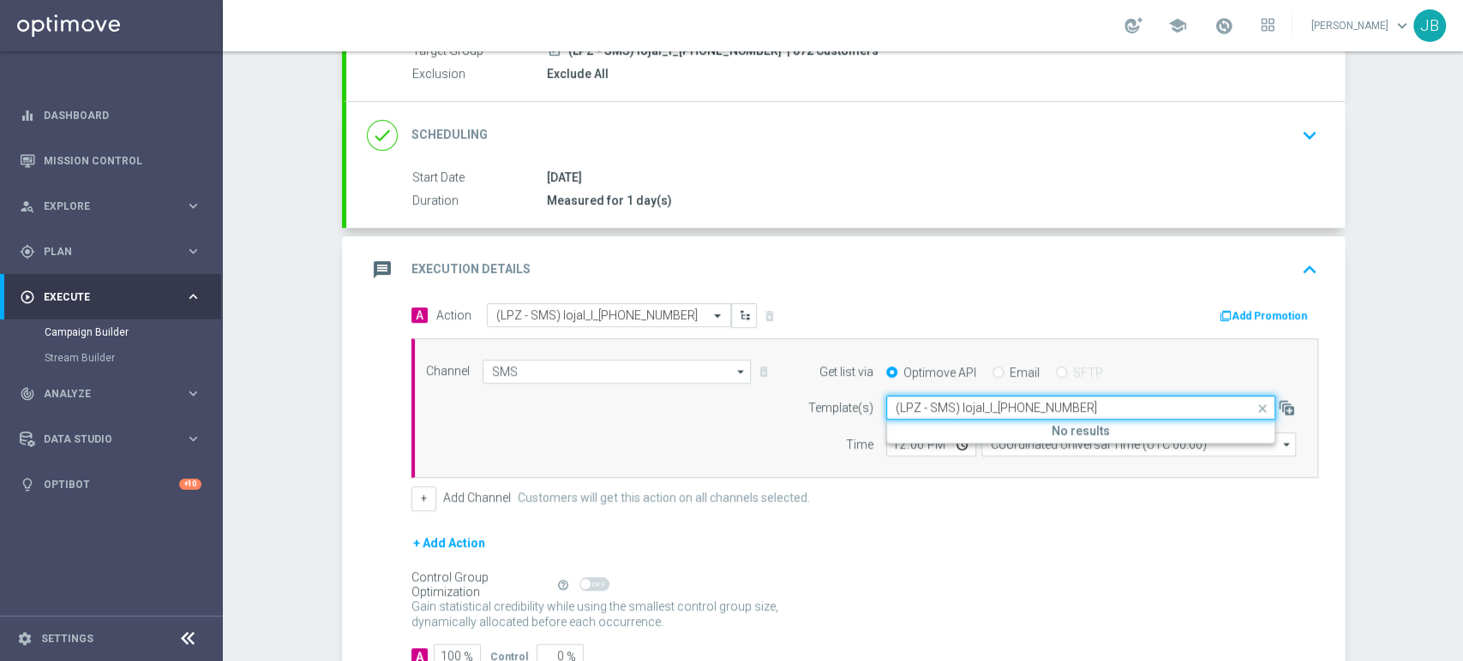
click at [912, 406] on input "(LPZ - SMS) lojal_I_[PHONE_NUMBER]" at bounding box center [1063, 408] width 336 height 15
click at [907, 422] on div "(LPZ - SMS) lojal_I_[PHONE_NUMBER]" at bounding box center [1080, 434] width 370 height 28
type input "(LPZ - SMS) lojal_I_[PHONE_NUMBER]"
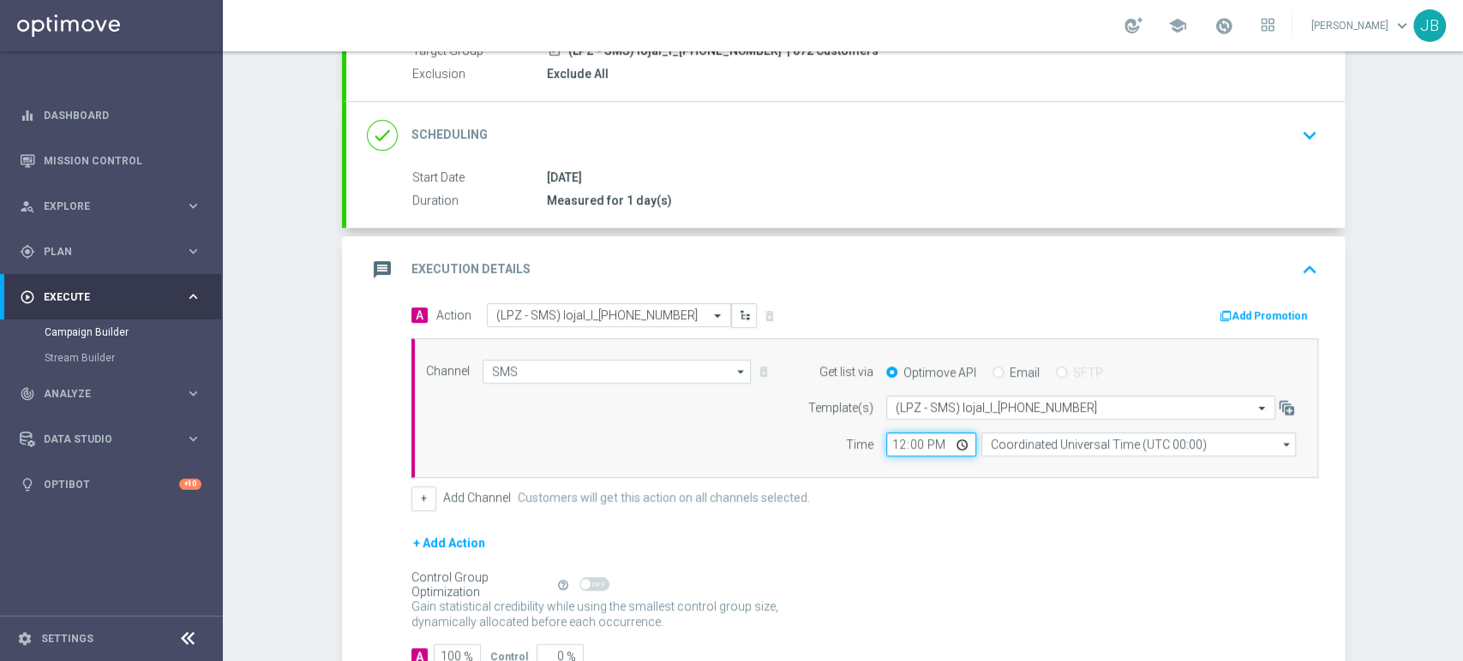
click at [888, 449] on input "12:00" at bounding box center [931, 445] width 90 height 24
type input "11:31"
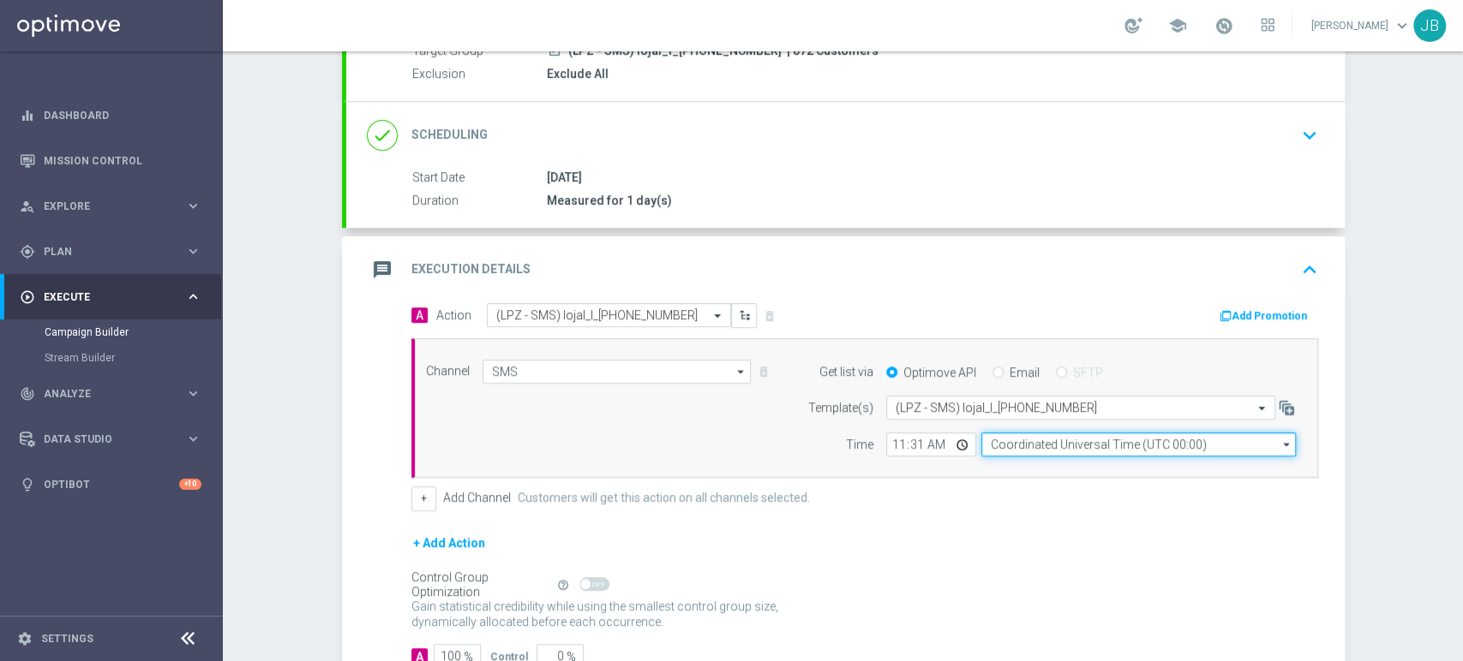
click at [1030, 441] on input "Coordinated Universal Time (UTC 00:00)" at bounding box center [1138, 445] width 314 height 24
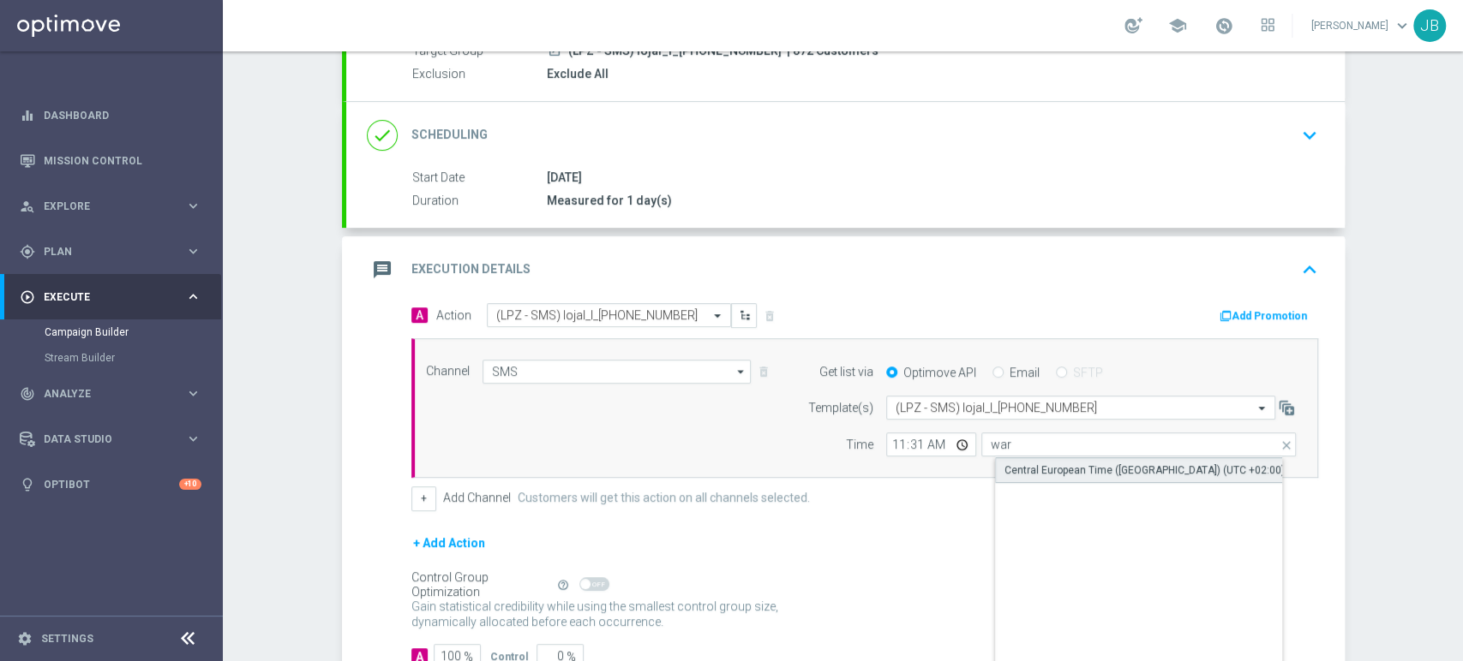
click at [1031, 463] on div "Central European Time ([GEOGRAPHIC_DATA]) (UTC +02:00)" at bounding box center [1144, 470] width 280 height 15
type input "Central European Time ([GEOGRAPHIC_DATA]) (UTC +02:00)"
click at [1045, 526] on form "A Action Select action (LPZ - SMS) lojal_I_[PHONE_NUMBER] delete_forever Add Pr…" at bounding box center [864, 485] width 907 height 365
click at [1461, 139] on div "Campaign Builder Scheduled Campaign Triggered Campaign Status: Draft done Targe…" at bounding box center [843, 356] width 1240 height 610
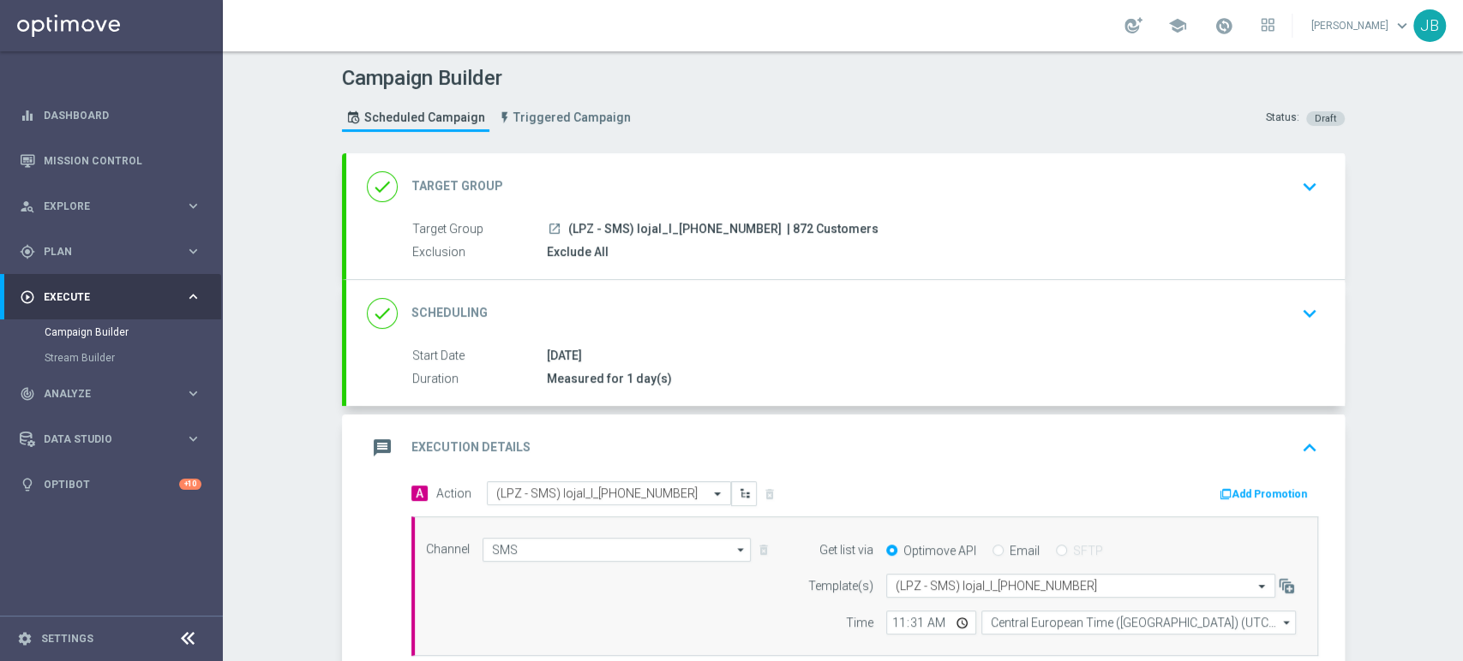
click at [1267, 198] on div "done Target Group keyboard_arrow_down" at bounding box center [845, 187] width 957 height 33
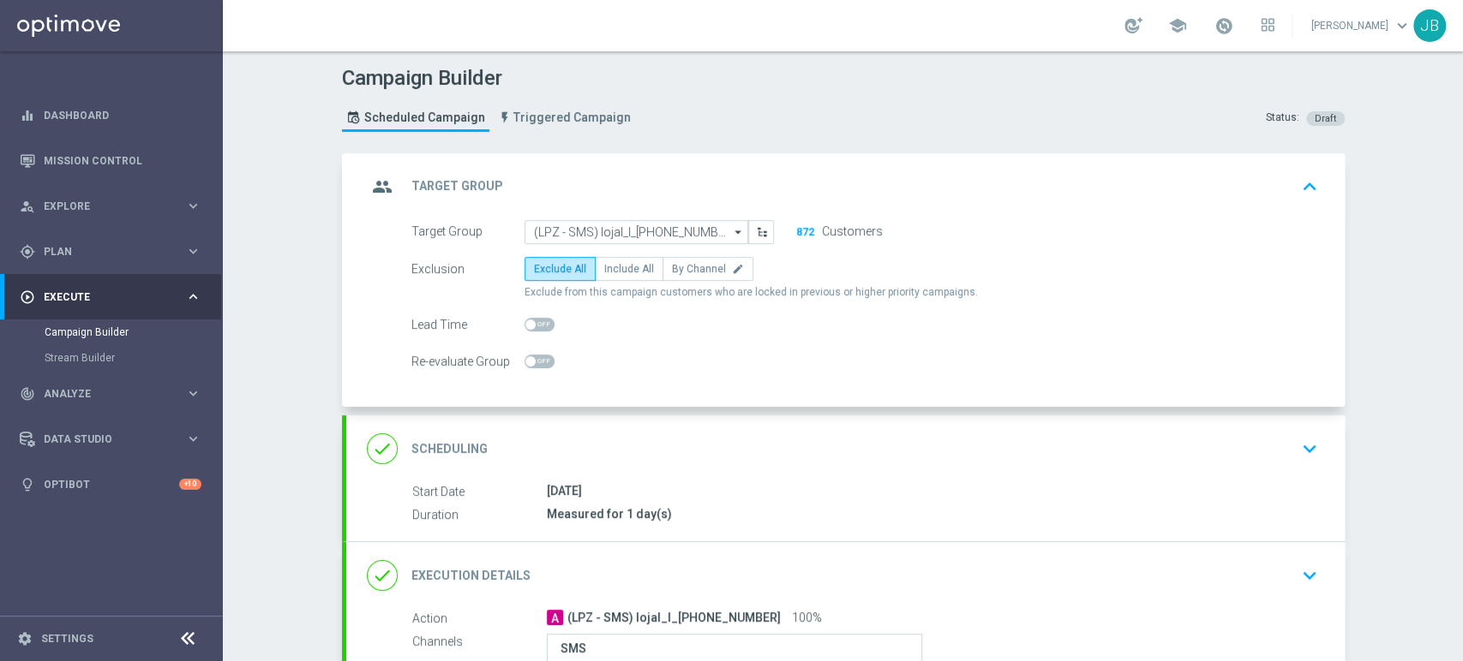
click at [1295, 452] on button "keyboard_arrow_down" at bounding box center [1309, 449] width 29 height 33
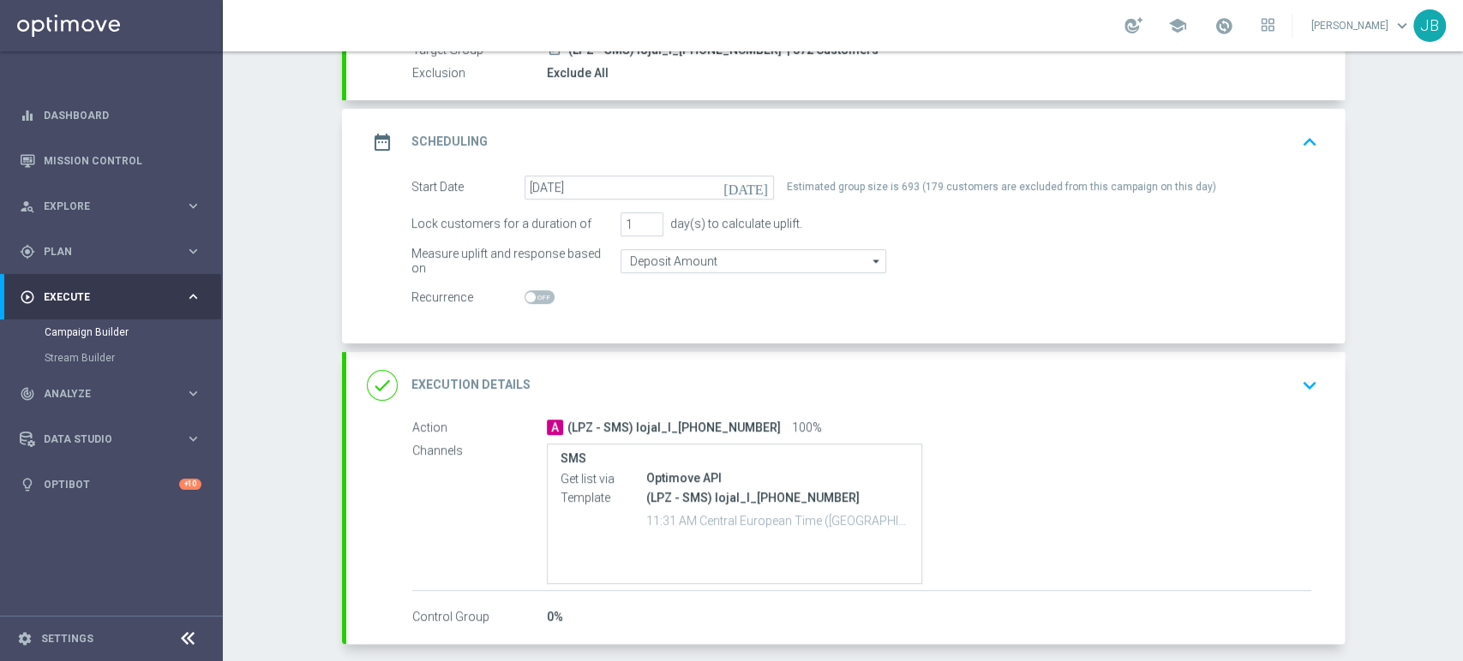
drag, startPoint x: 1461, startPoint y: 356, endPoint x: 1451, endPoint y: 479, distance: 122.9
click at [1451, 479] on div "Campaign Builder Scheduled Campaign Triggered Campaign Status: Draft done Targe…" at bounding box center [843, 356] width 1240 height 610
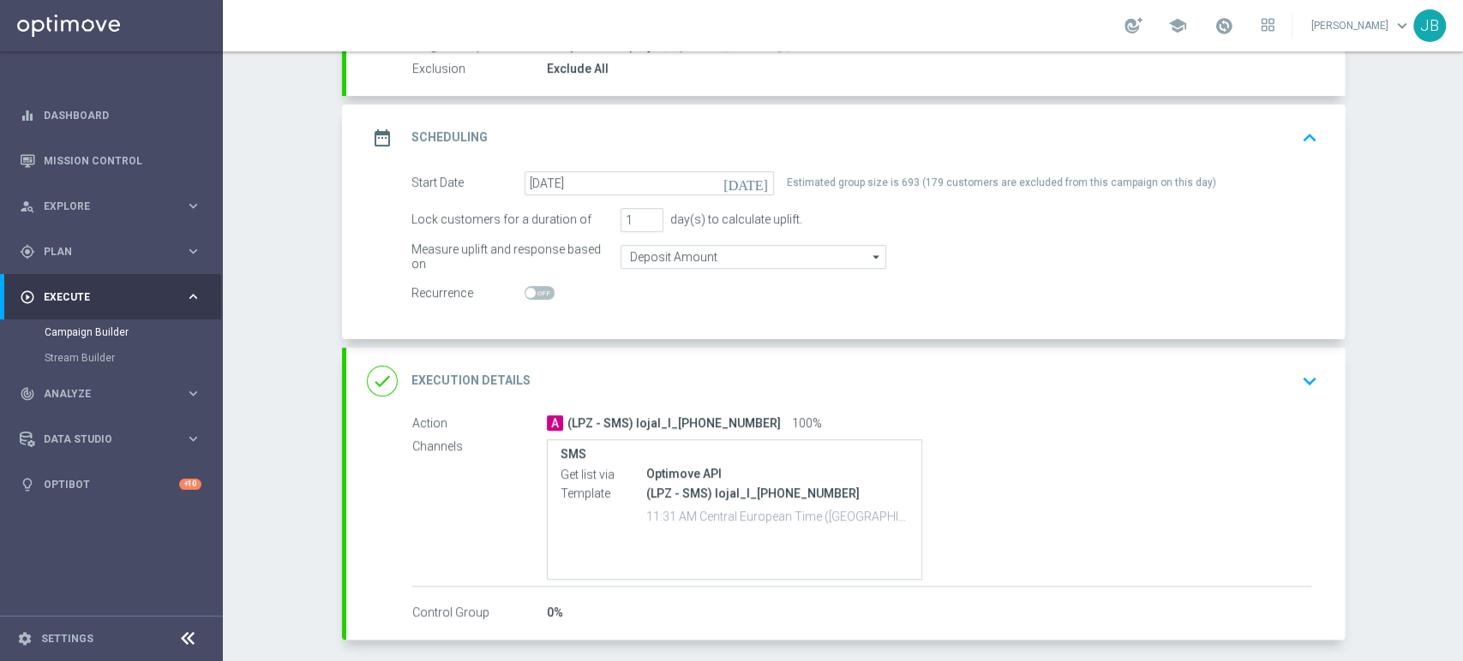
click at [1274, 383] on div "done Execution Details keyboard_arrow_down" at bounding box center [845, 381] width 957 height 33
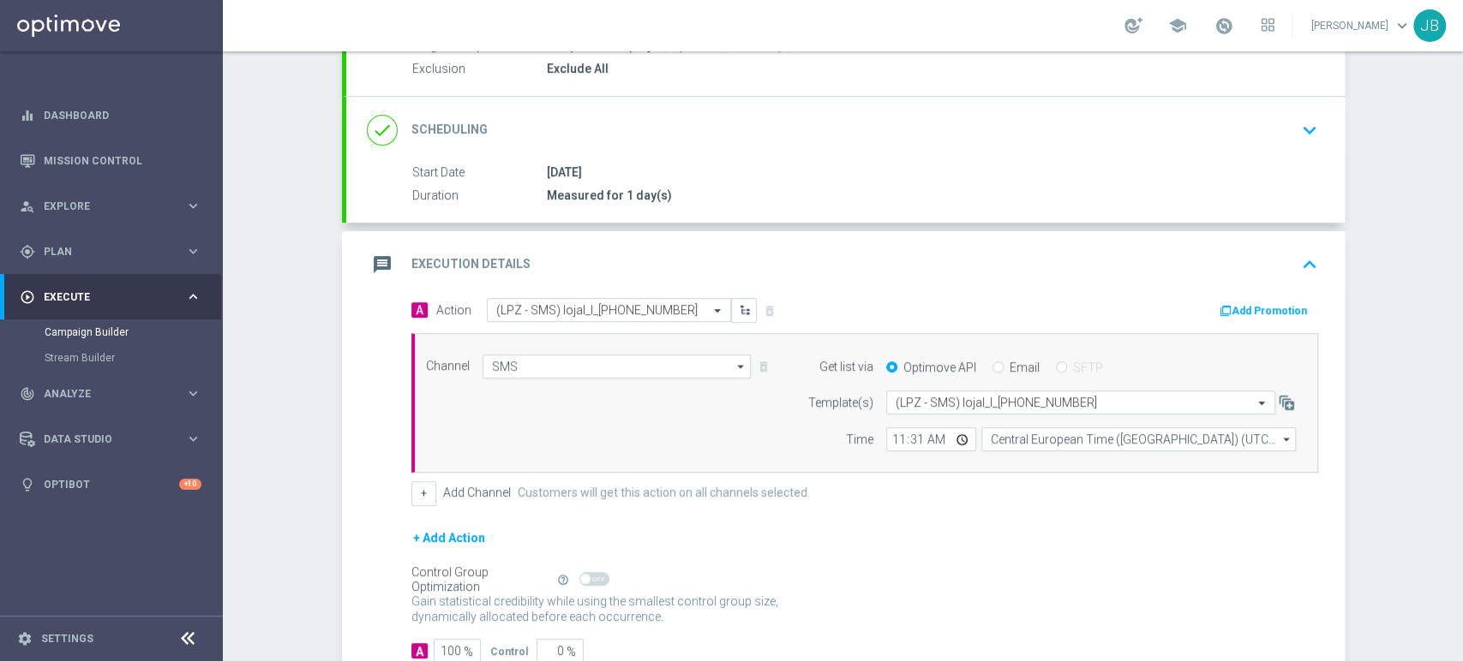
click at [1357, 455] on div "Campaign Builder Scheduled Campaign Triggered Campaign Status: Draft done Targe…" at bounding box center [843, 356] width 1240 height 610
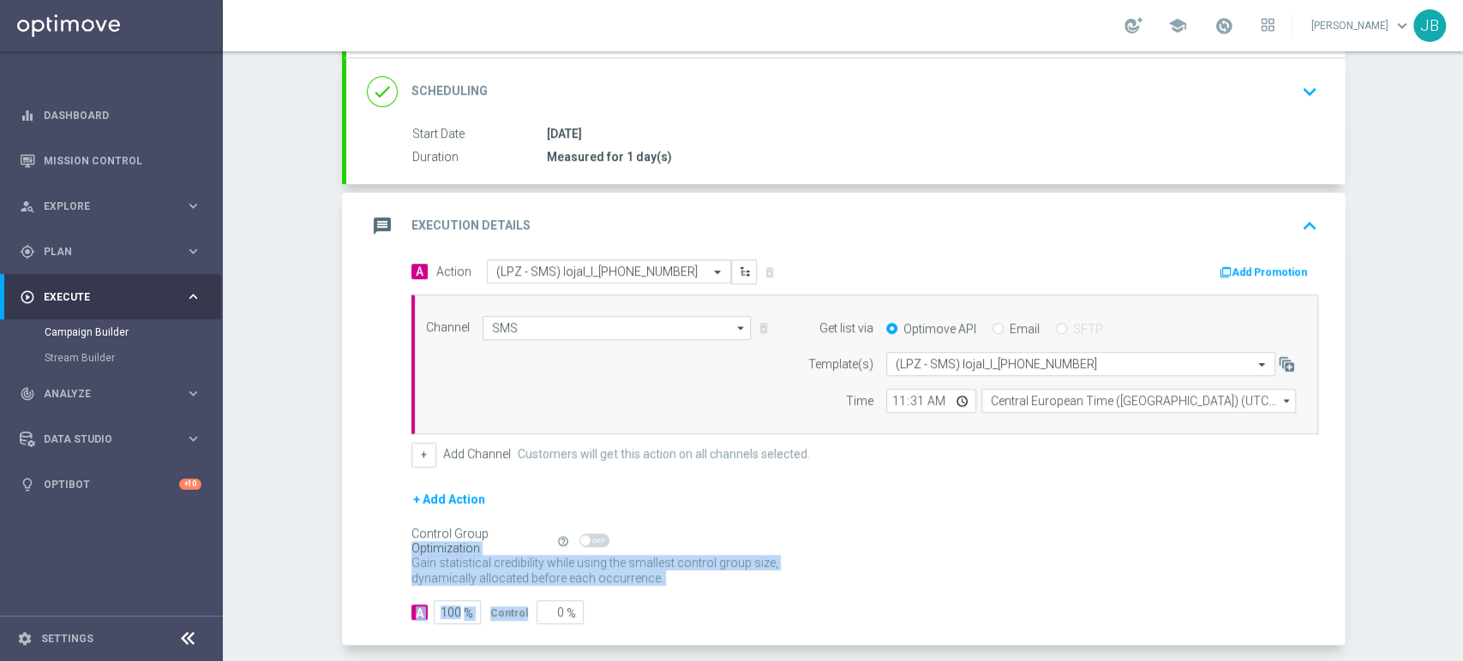
scroll to position [241, 0]
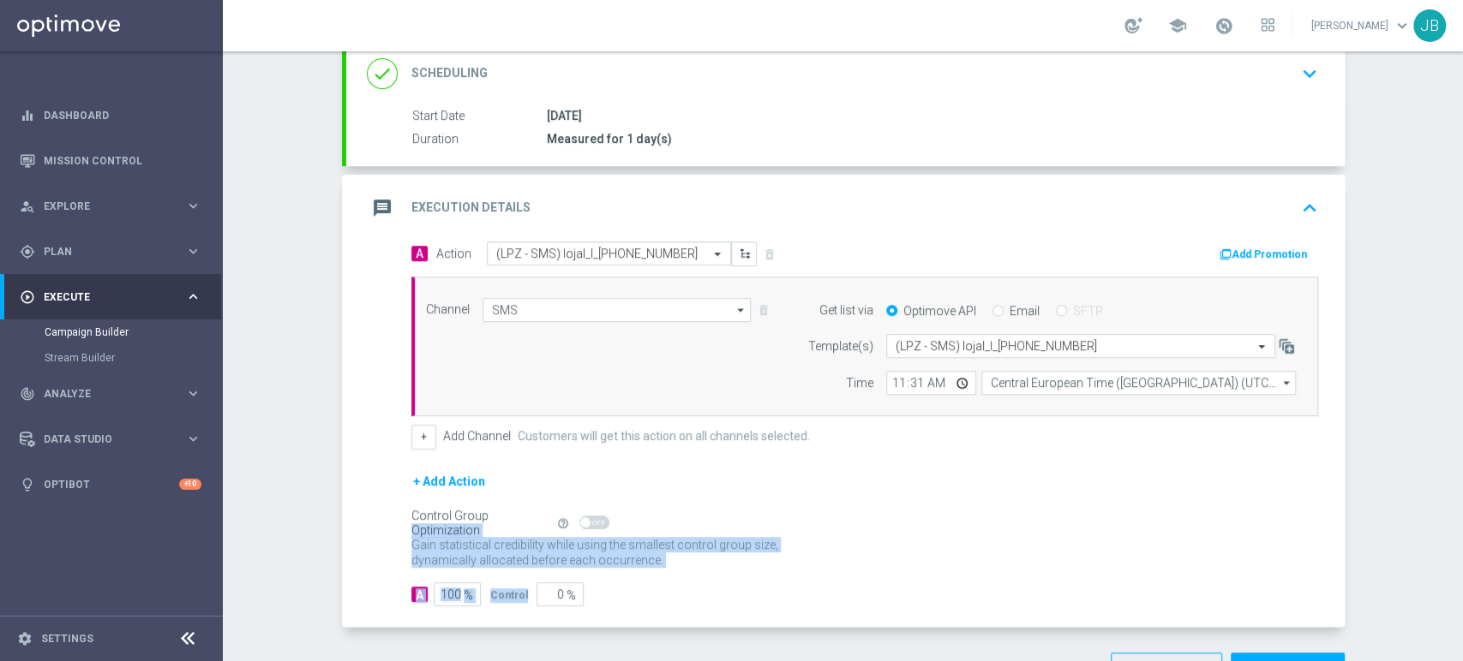
drag, startPoint x: 1461, startPoint y: 564, endPoint x: 1460, endPoint y: 601, distance: 37.7
click at [1460, 601] on div "Campaign Builder Scheduled Campaign Triggered Campaign Status: Draft done Targe…" at bounding box center [843, 356] width 1240 height 610
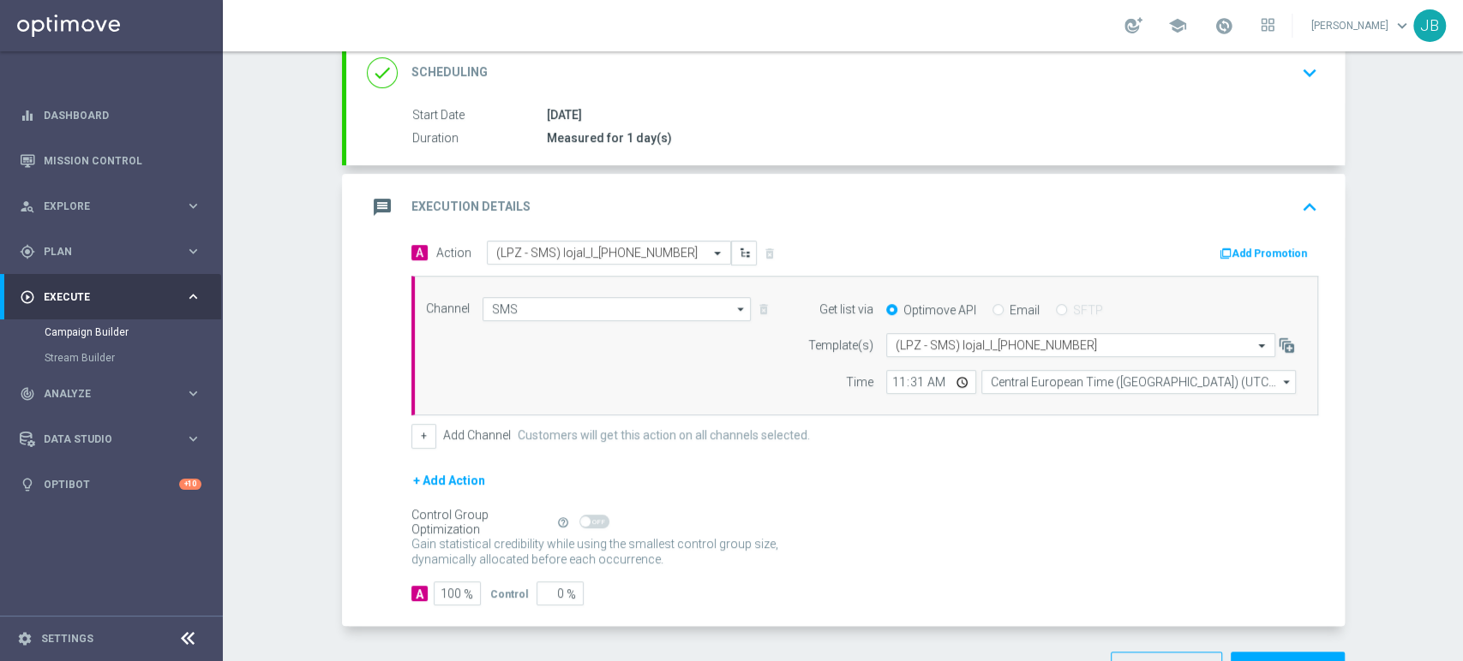
click at [1394, 507] on div "Campaign Builder Scheduled Campaign Triggered Campaign Status: Draft done Targe…" at bounding box center [843, 356] width 1240 height 610
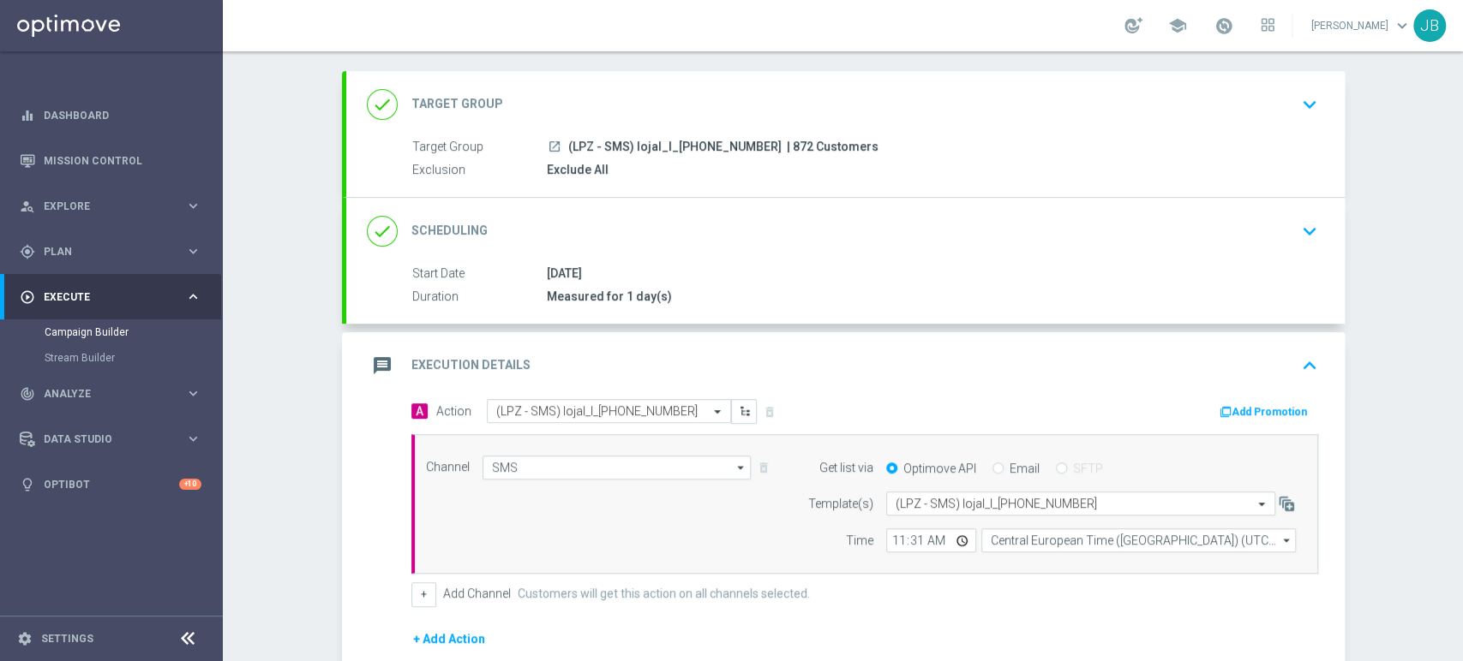
scroll to position [69, 0]
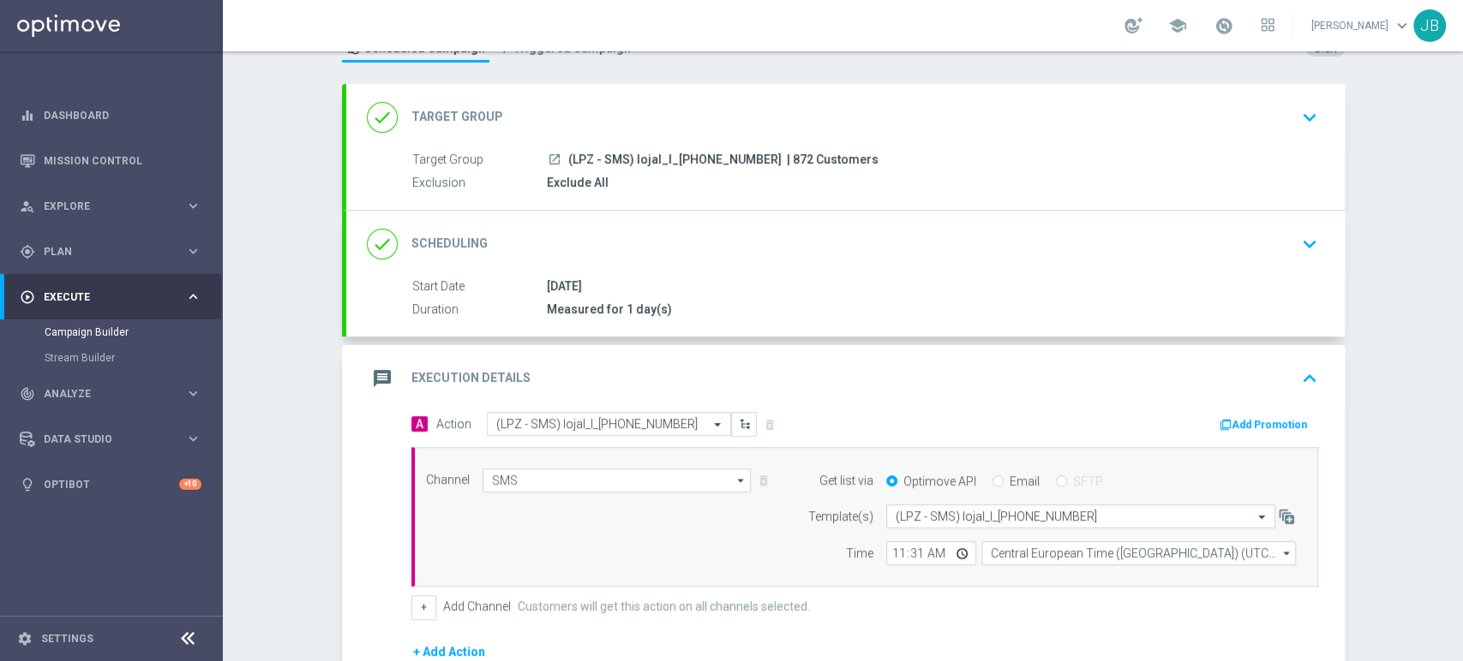
click at [1248, 151] on div "launch (LPZ - SMS) lojal_I_[PHONE_NUMBER] | 872 Customers" at bounding box center [929, 159] width 764 height 17
click at [1248, 97] on div "done Target Group keyboard_arrow_down" at bounding box center [845, 117] width 998 height 67
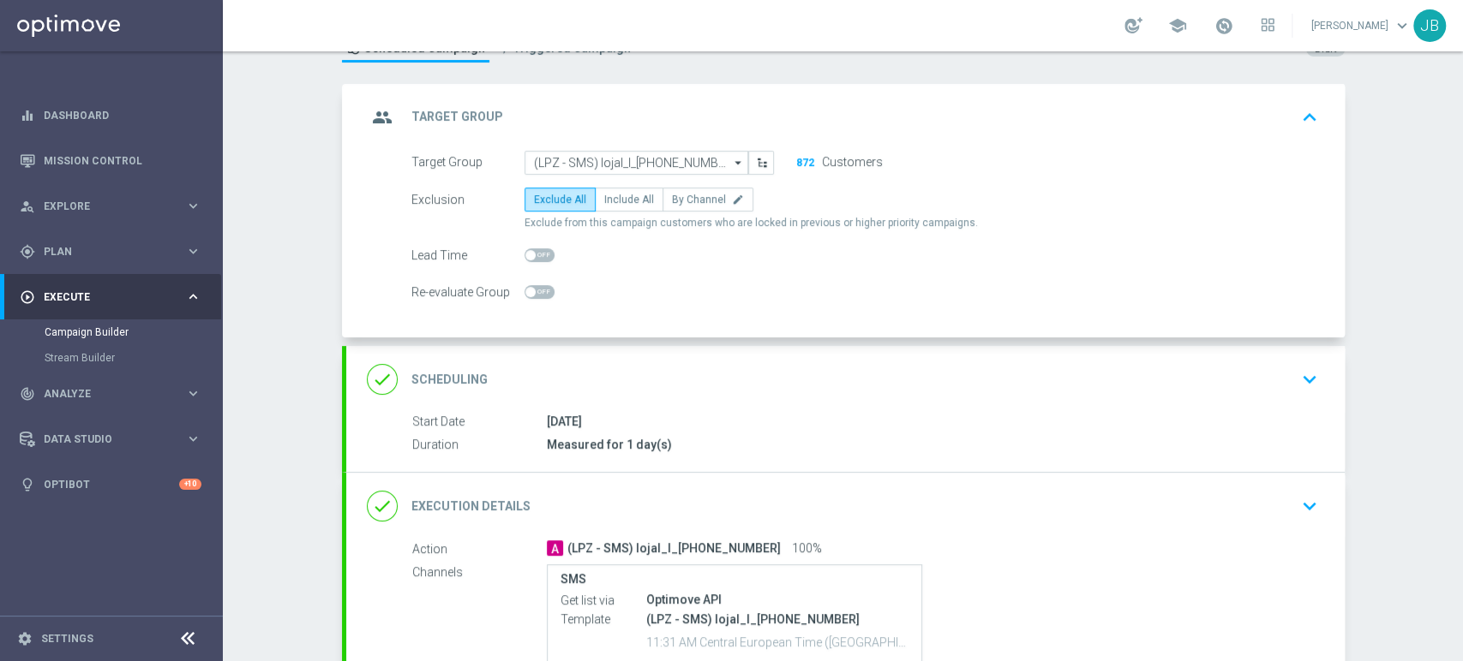
click at [1104, 381] on div "done Scheduling keyboard_arrow_down" at bounding box center [845, 379] width 957 height 33
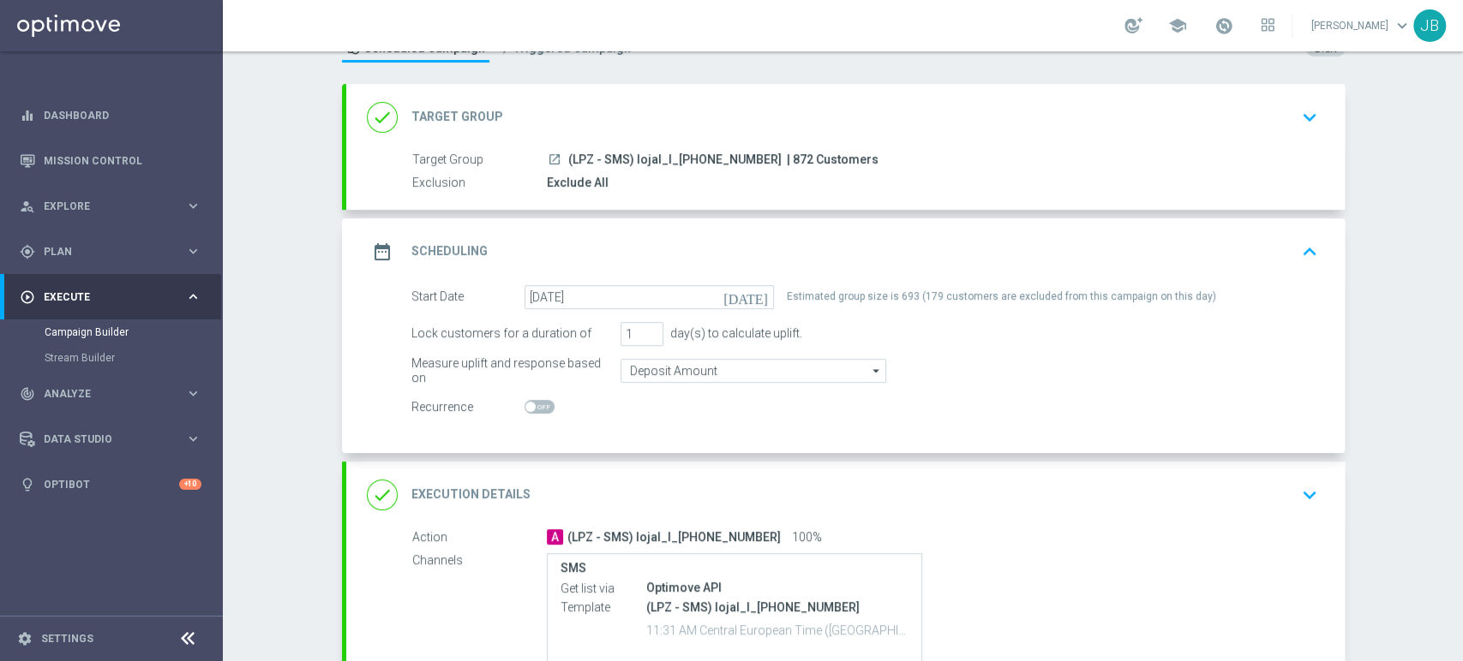
click at [1367, 272] on div "Campaign Builder Scheduled Campaign Triggered Campaign Status: Draft done Targe…" at bounding box center [843, 356] width 1240 height 610
click at [1299, 137] on div "done Target Group keyboard_arrow_down" at bounding box center [845, 117] width 998 height 67
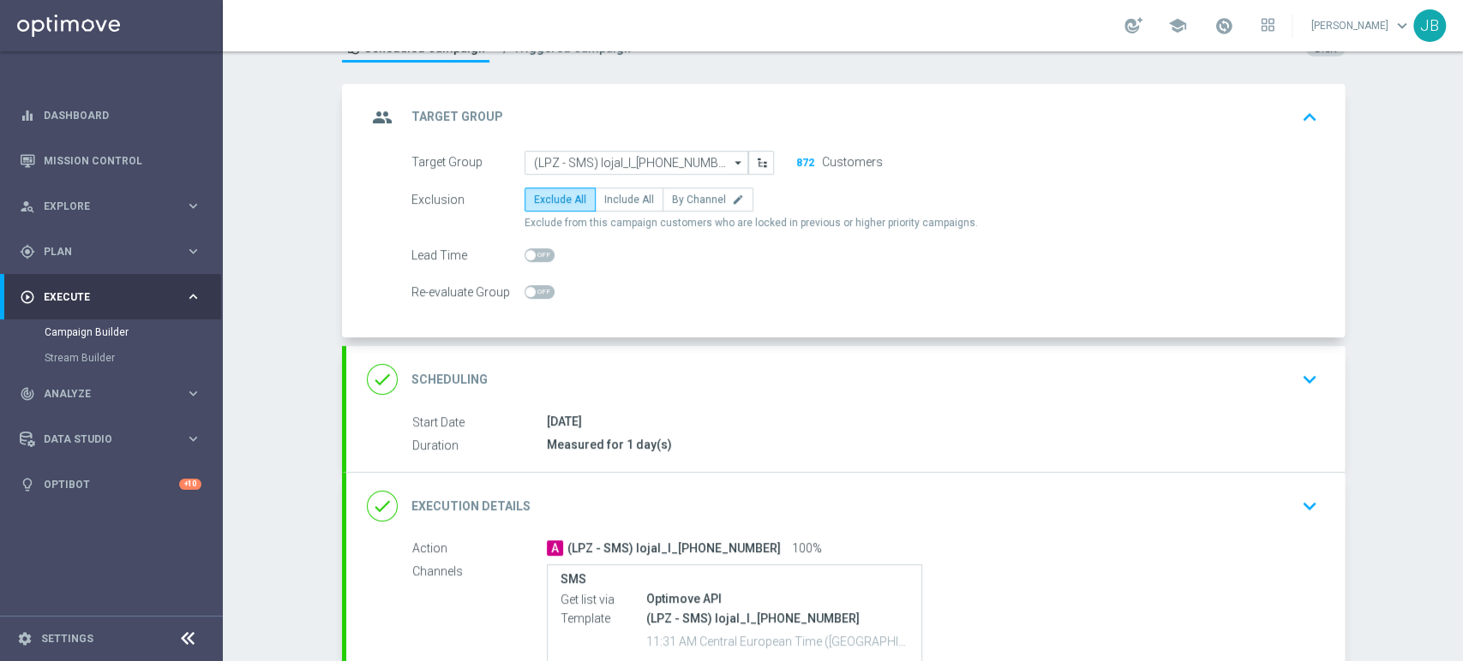
click at [1231, 374] on div "done Scheduling keyboard_arrow_down" at bounding box center [845, 379] width 957 height 33
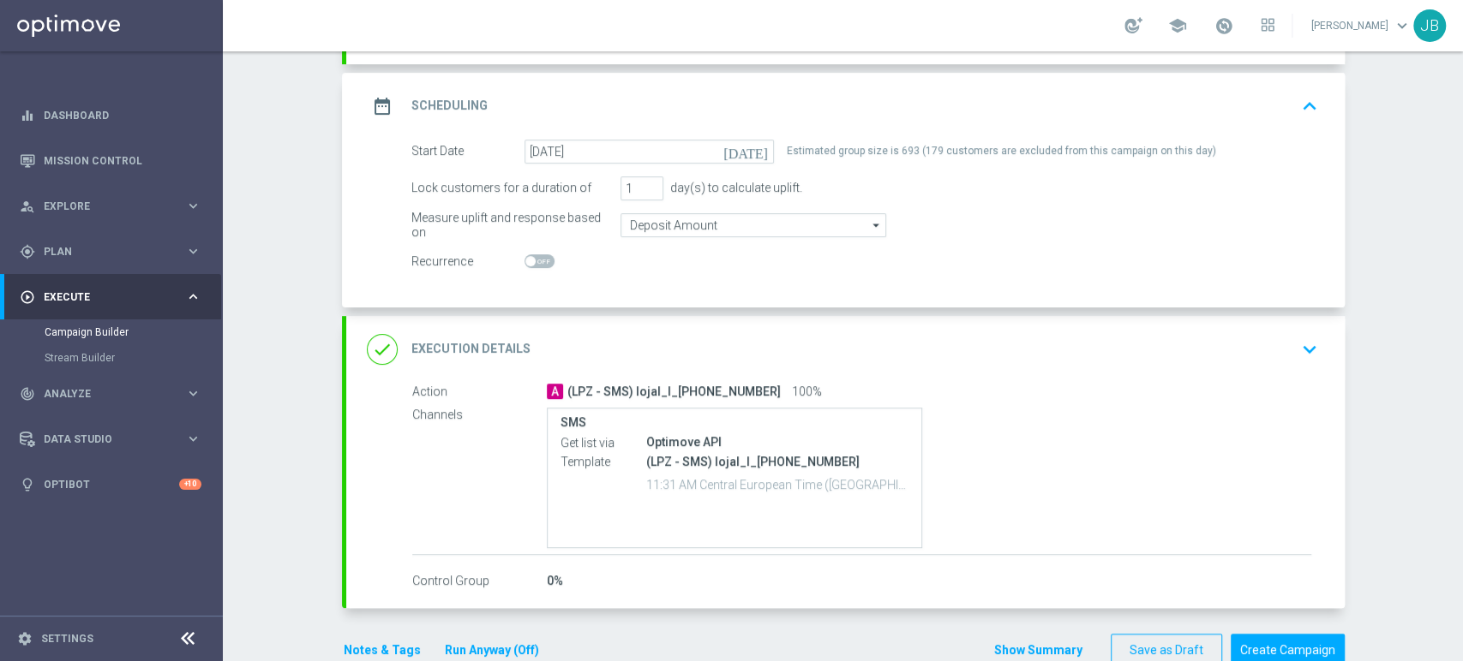
scroll to position [224, 0]
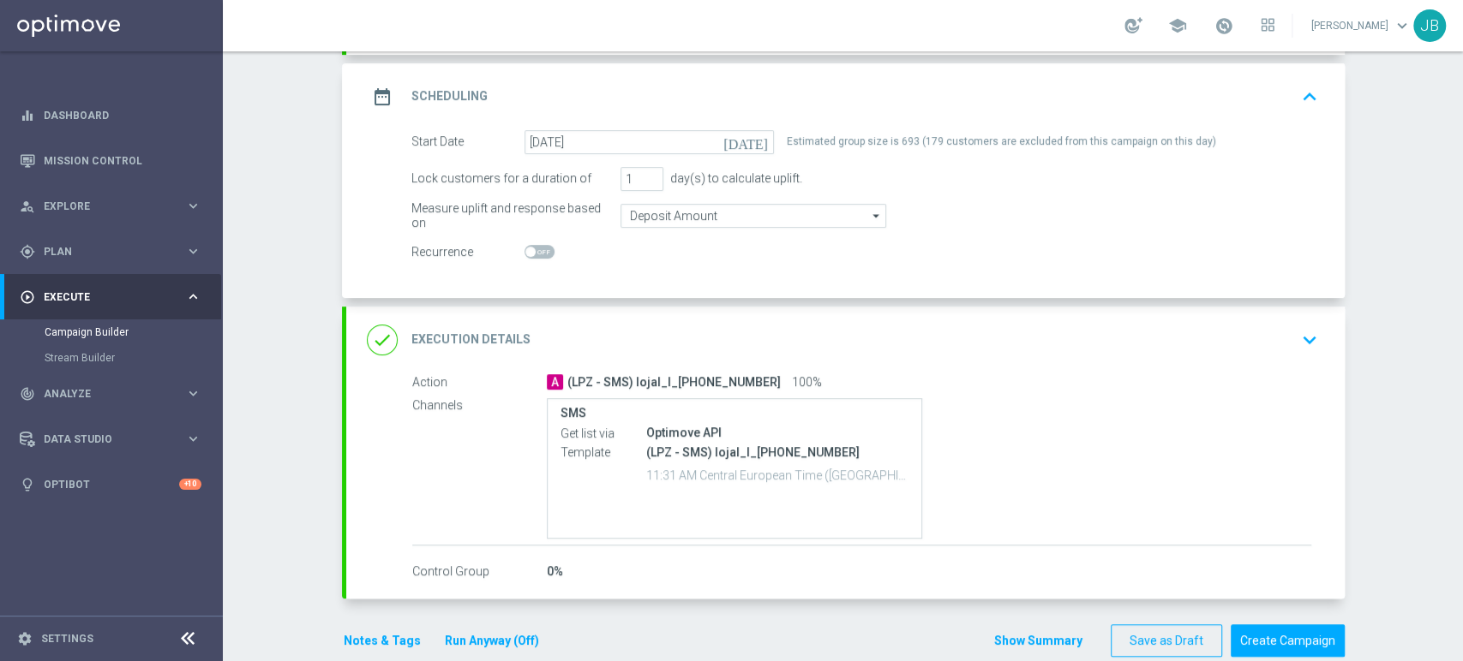
click at [1296, 340] on icon "keyboard_arrow_down" at bounding box center [1309, 340] width 26 height 26
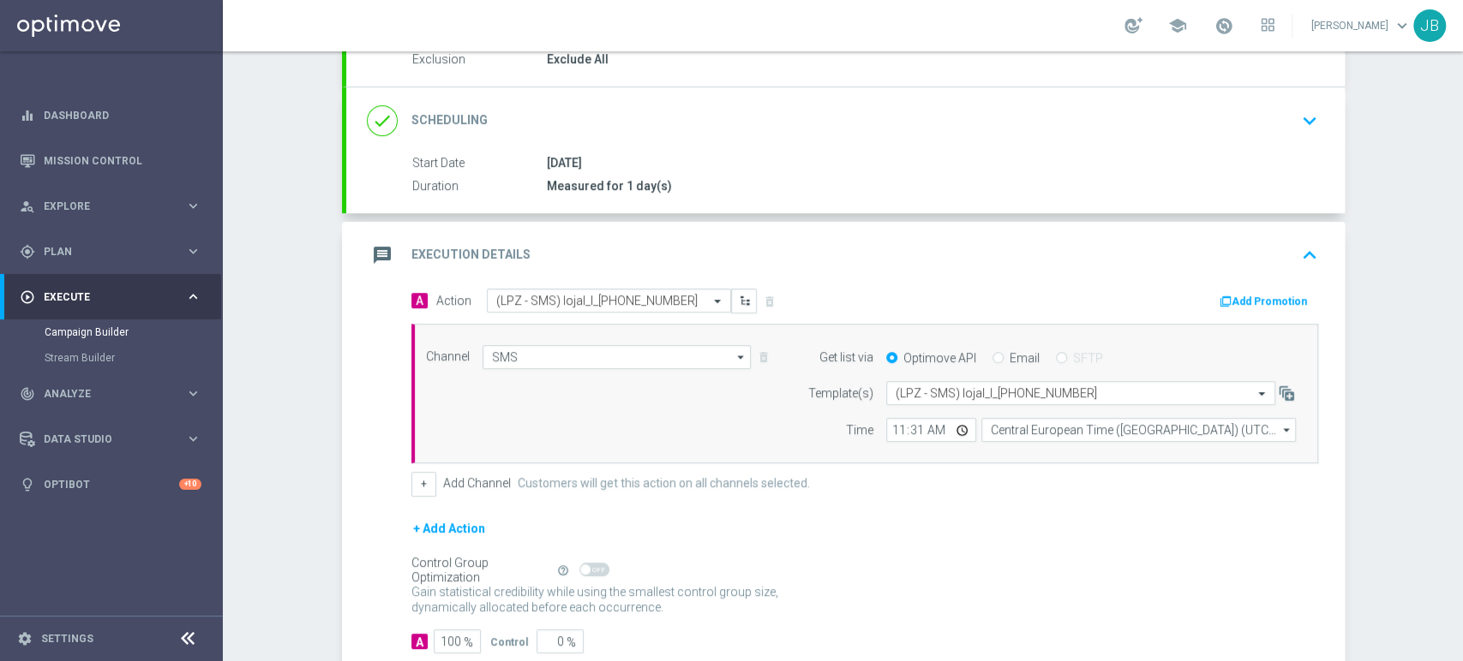
scroll to position [296, 0]
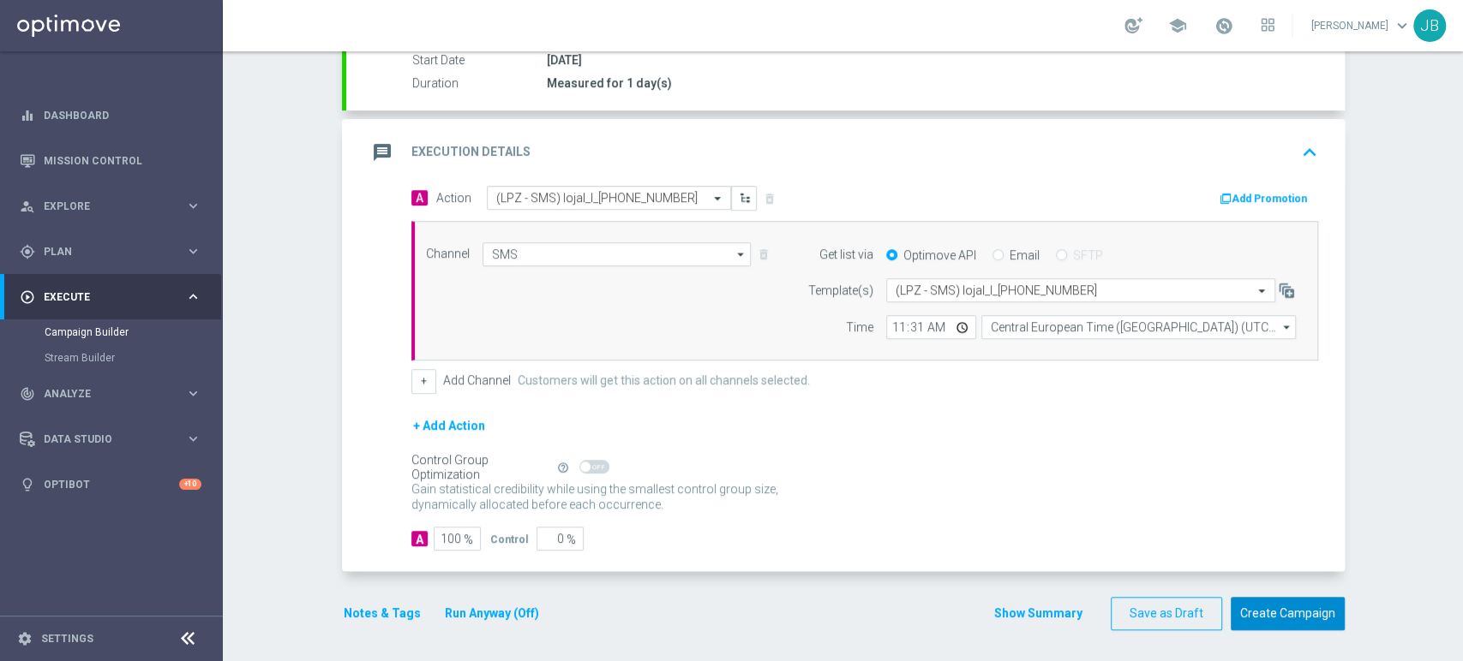
click at [1290, 616] on button "Create Campaign" at bounding box center [1287, 613] width 114 height 33
